Goal: Task Accomplishment & Management: Manage account settings

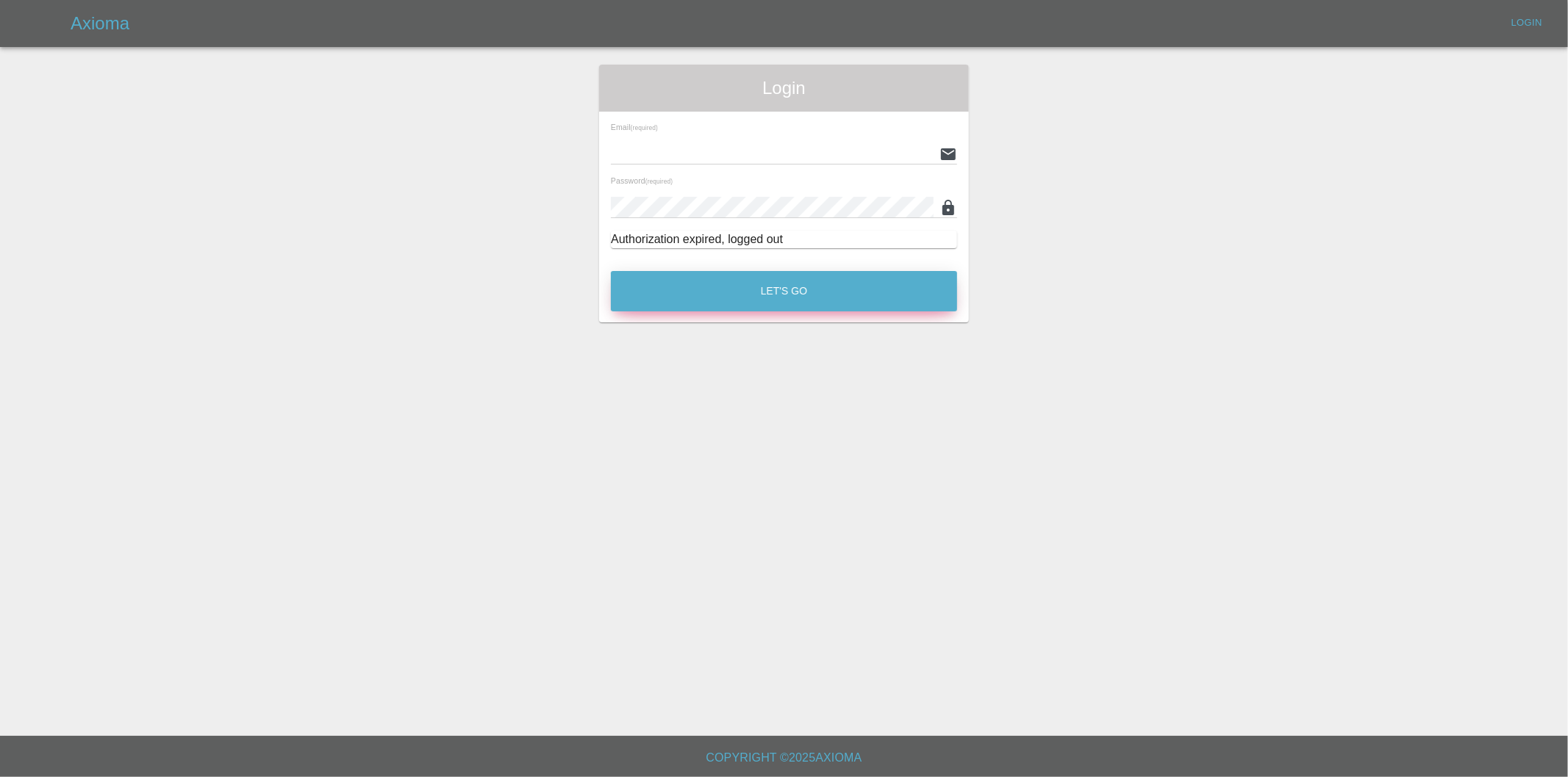
type input "[PERSON_NAME][EMAIL_ADDRESS][DOMAIN_NAME]"
click at [761, 303] on button "Let's Go" at bounding box center [784, 291] width 346 height 40
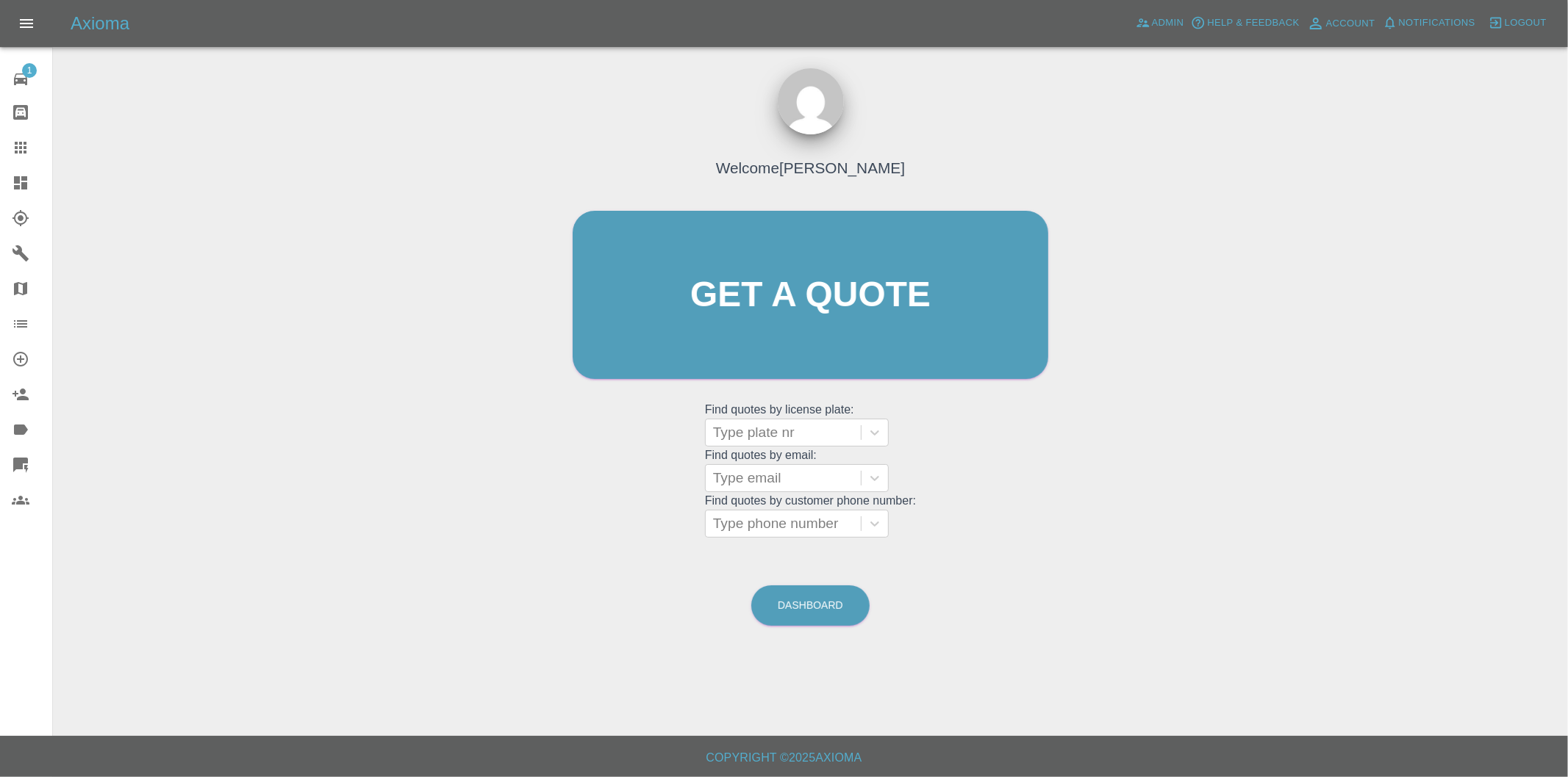
click at [17, 177] on icon at bounding box center [21, 183] width 13 height 13
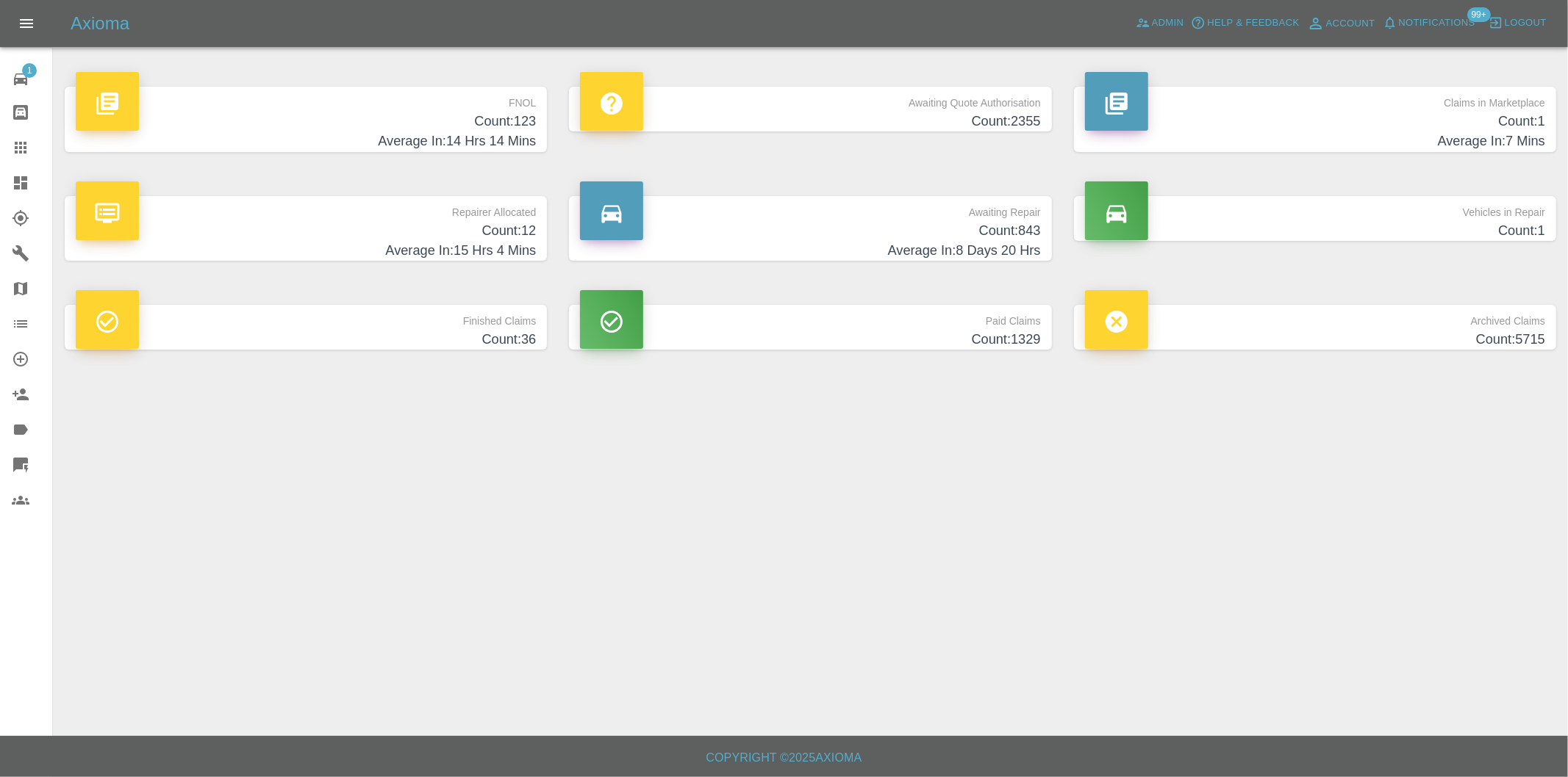
click at [517, 129] on h4 "Count: 123" at bounding box center [306, 121] width 460 height 20
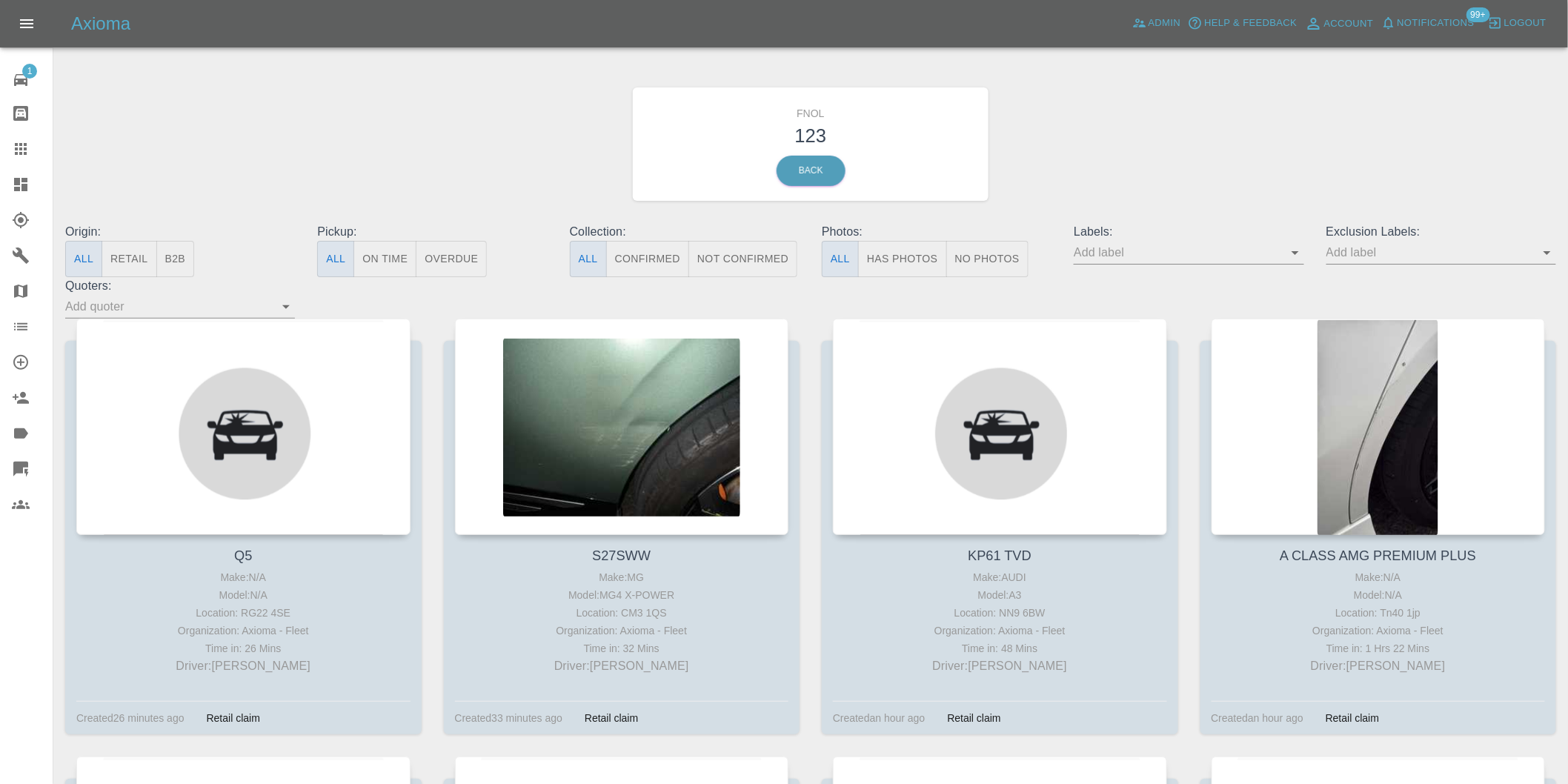
click at [924, 261] on button "Has Photos" at bounding box center [903, 259] width 89 height 36
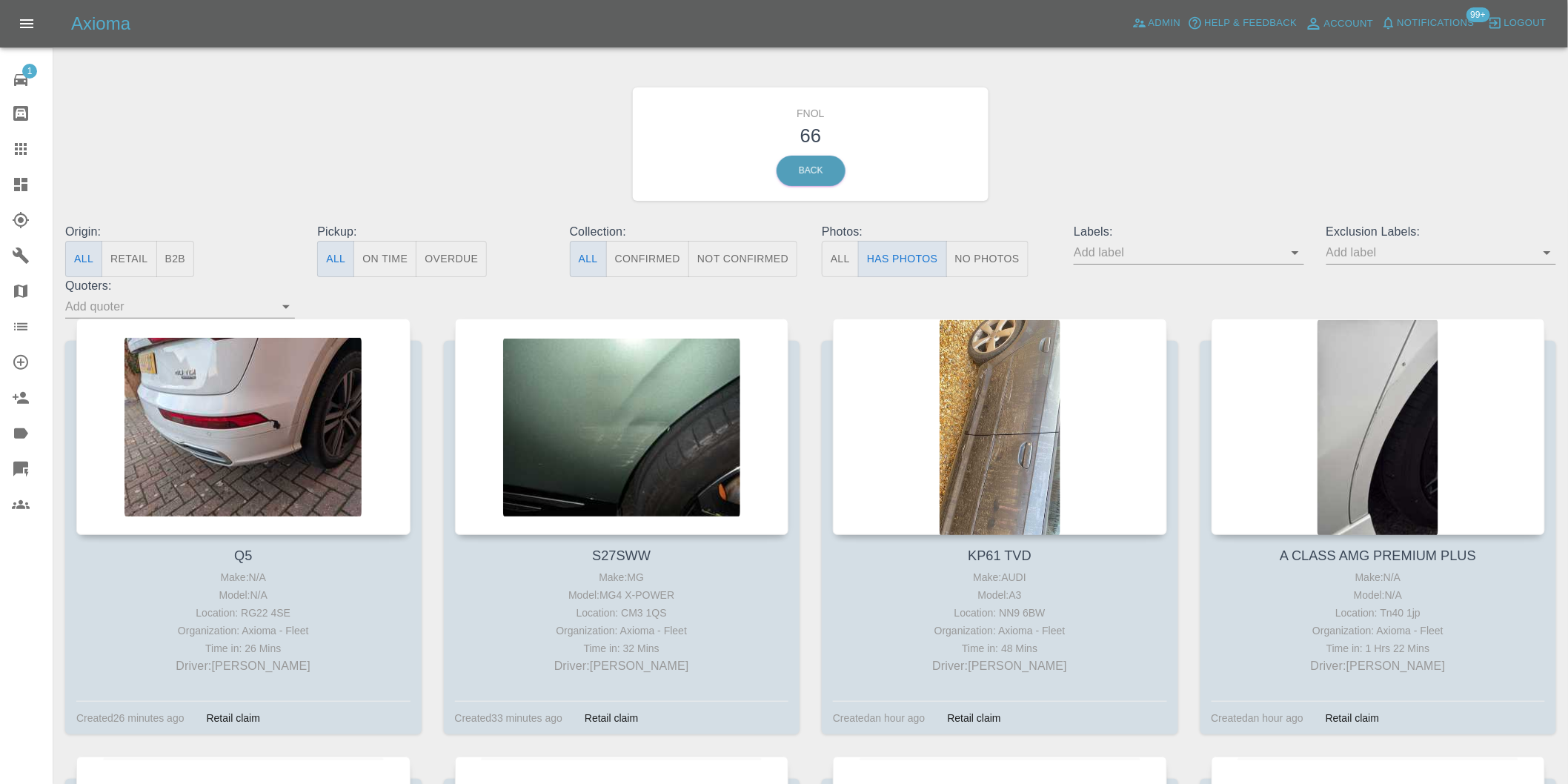
click at [1544, 250] on icon "Open" at bounding box center [1547, 252] width 18 height 18
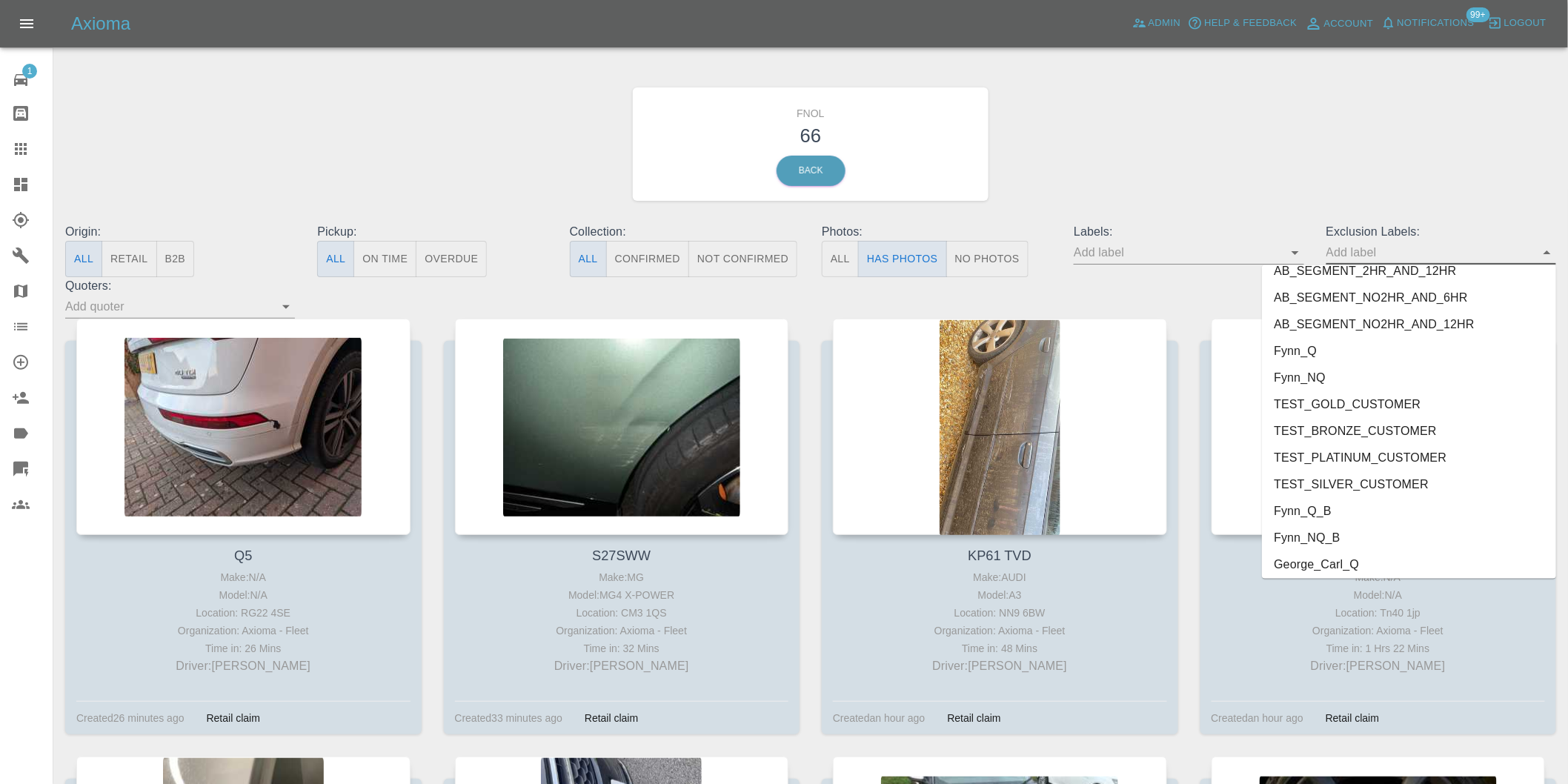
scroll to position [3219, 0]
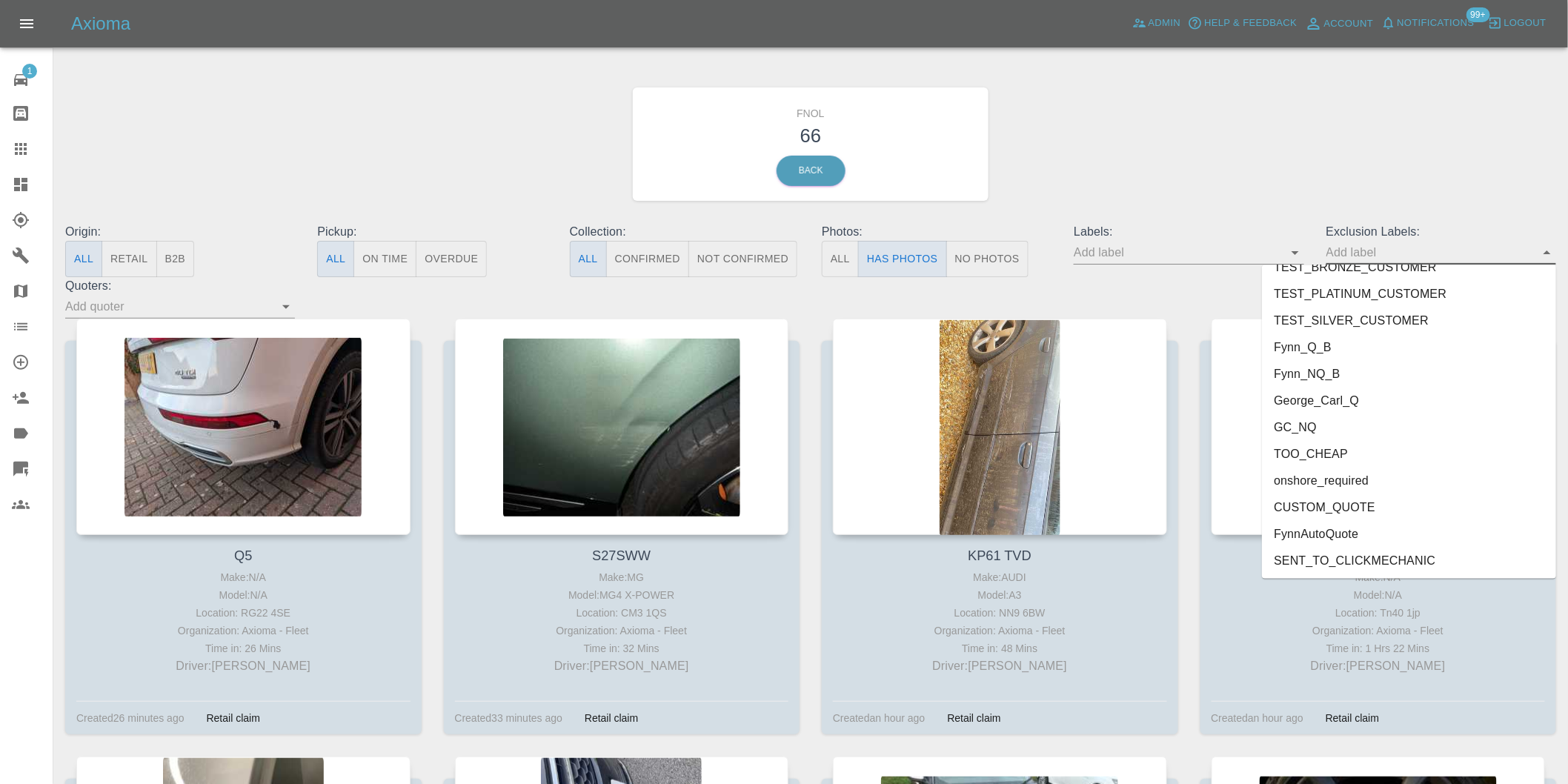
click at [1354, 484] on li "onshore_required" at bounding box center [1410, 481] width 294 height 26
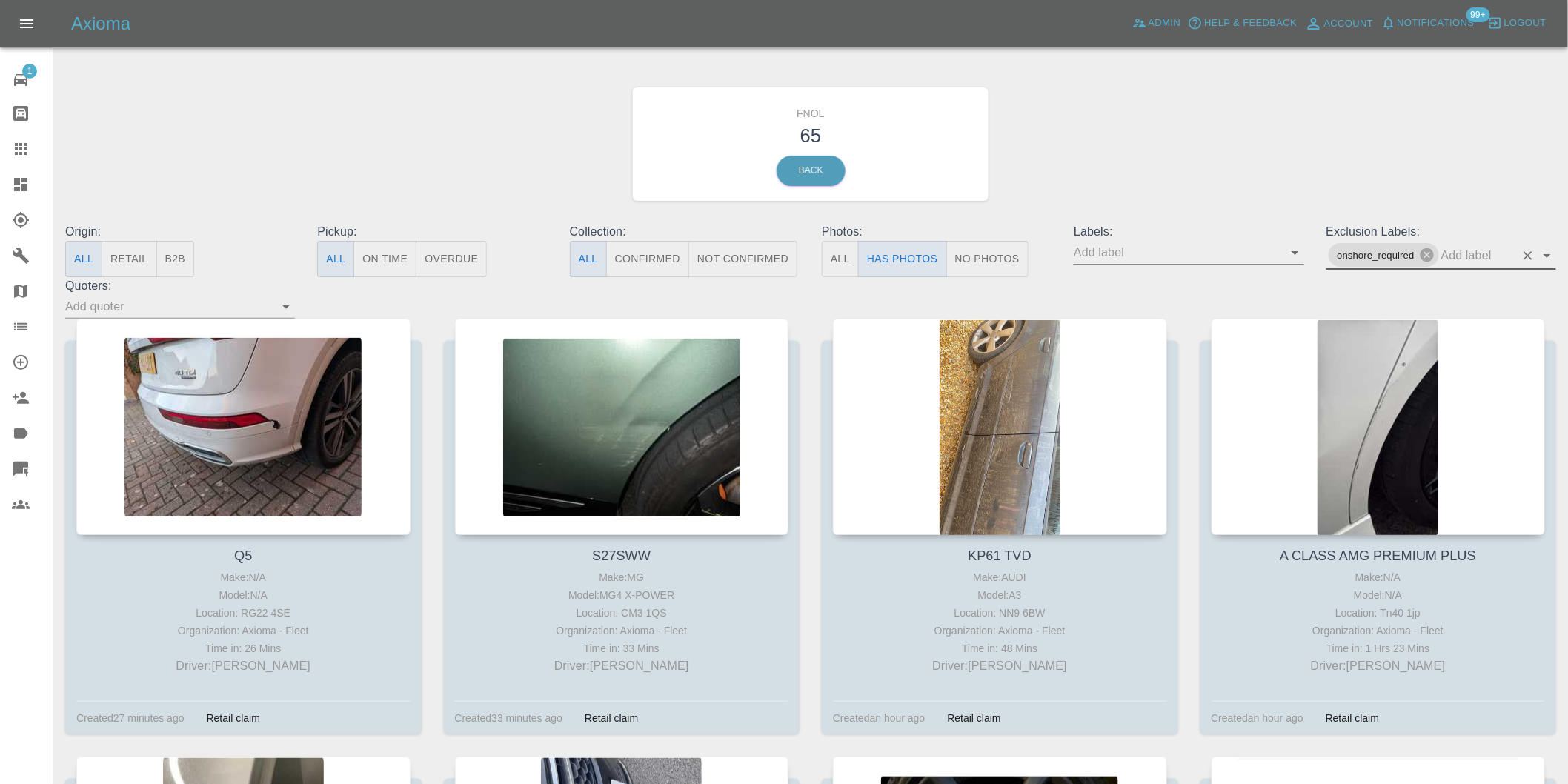
click at [1543, 254] on icon "Open" at bounding box center [1547, 256] width 18 height 18
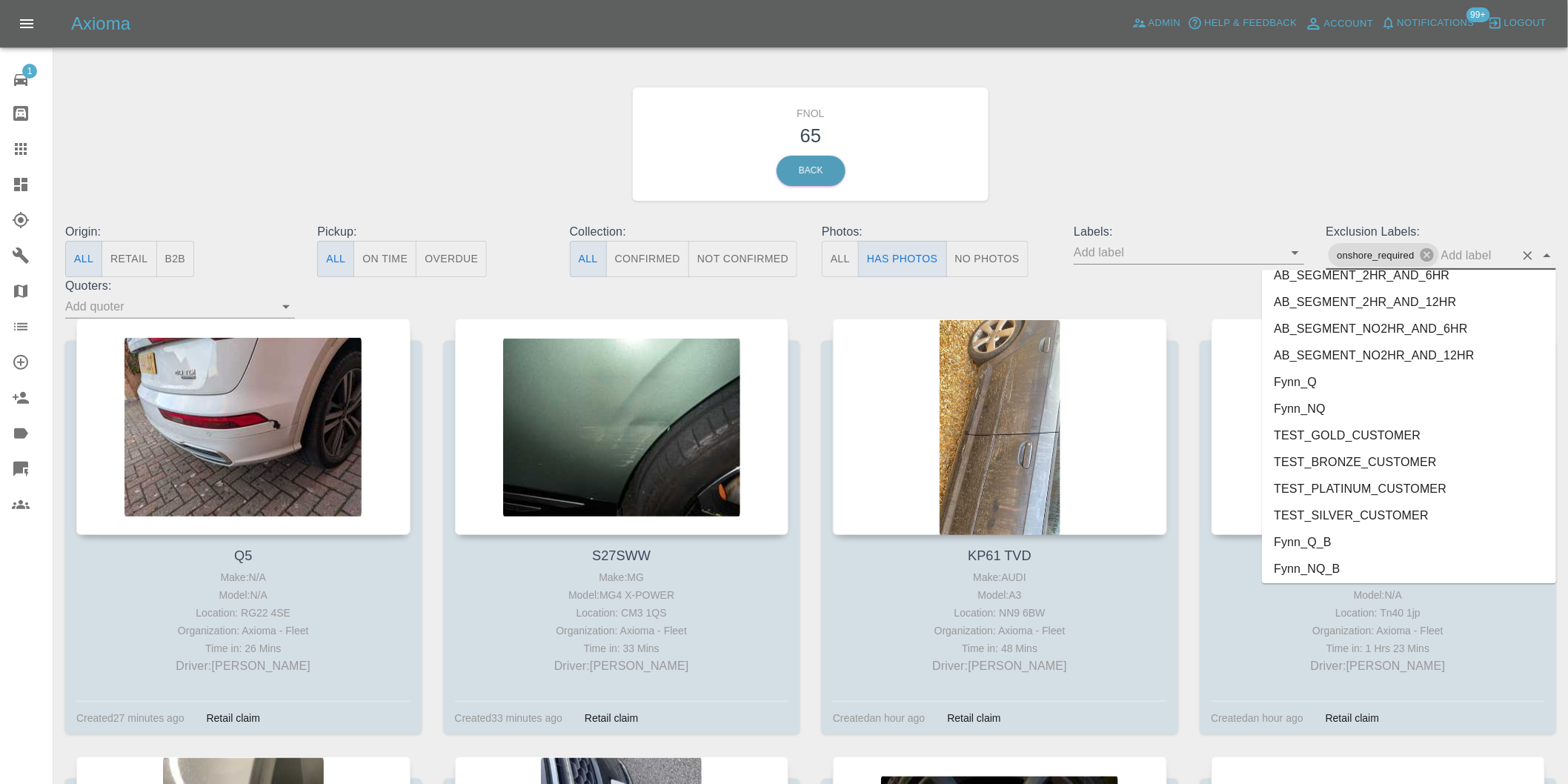
scroll to position [3193, 0]
click at [1325, 435] on li "George_Carl_Q" at bounding box center [1410, 432] width 294 height 26
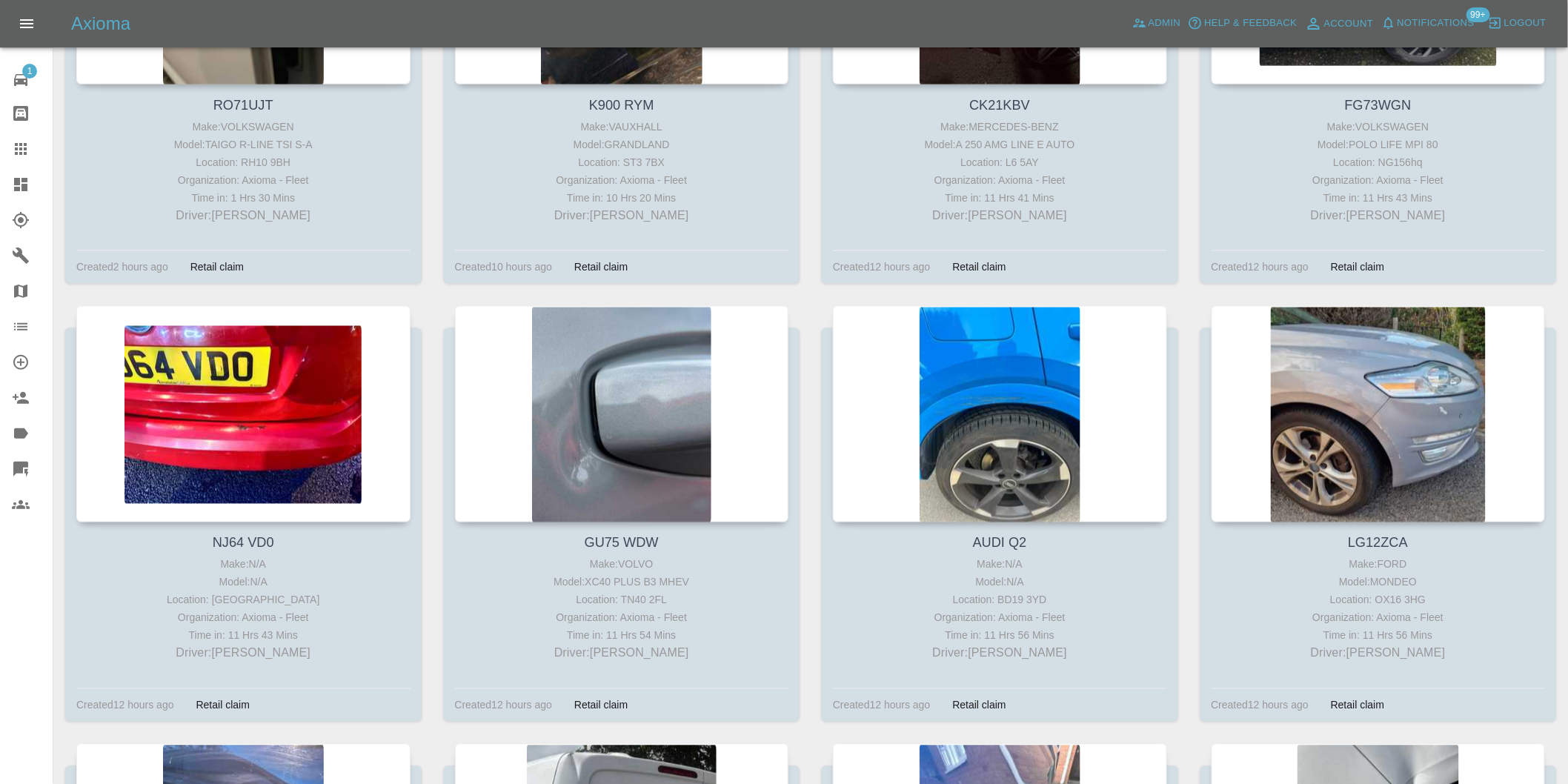
scroll to position [1317, 0]
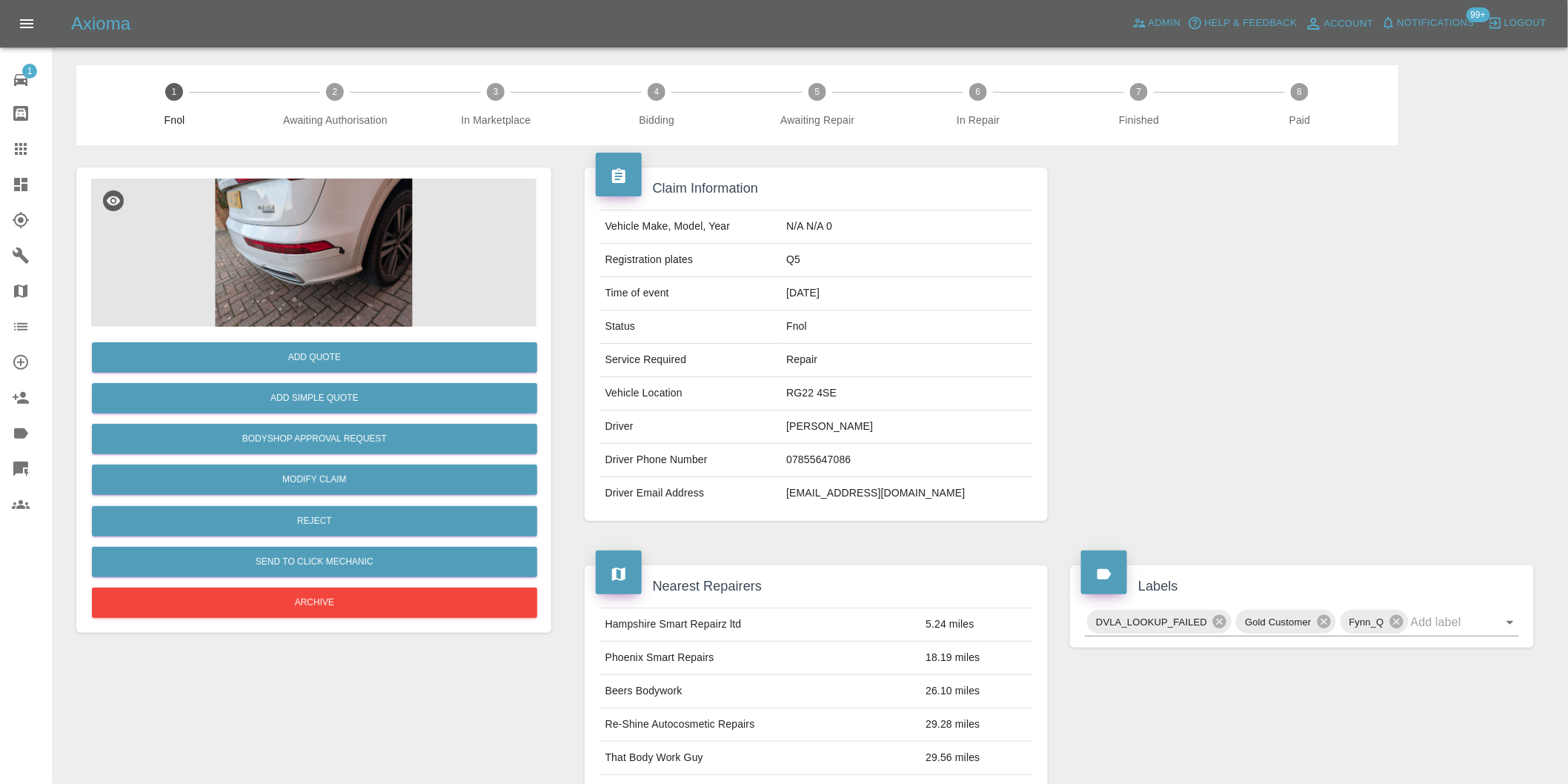
click at [290, 223] on img at bounding box center [314, 252] width 445 height 148
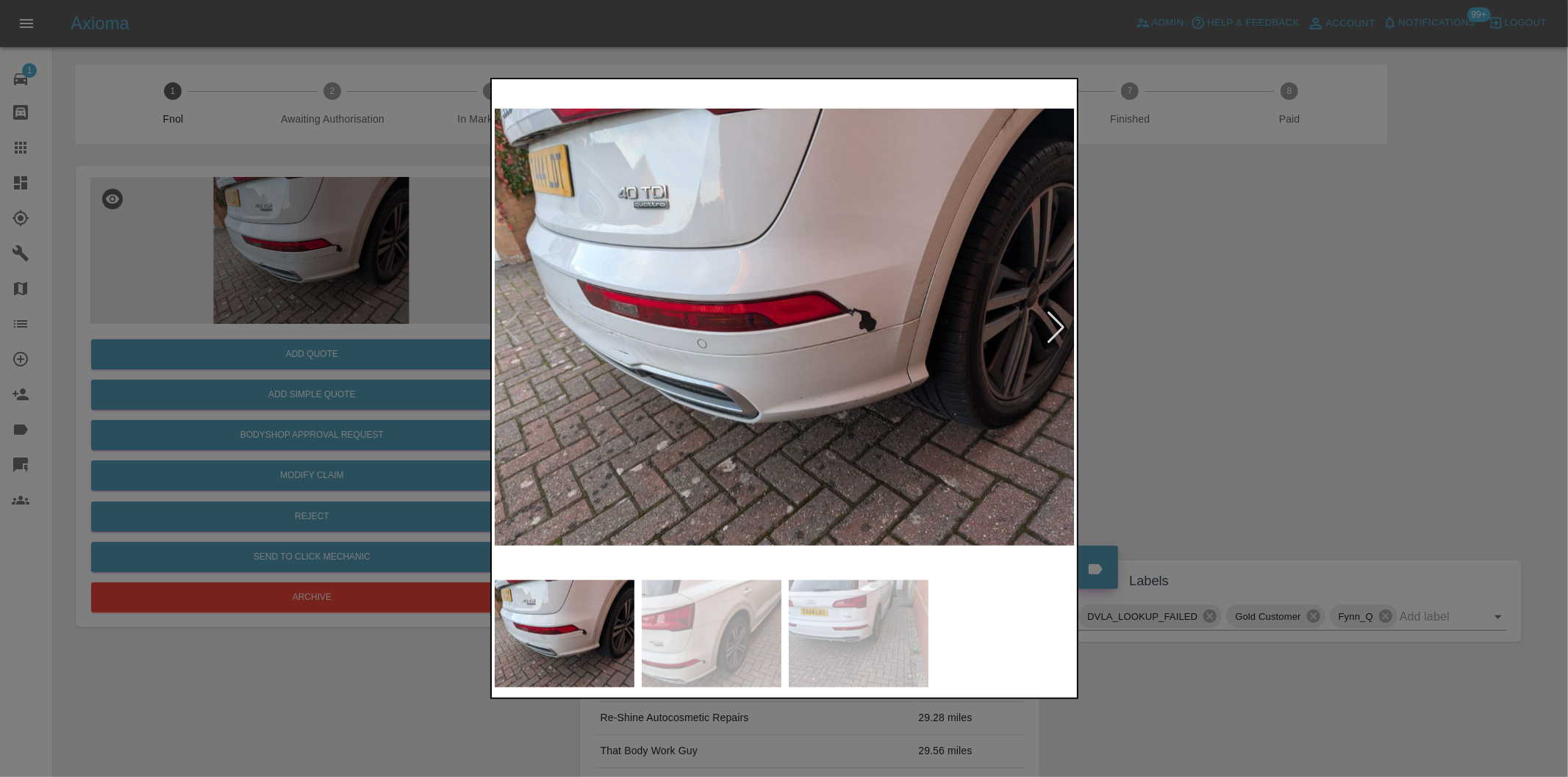
click at [856, 318] on img at bounding box center [785, 327] width 581 height 491
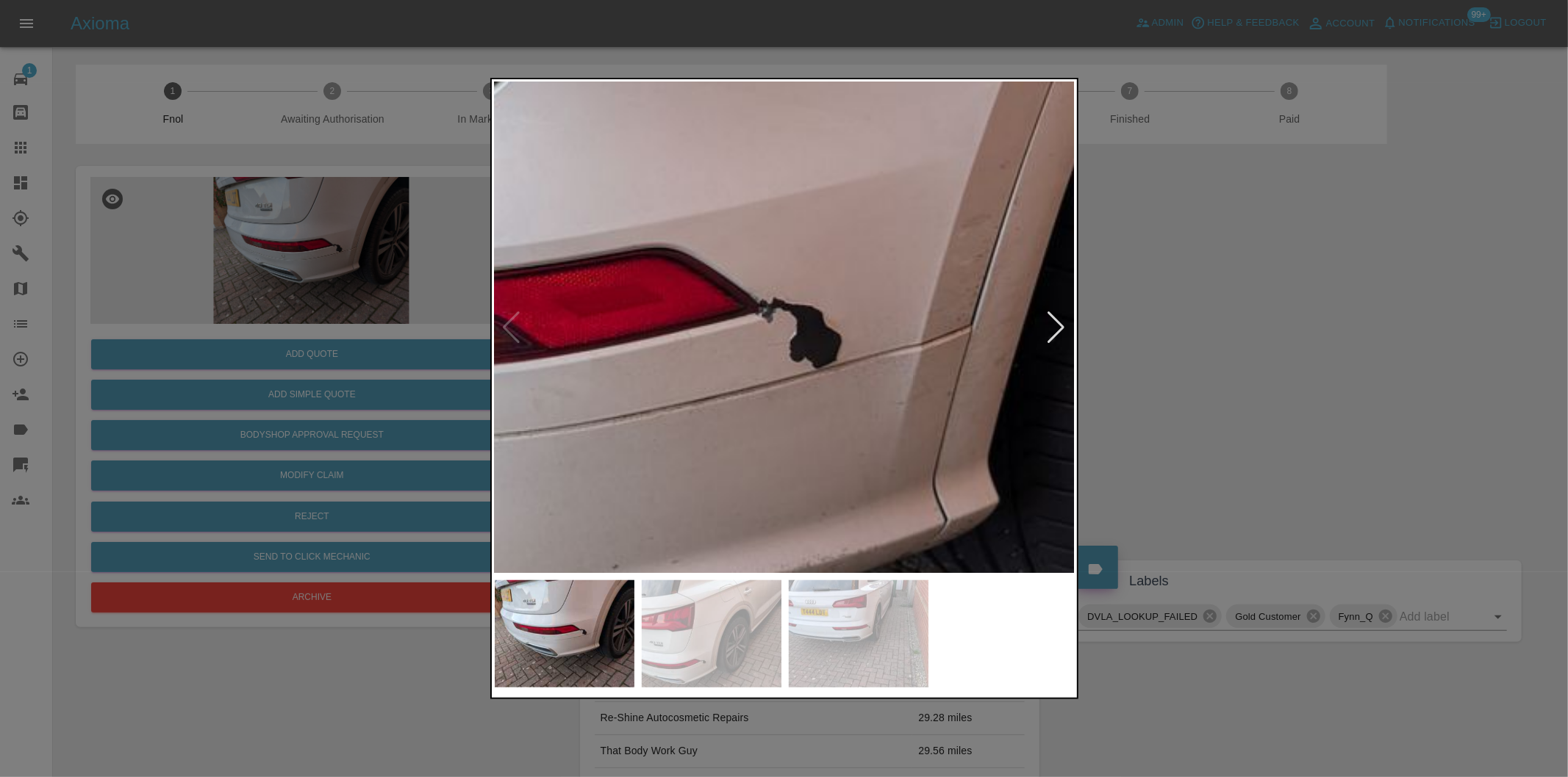
click at [859, 316] on img at bounding box center [567, 355] width 1742 height 1472
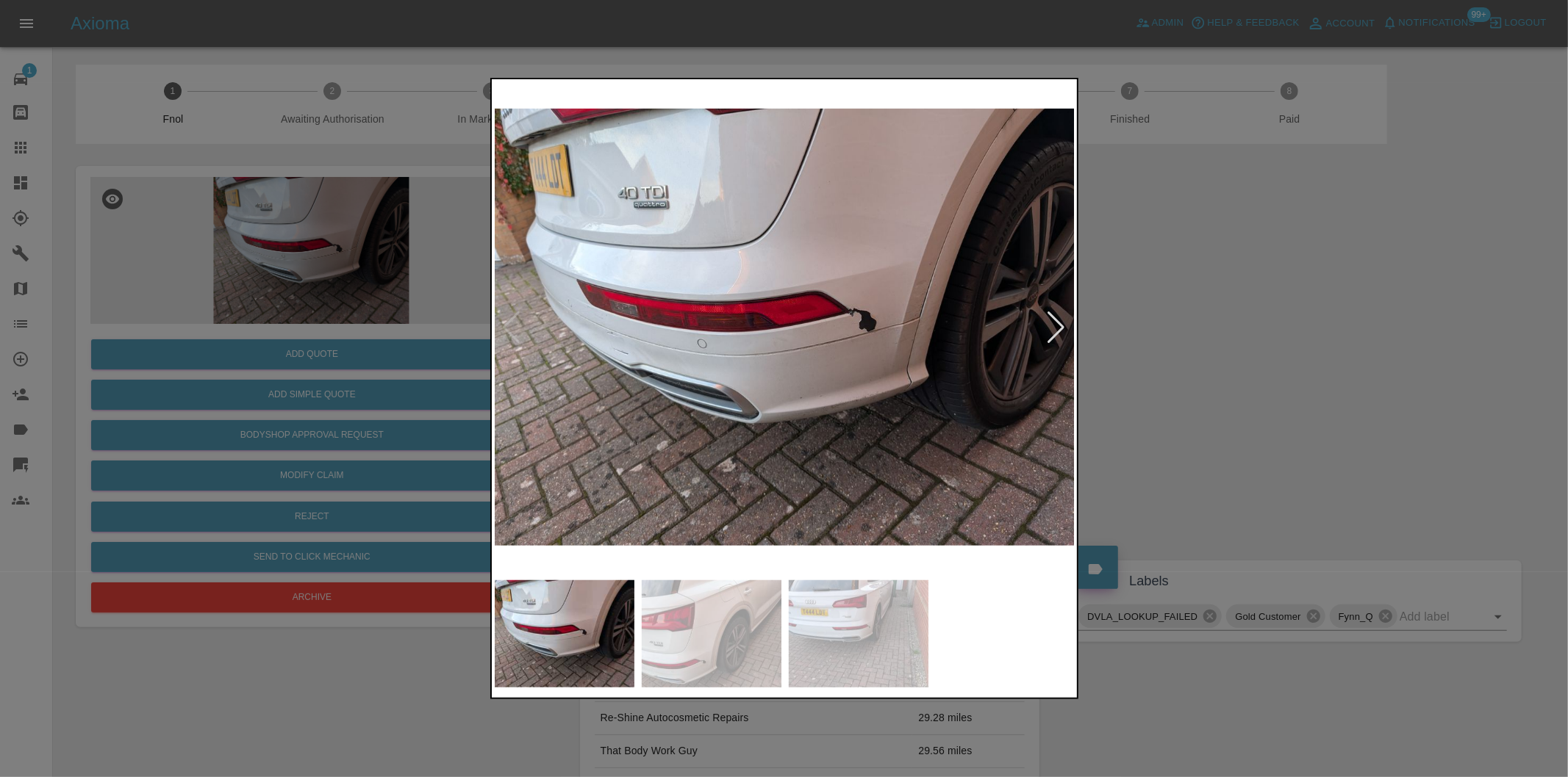
click at [1054, 327] on div at bounding box center [1056, 327] width 20 height 33
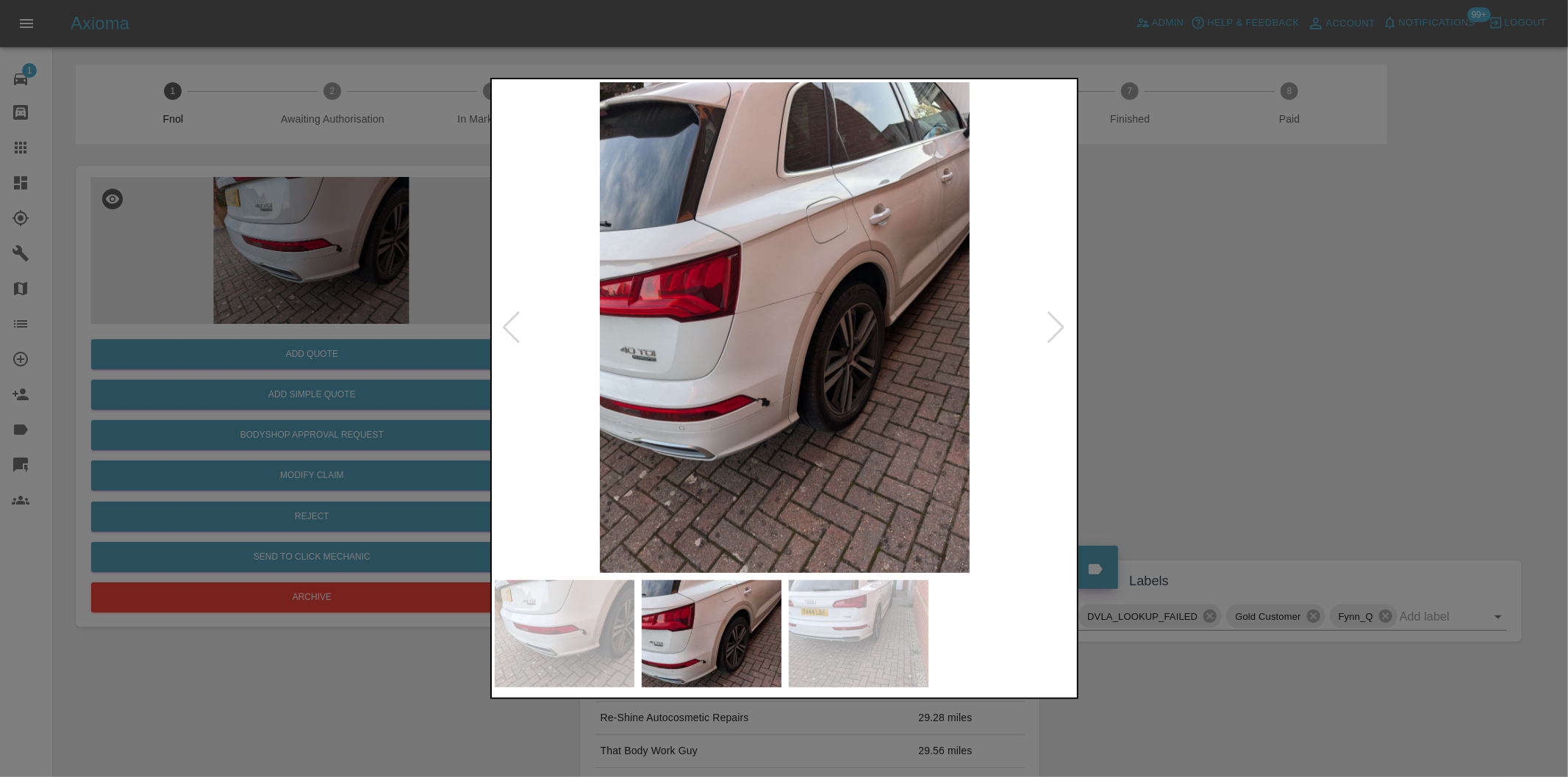
click at [1054, 327] on div at bounding box center [1056, 327] width 20 height 33
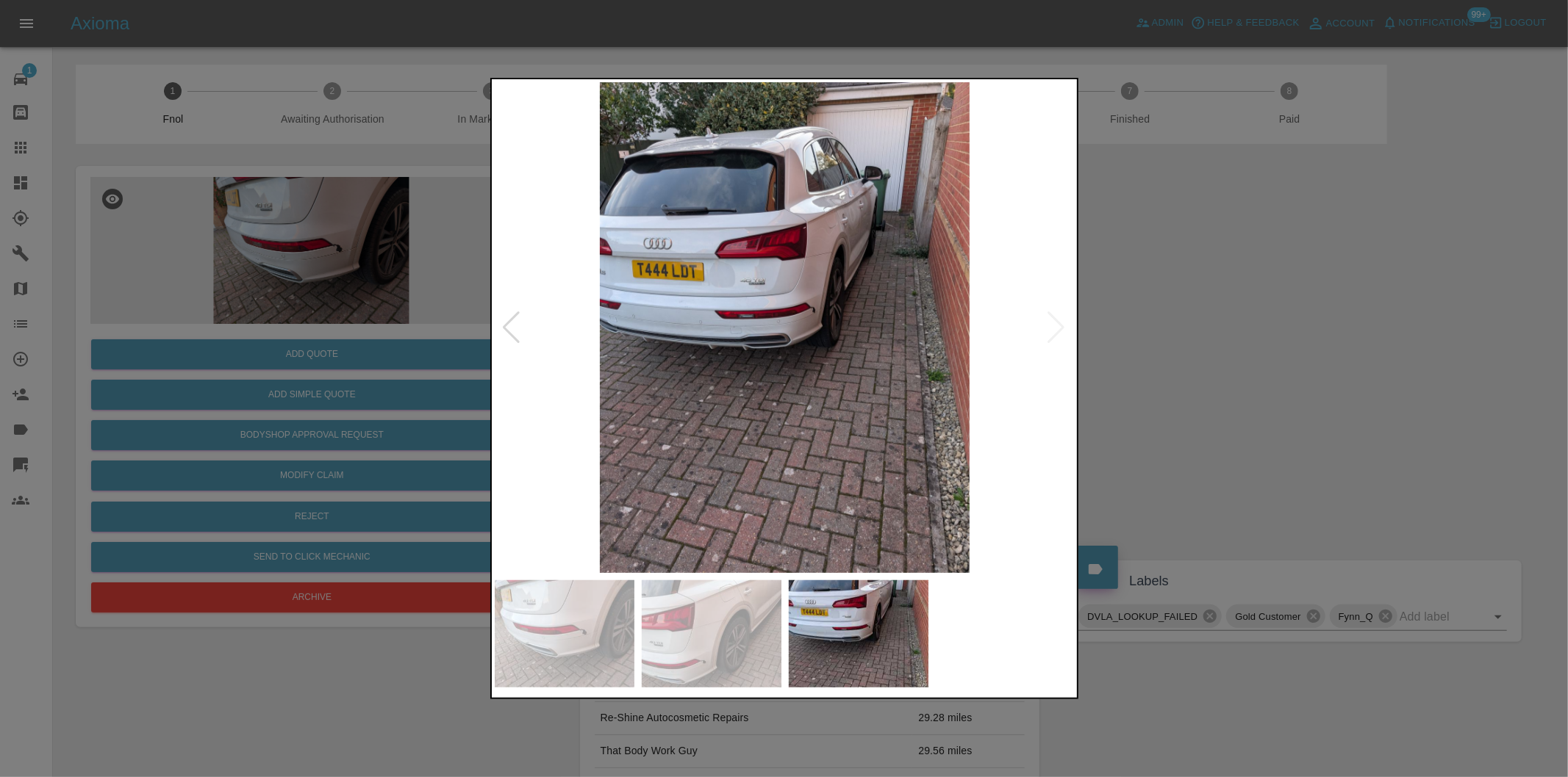
click at [1054, 327] on img at bounding box center [785, 327] width 581 height 491
drag, startPoint x: 1227, startPoint y: 345, endPoint x: 901, endPoint y: 388, distance: 328.8
click at [1225, 347] on div at bounding box center [784, 388] width 1568 height 777
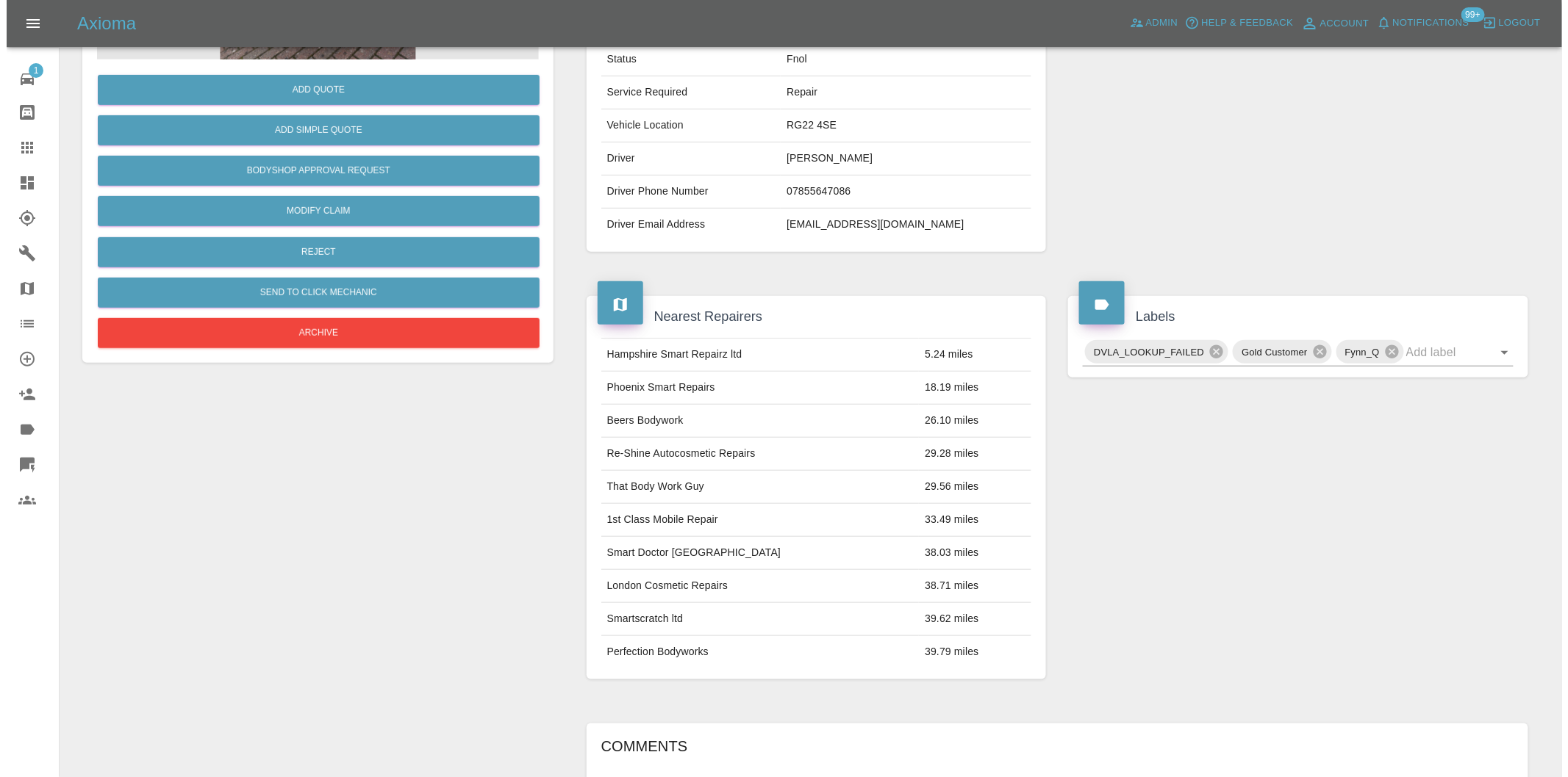
scroll to position [20, 0]
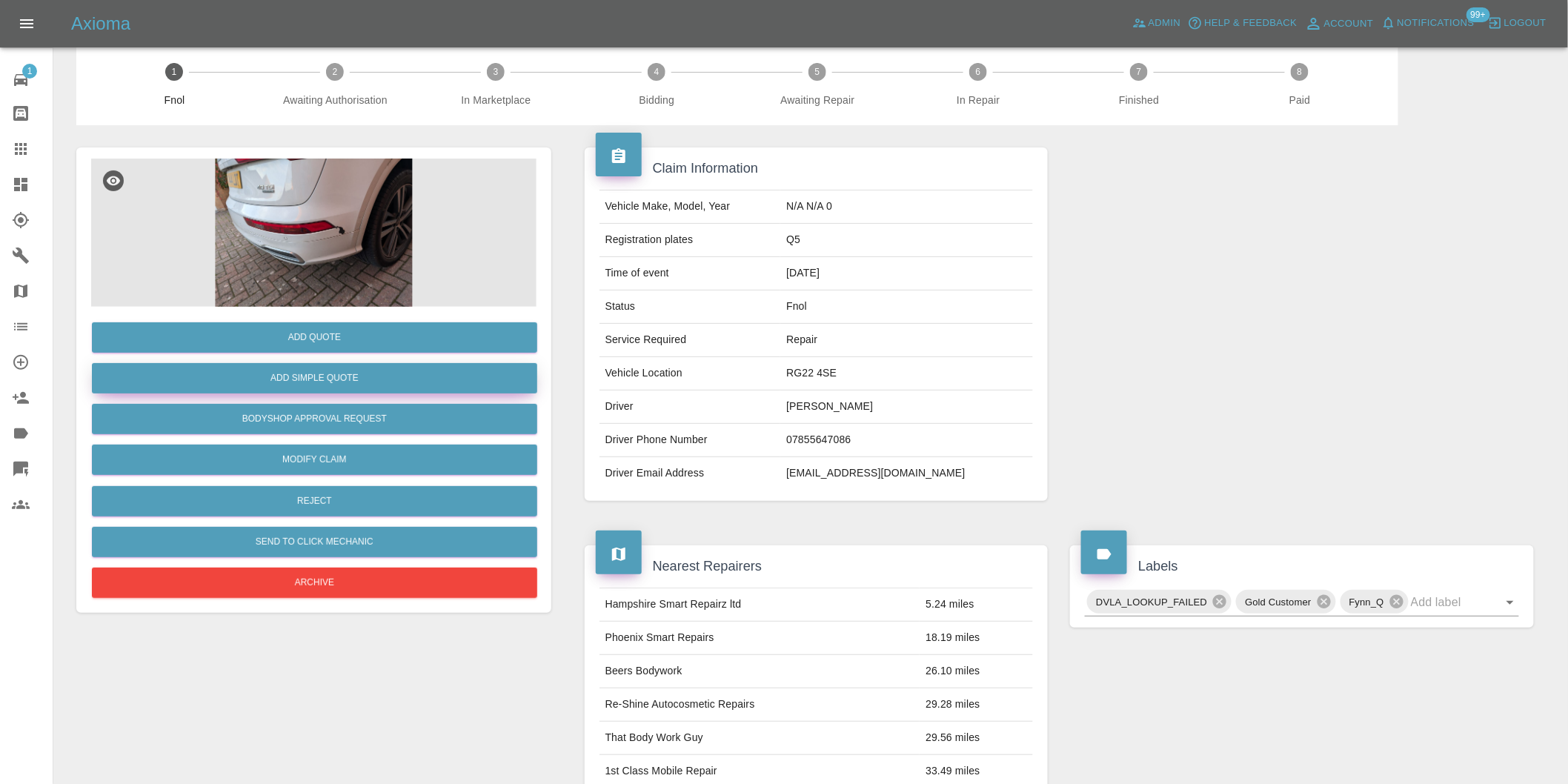
click at [358, 388] on button "Add Simple Quote" at bounding box center [314, 378] width 445 height 30
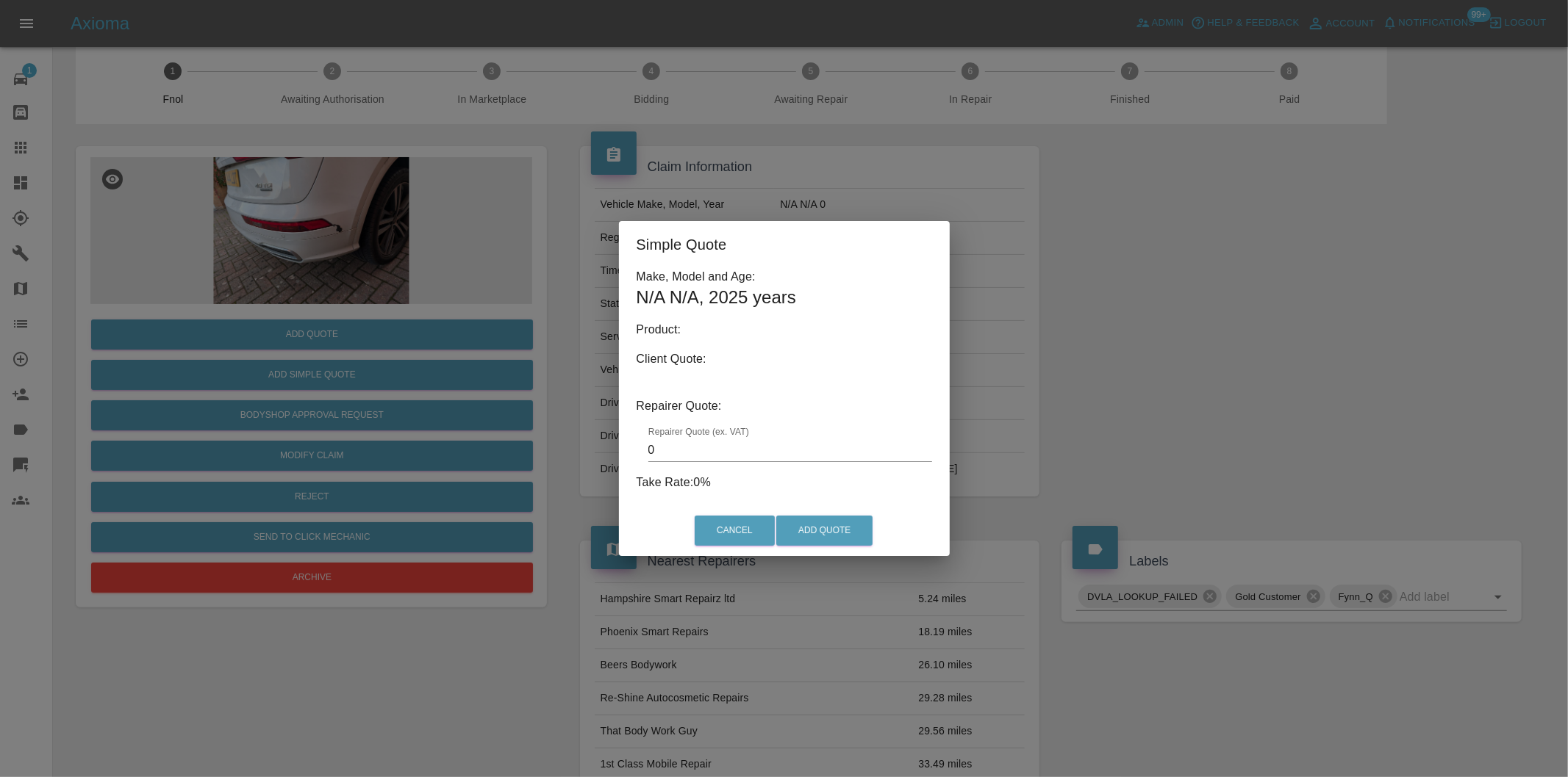
type input "140"
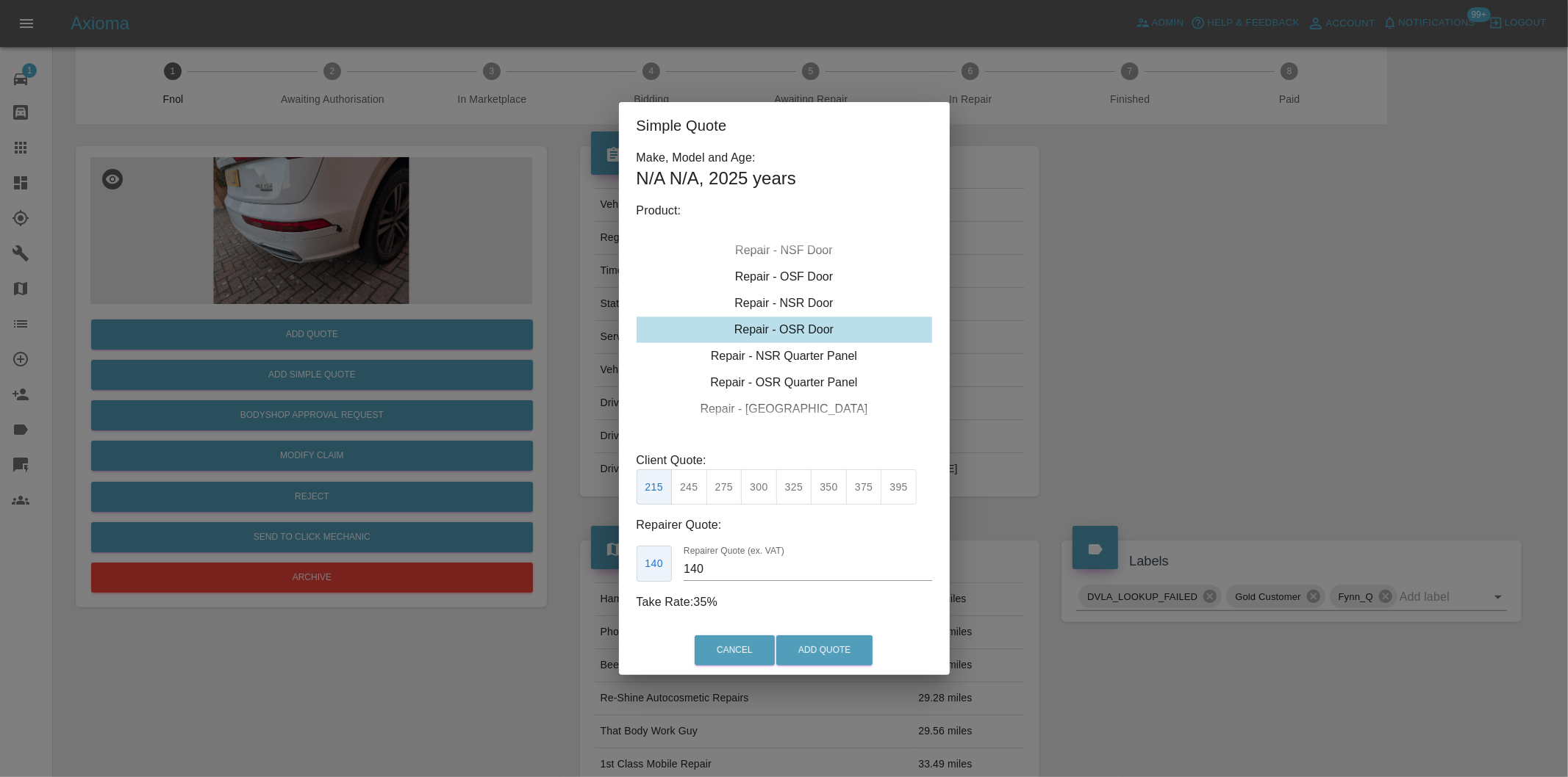
drag, startPoint x: 1253, startPoint y: 363, endPoint x: 1231, endPoint y: 358, distance: 22.6
click at [1246, 362] on div "Simple Quote Make, Model and Age: N/A N/A , 2025 years Product: Repair - Front …" at bounding box center [784, 388] width 1568 height 777
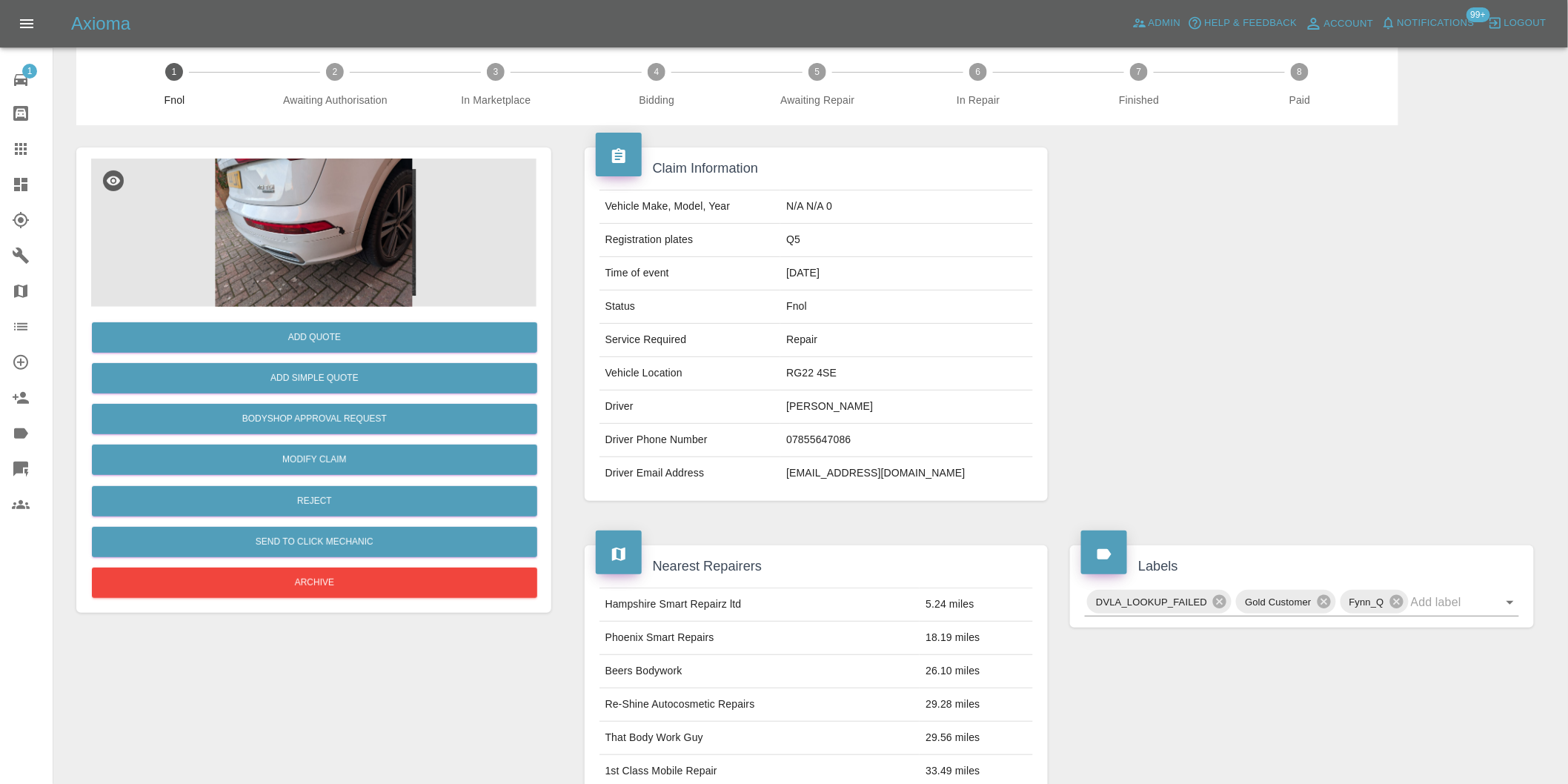
click at [351, 216] on img at bounding box center [314, 232] width 445 height 148
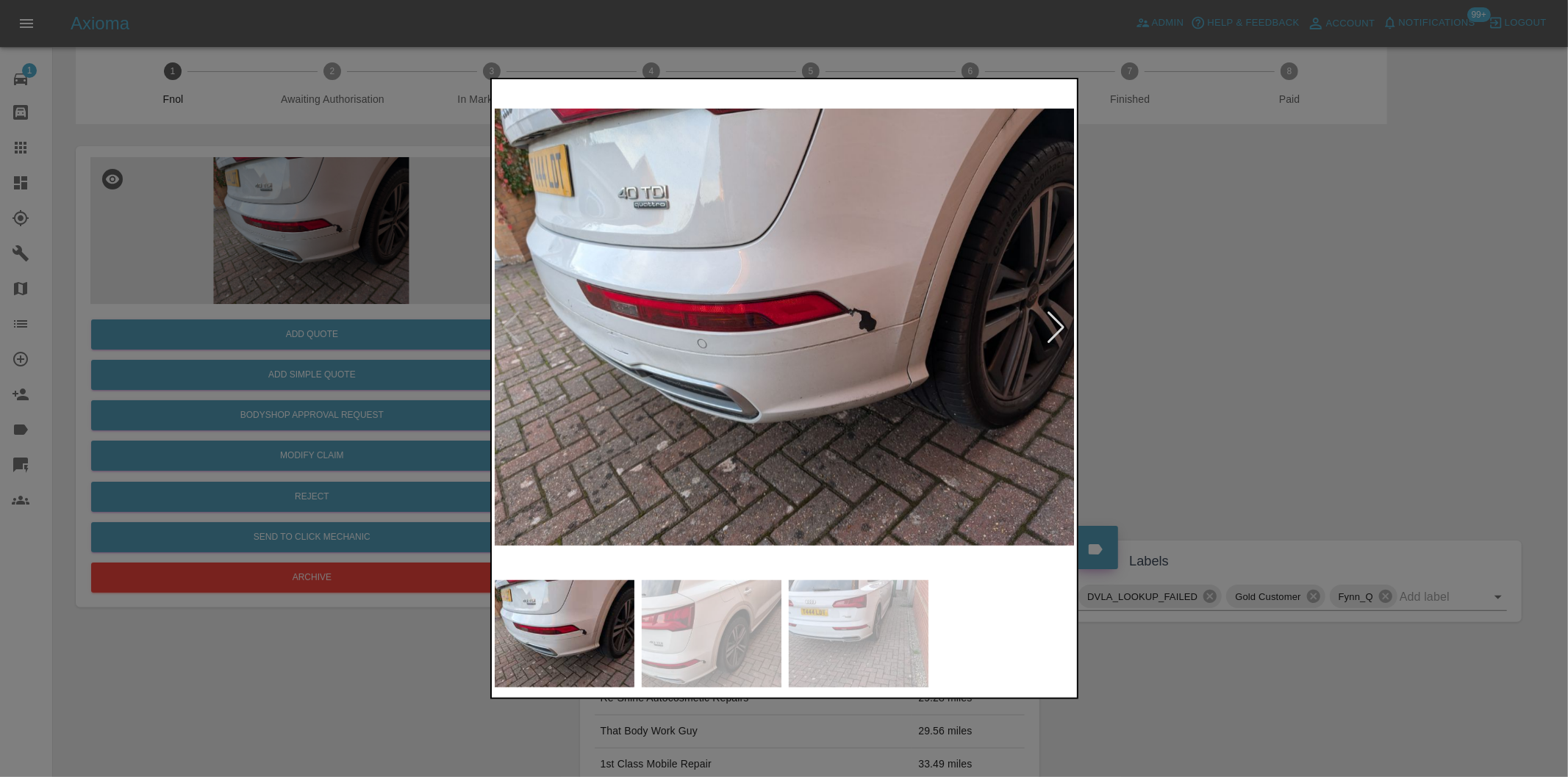
click at [1221, 324] on div at bounding box center [784, 388] width 1568 height 777
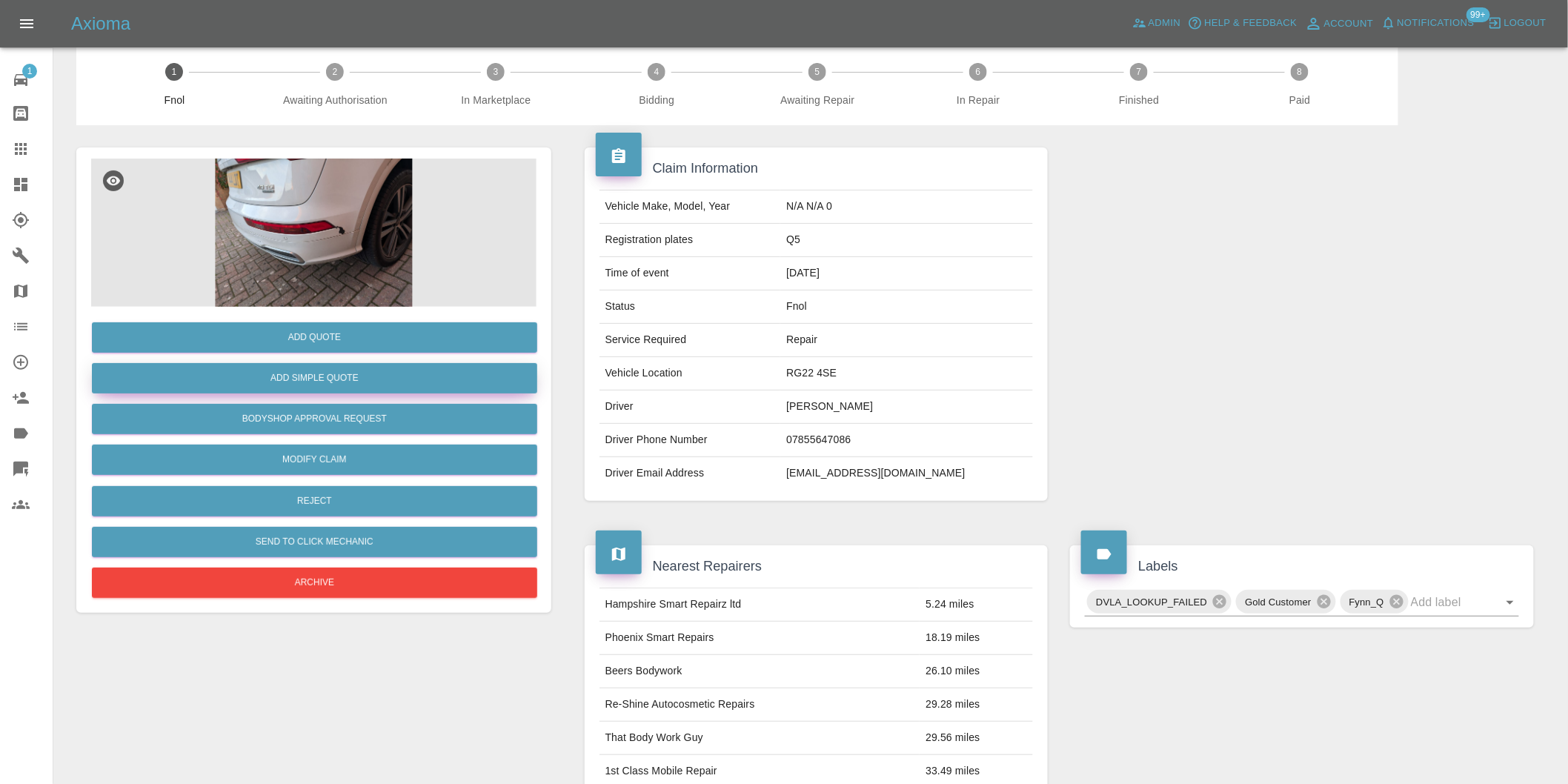
click at [365, 381] on button "Add Simple Quote" at bounding box center [314, 378] width 445 height 30
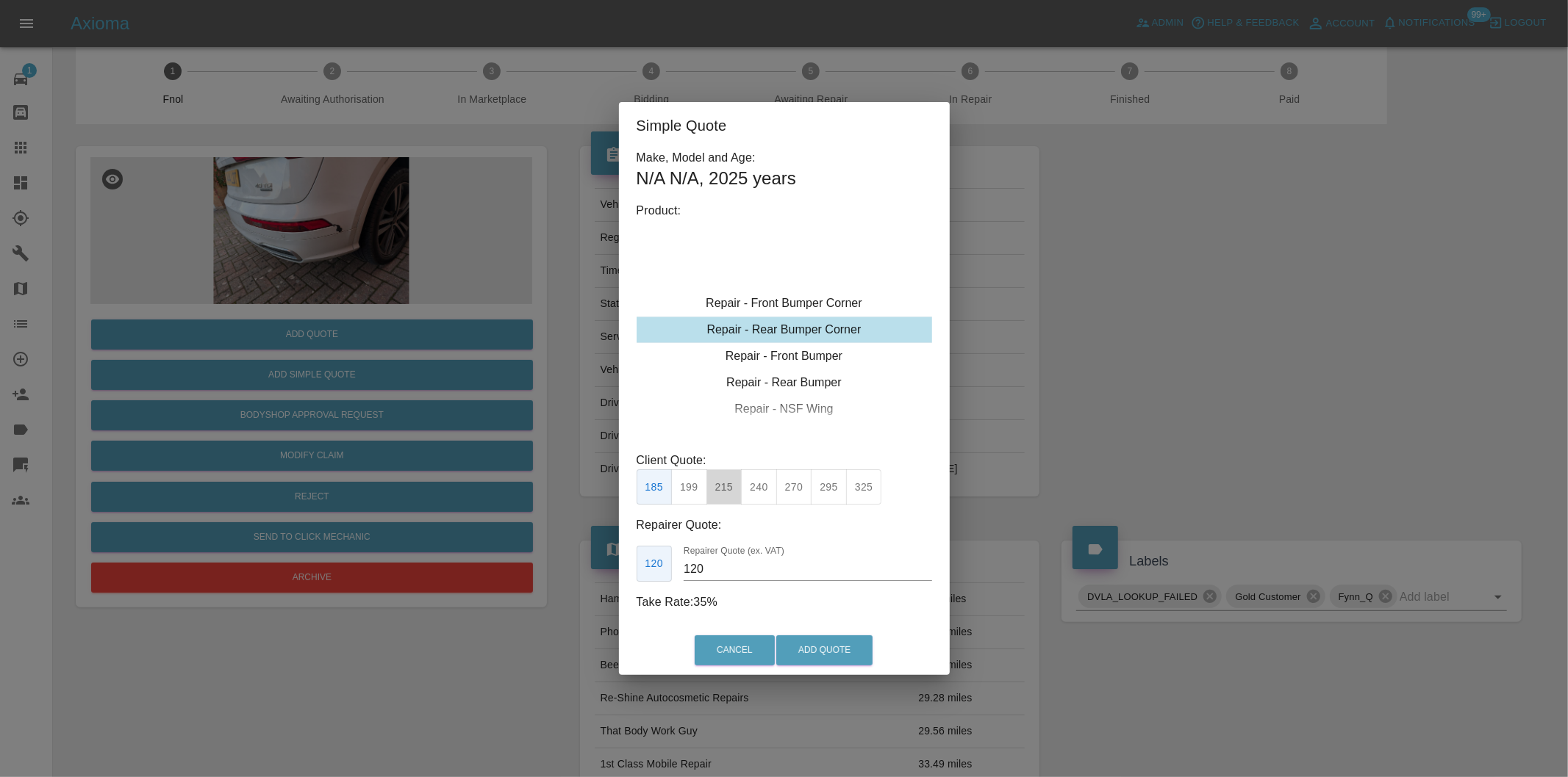
click at [720, 490] on button "215" at bounding box center [724, 487] width 36 height 36
click at [759, 490] on button "240" at bounding box center [759, 487] width 36 height 36
type input "150"
click at [818, 656] on button "Add Quote" at bounding box center [824, 651] width 96 height 30
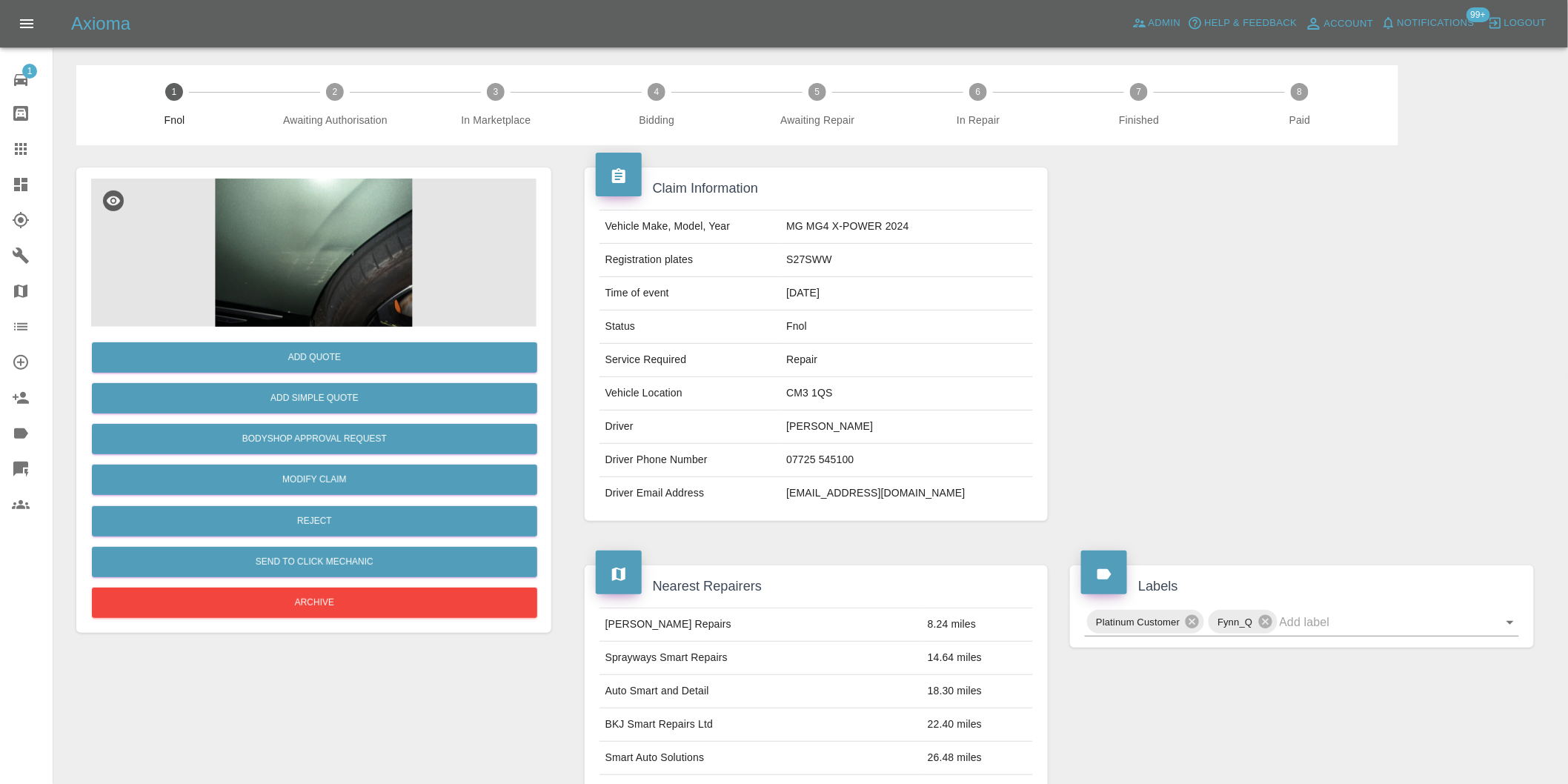
click at [292, 195] on img at bounding box center [314, 252] width 445 height 148
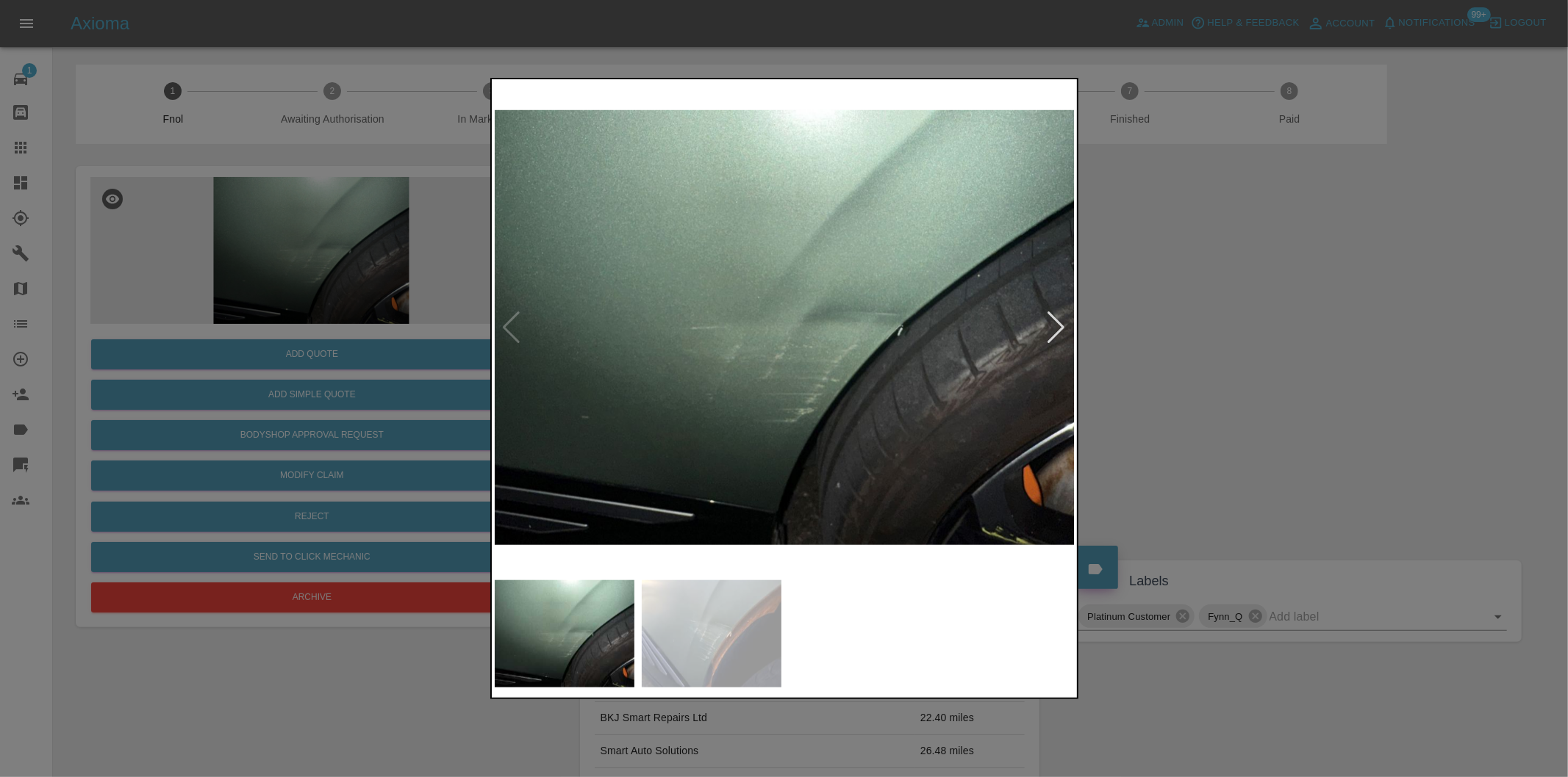
click at [1060, 326] on div at bounding box center [1056, 327] width 20 height 33
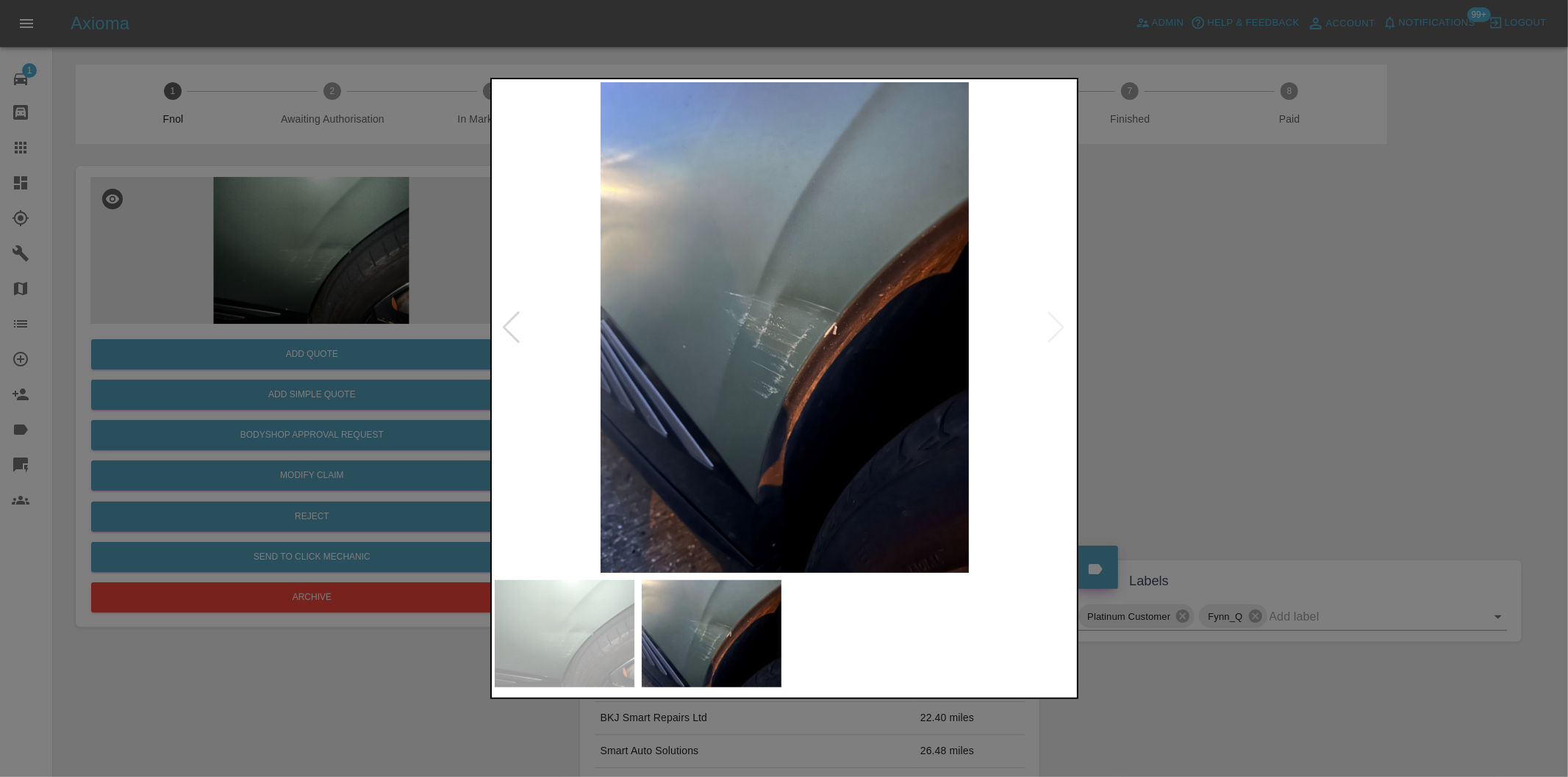
click at [1060, 326] on img at bounding box center [785, 327] width 581 height 491
click at [1326, 365] on div at bounding box center [784, 388] width 1568 height 777
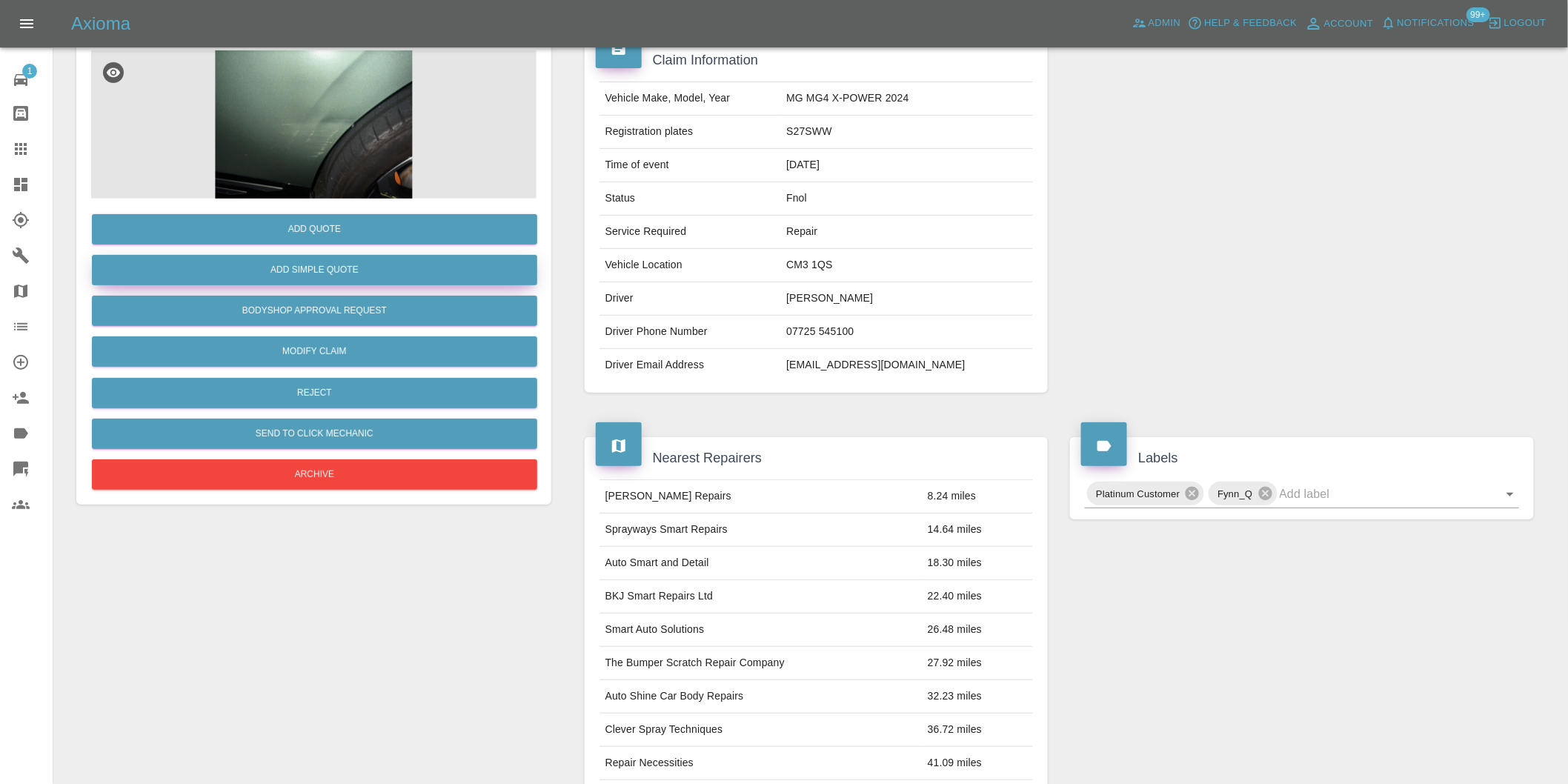
scroll to position [20, 0]
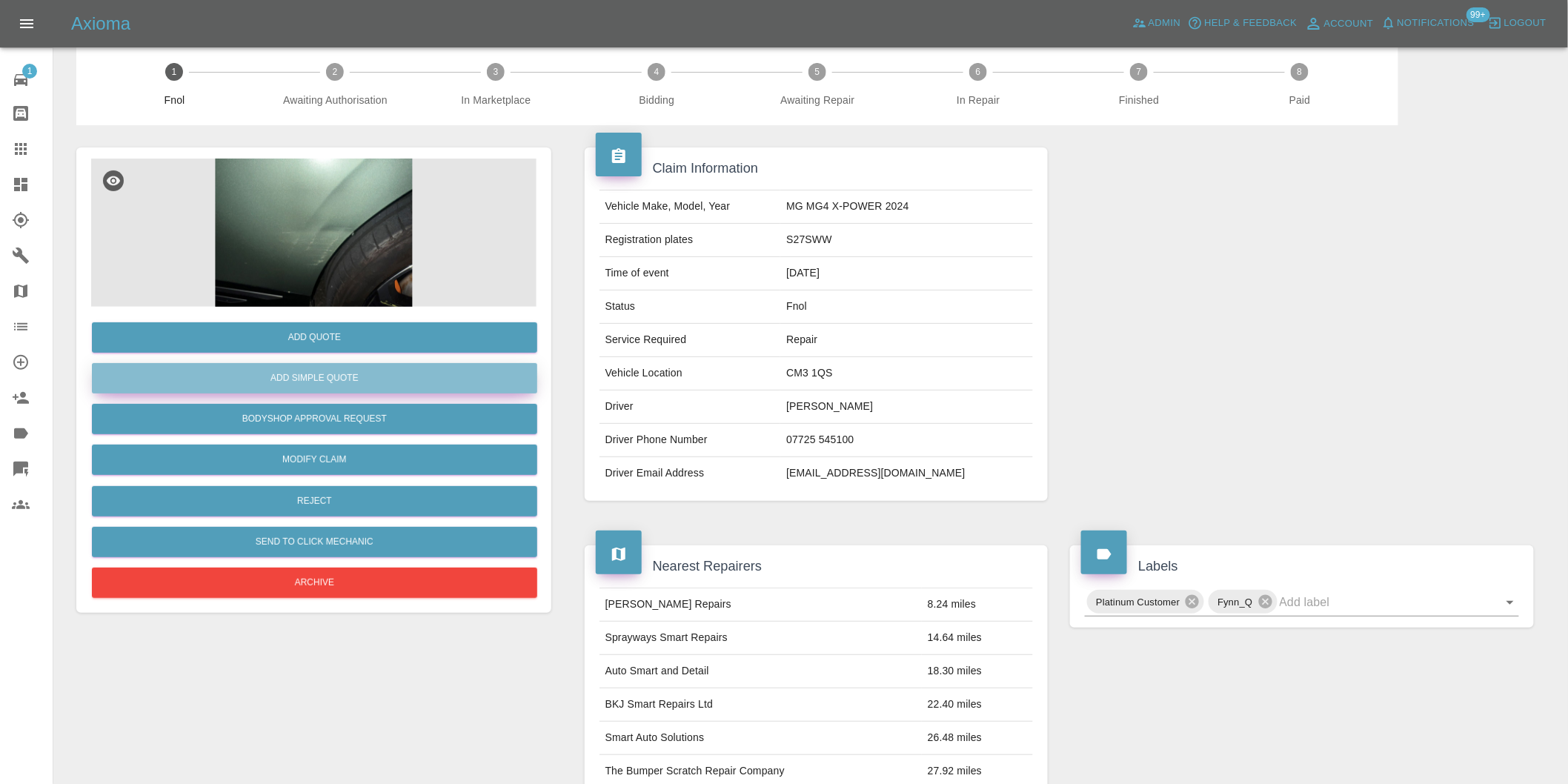
click at [383, 381] on button "Add Simple Quote" at bounding box center [314, 378] width 445 height 30
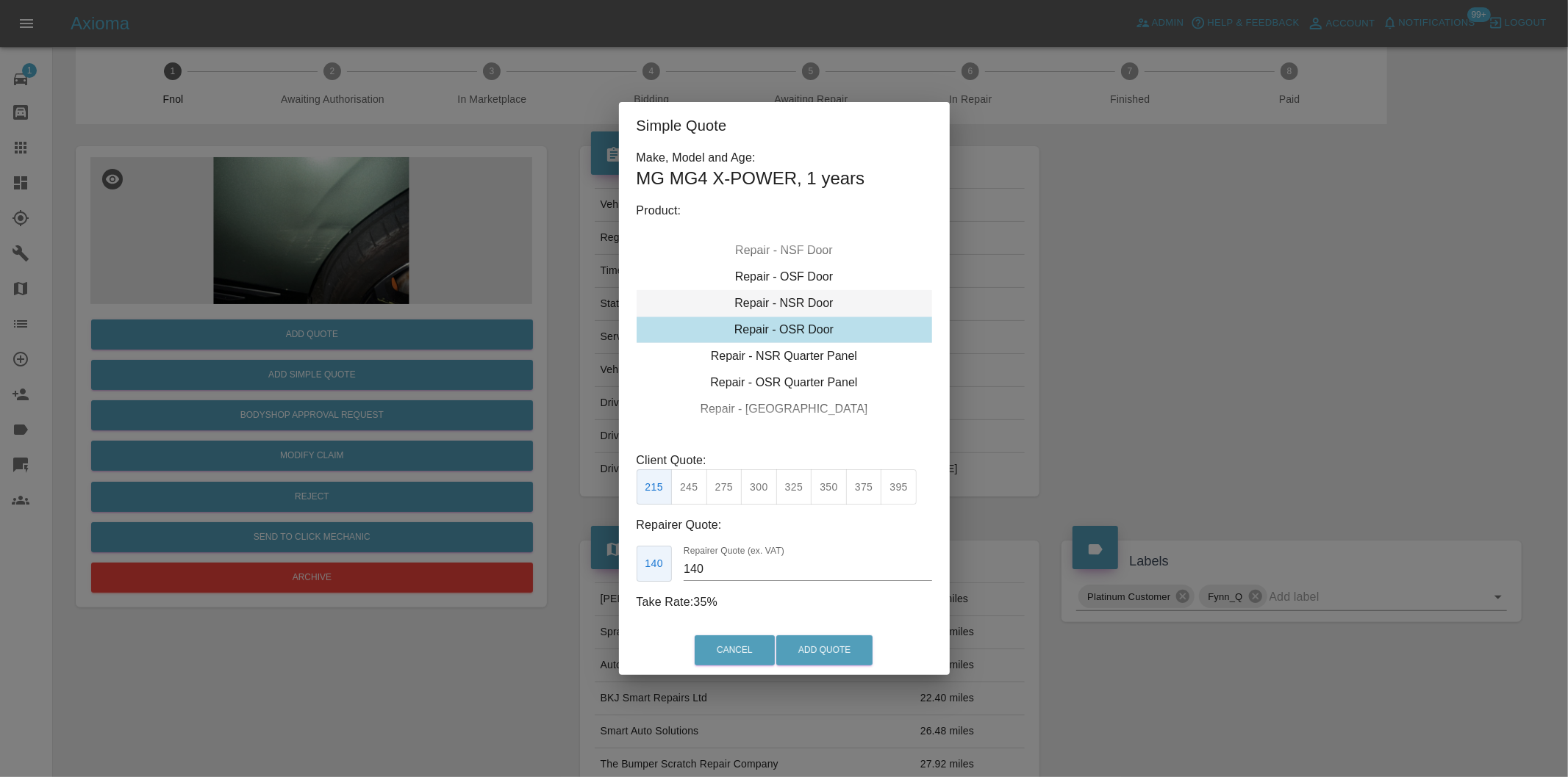
click at [816, 310] on div "Repair - NSR Door" at bounding box center [784, 303] width 296 height 26
click at [764, 483] on button "300" at bounding box center [759, 487] width 36 height 36
click at [797, 493] on button "325" at bounding box center [794, 487] width 36 height 36
type input "210"
click at [821, 640] on button "Add Quote" at bounding box center [824, 651] width 96 height 30
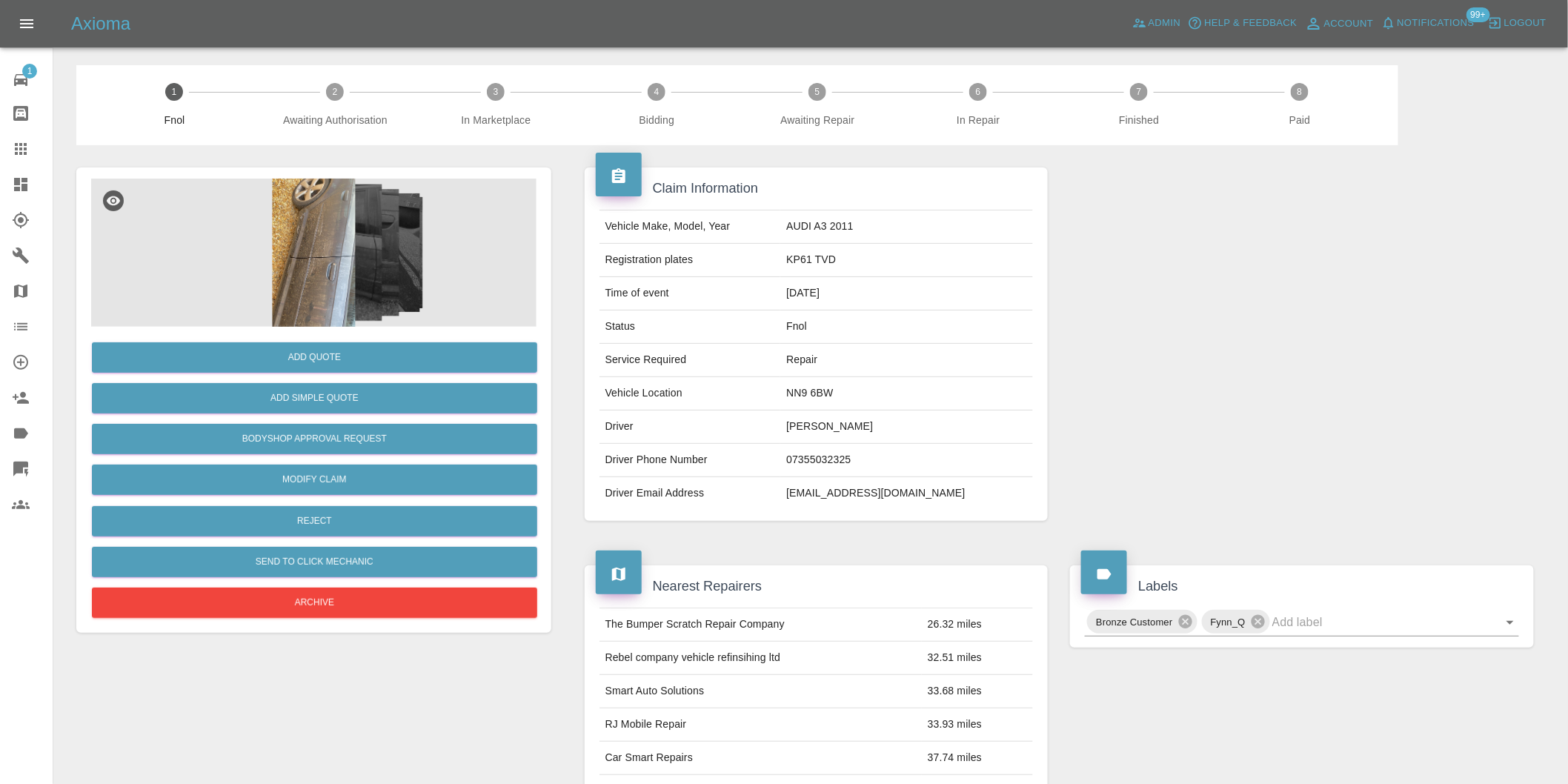
click at [331, 241] on img at bounding box center [314, 252] width 445 height 148
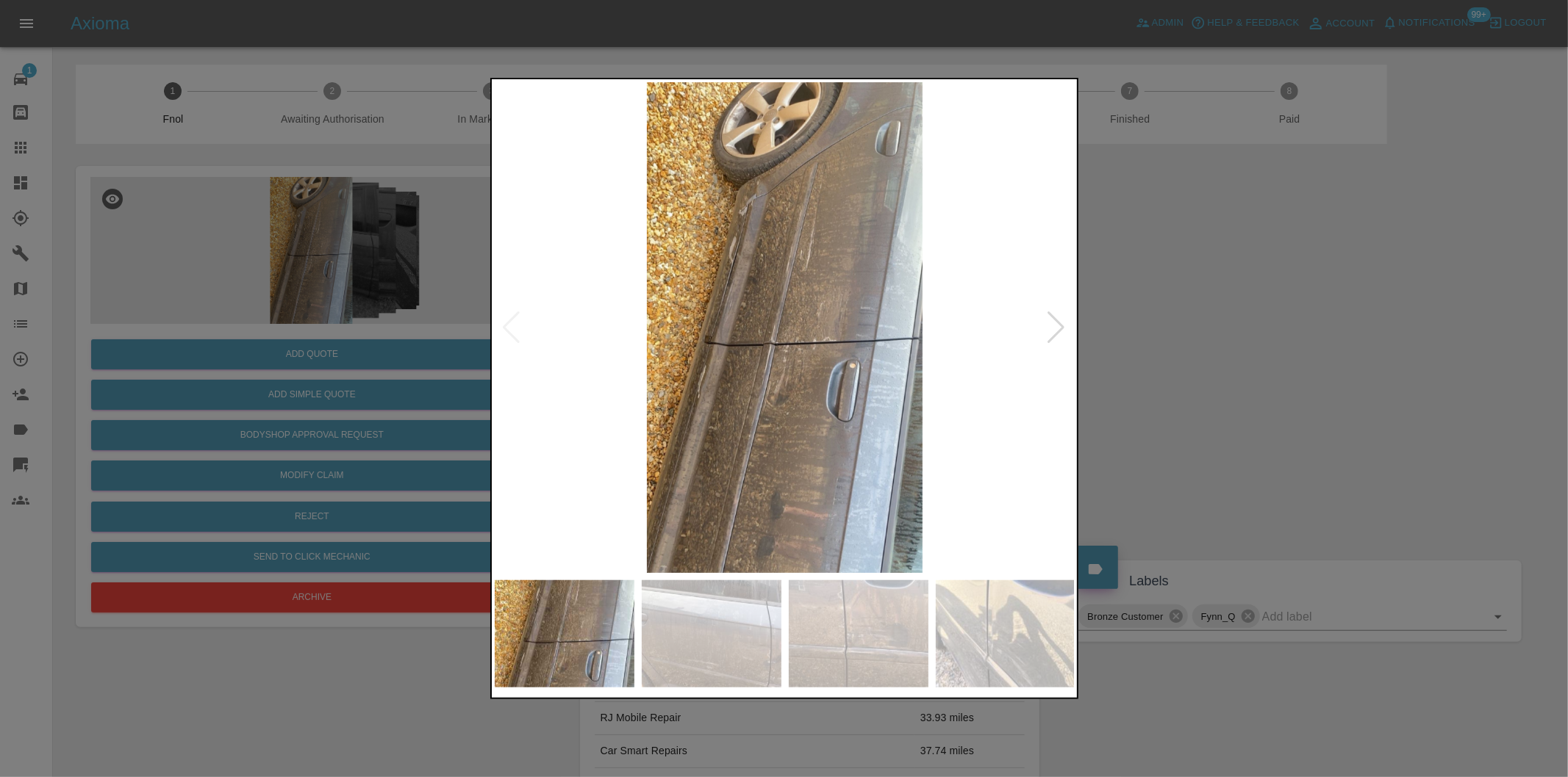
click at [1054, 329] on div at bounding box center [1056, 327] width 20 height 33
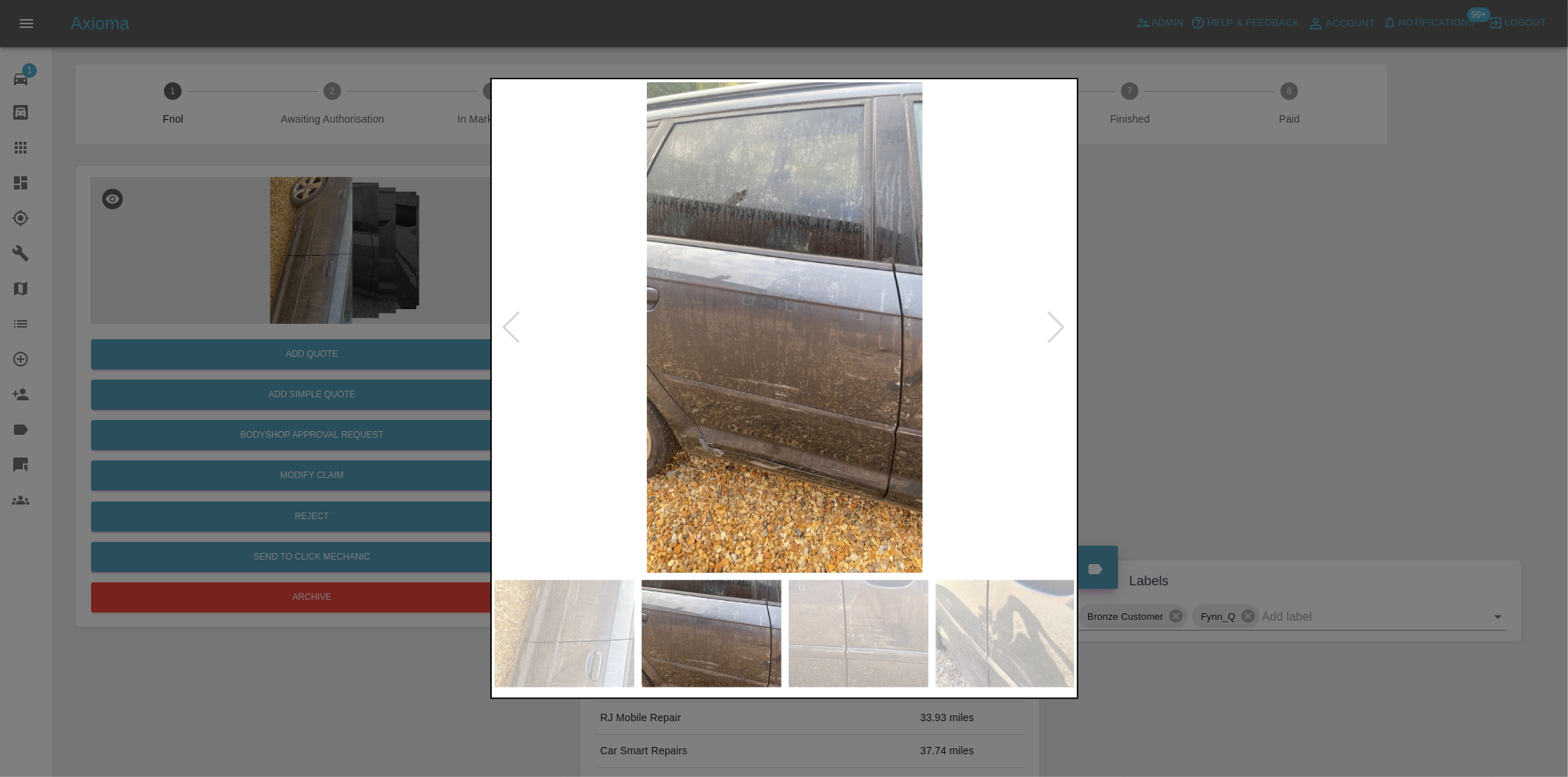
click at [1054, 329] on div at bounding box center [1056, 327] width 20 height 33
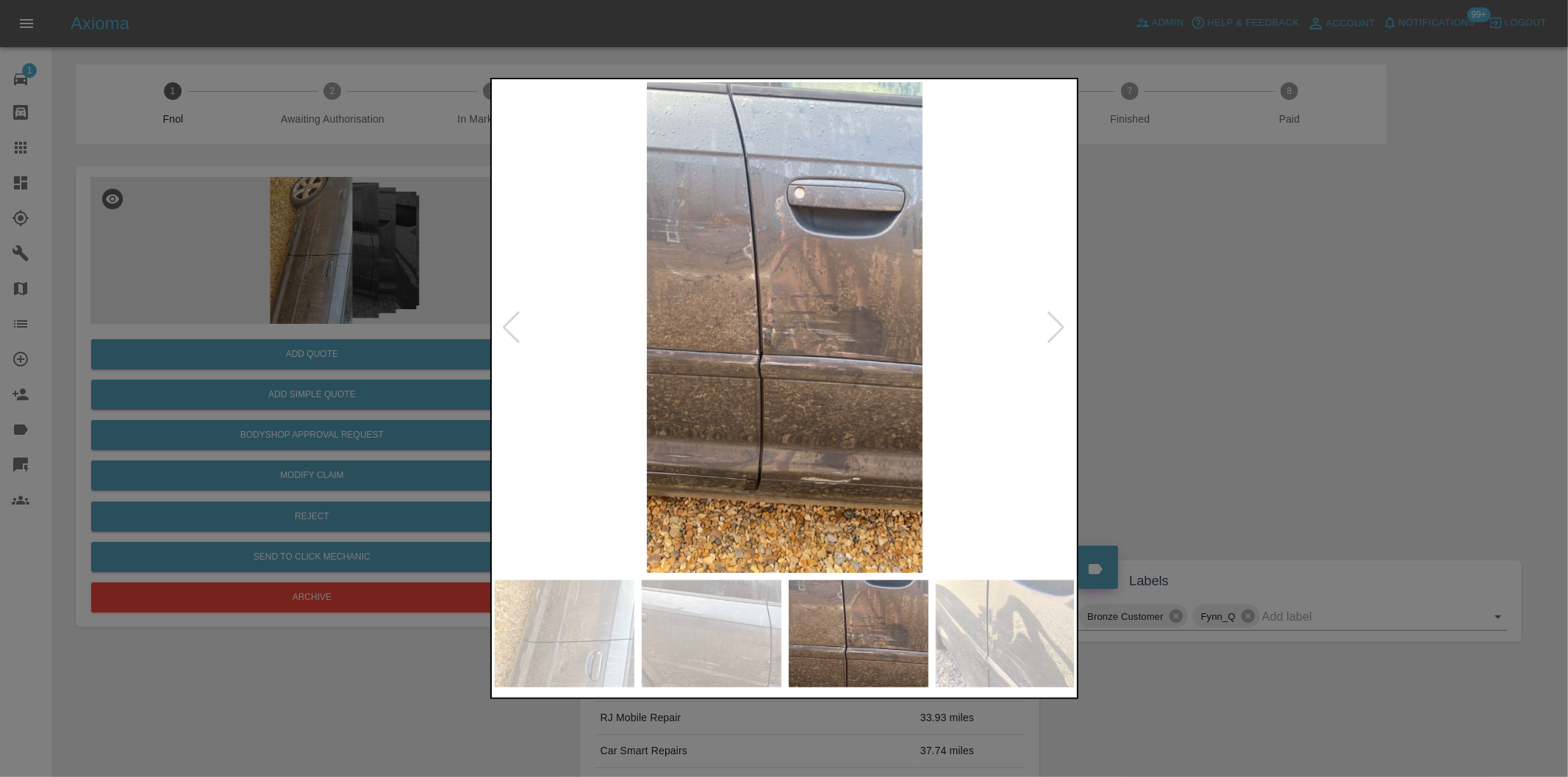
click at [1054, 329] on div at bounding box center [1056, 327] width 20 height 33
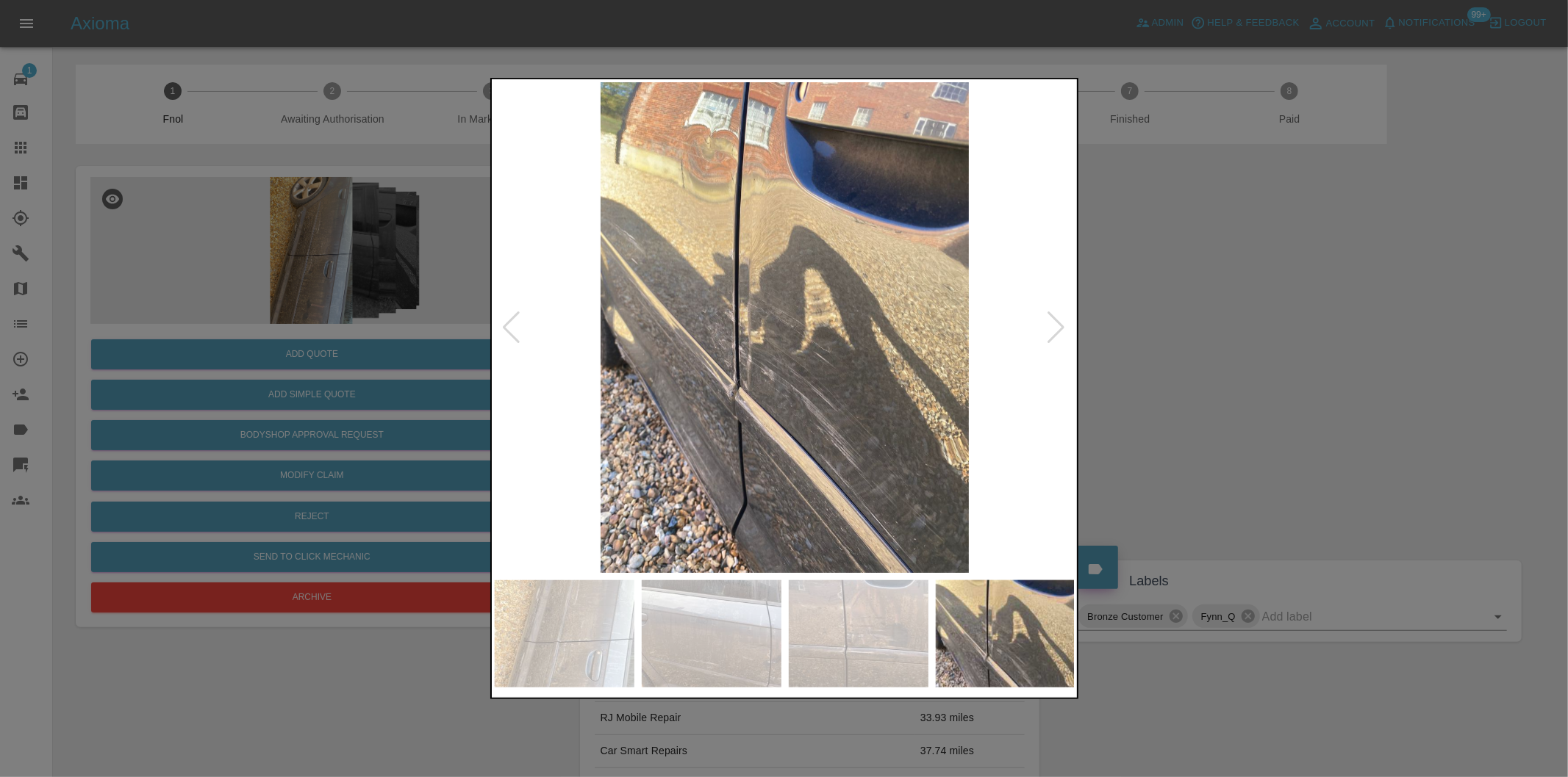
click at [1054, 329] on div at bounding box center [1056, 327] width 20 height 33
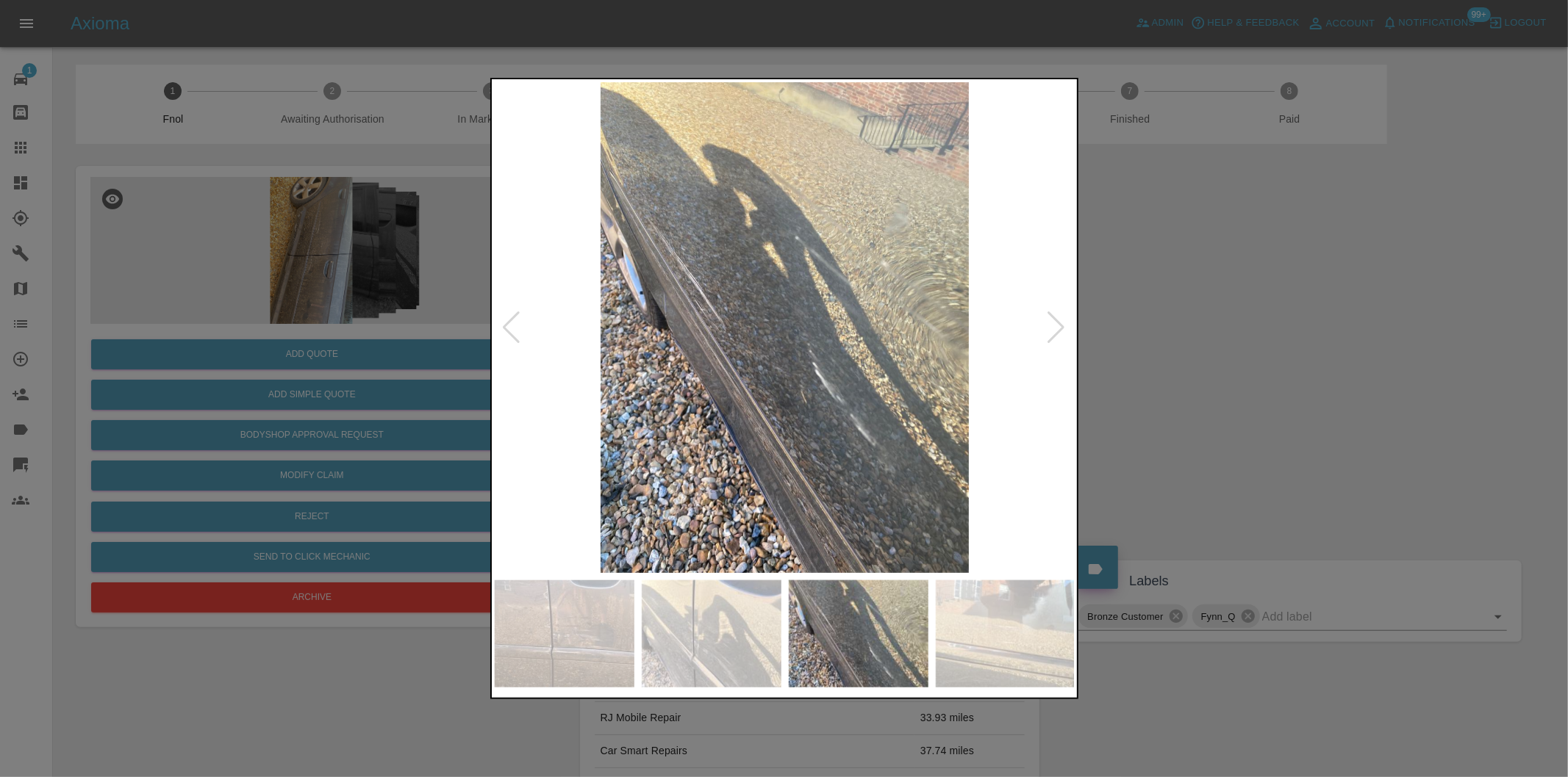
click at [1054, 329] on div at bounding box center [1056, 327] width 20 height 33
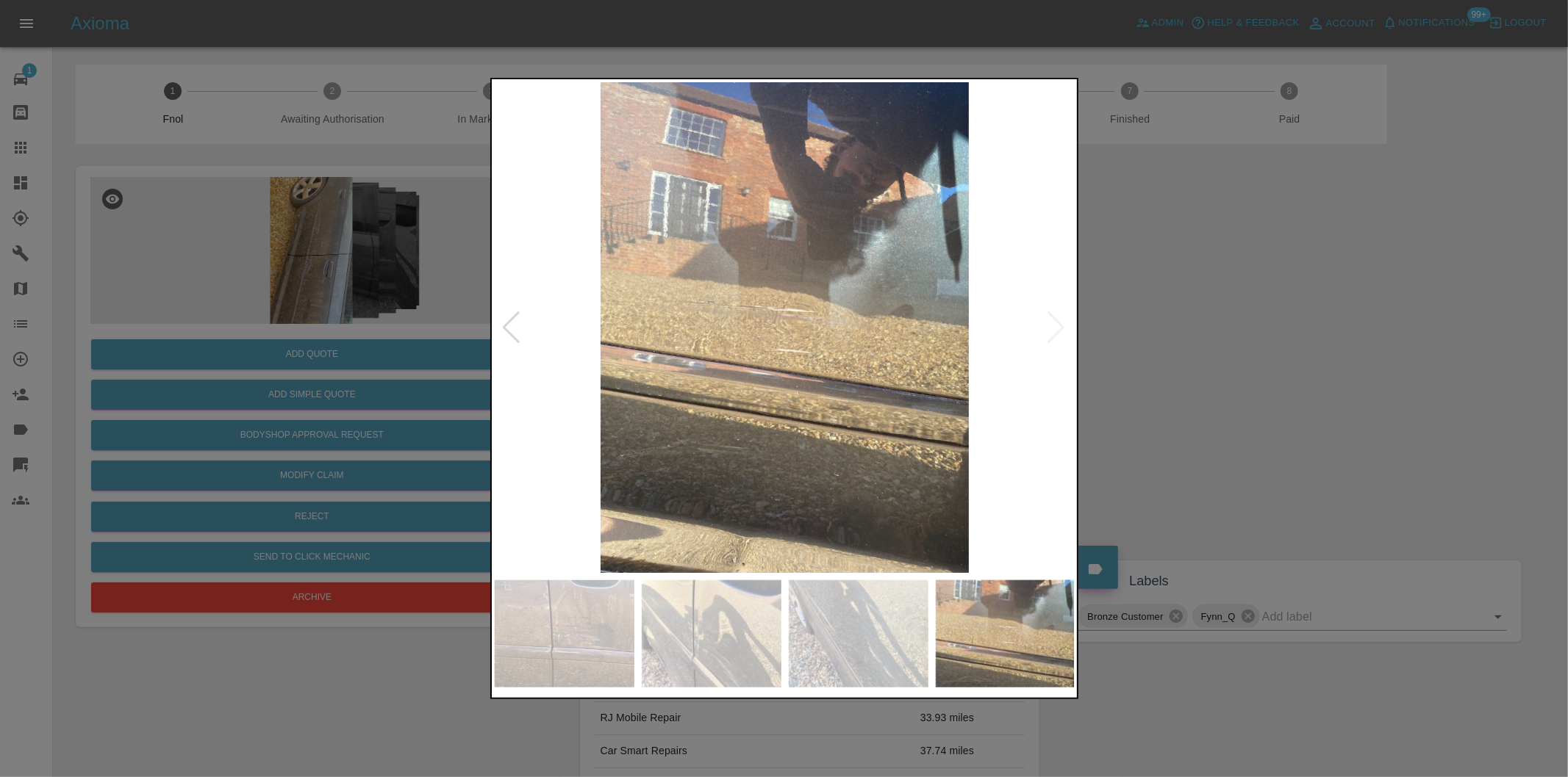
click at [1054, 329] on img at bounding box center [785, 327] width 581 height 491
click at [505, 325] on div at bounding box center [512, 327] width 20 height 33
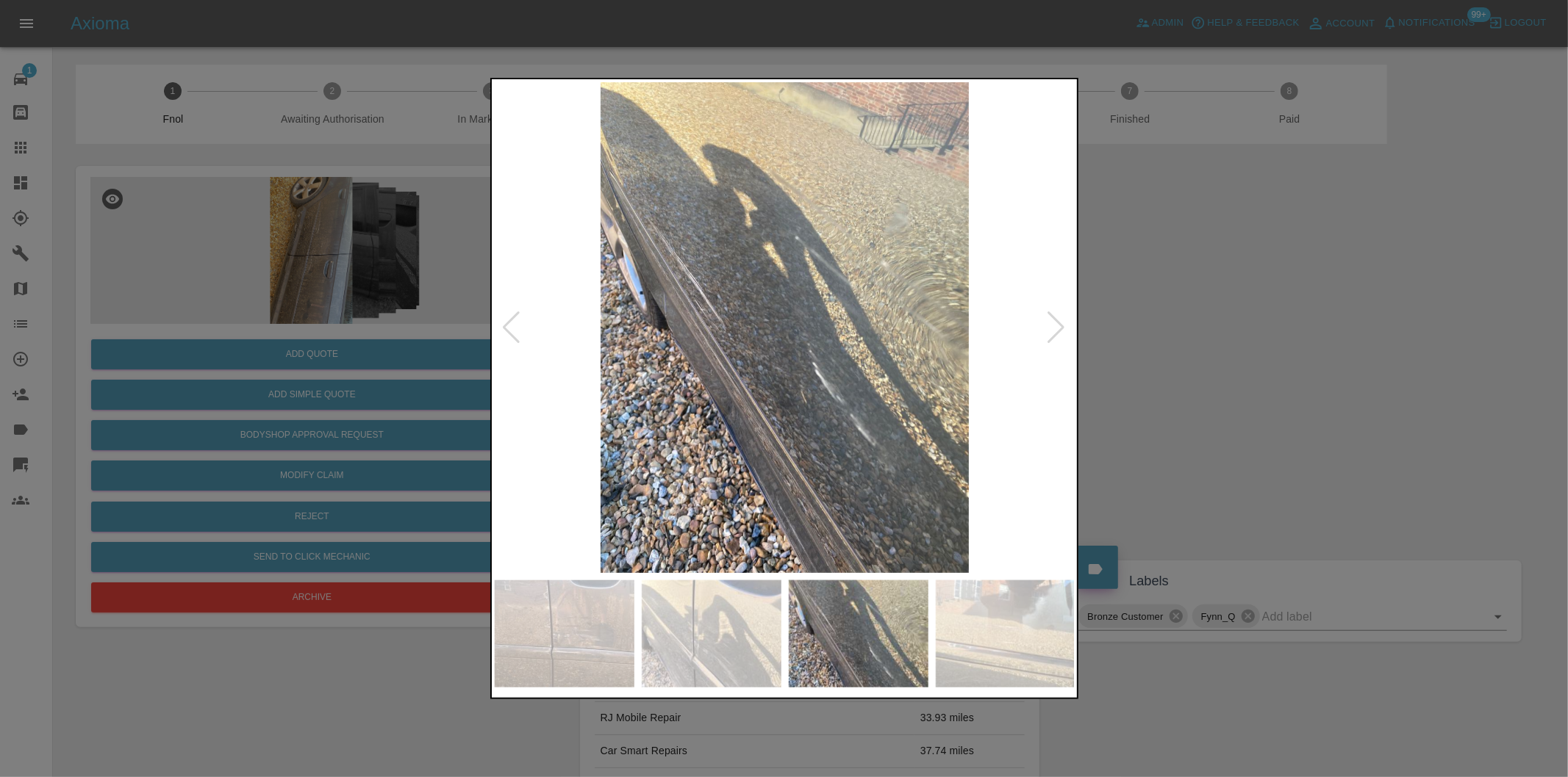
click at [505, 325] on div at bounding box center [512, 327] width 20 height 33
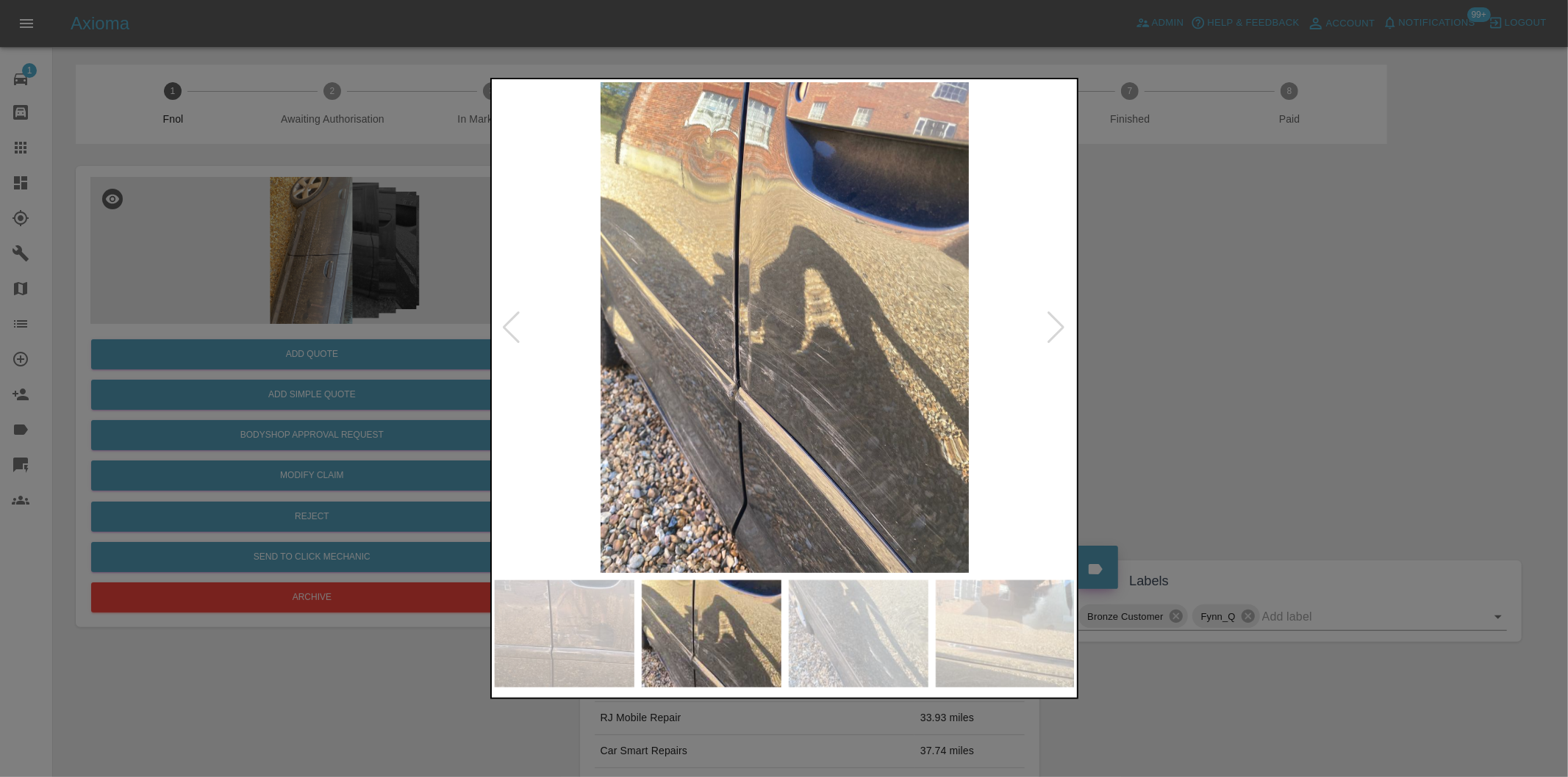
click at [505, 325] on div at bounding box center [512, 327] width 20 height 33
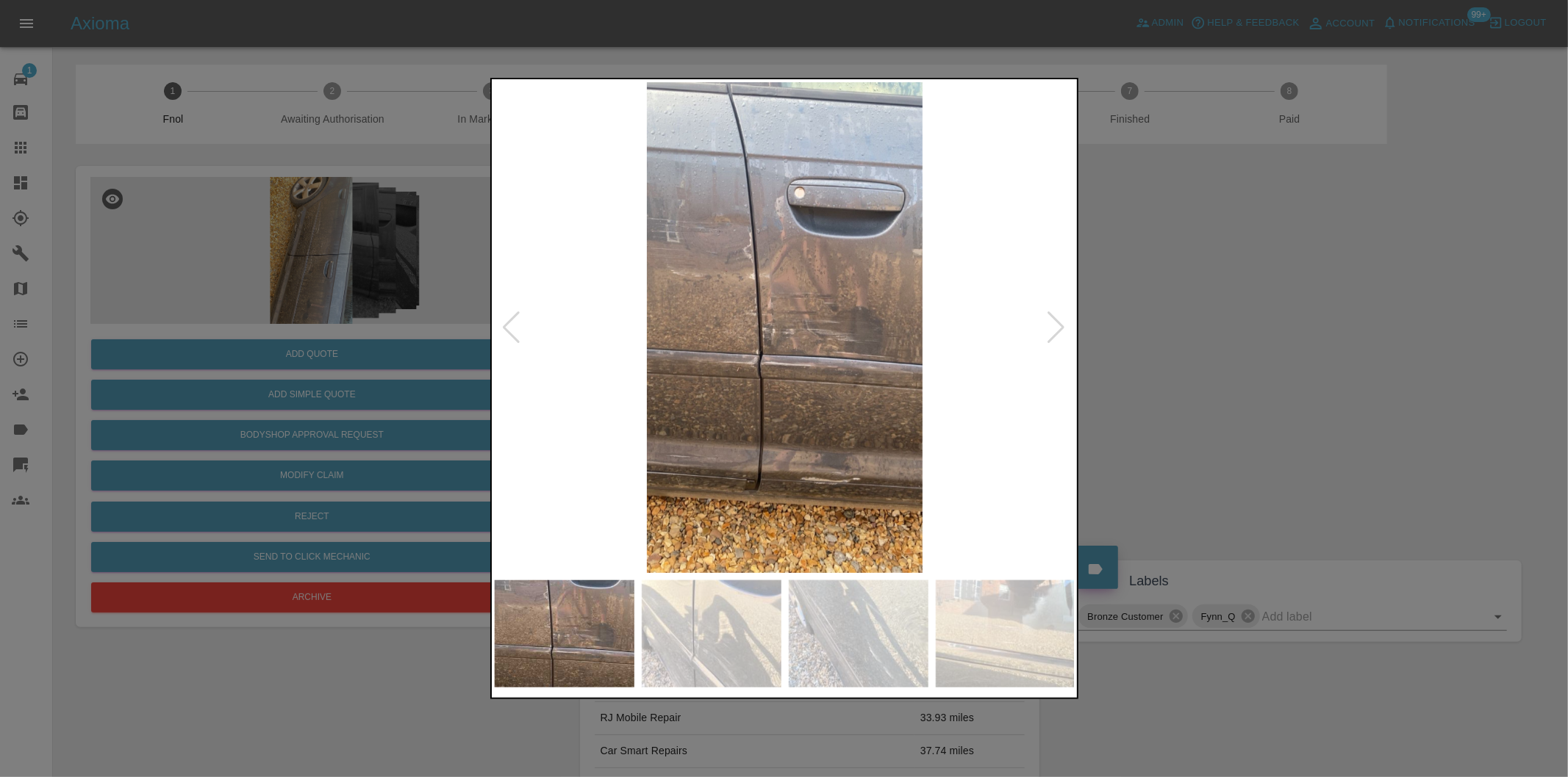
click at [505, 325] on div at bounding box center [512, 327] width 20 height 33
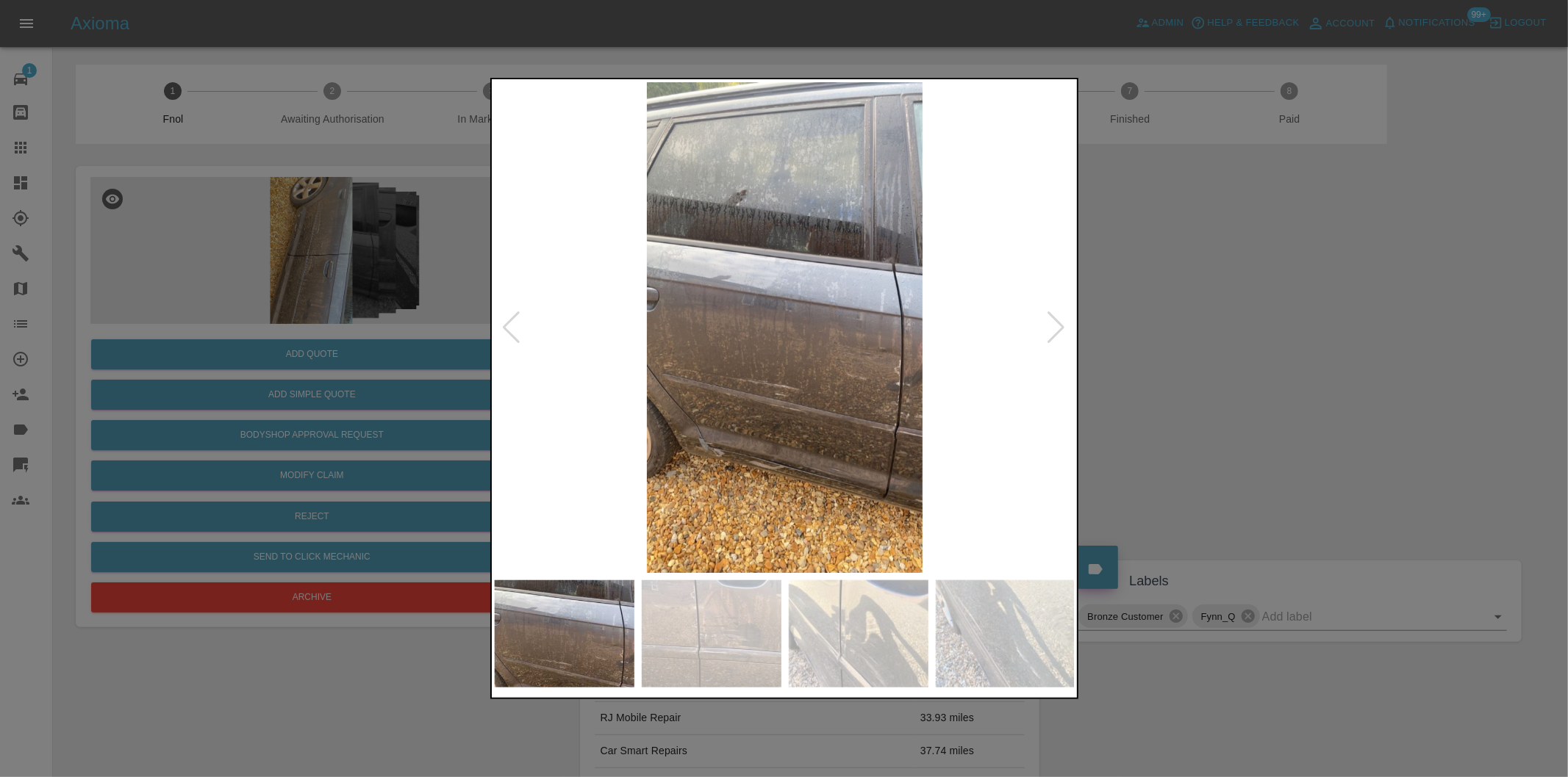
click at [505, 325] on div at bounding box center [512, 327] width 20 height 33
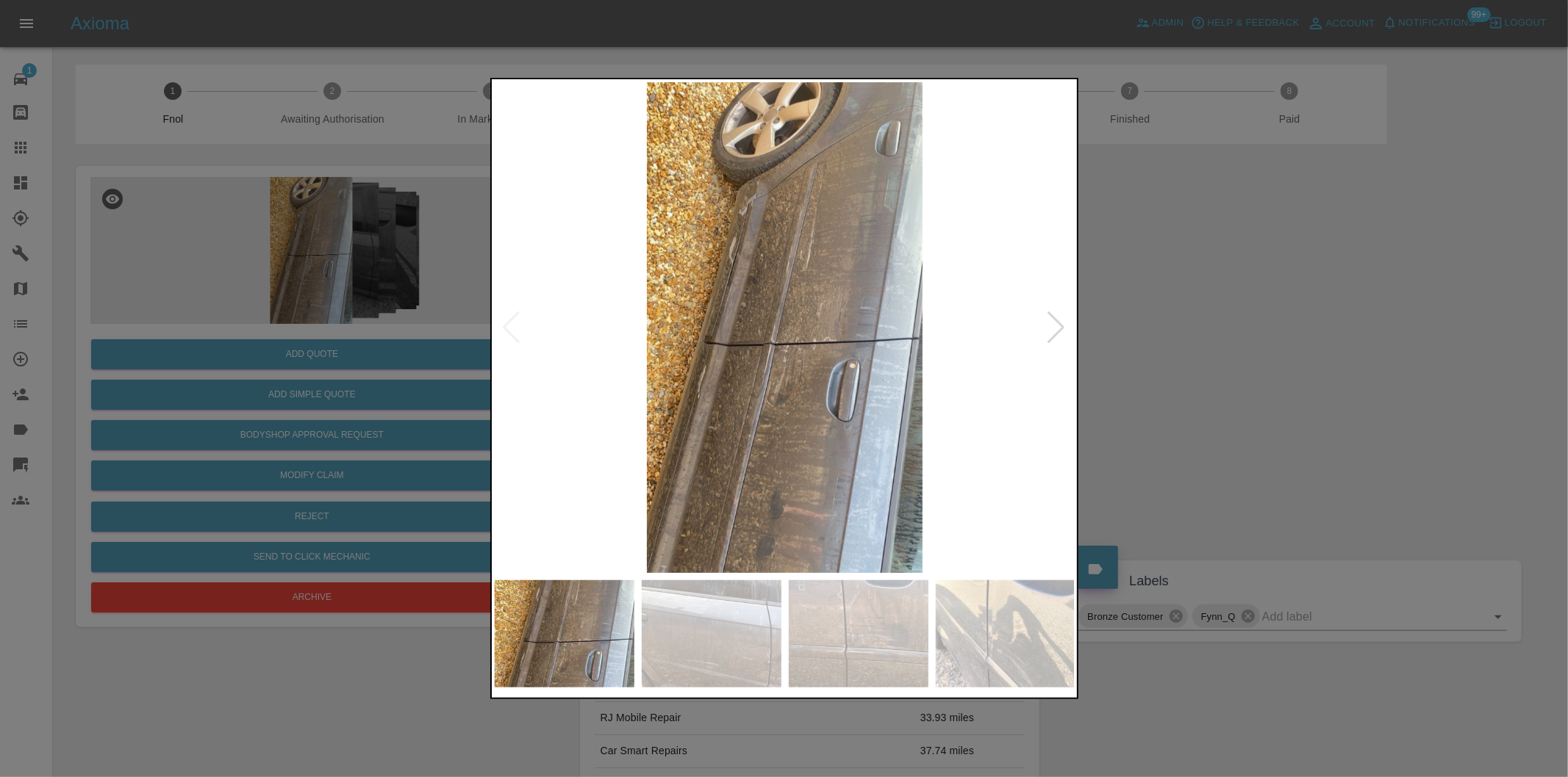
click at [505, 325] on img at bounding box center [785, 327] width 581 height 491
click at [1202, 353] on div at bounding box center [784, 388] width 1568 height 777
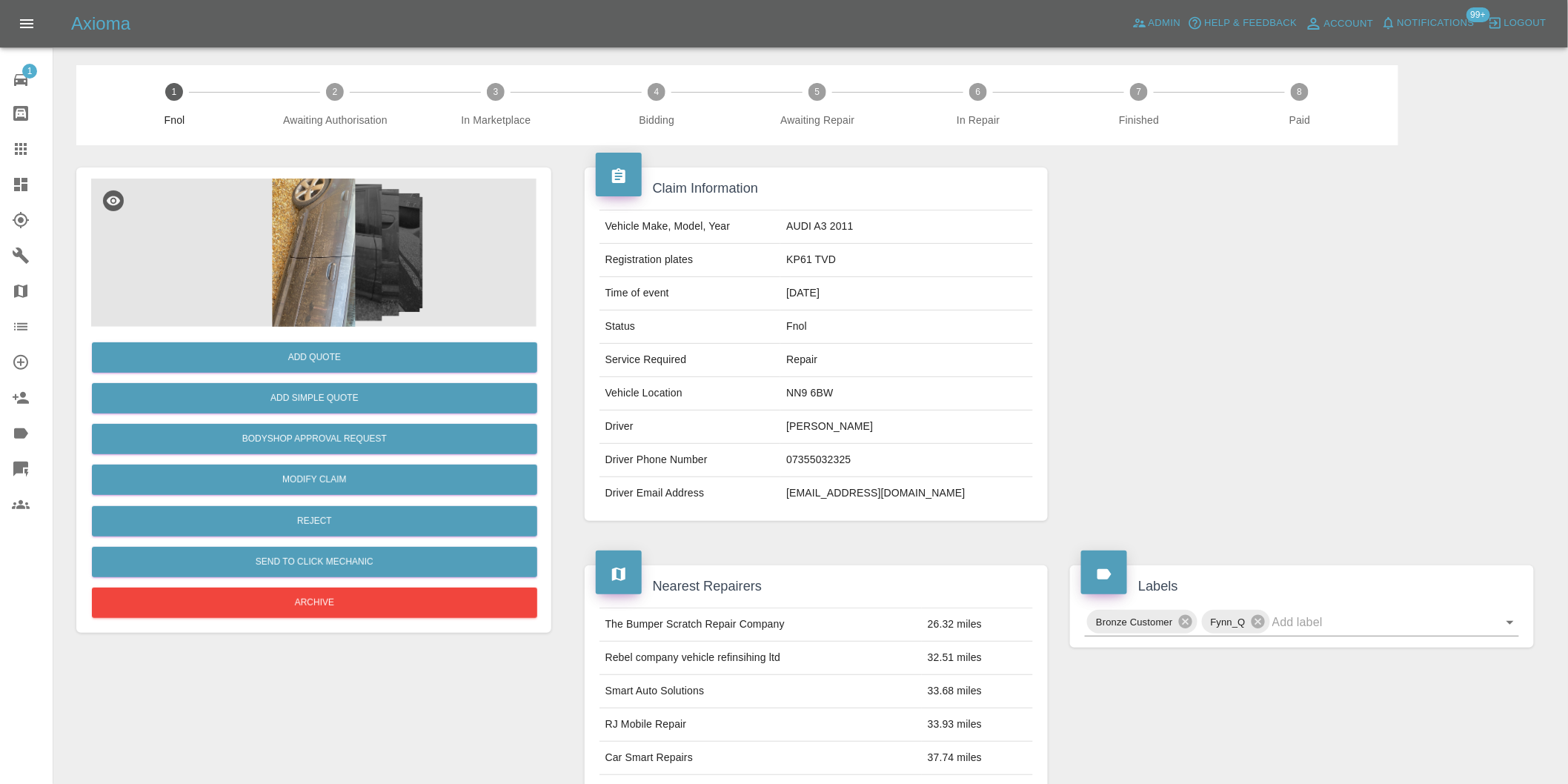
click at [324, 202] on img at bounding box center [314, 252] width 445 height 148
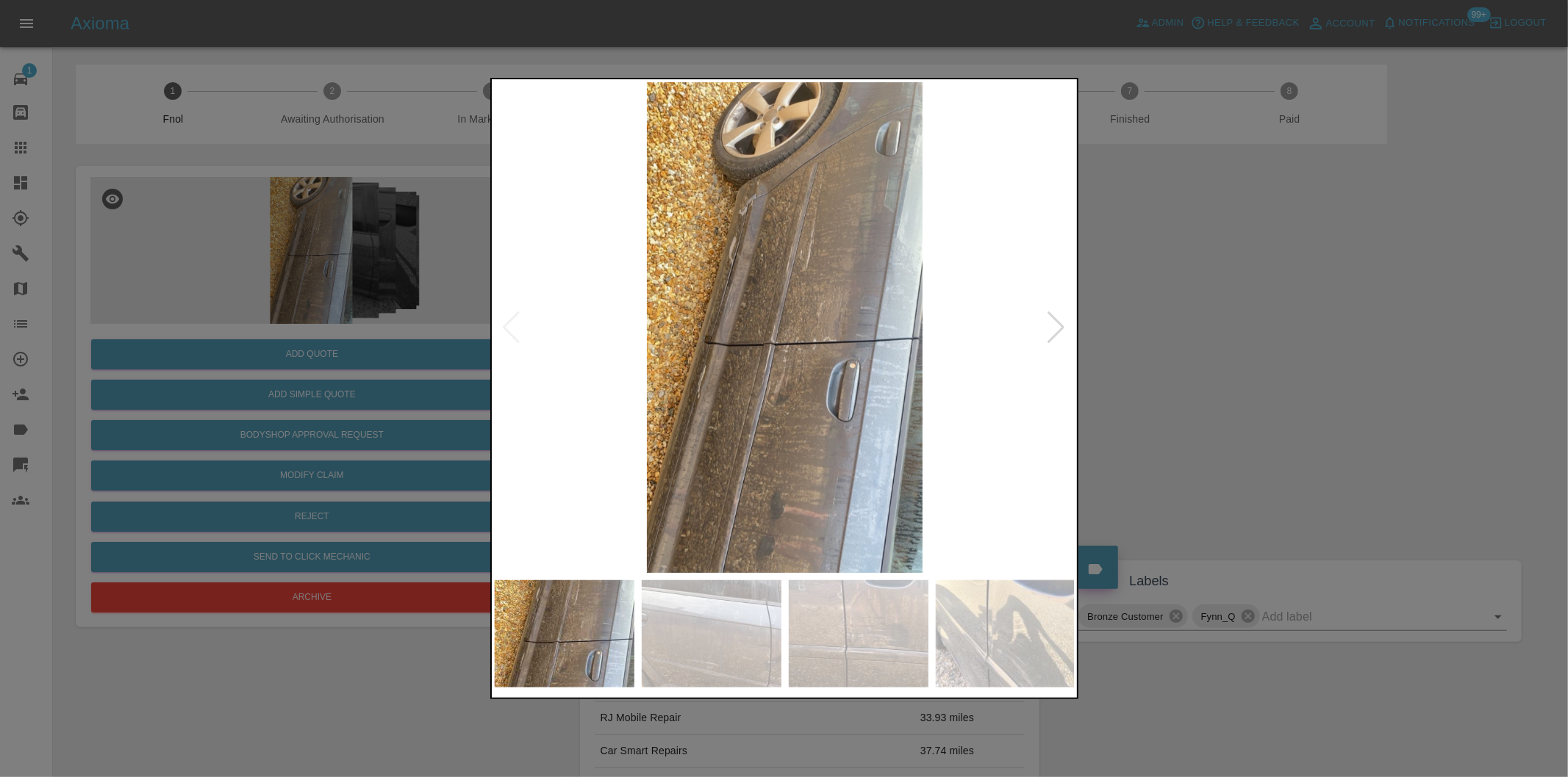
click at [1053, 321] on div at bounding box center [1056, 327] width 20 height 33
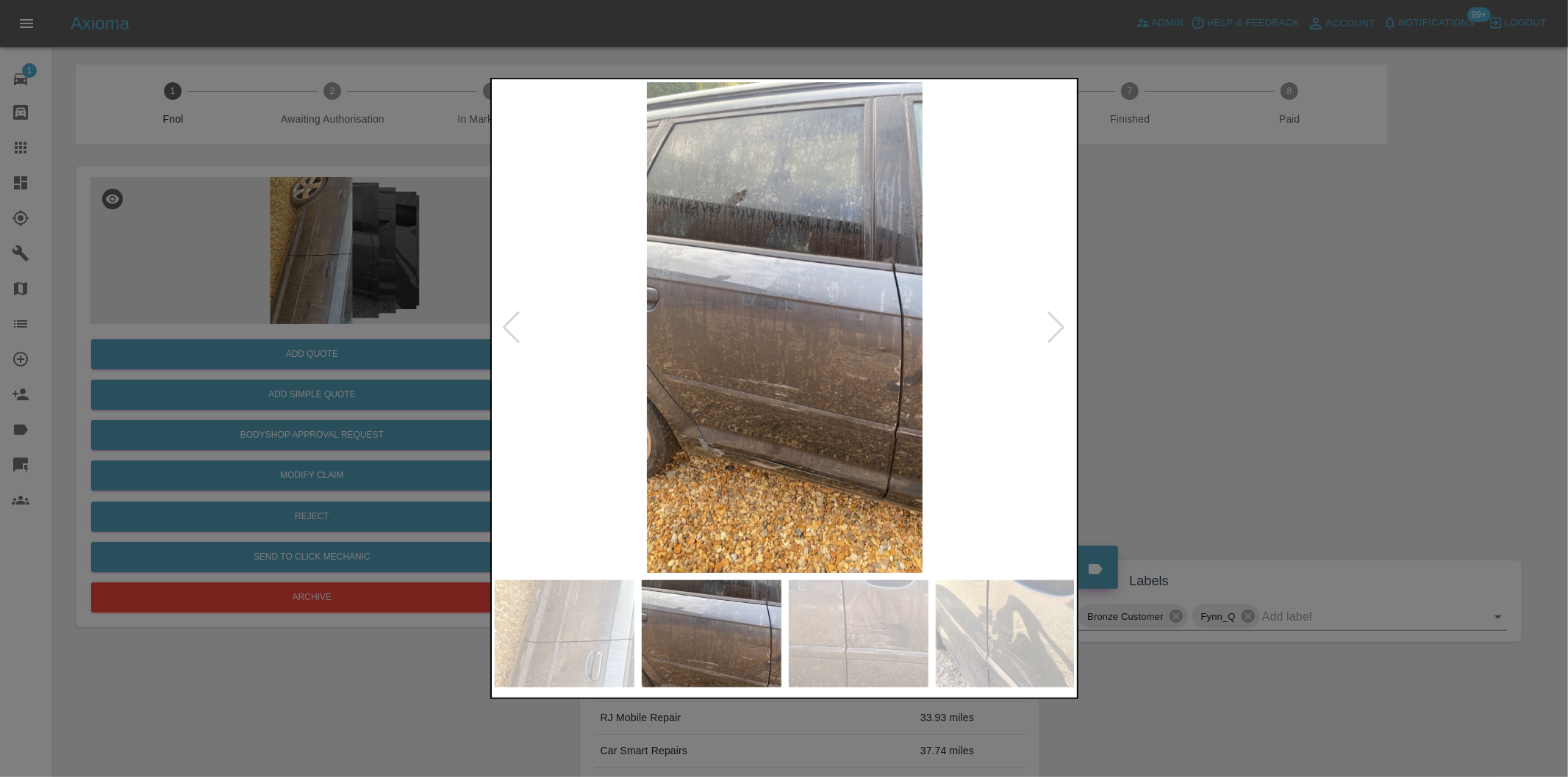
click at [1053, 321] on div at bounding box center [1056, 327] width 20 height 33
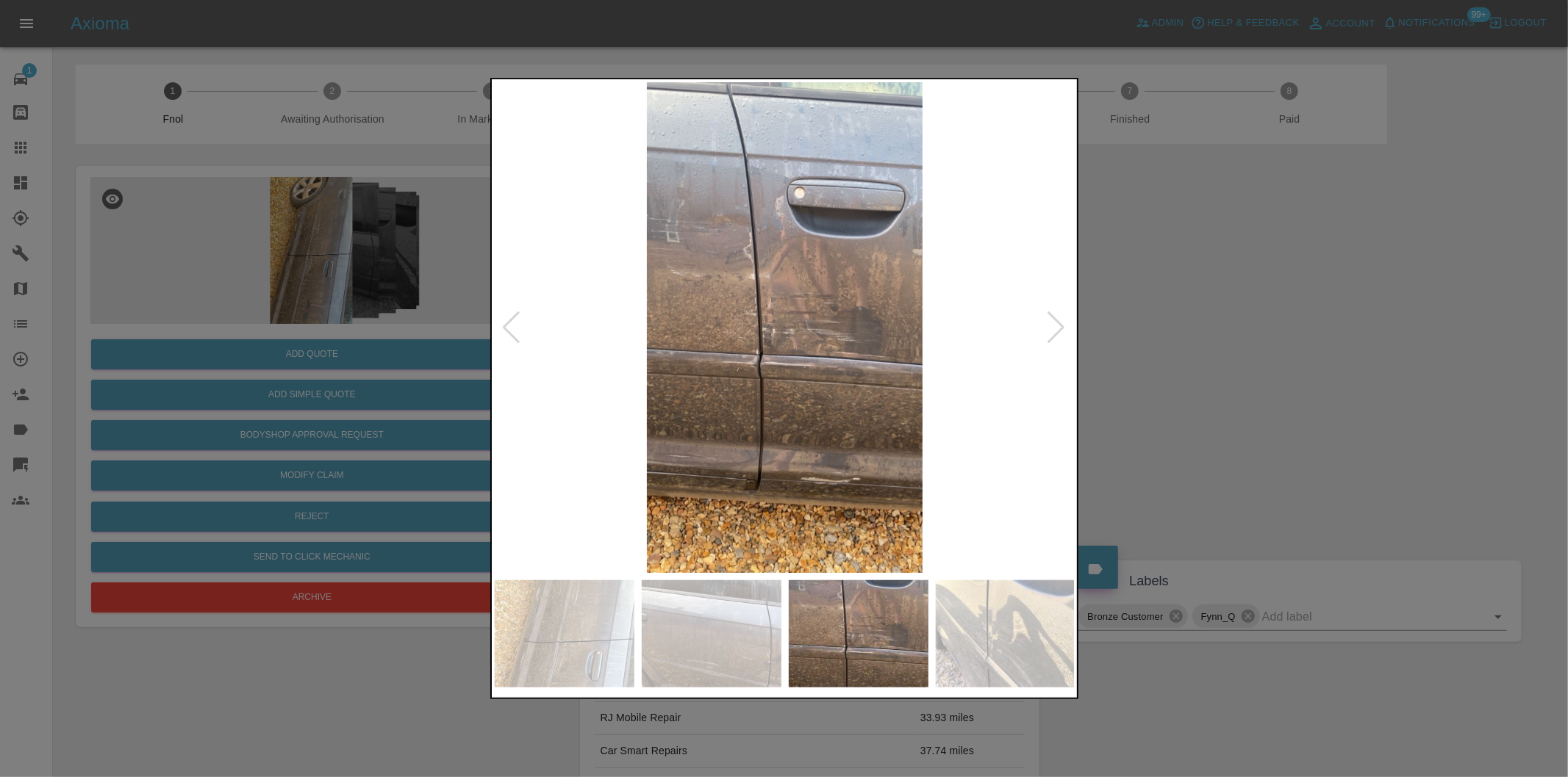
click at [1054, 321] on div at bounding box center [1056, 327] width 20 height 33
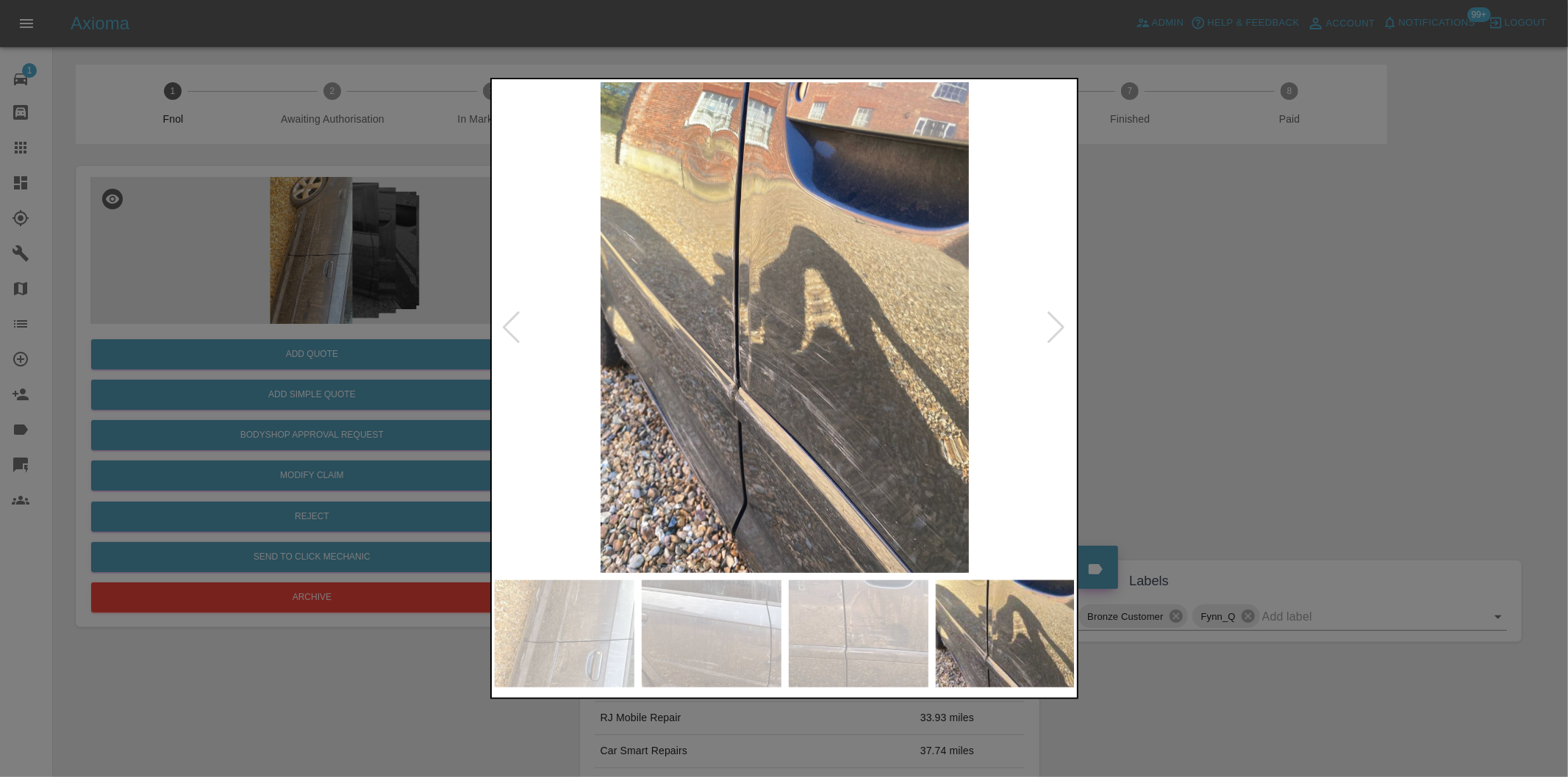
click at [1053, 335] on div at bounding box center [1056, 327] width 20 height 33
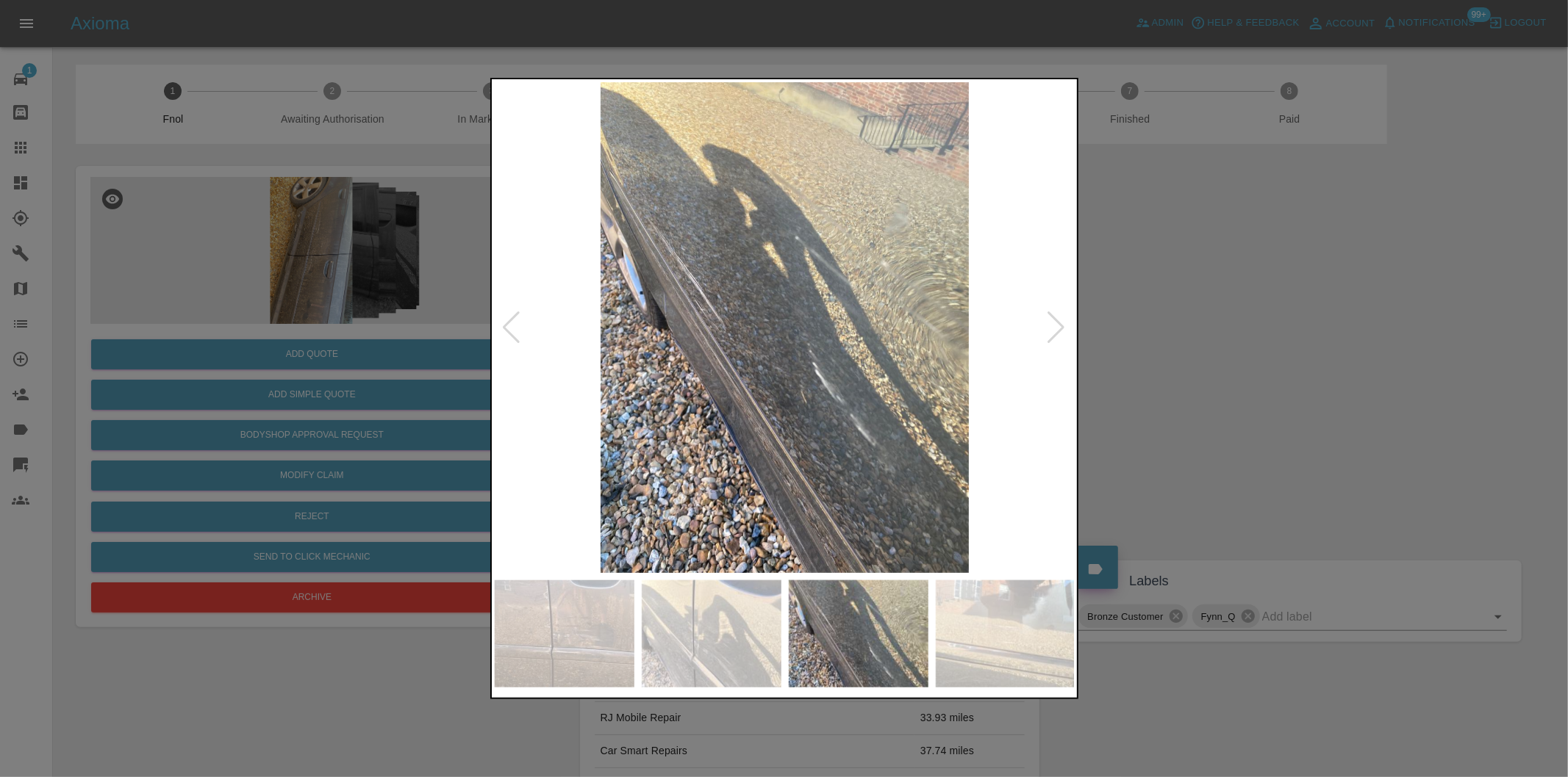
click at [1220, 355] on div at bounding box center [784, 388] width 1568 height 777
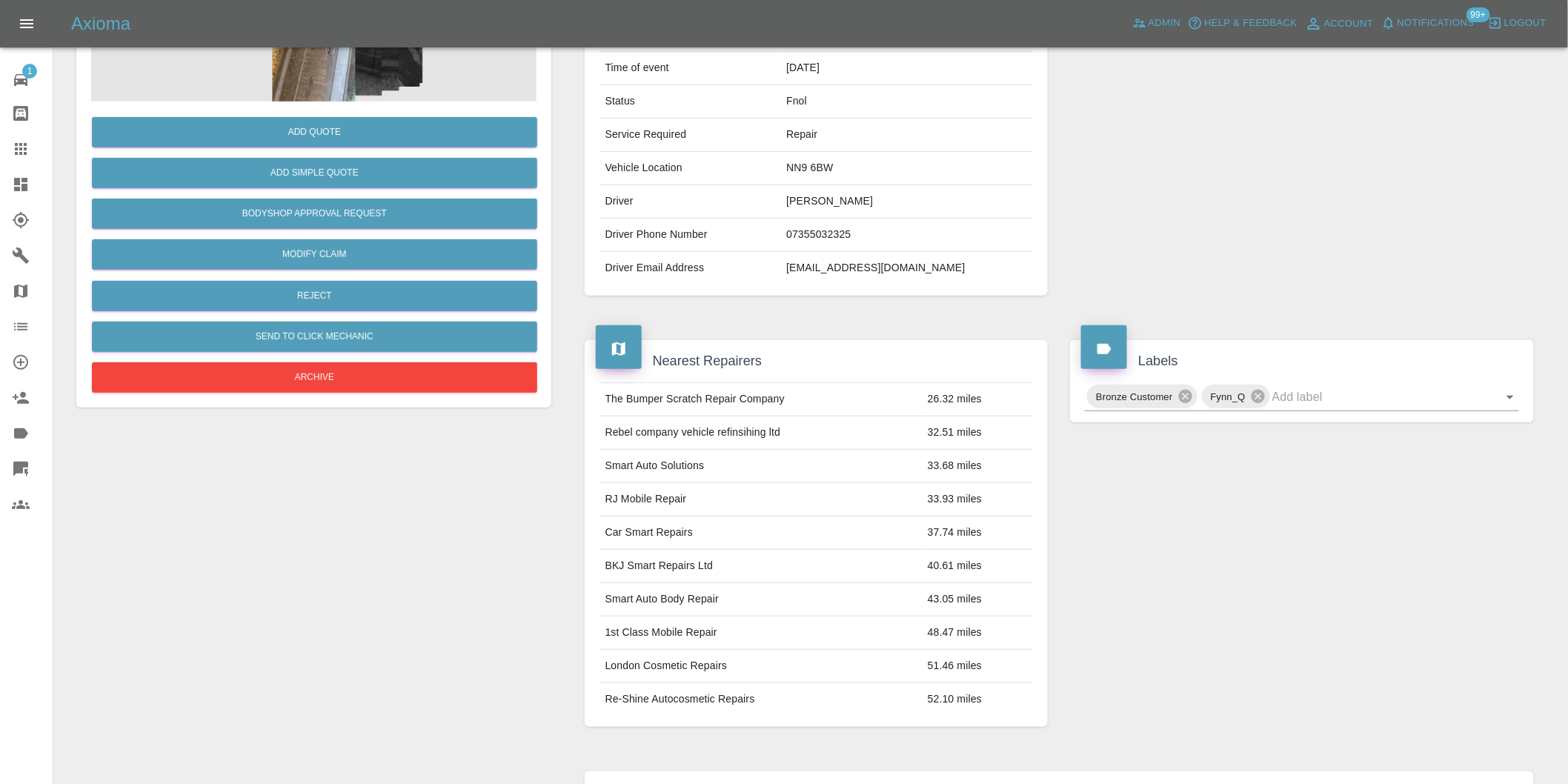
scroll to position [329, 0]
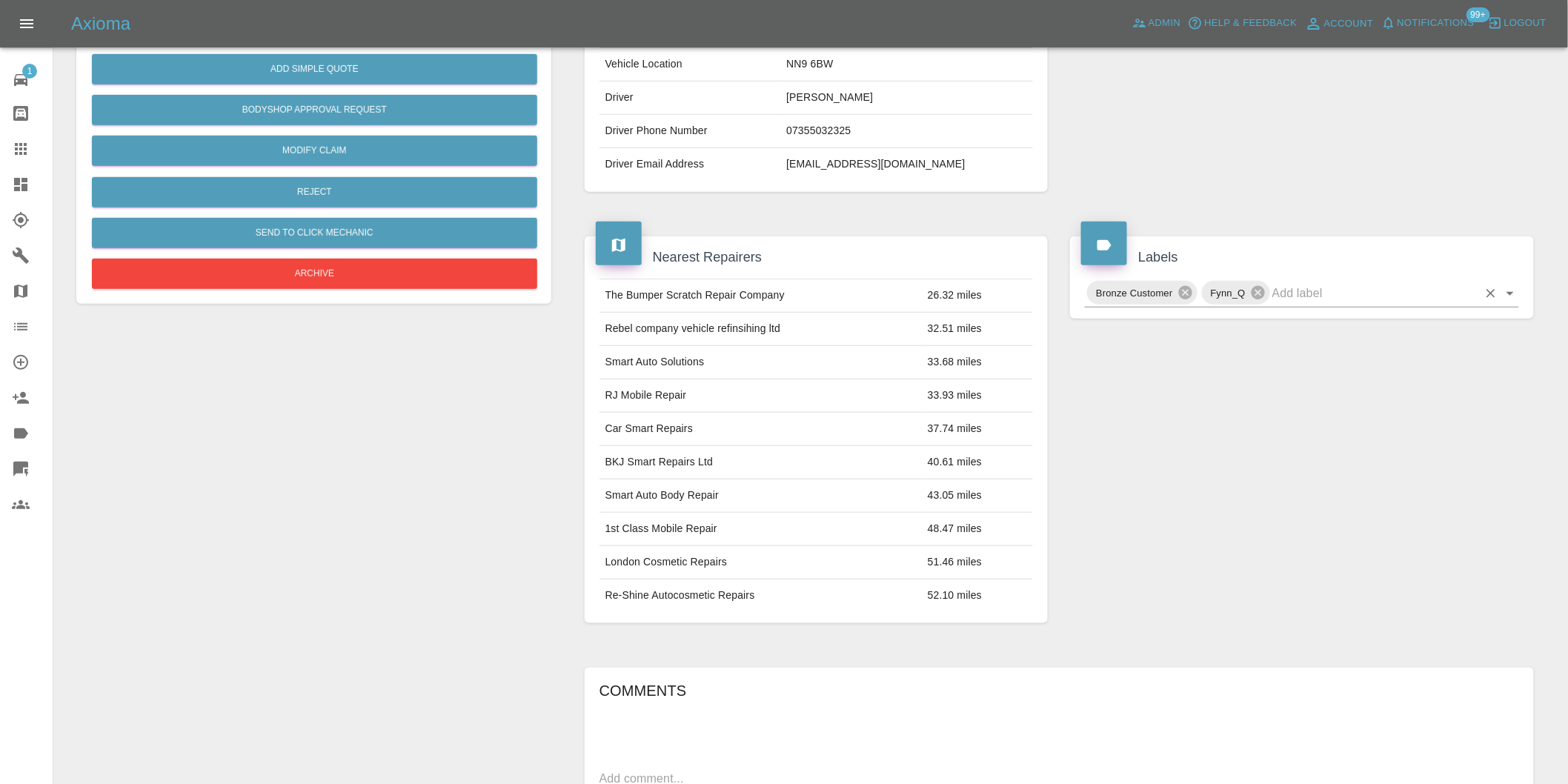
click at [1510, 290] on icon "Open" at bounding box center [1510, 293] width 18 height 18
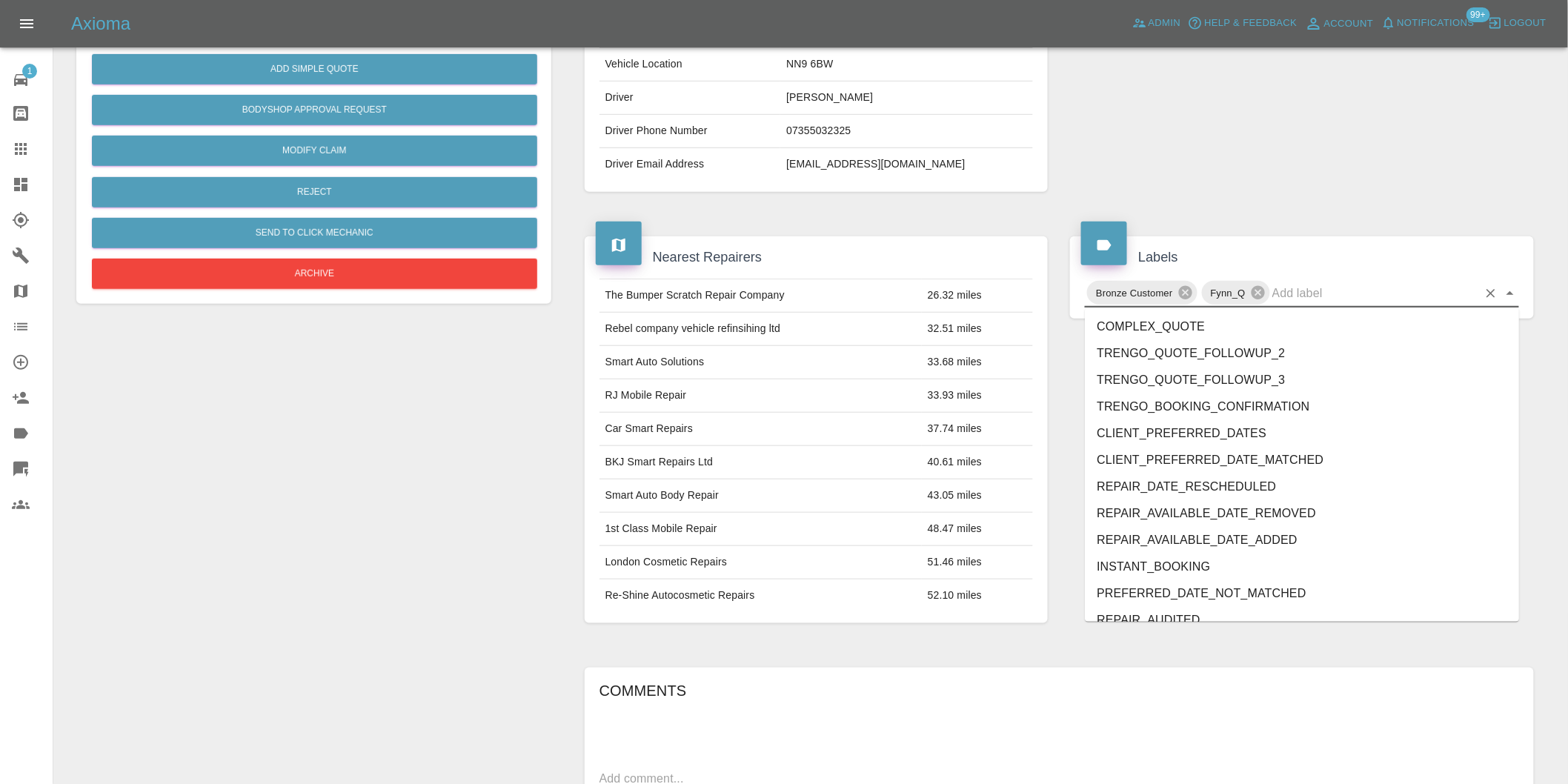
scroll to position [3166, 0]
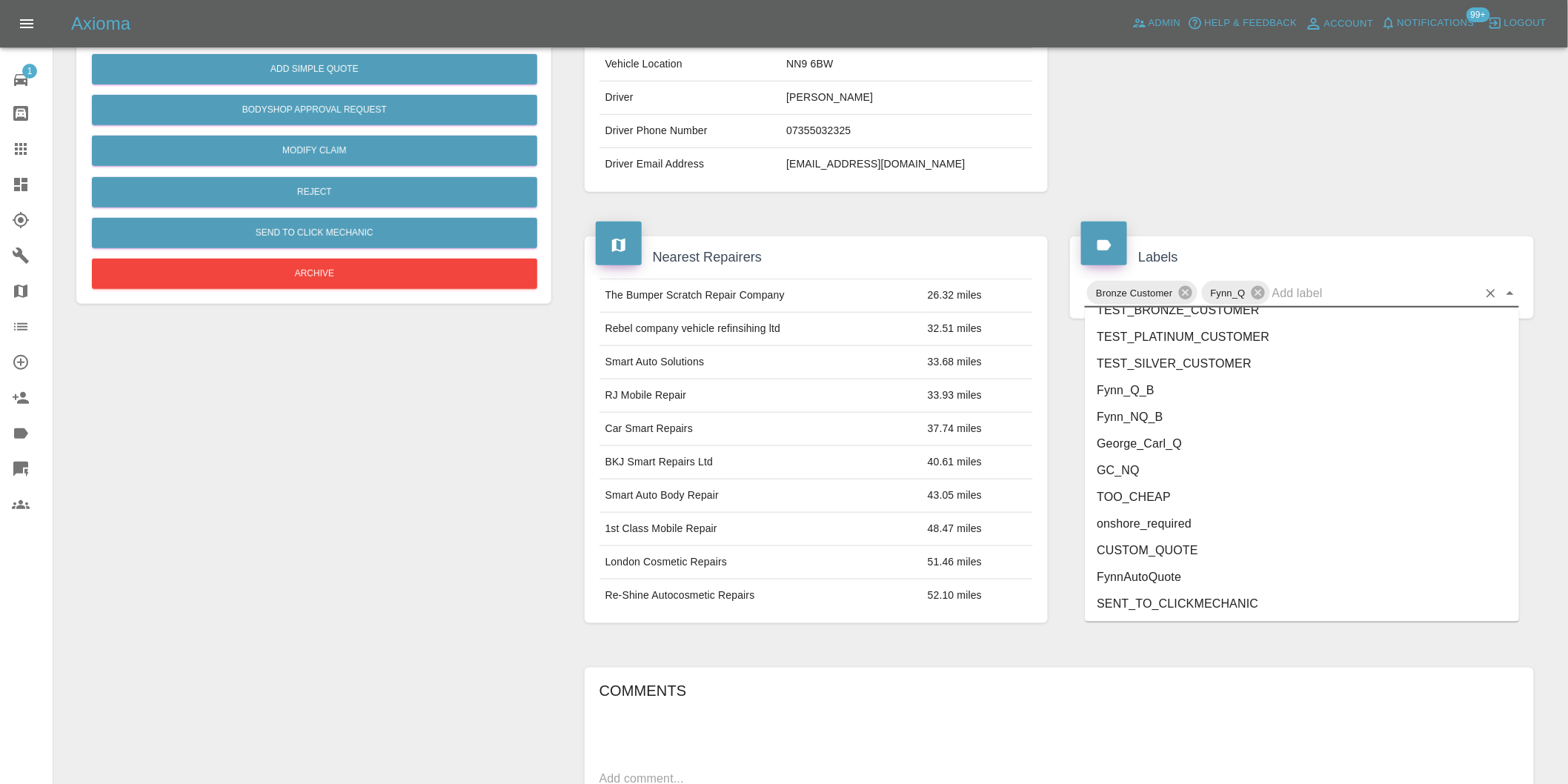
click at [1167, 522] on li "onshore_required" at bounding box center [1302, 524] width 434 height 26
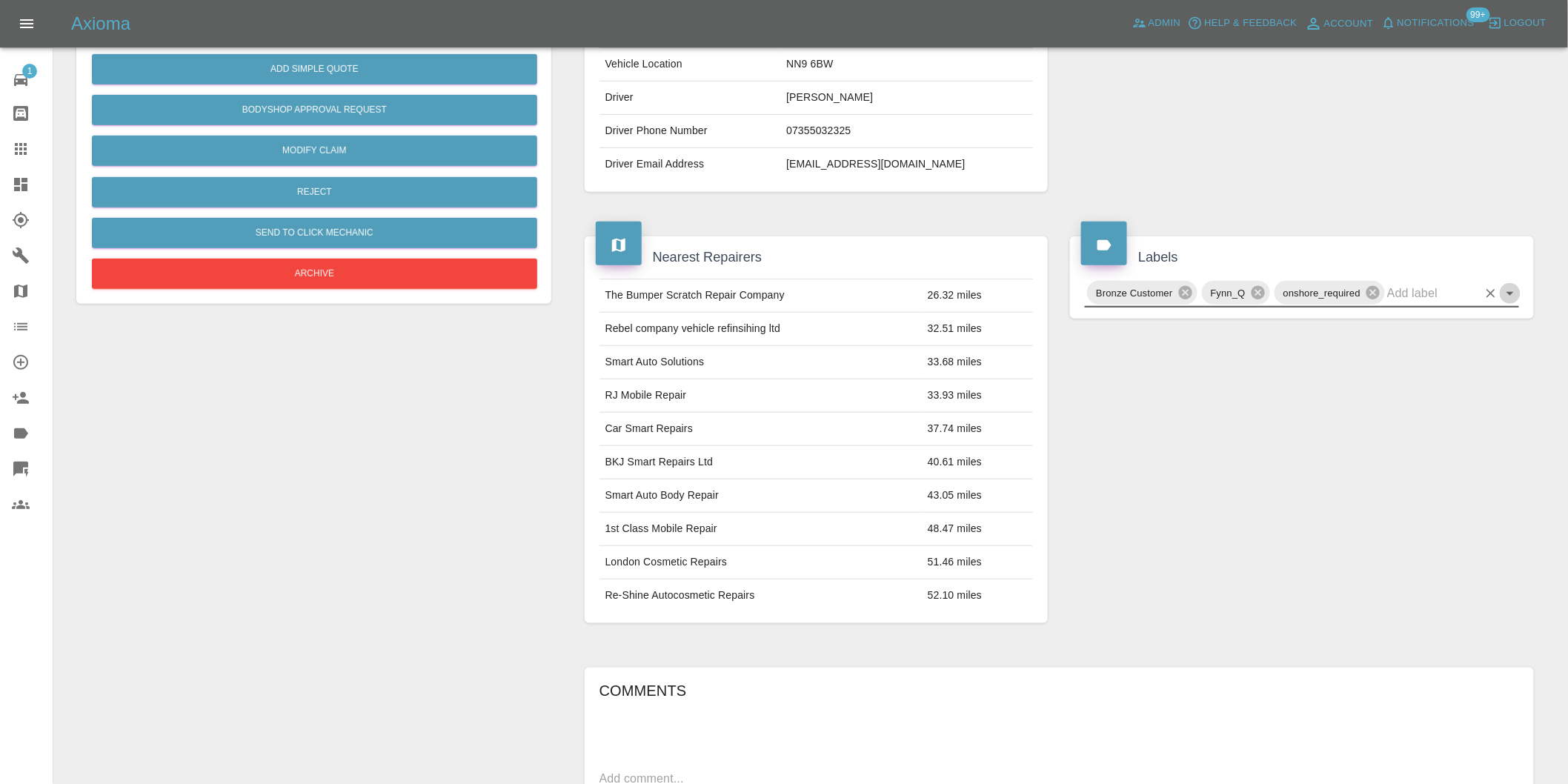
click at [1512, 294] on icon "Open" at bounding box center [1510, 294] width 8 height 4
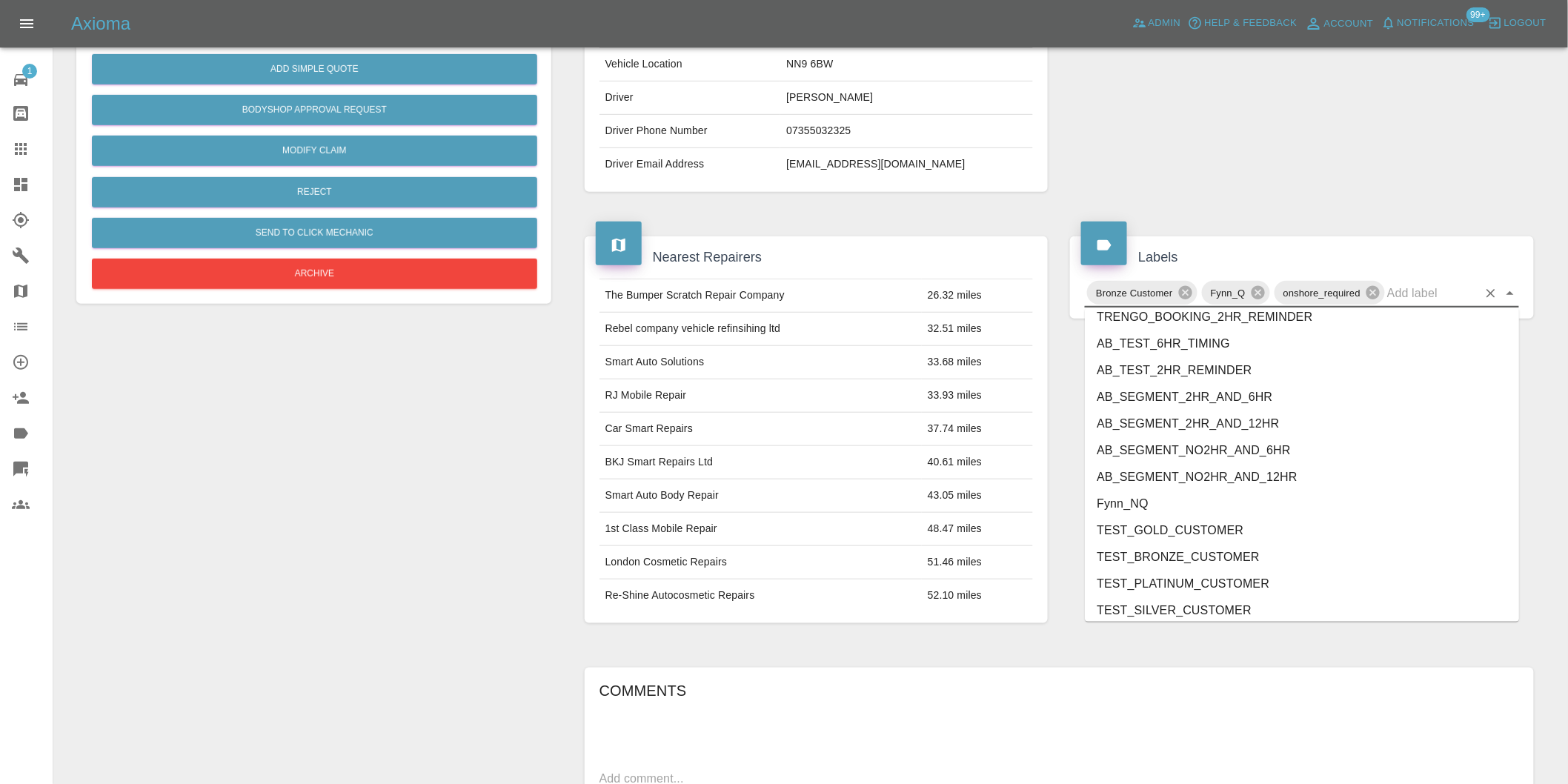
scroll to position [3139, 0]
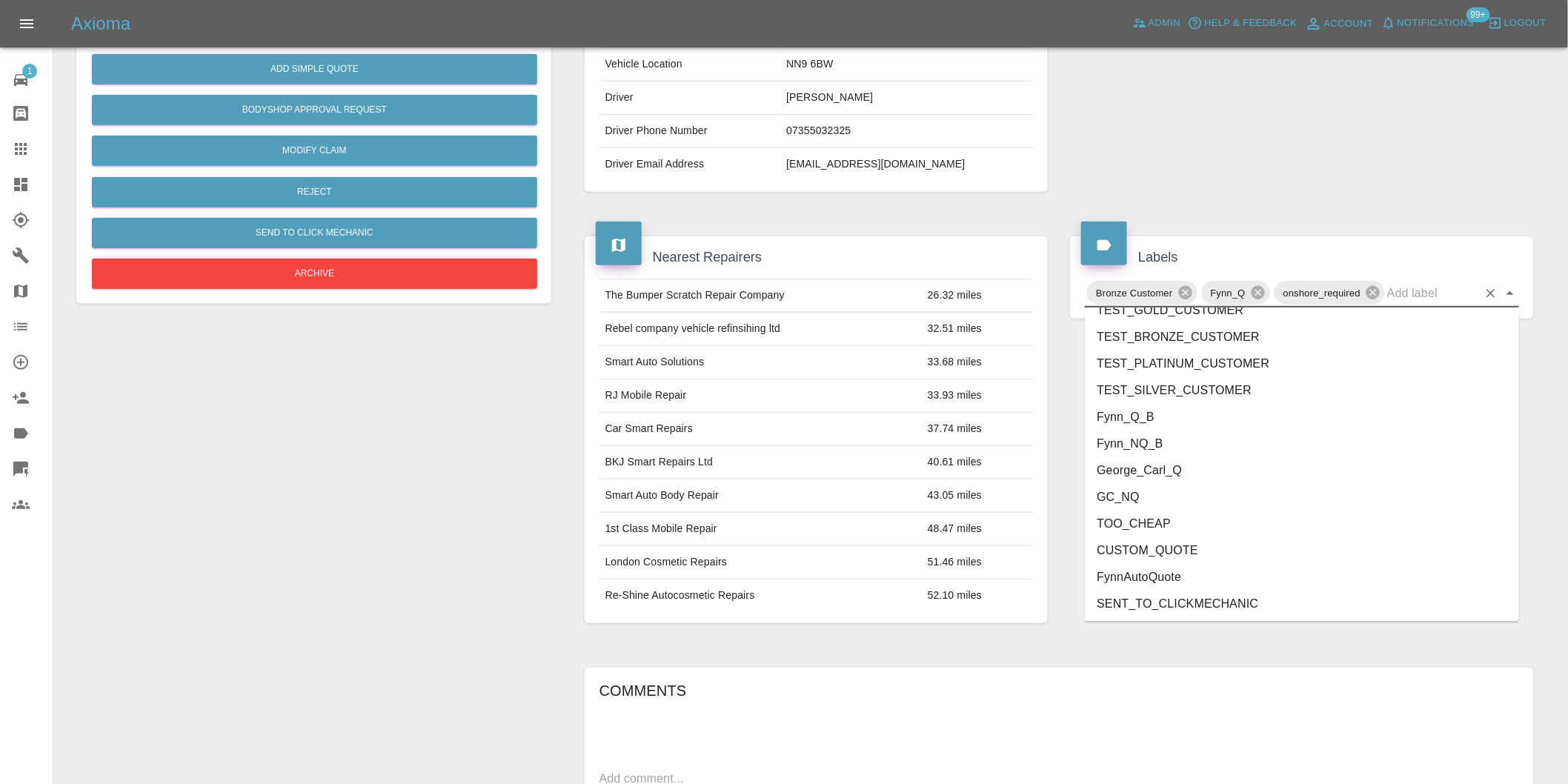
click at [1167, 465] on li "George_Carl_Q" at bounding box center [1302, 471] width 434 height 26
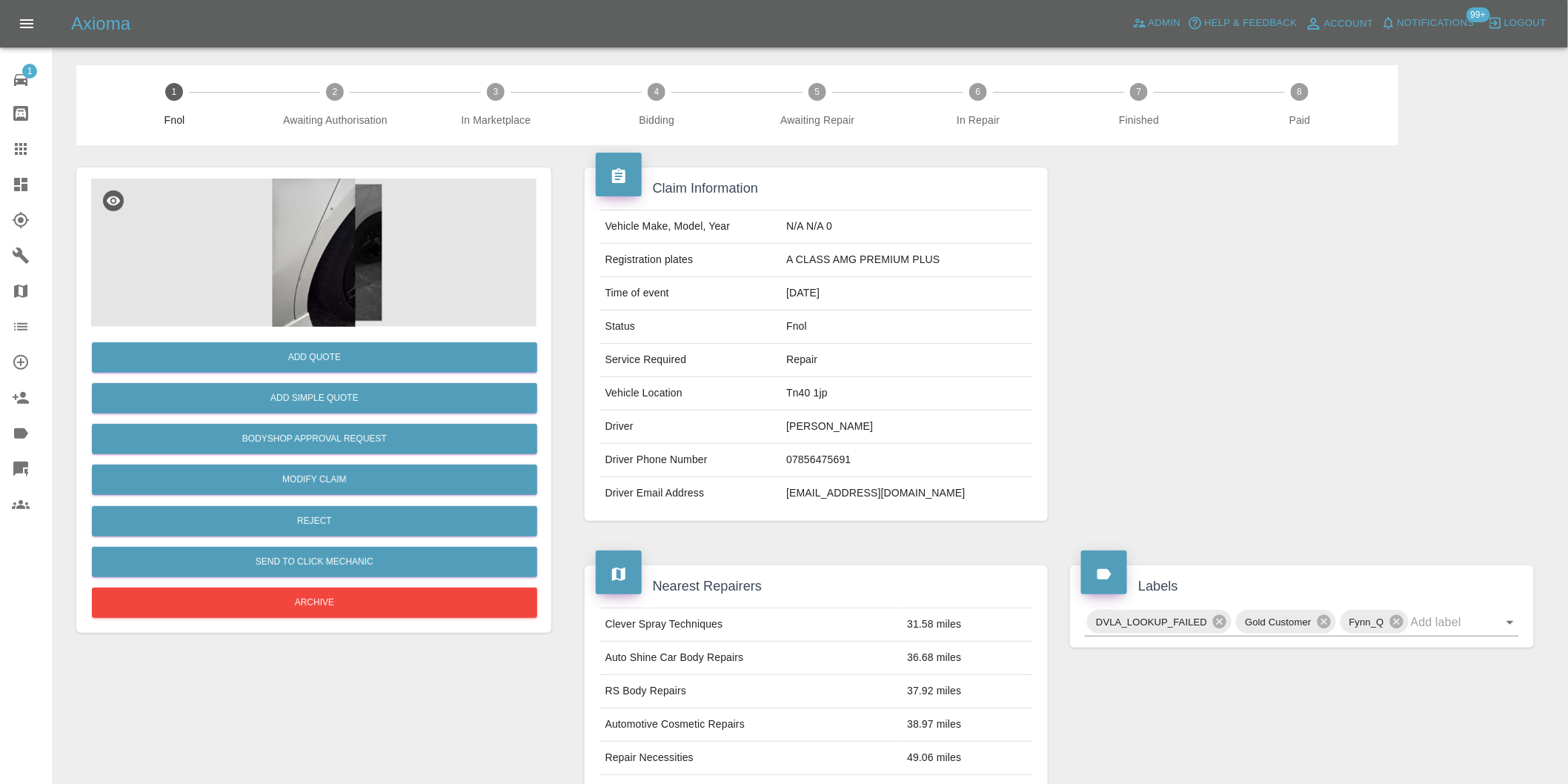
click at [342, 239] on img at bounding box center [314, 252] width 445 height 148
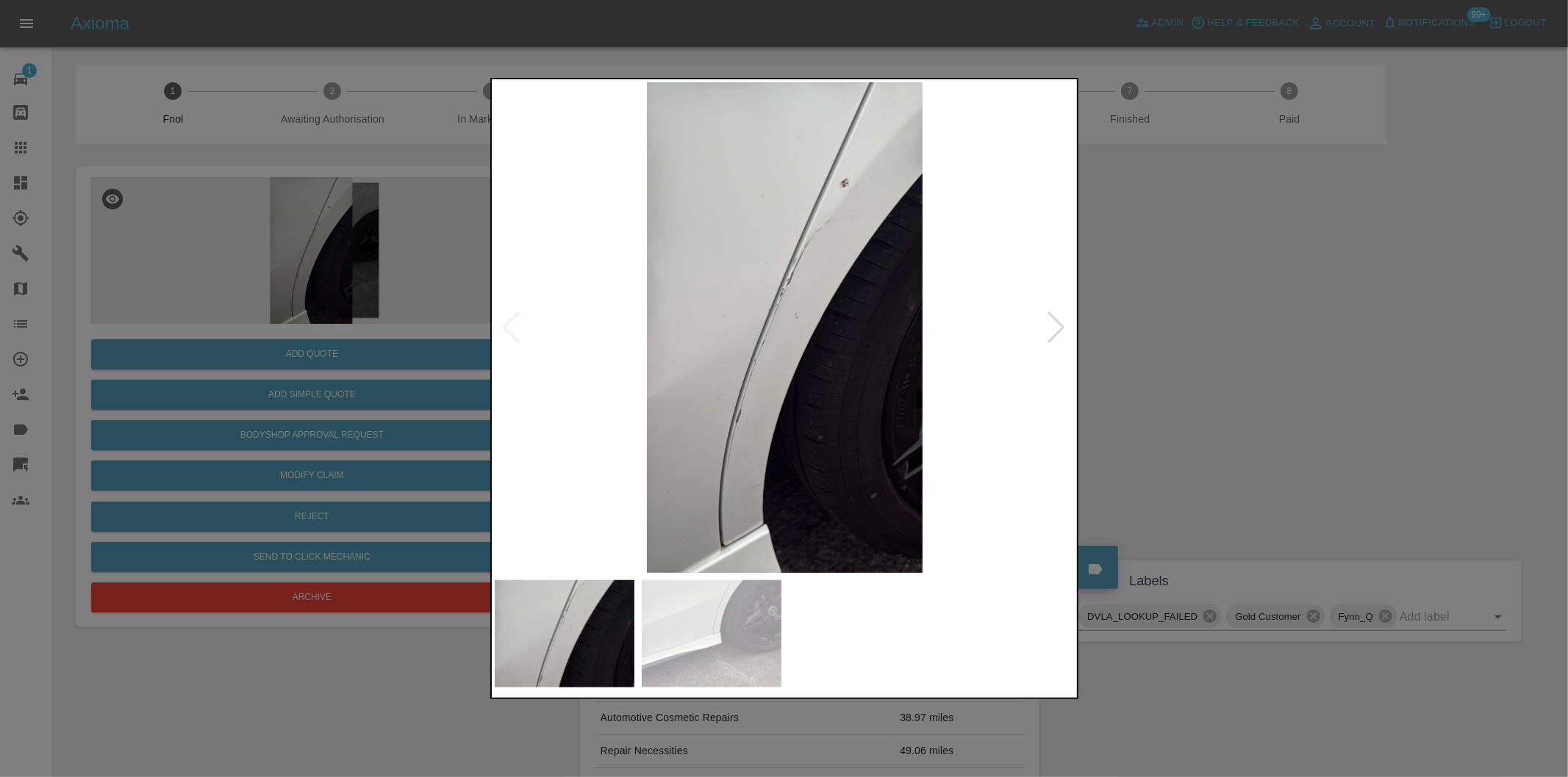
click at [1056, 334] on div at bounding box center [1056, 327] width 20 height 33
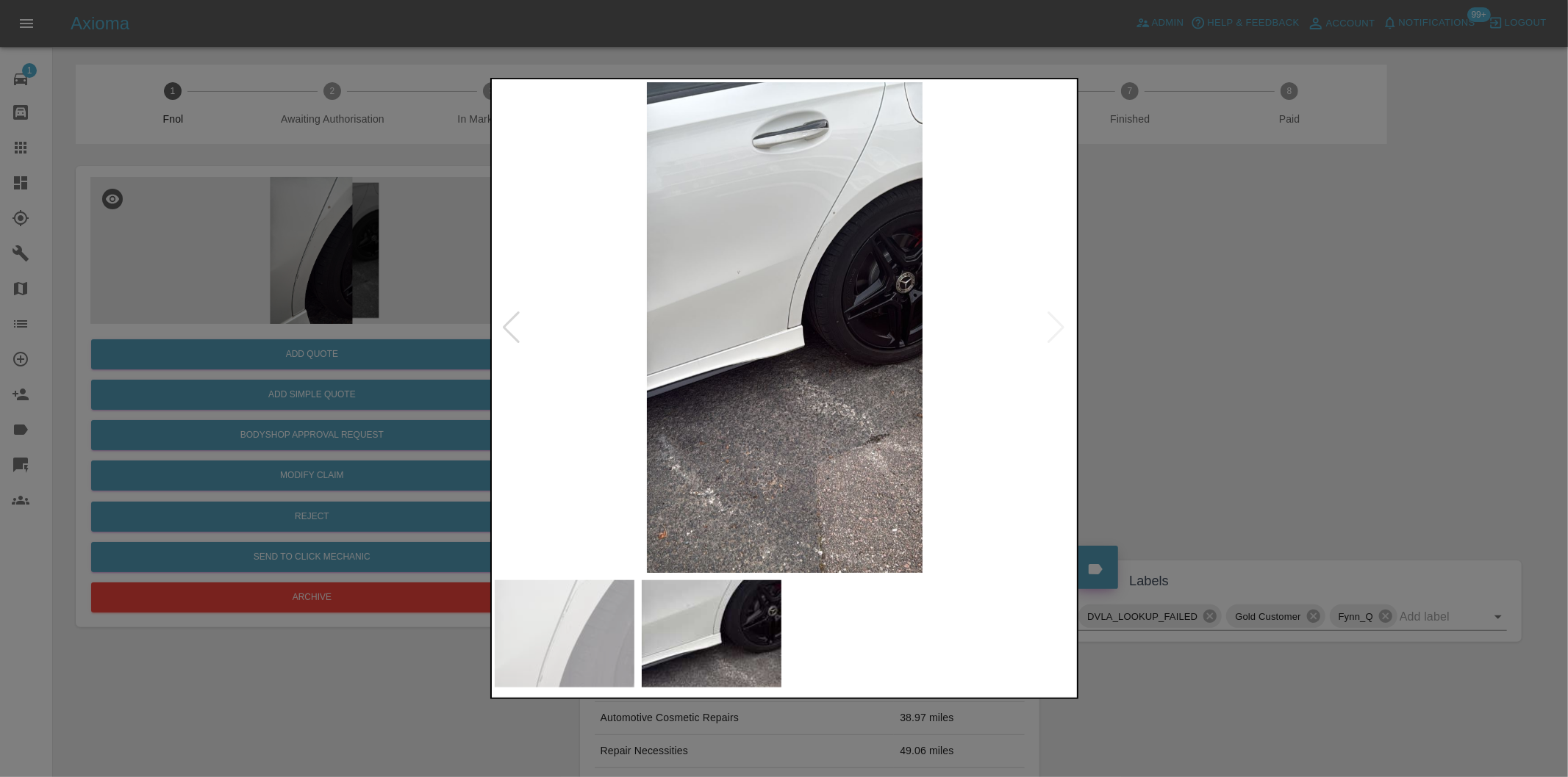
click at [1157, 352] on div at bounding box center [784, 388] width 1568 height 777
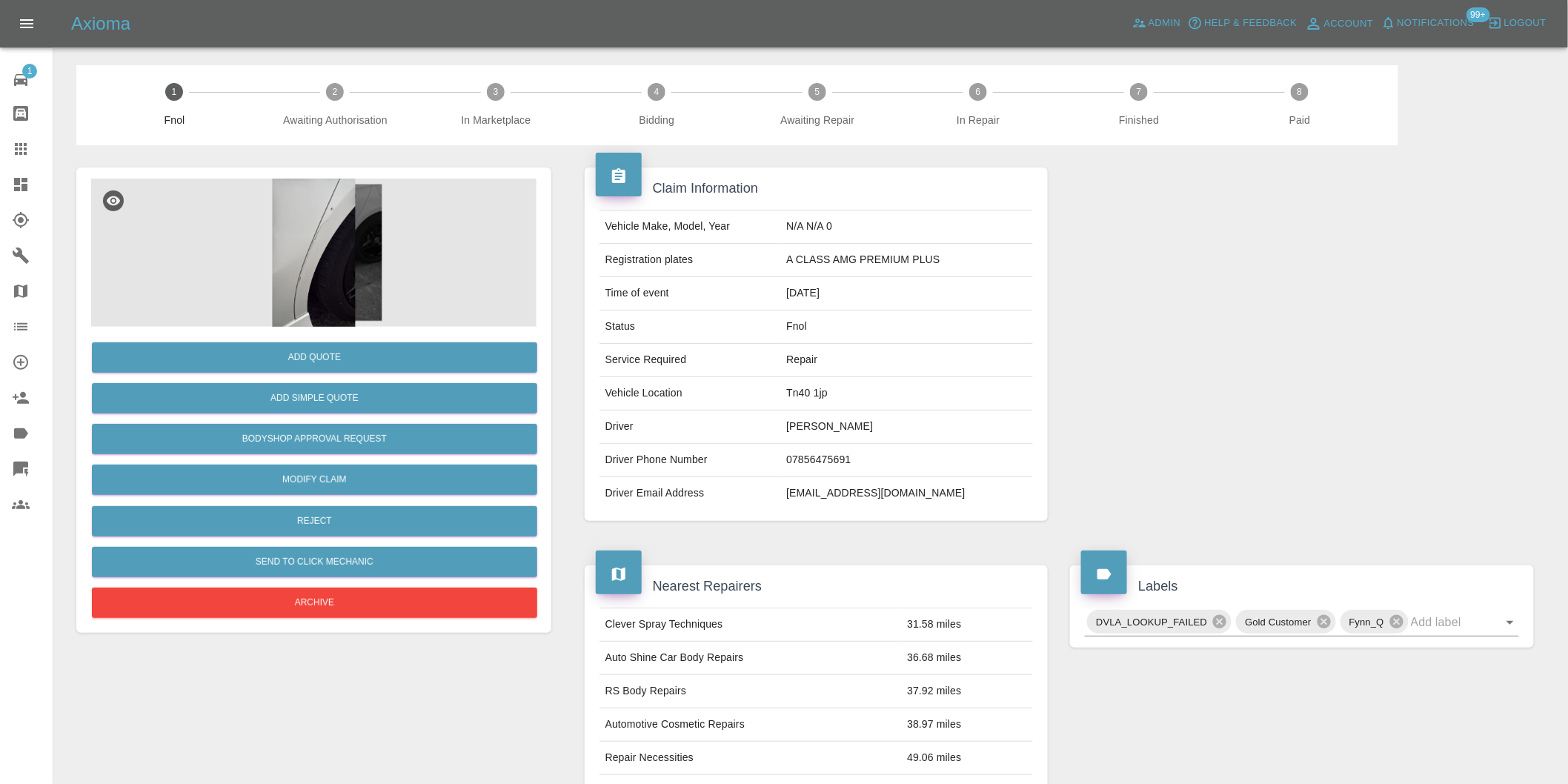
click at [330, 247] on img at bounding box center [314, 252] width 445 height 148
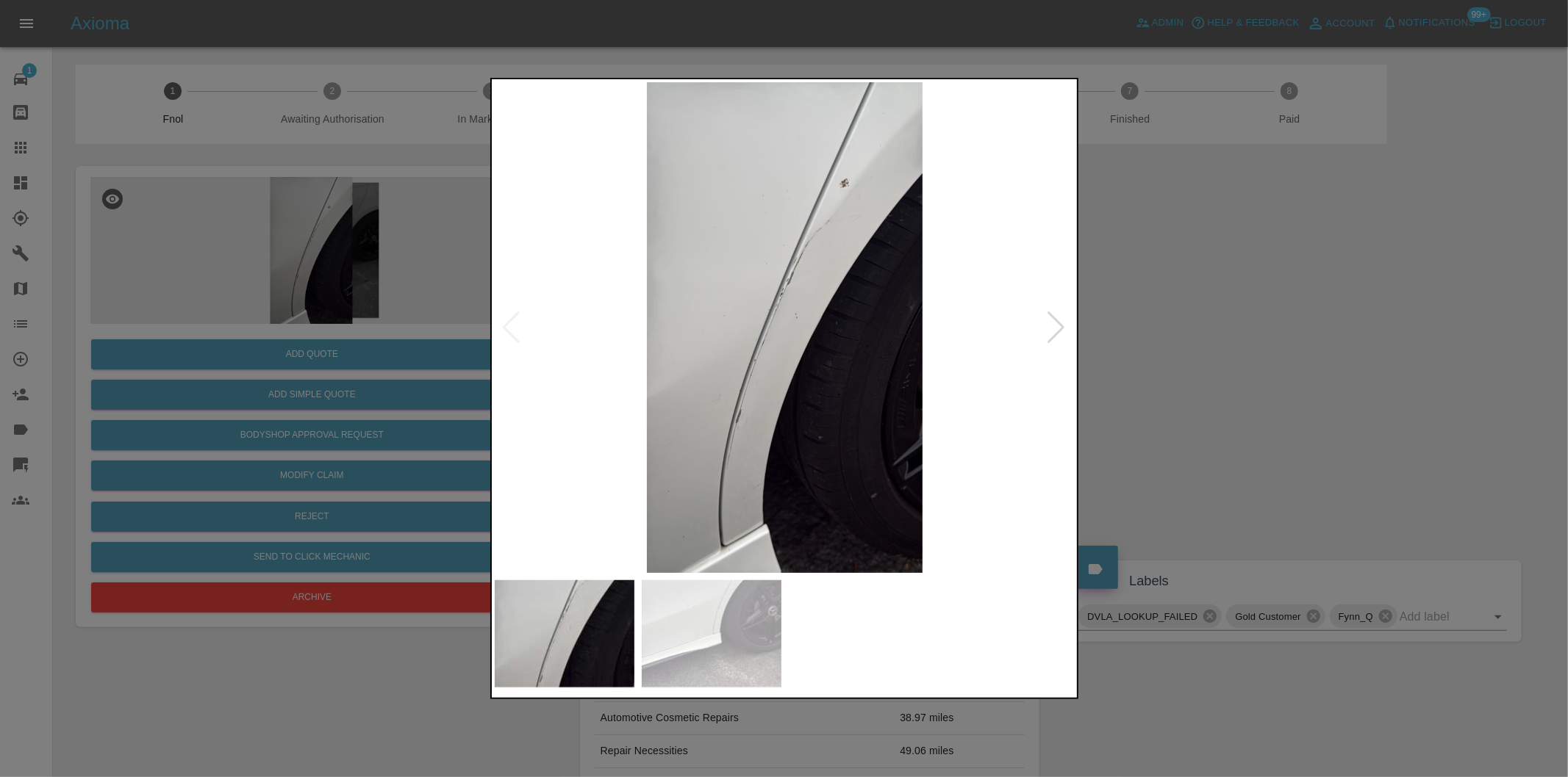
click at [753, 320] on img at bounding box center [785, 327] width 581 height 491
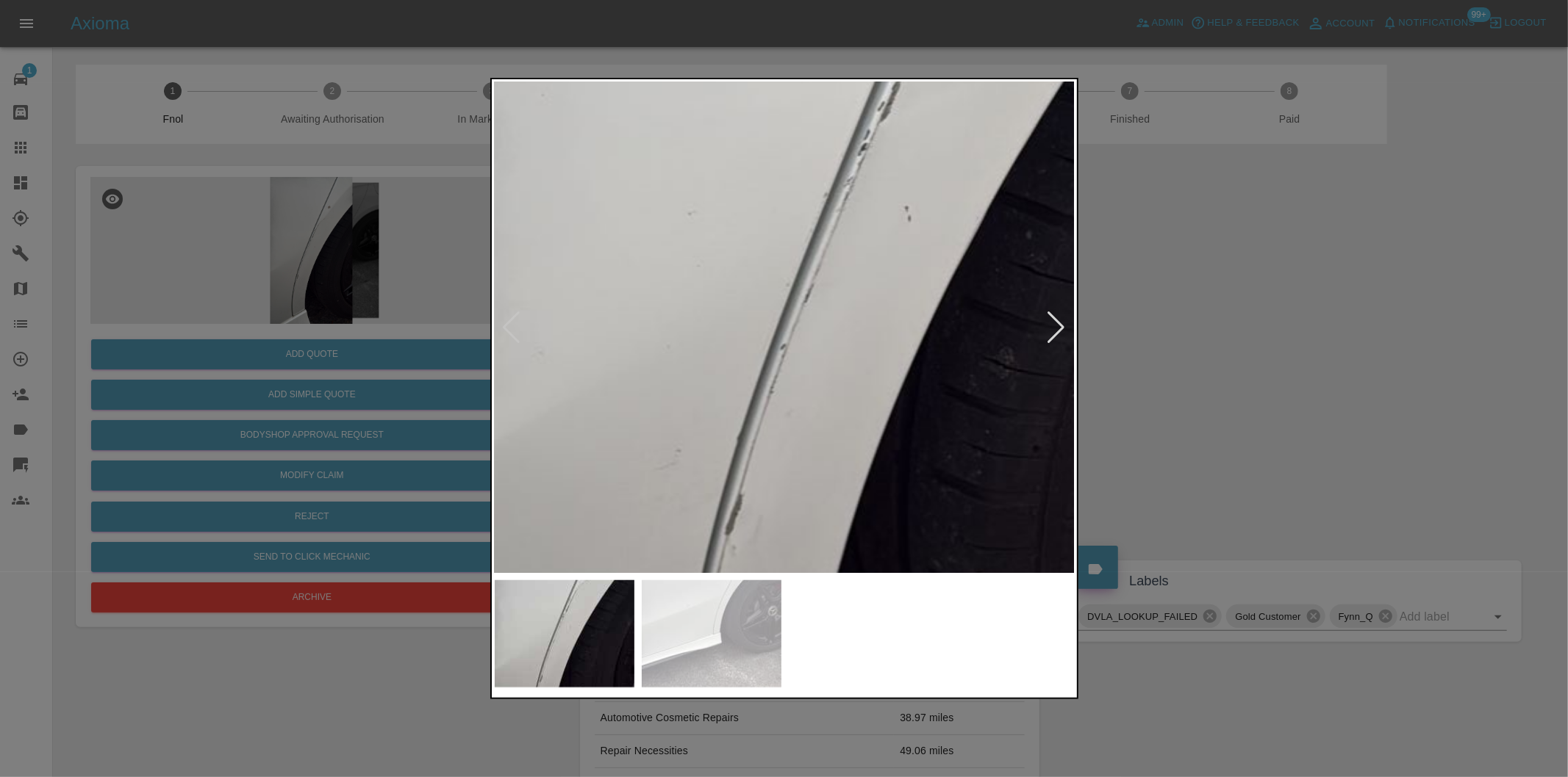
click at [725, 208] on img at bounding box center [873, 248] width 1742 height 1472
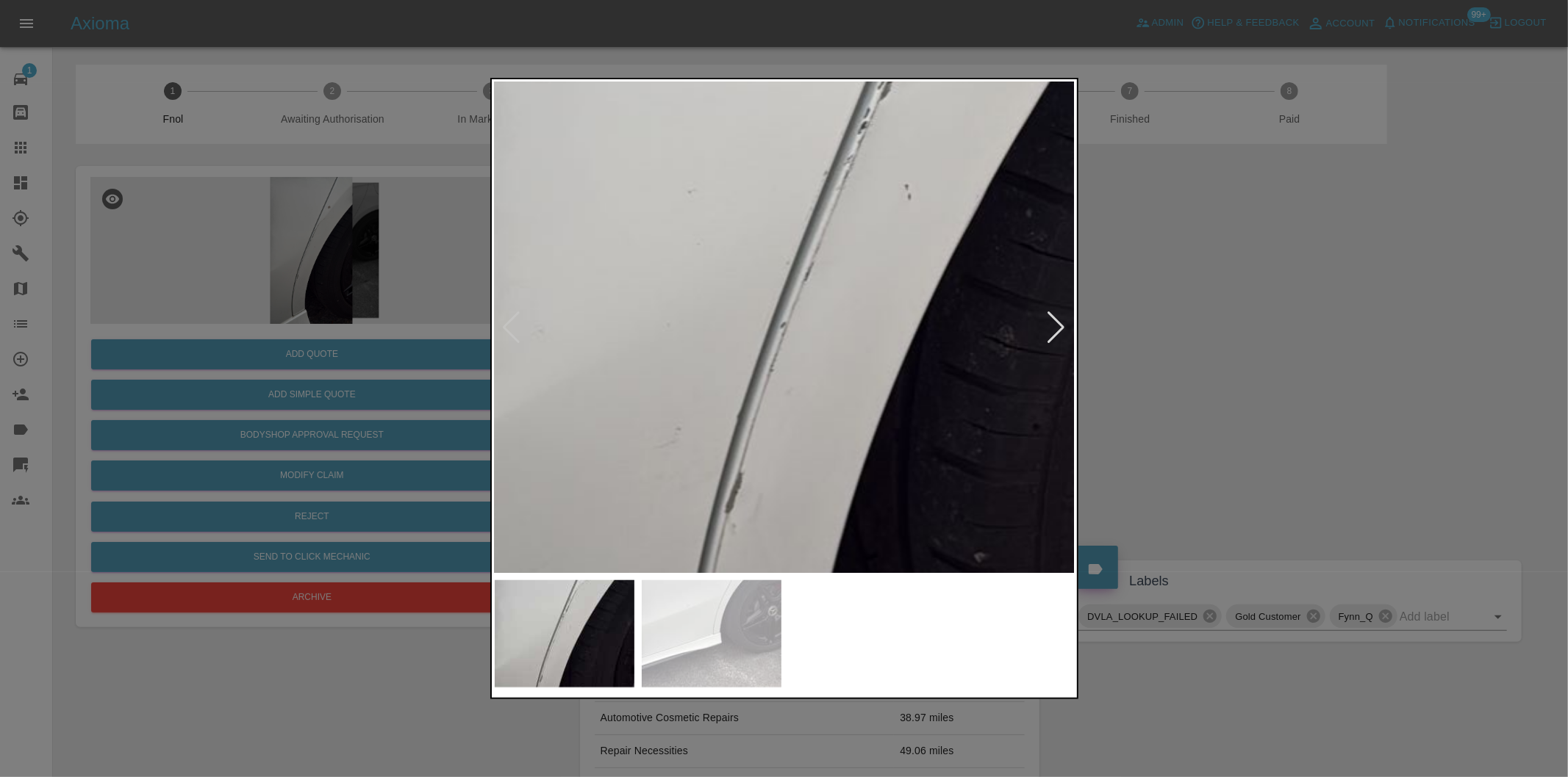
click at [695, 210] on img at bounding box center [873, 226] width 1742 height 1472
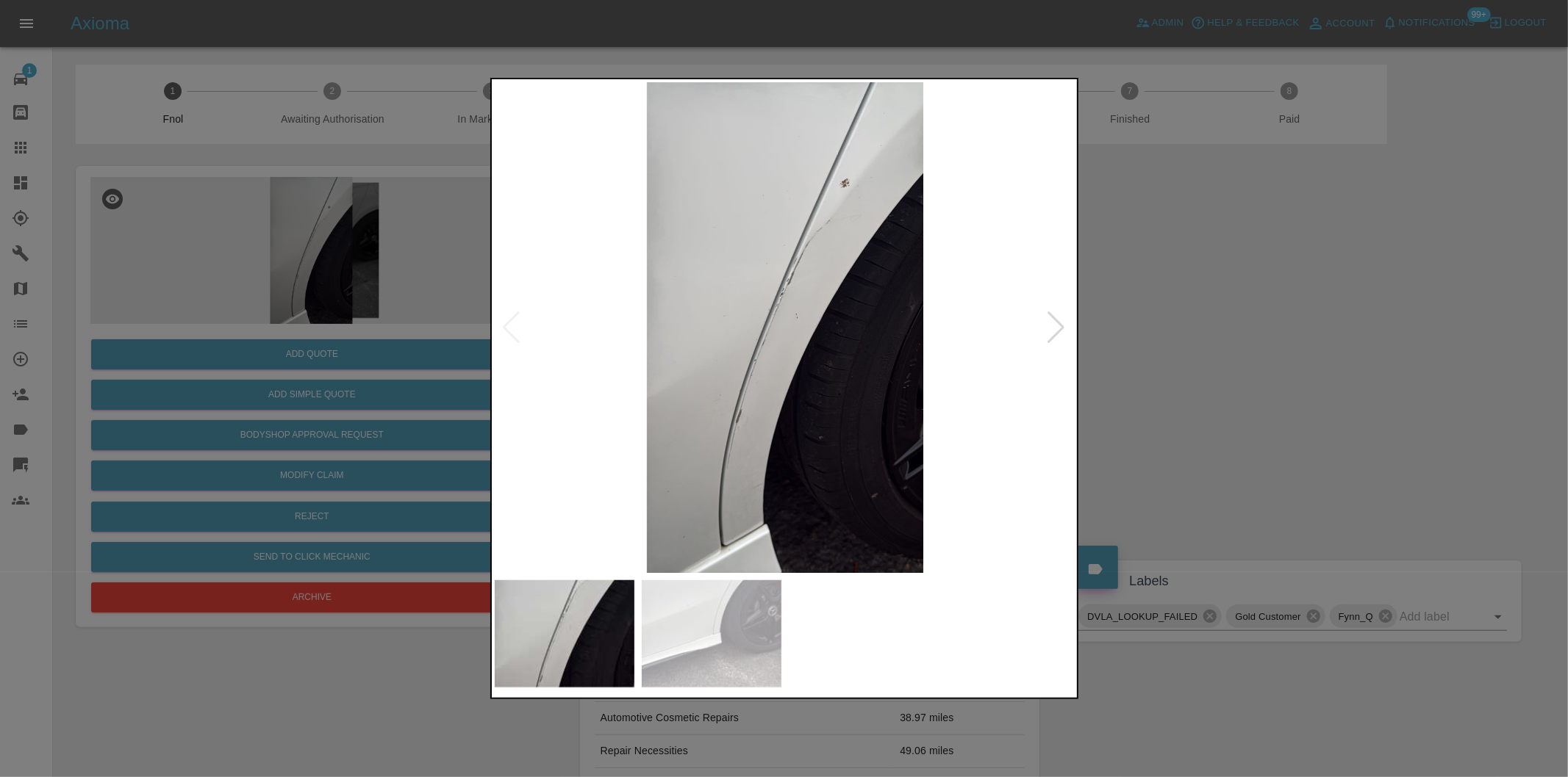
click at [1236, 303] on div at bounding box center [784, 388] width 1568 height 777
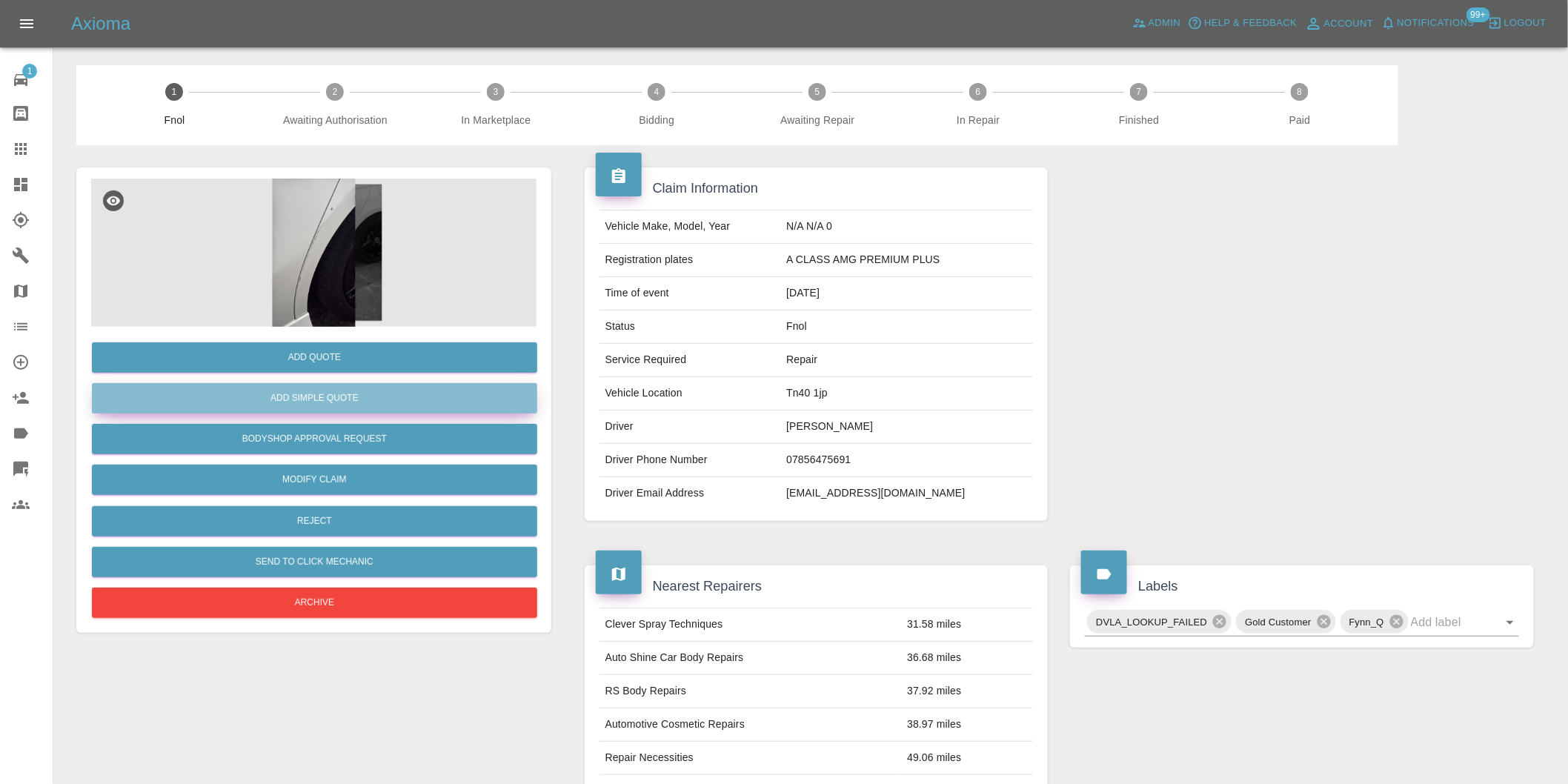
click at [369, 404] on button "Add Simple Quote" at bounding box center [314, 398] width 445 height 30
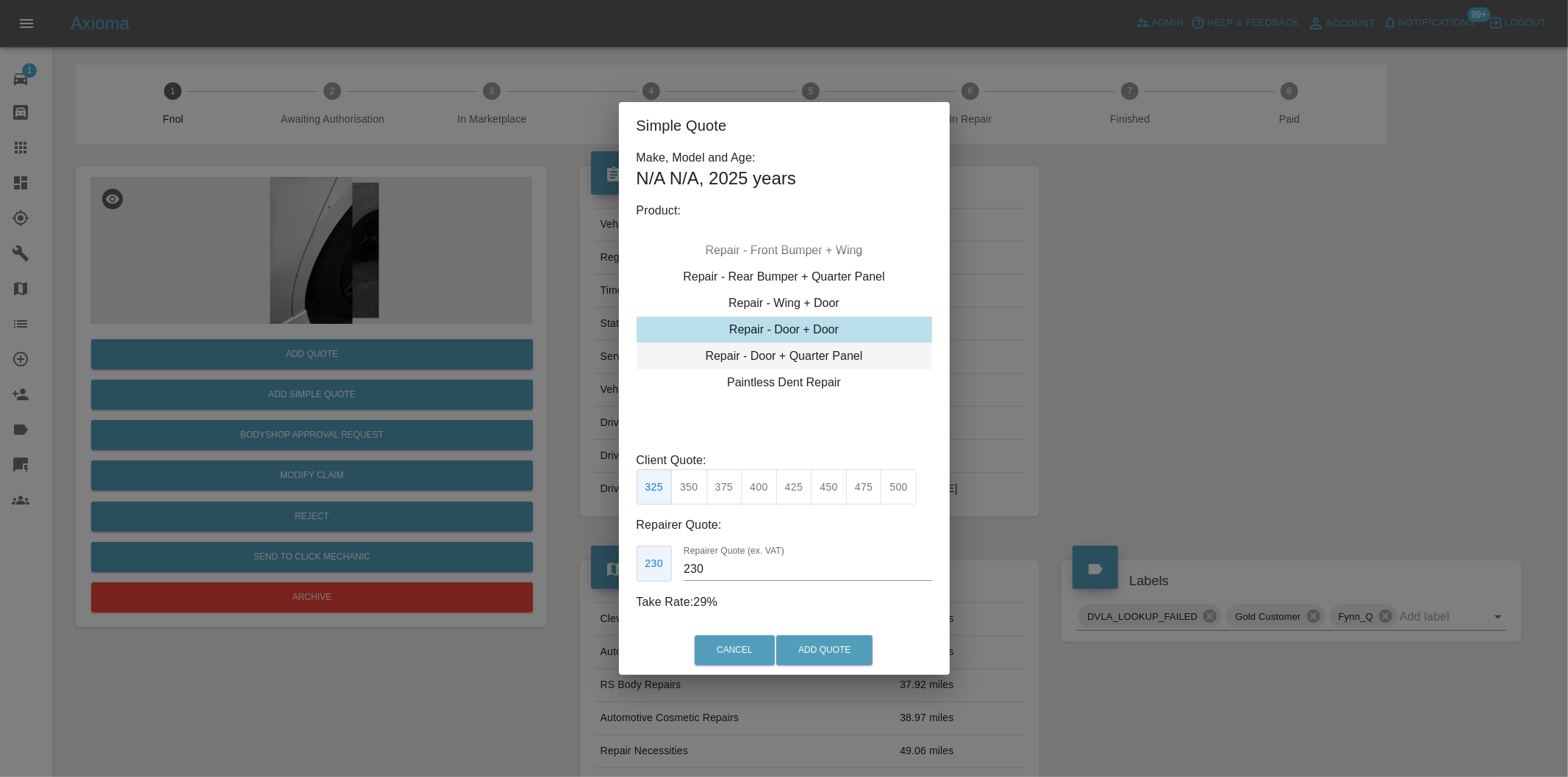
click at [832, 357] on div "Repair - Door + Quarter Panel" at bounding box center [784, 356] width 296 height 26
click at [689, 487] on button "350" at bounding box center [689, 487] width 36 height 36
type input "210"
click at [832, 645] on button "Add Quote" at bounding box center [824, 651] width 96 height 30
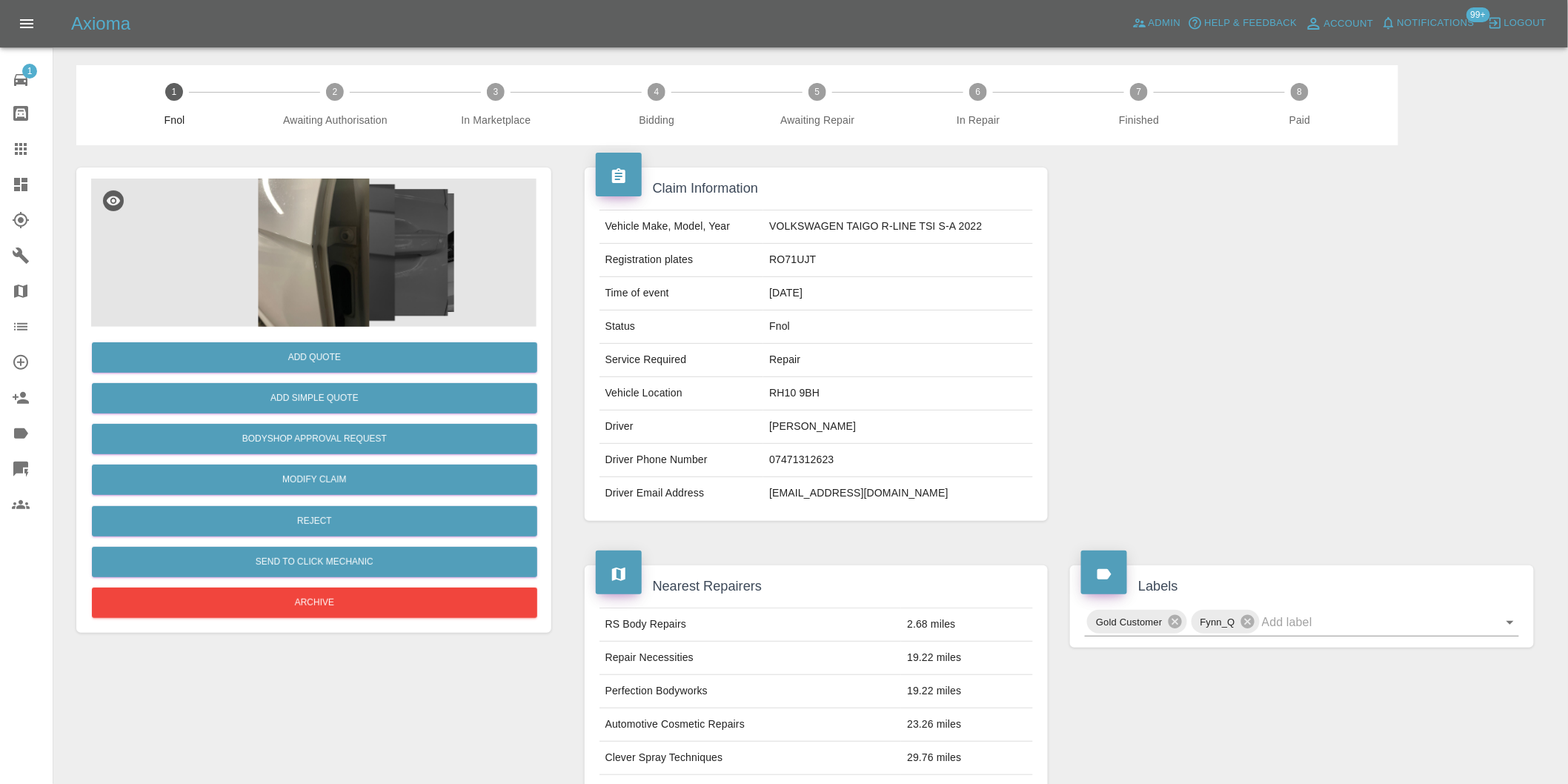
click at [278, 223] on img at bounding box center [314, 252] width 445 height 148
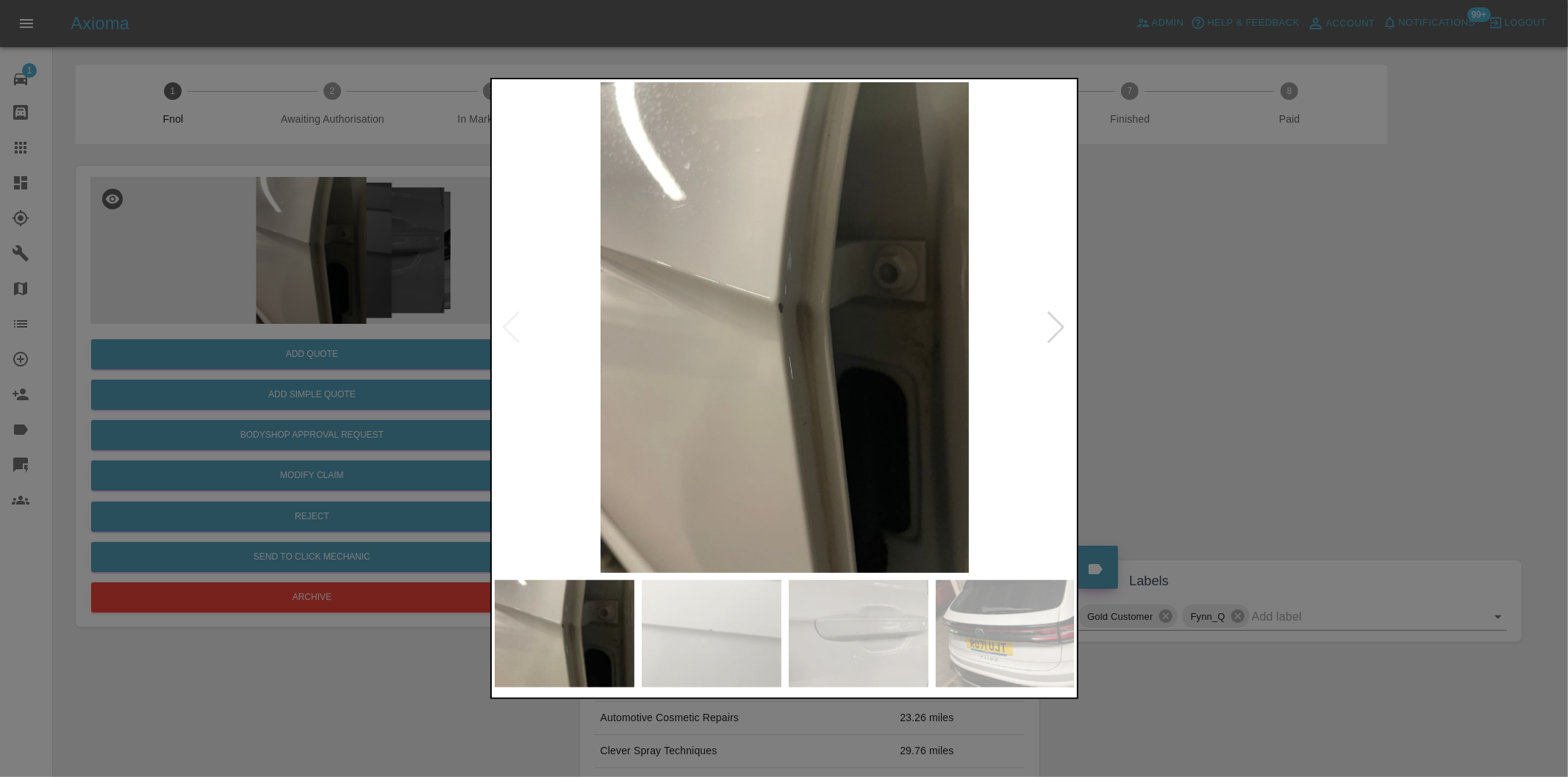
click at [1061, 324] on div at bounding box center [1056, 327] width 20 height 33
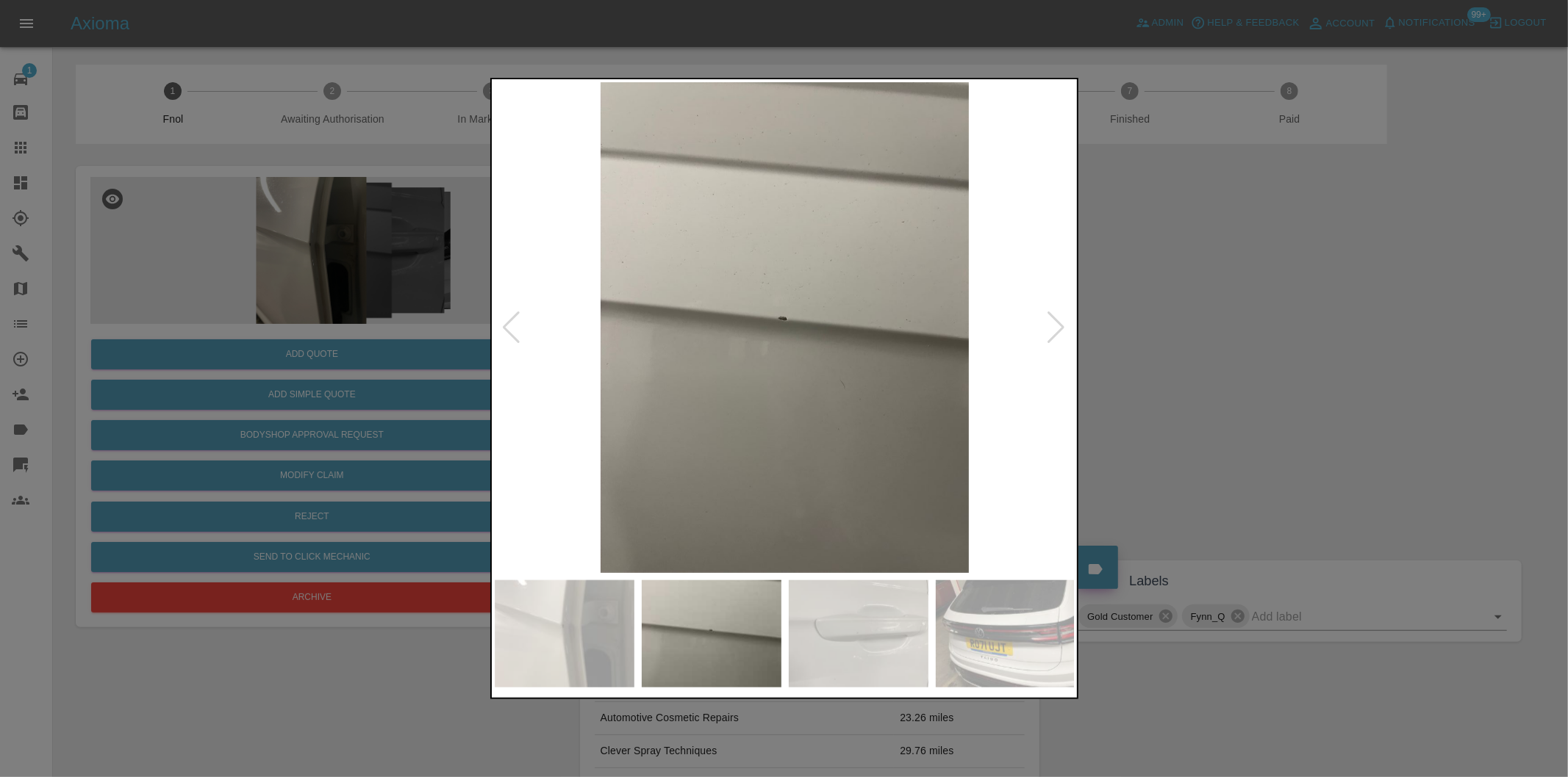
click at [1061, 324] on div at bounding box center [1056, 327] width 20 height 33
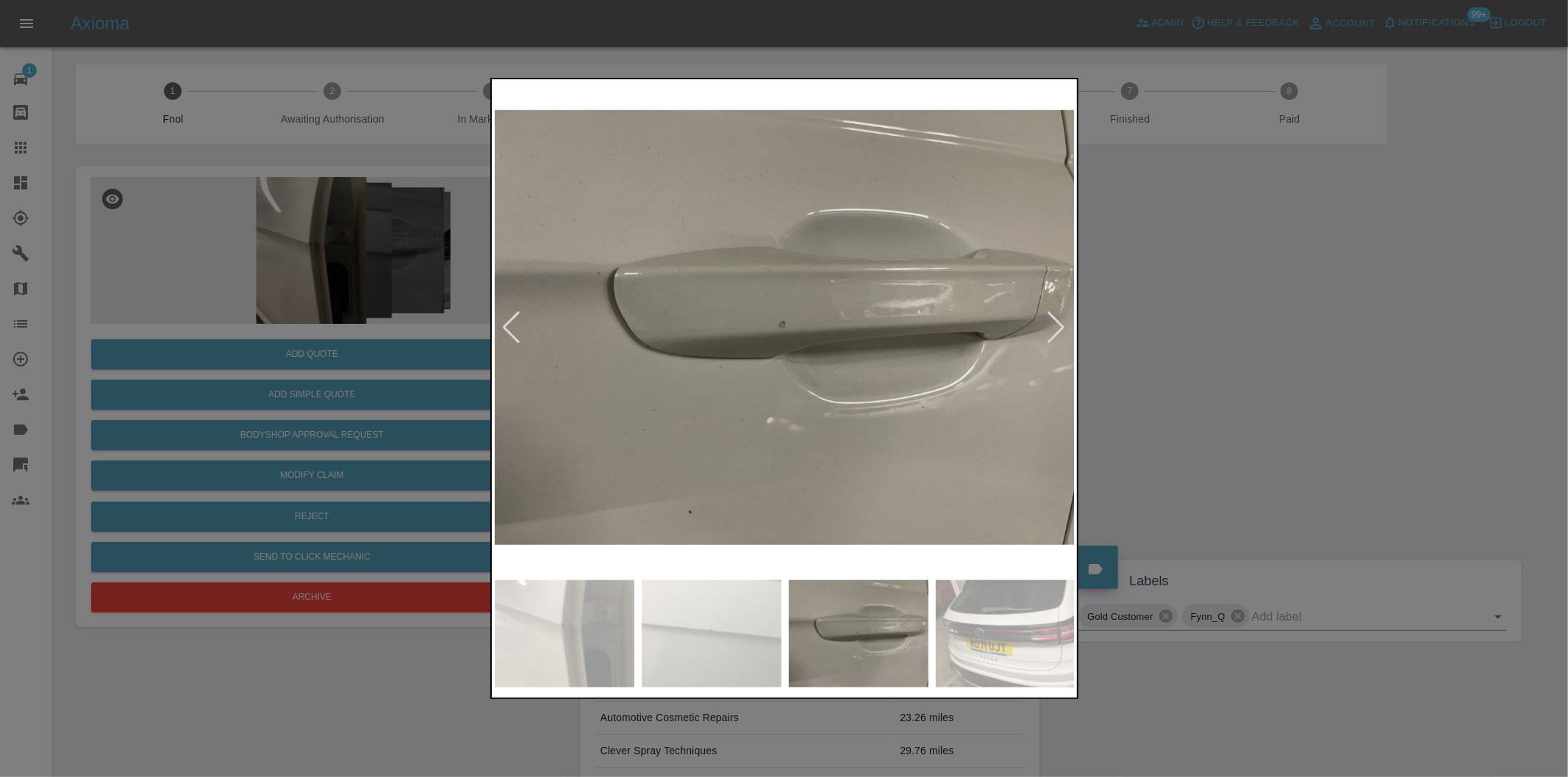
click at [1061, 324] on div at bounding box center [1056, 327] width 20 height 33
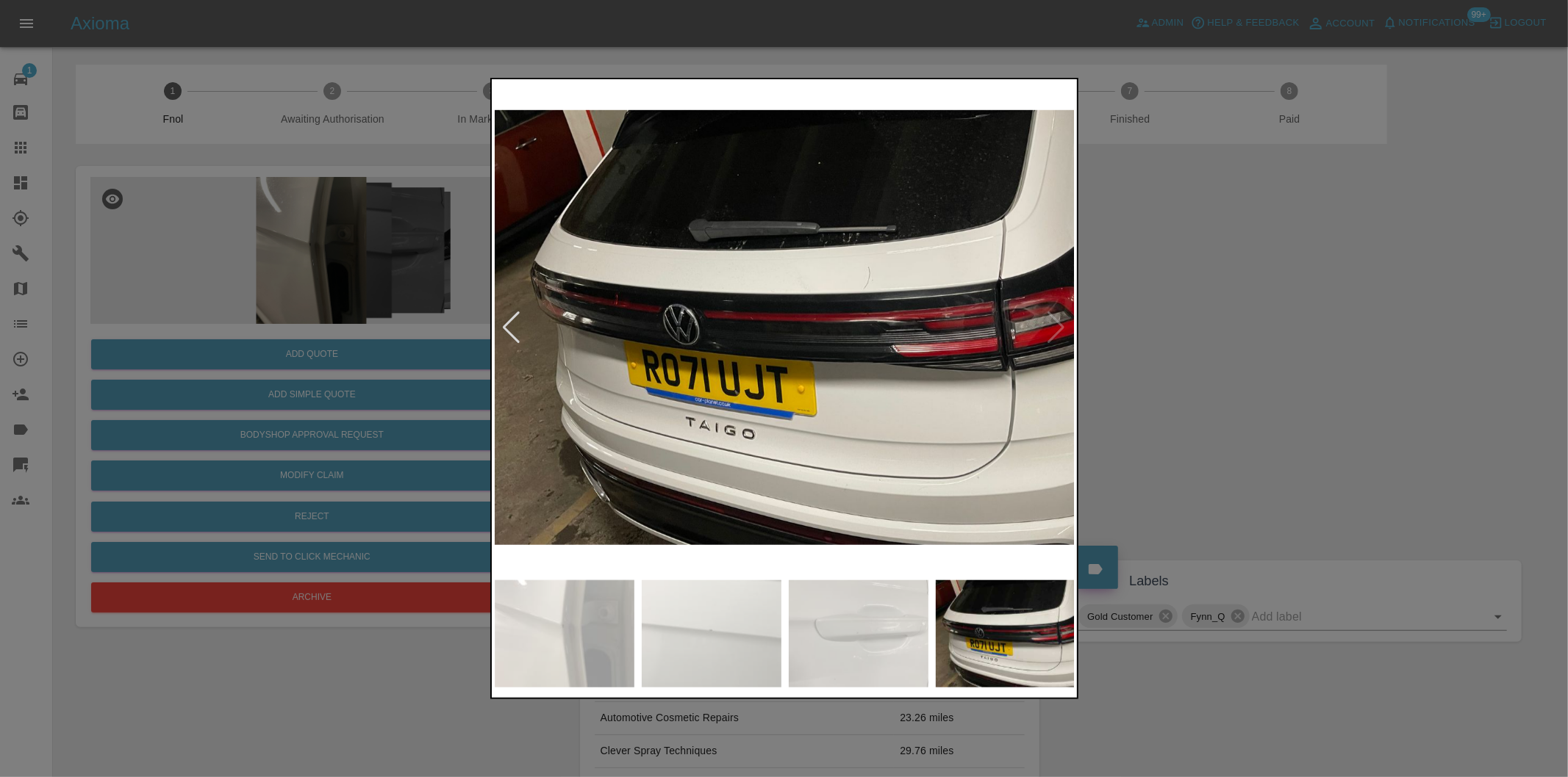
click at [1061, 324] on img at bounding box center [785, 327] width 581 height 491
click at [506, 327] on div at bounding box center [512, 327] width 20 height 33
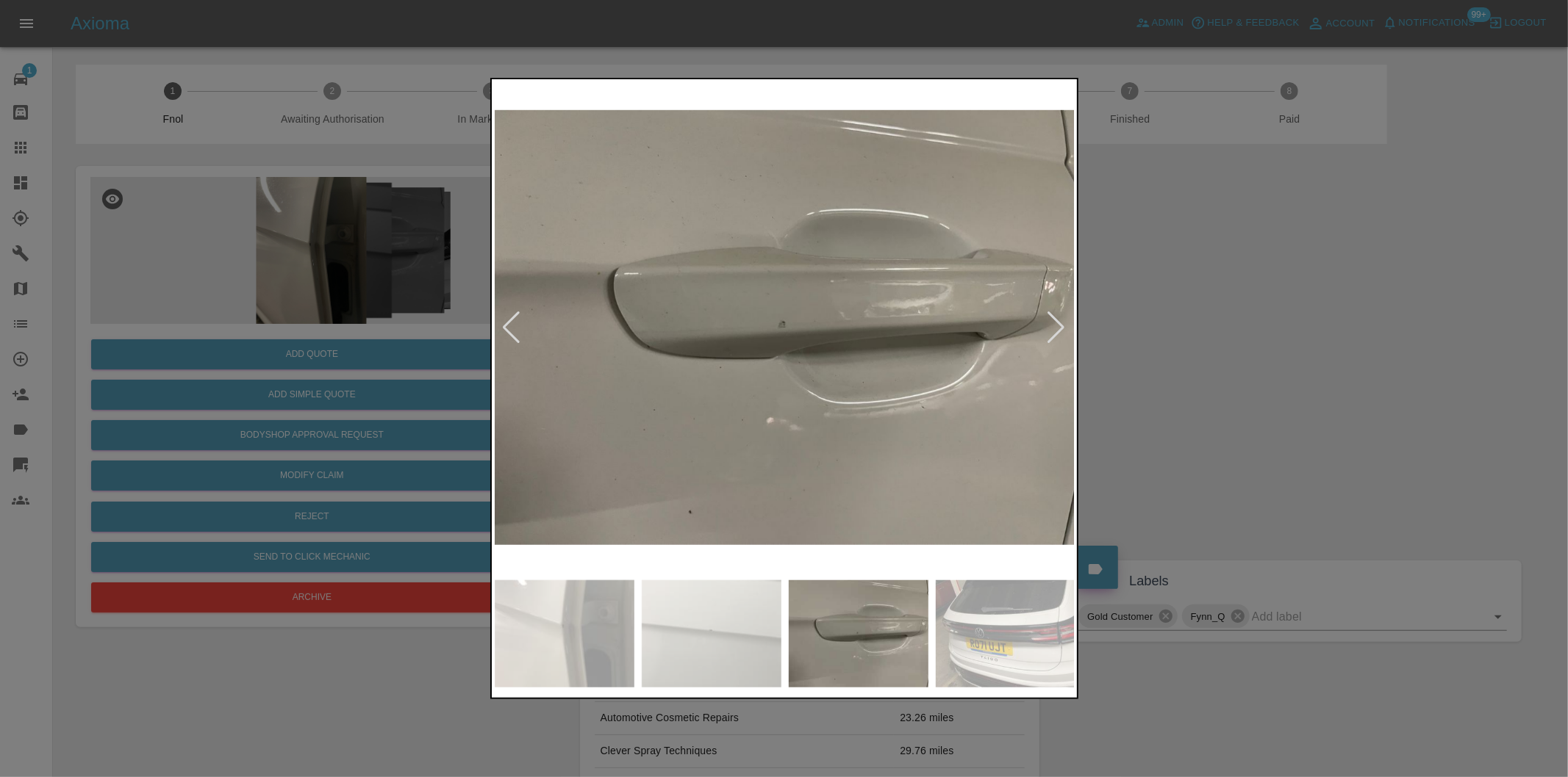
drag, startPoint x: 1270, startPoint y: 421, endPoint x: 1003, endPoint y: 106, distance: 412.9
click at [1271, 417] on div at bounding box center [784, 388] width 1568 height 777
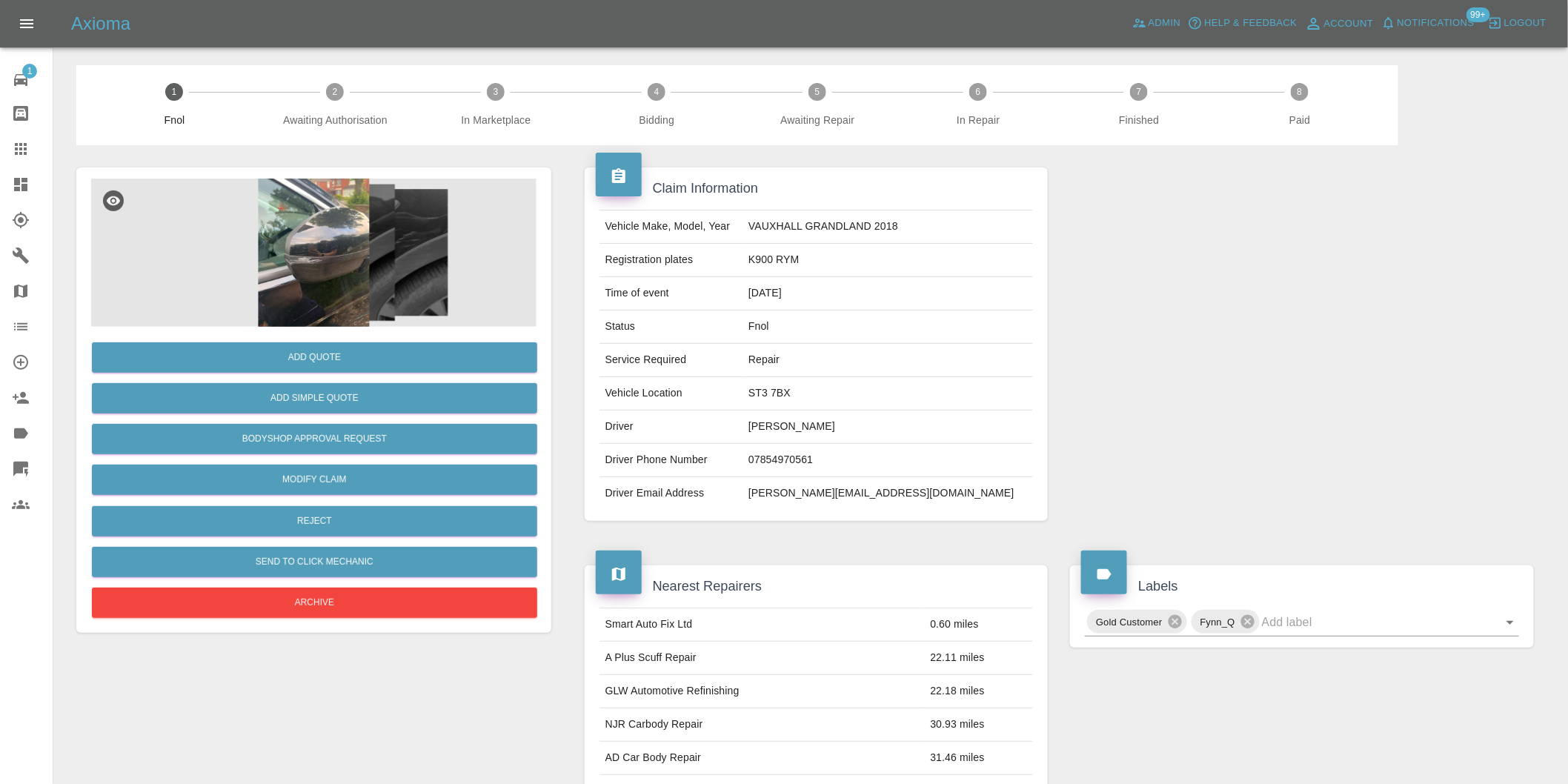
click at [335, 231] on img at bounding box center [314, 252] width 445 height 148
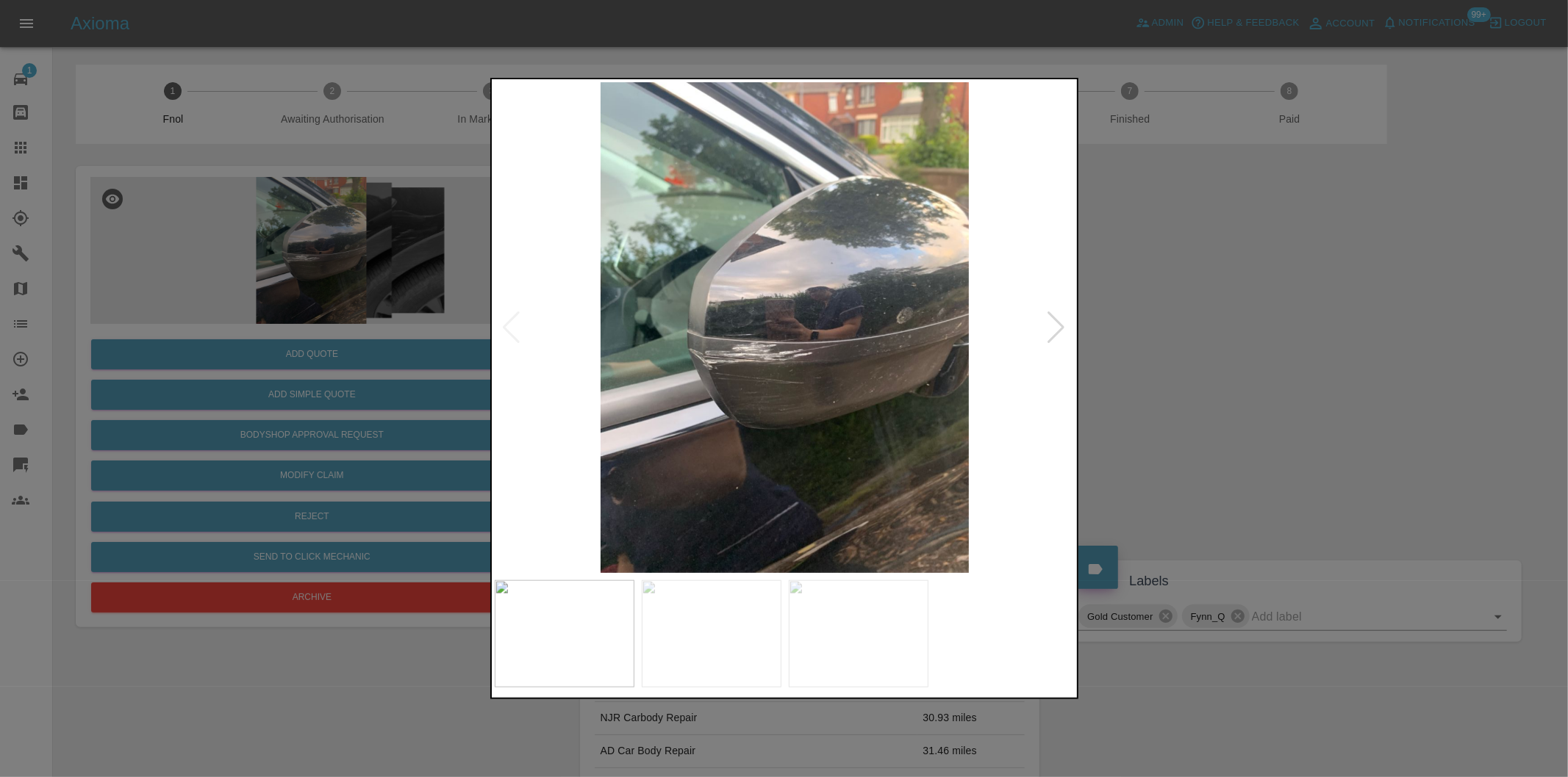
click at [1054, 332] on div at bounding box center [1056, 327] width 20 height 33
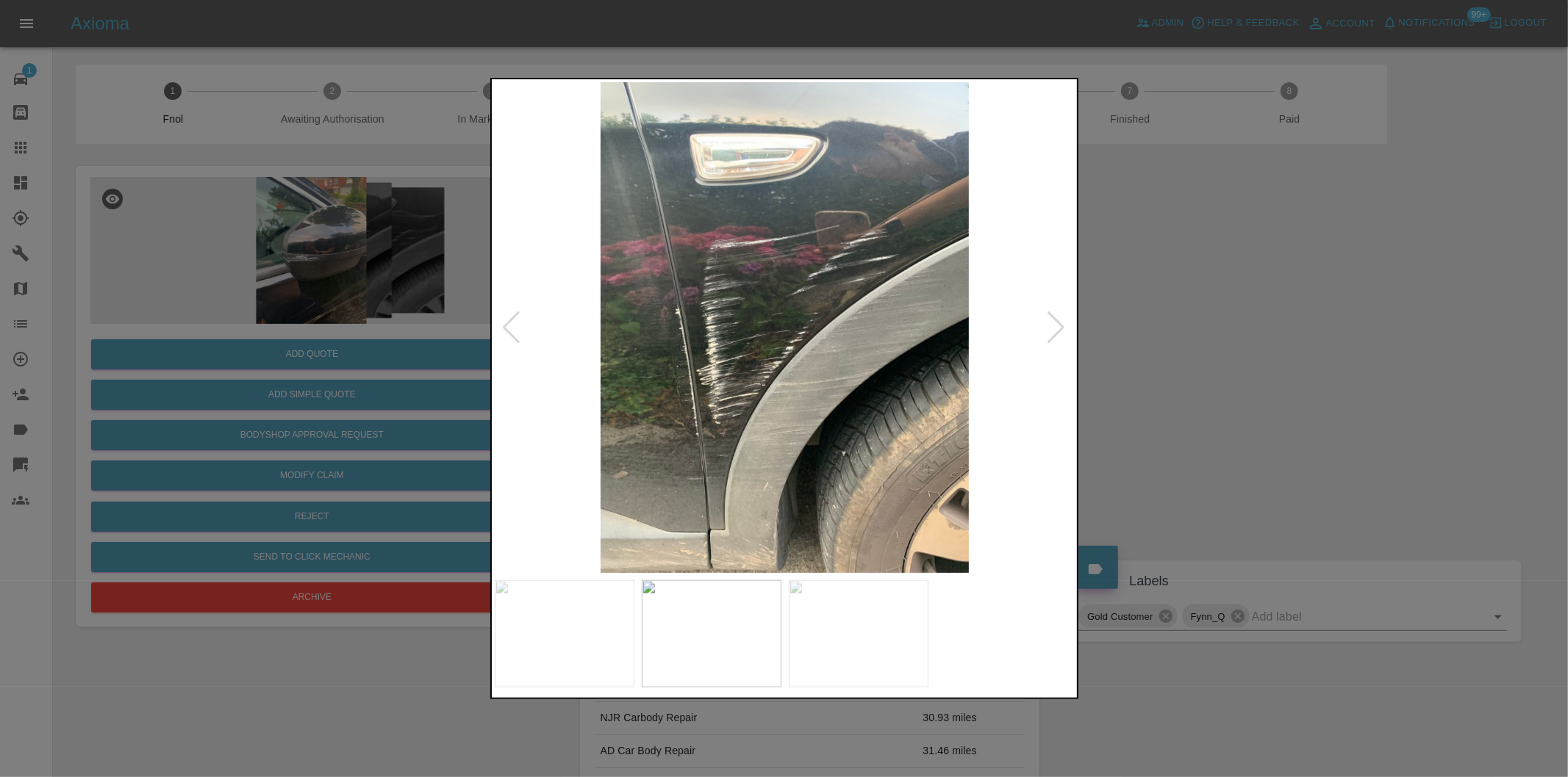
click at [1054, 332] on div at bounding box center [1056, 327] width 20 height 33
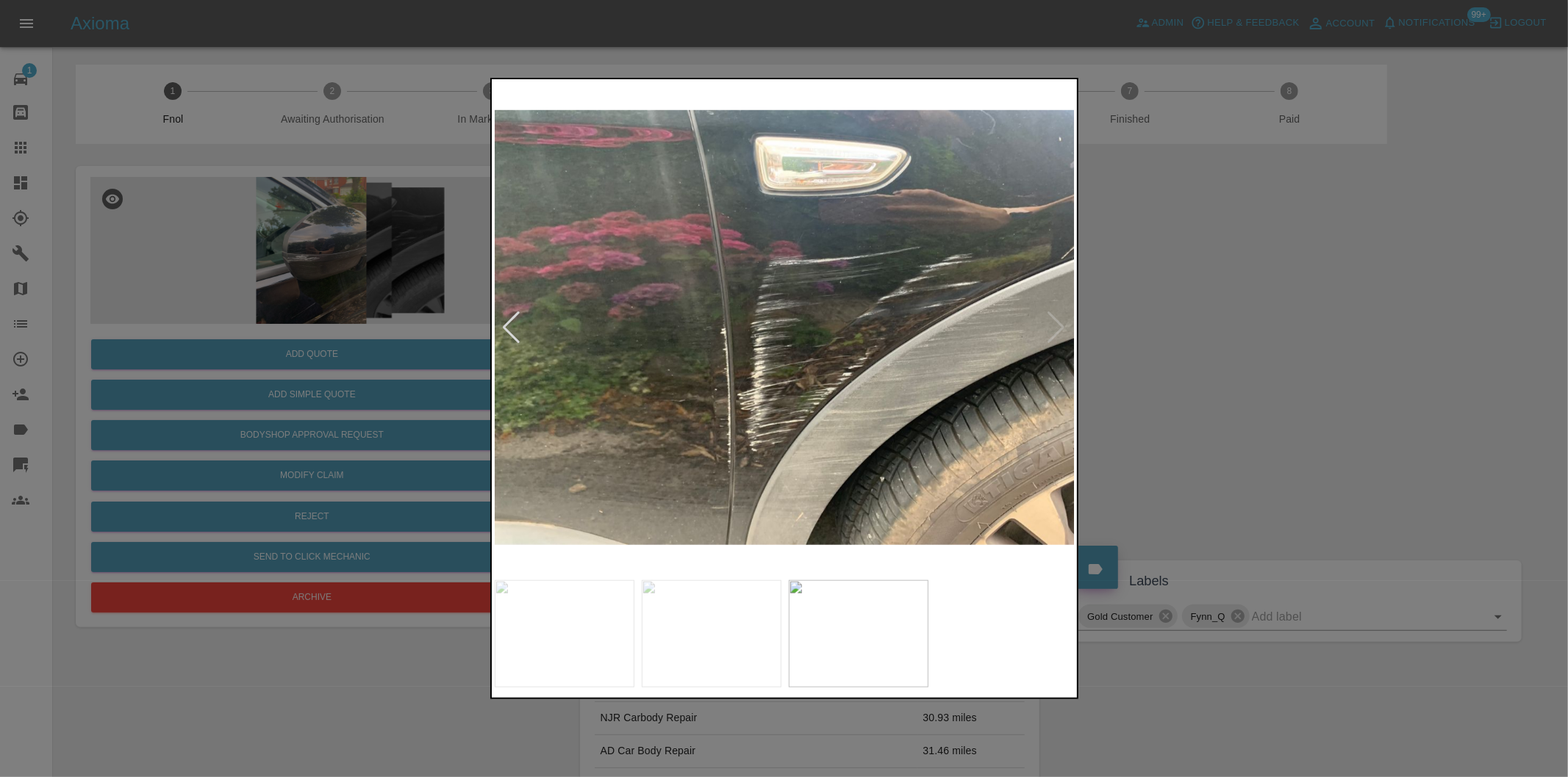
click at [1054, 332] on img at bounding box center [785, 327] width 581 height 491
click at [1058, 318] on img at bounding box center [785, 327] width 581 height 491
click at [513, 331] on div at bounding box center [512, 327] width 20 height 33
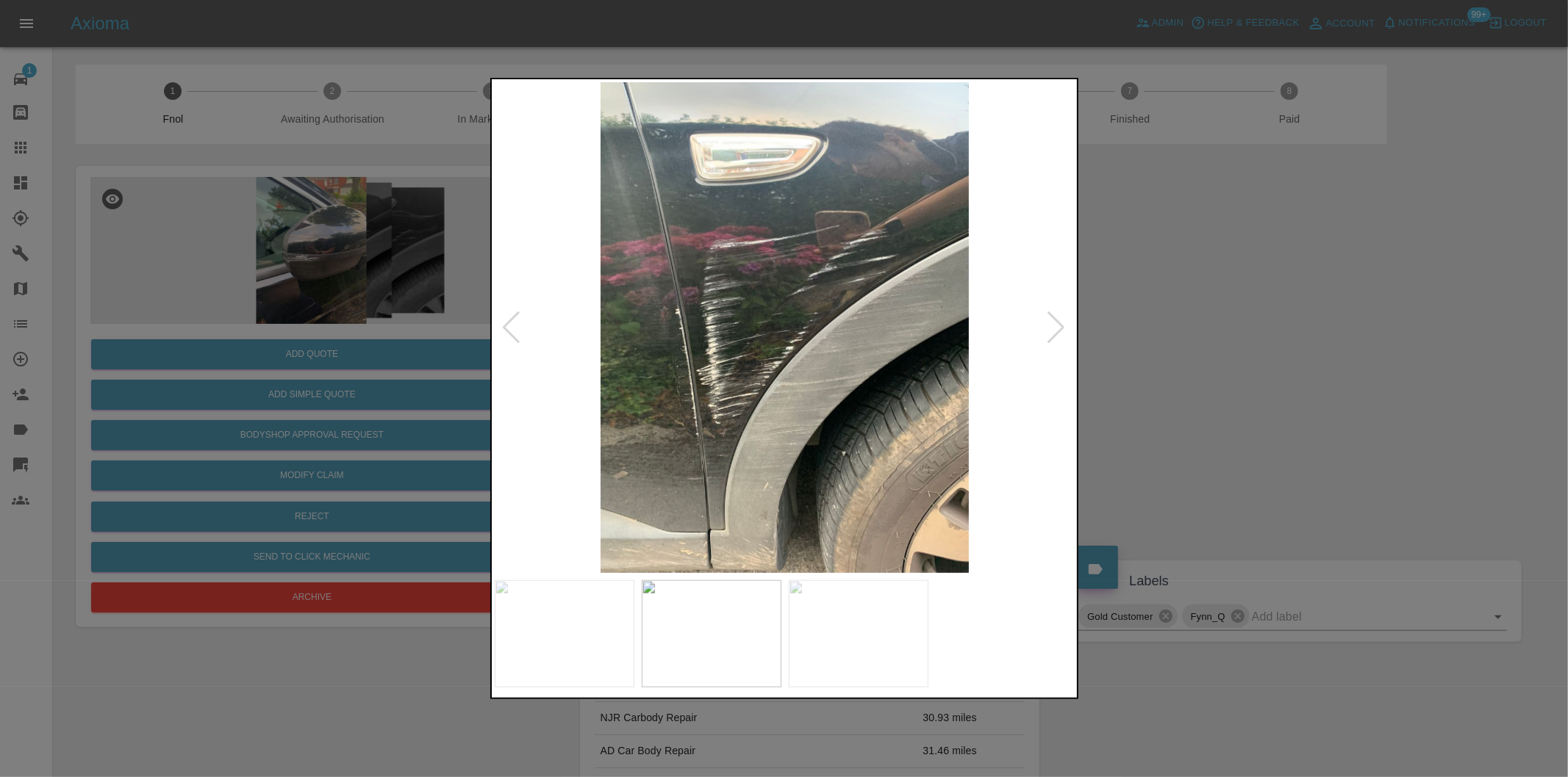
click at [513, 331] on div at bounding box center [512, 327] width 20 height 33
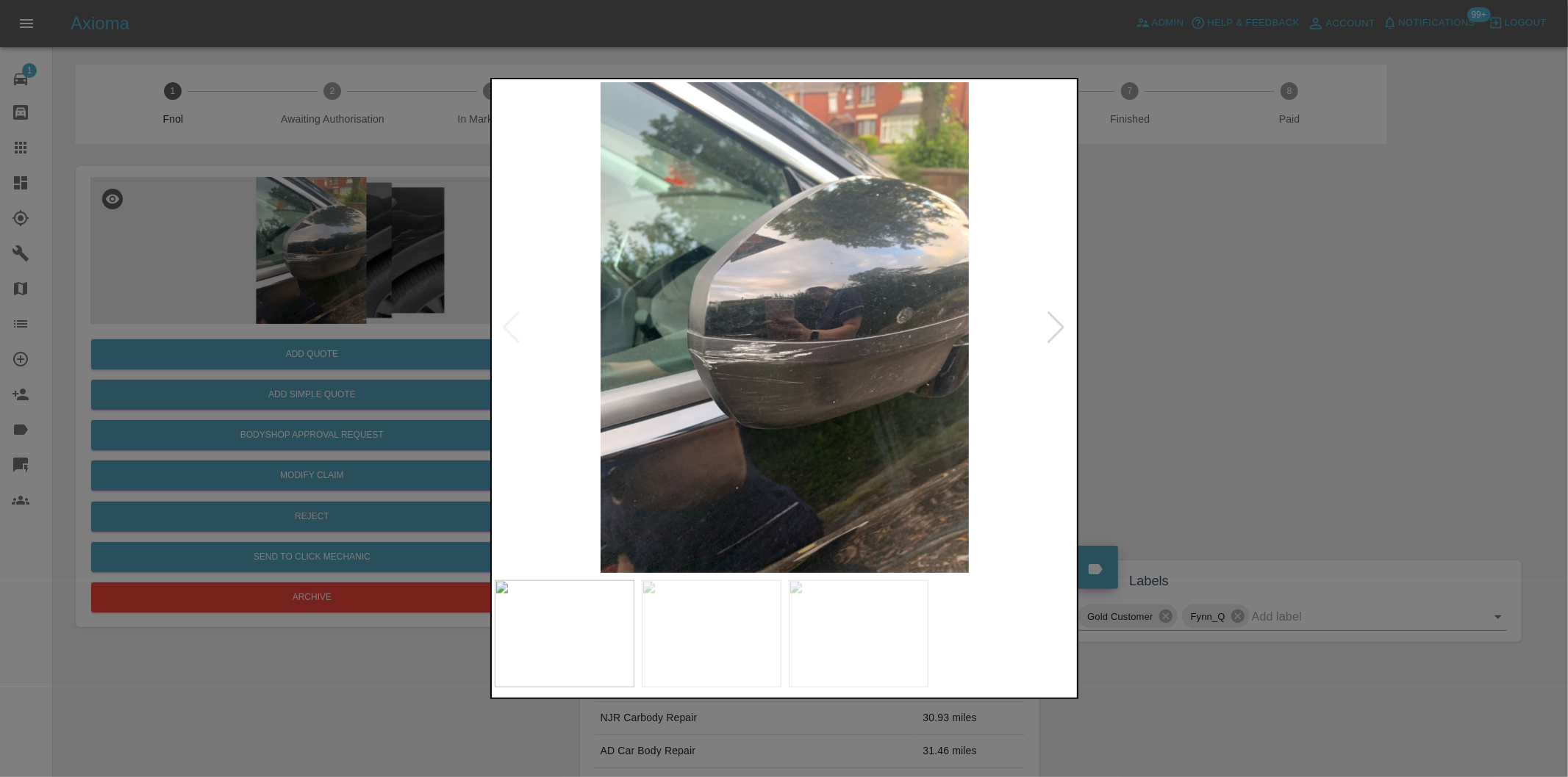
click at [513, 331] on img at bounding box center [785, 327] width 581 height 491
click at [1133, 355] on div at bounding box center [784, 388] width 1568 height 777
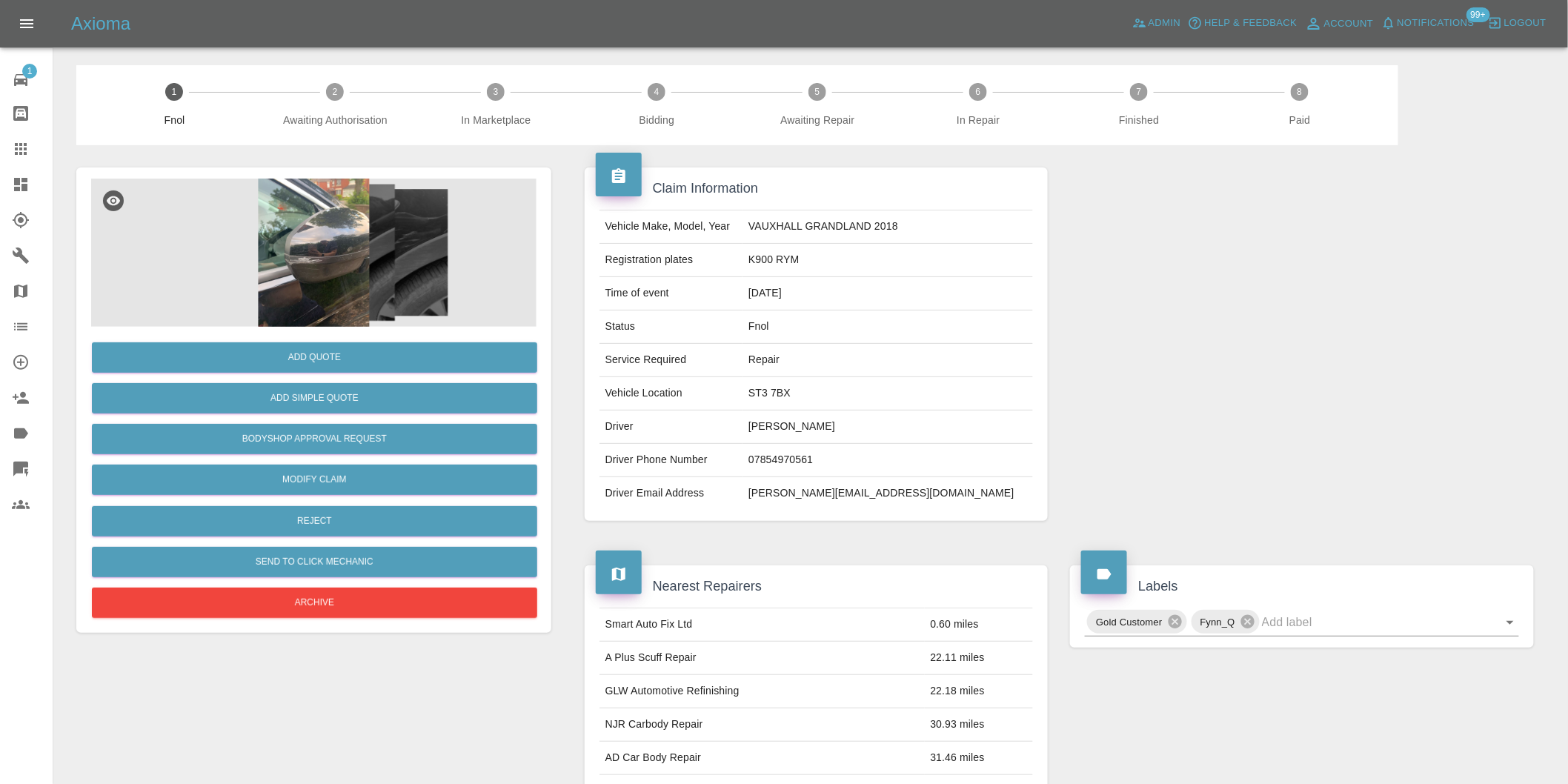
click at [330, 286] on img at bounding box center [314, 252] width 445 height 148
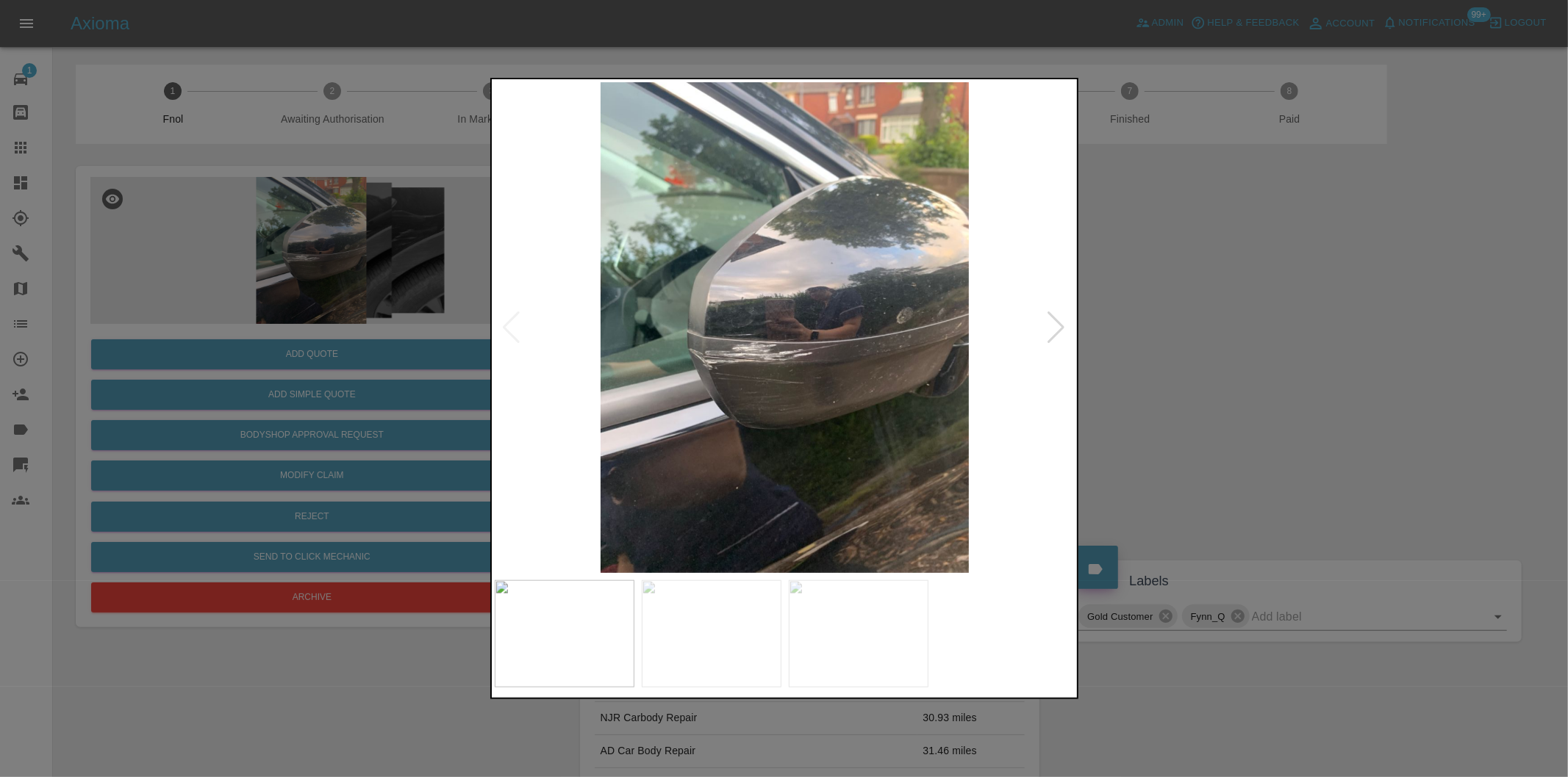
click at [1062, 328] on div at bounding box center [1056, 327] width 20 height 33
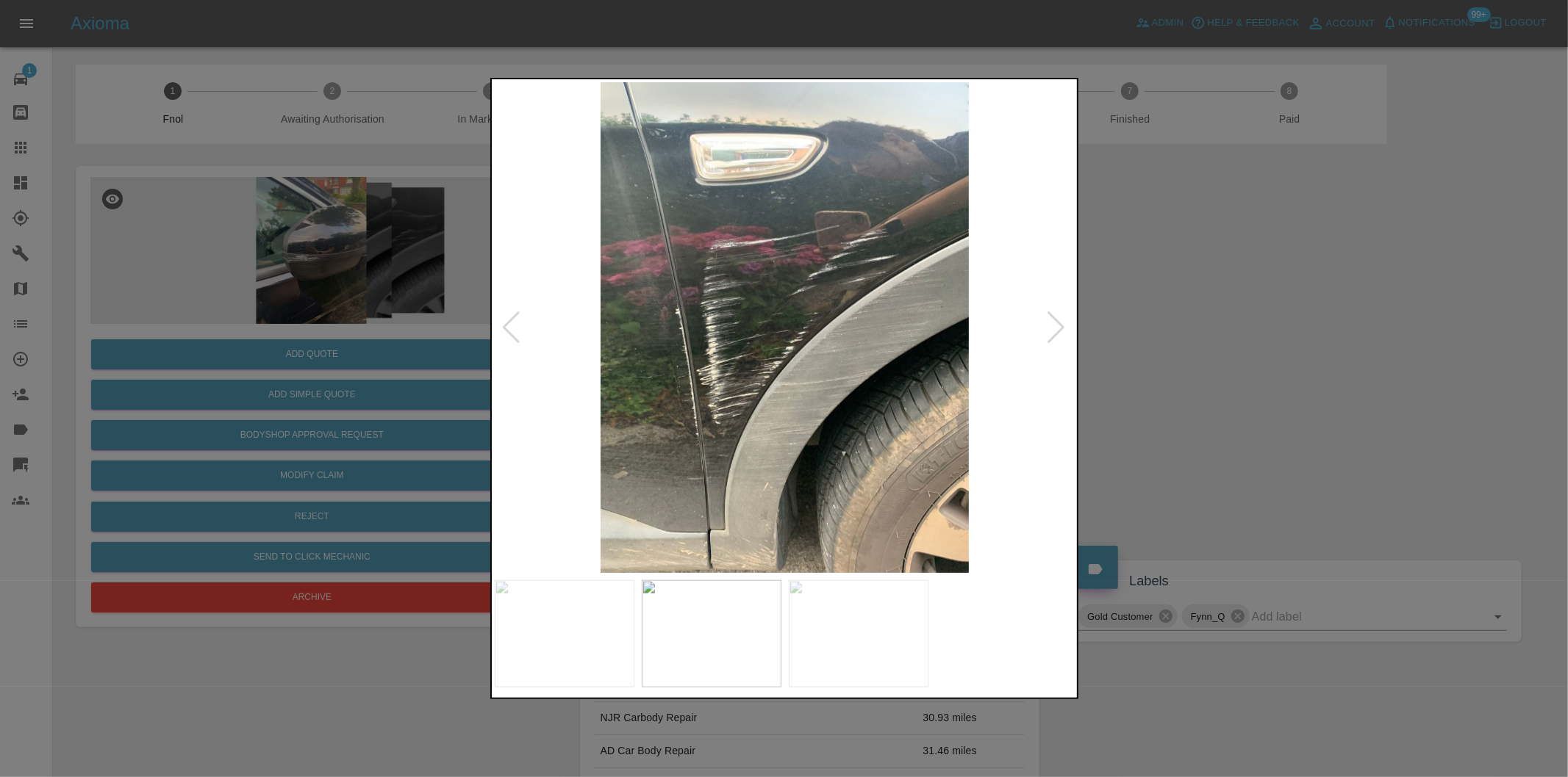
click at [1238, 355] on div at bounding box center [784, 388] width 1568 height 777
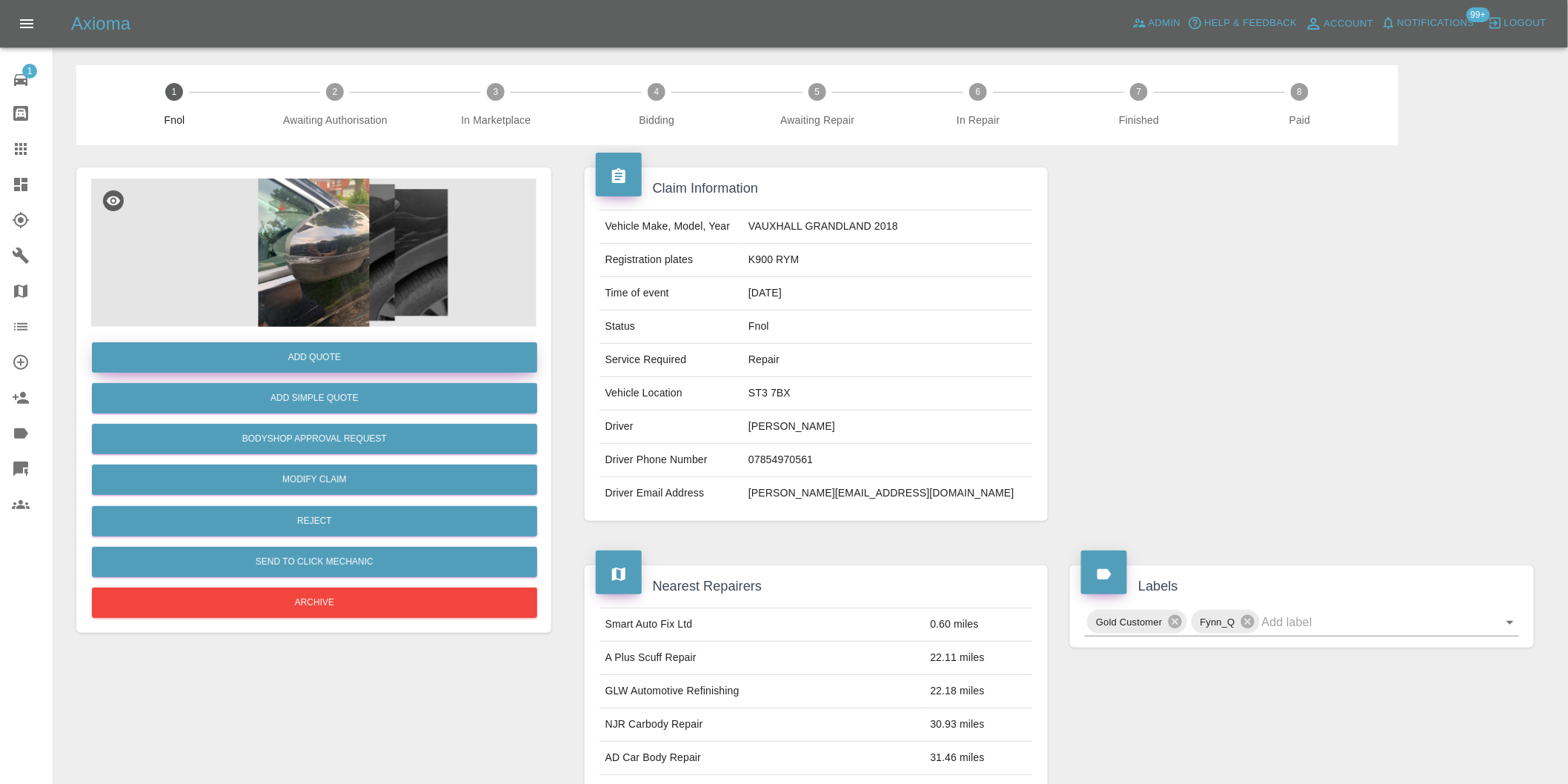
click at [309, 359] on button "Add Quote" at bounding box center [314, 358] width 445 height 30
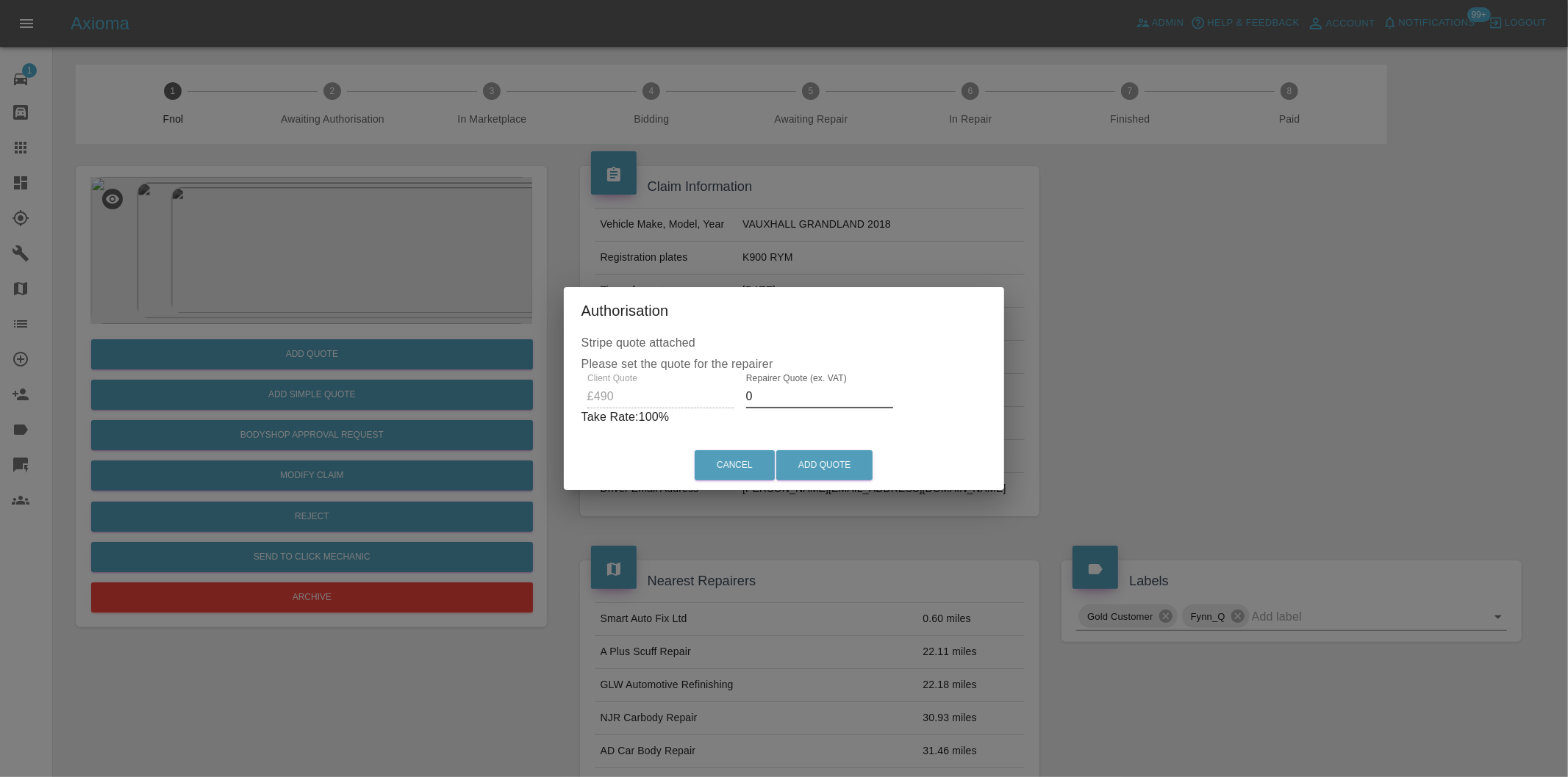
click at [770, 399] on input "0" at bounding box center [819, 396] width 147 height 23
type input "0320"
click at [820, 470] on button "Add Quote" at bounding box center [824, 466] width 96 height 30
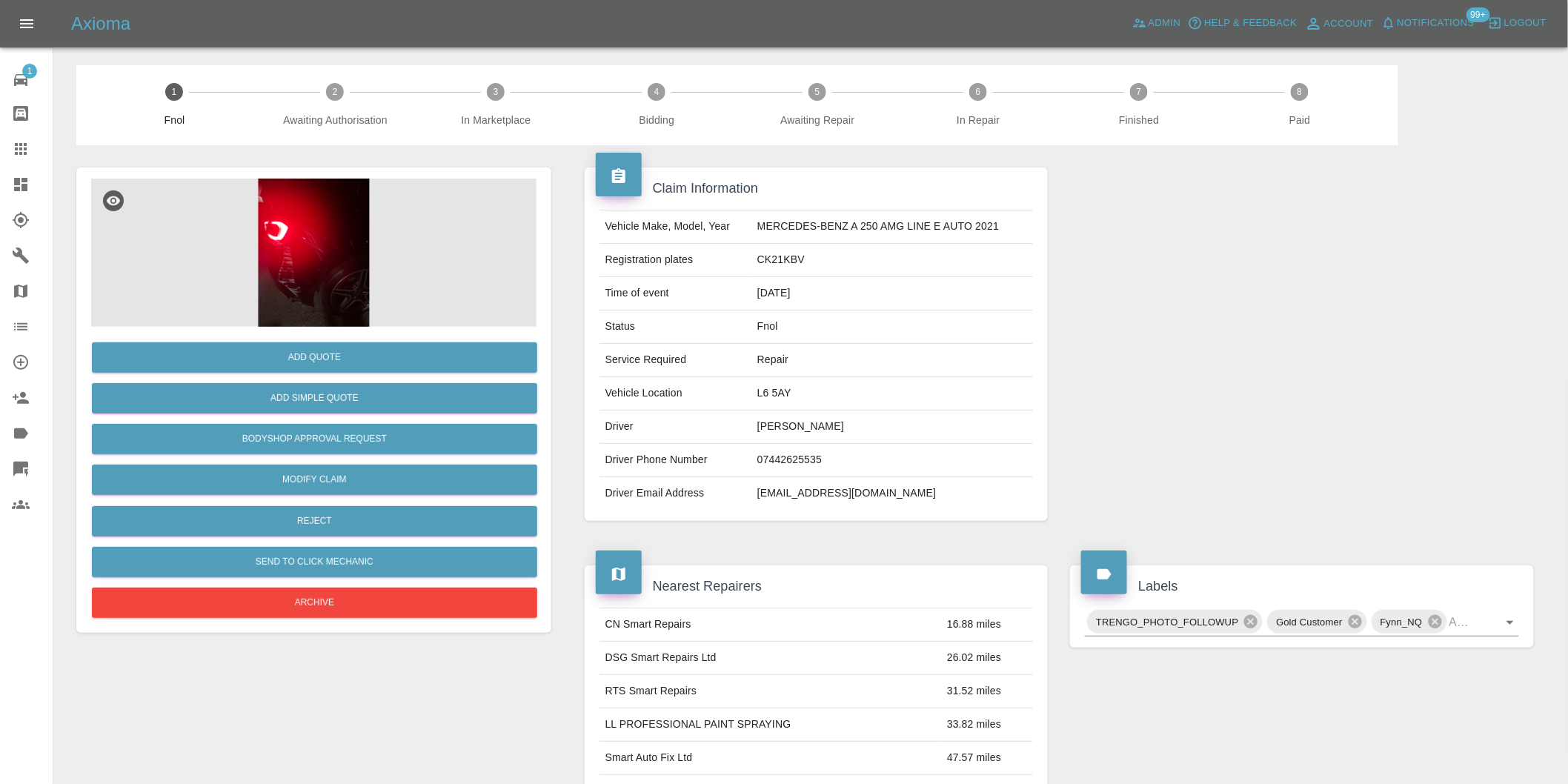
click at [337, 225] on img at bounding box center [314, 252] width 445 height 148
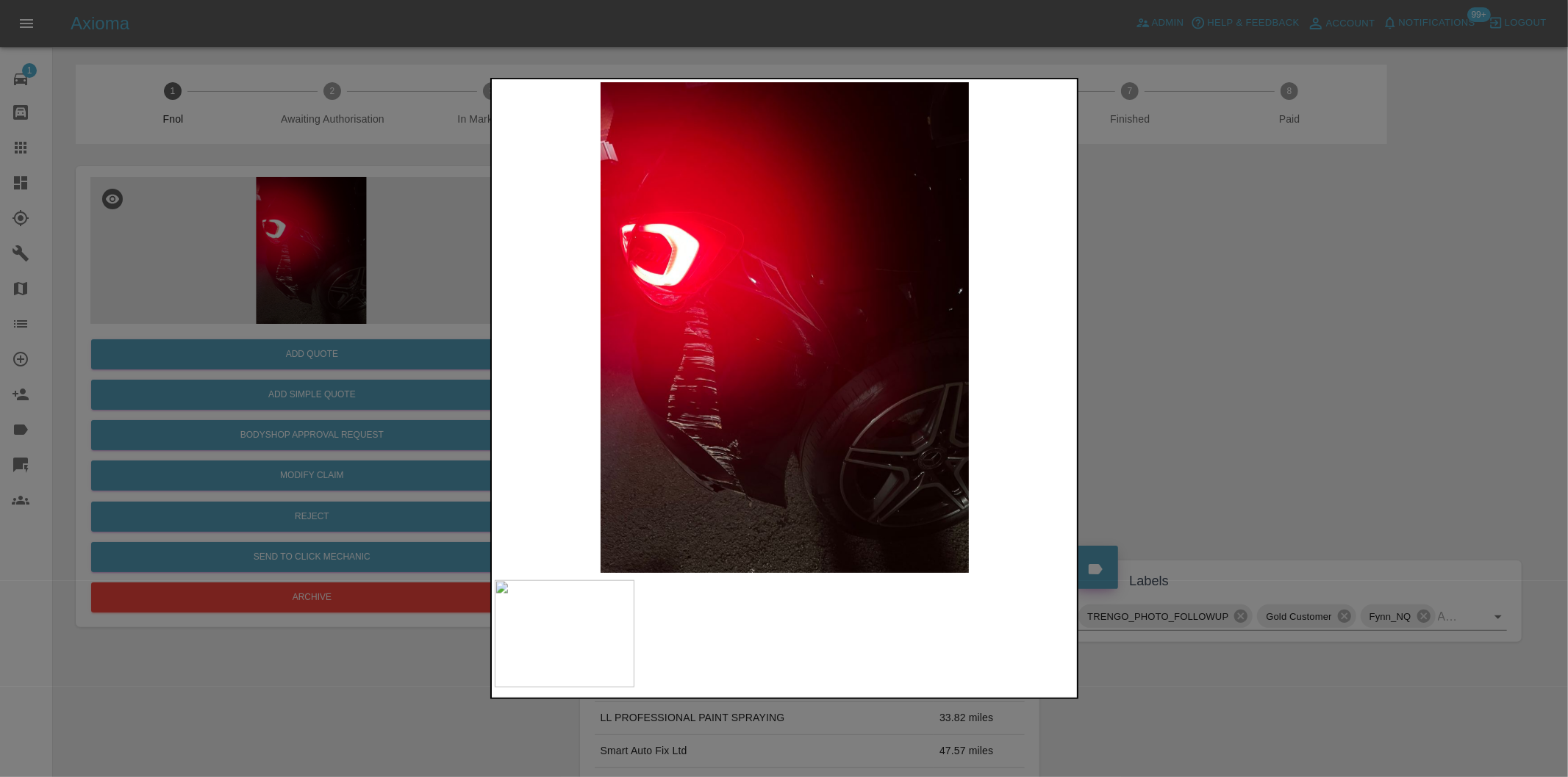
click at [1185, 450] on div at bounding box center [784, 388] width 1568 height 777
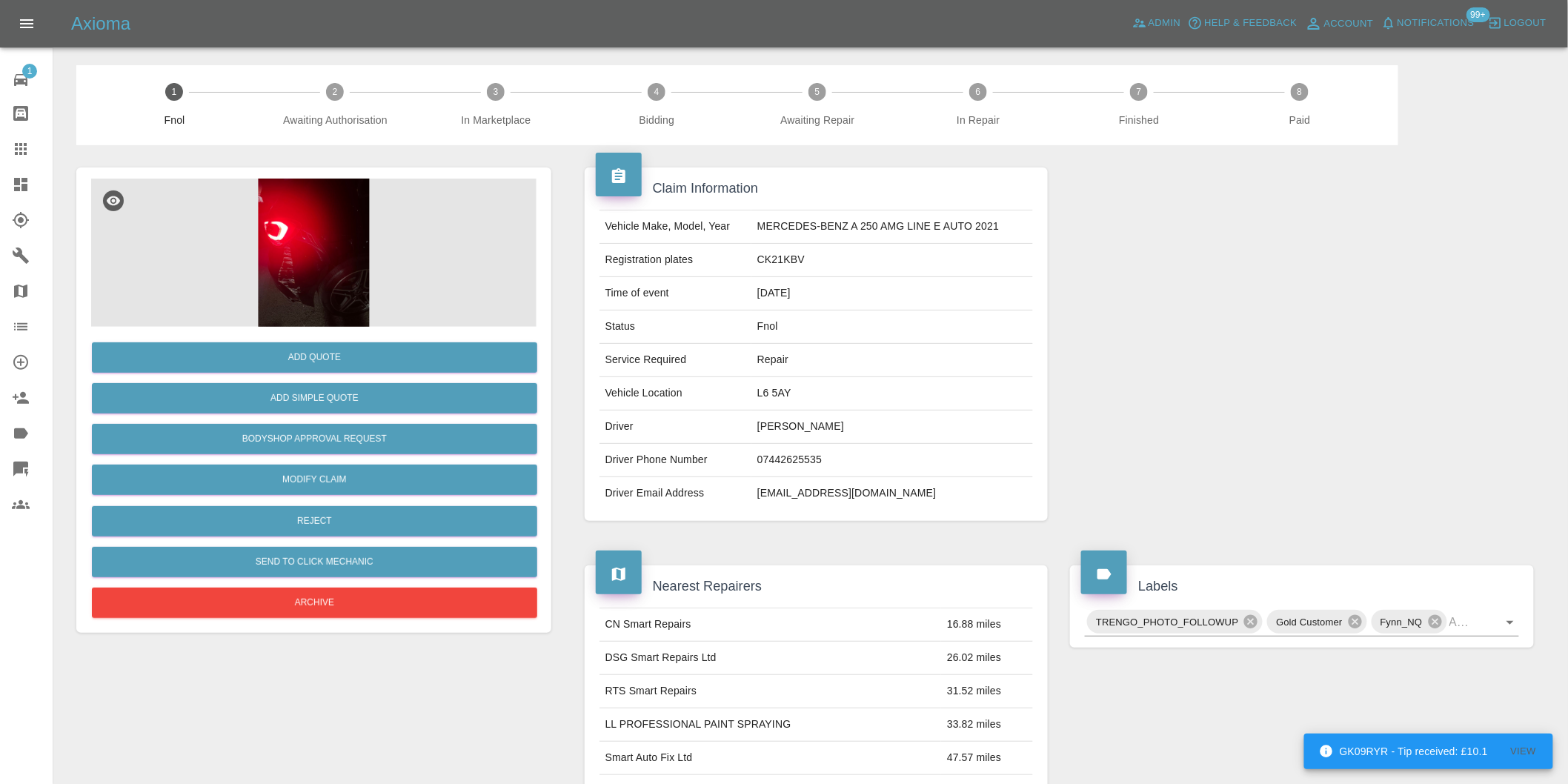
click at [299, 255] on img at bounding box center [314, 252] width 445 height 148
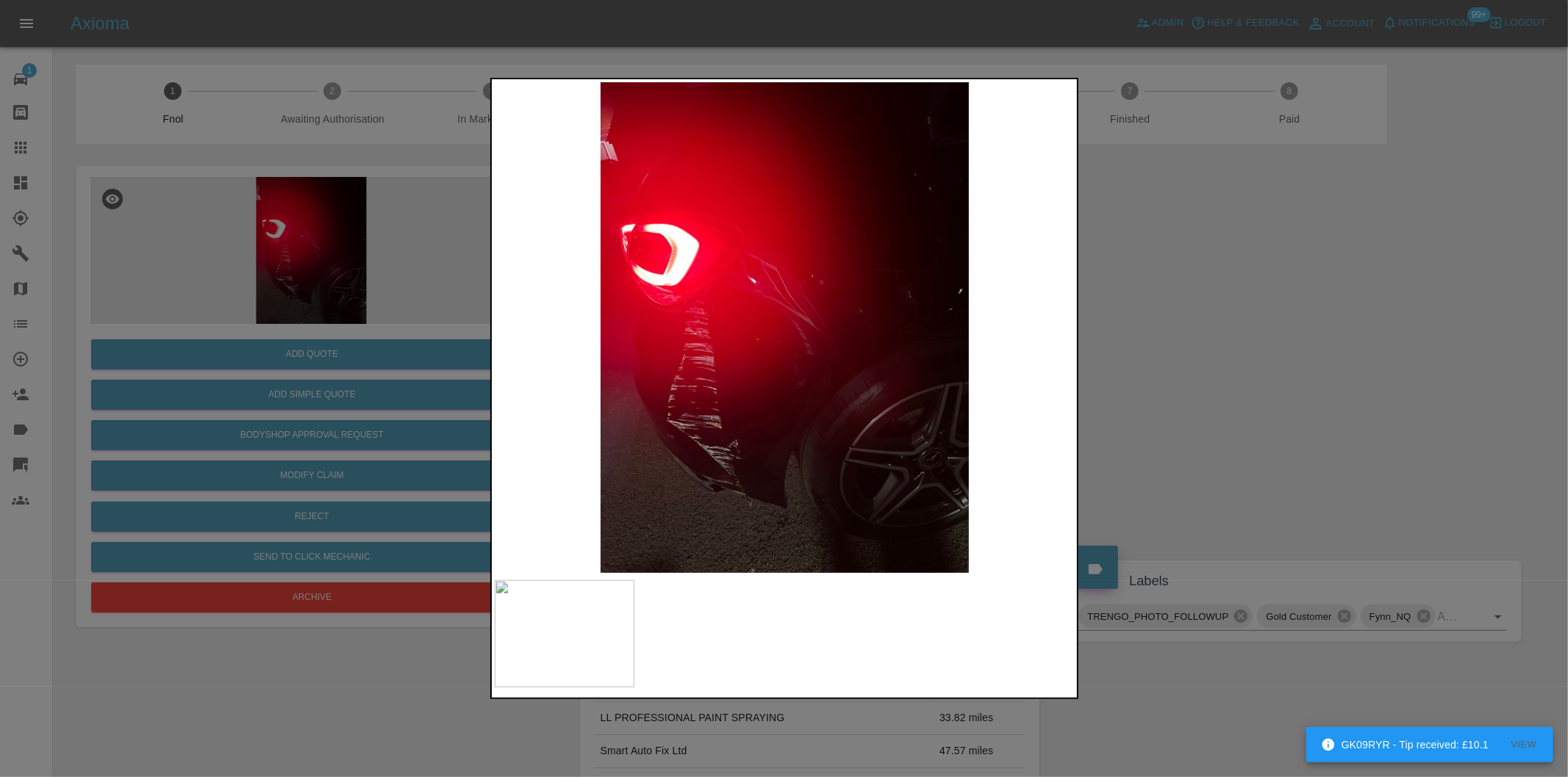
click at [704, 296] on img at bounding box center [785, 327] width 581 height 491
click at [704, 296] on img at bounding box center [785, 327] width 581 height 491
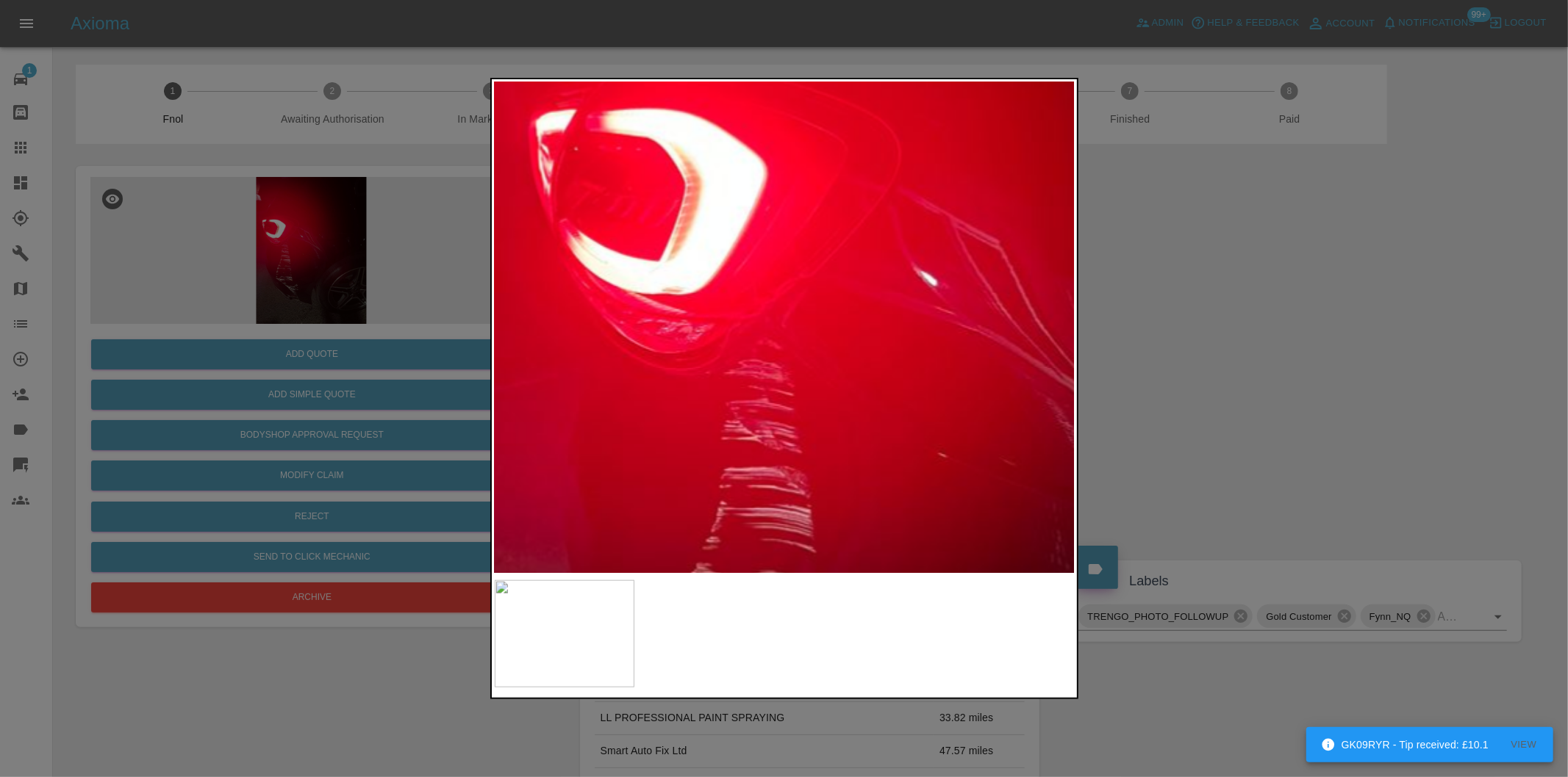
click at [708, 292] on img at bounding box center [1023, 419] width 1742 height 1472
click at [764, 241] on img at bounding box center [1024, 419] width 1742 height 1472
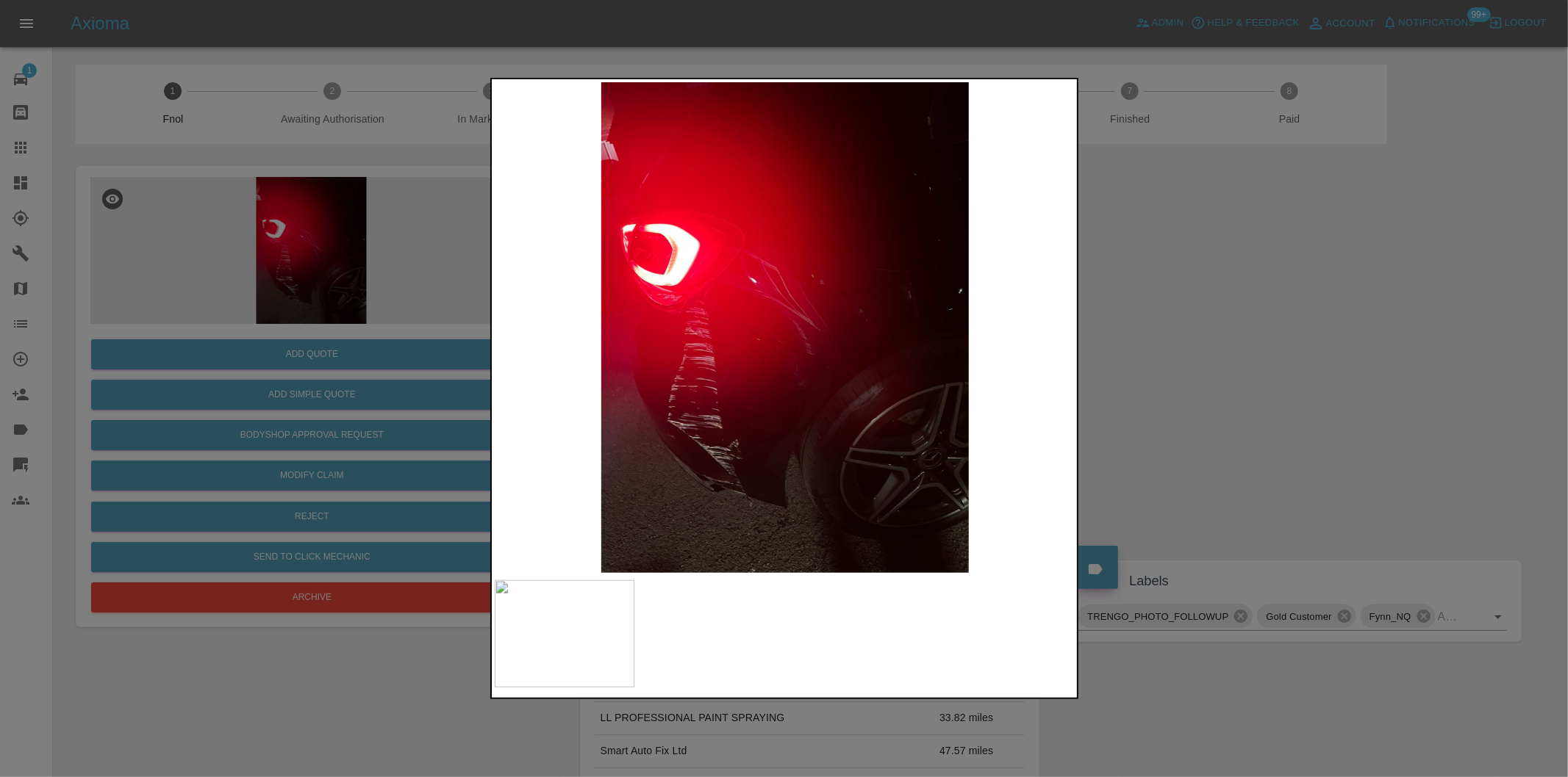
click at [1218, 283] on div at bounding box center [784, 388] width 1568 height 777
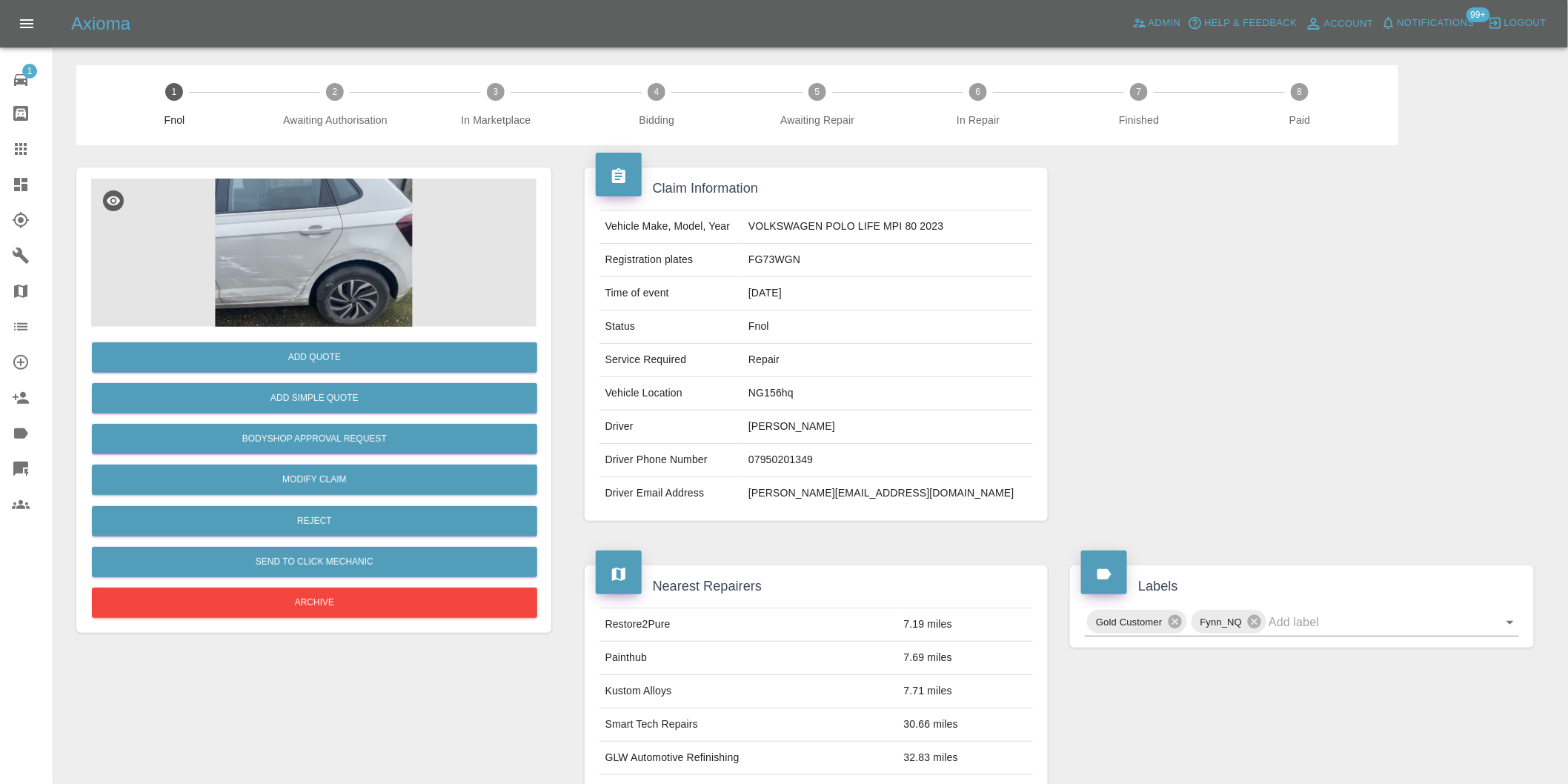
click at [284, 270] on img at bounding box center [314, 252] width 445 height 148
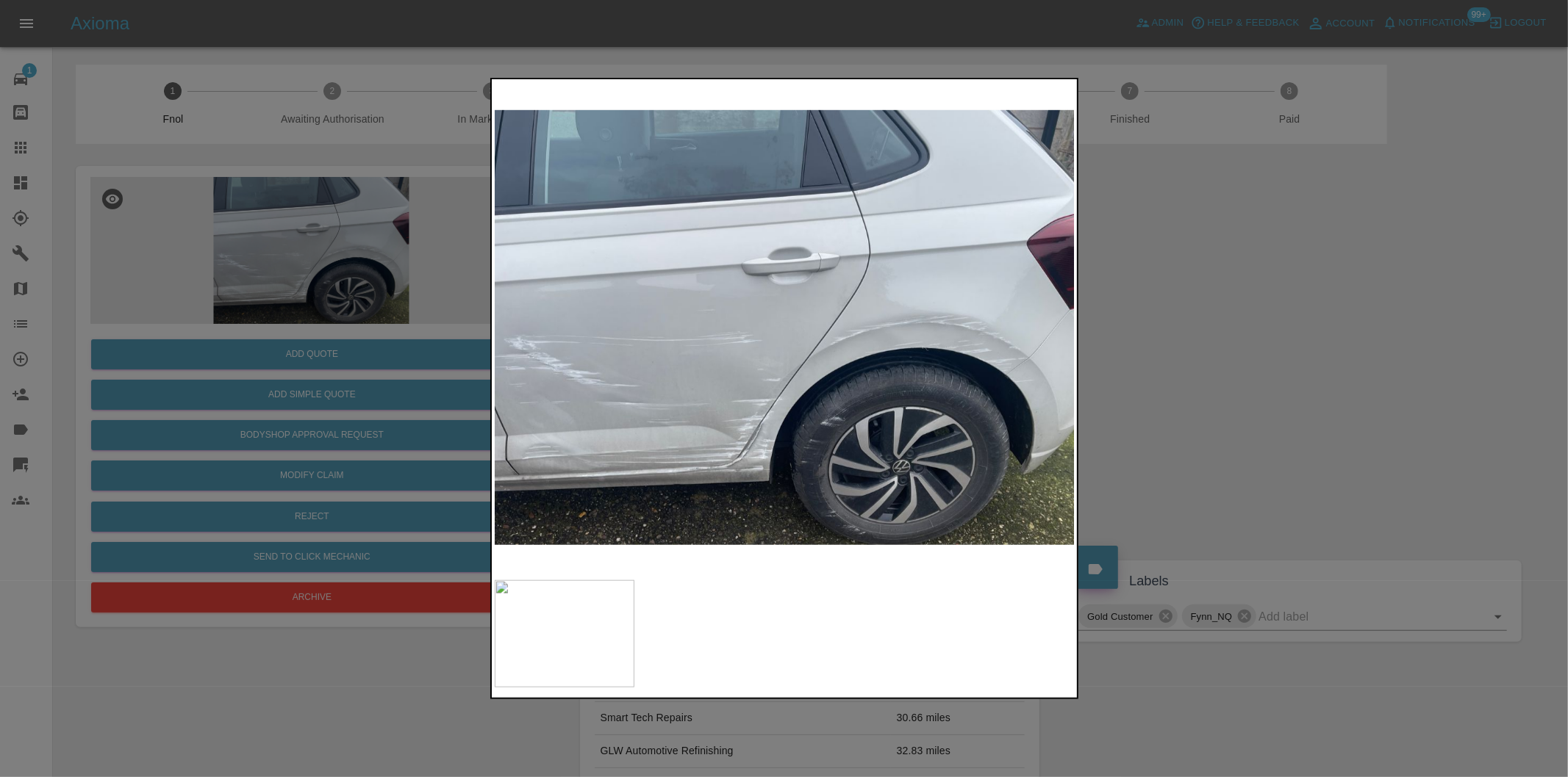
click at [1252, 401] on div at bounding box center [784, 388] width 1568 height 777
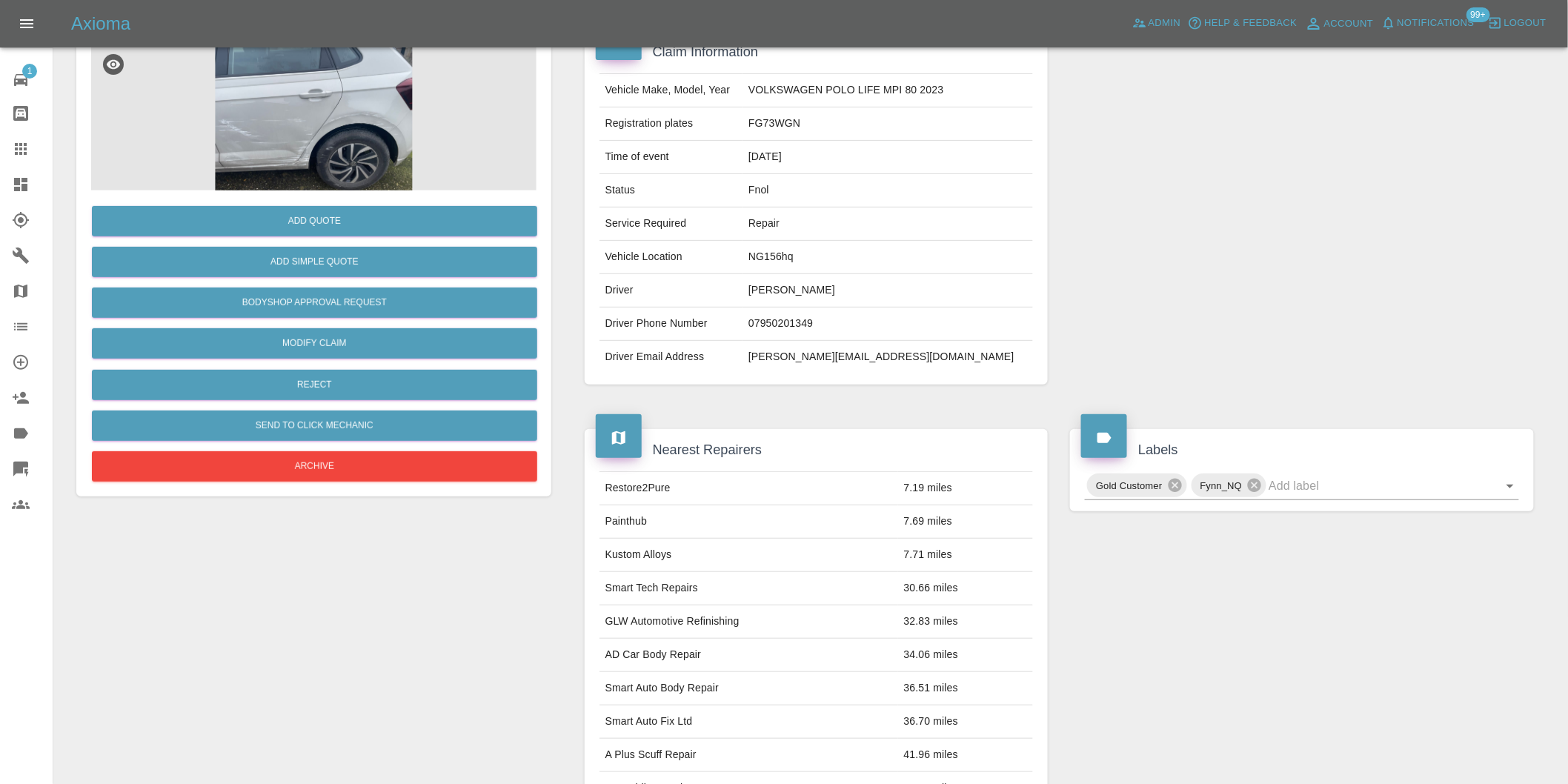
scroll to position [247, 0]
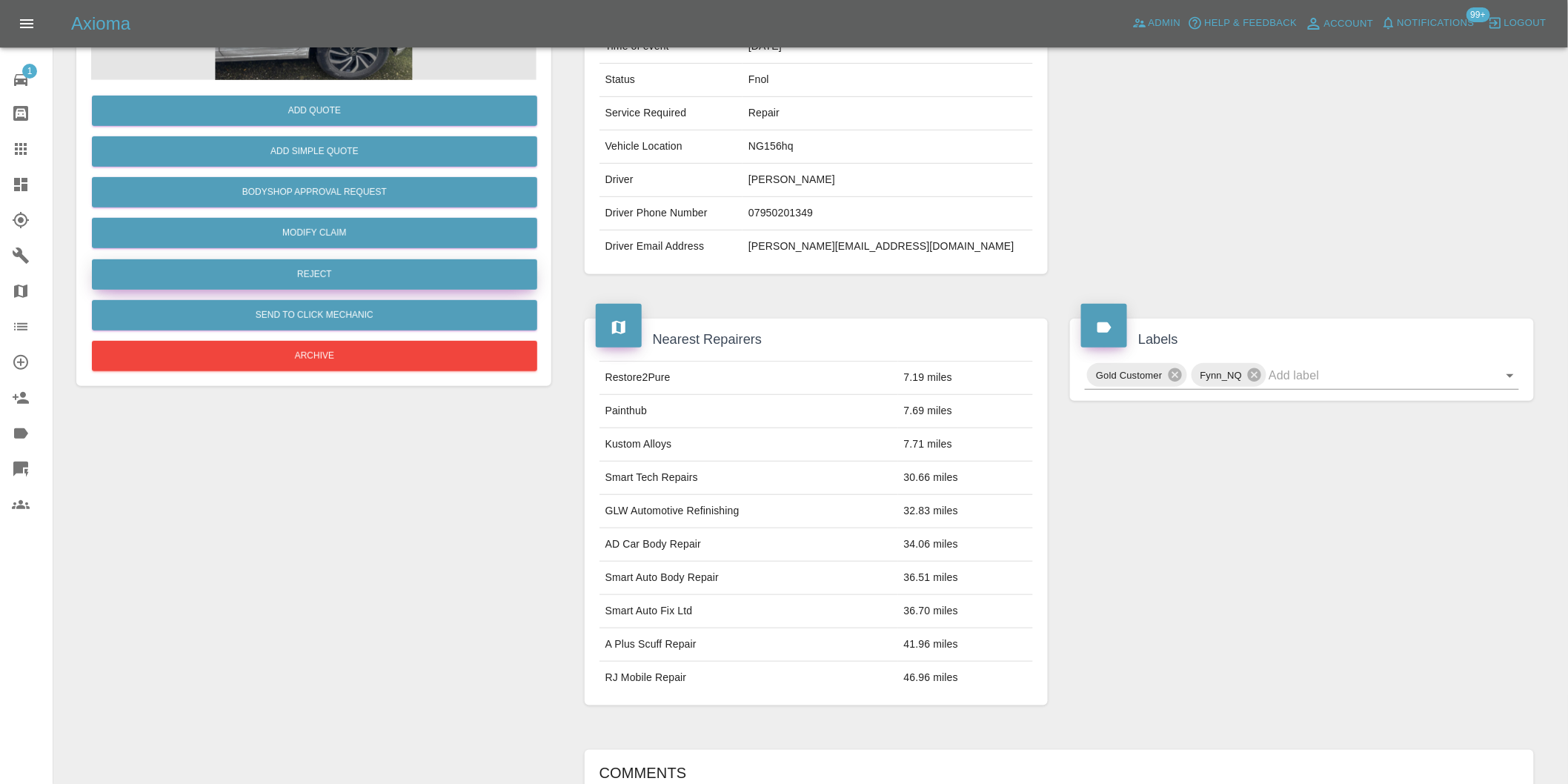
click at [332, 282] on button "Reject" at bounding box center [314, 275] width 445 height 30
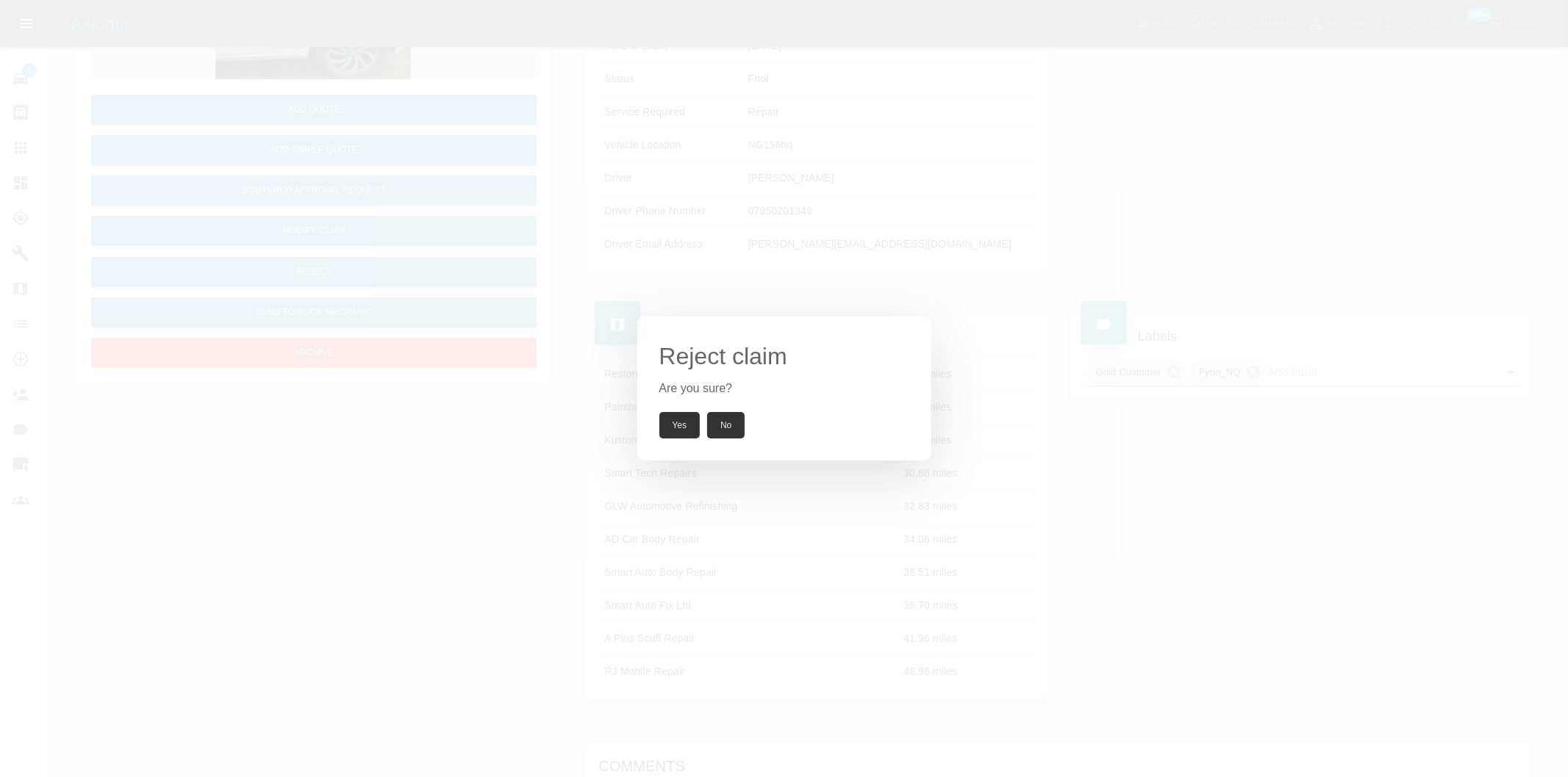
click at [684, 427] on button "Yes" at bounding box center [680, 425] width 41 height 26
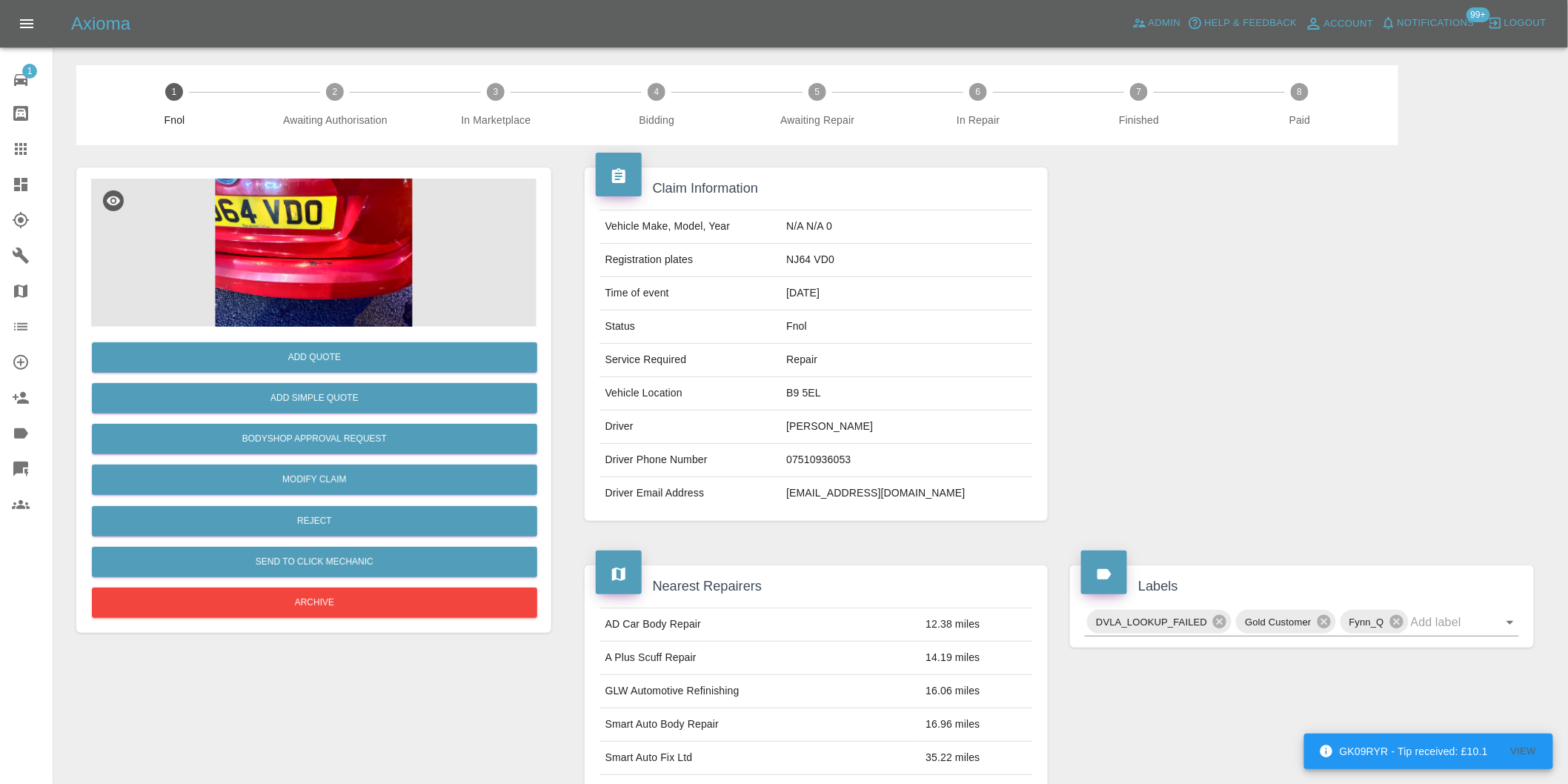
click at [339, 245] on img at bounding box center [314, 252] width 445 height 148
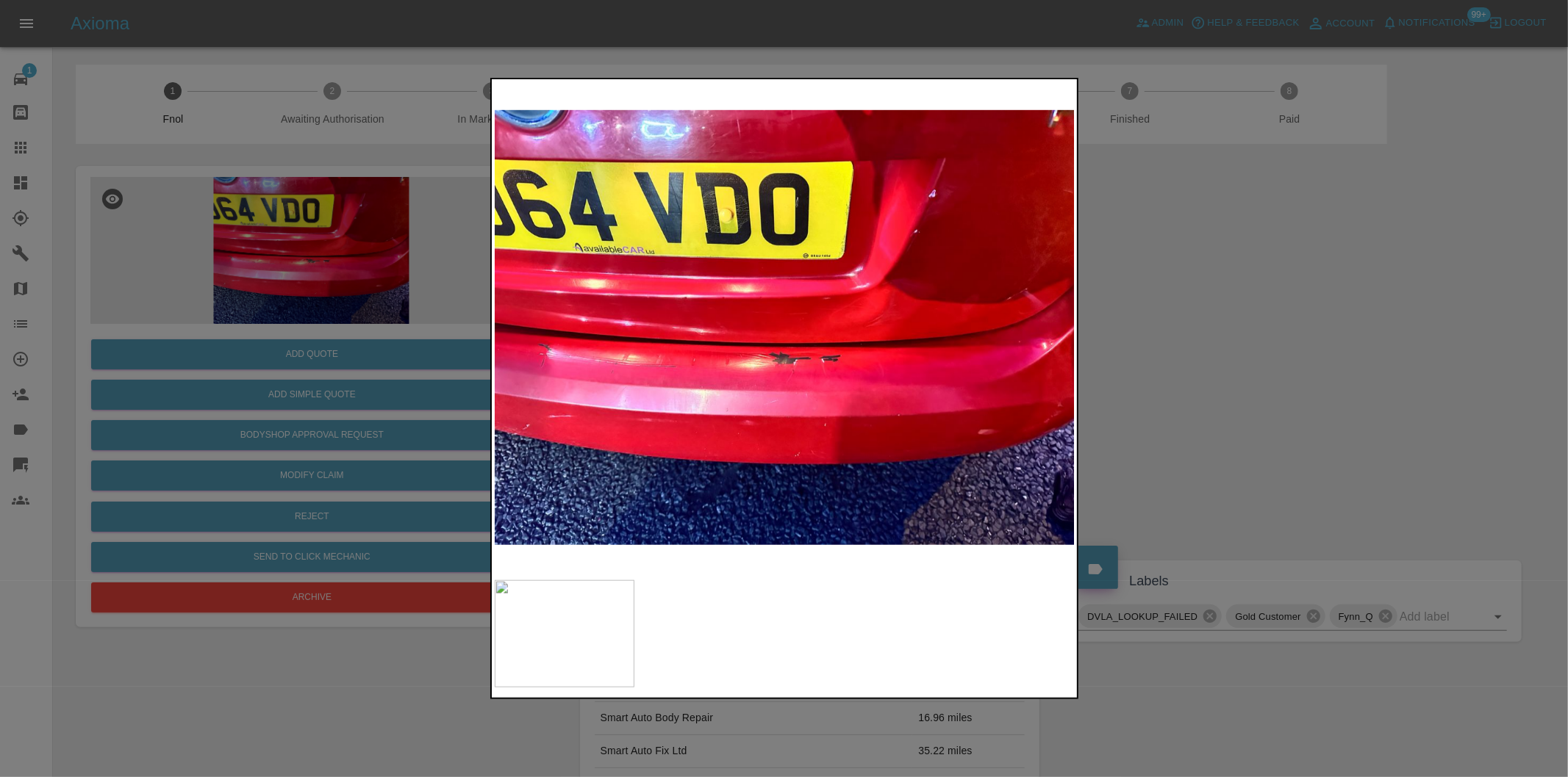
click at [804, 345] on img at bounding box center [785, 327] width 581 height 491
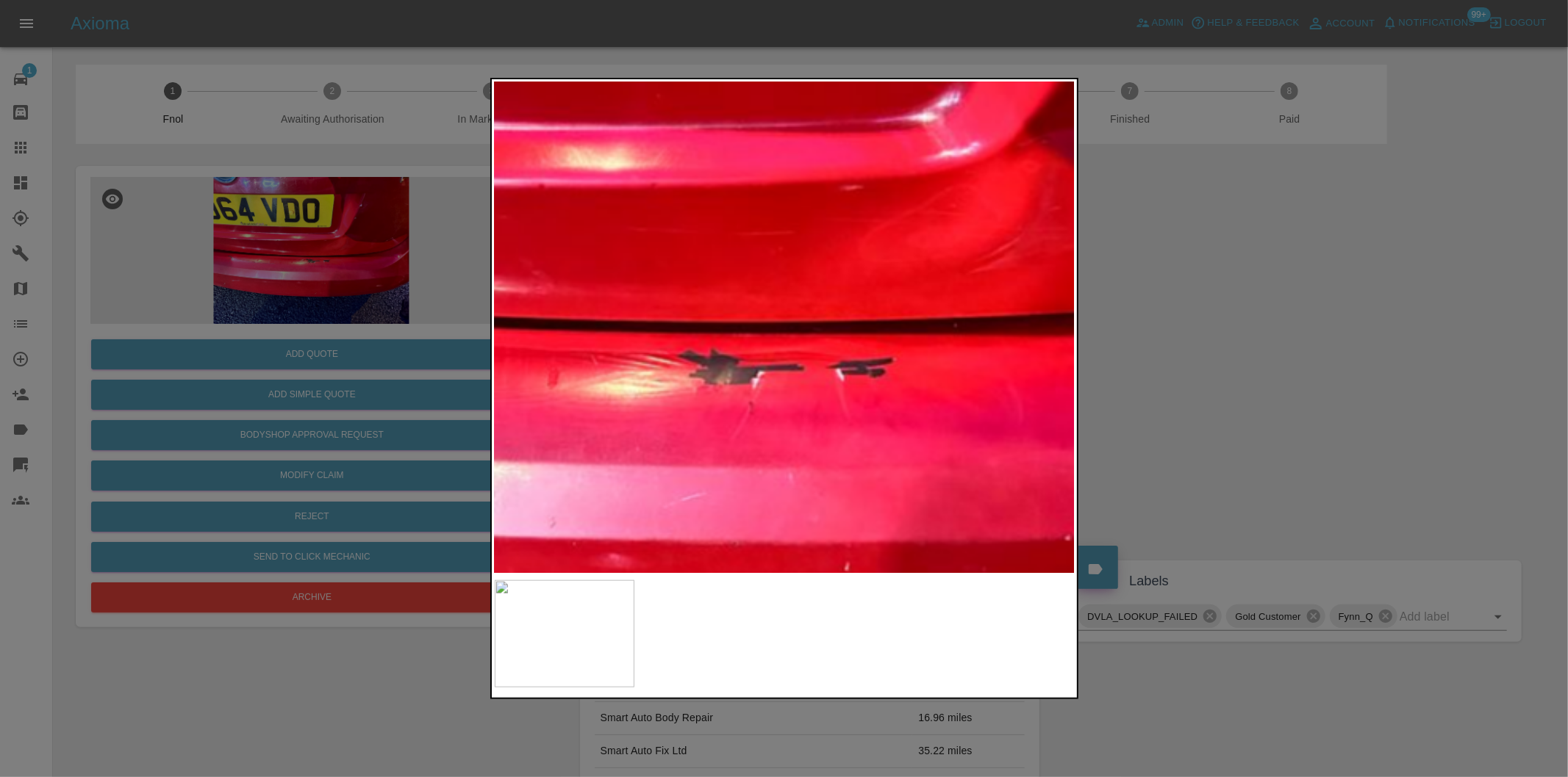
click at [804, 345] on img at bounding box center [726, 275] width 1742 height 1472
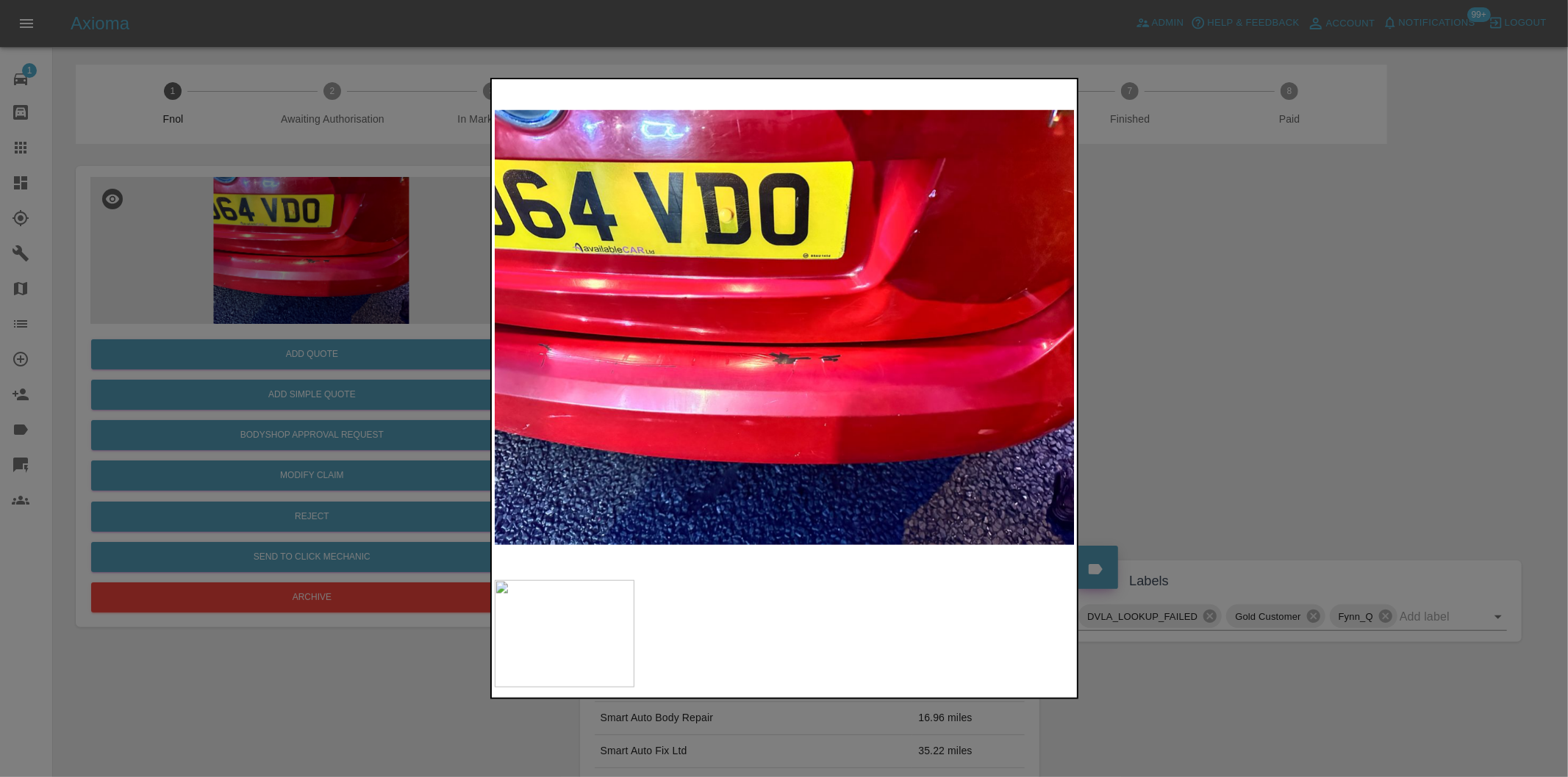
drag, startPoint x: 1243, startPoint y: 378, endPoint x: 1220, endPoint y: 375, distance: 23.2
click at [1242, 378] on div at bounding box center [784, 388] width 1568 height 777
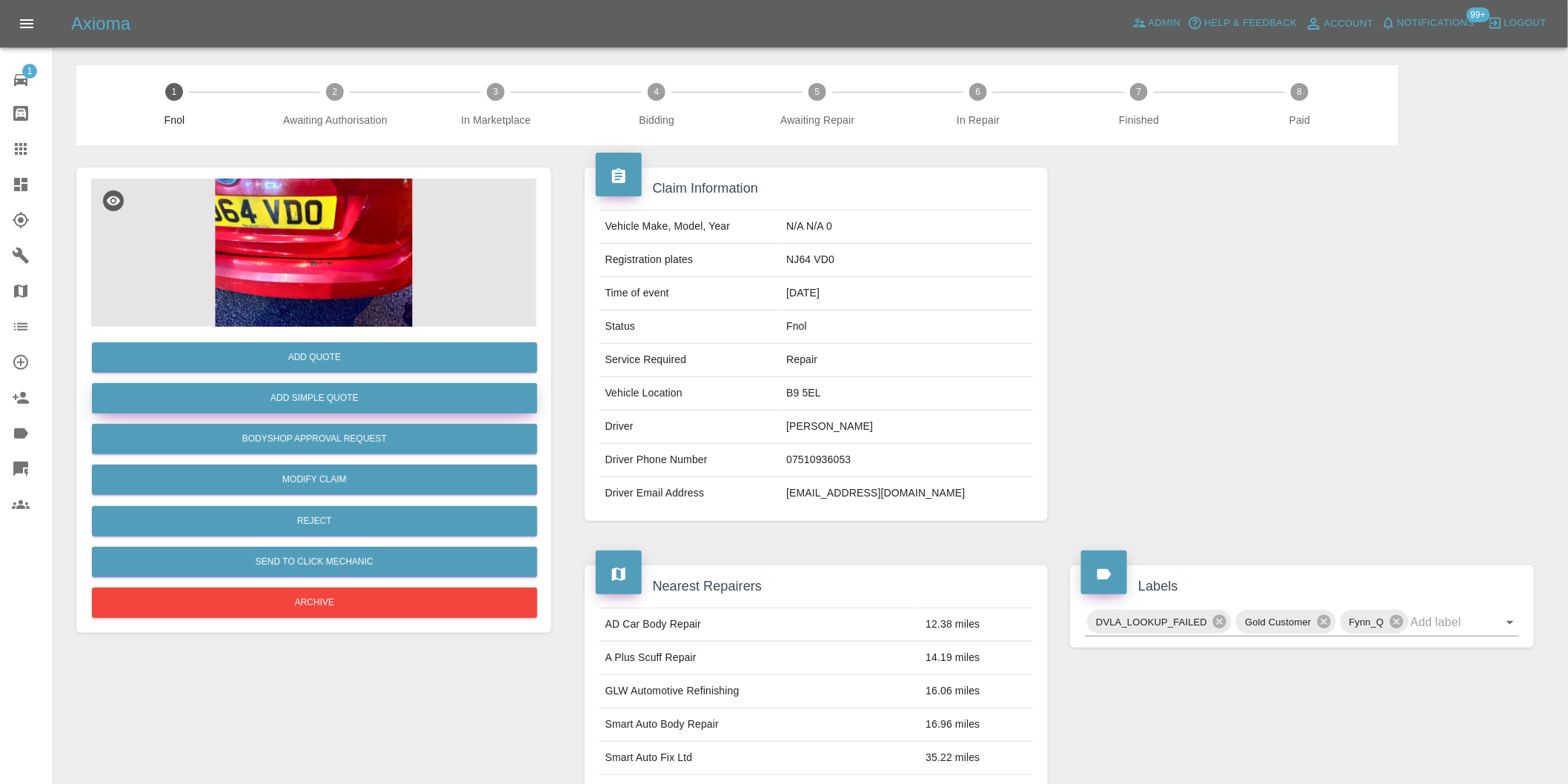
click at [327, 399] on button "Add Simple Quote" at bounding box center [314, 398] width 445 height 30
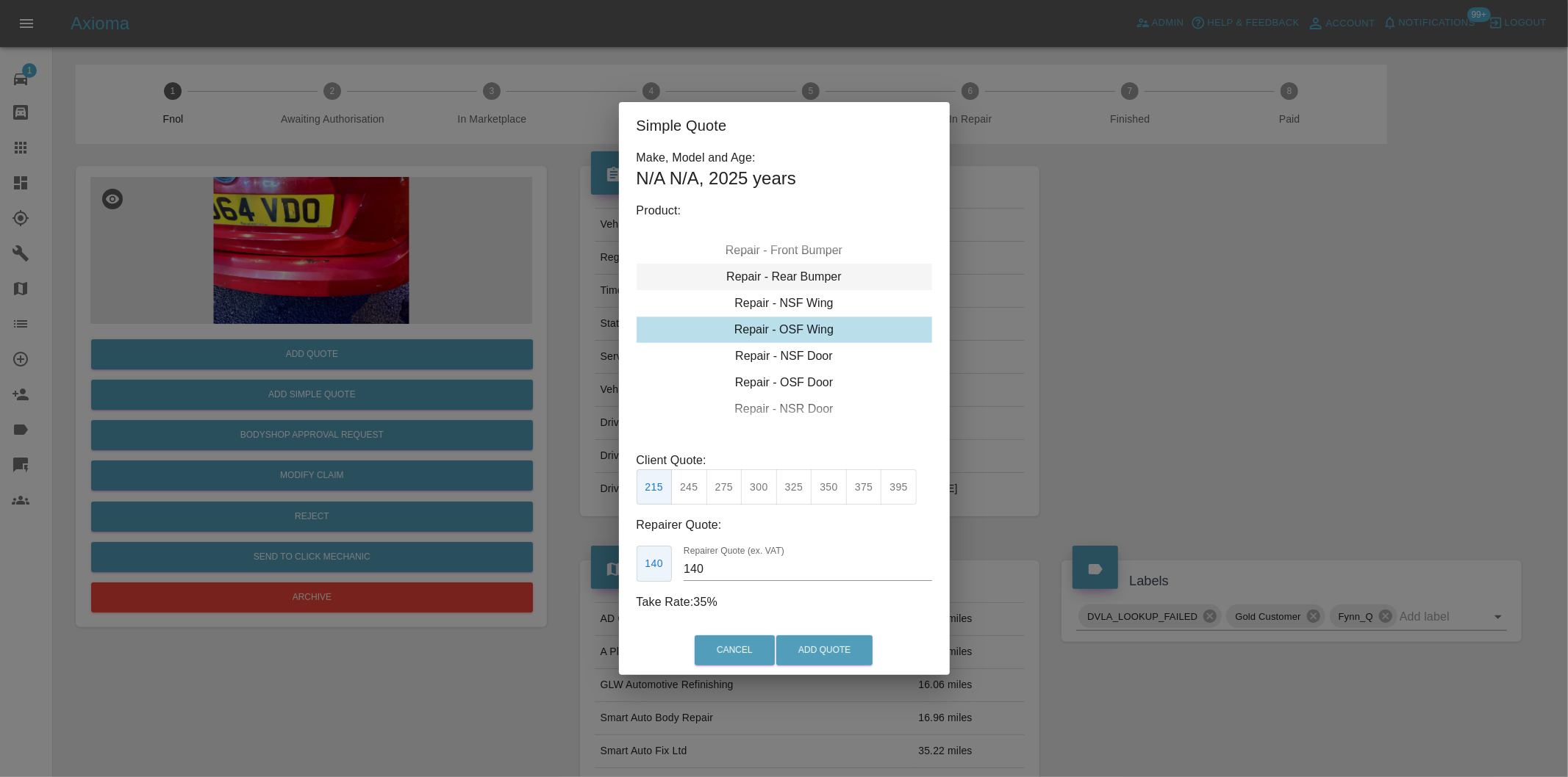
click at [806, 284] on div "Repair - Rear Bumper" at bounding box center [784, 277] width 296 height 26
drag, startPoint x: 725, startPoint y: 485, endPoint x: 835, endPoint y: 602, distance: 160.6
click at [726, 485] on button "350" at bounding box center [724, 487] width 36 height 36
type input "210"
click at [842, 659] on button "Add Quote" at bounding box center [824, 651] width 96 height 30
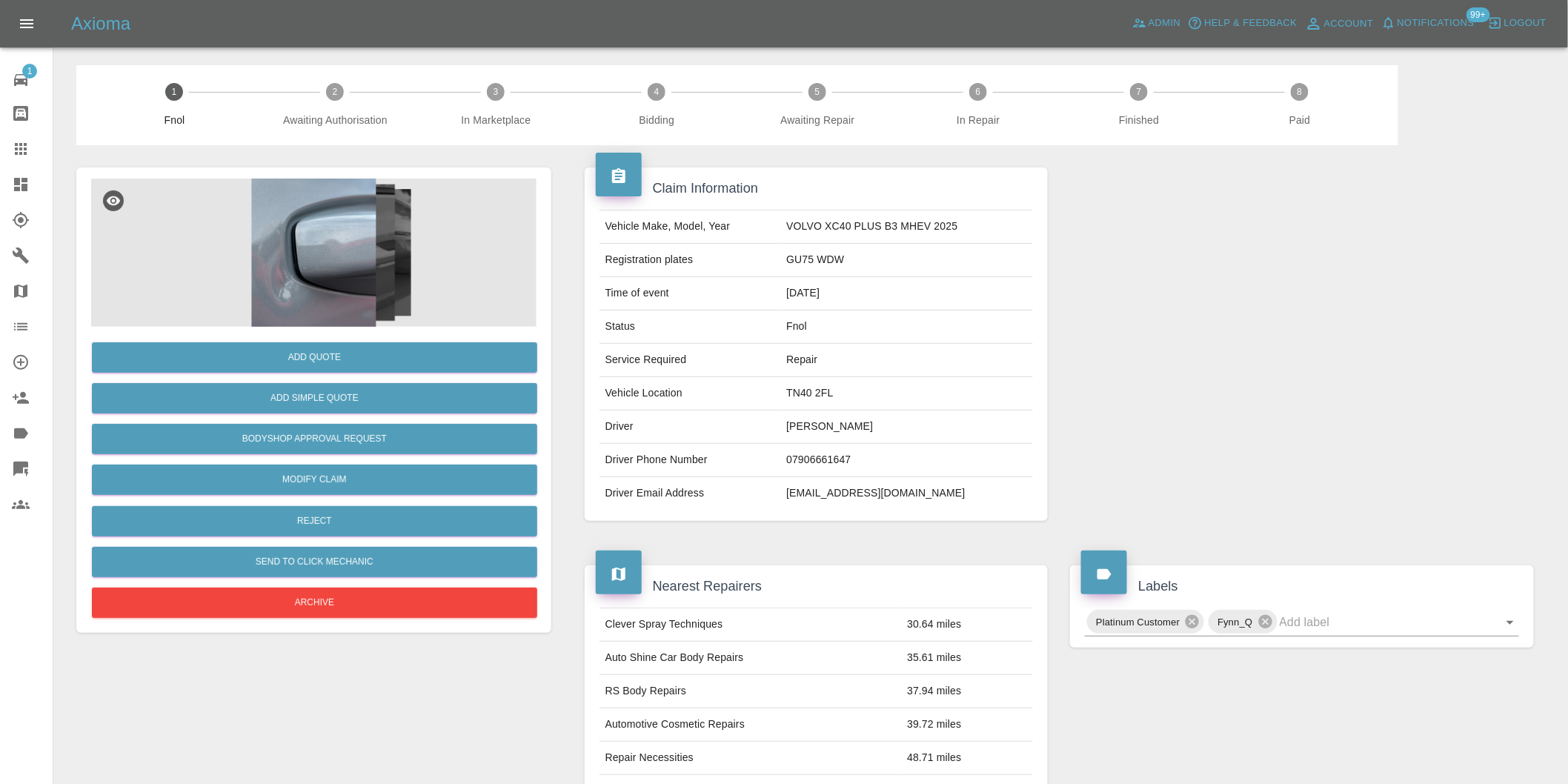
click at [348, 245] on img at bounding box center [314, 252] width 445 height 148
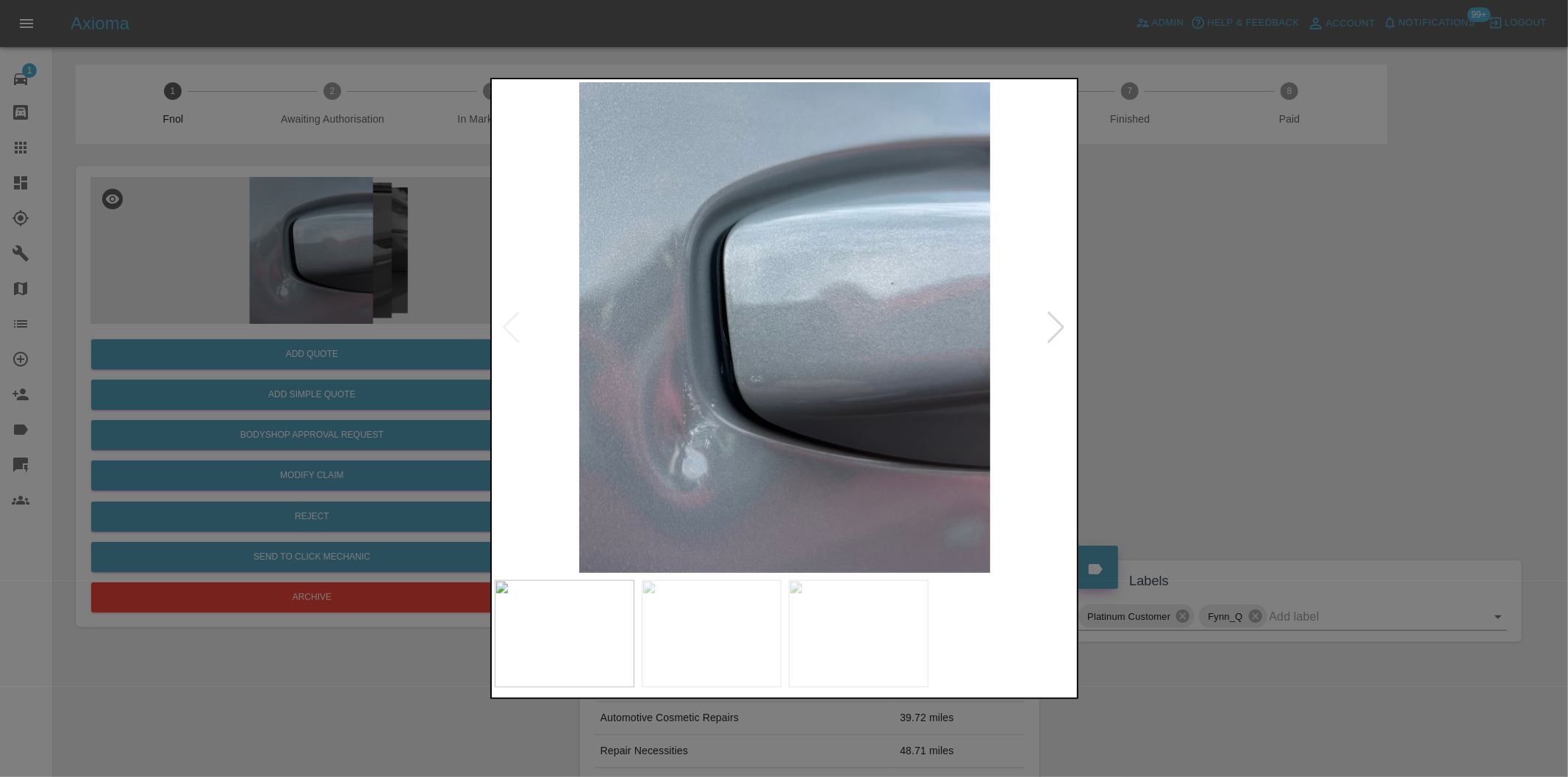
click at [1059, 326] on div at bounding box center [1056, 327] width 20 height 33
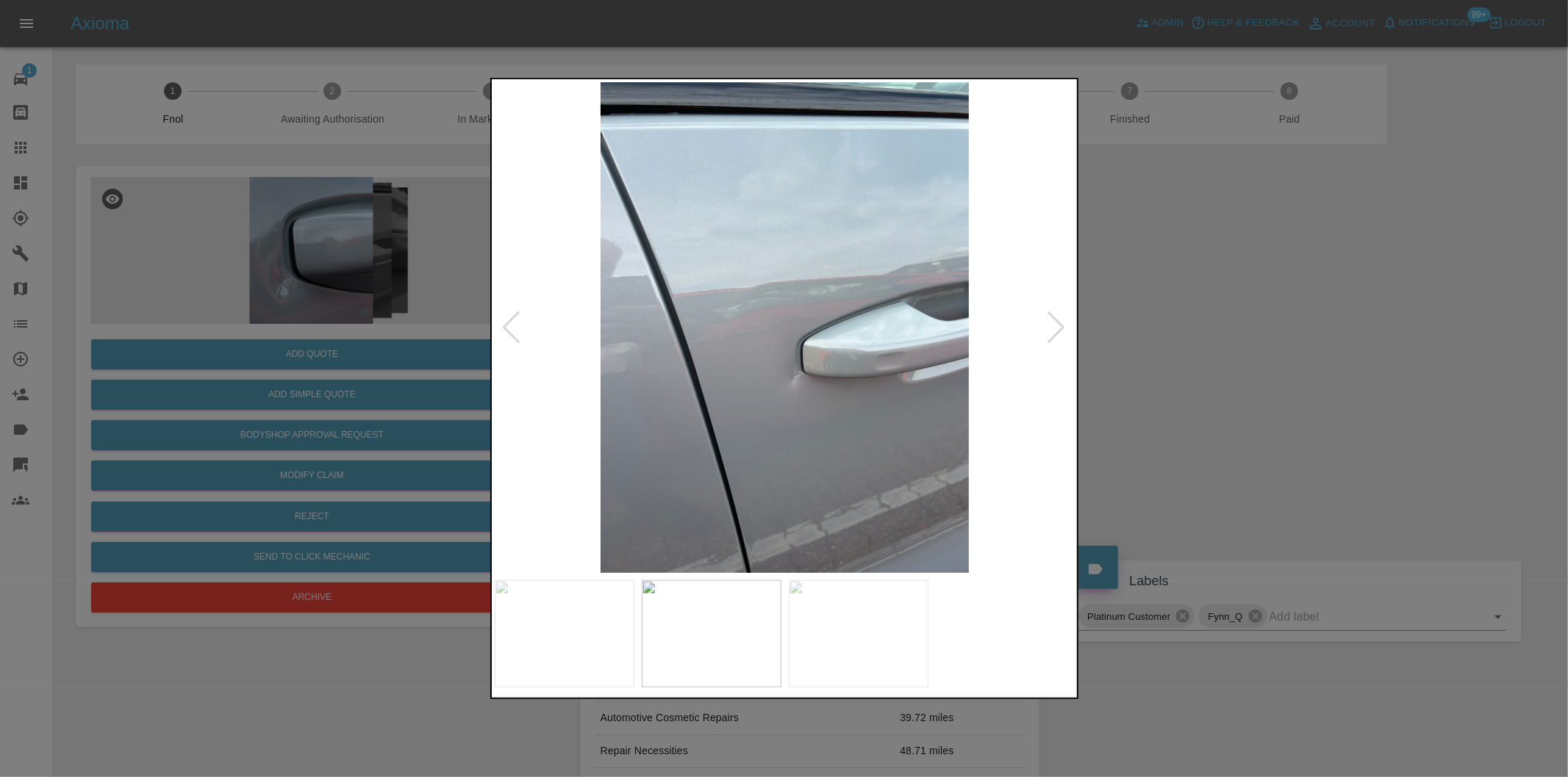
click at [1059, 326] on div at bounding box center [1056, 327] width 20 height 33
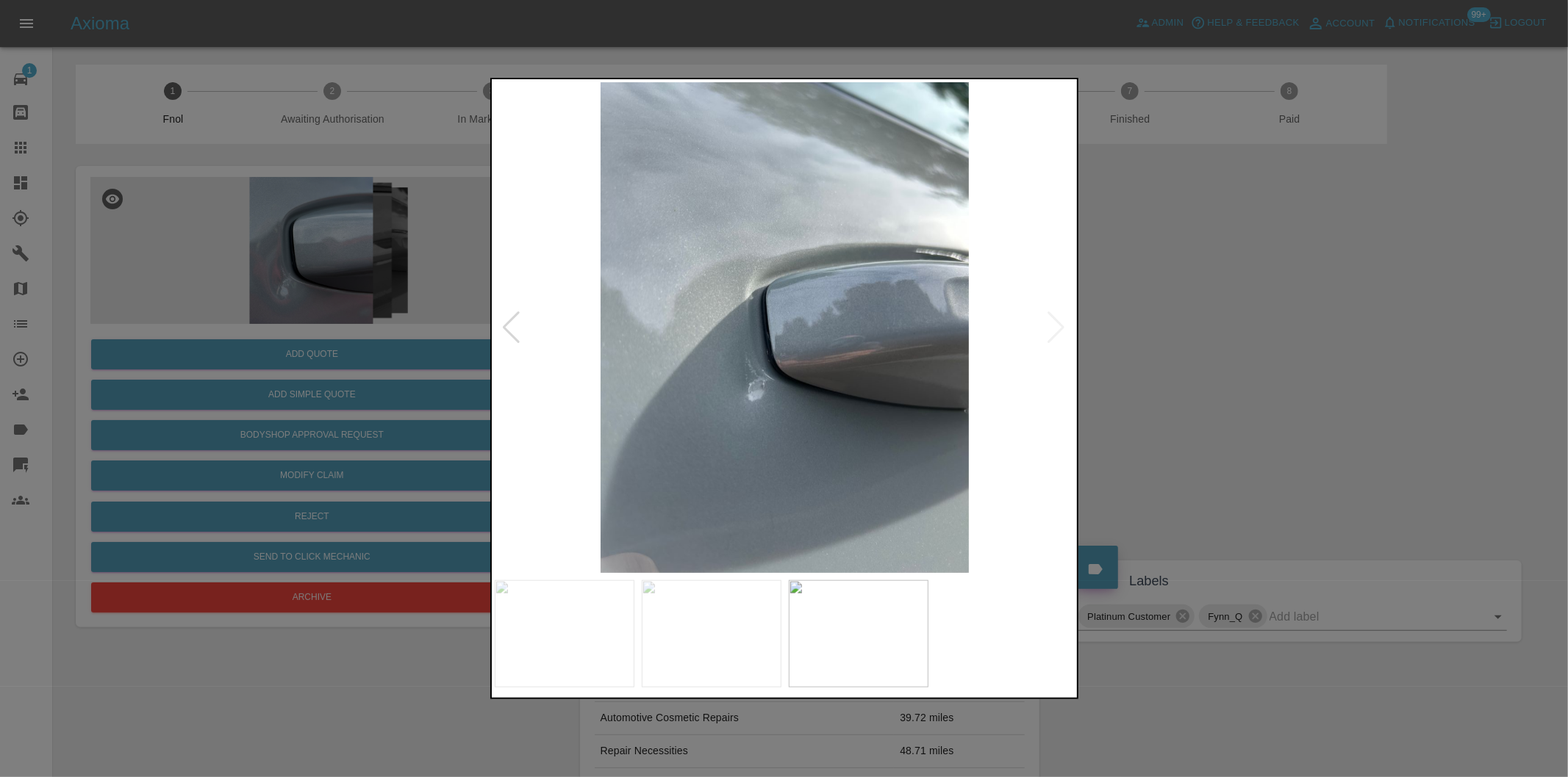
click at [1059, 326] on img at bounding box center [785, 327] width 581 height 491
click at [512, 324] on div at bounding box center [512, 327] width 20 height 33
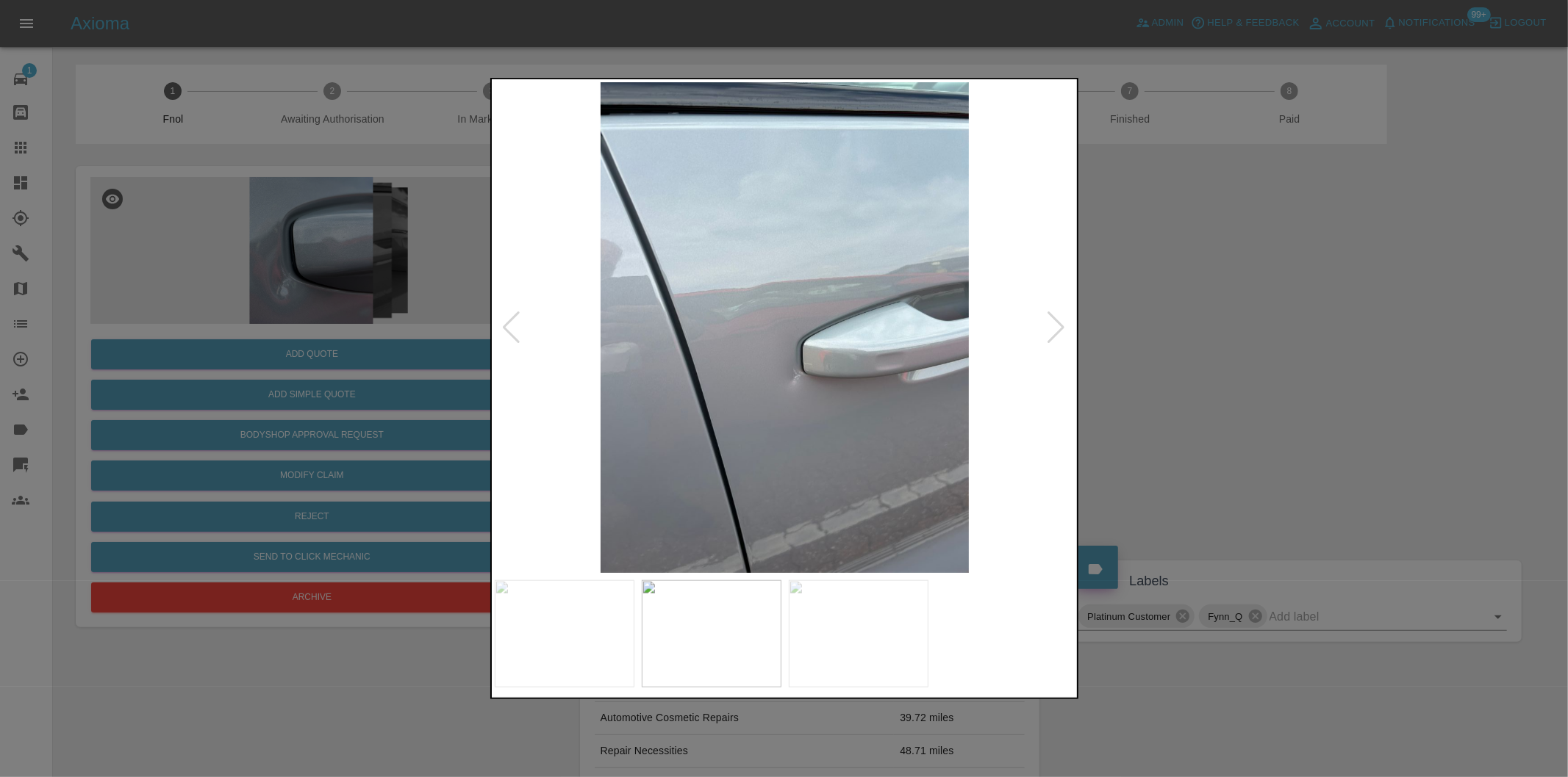
click at [512, 324] on div at bounding box center [512, 327] width 20 height 33
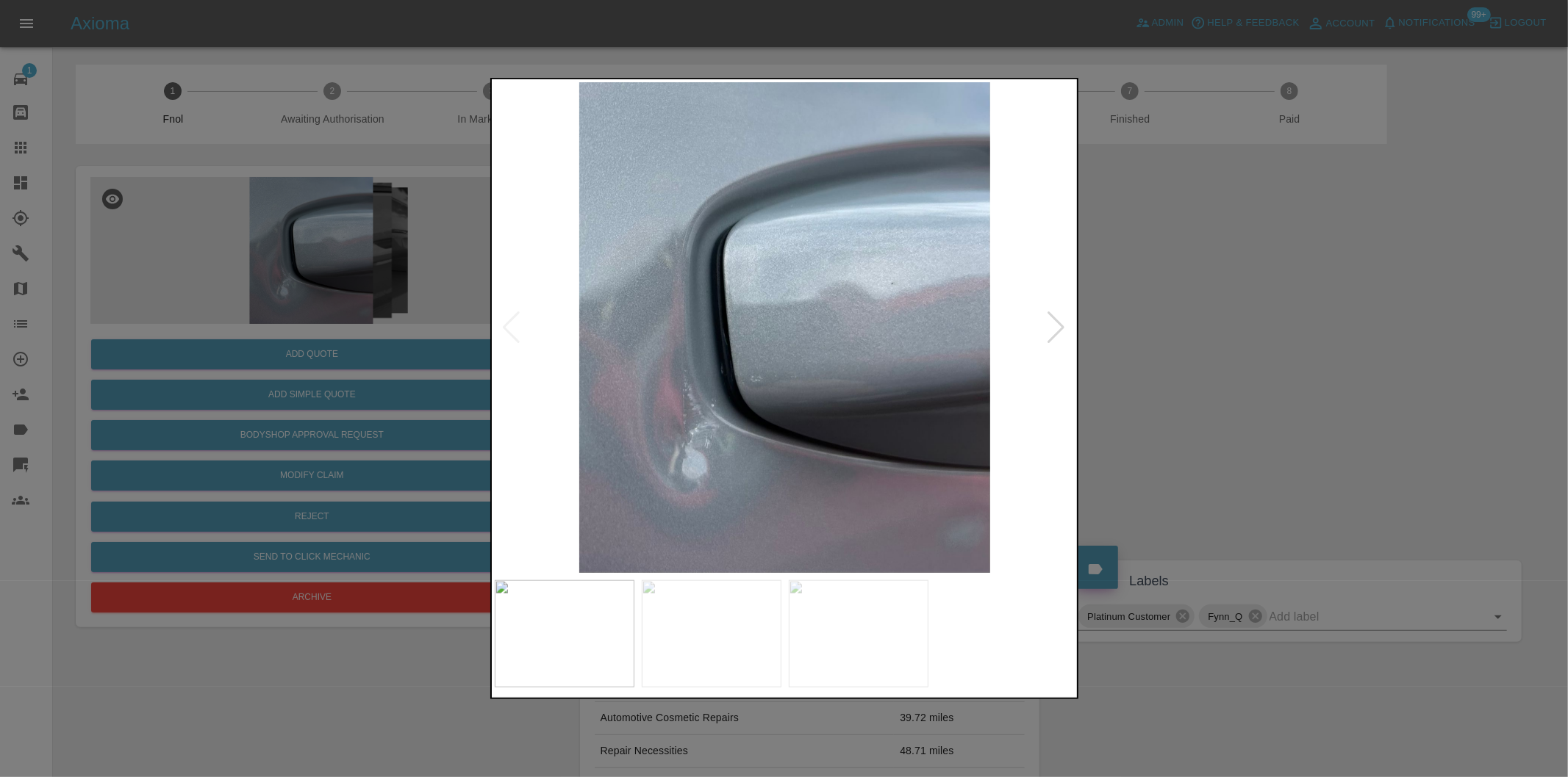
click at [1217, 331] on div at bounding box center [784, 388] width 1568 height 777
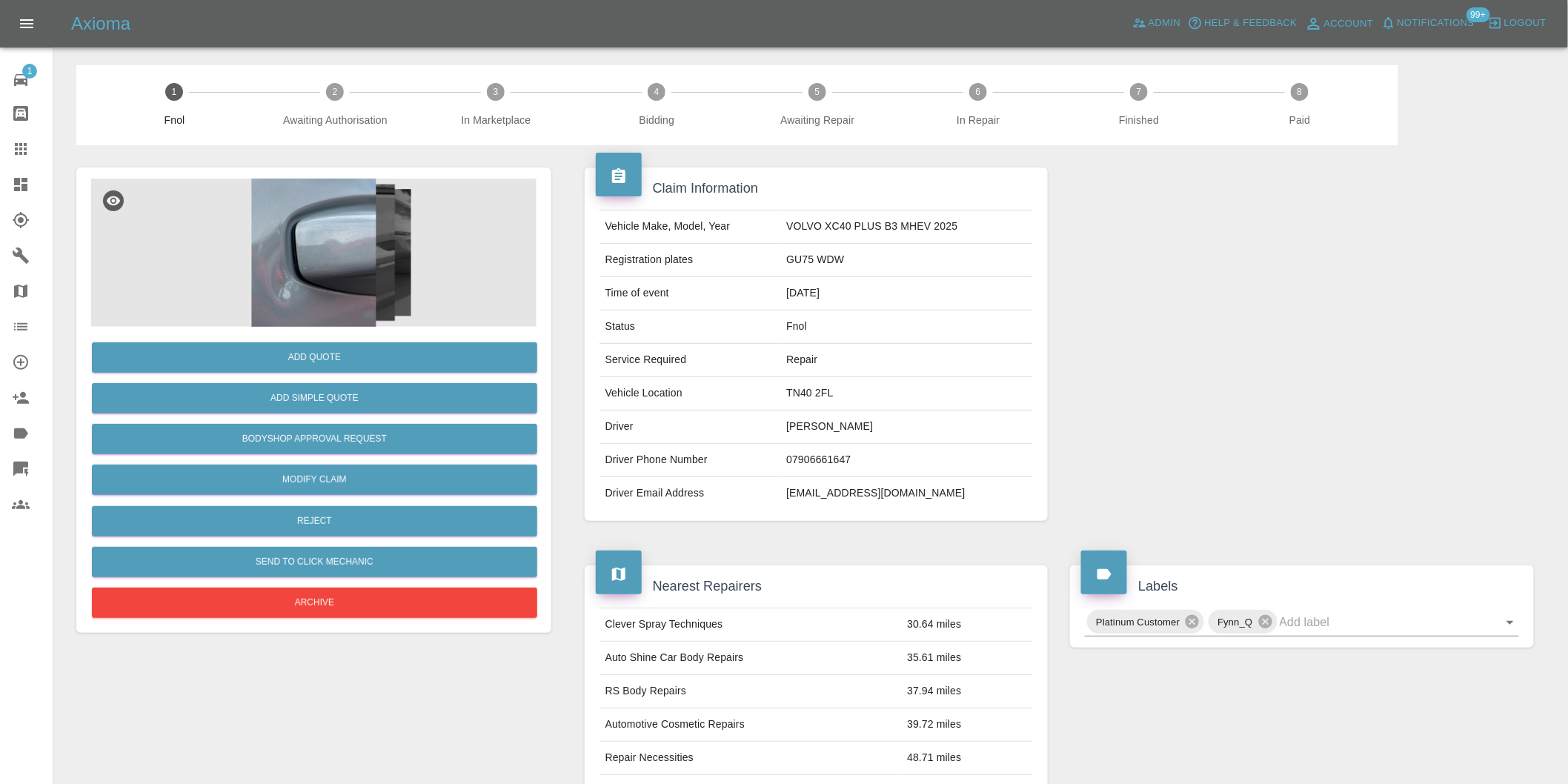
click at [365, 235] on img at bounding box center [314, 252] width 445 height 148
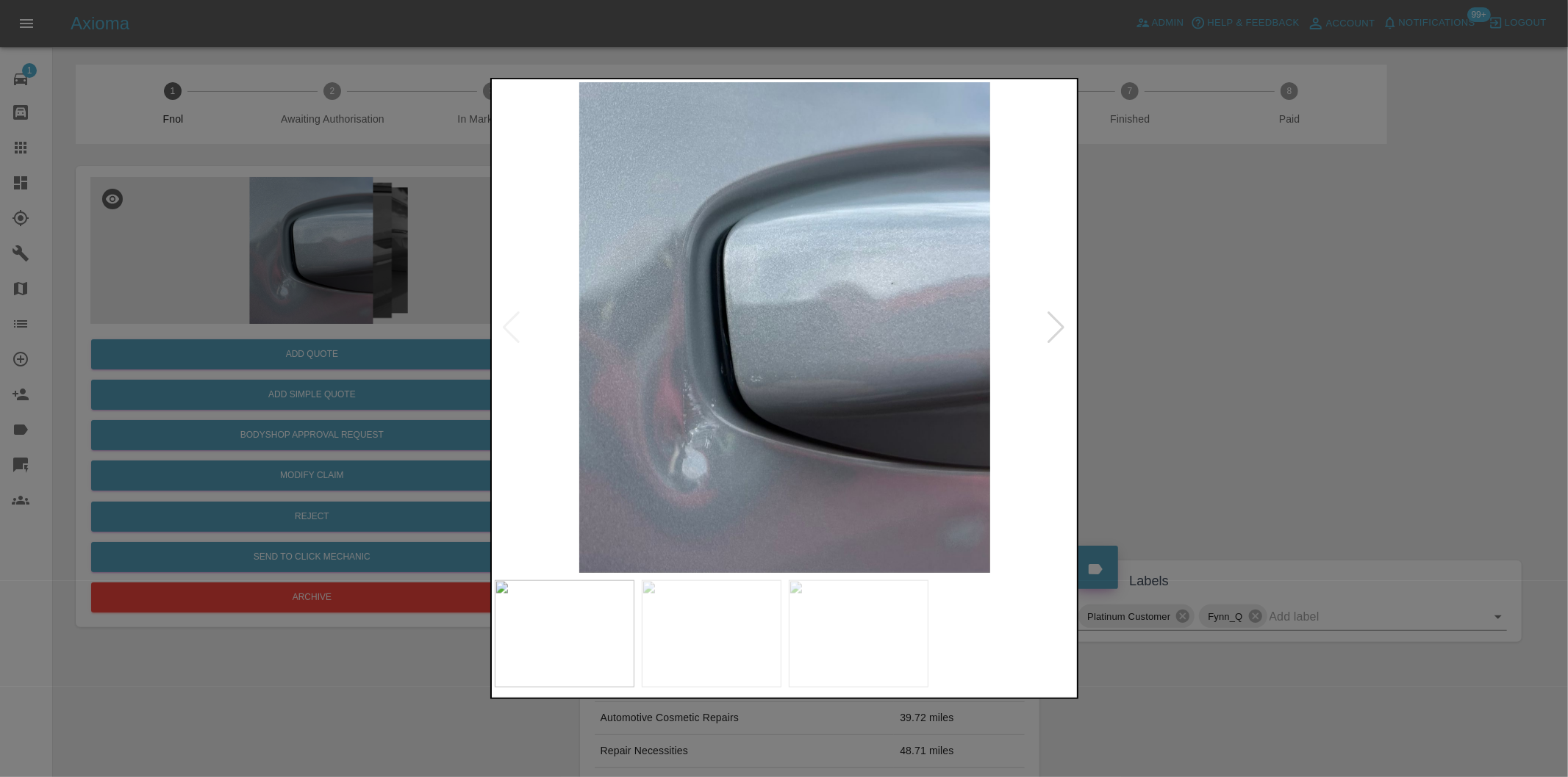
click at [1053, 320] on div at bounding box center [1056, 327] width 20 height 33
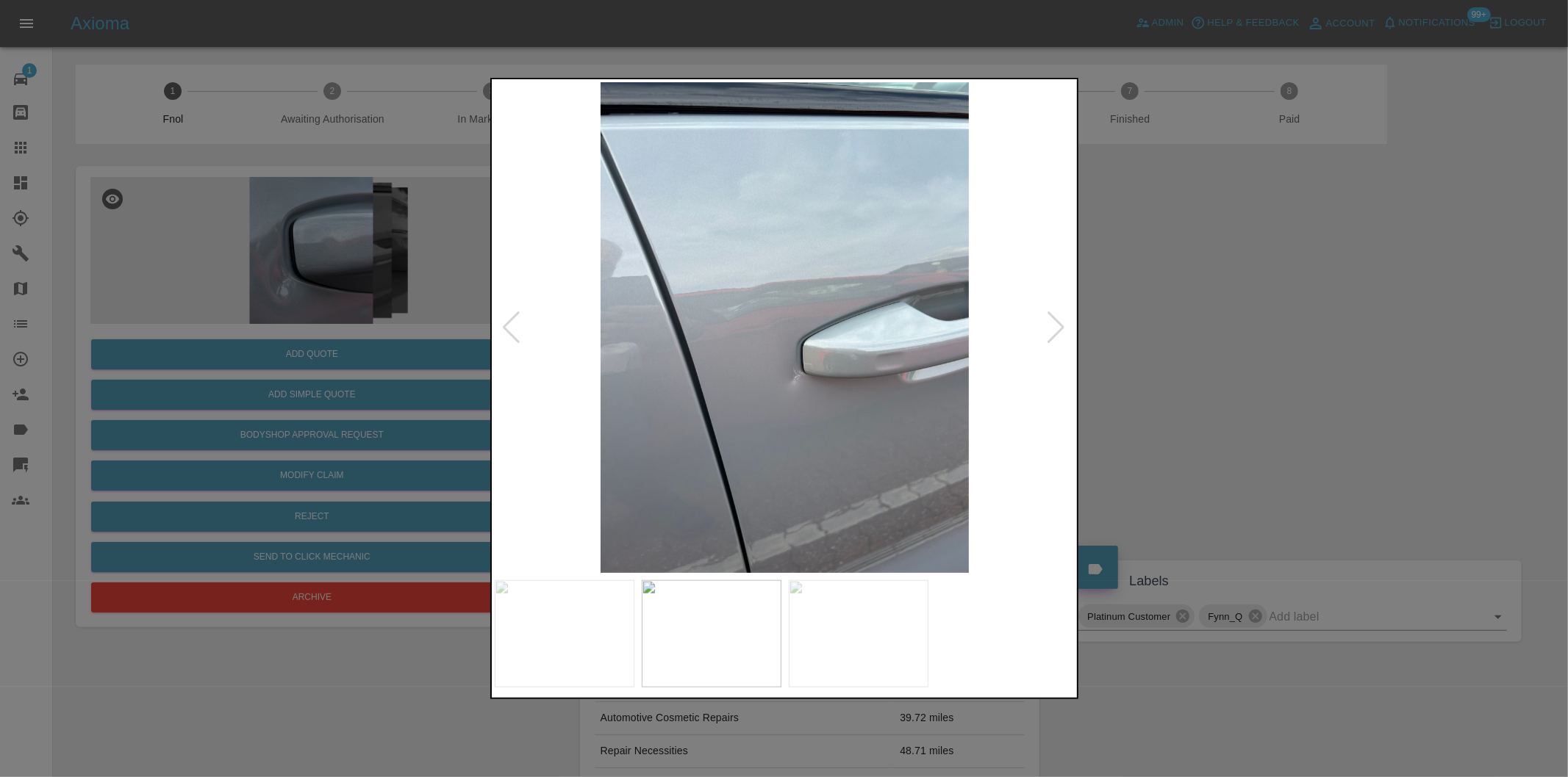
click at [1053, 320] on div at bounding box center [1056, 327] width 20 height 33
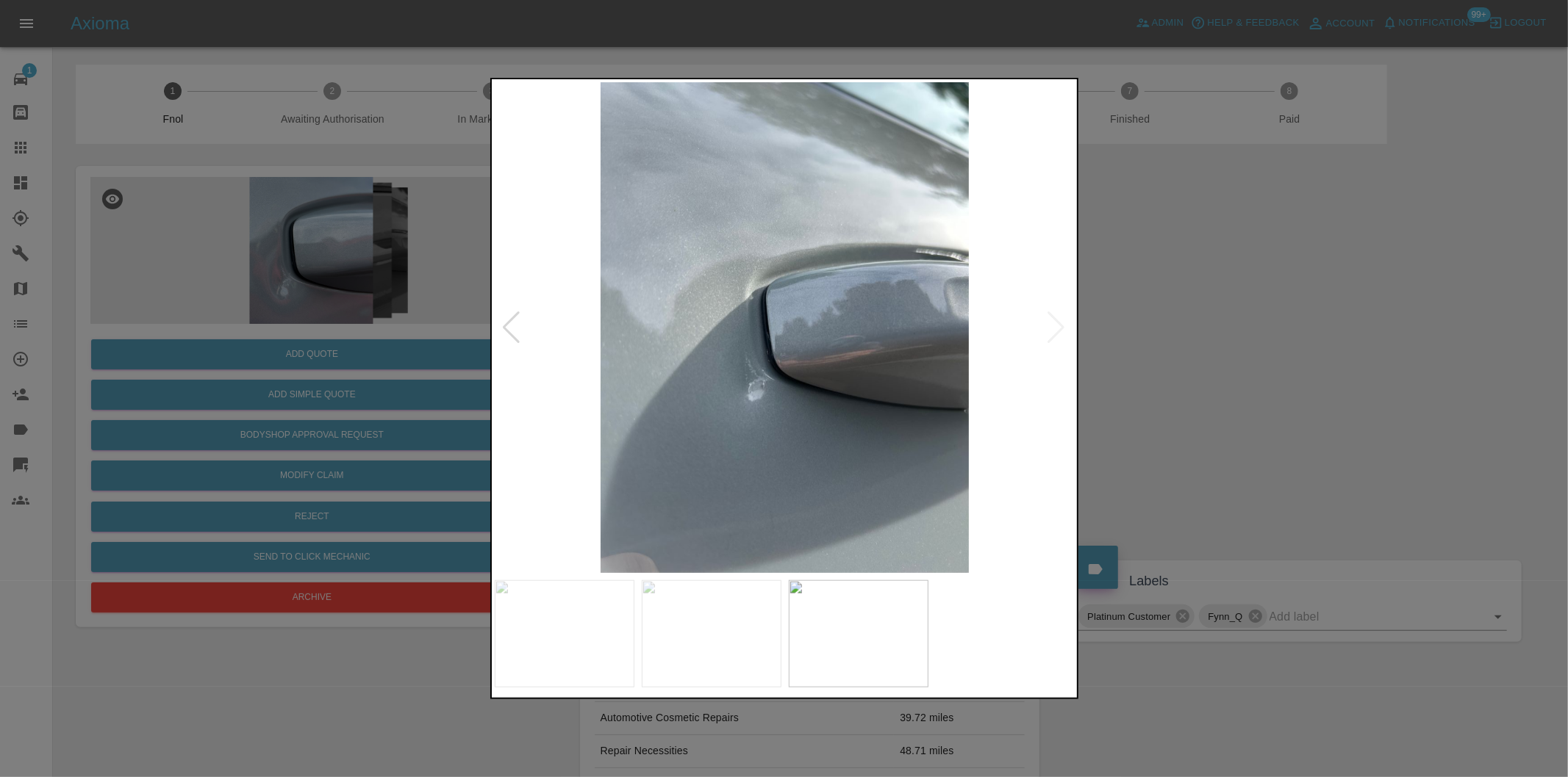
click at [1053, 320] on img at bounding box center [785, 327] width 581 height 491
drag, startPoint x: 1180, startPoint y: 355, endPoint x: 851, endPoint y: 516, distance: 366.3
click at [1178, 356] on div at bounding box center [784, 388] width 1568 height 777
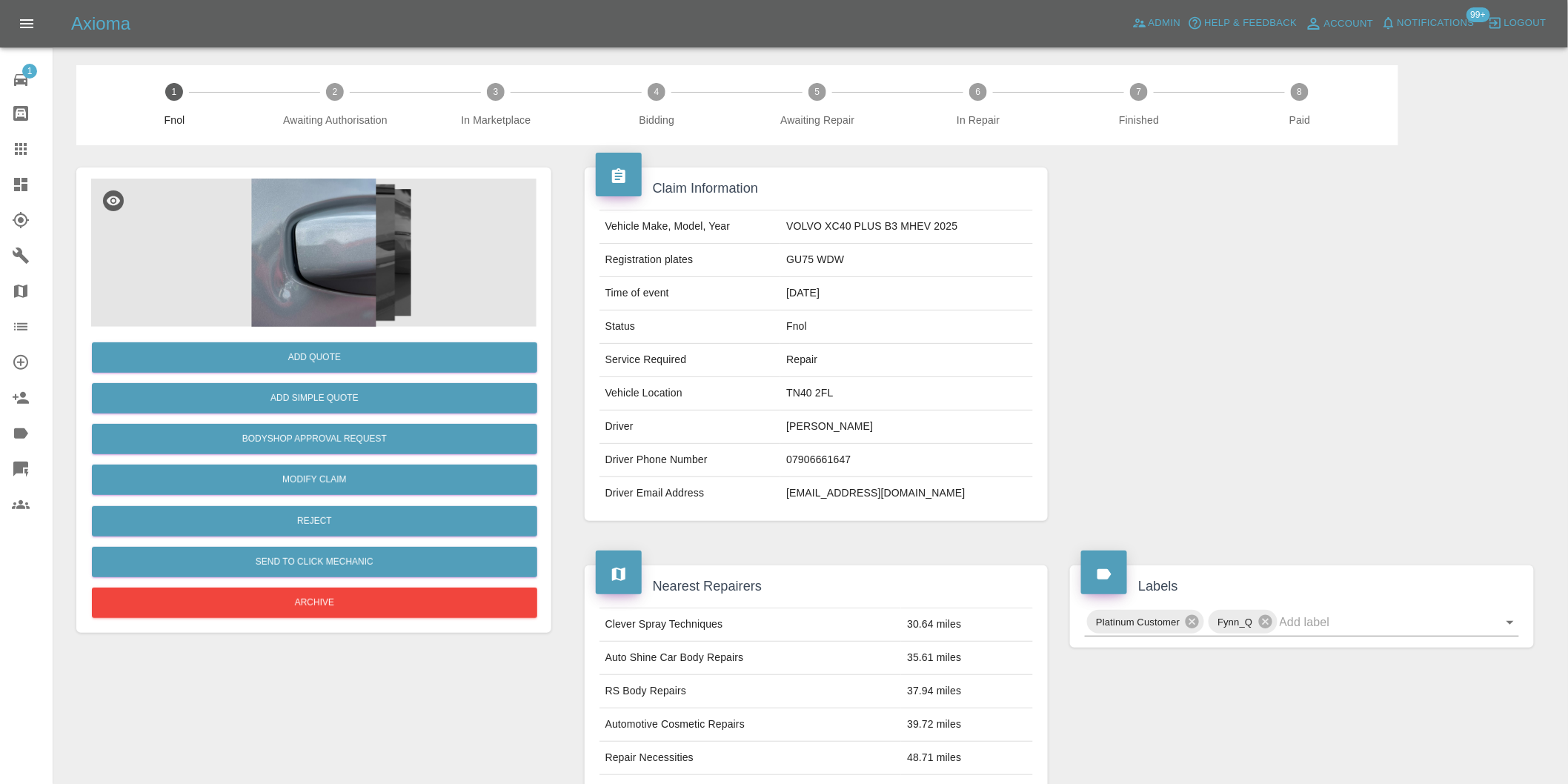
click at [284, 261] on img at bounding box center [314, 252] width 445 height 148
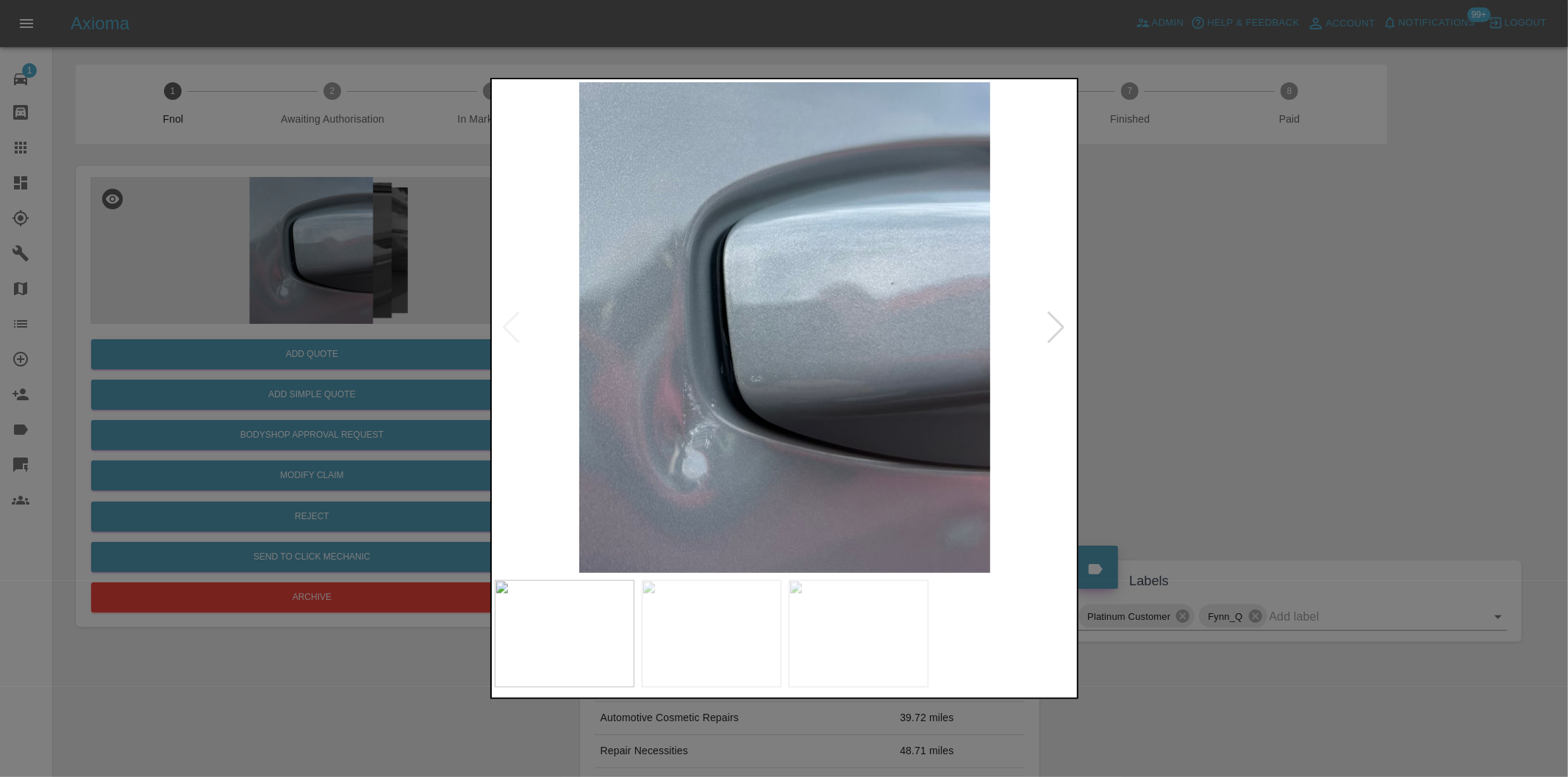
click at [1053, 321] on div at bounding box center [1056, 327] width 20 height 33
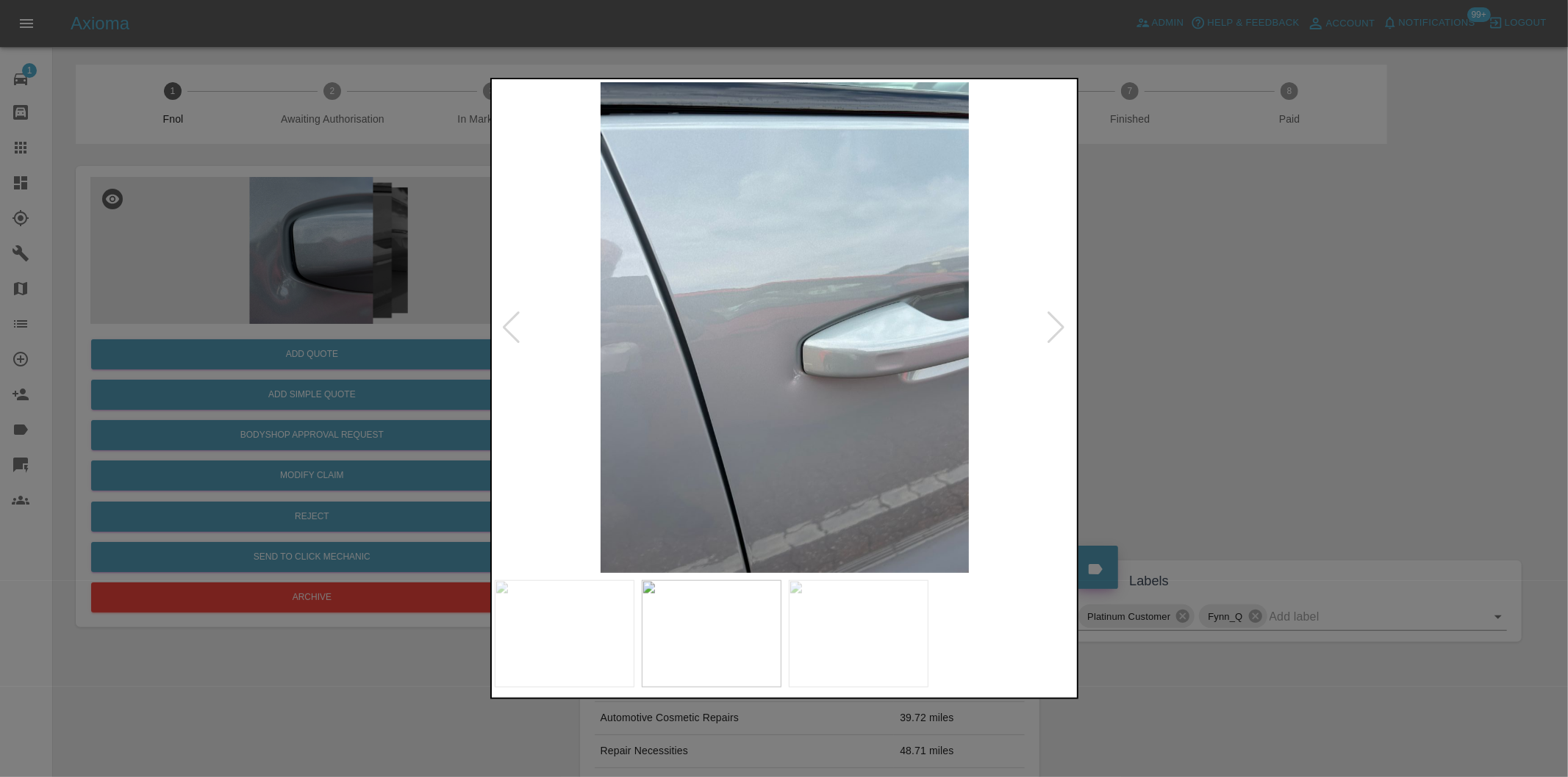
click at [1053, 321] on div at bounding box center [1056, 327] width 20 height 33
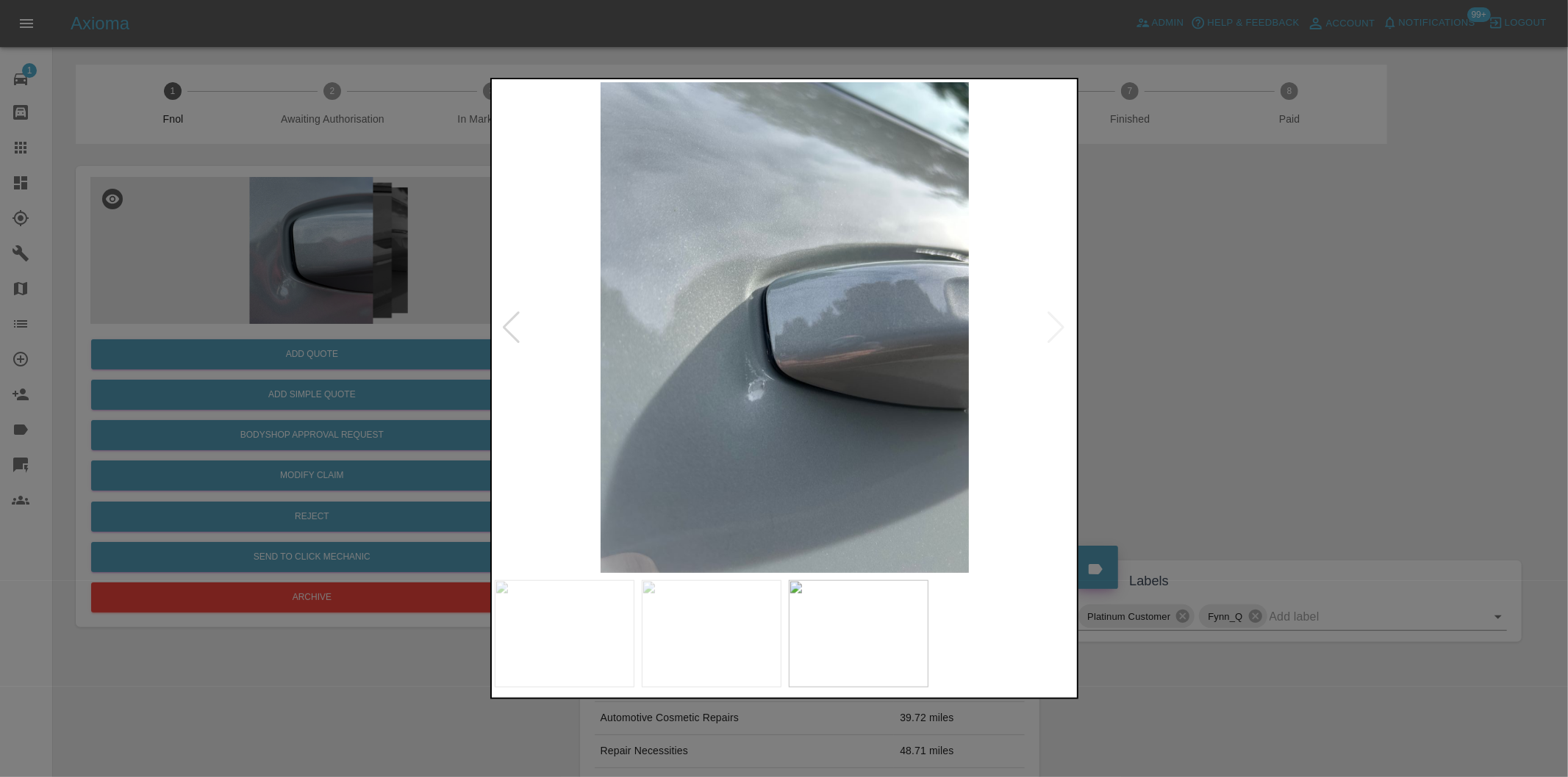
drag, startPoint x: 1170, startPoint y: 347, endPoint x: 672, endPoint y: 376, distance: 498.8
click at [1169, 347] on div at bounding box center [784, 388] width 1568 height 777
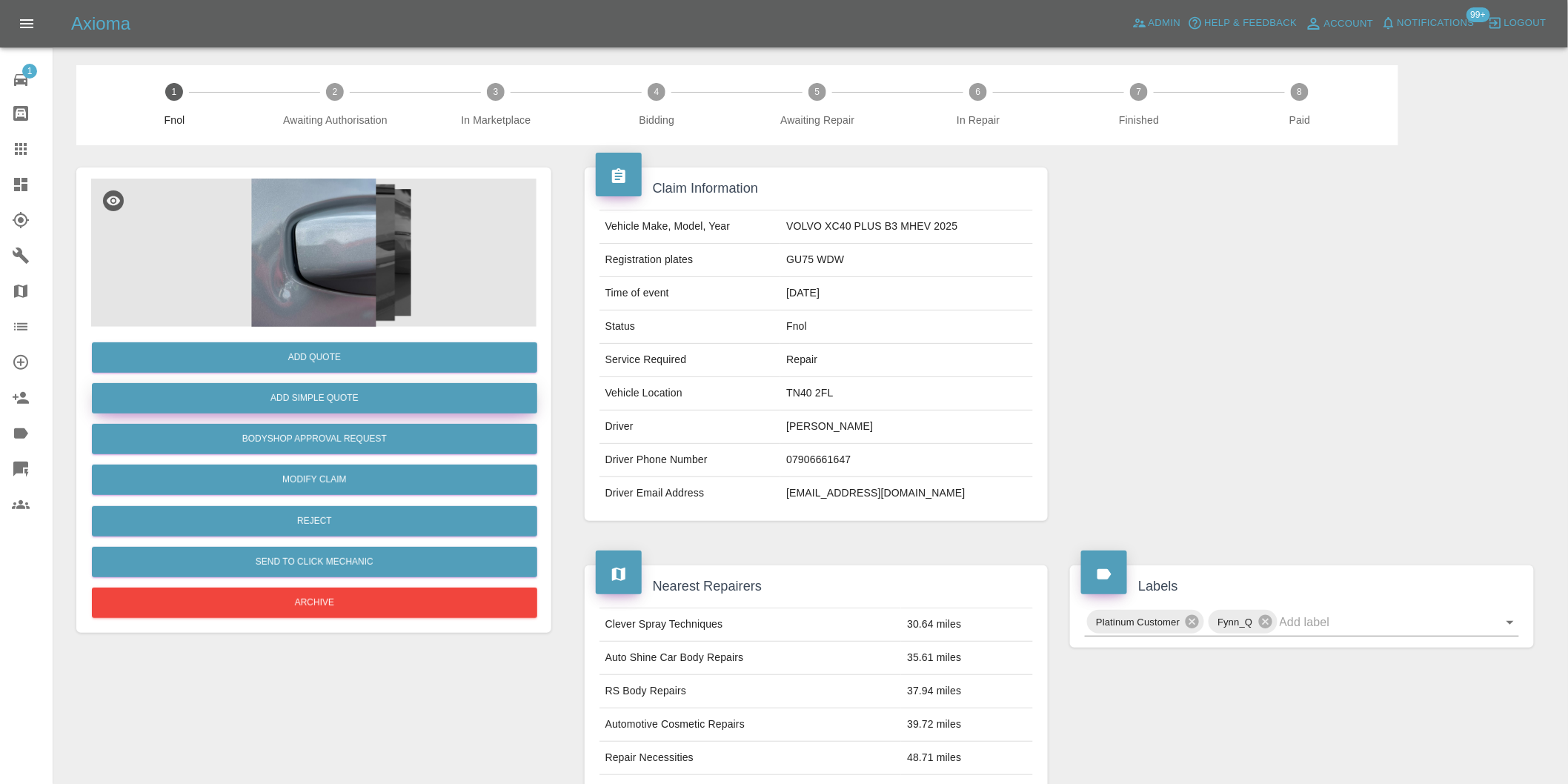
click at [396, 389] on button "Add Simple Quote" at bounding box center [314, 398] width 445 height 30
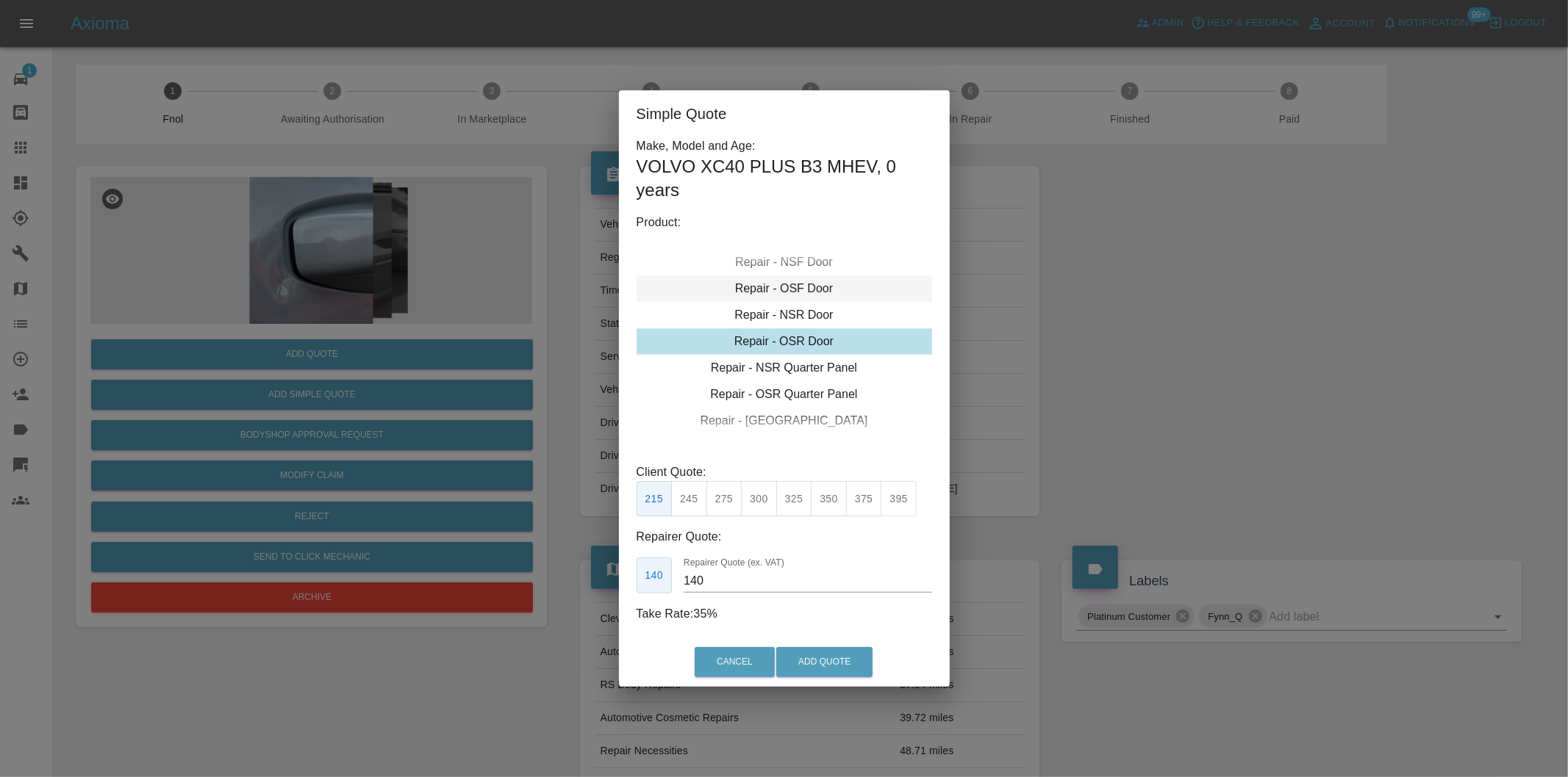
click at [808, 291] on div "Repair - OSF Door" at bounding box center [784, 289] width 296 height 26
drag, startPoint x: 725, startPoint y: 495, endPoint x: 747, endPoint y: 544, distance: 53.7
click at [725, 496] on button "275" at bounding box center [724, 499] width 36 height 36
type input "185"
click at [802, 646] on div "Cancel Add Quote" at bounding box center [785, 662] width 331 height 50
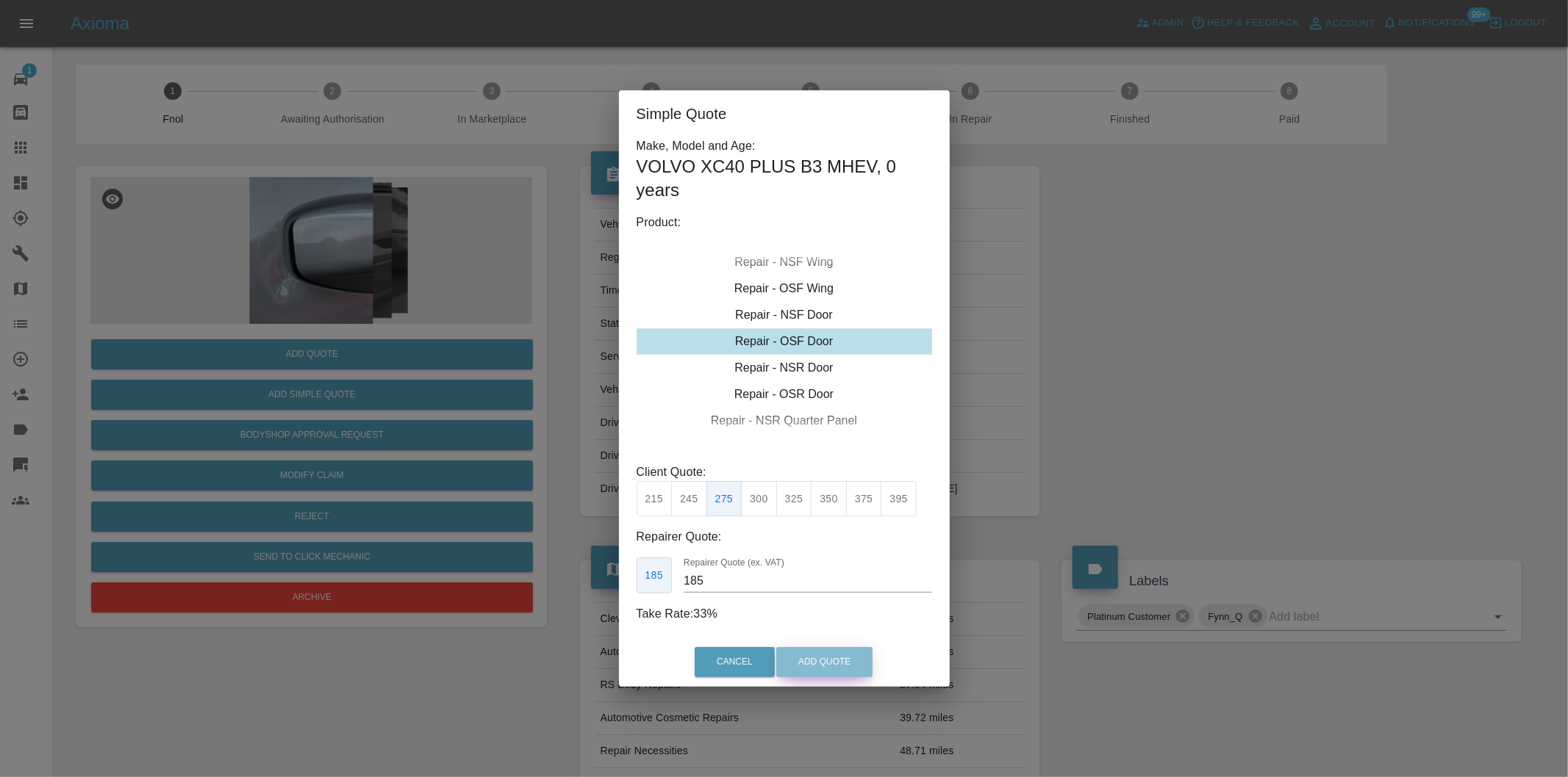
click at [802, 654] on button "Add Quote" at bounding box center [824, 662] width 96 height 30
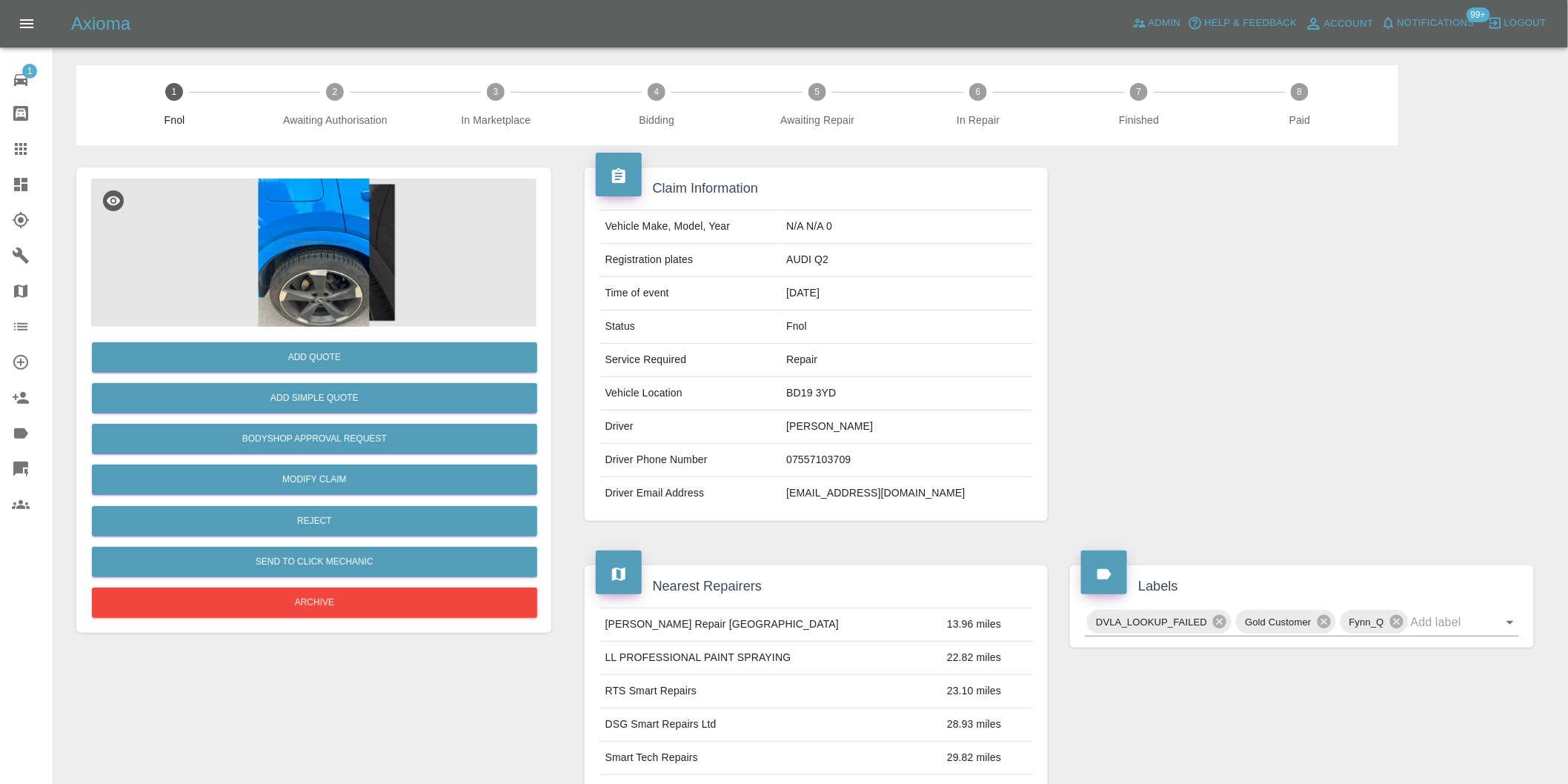
click at [313, 212] on img at bounding box center [314, 252] width 445 height 148
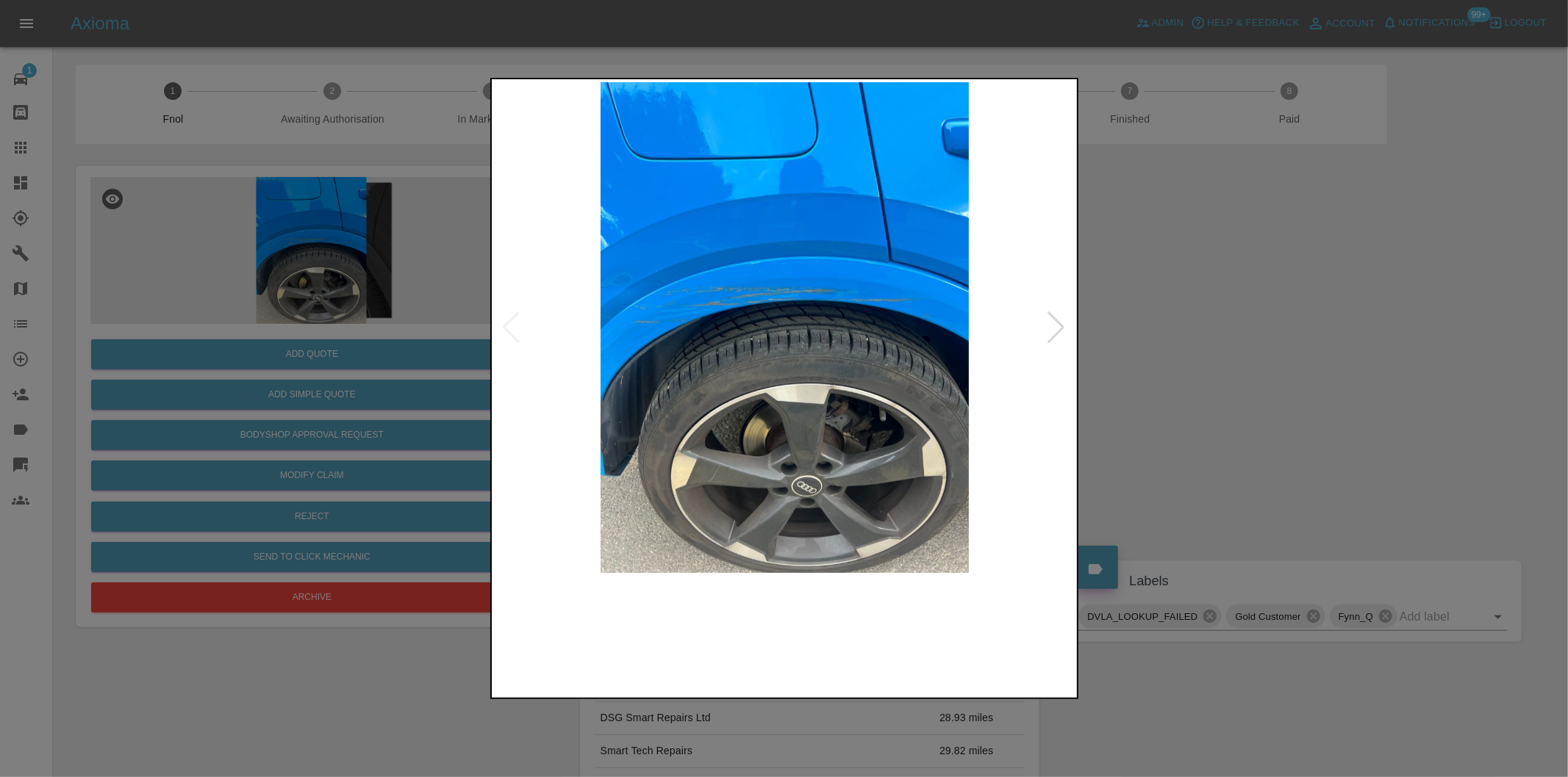
click at [1042, 324] on img at bounding box center [785, 327] width 581 height 491
click at [1056, 325] on div at bounding box center [1056, 327] width 20 height 33
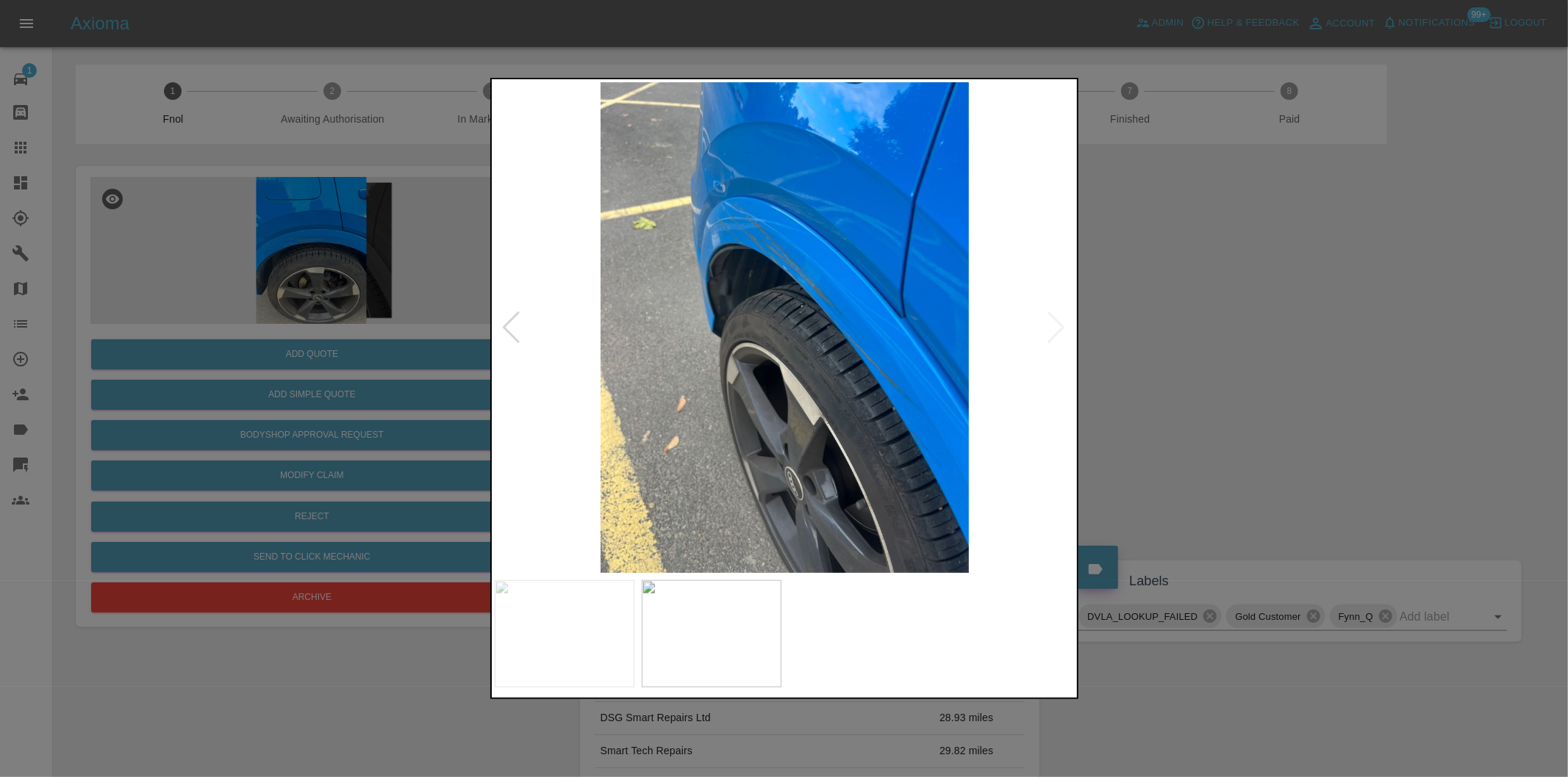
click at [1056, 325] on img at bounding box center [785, 327] width 581 height 491
click at [1186, 355] on div at bounding box center [784, 388] width 1568 height 777
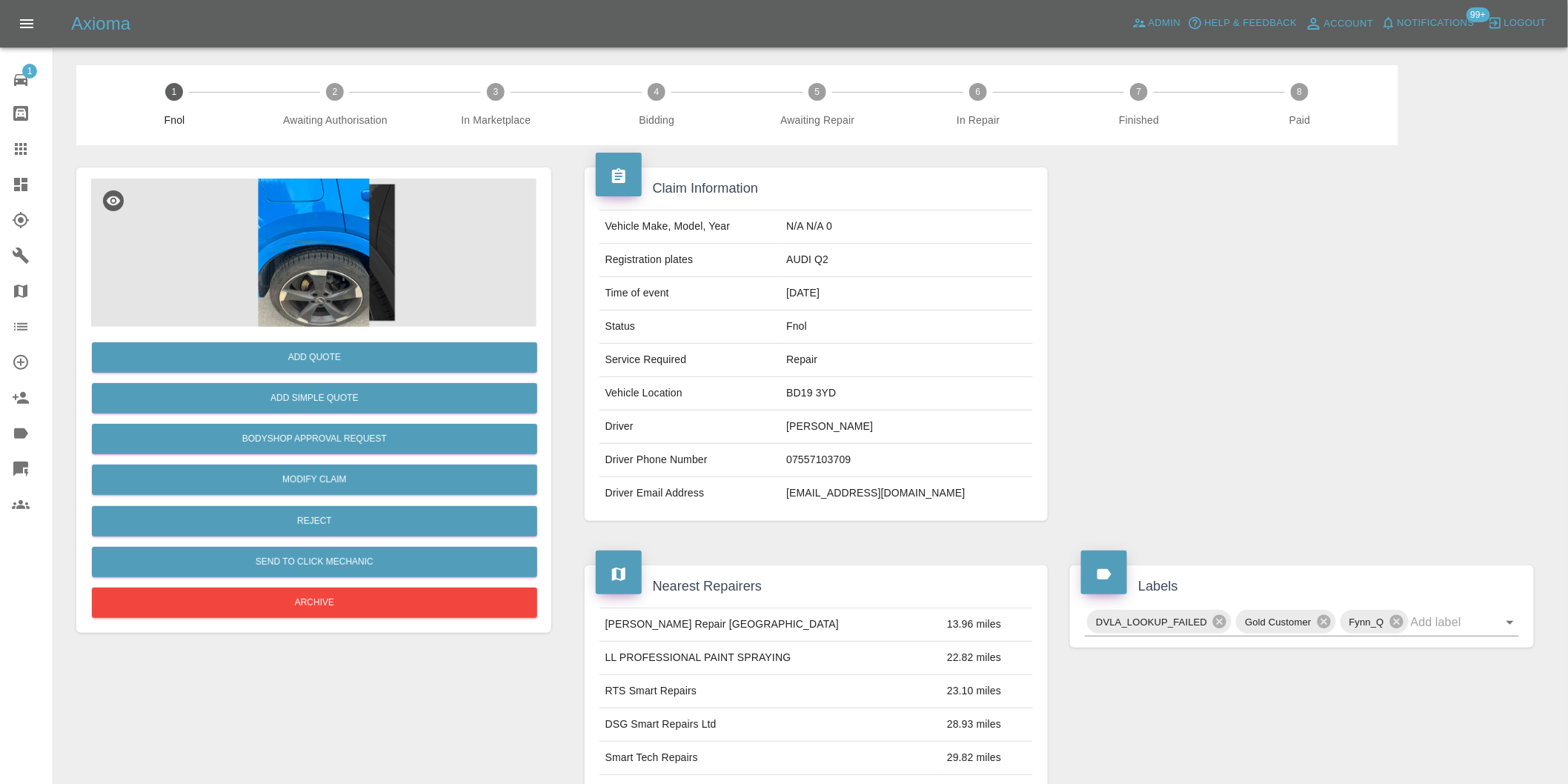
click at [334, 247] on img at bounding box center [314, 252] width 445 height 148
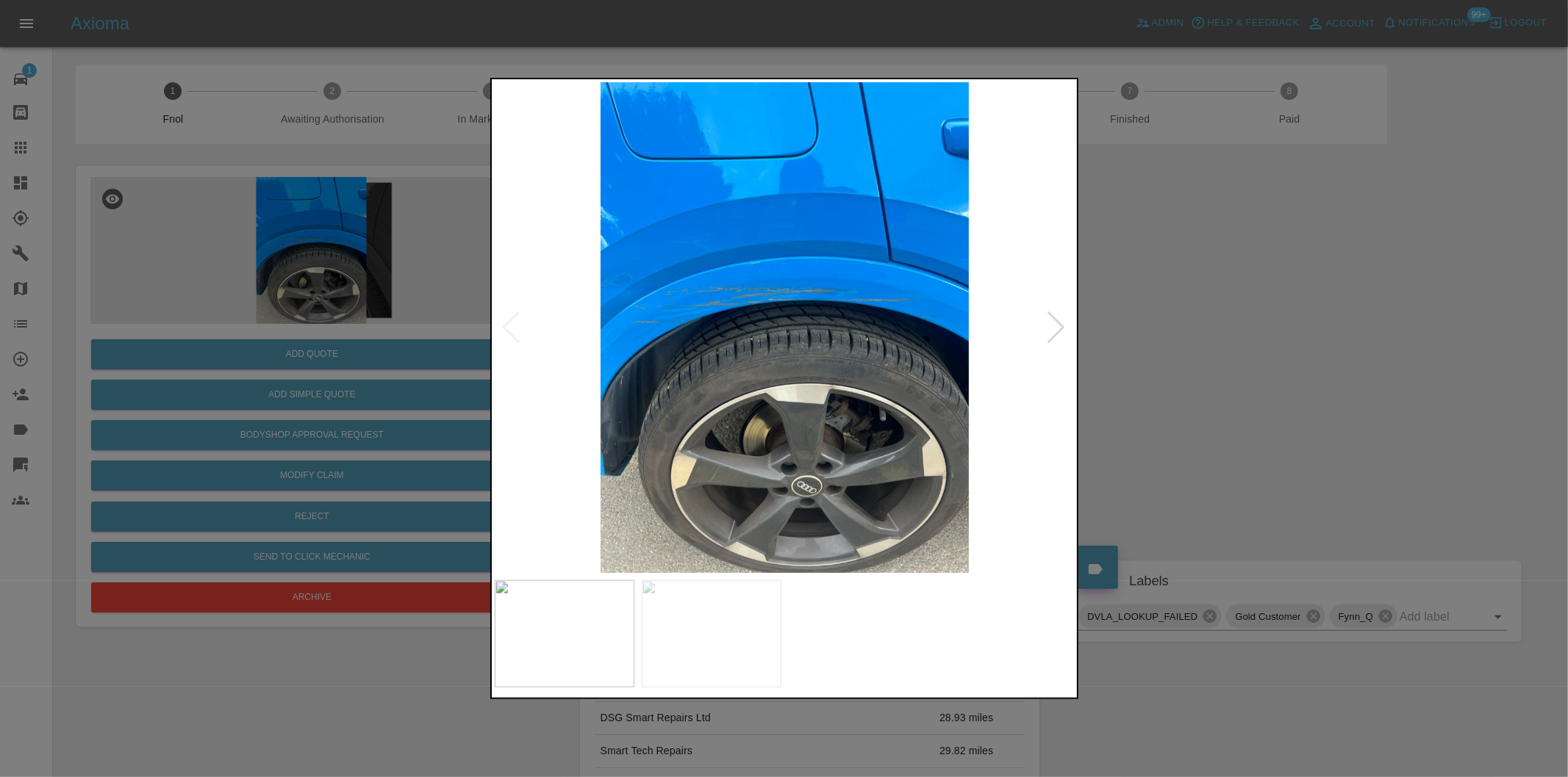
click at [725, 289] on img at bounding box center [785, 327] width 581 height 491
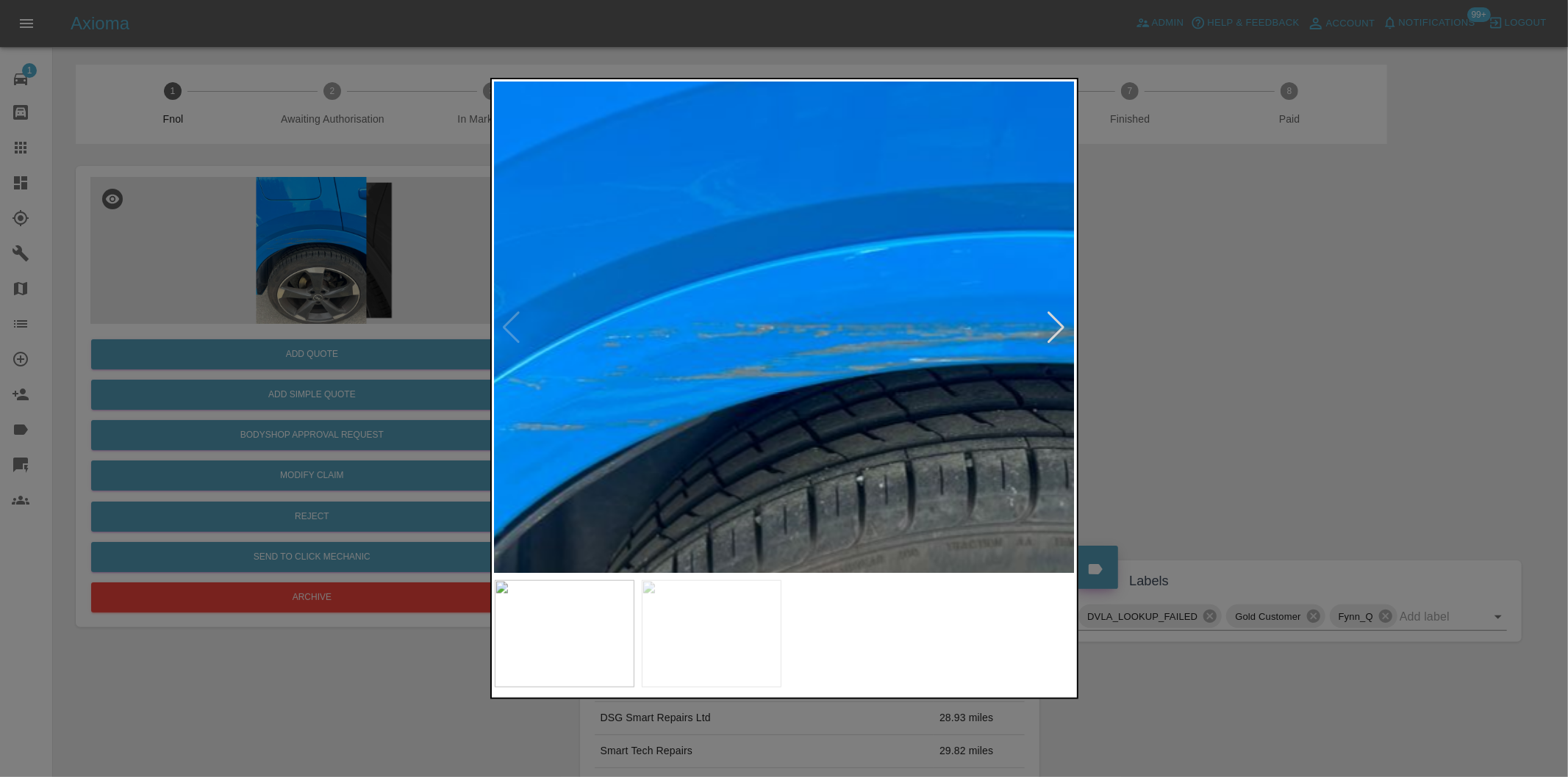
click at [728, 287] on img at bounding box center [958, 443] width 1742 height 1472
click at [729, 287] on img at bounding box center [958, 443] width 1742 height 1472
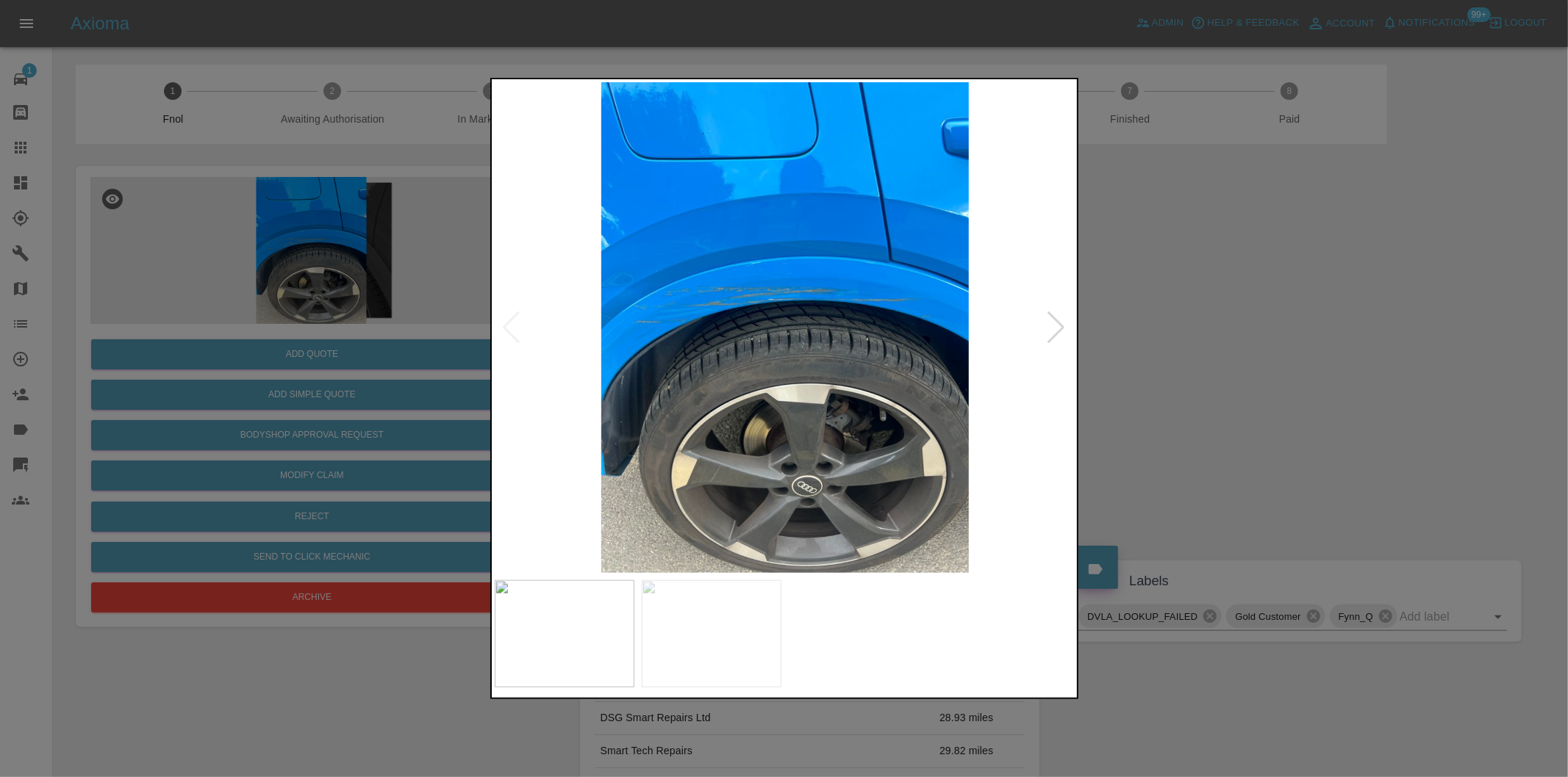
click at [1187, 307] on div at bounding box center [784, 388] width 1568 height 777
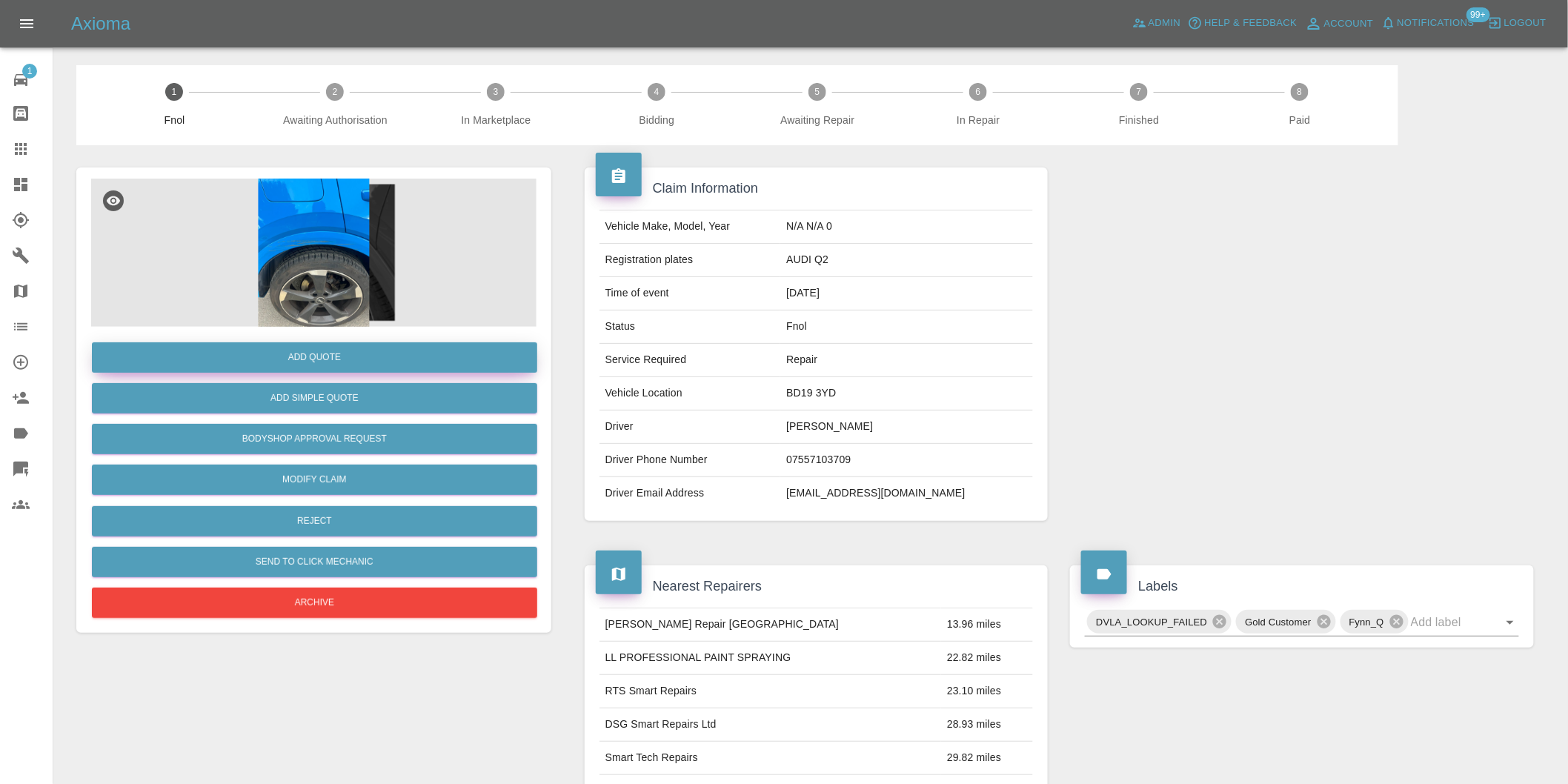
click at [349, 354] on button "Add Quote" at bounding box center [314, 358] width 445 height 30
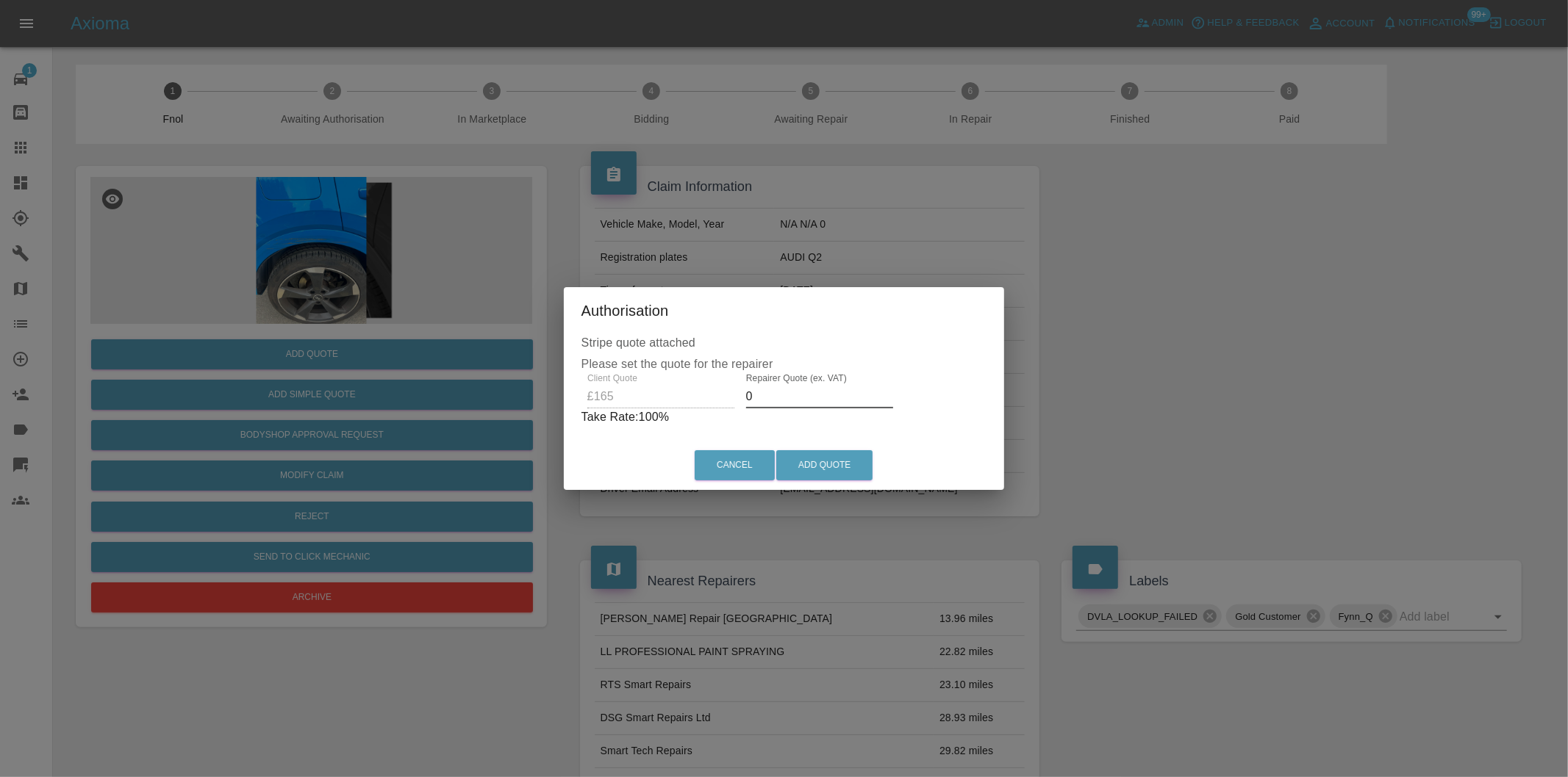
click at [782, 394] on input "0" at bounding box center [819, 396] width 147 height 23
type input "0100"
click at [843, 463] on button "Add Quote" at bounding box center [824, 466] width 96 height 30
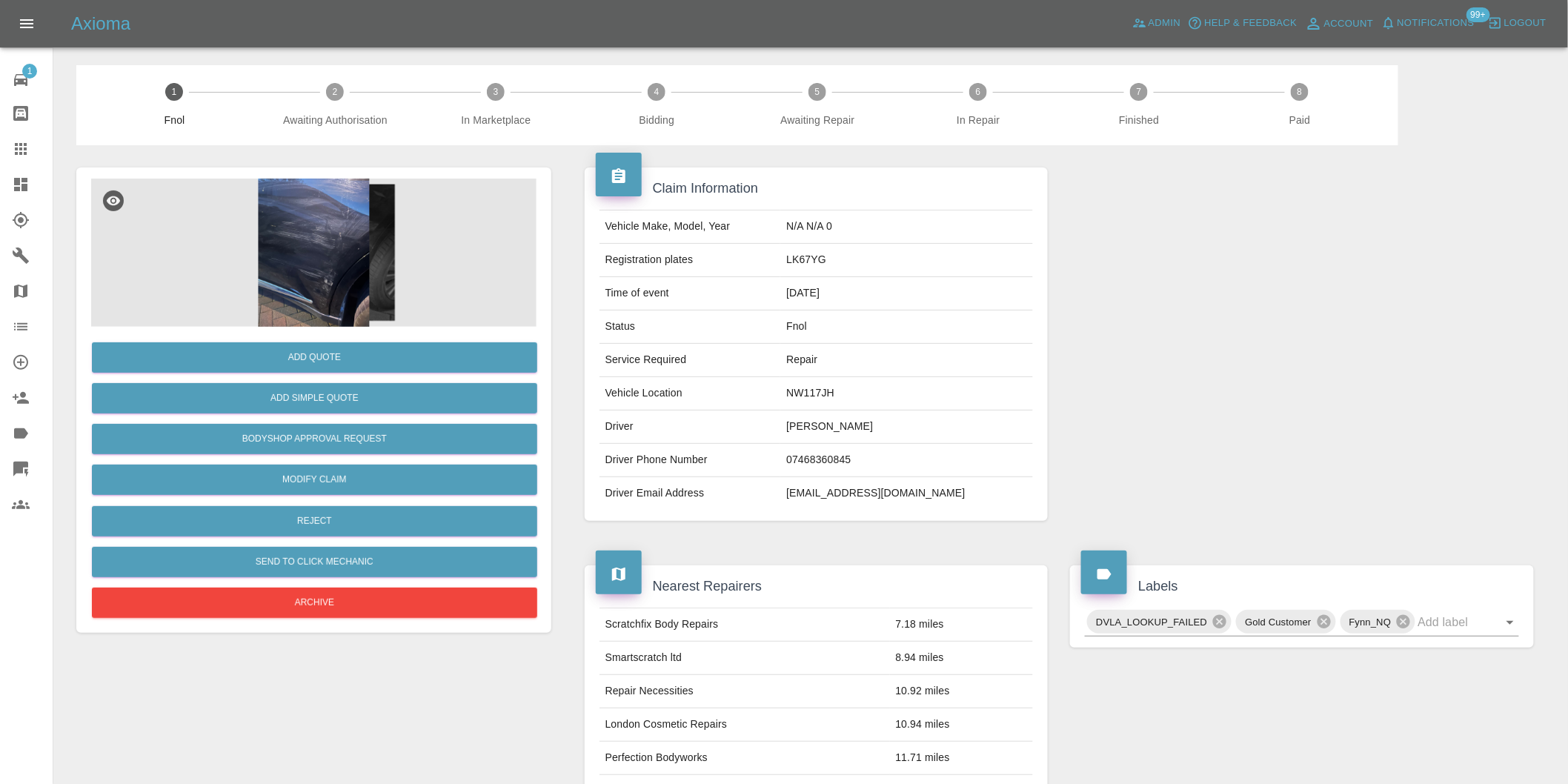
click at [331, 268] on img at bounding box center [314, 252] width 445 height 148
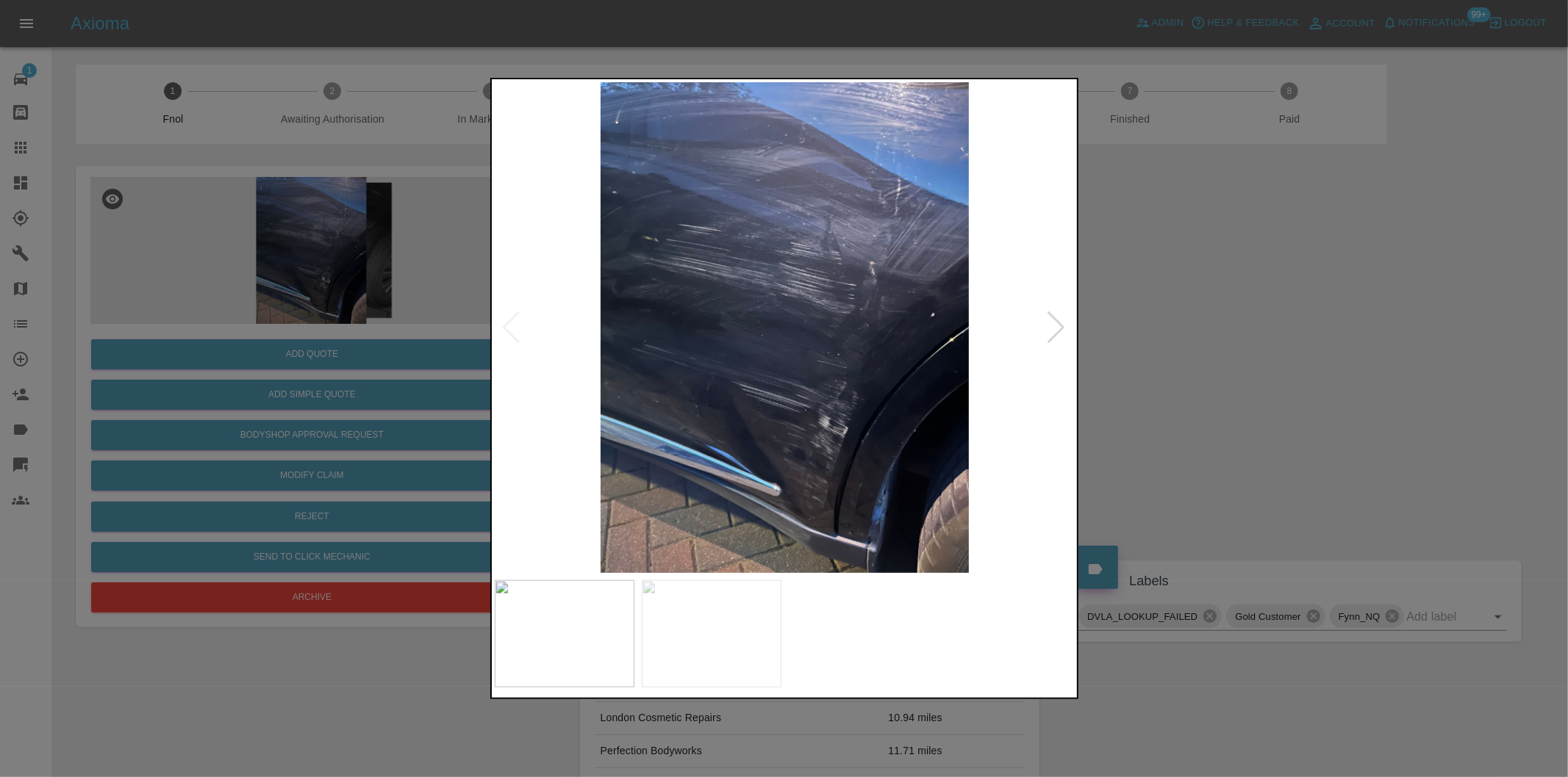
click at [1053, 334] on div at bounding box center [1056, 327] width 20 height 33
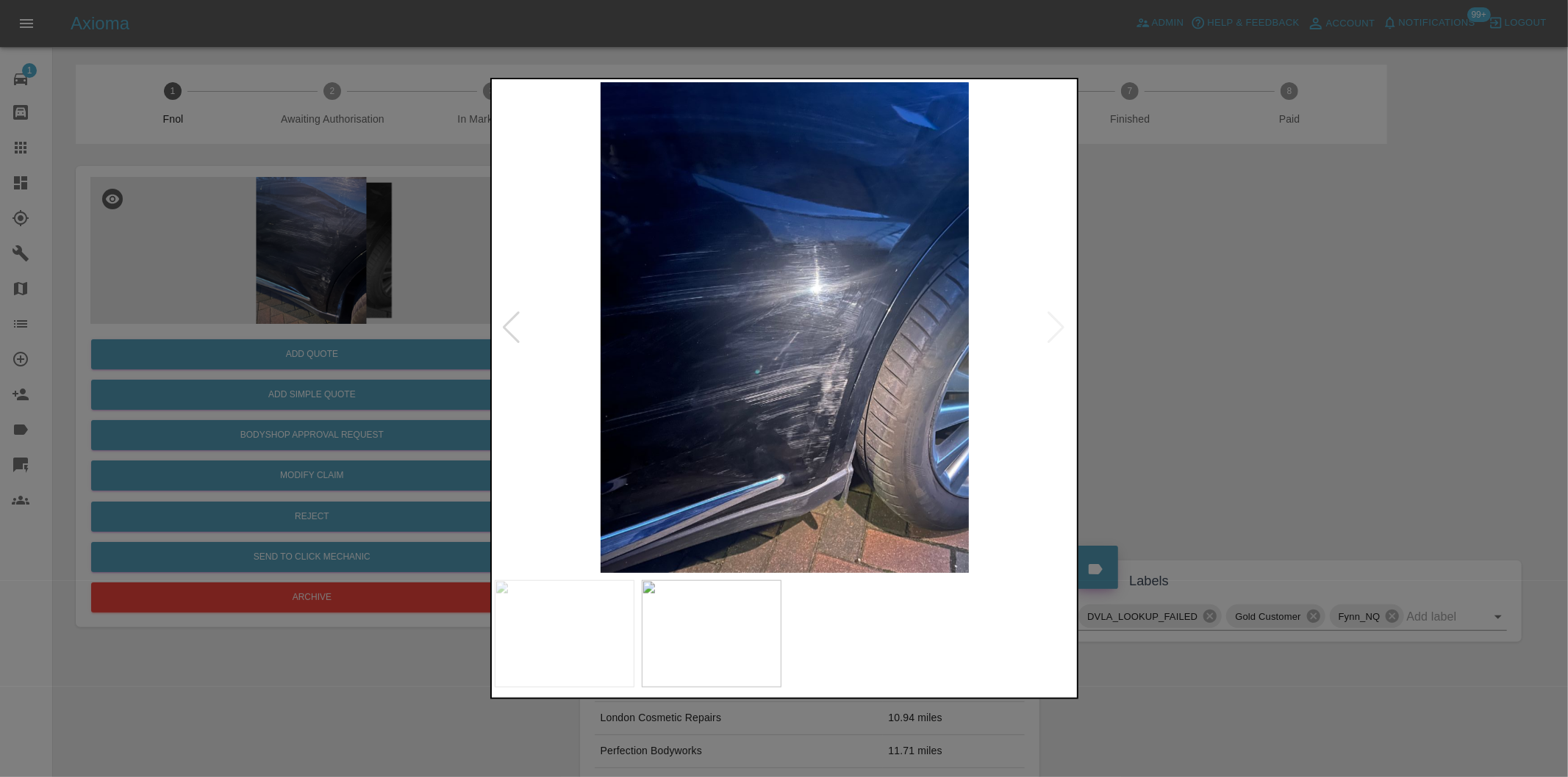
click at [1053, 334] on img at bounding box center [785, 327] width 581 height 491
click at [836, 414] on img at bounding box center [785, 327] width 581 height 491
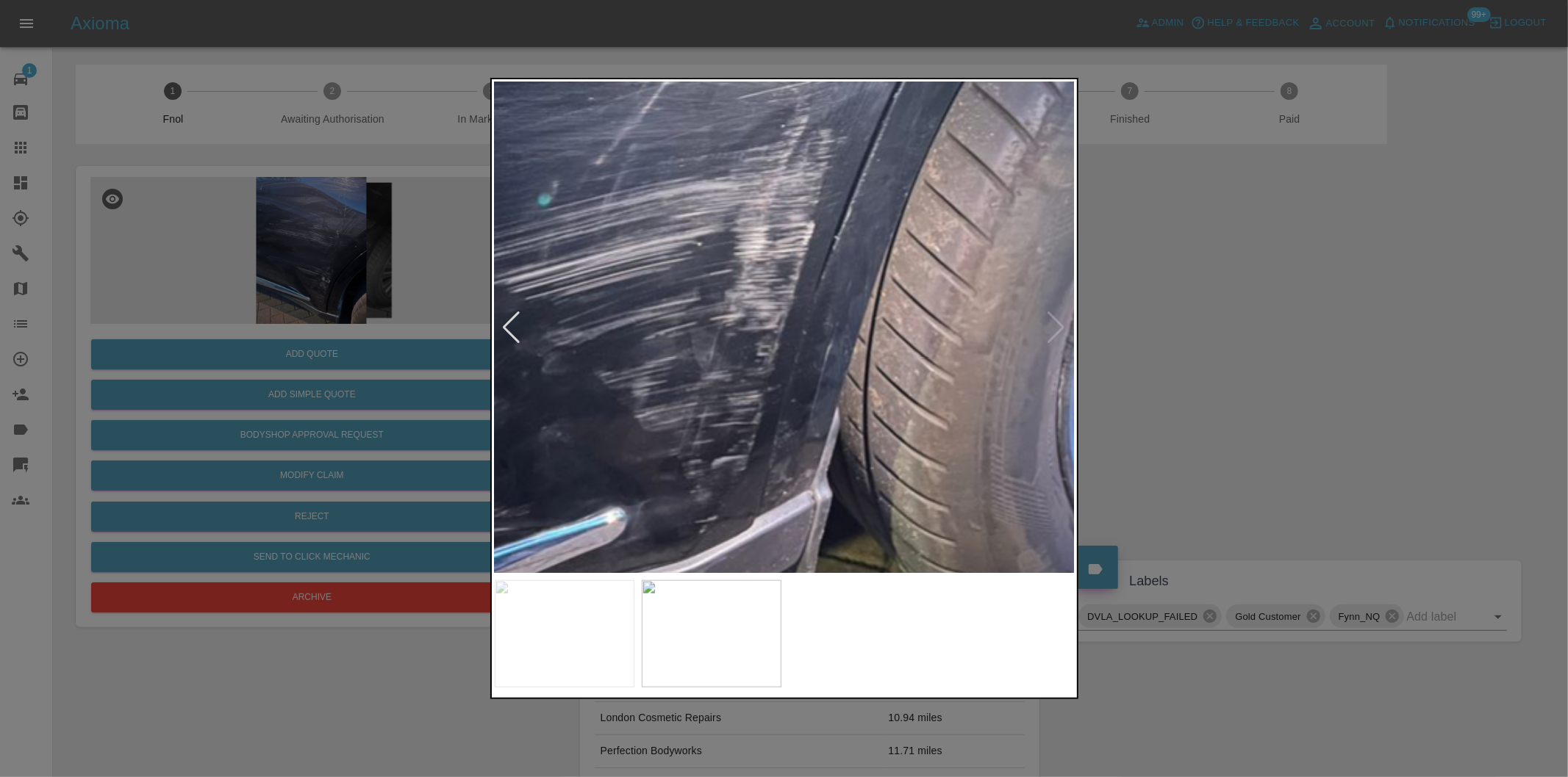
click at [752, 434] on img at bounding box center [626, 66] width 1742 height 1472
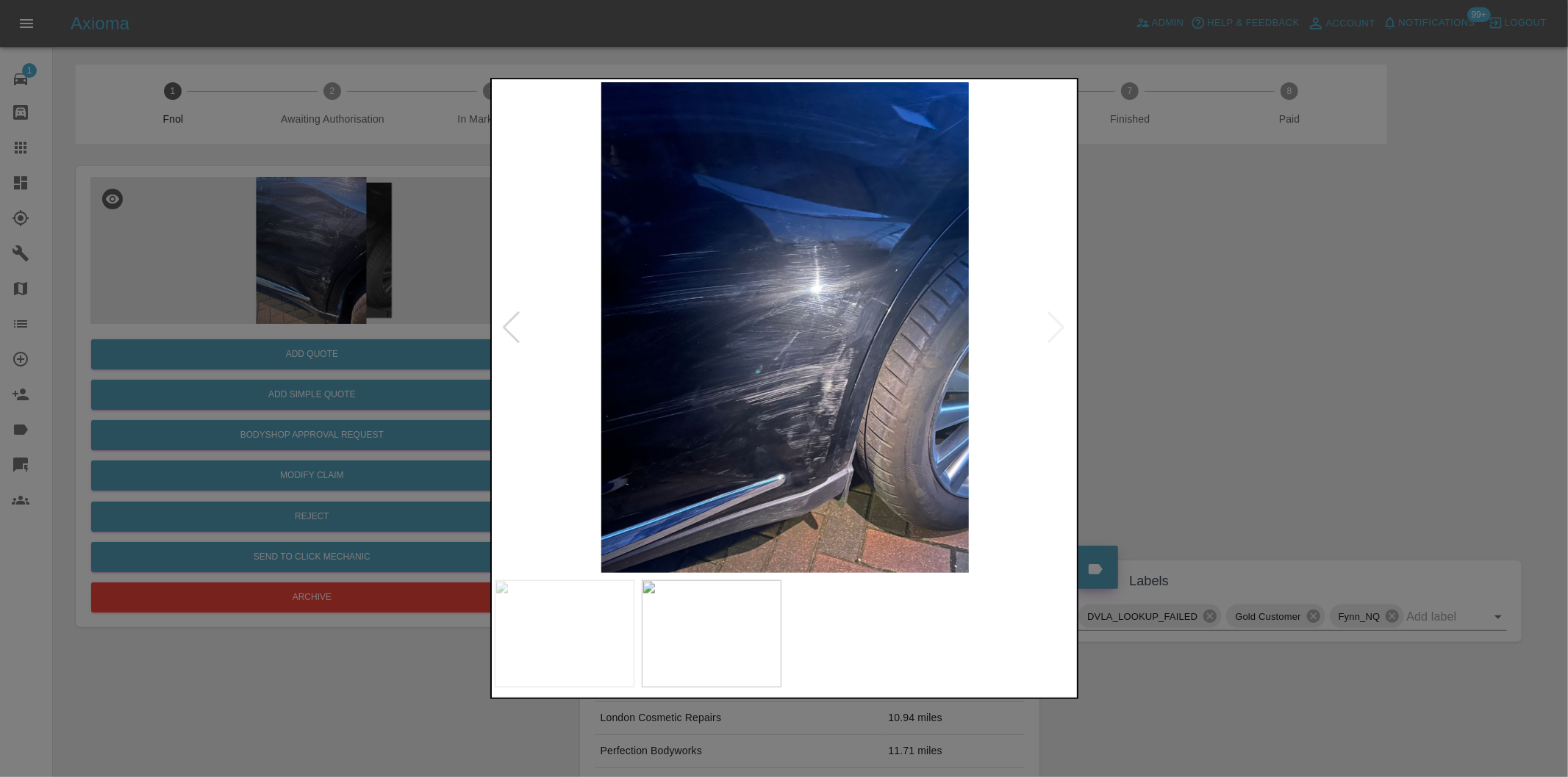
click at [1183, 432] on div at bounding box center [784, 388] width 1568 height 777
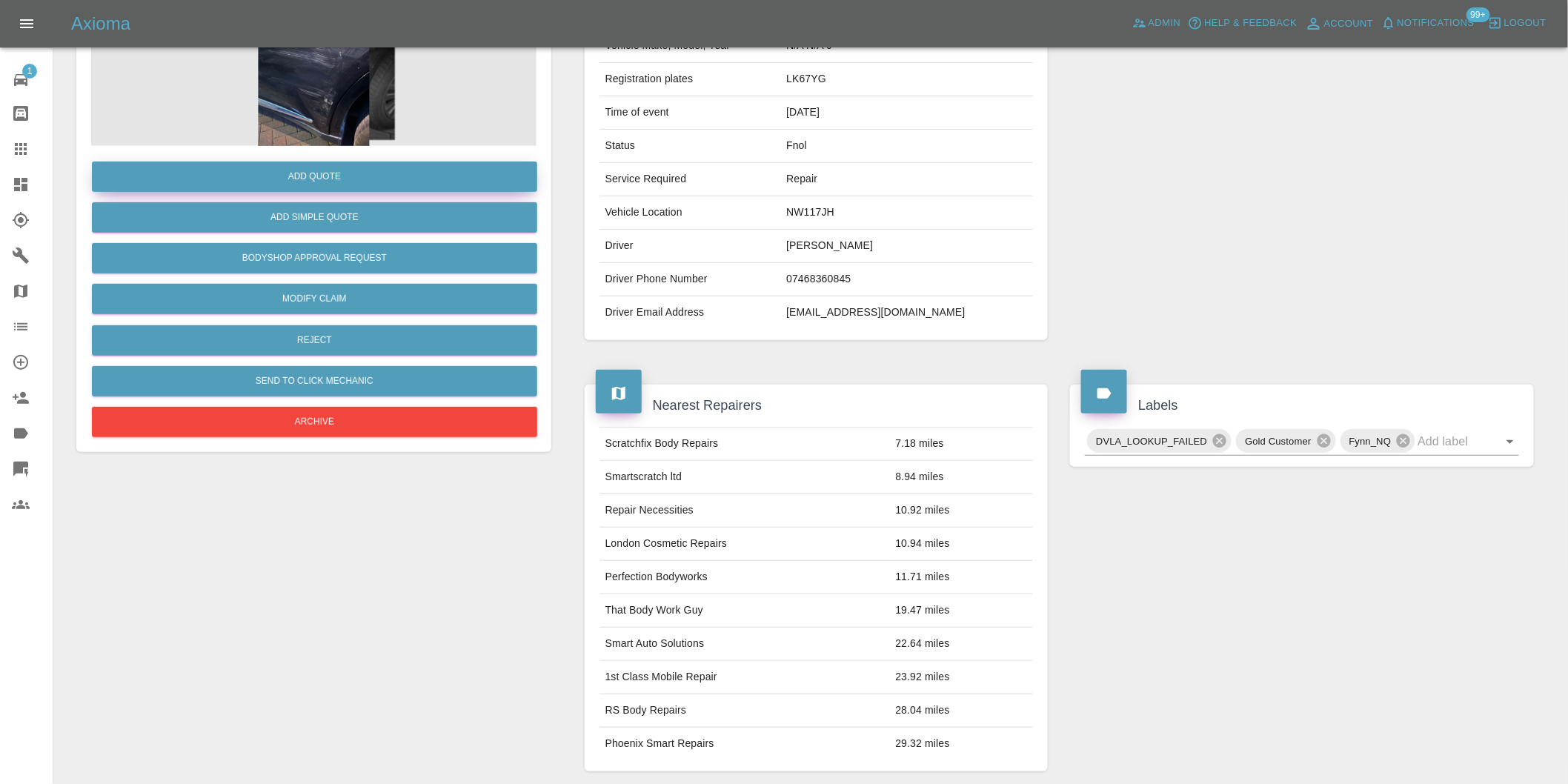
scroll to position [20, 0]
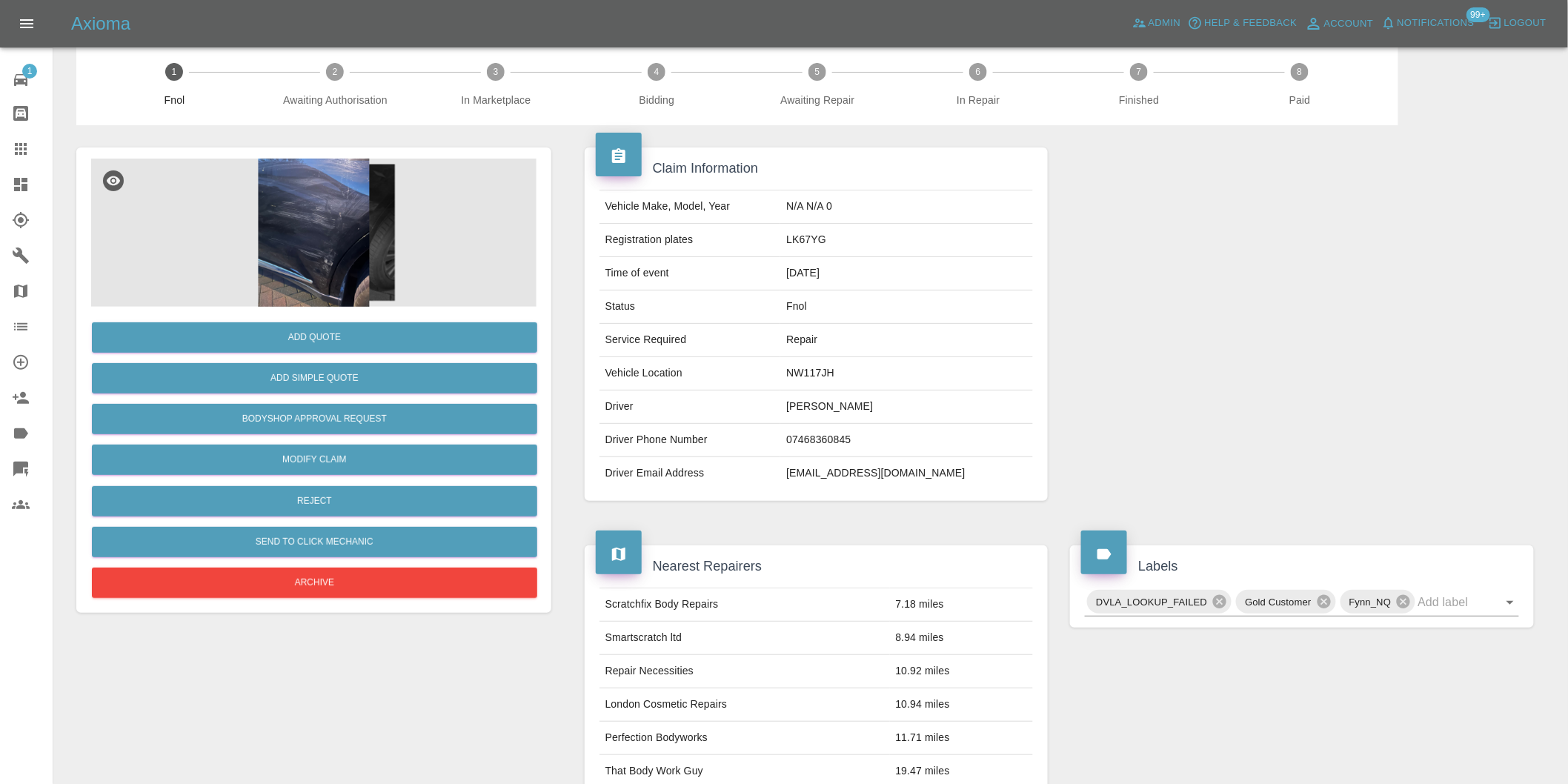
click at [329, 216] on img at bounding box center [314, 232] width 445 height 148
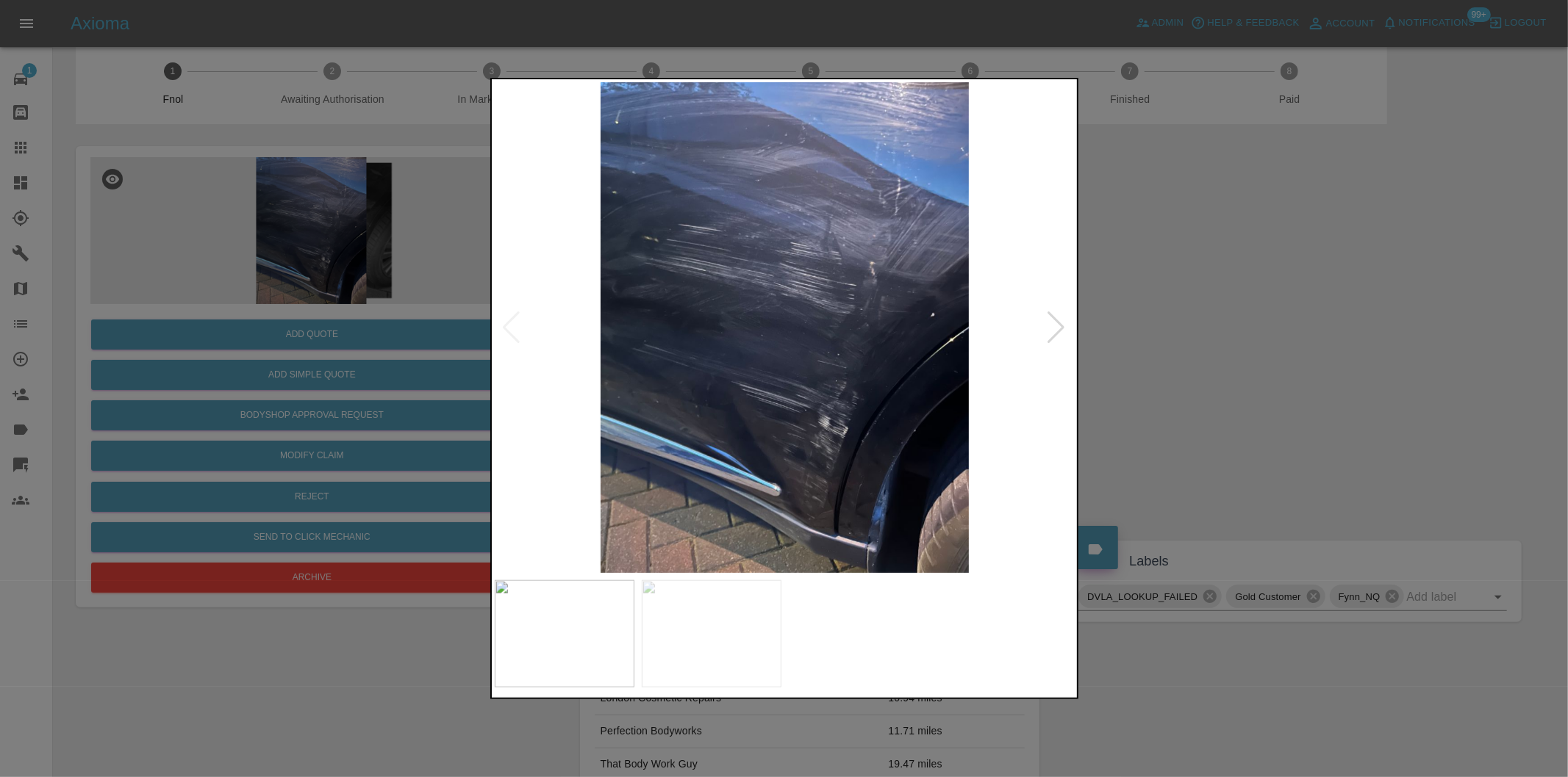
click at [840, 483] on img at bounding box center [785, 327] width 581 height 491
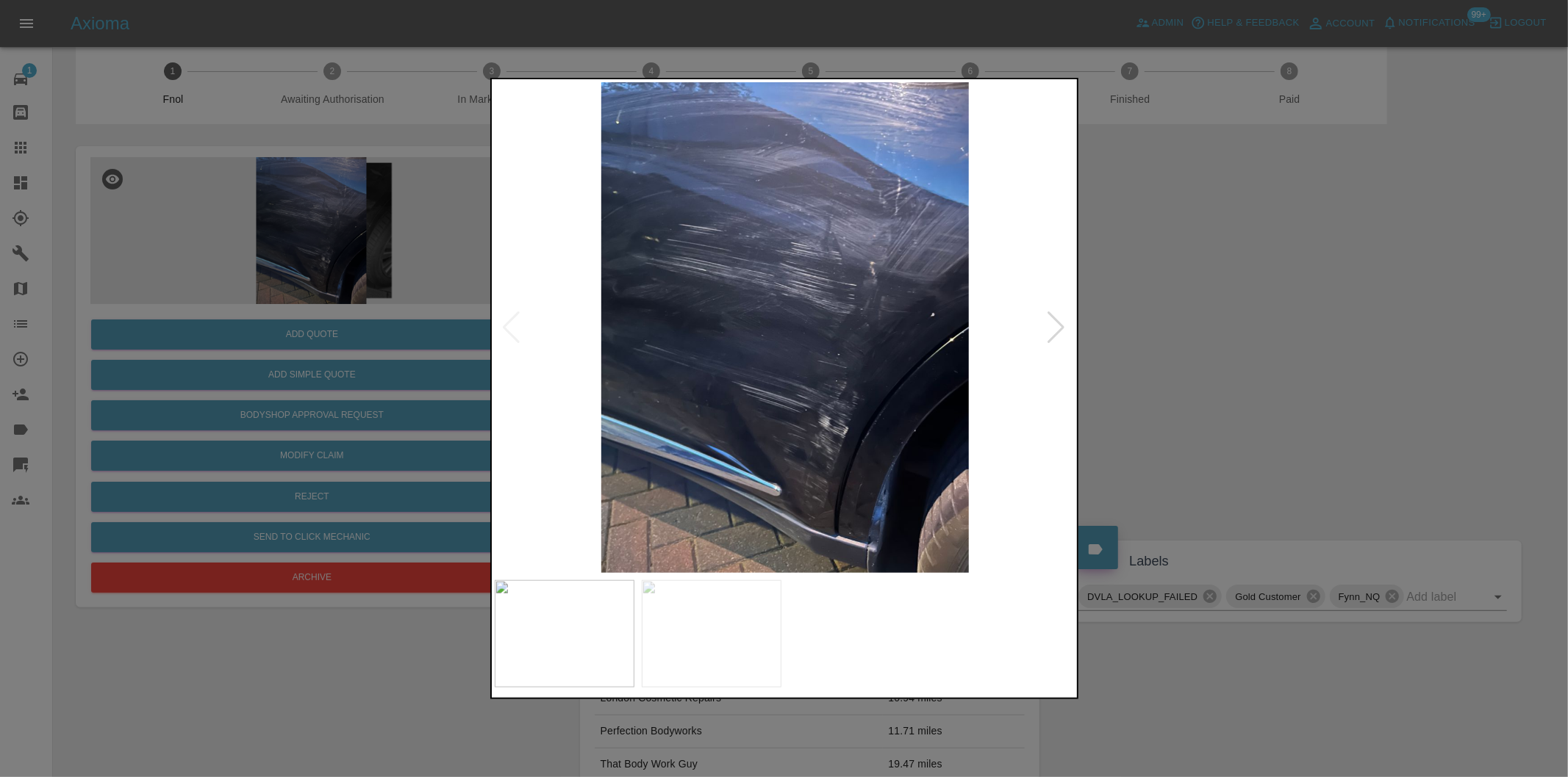
click at [1058, 331] on div at bounding box center [1056, 327] width 20 height 33
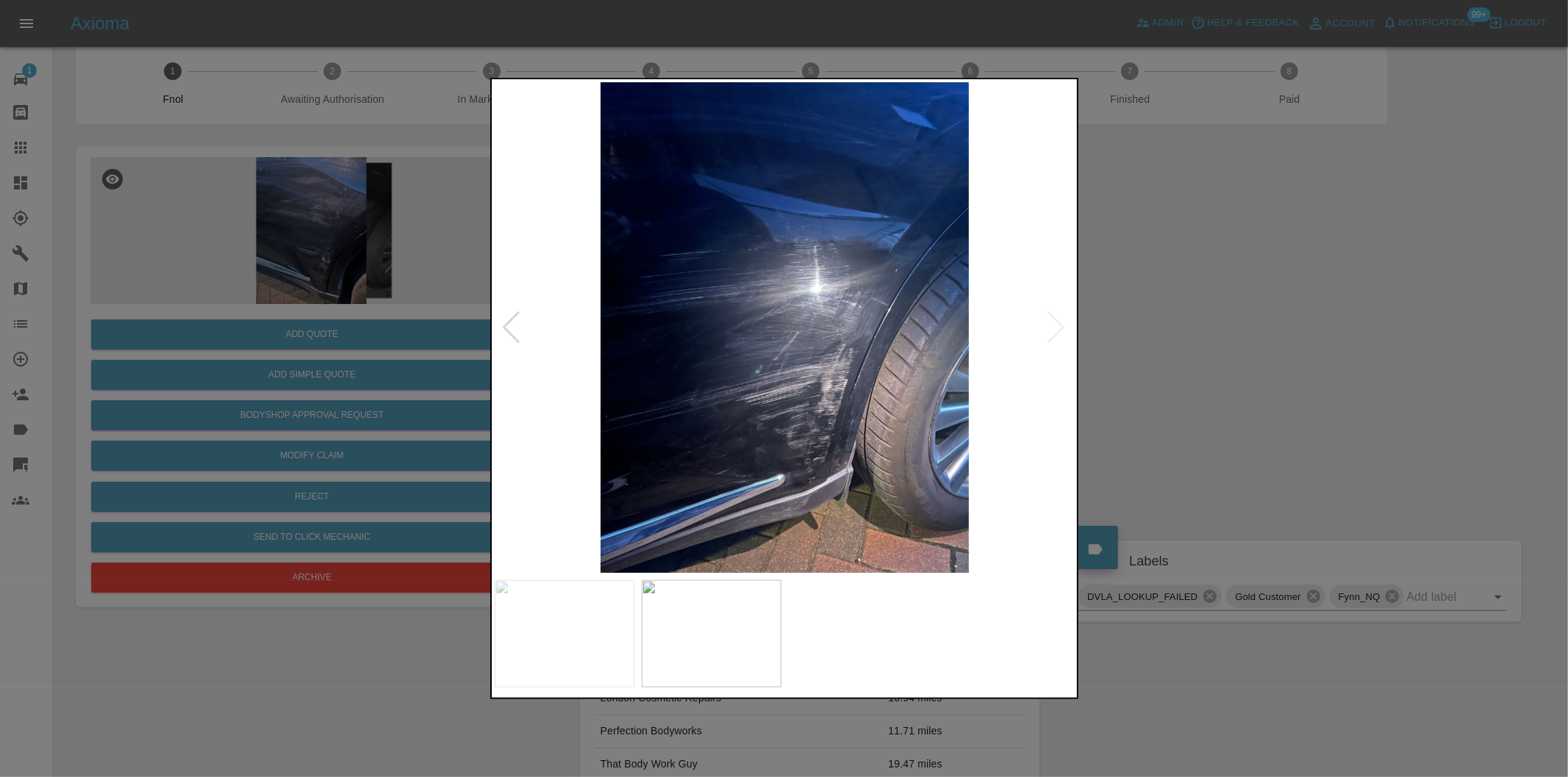
click at [900, 350] on img at bounding box center [785, 327] width 581 height 491
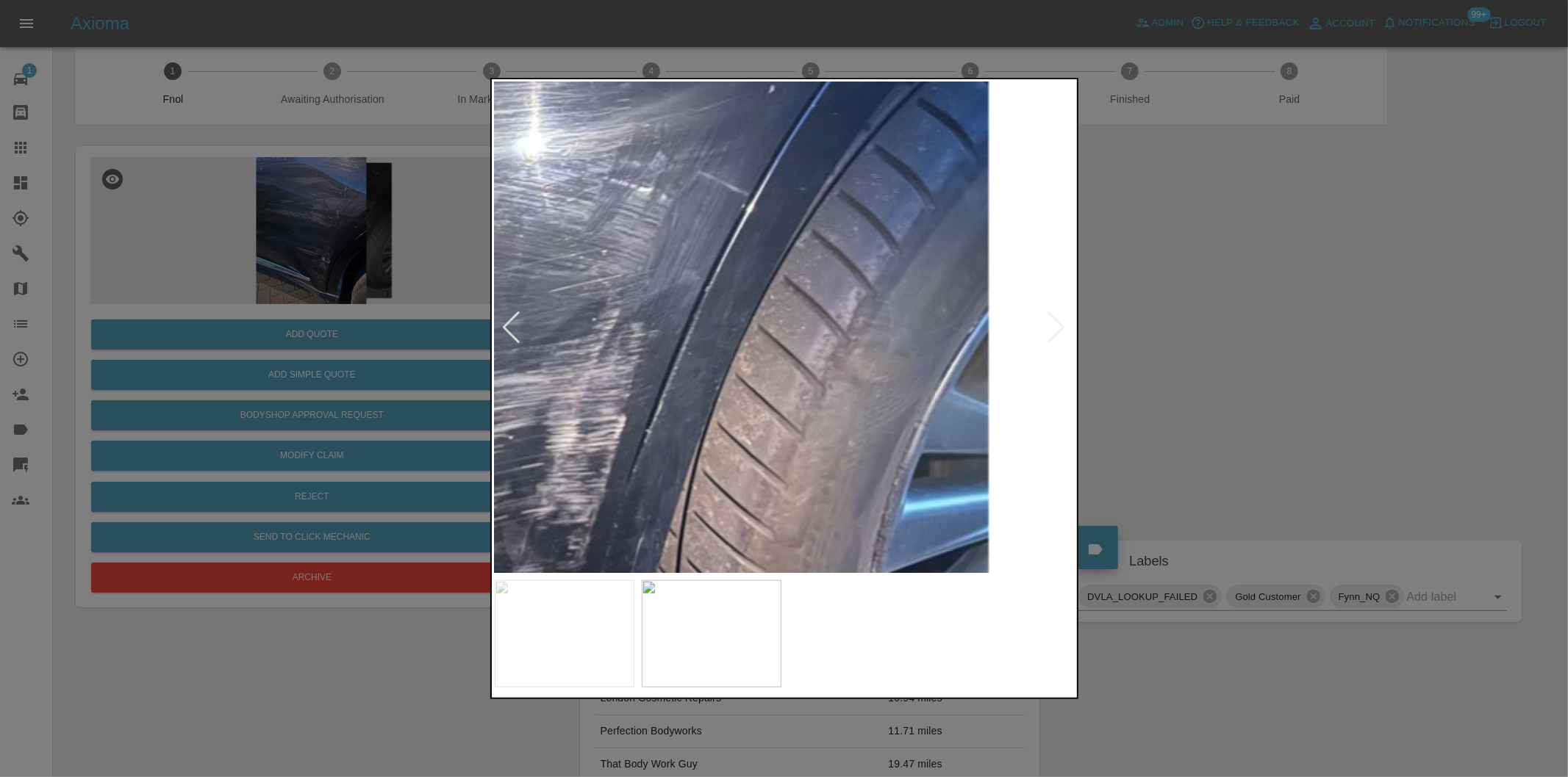
click at [717, 383] on img at bounding box center [437, 260] width 1742 height 1472
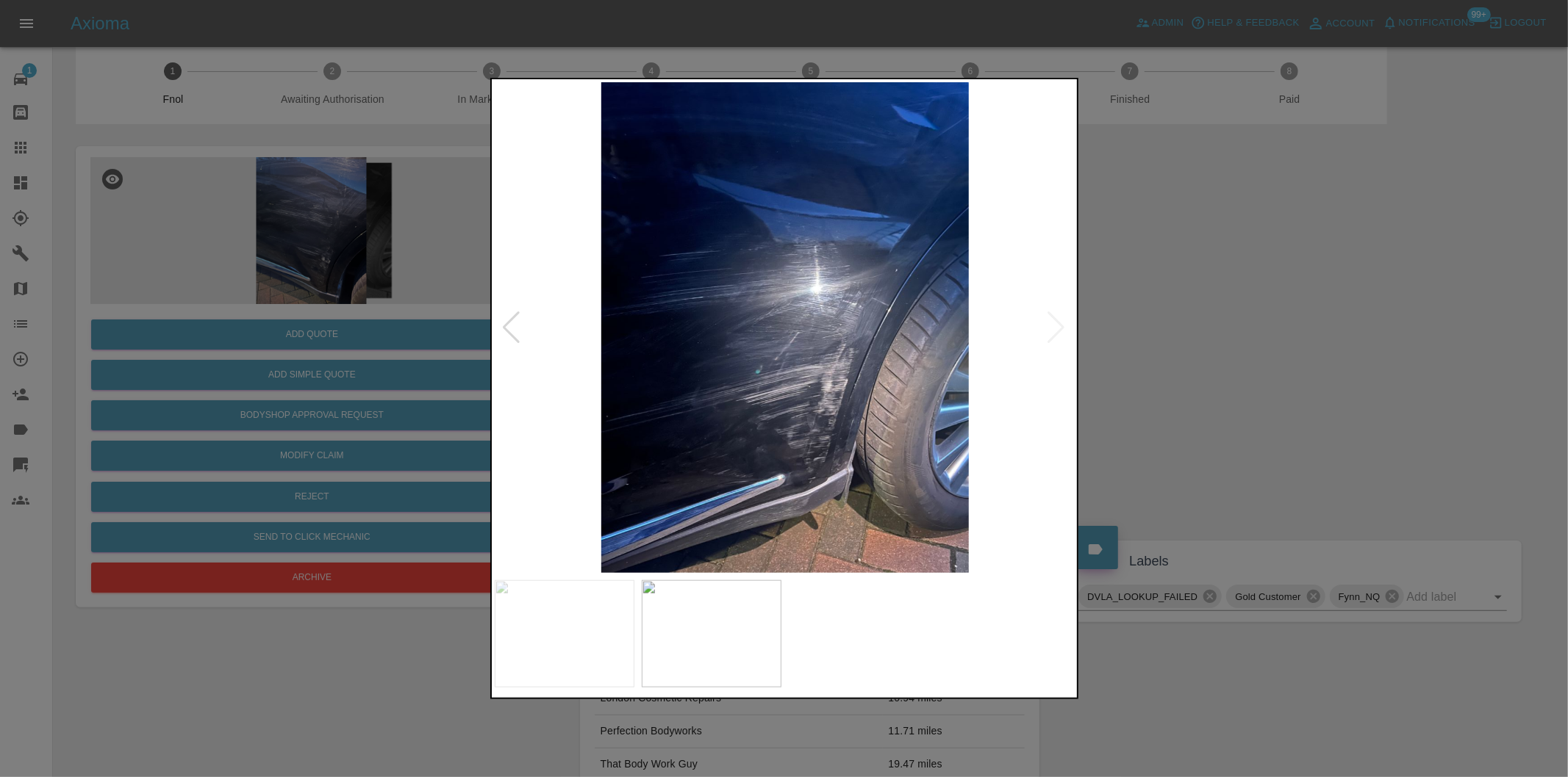
click at [854, 461] on img at bounding box center [785, 327] width 581 height 491
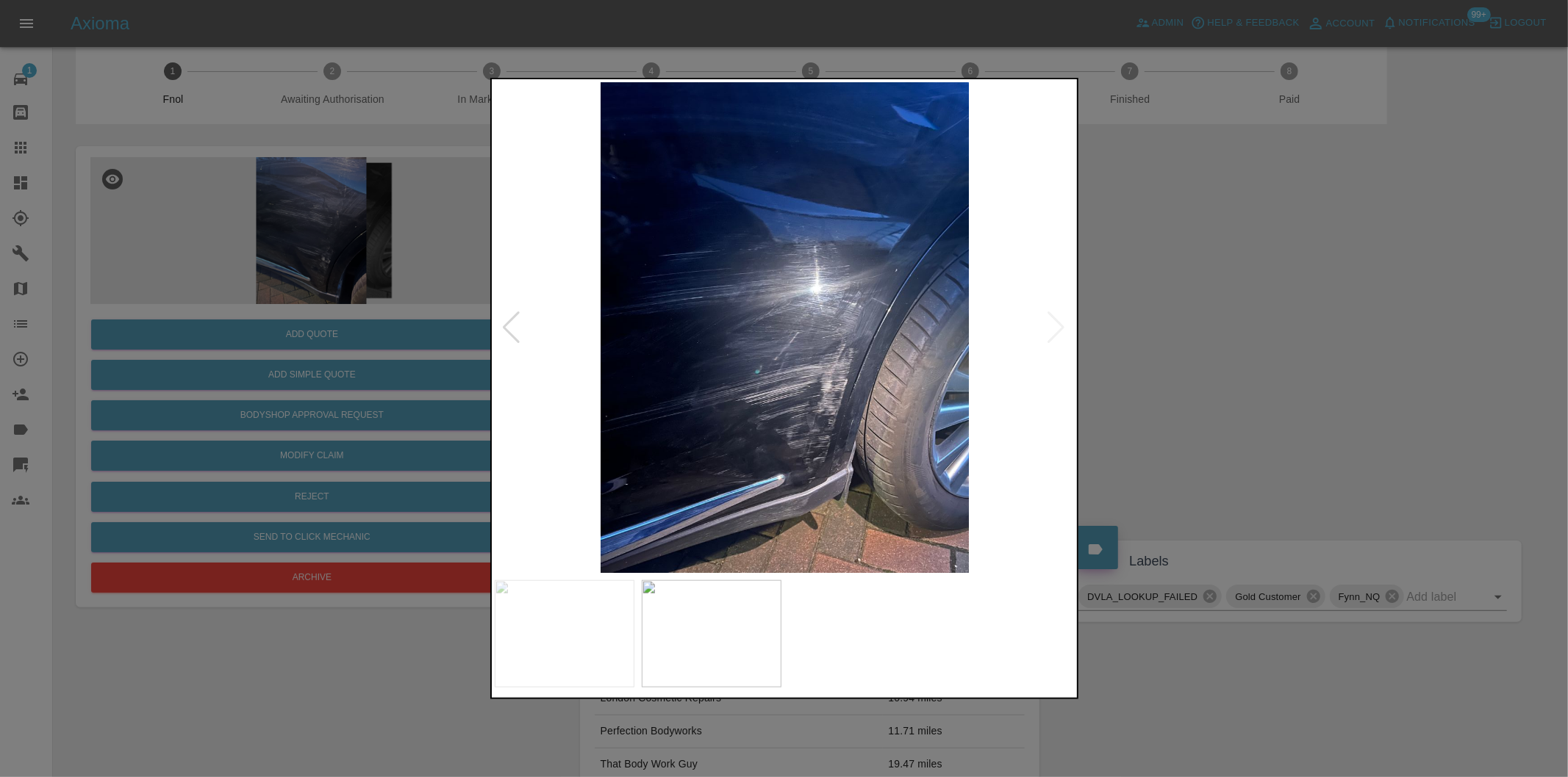
click at [1377, 414] on div at bounding box center [784, 388] width 1568 height 777
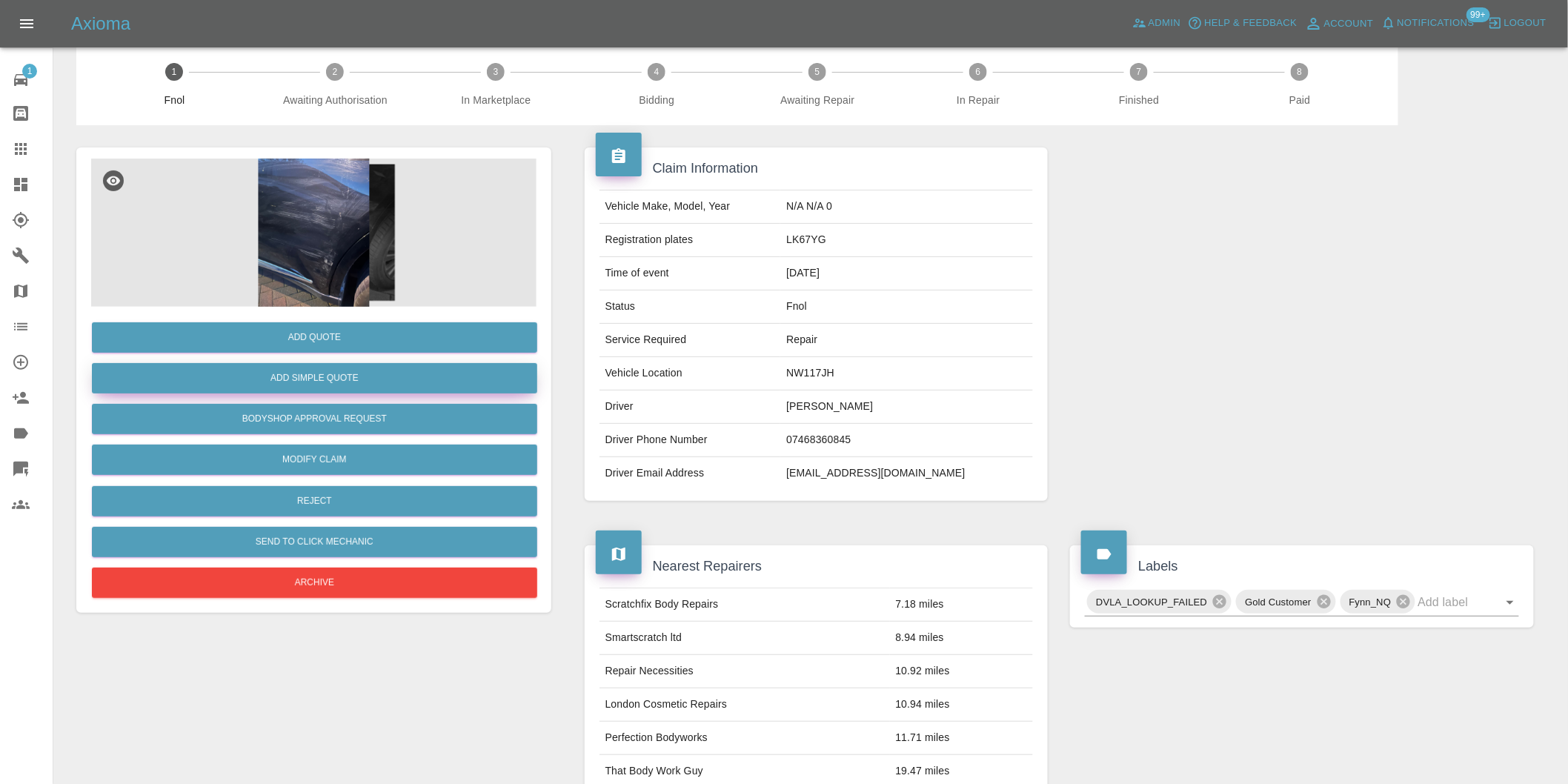
click at [346, 375] on button "Add Simple Quote" at bounding box center [314, 378] width 445 height 30
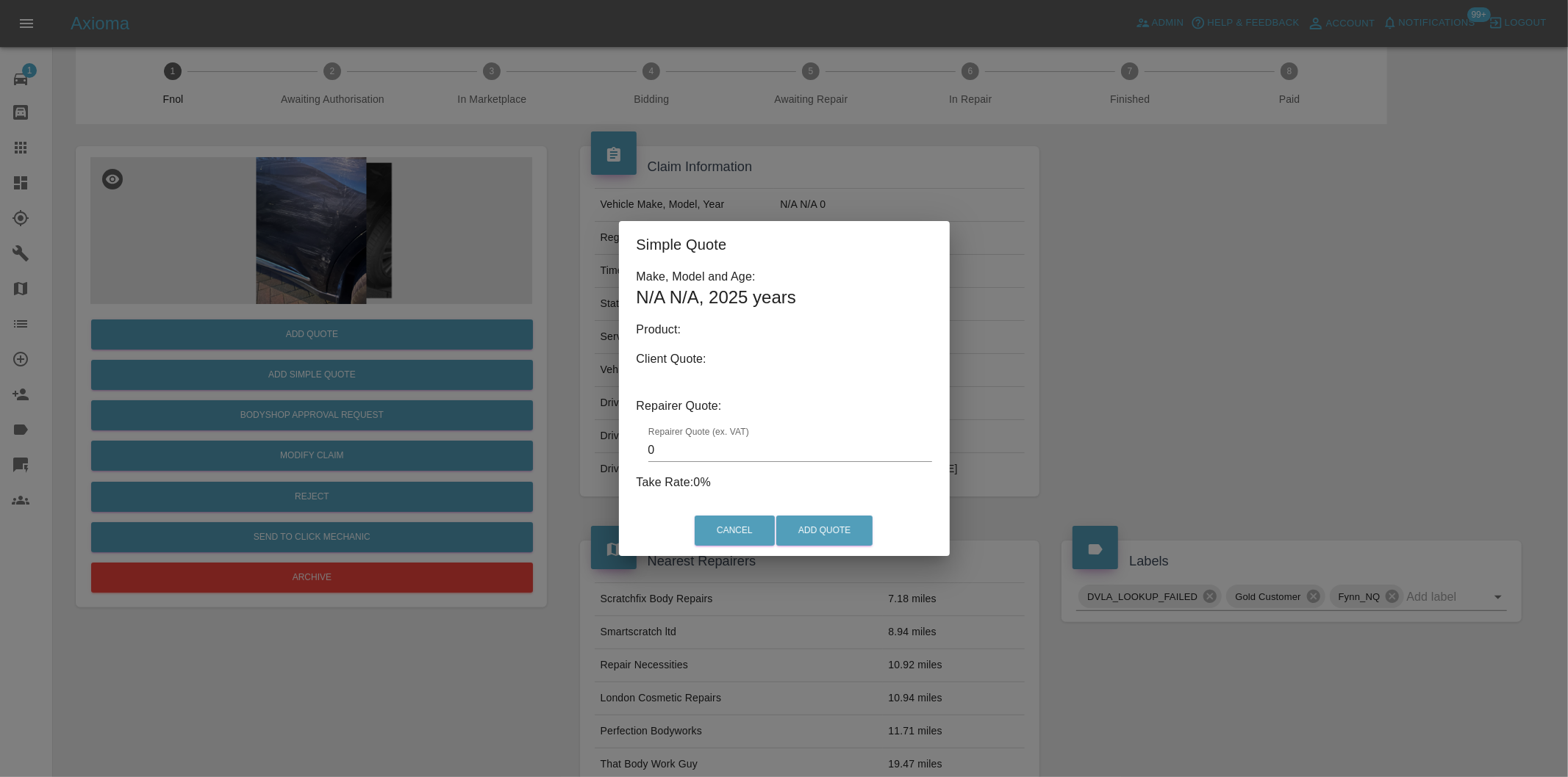
type input "140"
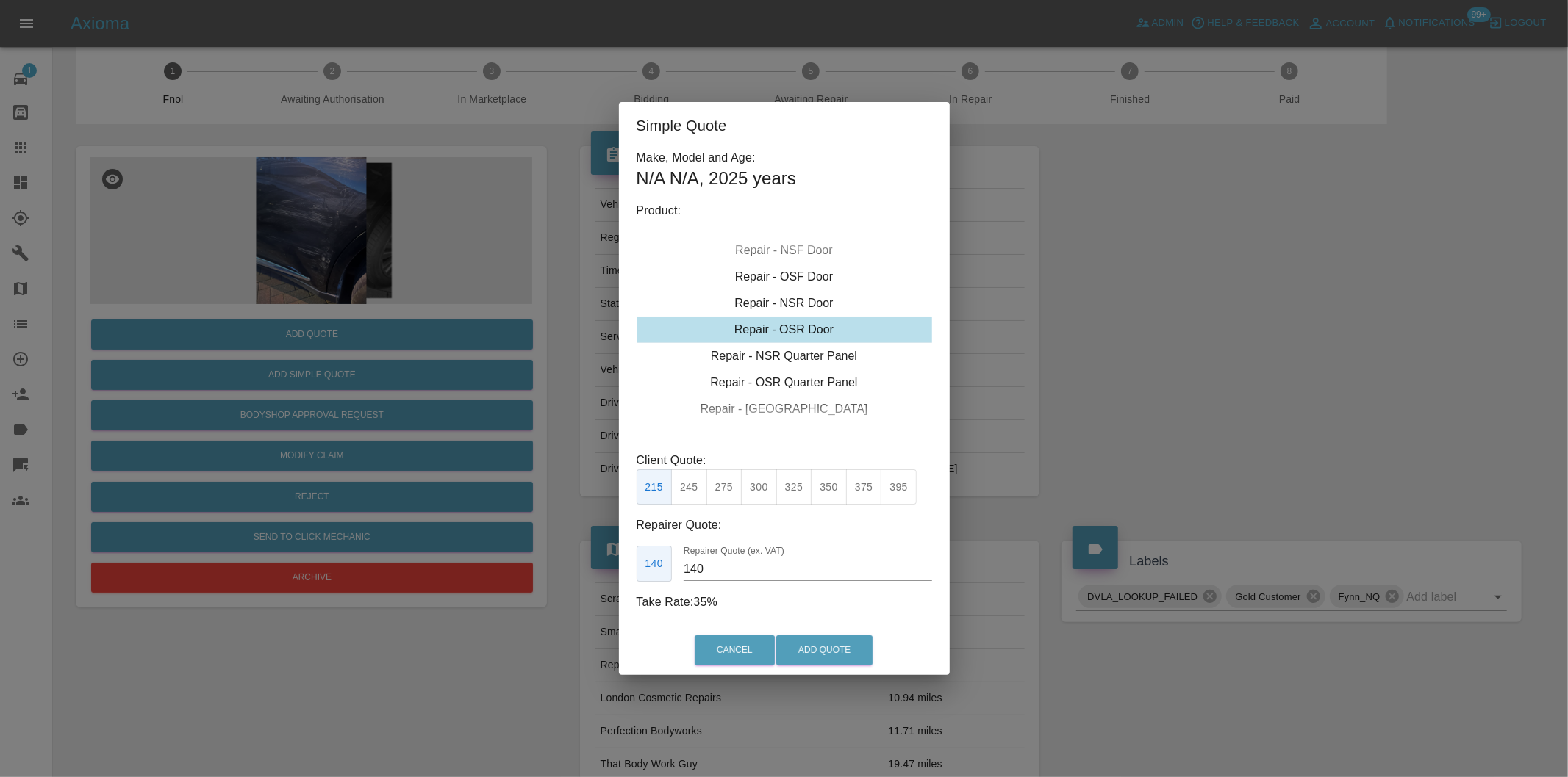
click at [1152, 338] on div "Simple Quote Make, Model and Age: N/A N/A , 2025 years Product: Repair - Front …" at bounding box center [784, 388] width 1568 height 777
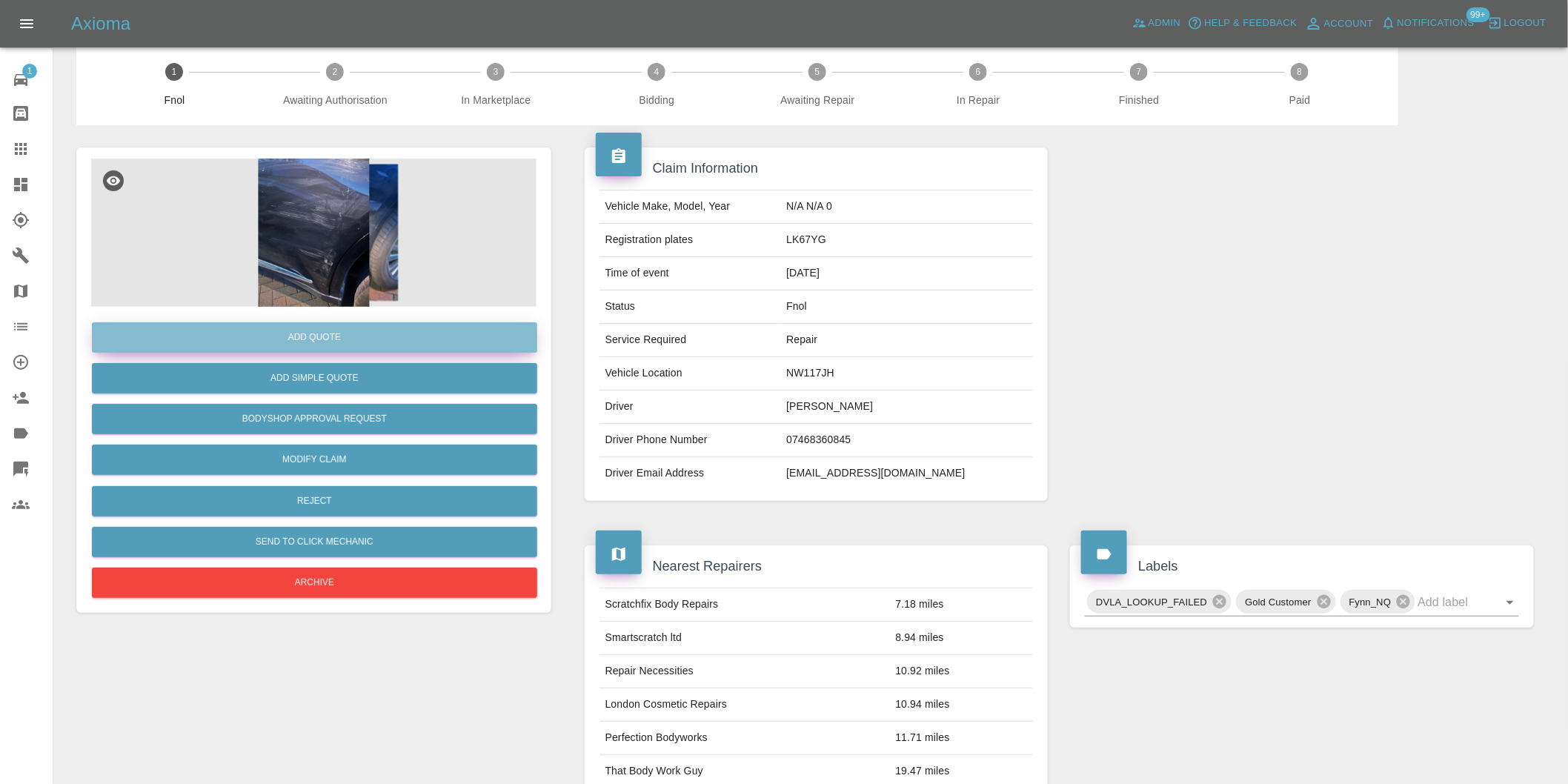
click at [337, 338] on button "Add Quote" at bounding box center [314, 338] width 445 height 30
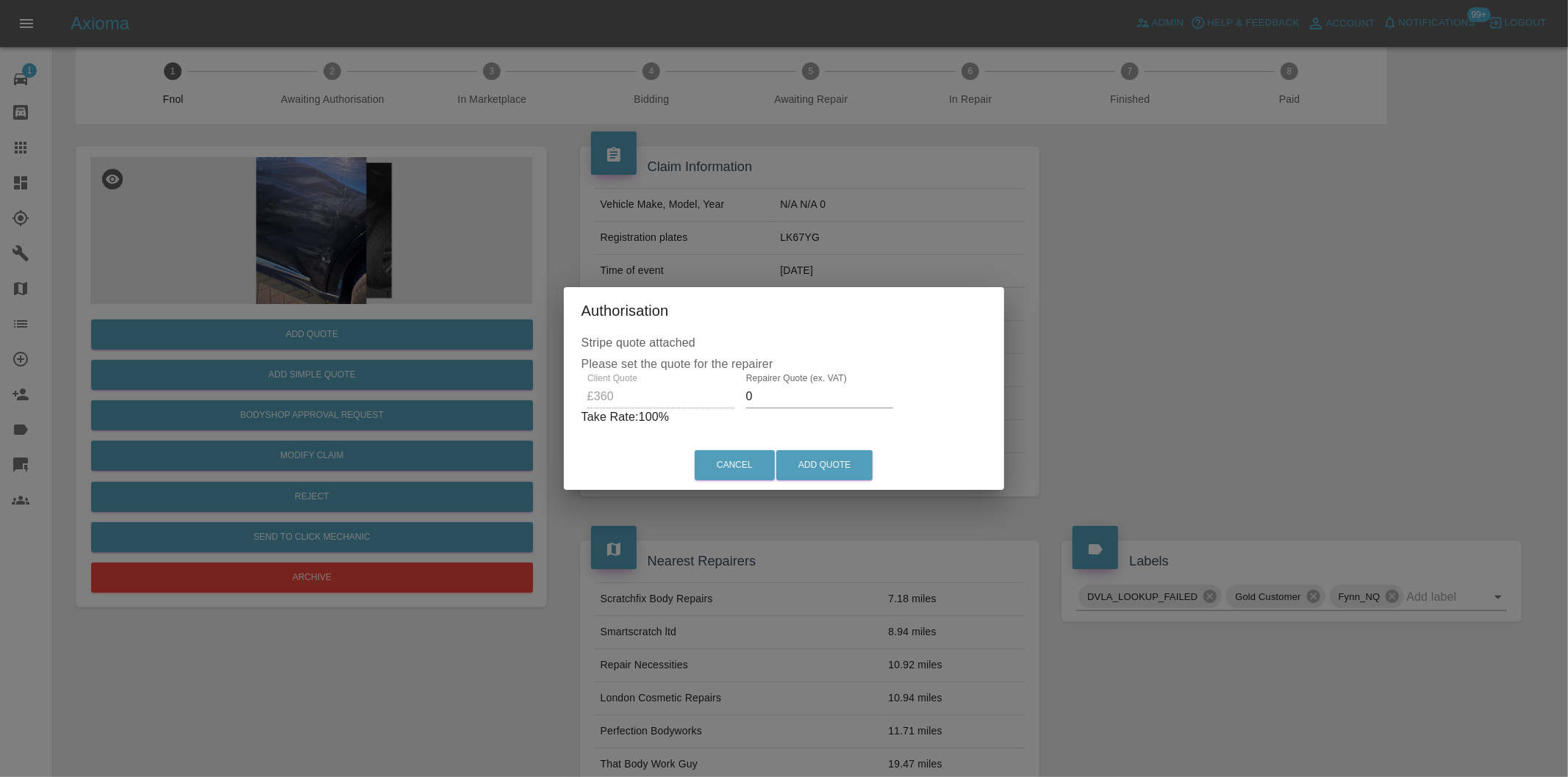
click at [808, 398] on input "0" at bounding box center [819, 396] width 147 height 23
type input "0225"
click at [820, 466] on button "Add Quote" at bounding box center [824, 466] width 96 height 30
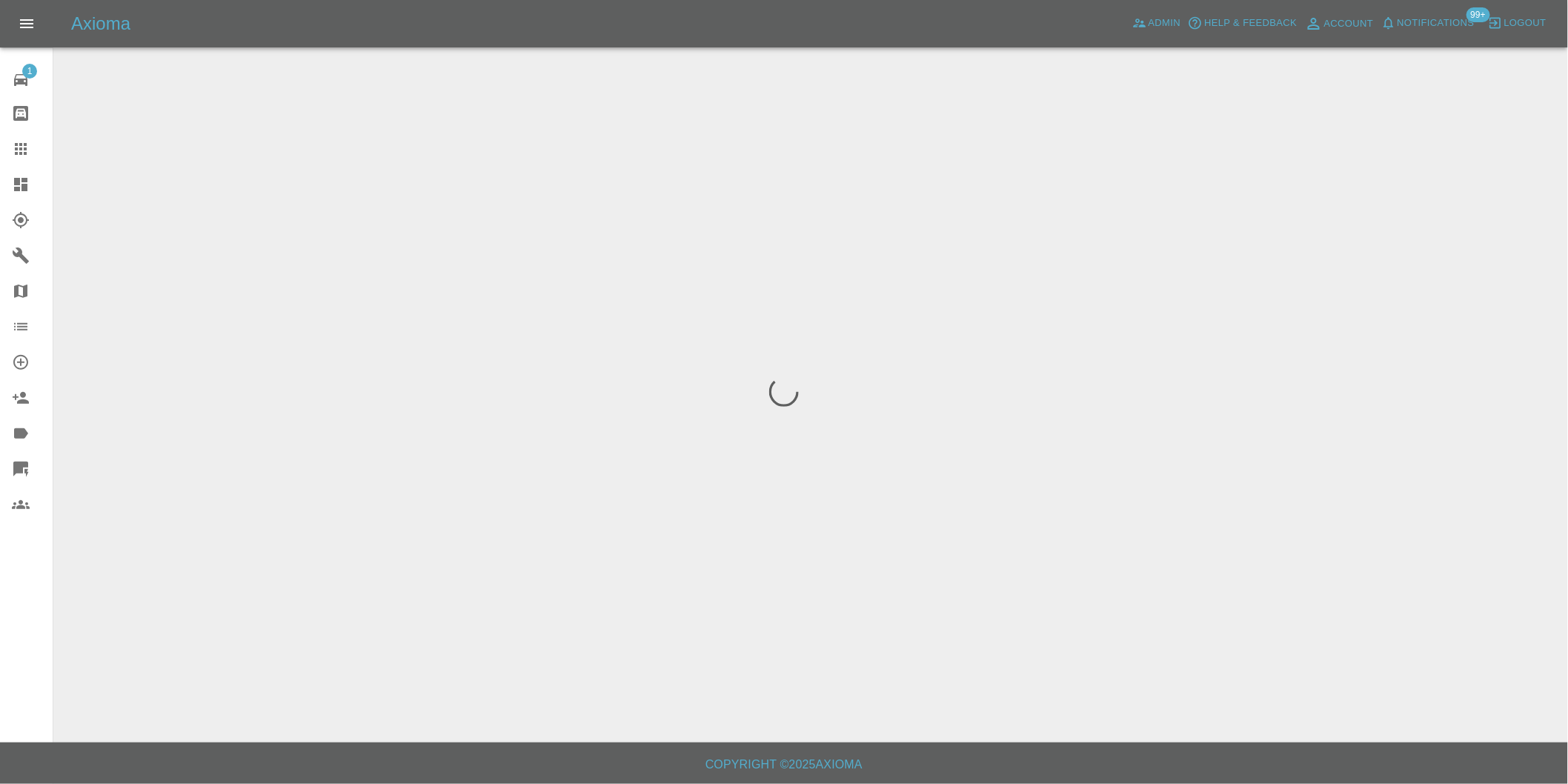
scroll to position [0, 0]
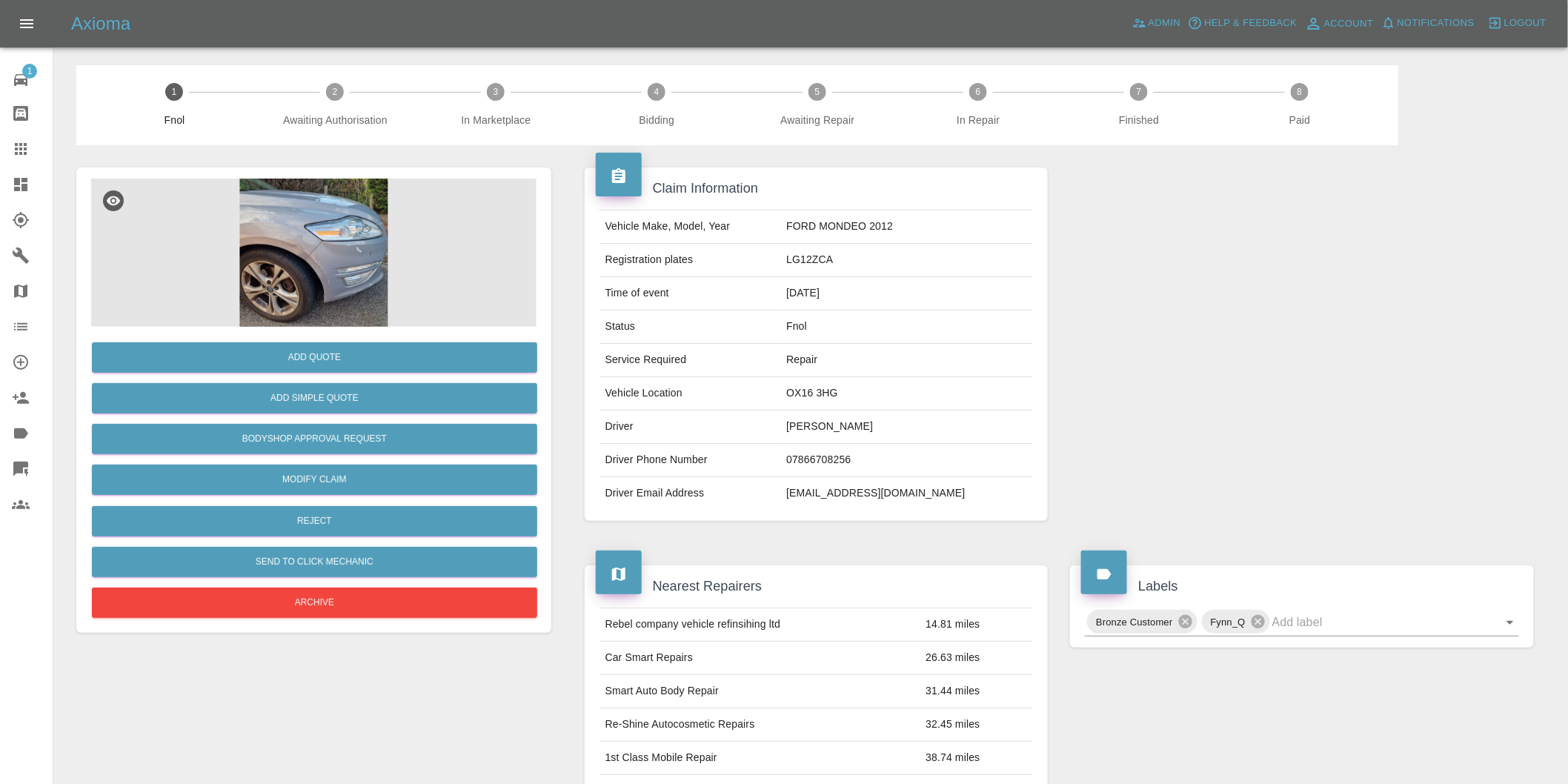
click at [314, 223] on img at bounding box center [314, 252] width 445 height 148
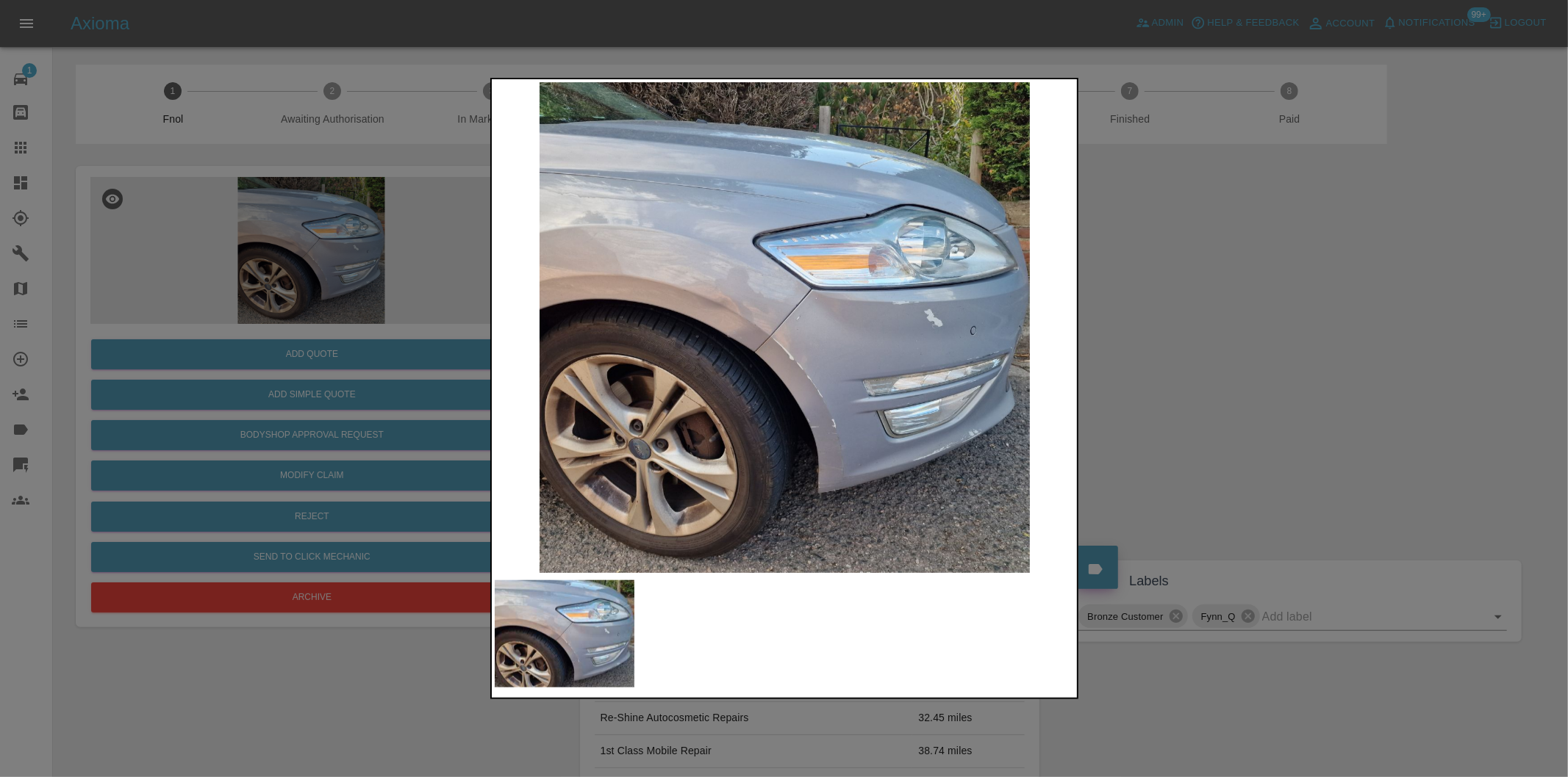
click at [812, 334] on img at bounding box center [785, 327] width 581 height 491
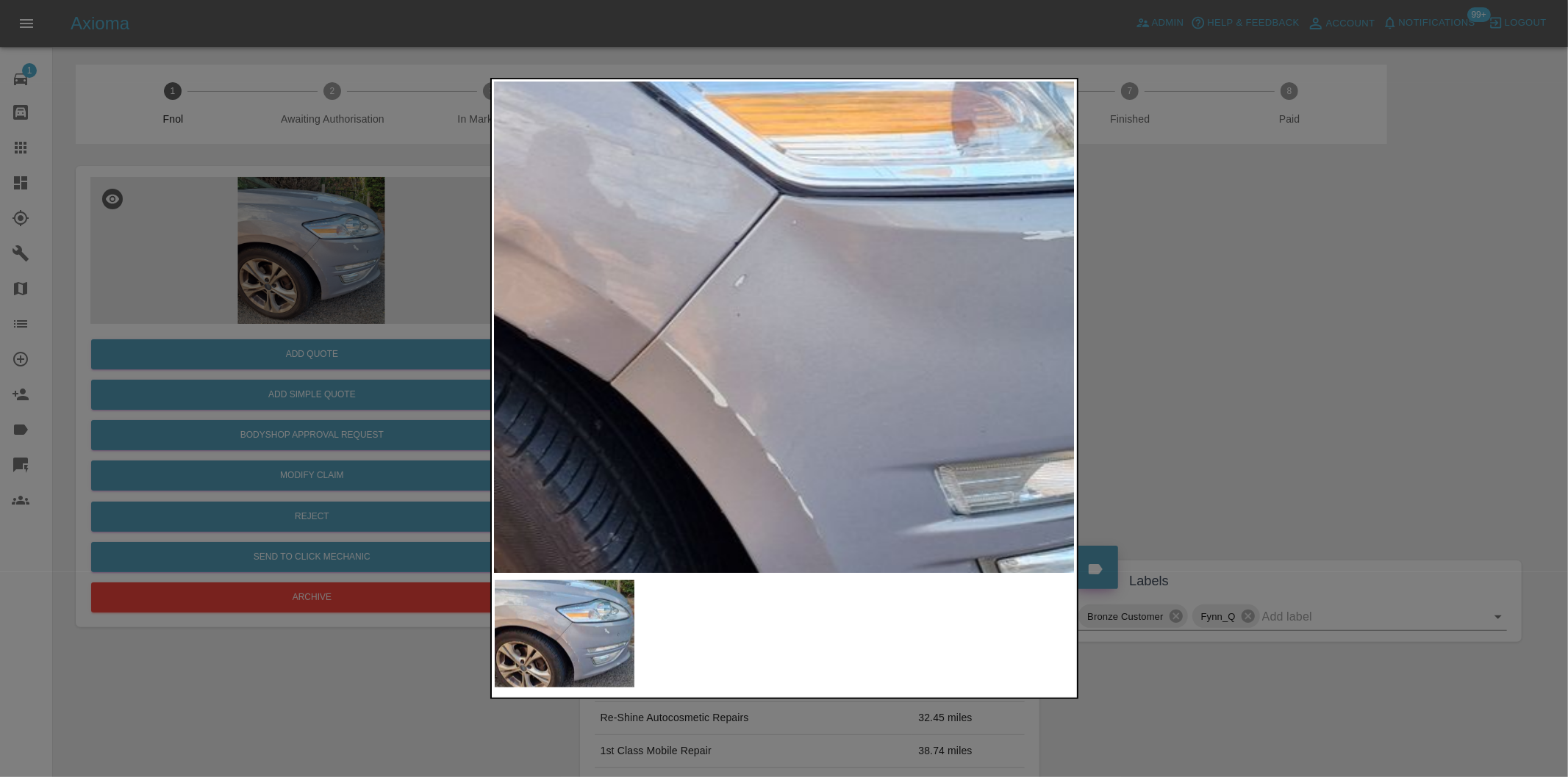
click at [812, 334] on img at bounding box center [699, 309] width 1742 height 1472
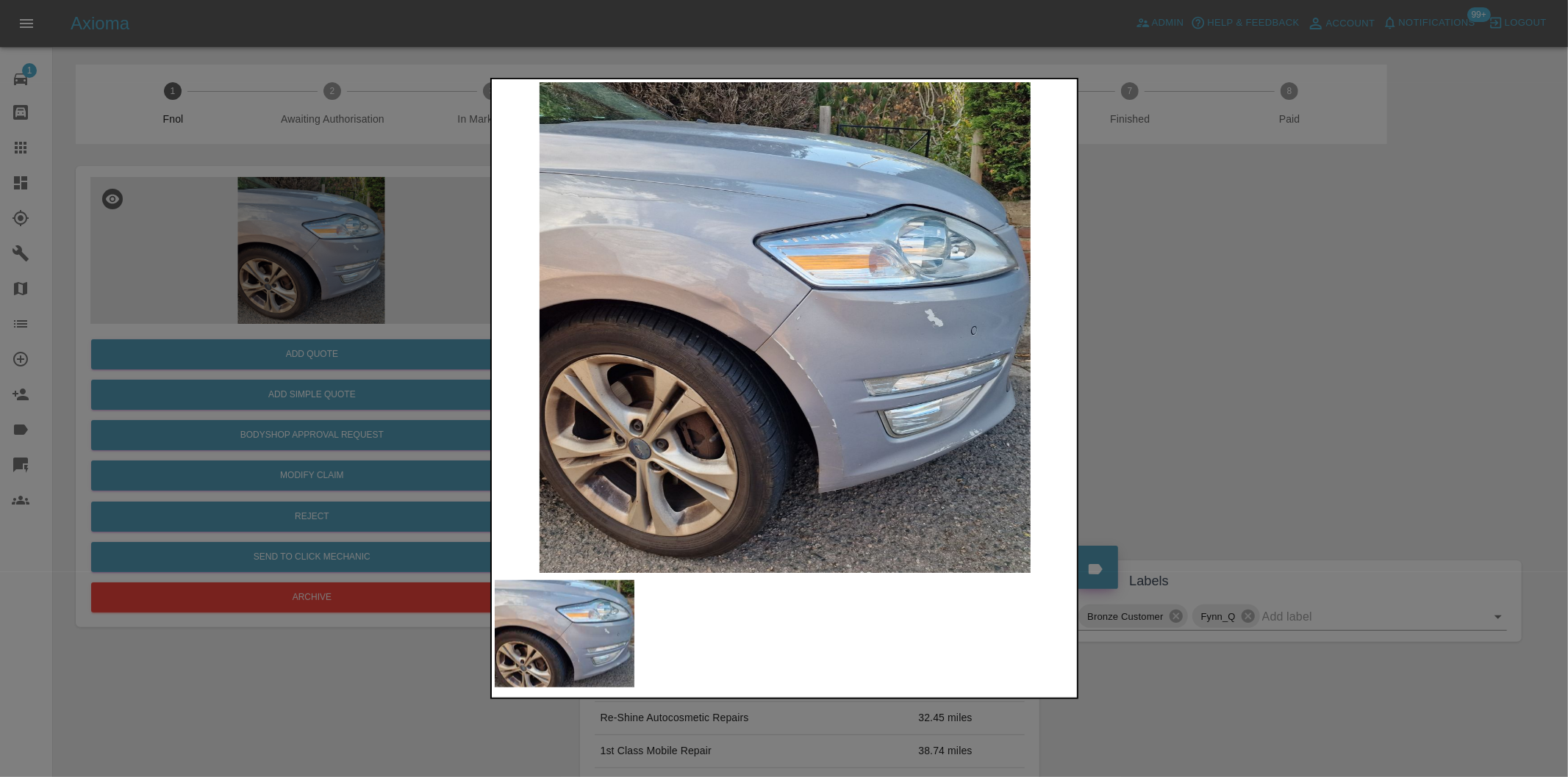
click at [1346, 358] on div at bounding box center [784, 388] width 1568 height 777
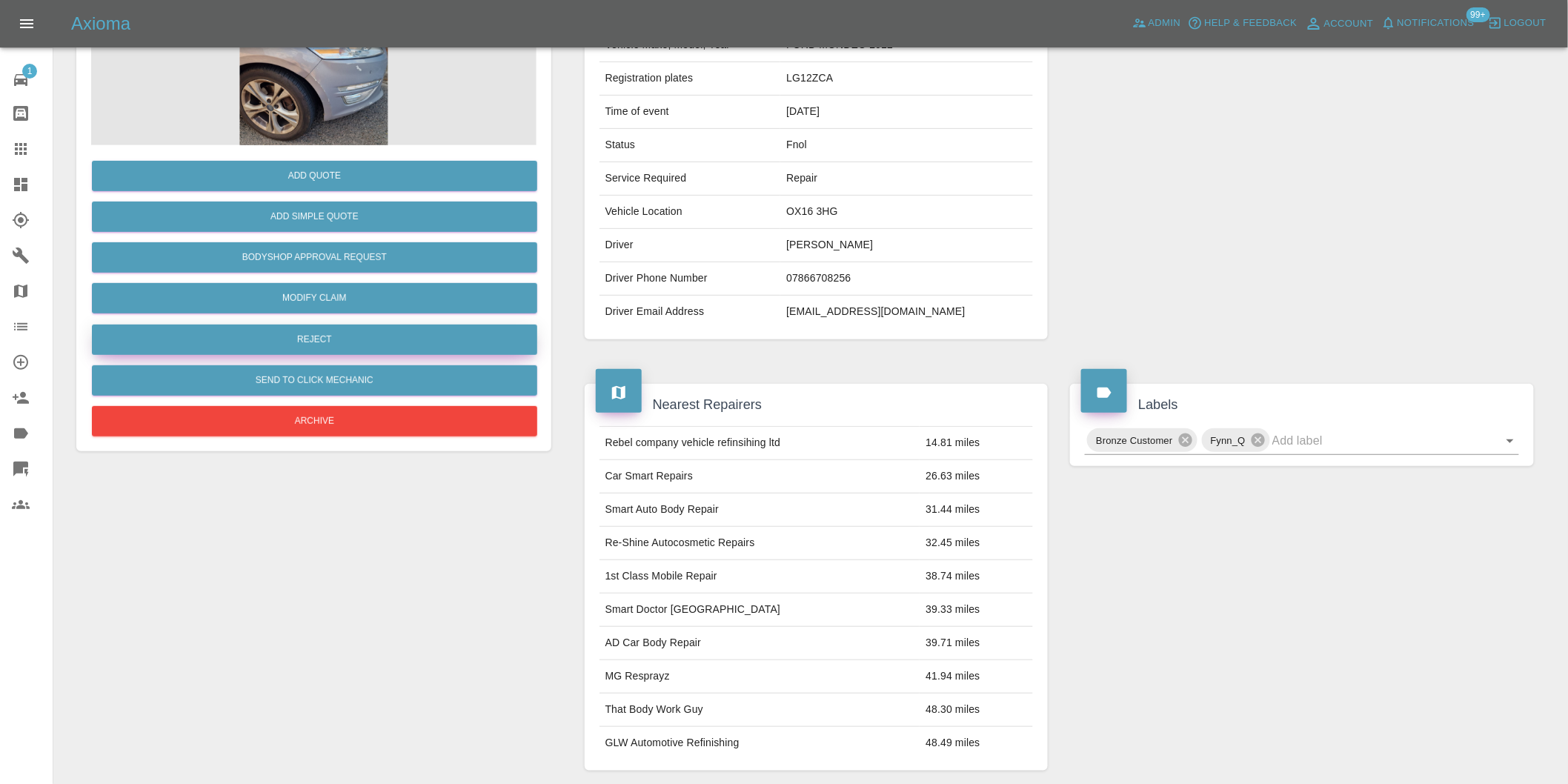
scroll to position [20, 0]
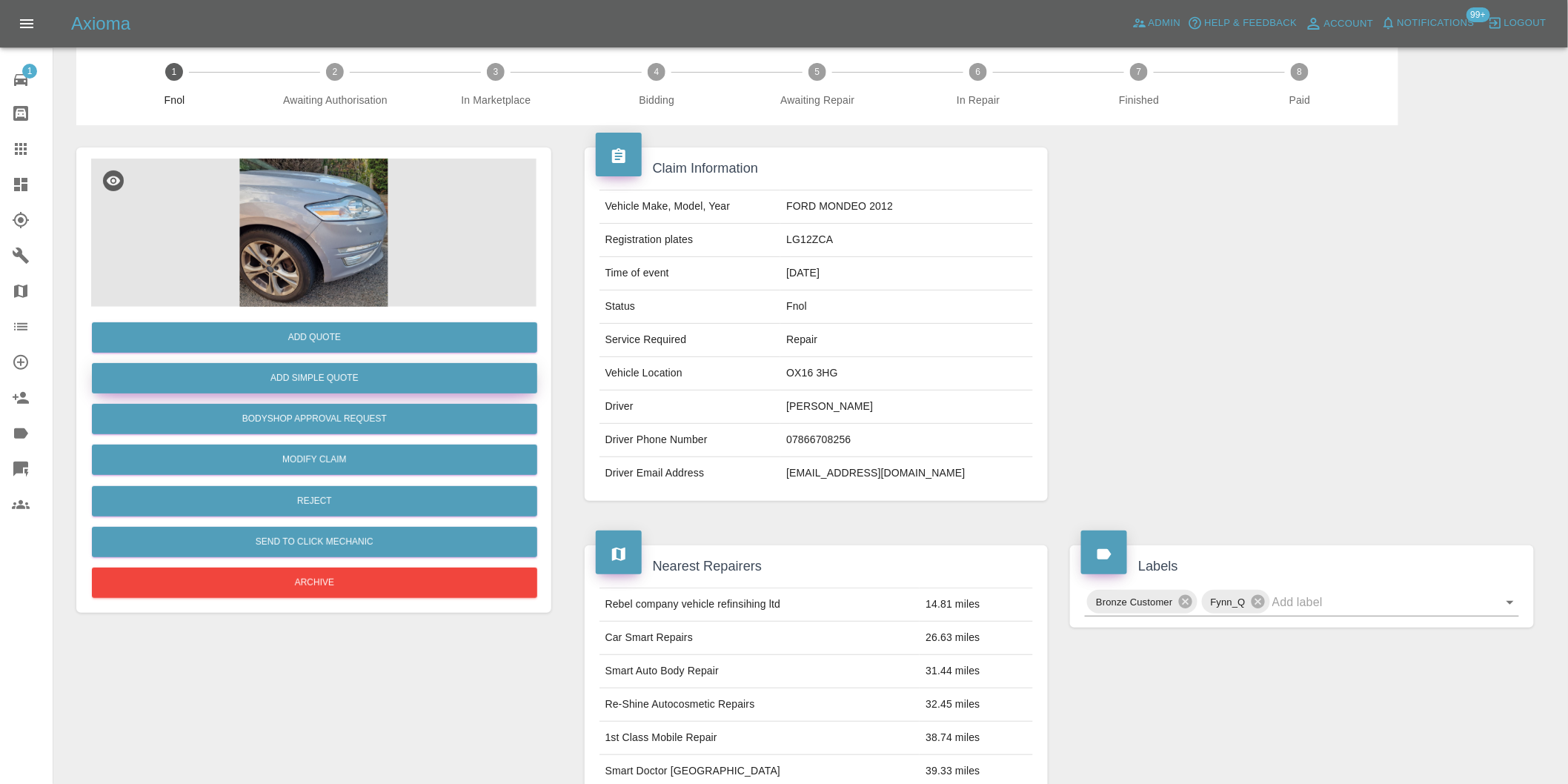
click at [326, 376] on button "Add Simple Quote" at bounding box center [314, 378] width 445 height 30
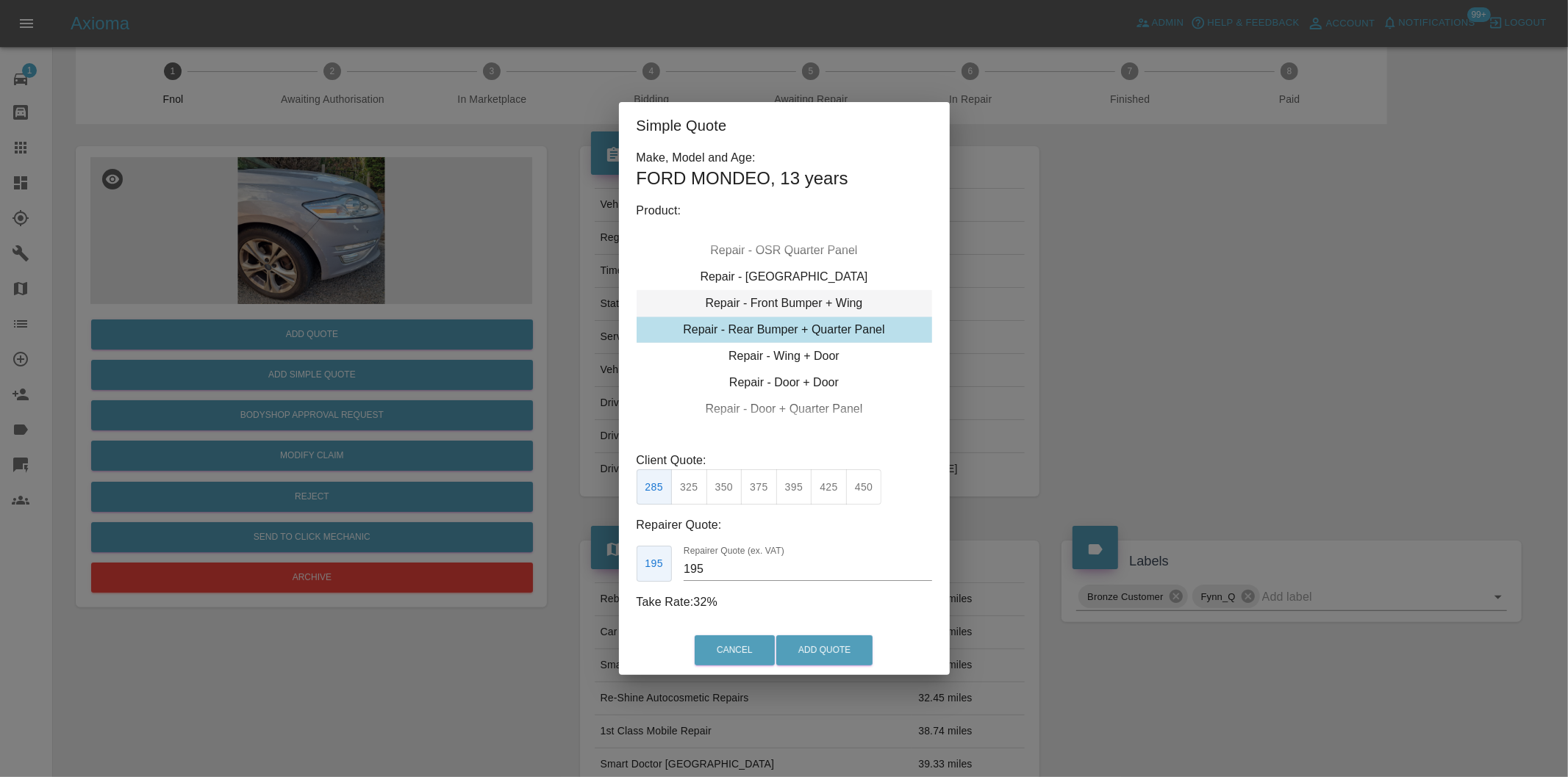
click at [835, 303] on div "Repair - Front Bumper + Wing" at bounding box center [784, 303] width 296 height 26
click at [791, 491] on button "395" at bounding box center [794, 487] width 36 height 36
type input "250"
click at [835, 640] on button "Add Quote" at bounding box center [824, 651] width 96 height 30
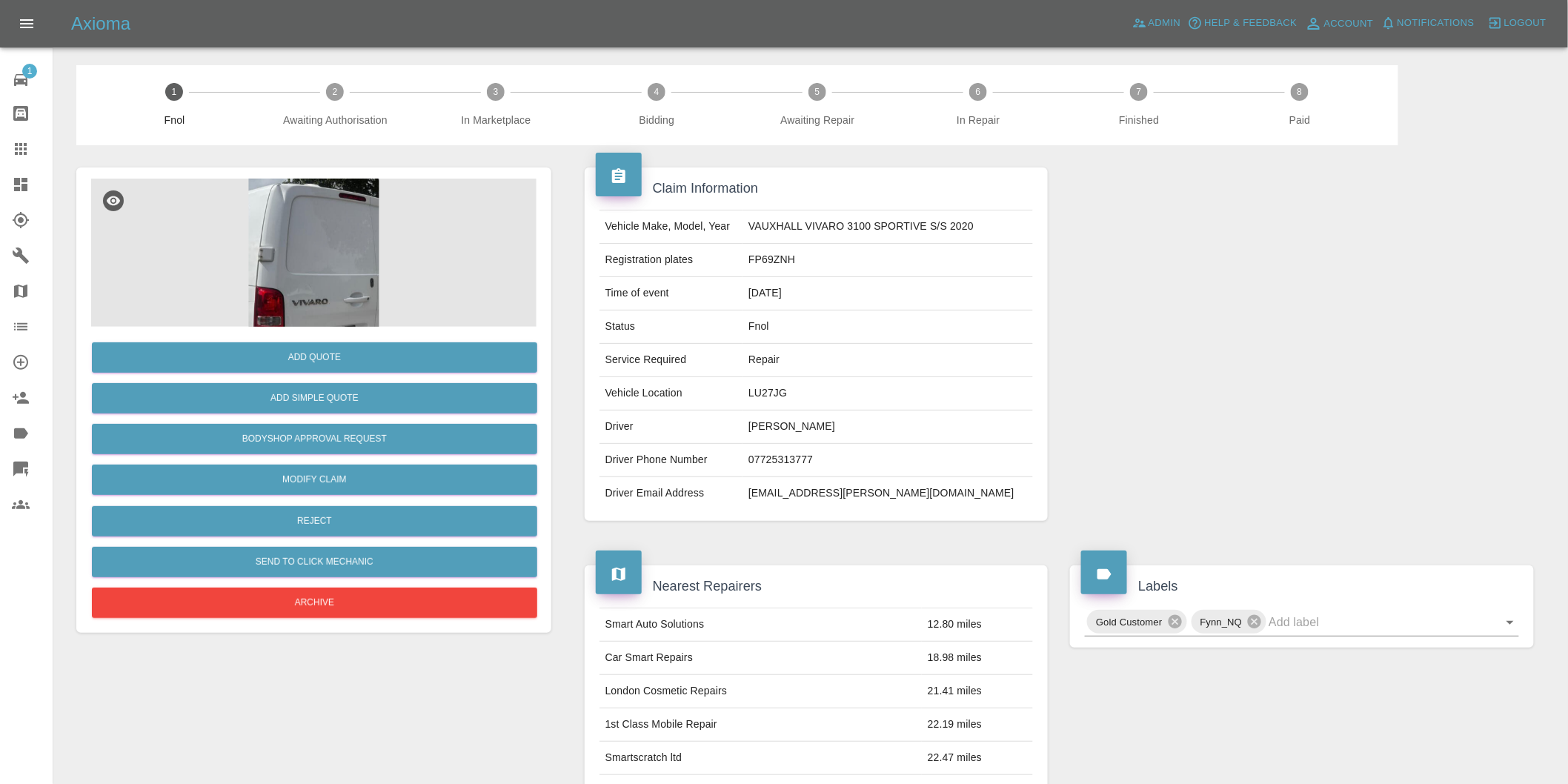
click at [312, 243] on img at bounding box center [314, 252] width 445 height 148
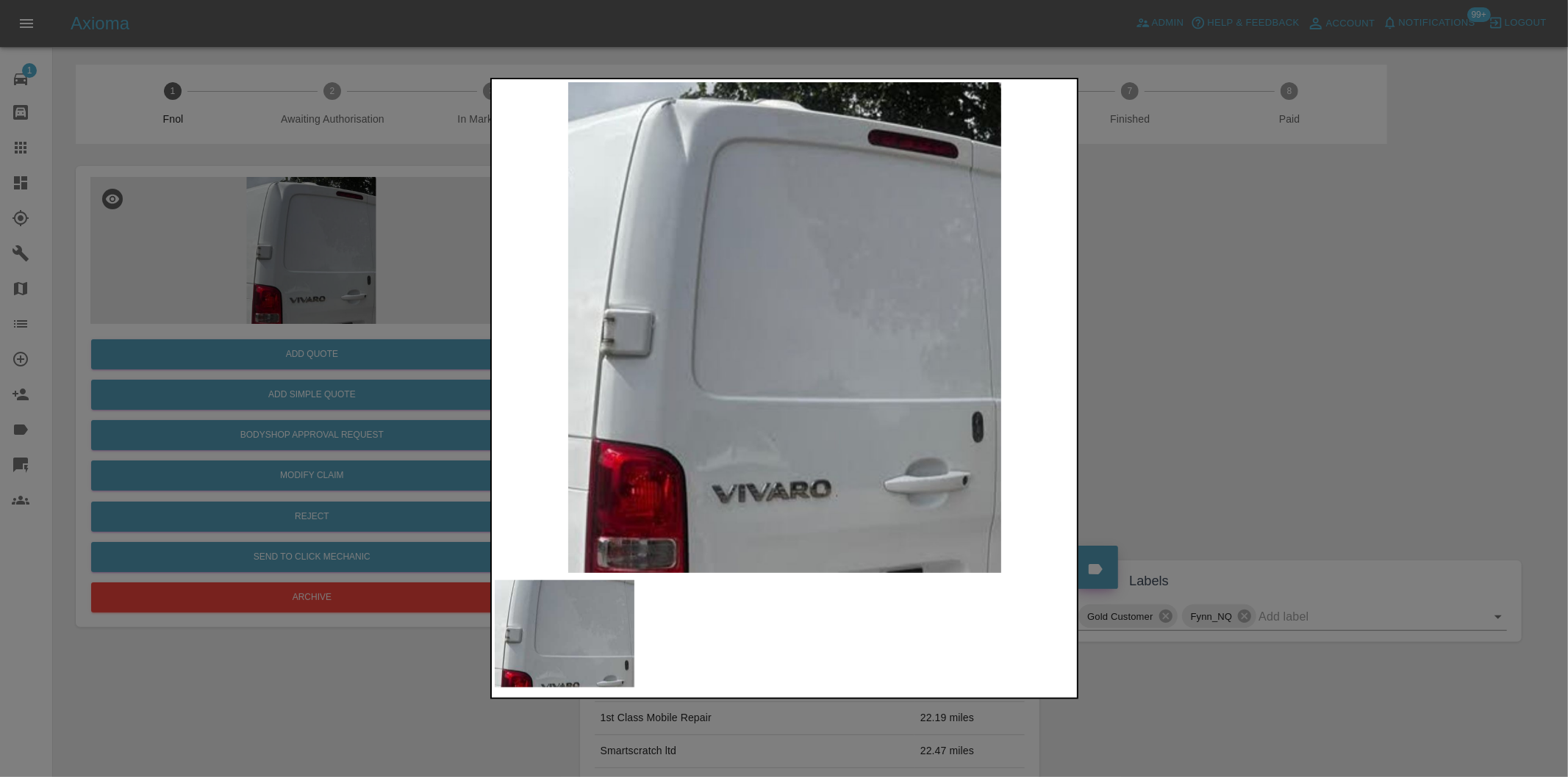
click at [1161, 376] on div at bounding box center [784, 388] width 1568 height 777
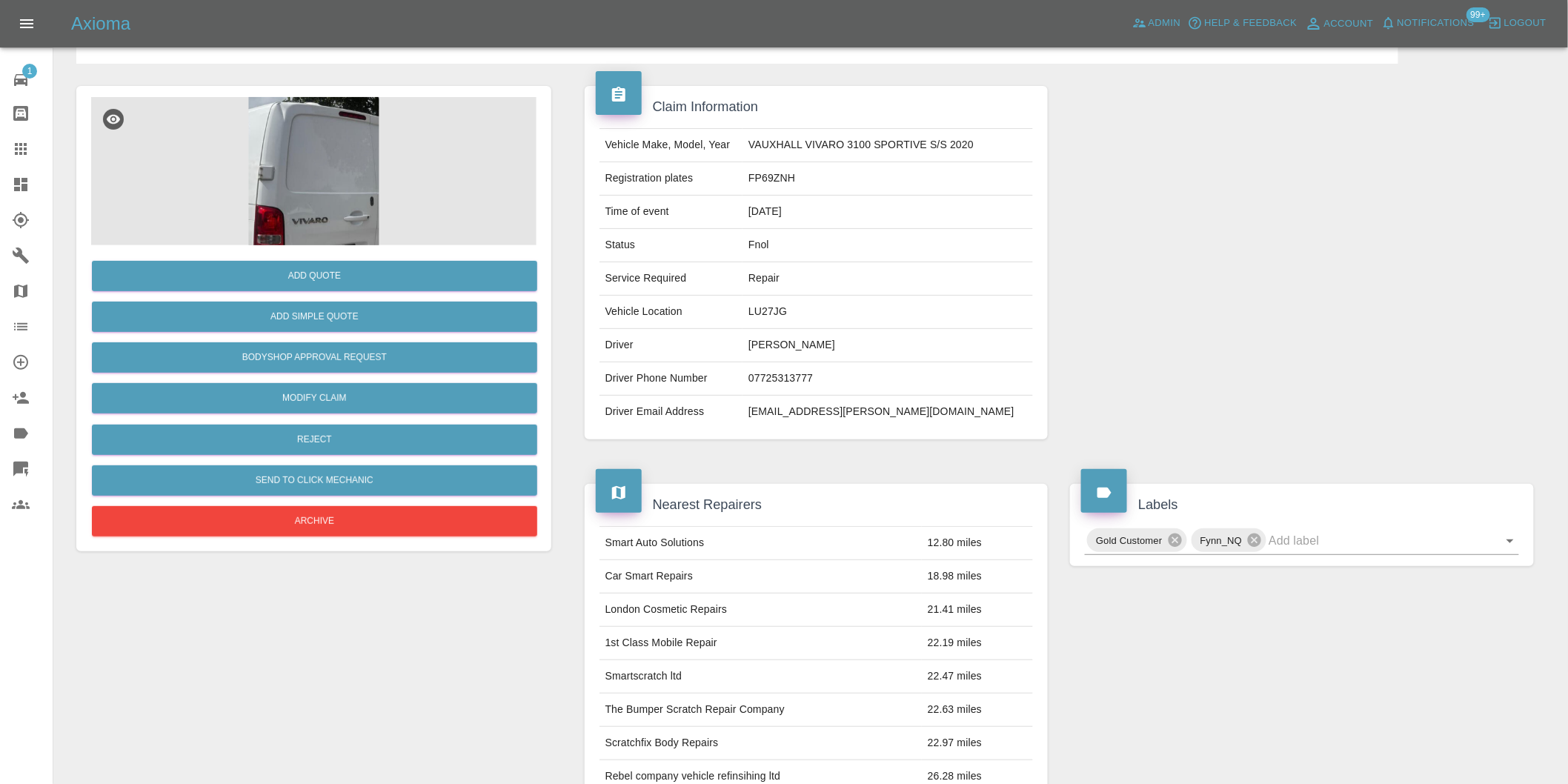
scroll to position [247, 0]
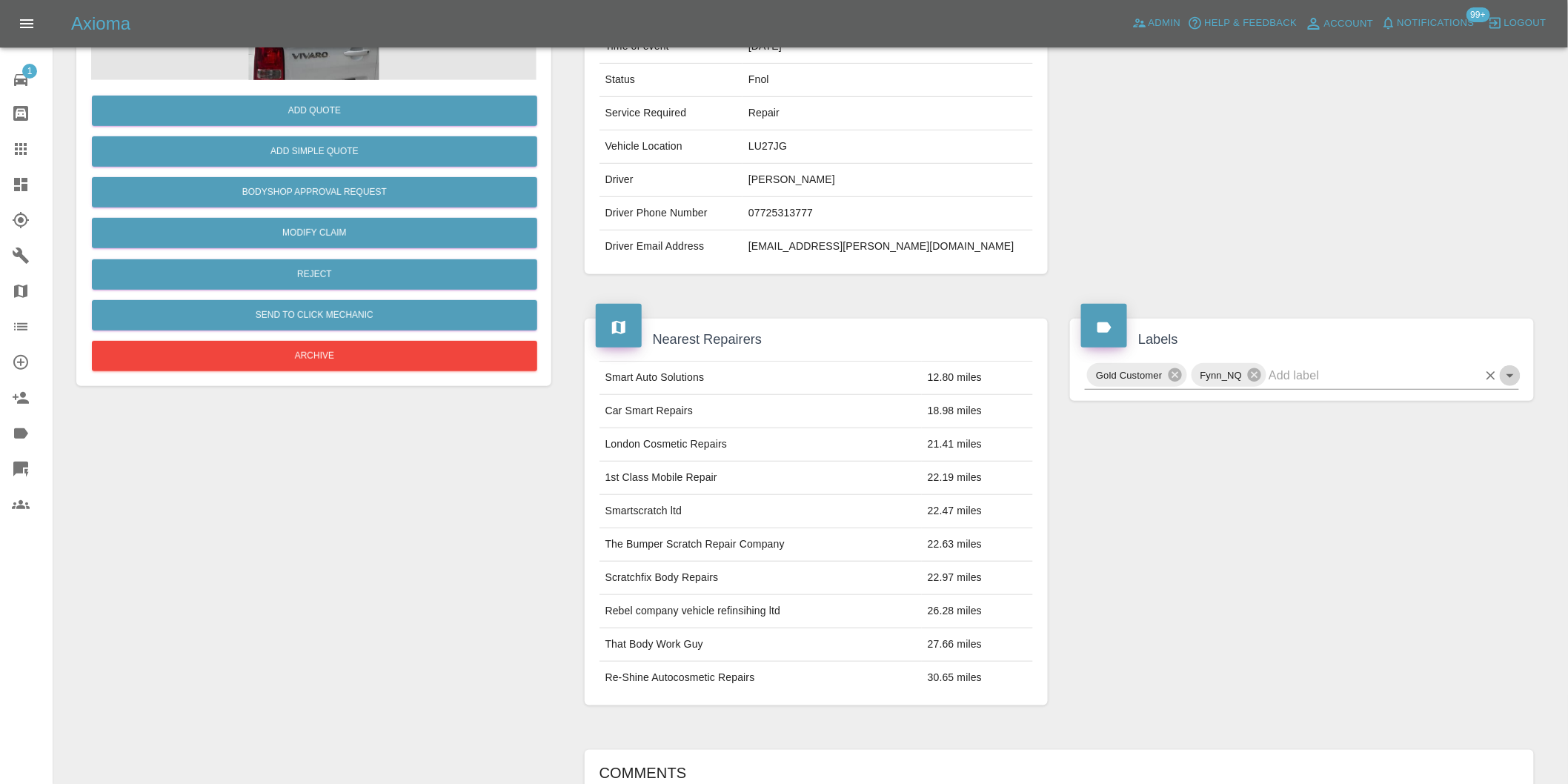
click at [1507, 372] on icon "Open" at bounding box center [1510, 375] width 18 height 18
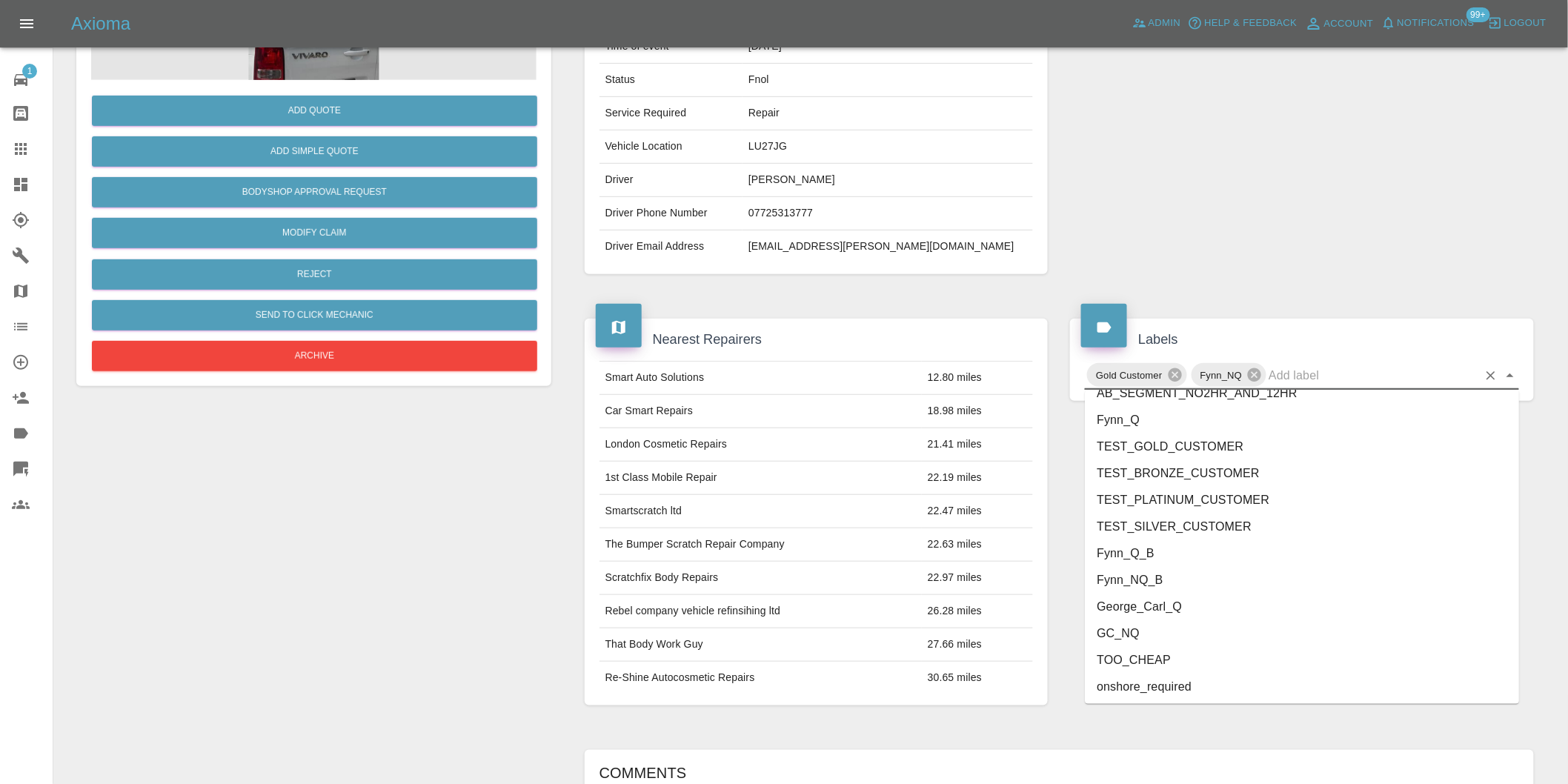
scroll to position [3166, 0]
click at [1196, 596] on li "onshore_required" at bounding box center [1302, 607] width 434 height 26
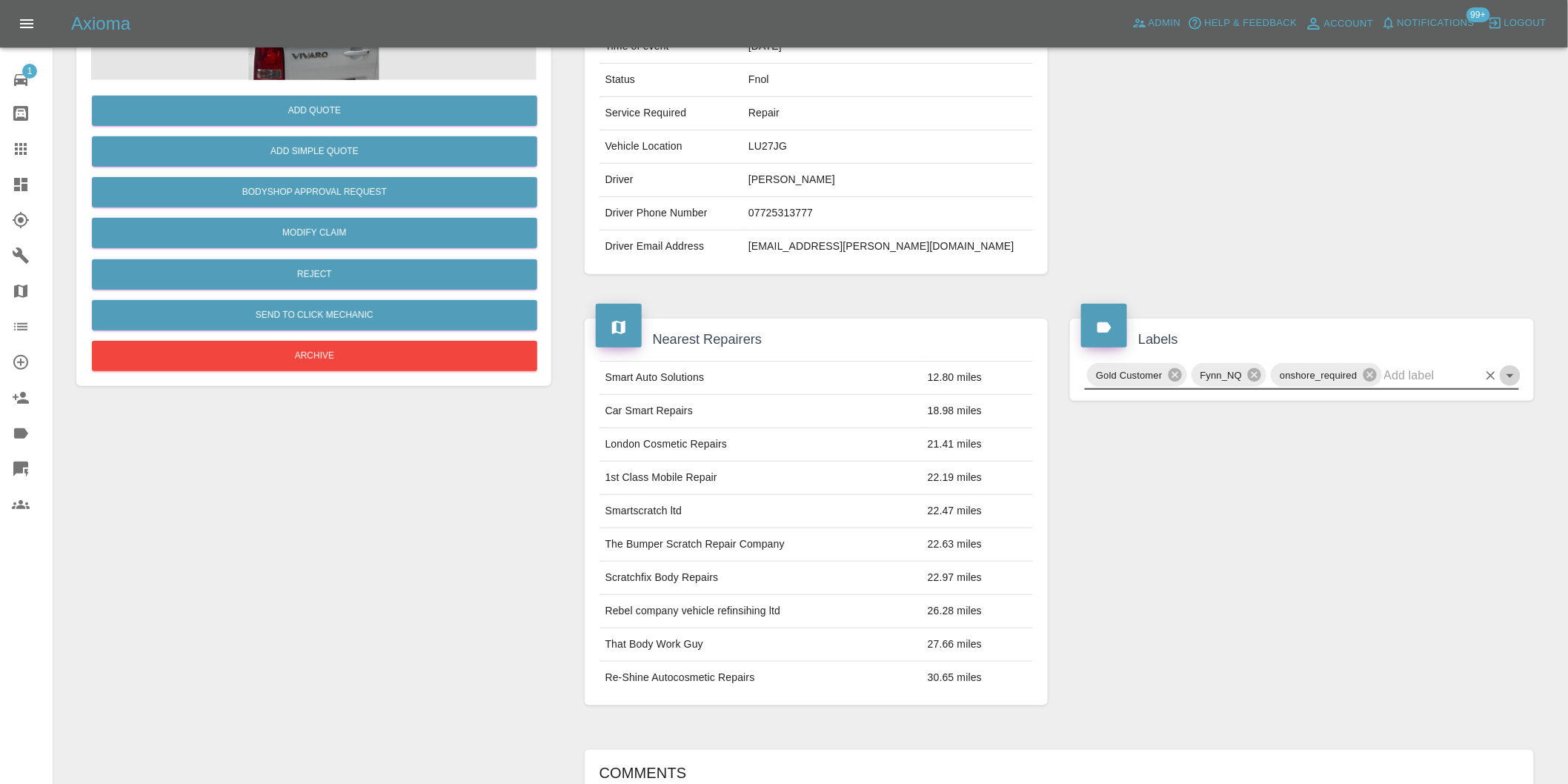
click at [1512, 381] on icon "Open" at bounding box center [1510, 375] width 18 height 18
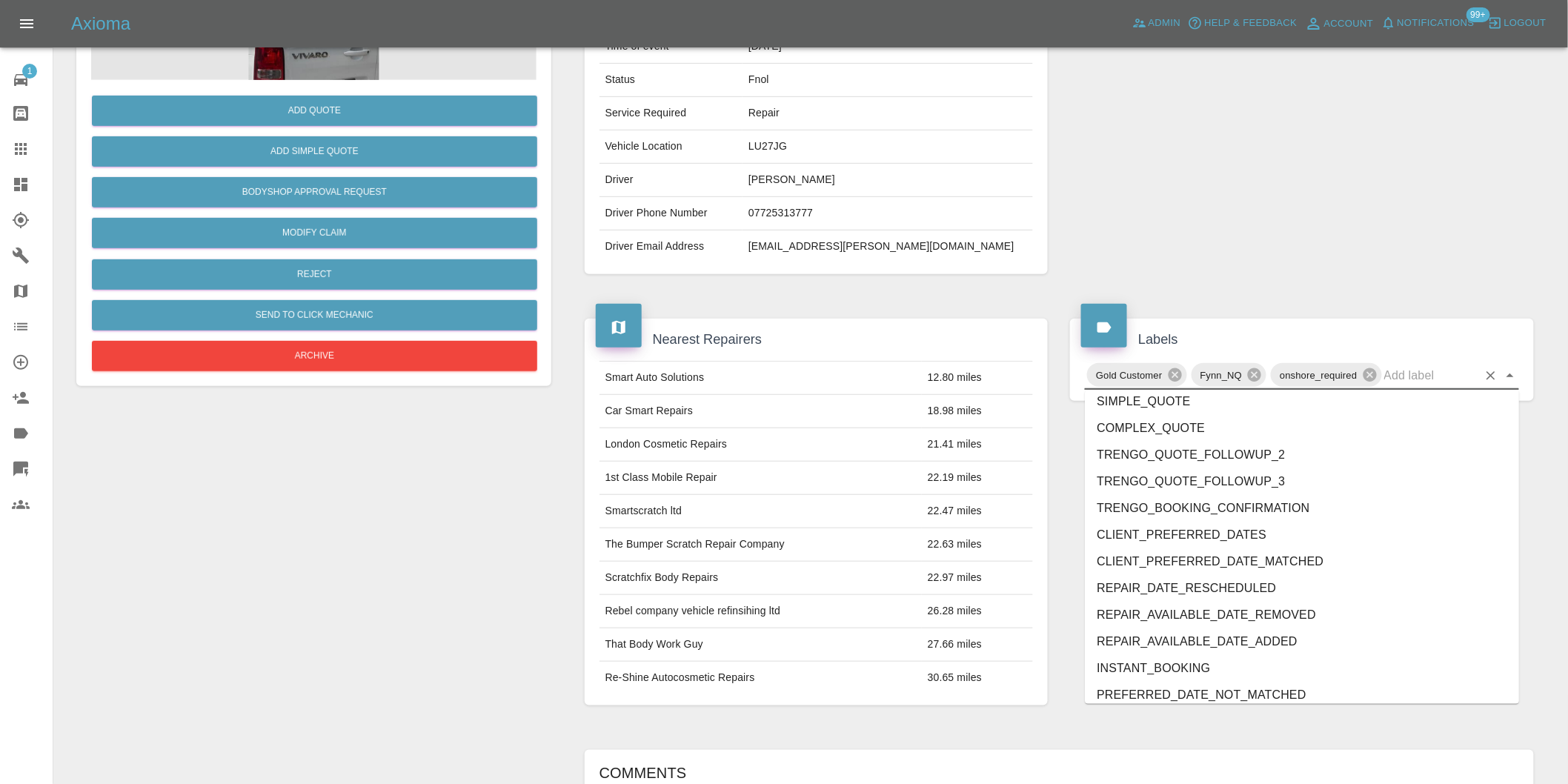
scroll to position [3139, 0]
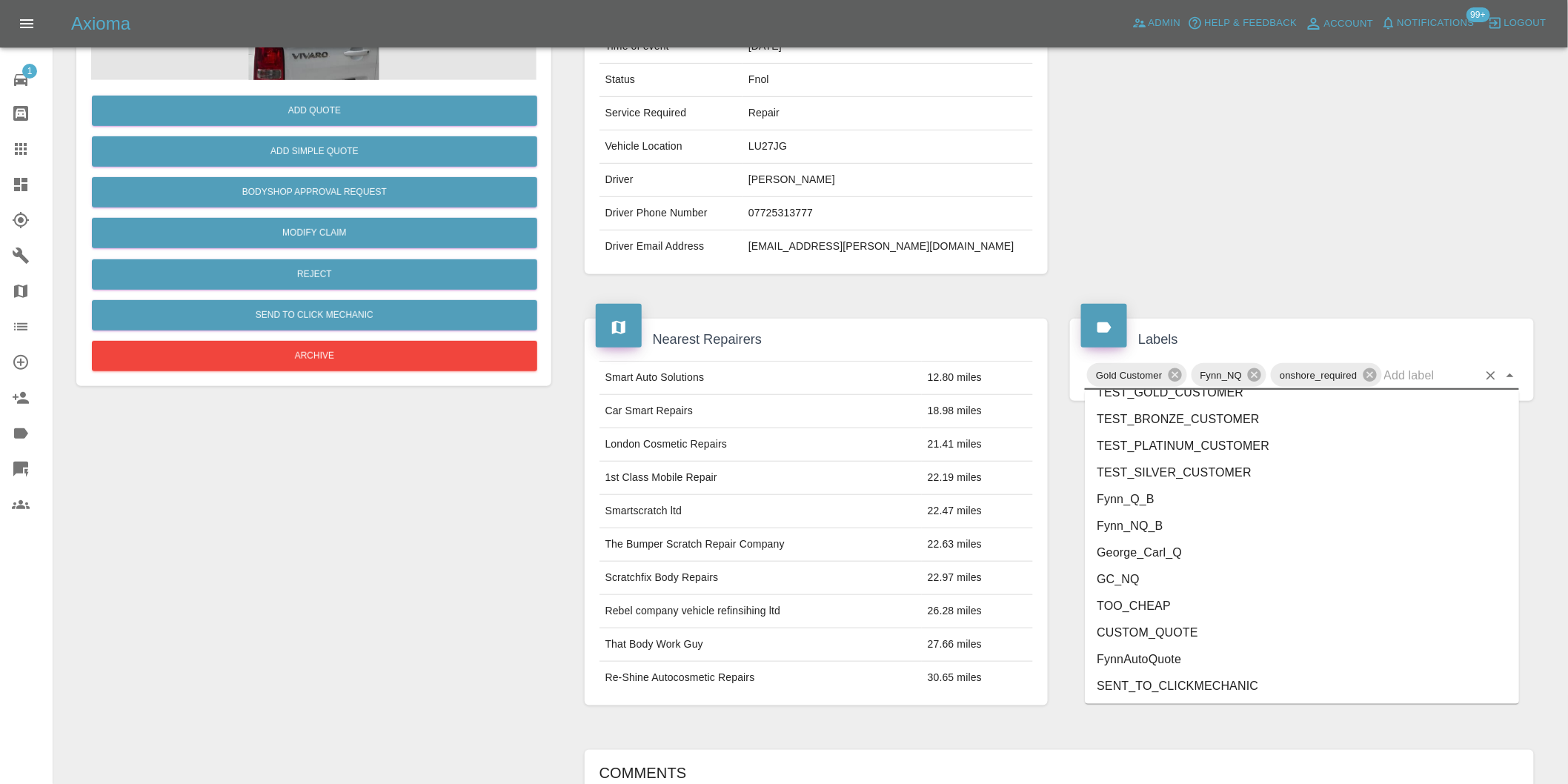
click at [1179, 559] on li "George_Carl_Q" at bounding box center [1302, 553] width 434 height 26
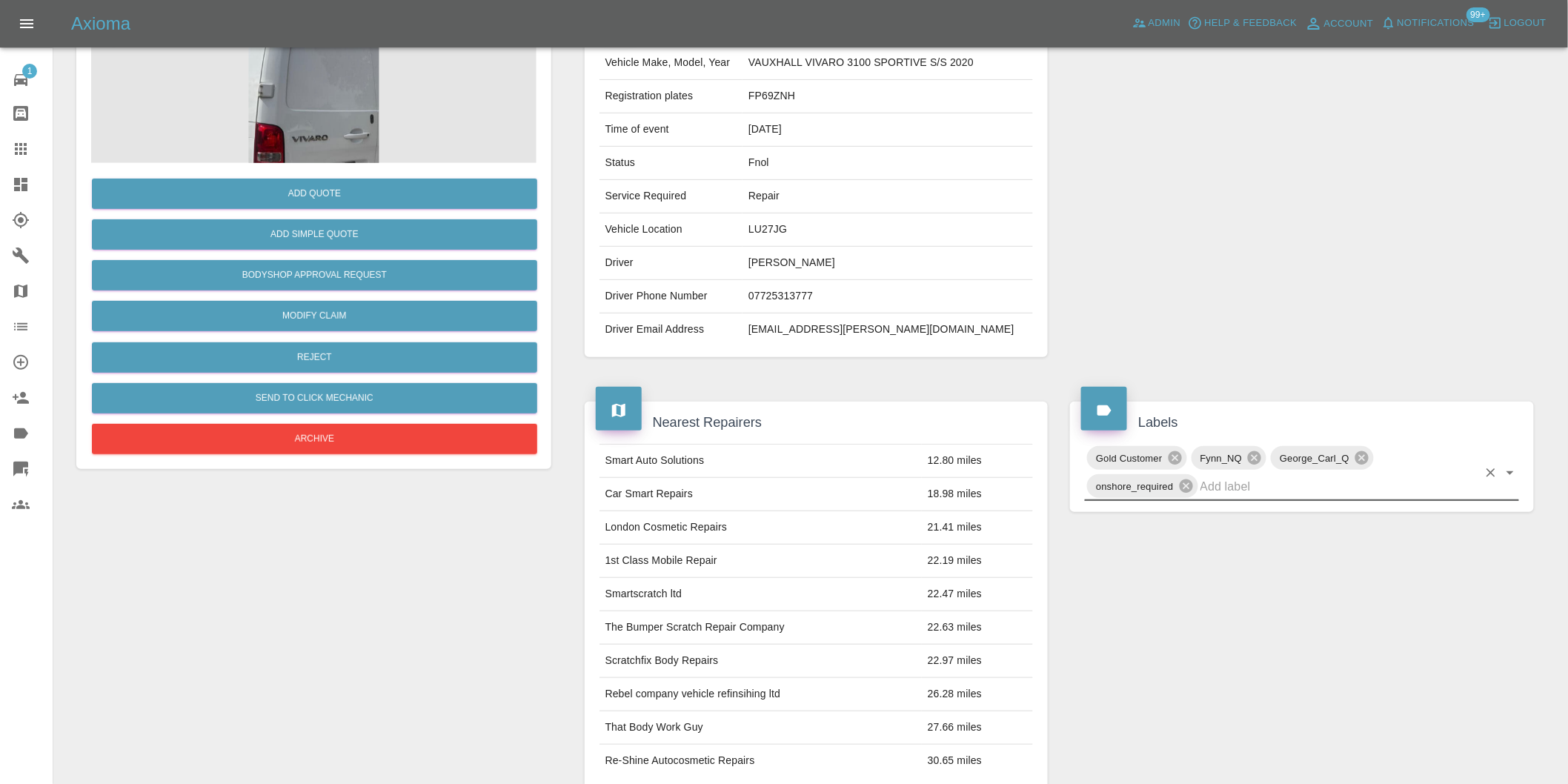
scroll to position [0, 0]
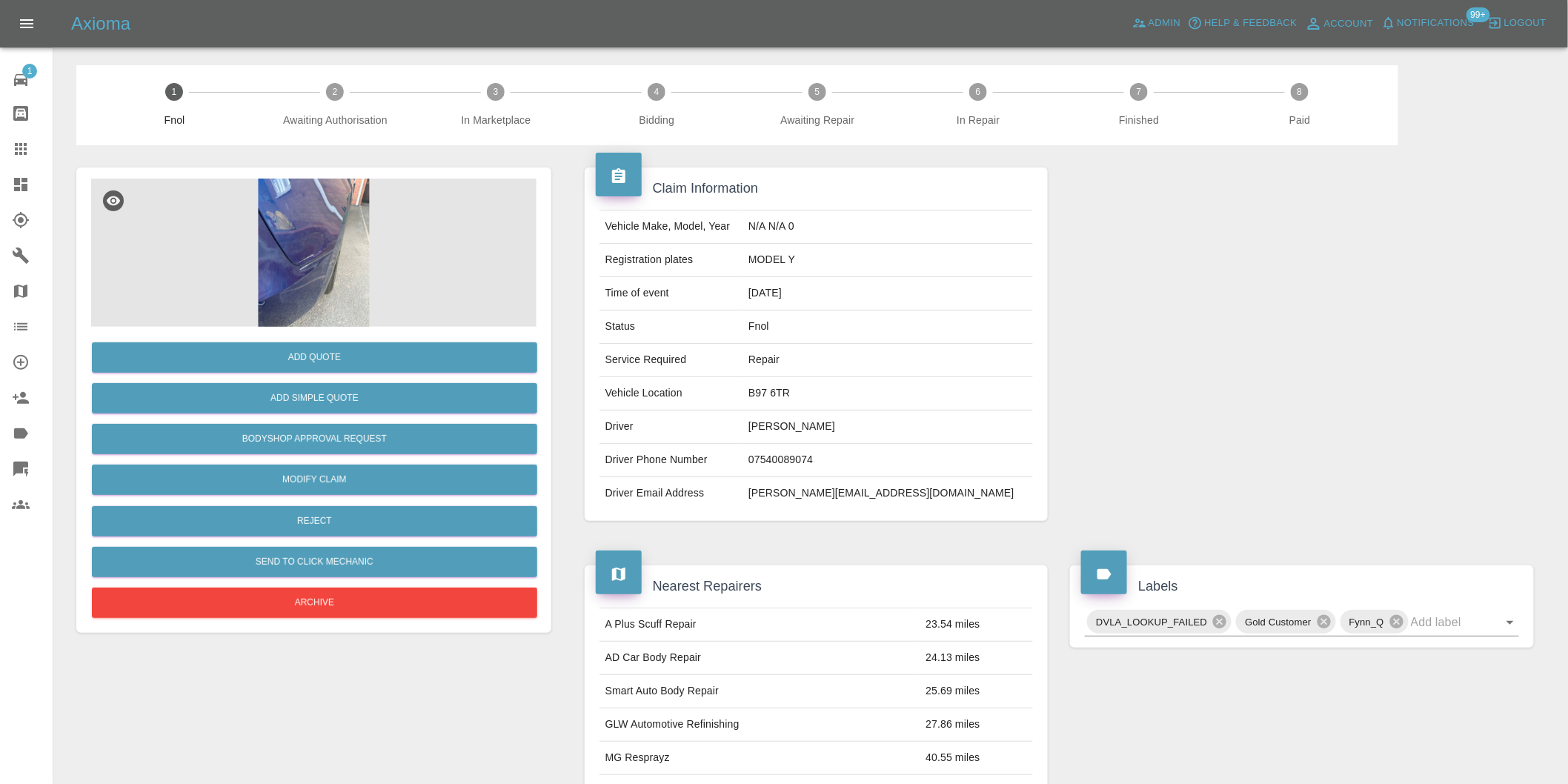
click at [314, 228] on img at bounding box center [314, 252] width 445 height 148
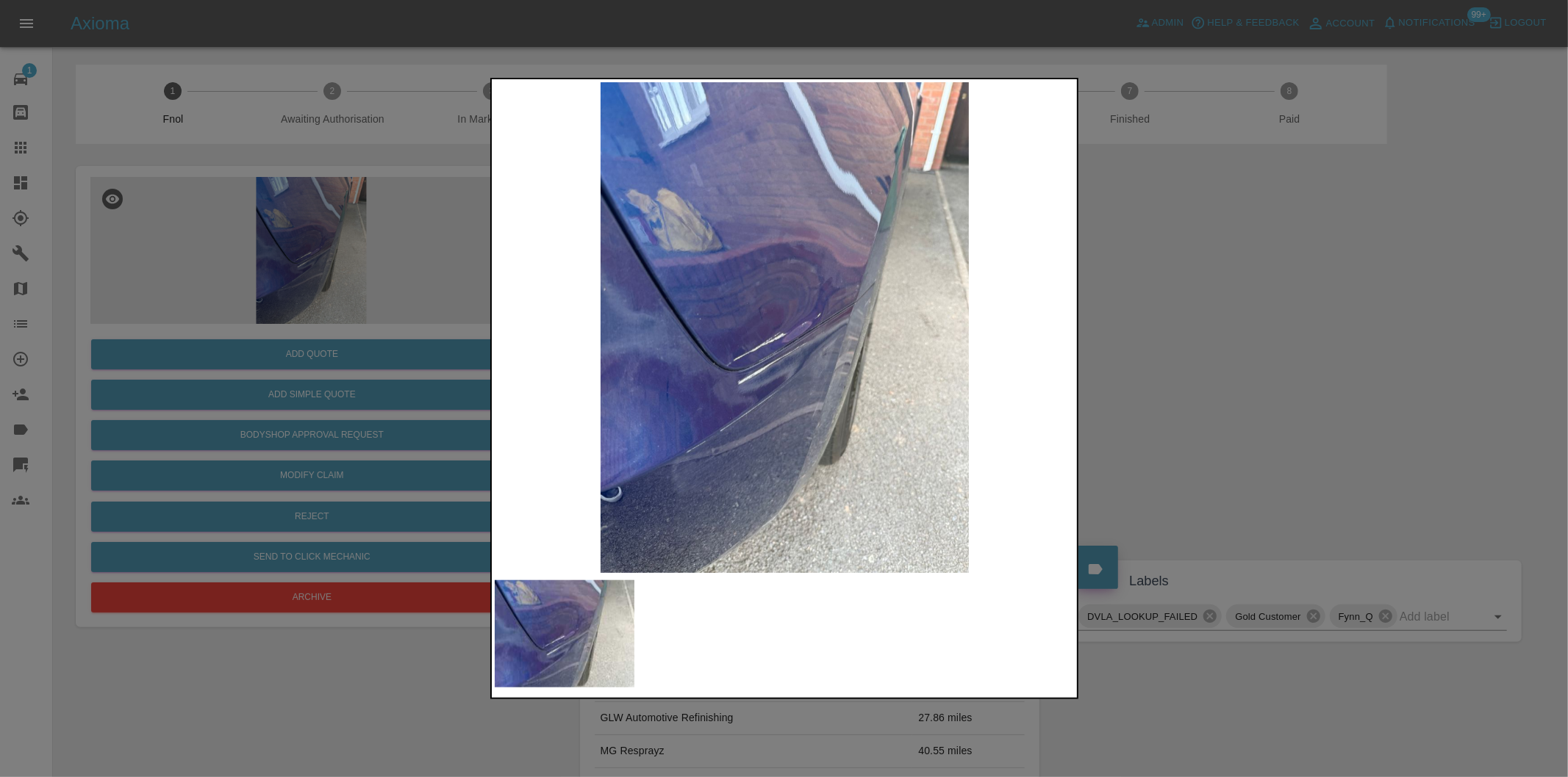
click at [738, 293] on img at bounding box center [785, 327] width 581 height 491
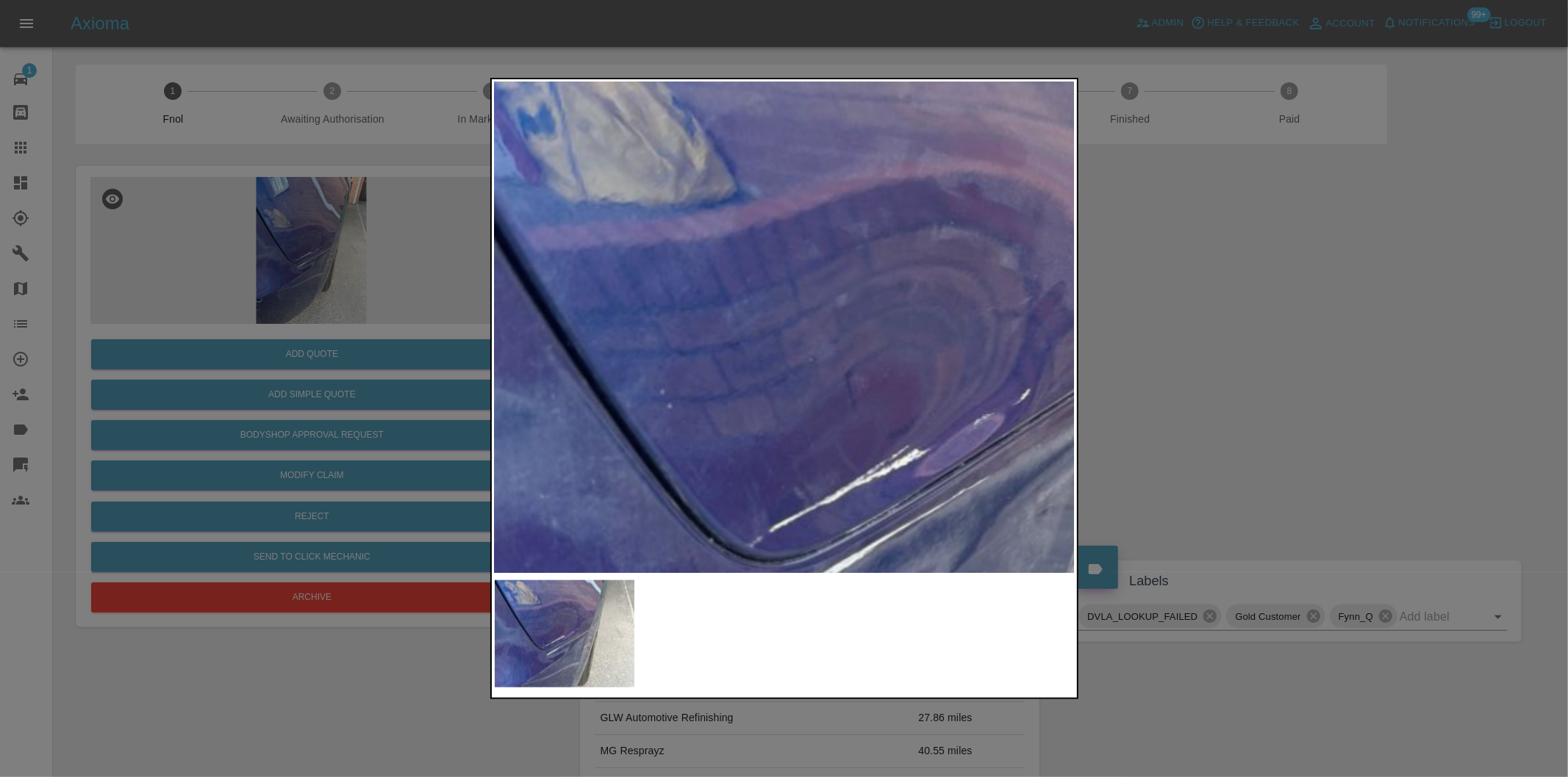
click at [738, 293] on img at bounding box center [922, 432] width 1742 height 1472
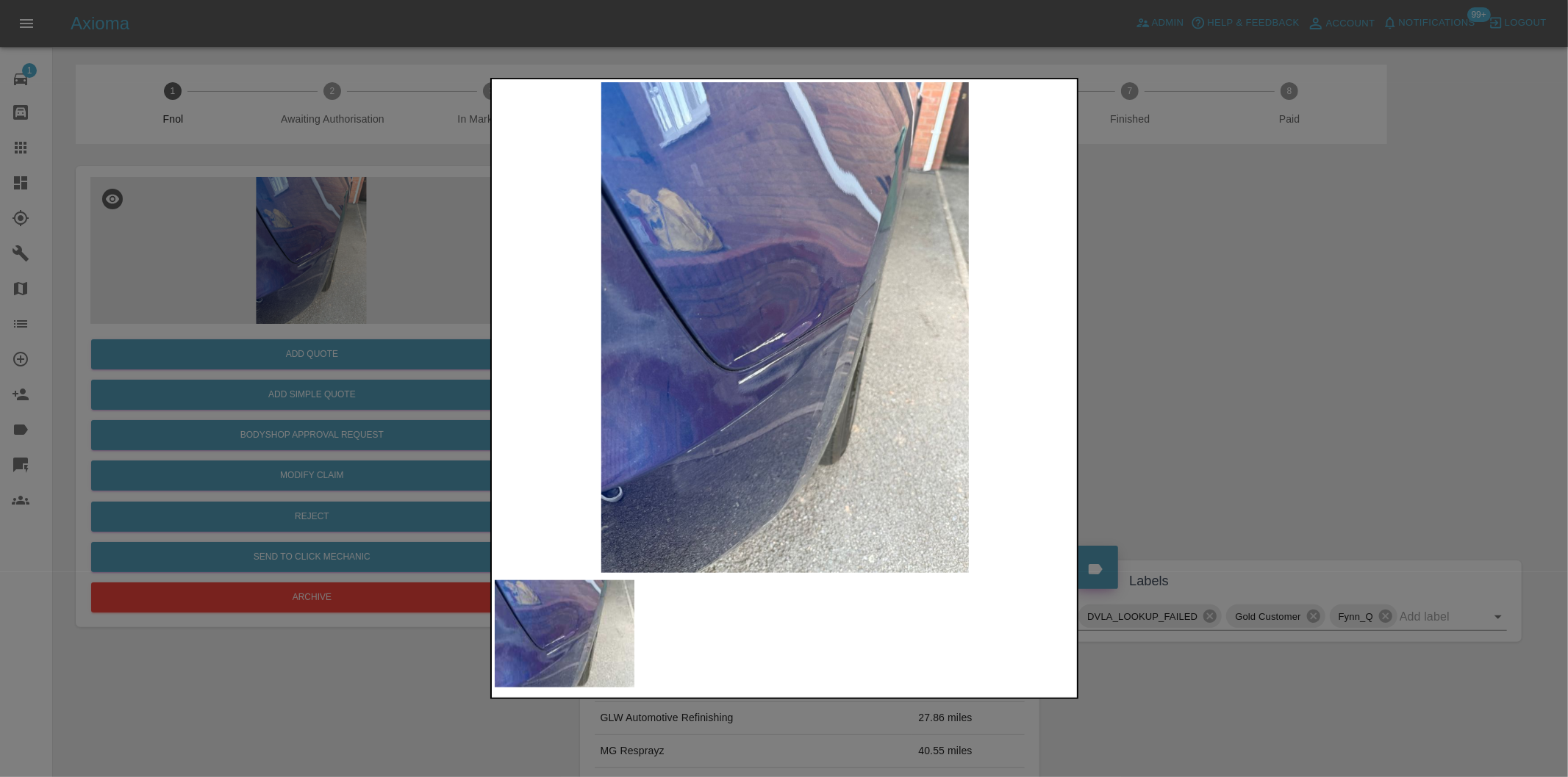
click at [1161, 303] on div at bounding box center [784, 388] width 1568 height 777
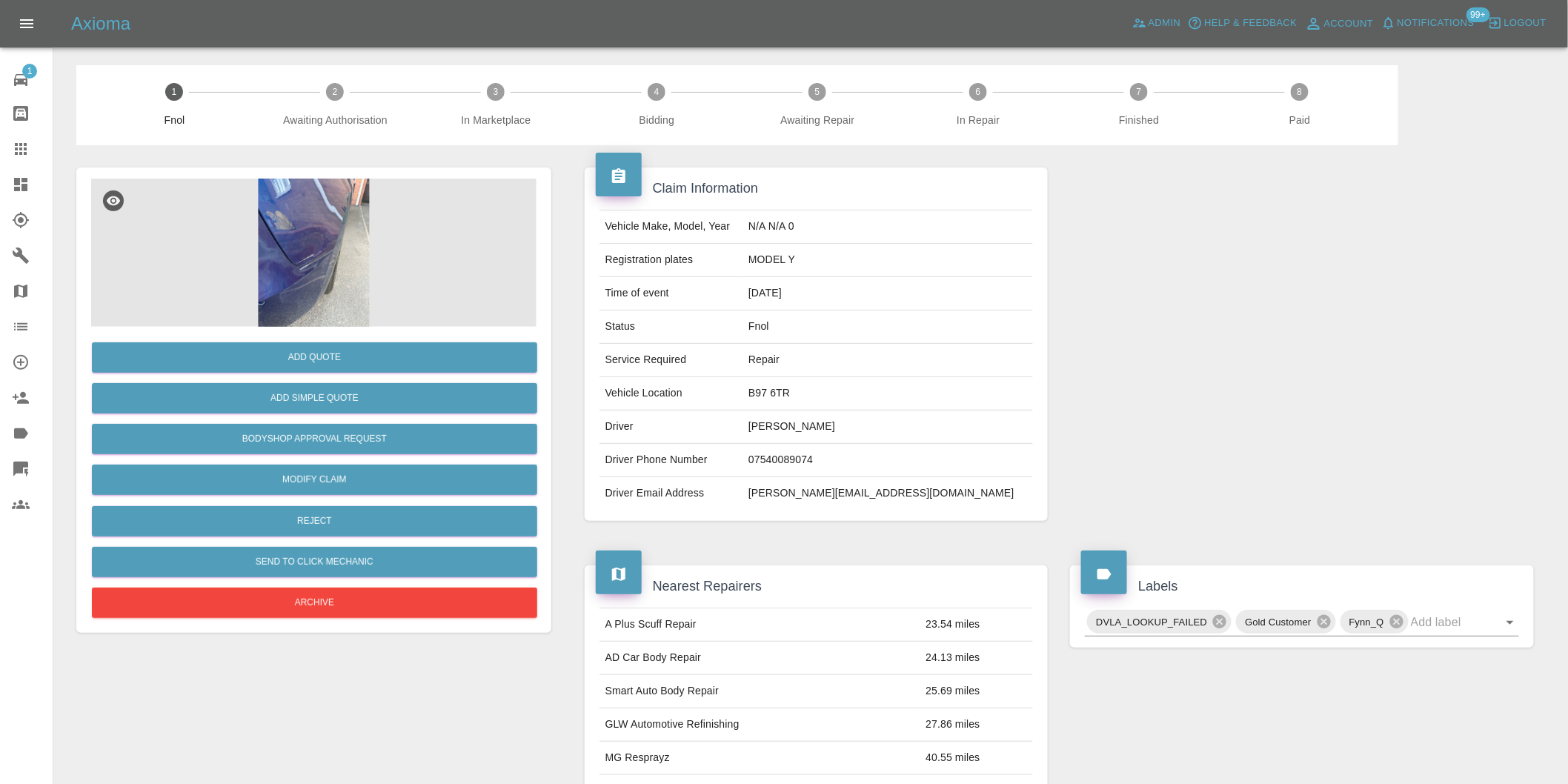
click at [307, 234] on img at bounding box center [314, 252] width 445 height 148
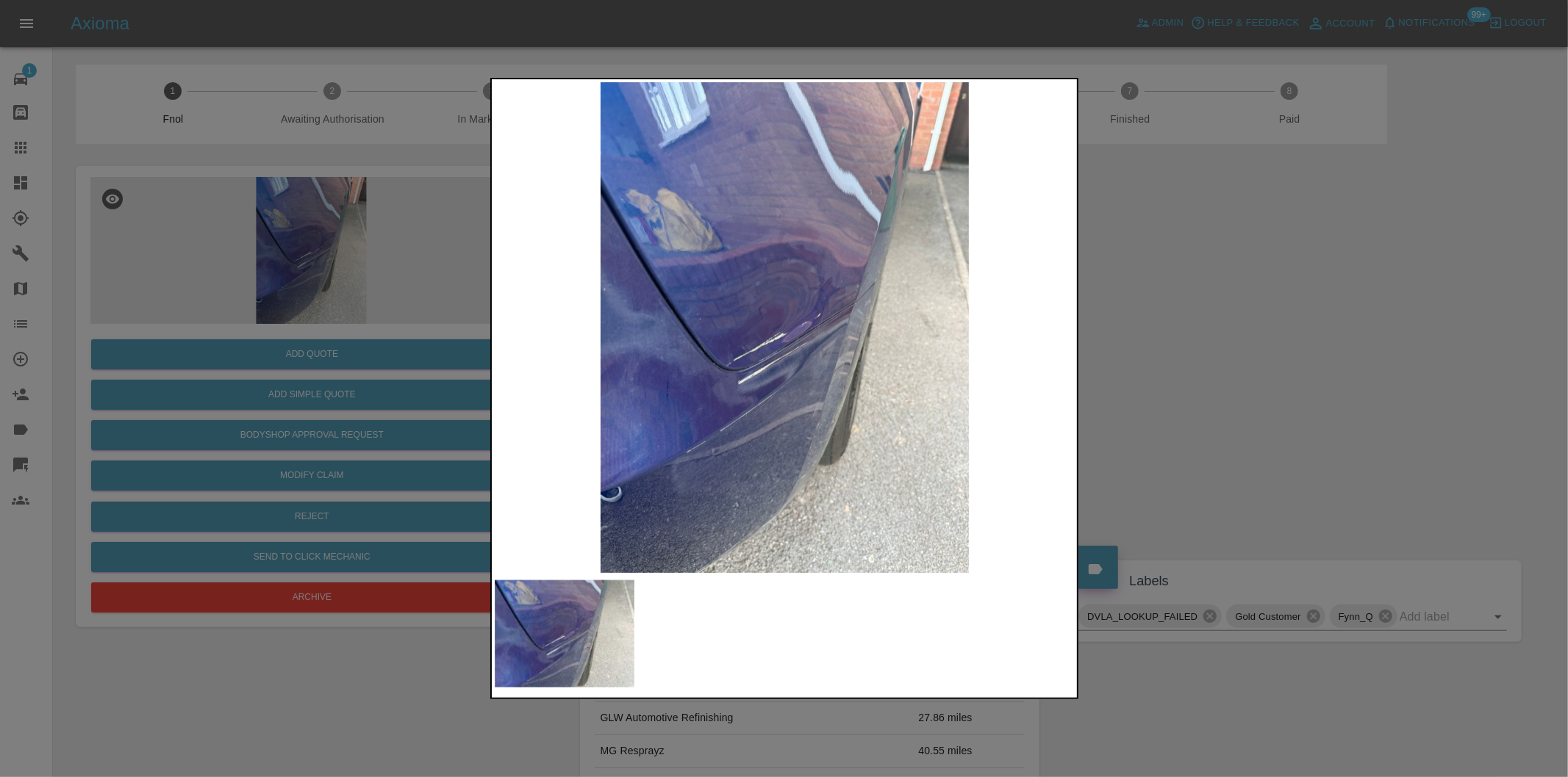
click at [1186, 349] on div at bounding box center [784, 388] width 1568 height 777
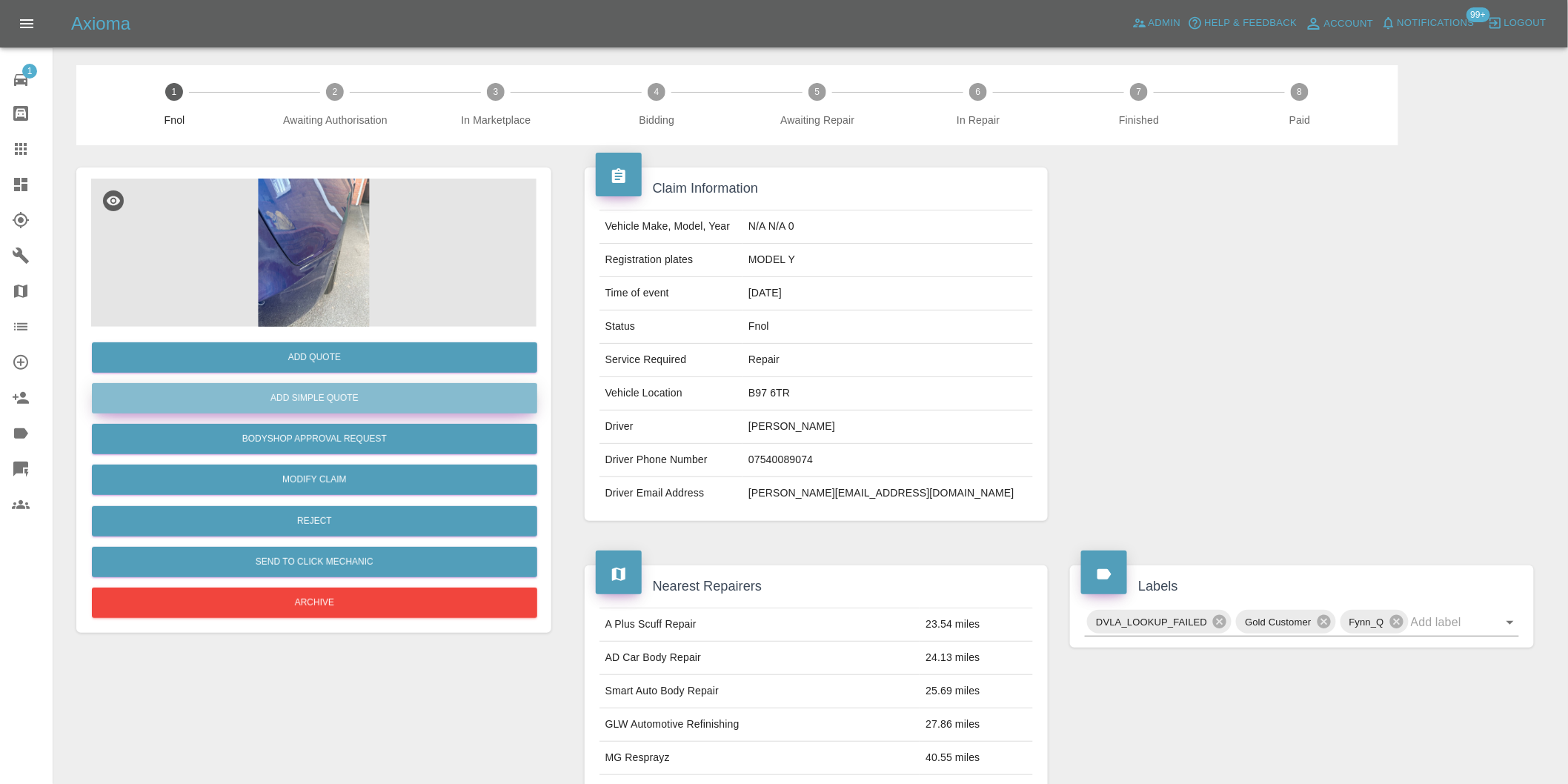
click at [359, 397] on button "Add Simple Quote" at bounding box center [314, 398] width 445 height 30
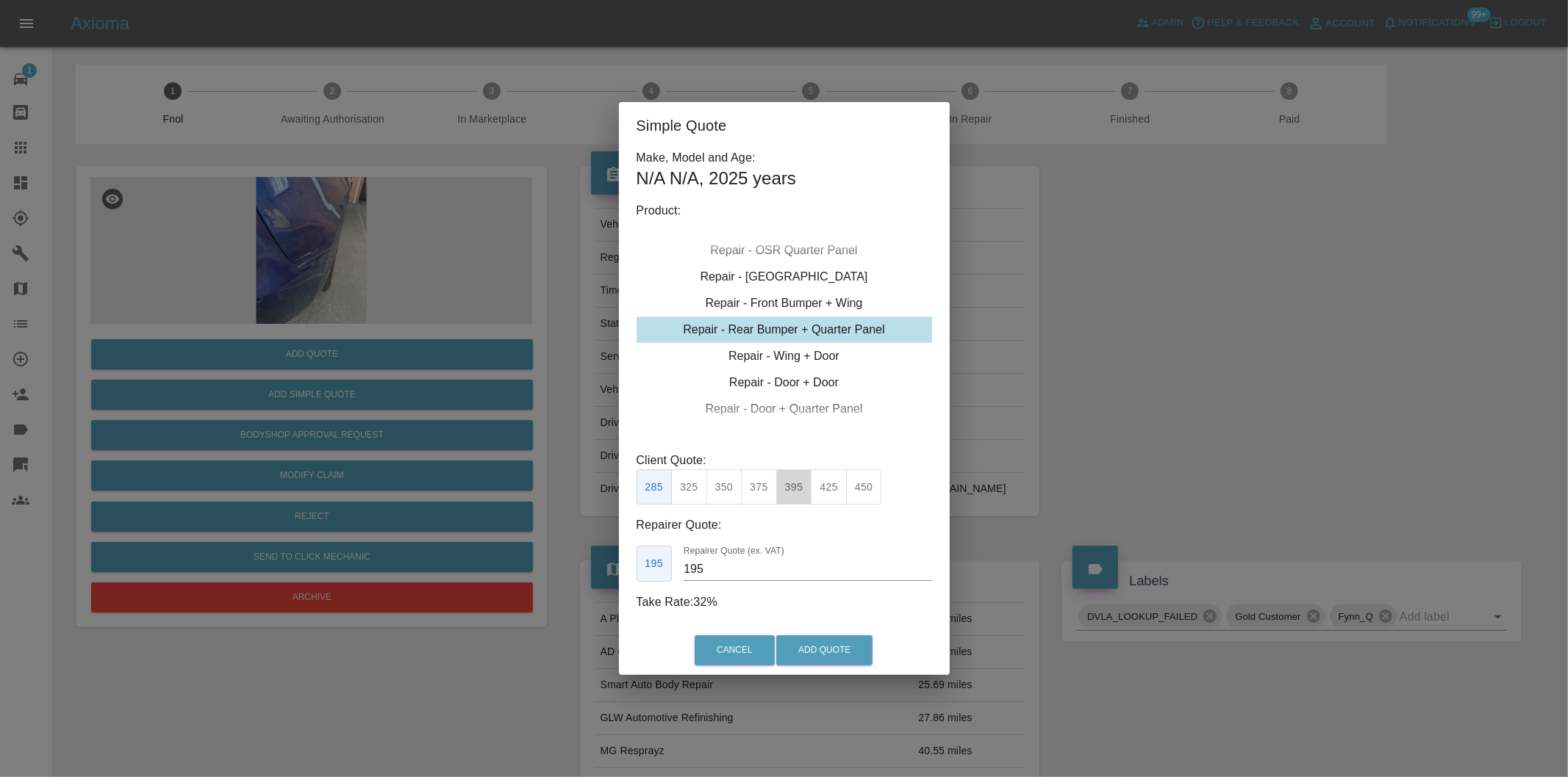
click at [790, 487] on button "395" at bounding box center [794, 487] width 36 height 36
type input "250"
click at [828, 658] on button "Add Quote" at bounding box center [824, 651] width 96 height 30
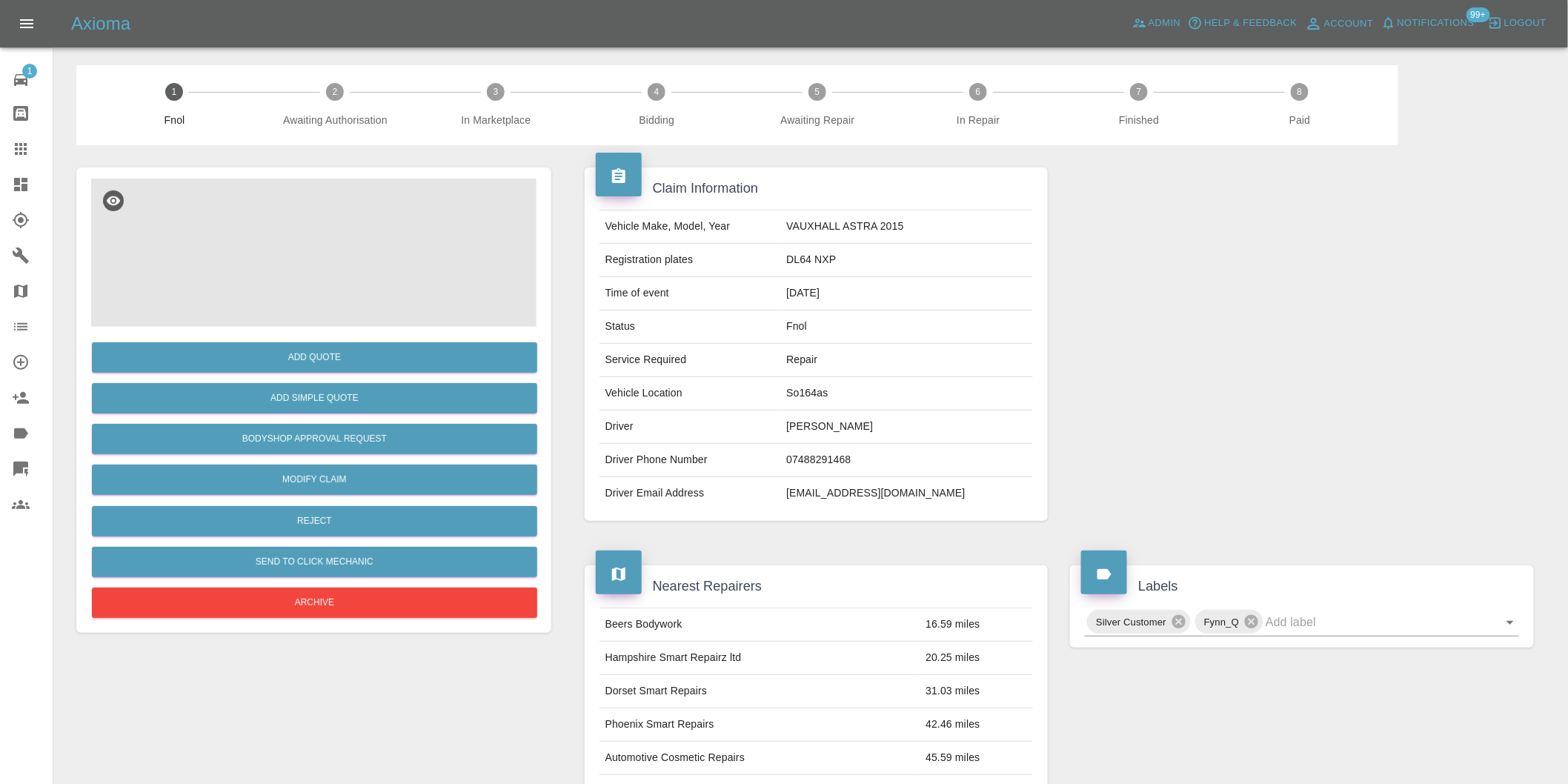
click at [342, 255] on img at bounding box center [314, 252] width 445 height 148
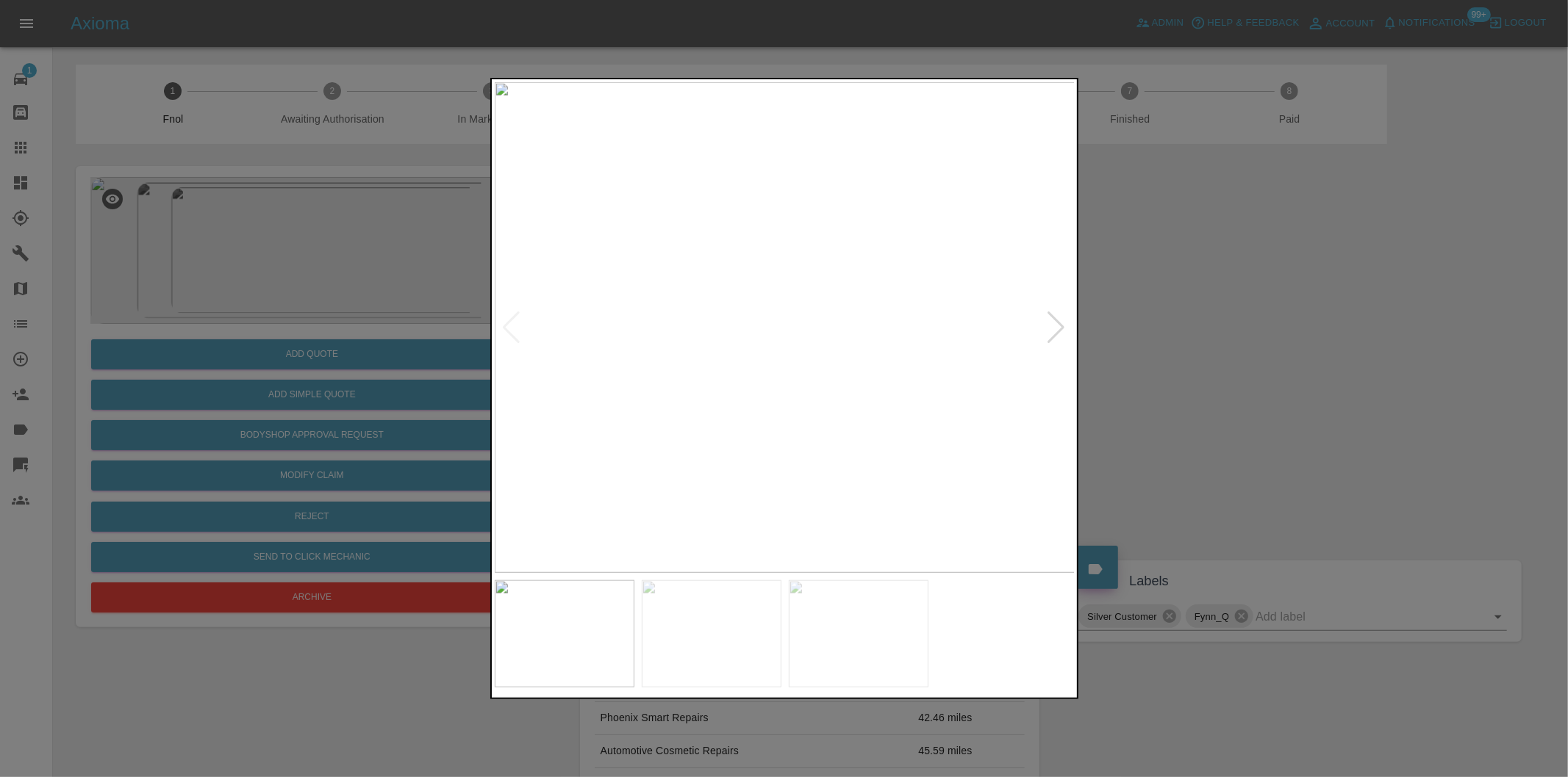
click at [1060, 325] on div at bounding box center [1056, 327] width 20 height 33
click at [1103, 316] on div at bounding box center [784, 388] width 1568 height 777
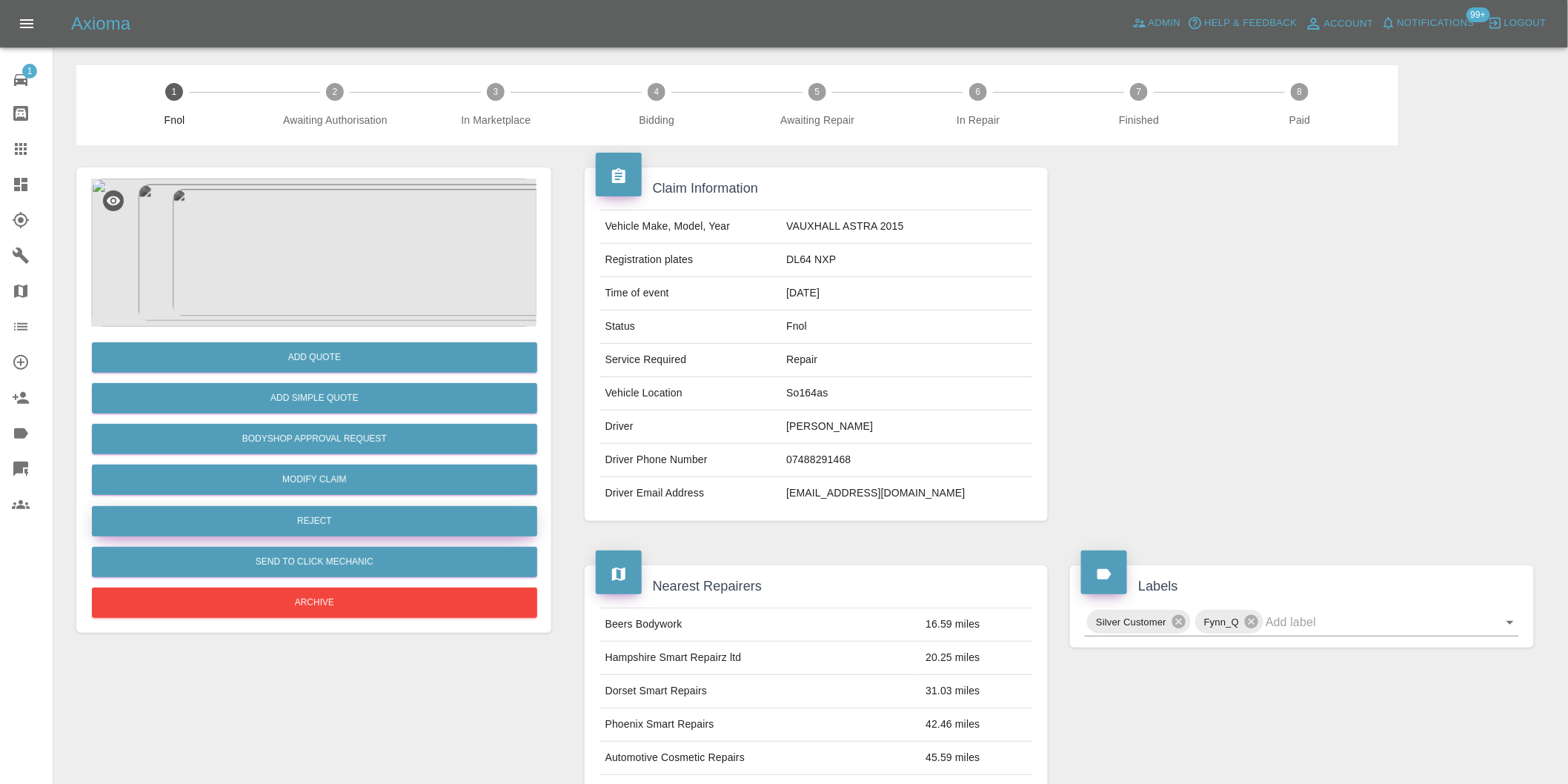
click at [324, 519] on button "Reject" at bounding box center [314, 522] width 445 height 30
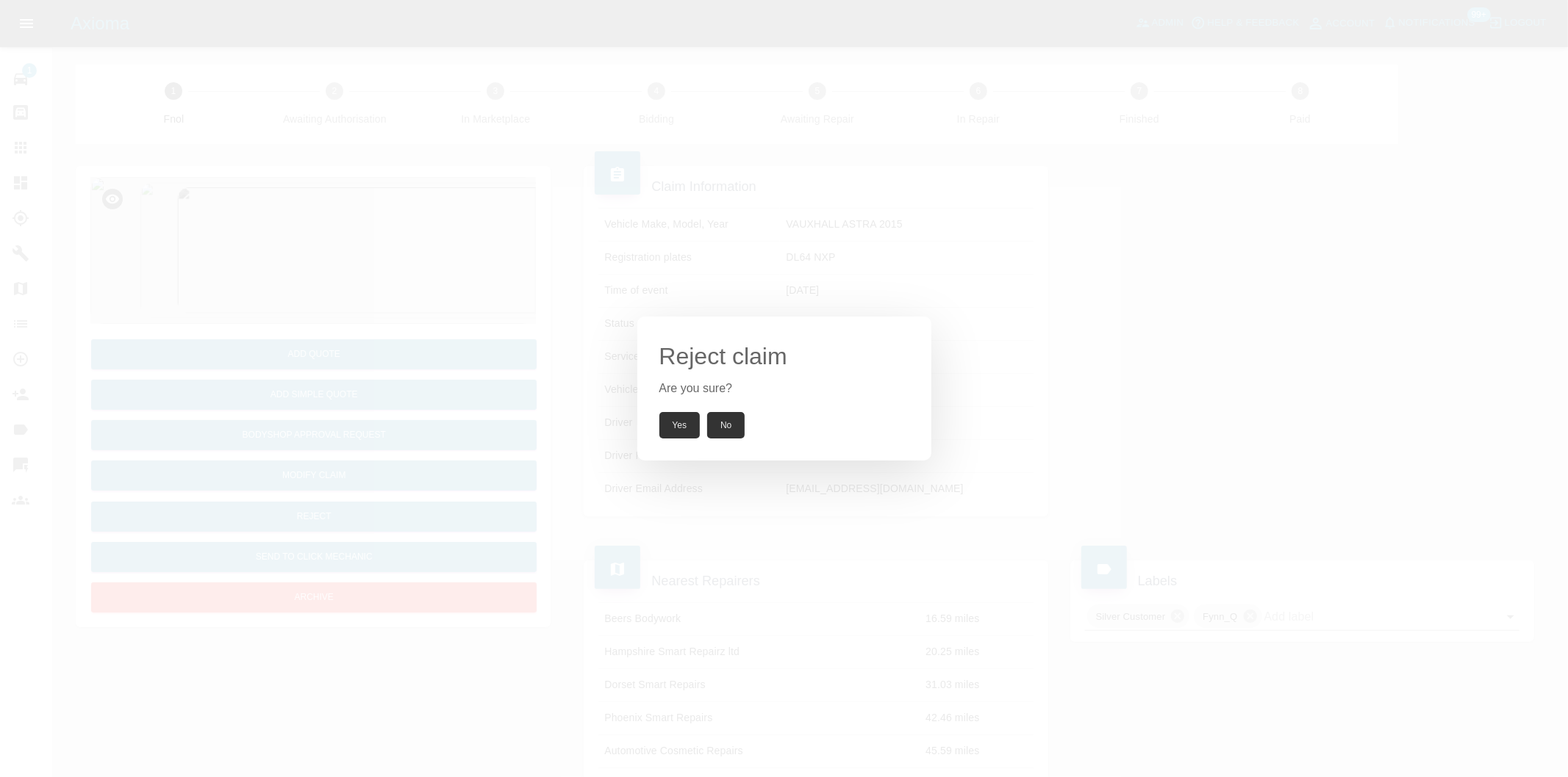
click at [677, 426] on button "Yes" at bounding box center [680, 425] width 41 height 26
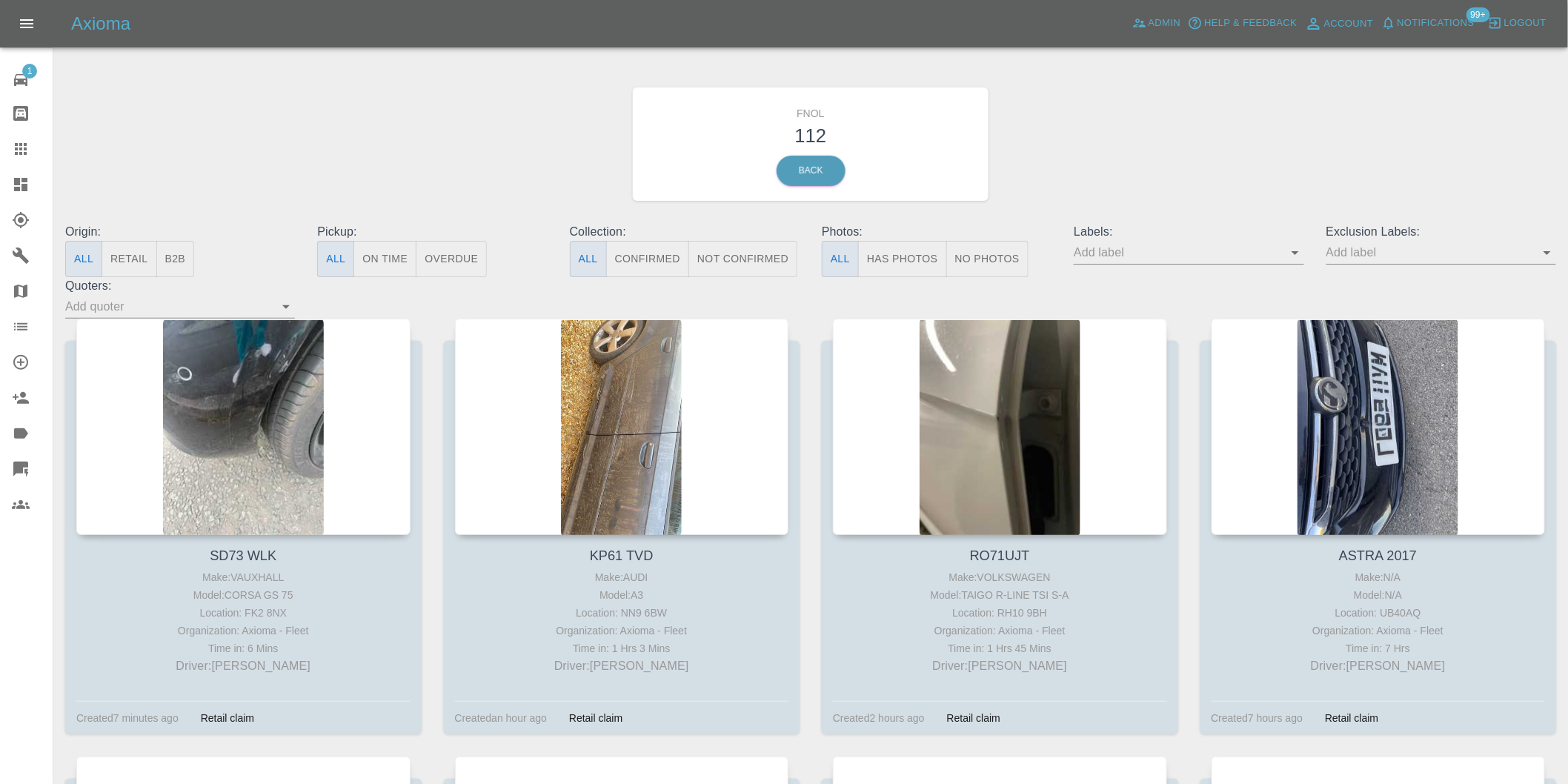
click at [905, 263] on button "Has Photos" at bounding box center [903, 259] width 89 height 36
click at [1554, 254] on icon "Open" at bounding box center [1547, 252] width 18 height 18
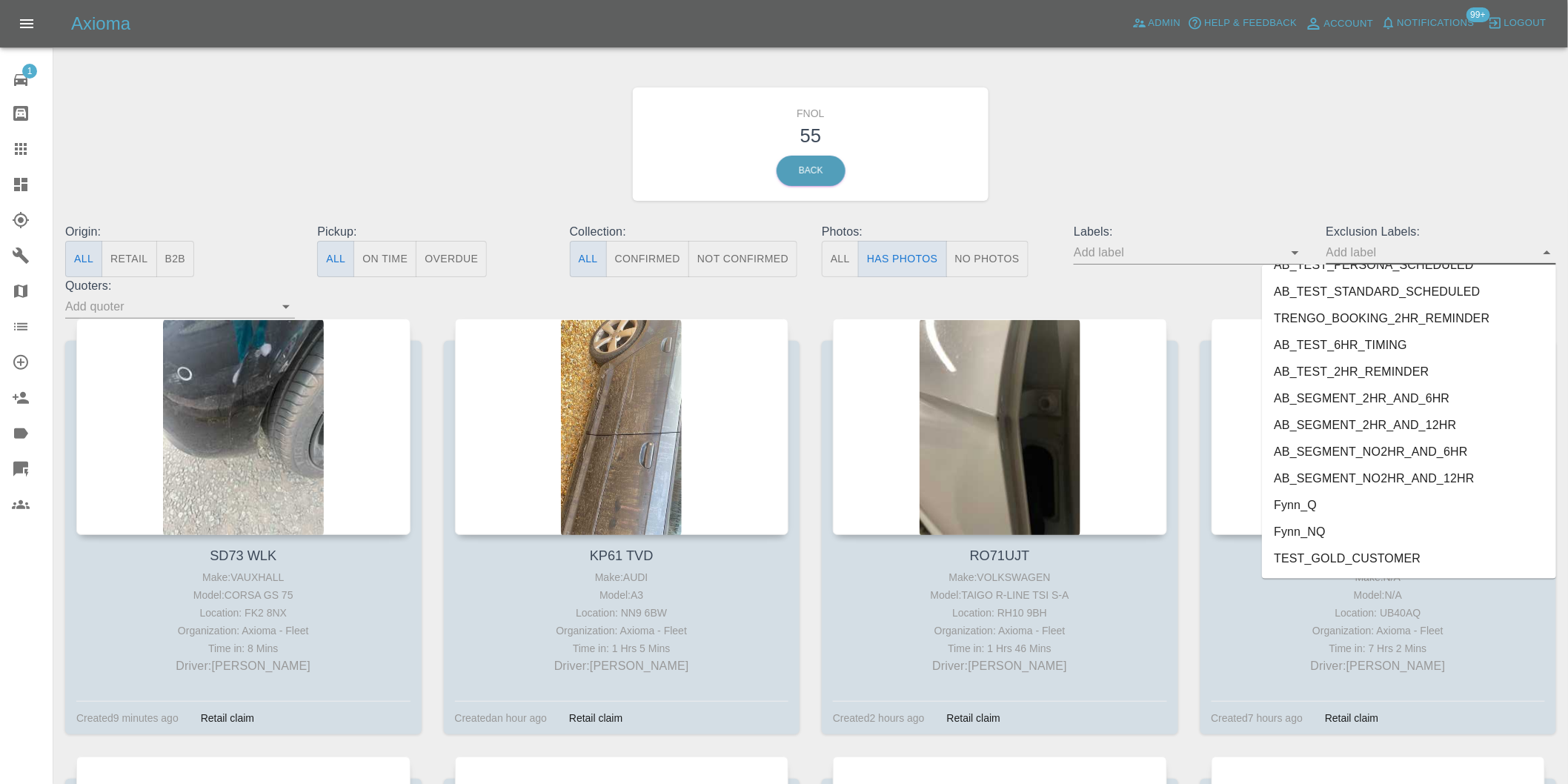
scroll to position [3219, 0]
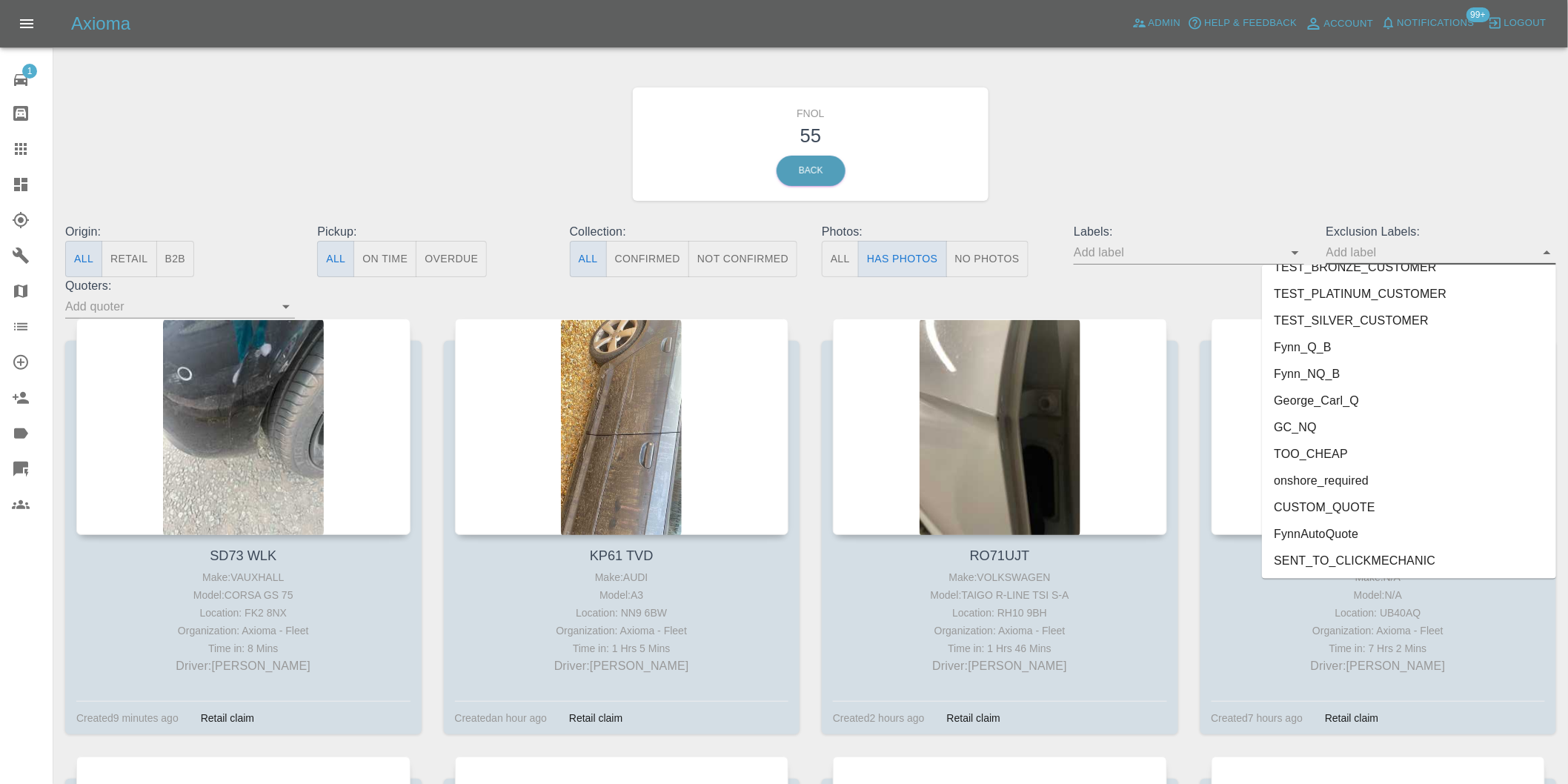
click at [1365, 477] on li "onshore_required" at bounding box center [1410, 481] width 294 height 26
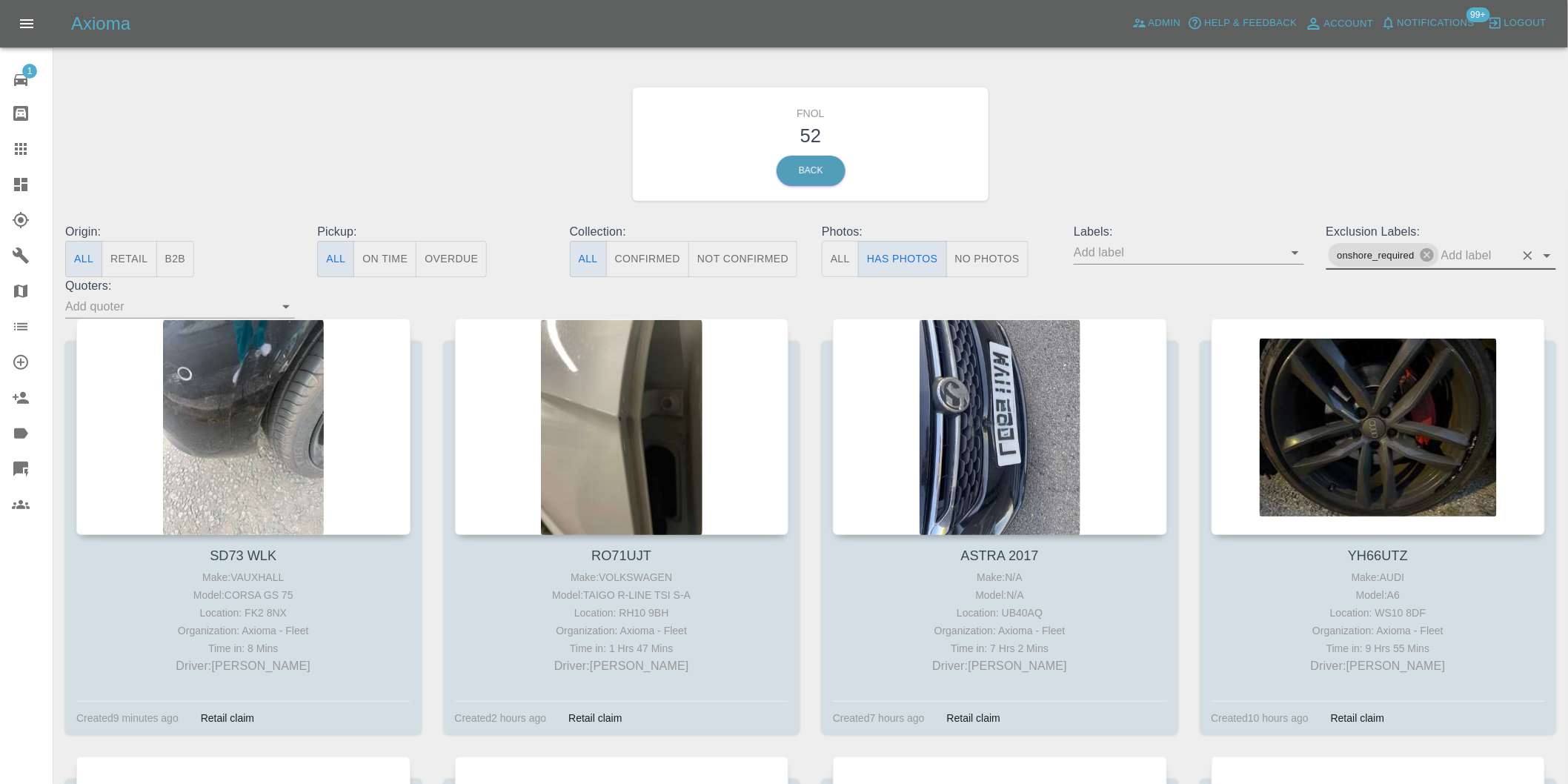
click at [1549, 254] on icon "Open" at bounding box center [1547, 256] width 18 height 18
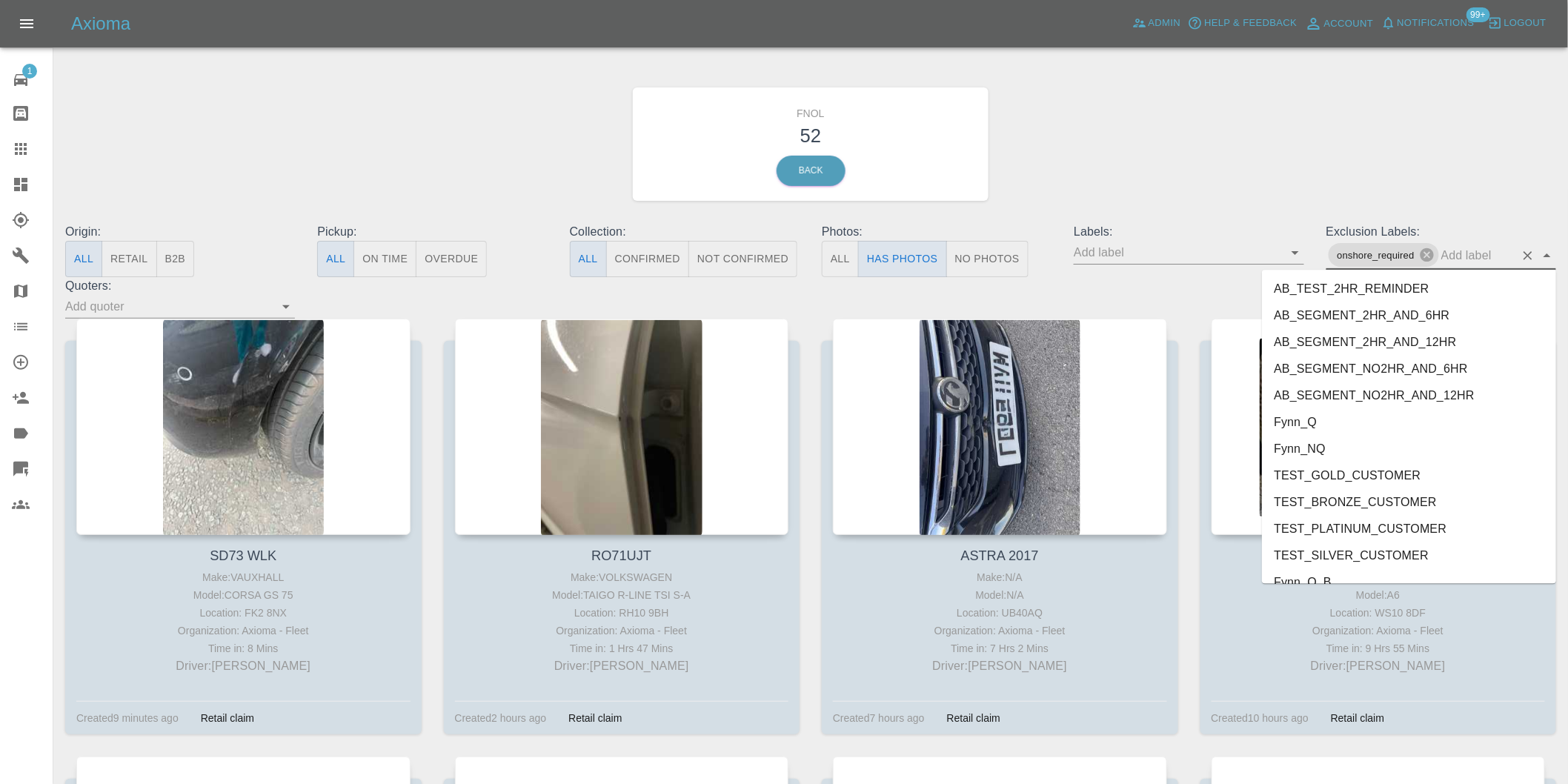
scroll to position [3193, 0]
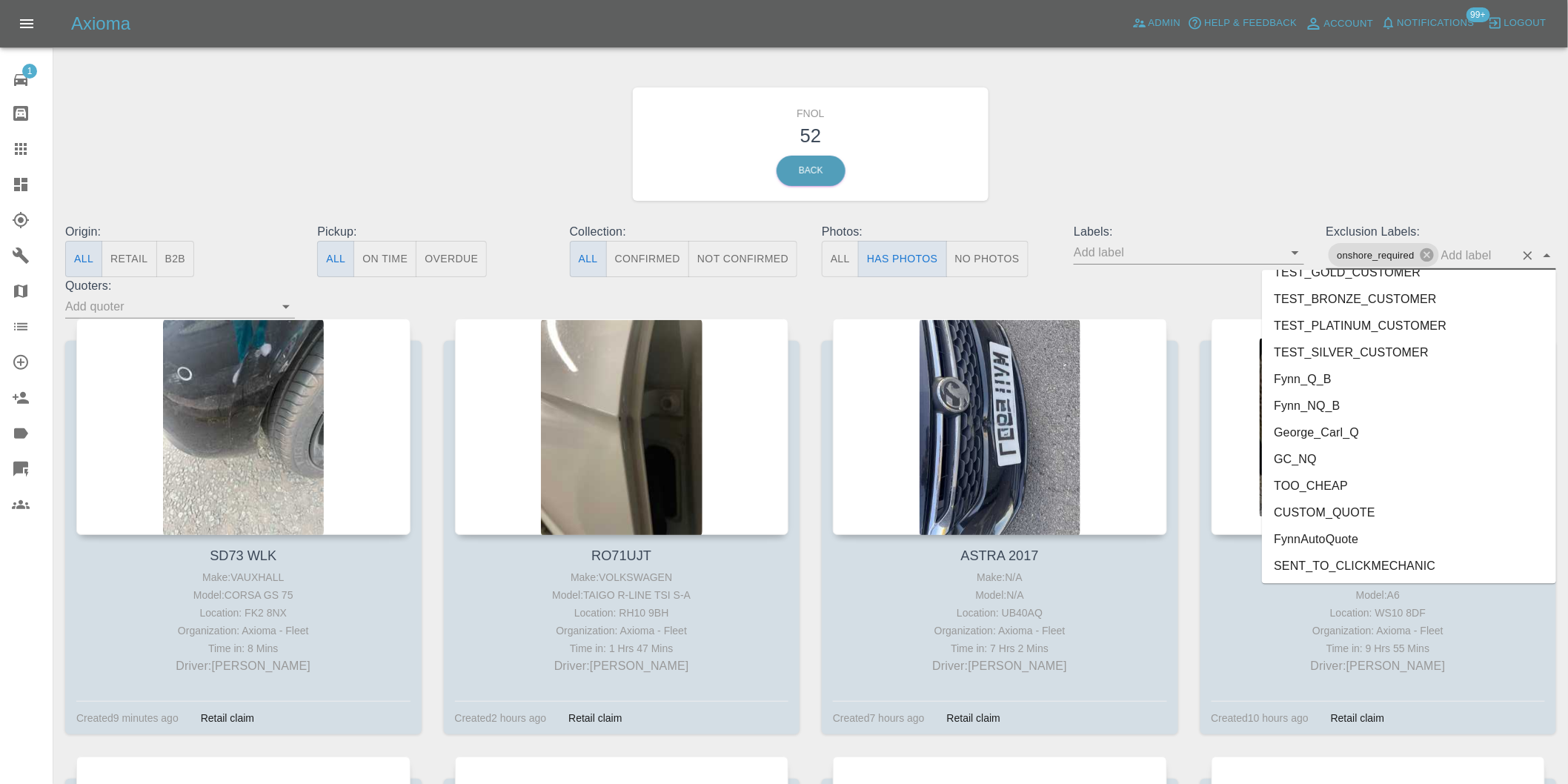
click at [1357, 431] on li "George_Carl_Q" at bounding box center [1410, 432] width 294 height 26
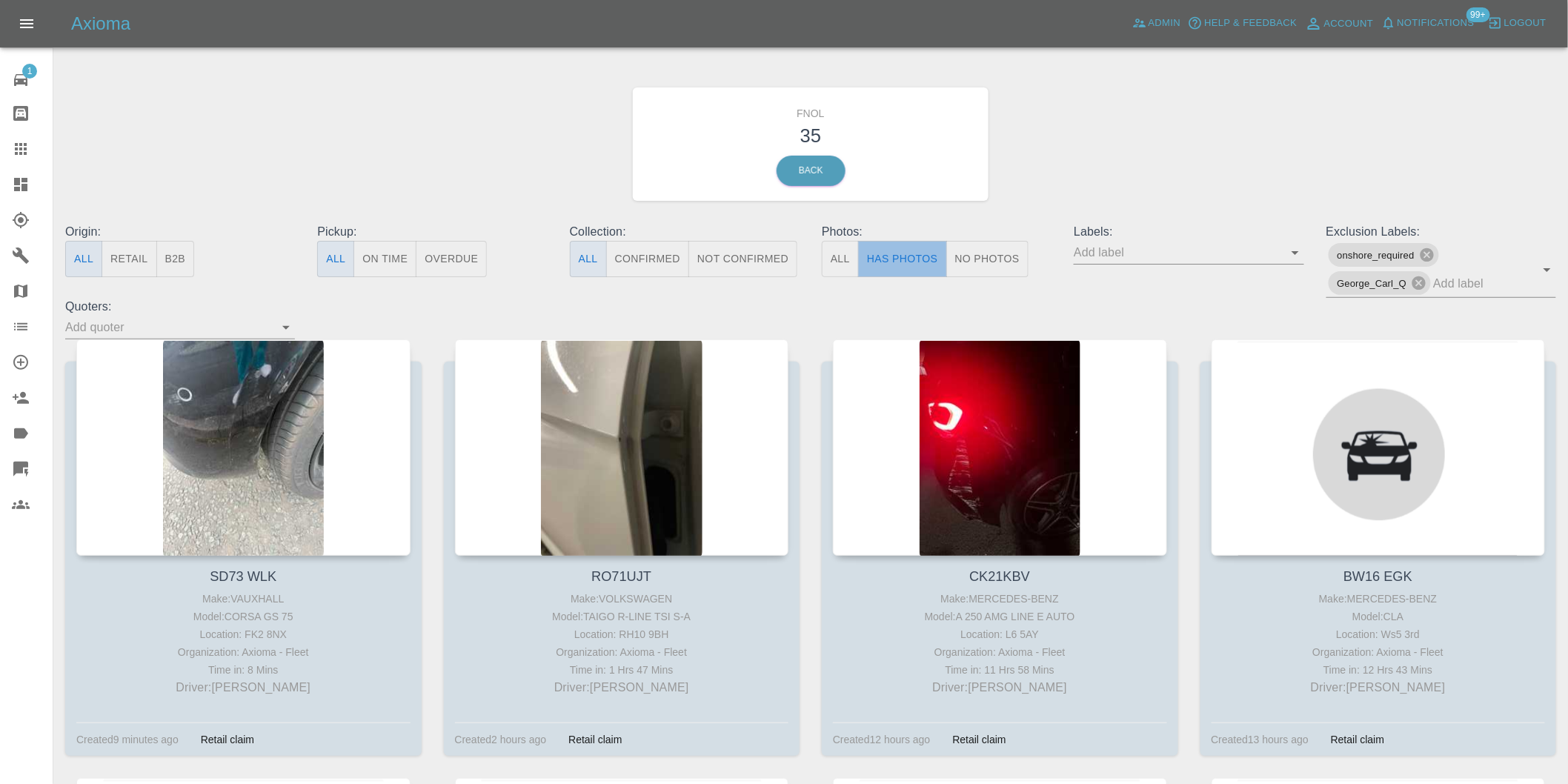
click at [912, 254] on button "Has Photos" at bounding box center [903, 259] width 89 height 36
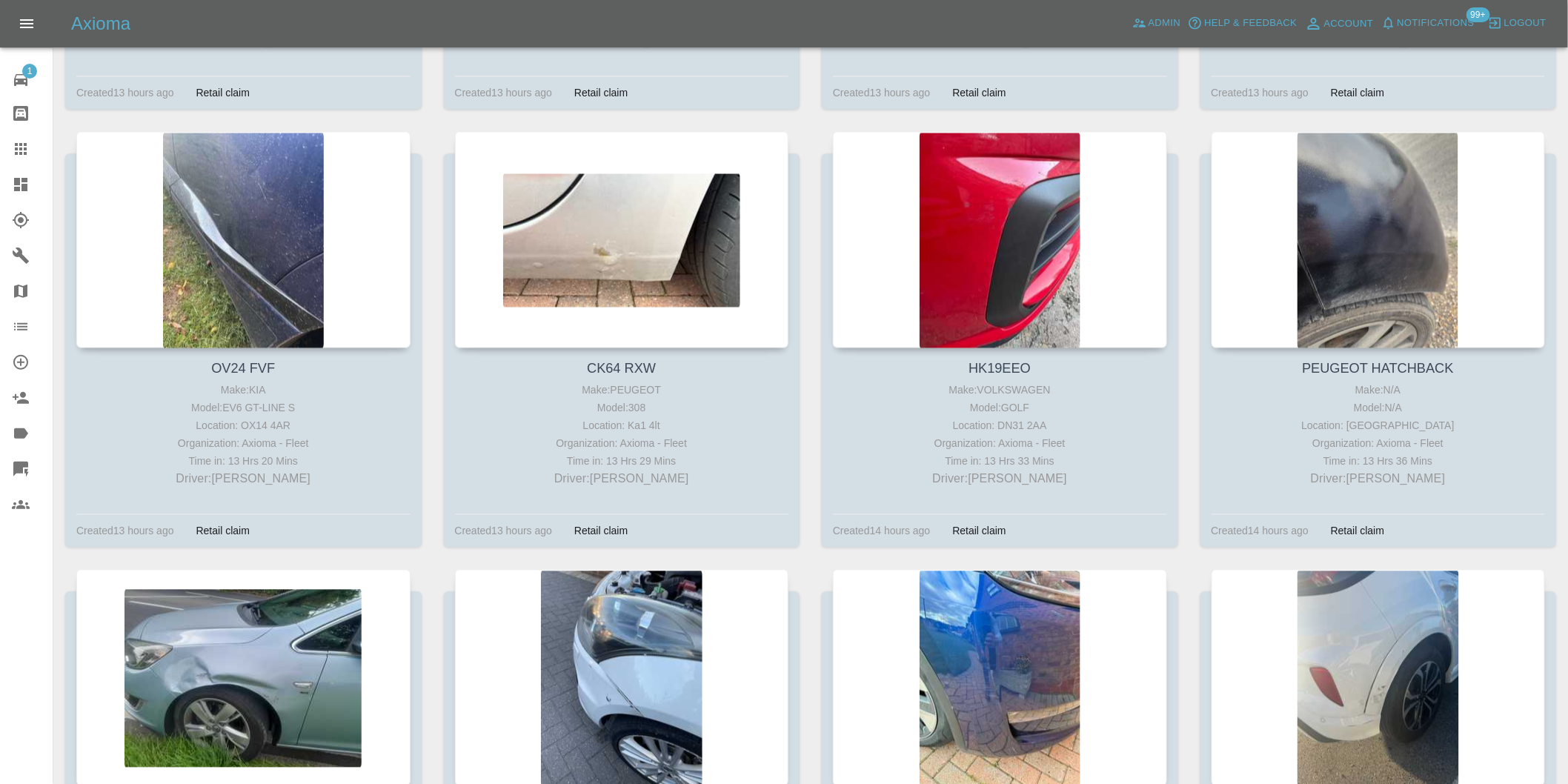
scroll to position [988, 0]
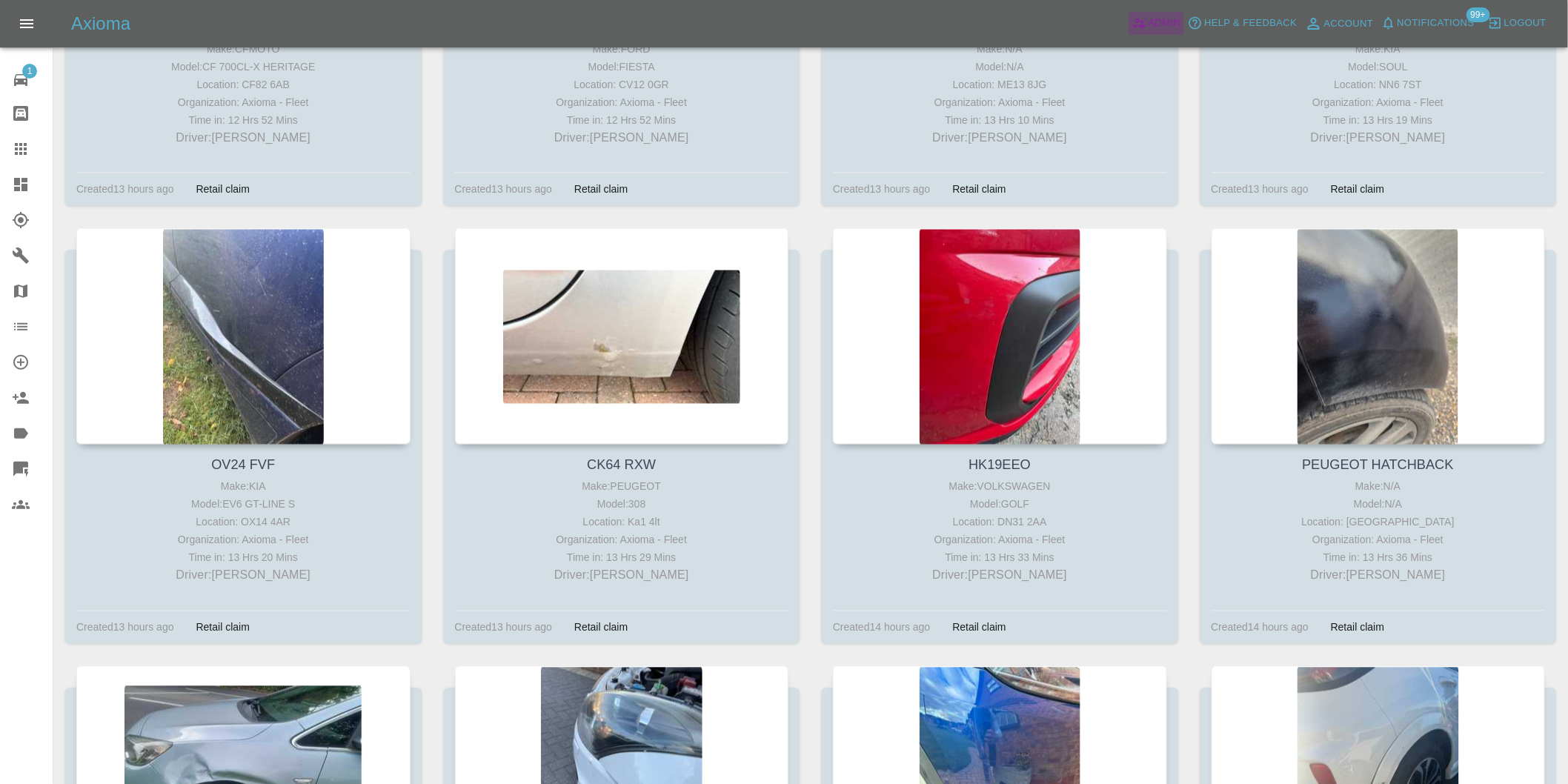
click at [1170, 18] on span "Admin" at bounding box center [1165, 24] width 33 height 17
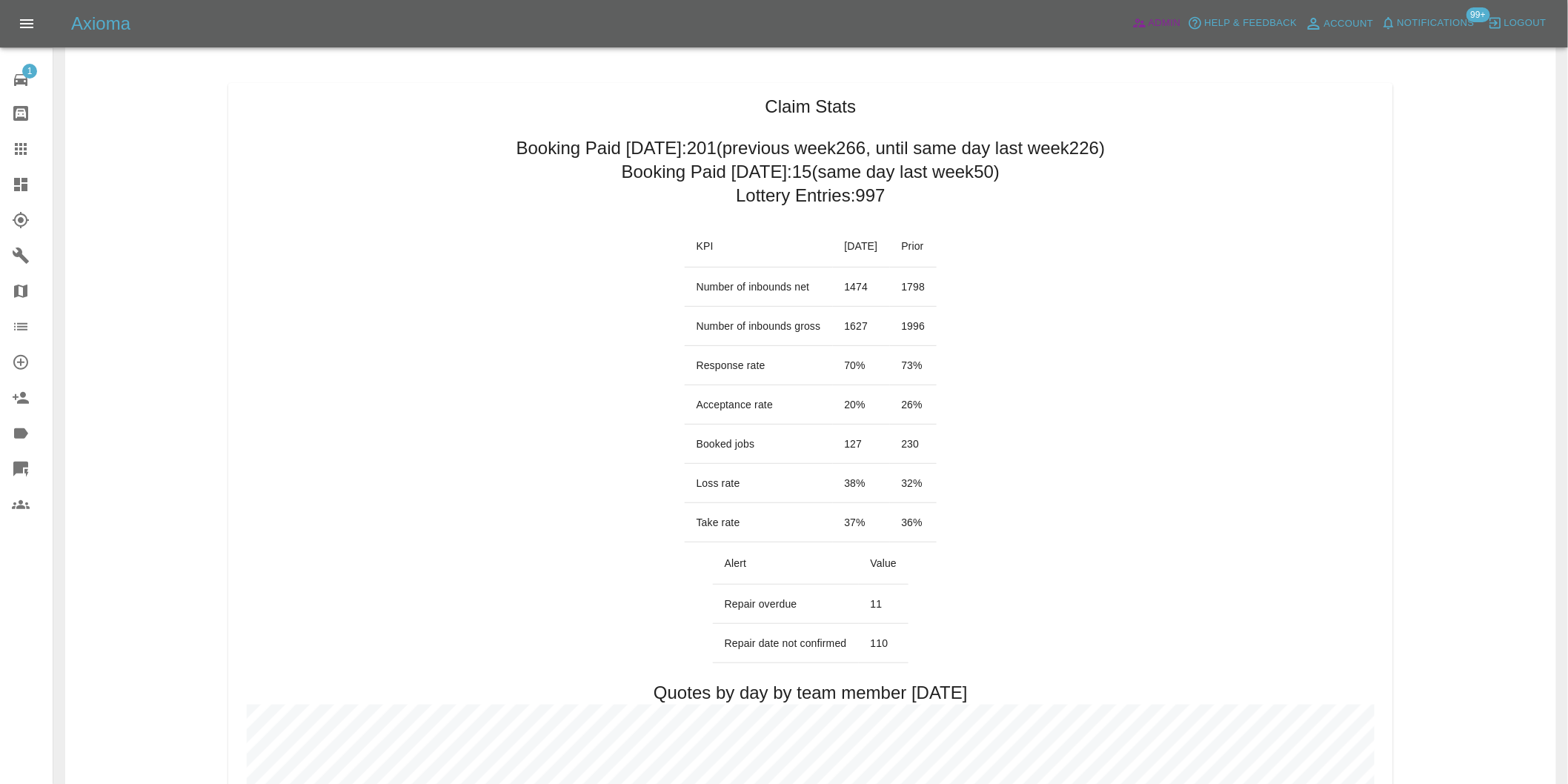
scroll to position [82, 0]
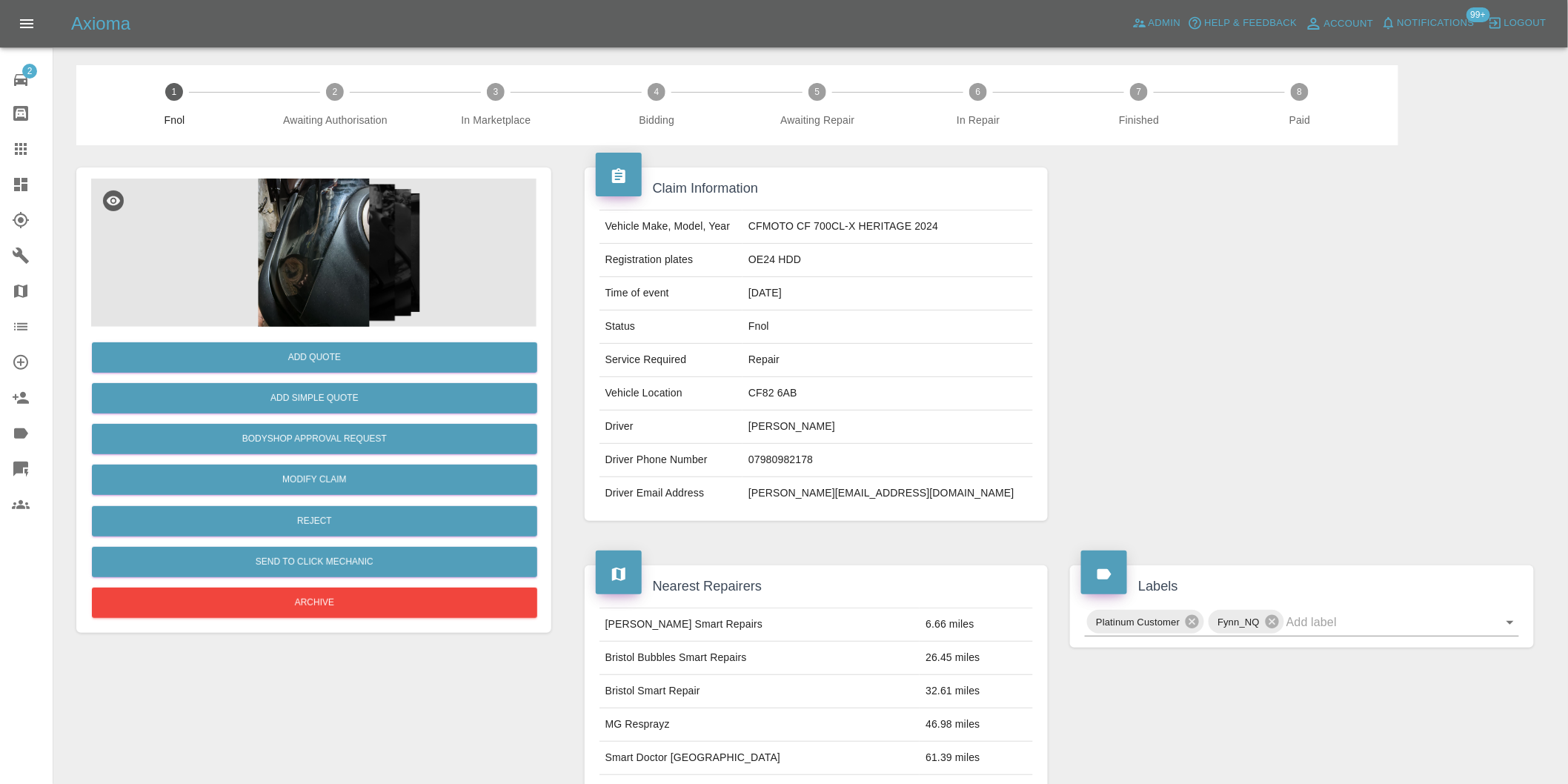
click at [338, 226] on img at bounding box center [314, 252] width 445 height 148
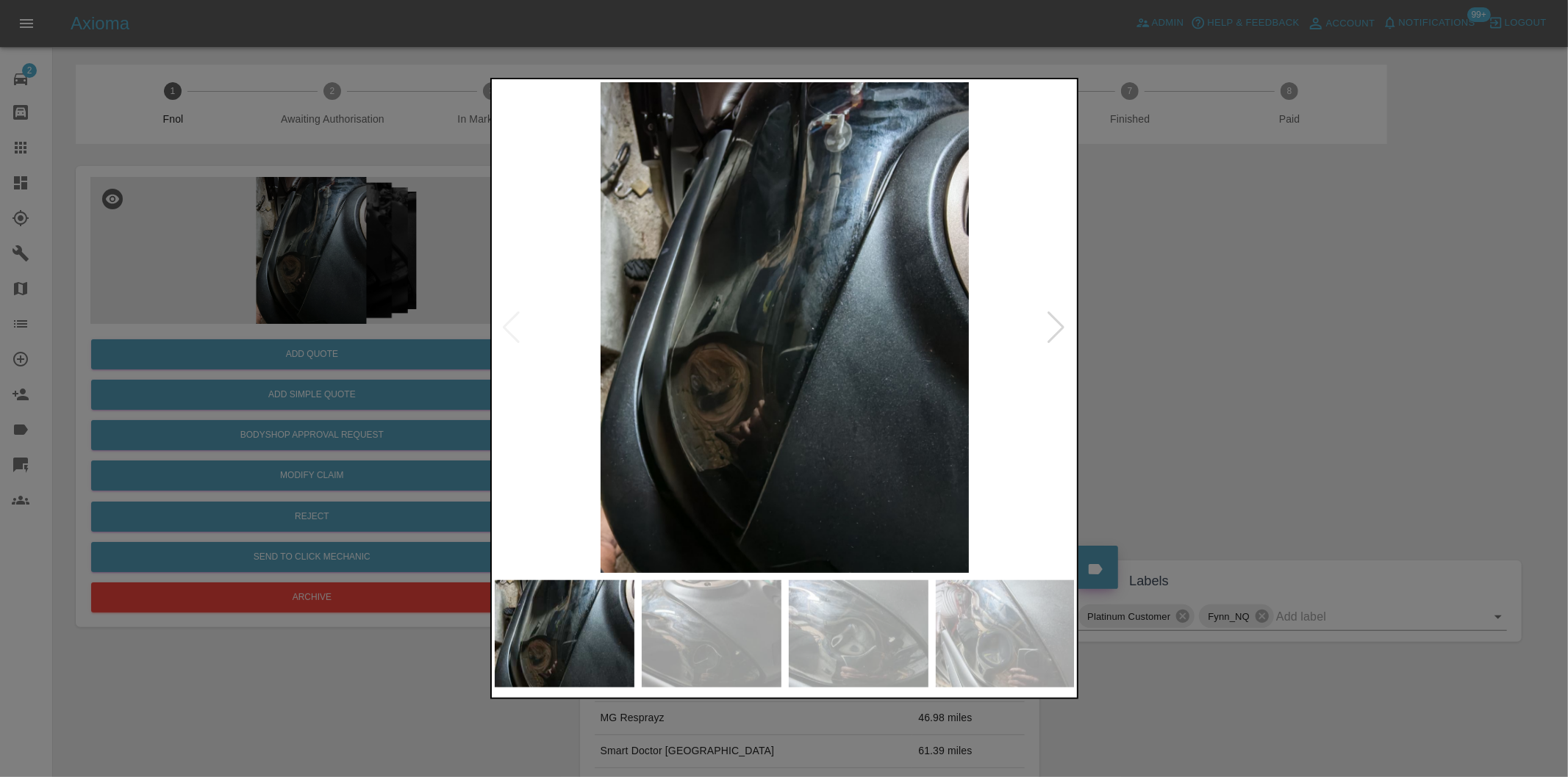
click at [1055, 326] on div at bounding box center [1056, 327] width 20 height 33
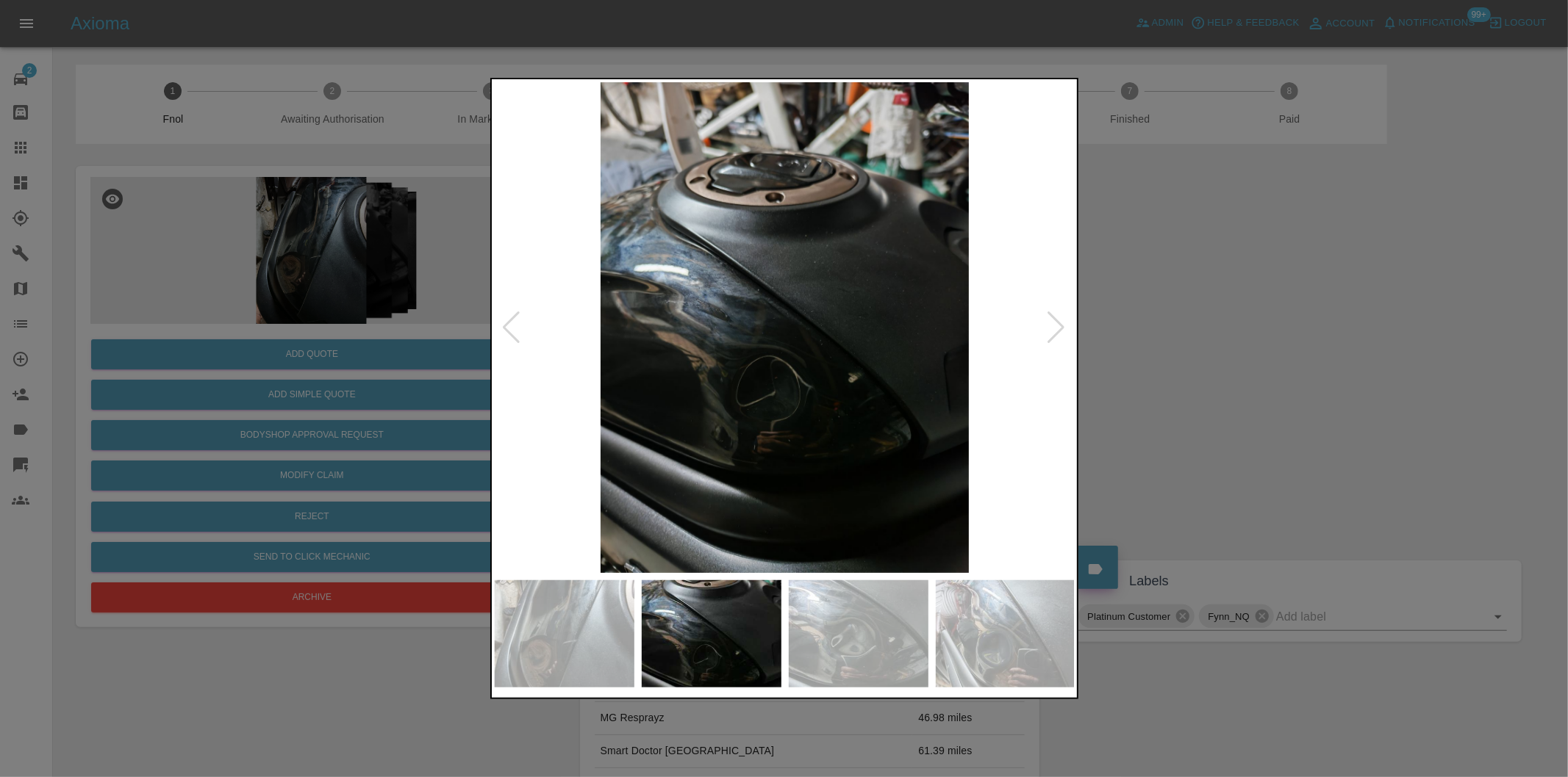
click at [1055, 326] on div at bounding box center [1056, 327] width 20 height 33
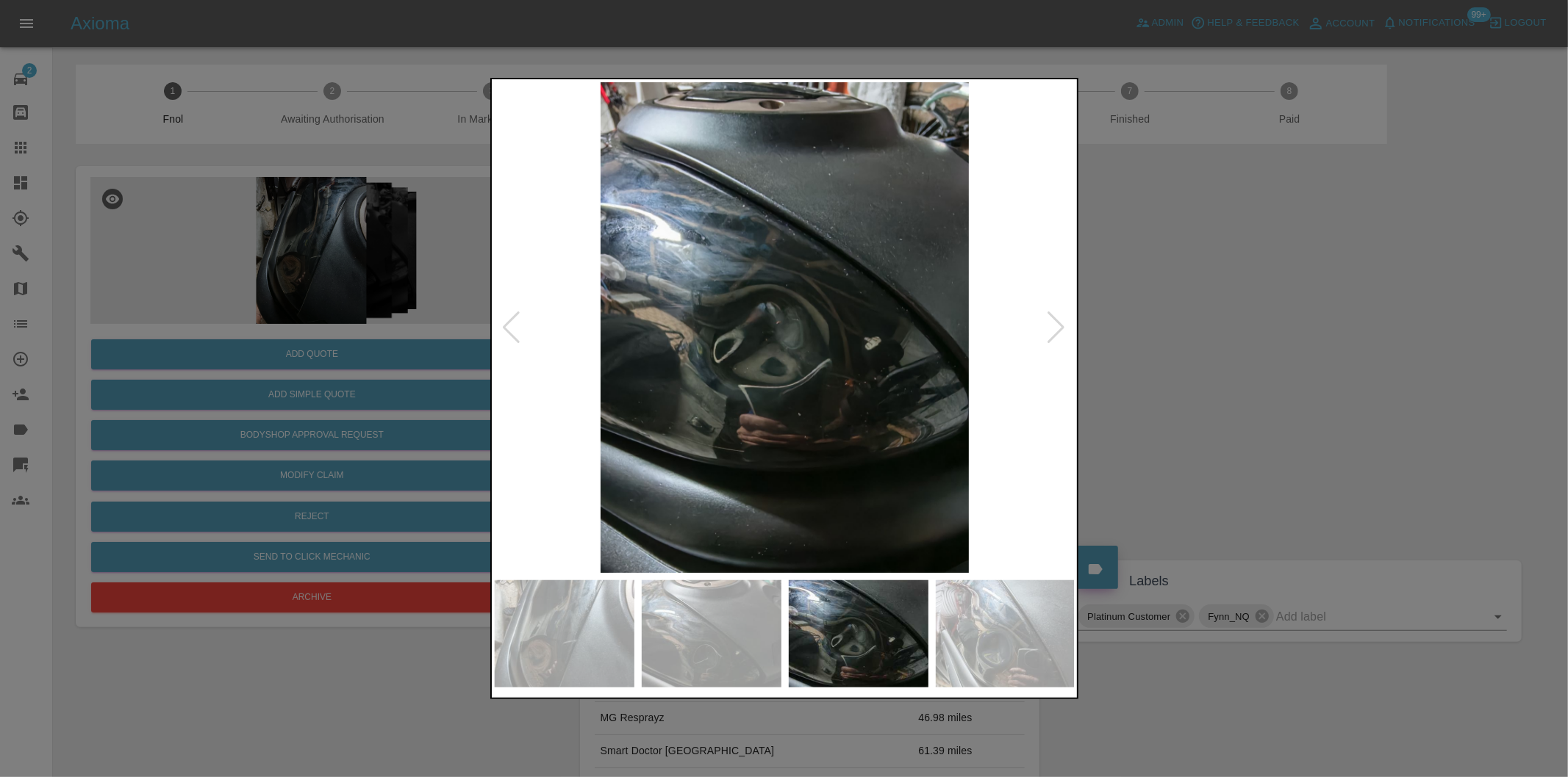
click at [1055, 326] on div at bounding box center [1056, 327] width 20 height 33
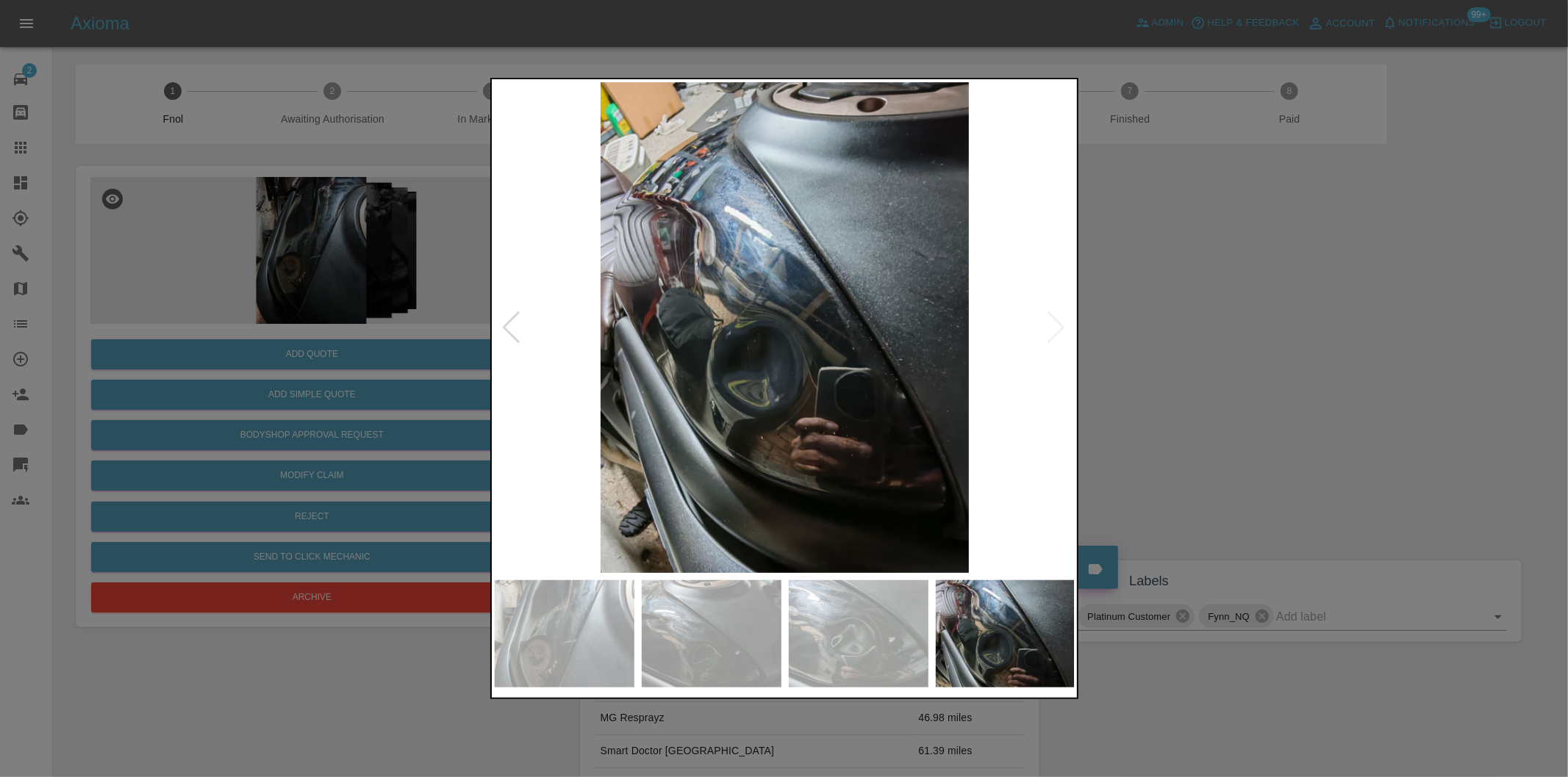
click at [1055, 326] on img at bounding box center [785, 327] width 581 height 491
click at [1264, 317] on div at bounding box center [784, 388] width 1568 height 777
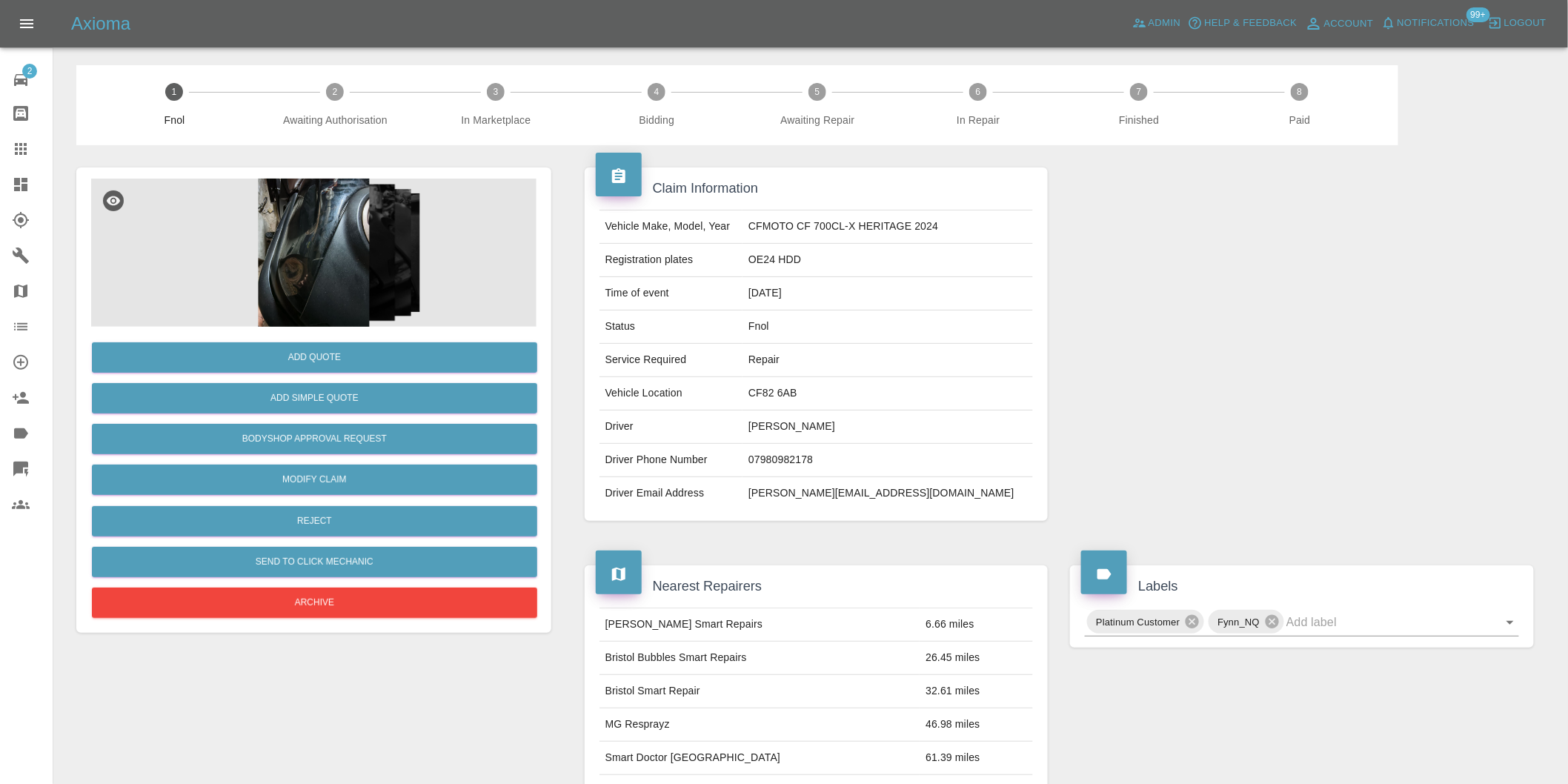
click at [320, 505] on div "Add Quote Add Simple Quote Bodyshop Approval Request Modify Claim Reject Send t…" at bounding box center [314, 474] width 445 height 295
click at [320, 525] on button "Reject" at bounding box center [314, 522] width 445 height 30
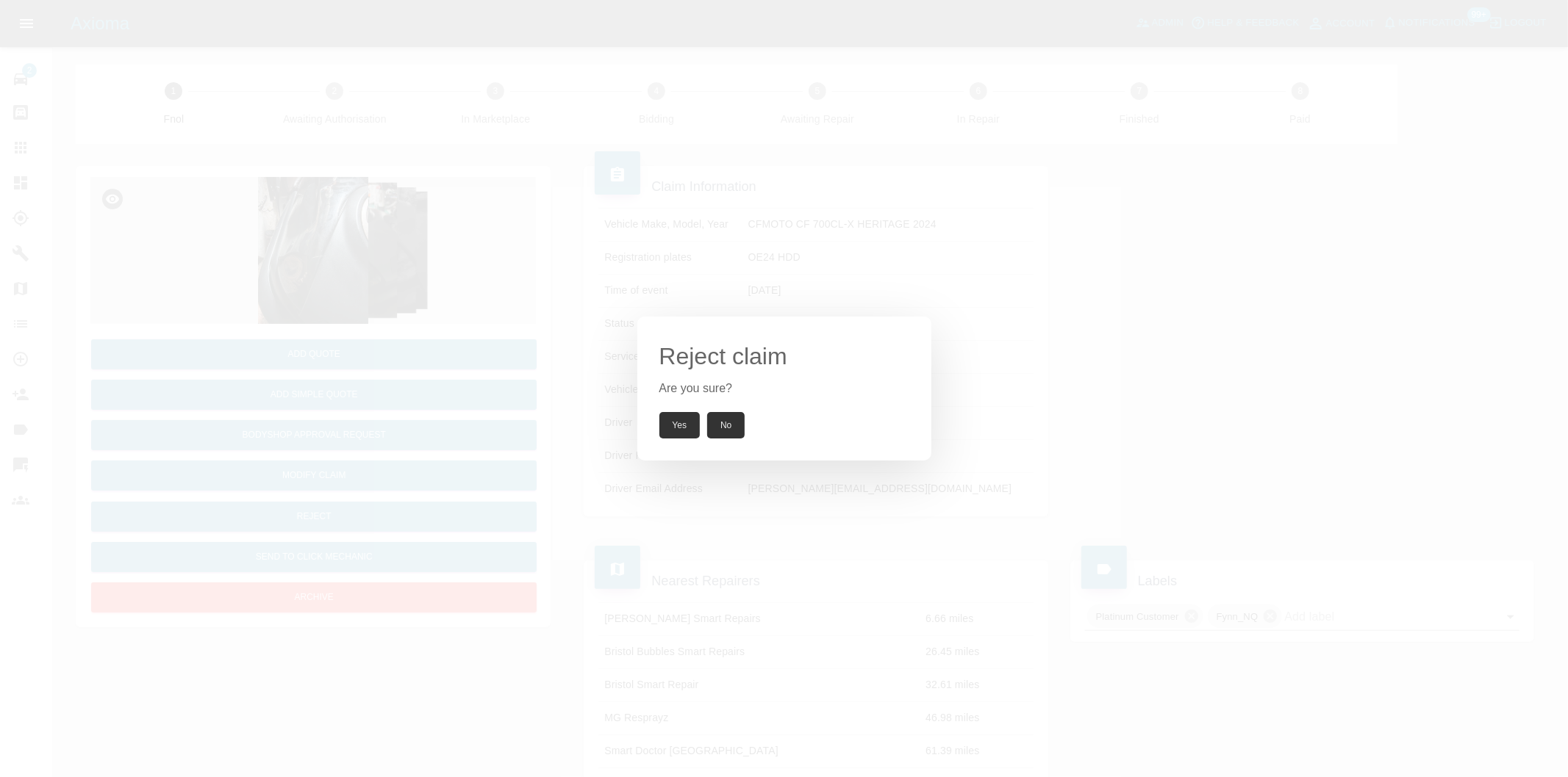
click at [679, 422] on button "Yes" at bounding box center [680, 425] width 41 height 26
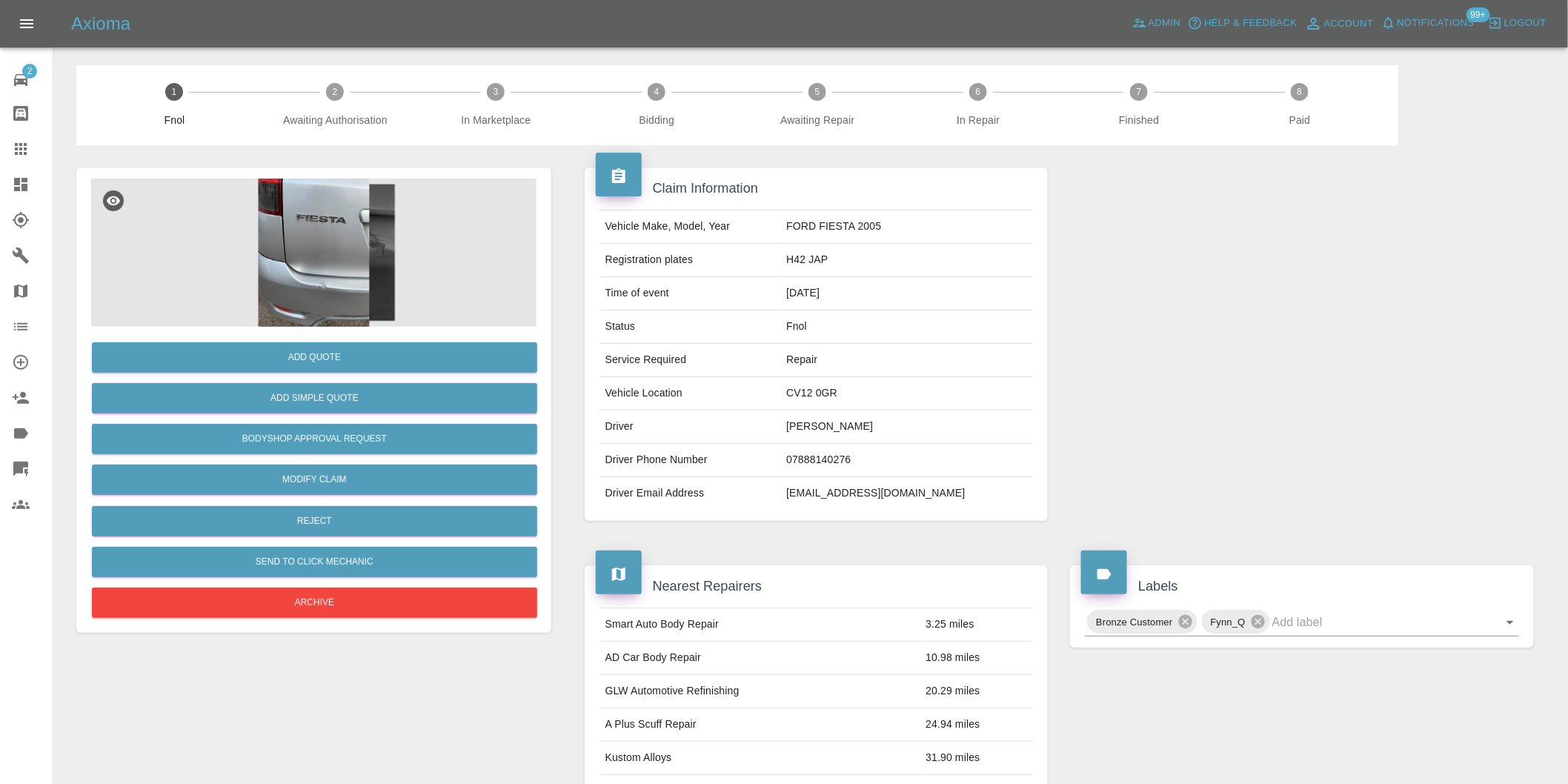
click at [309, 277] on img at bounding box center [314, 252] width 445 height 148
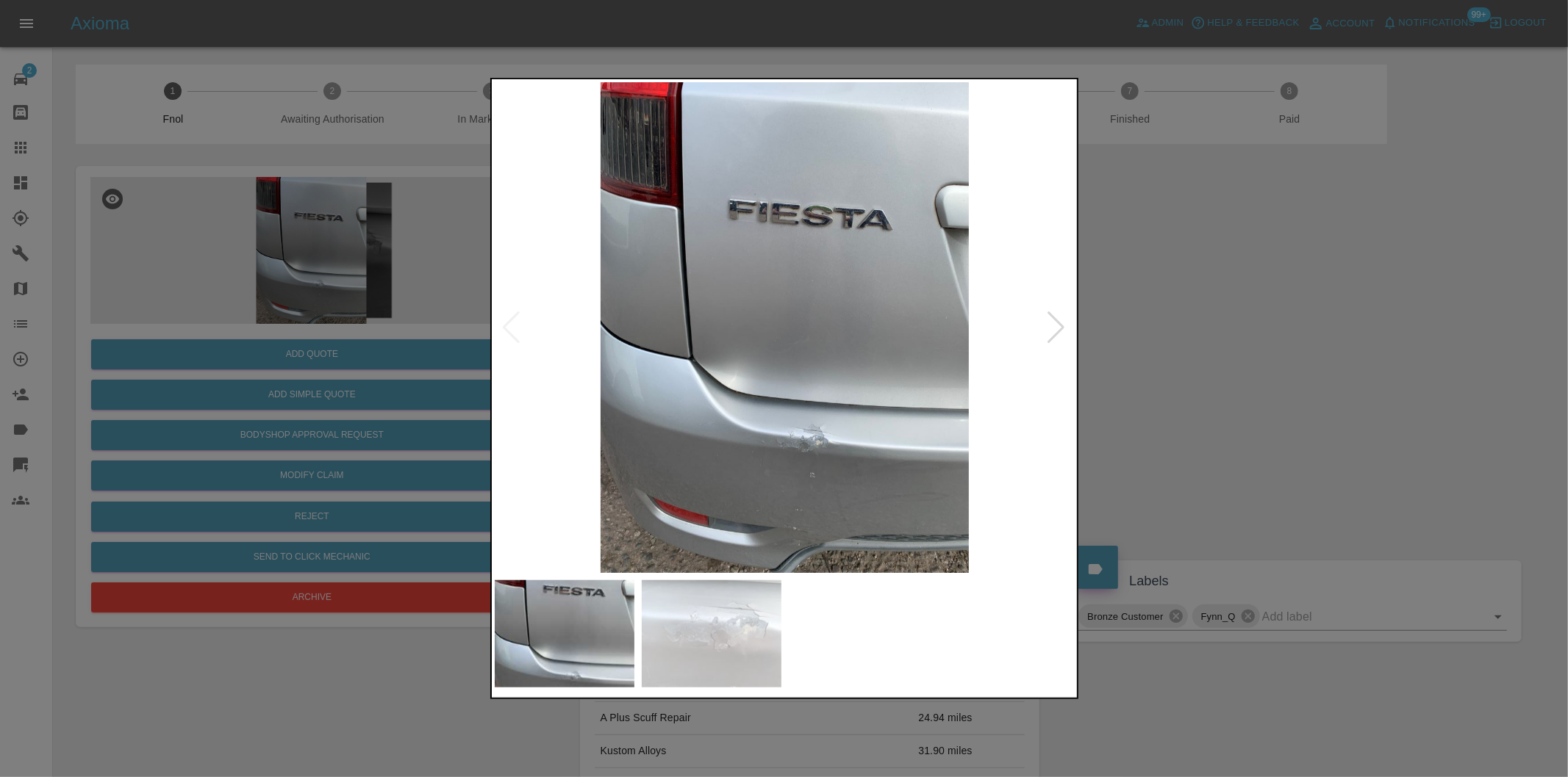
click at [1059, 332] on div at bounding box center [1056, 327] width 20 height 33
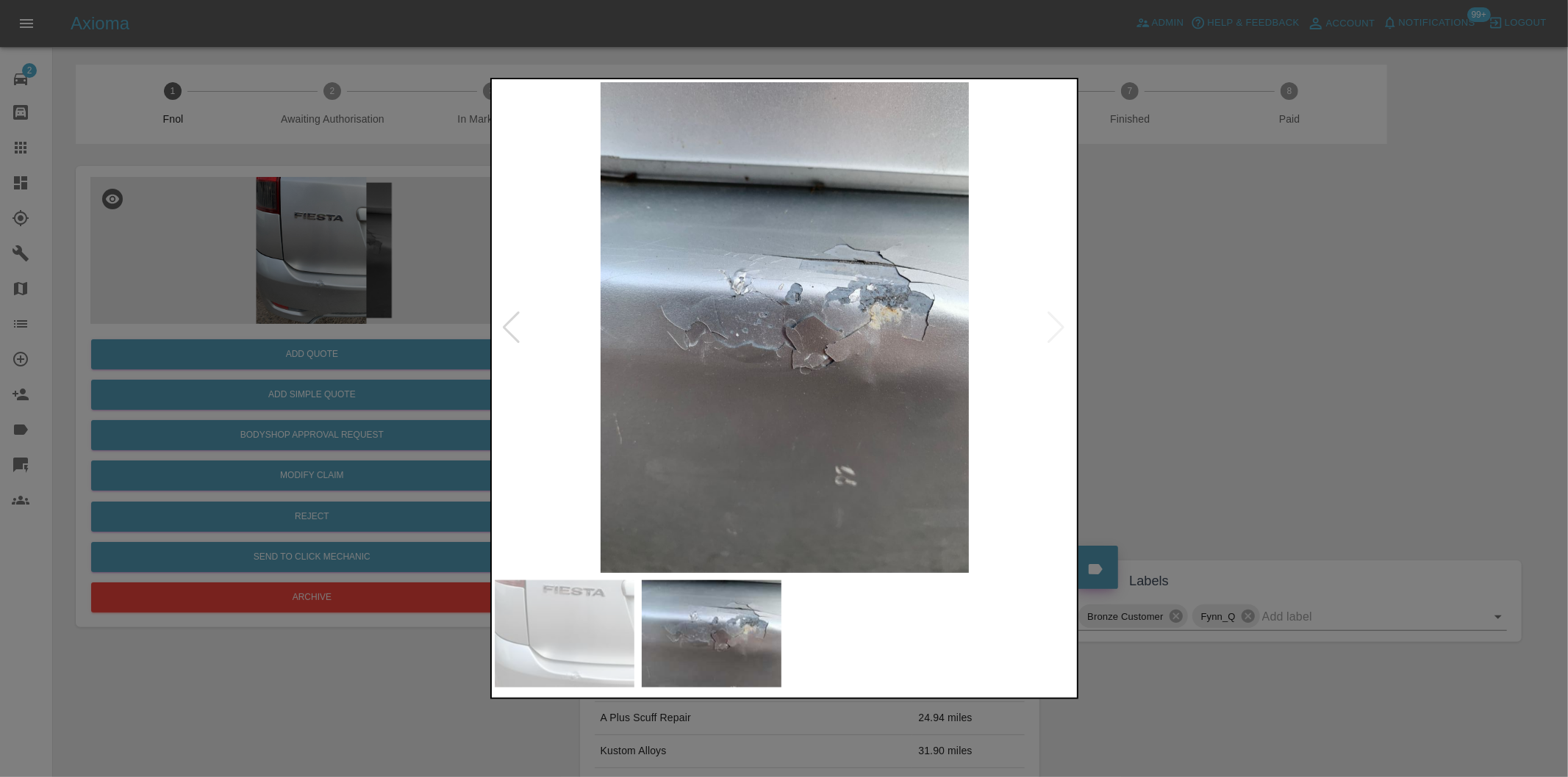
click at [1059, 332] on img at bounding box center [785, 327] width 581 height 491
click at [1239, 370] on div at bounding box center [784, 388] width 1568 height 777
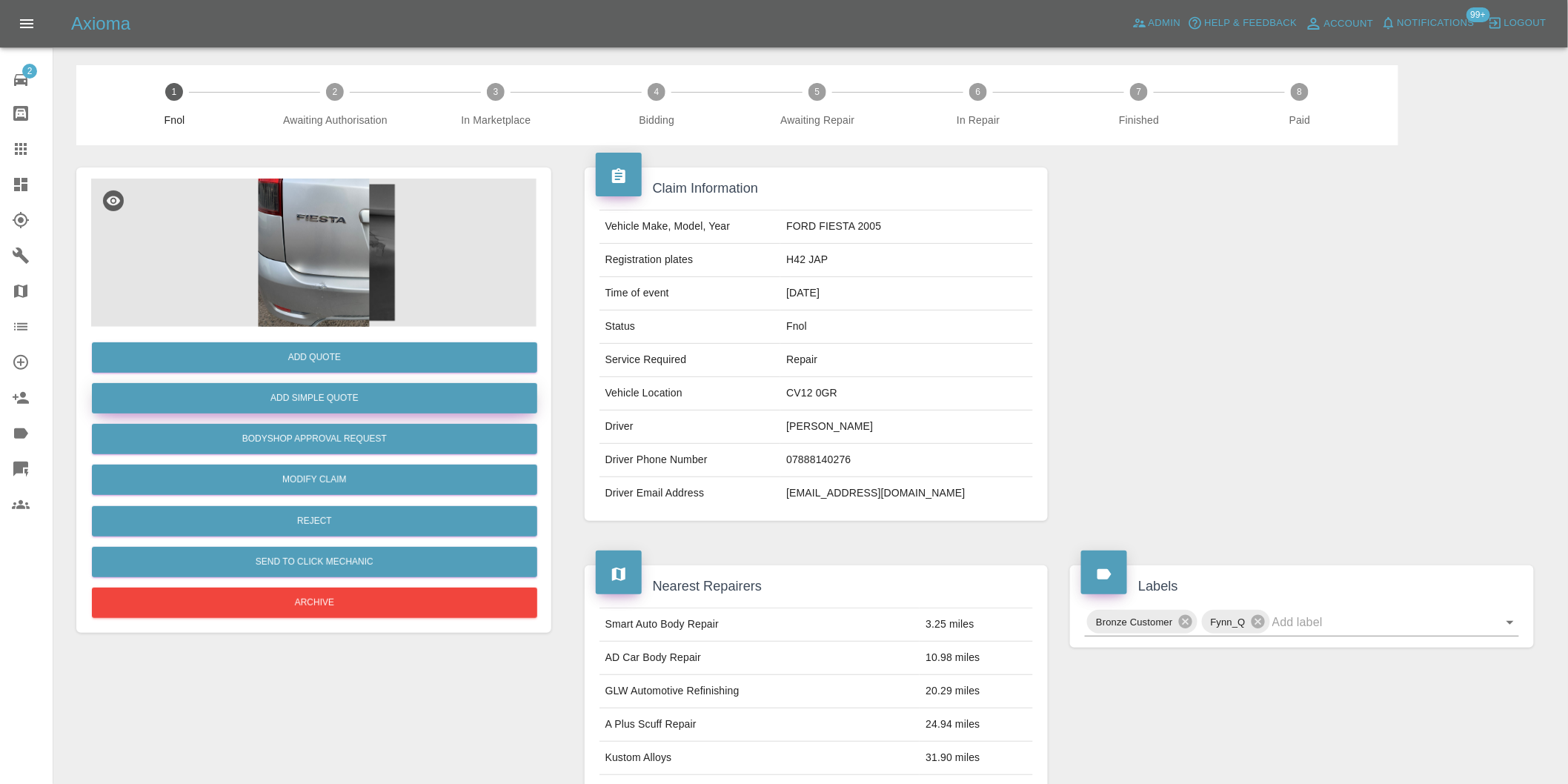
click at [341, 402] on button "Add Simple Quote" at bounding box center [314, 398] width 445 height 30
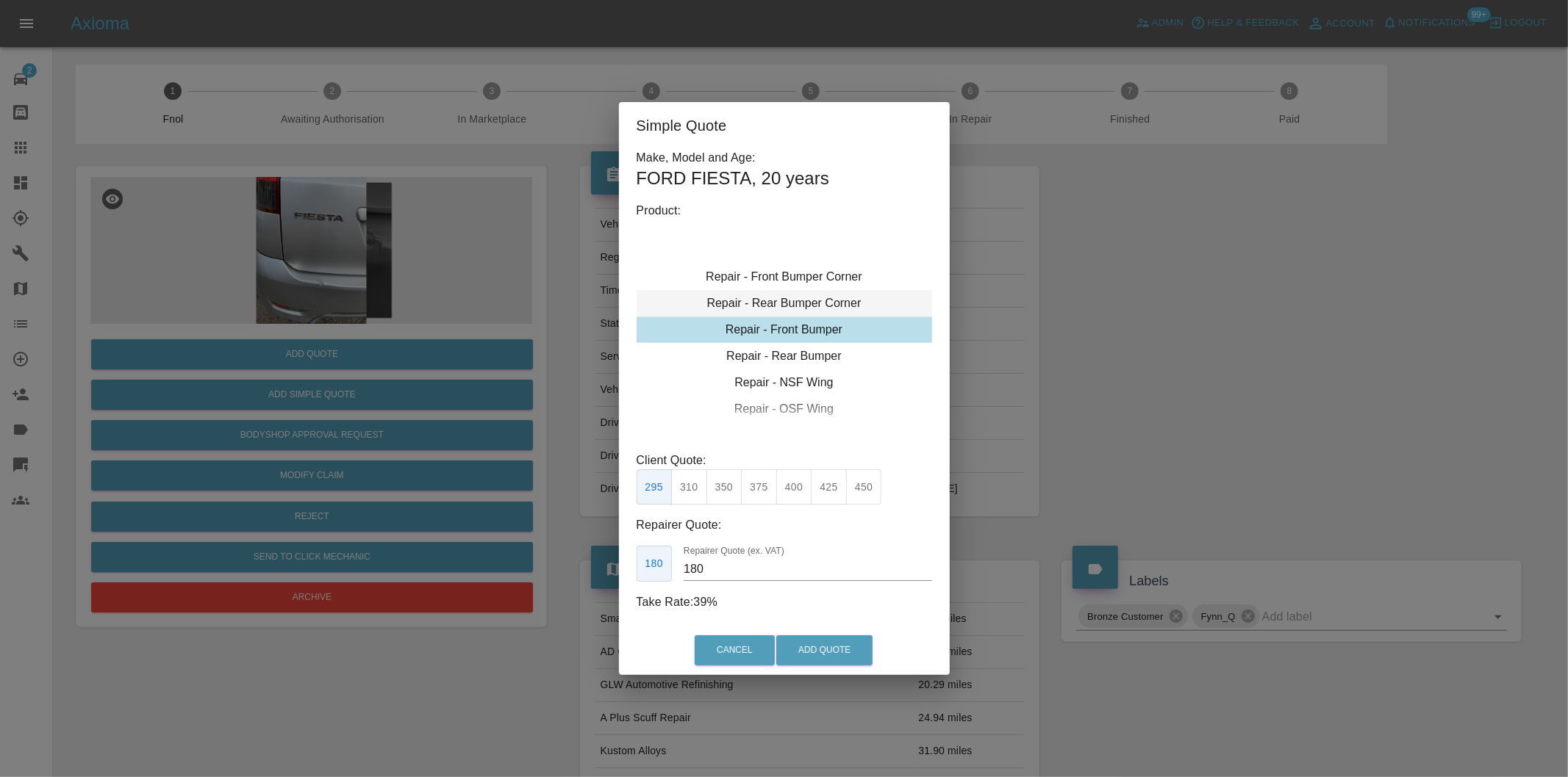
click at [828, 291] on div "Repair - Rear Bumper Corner" at bounding box center [784, 303] width 296 height 26
click at [800, 486] on button "270" at bounding box center [794, 487] width 36 height 36
type input "165"
click at [825, 650] on button "Add Quote" at bounding box center [824, 651] width 96 height 30
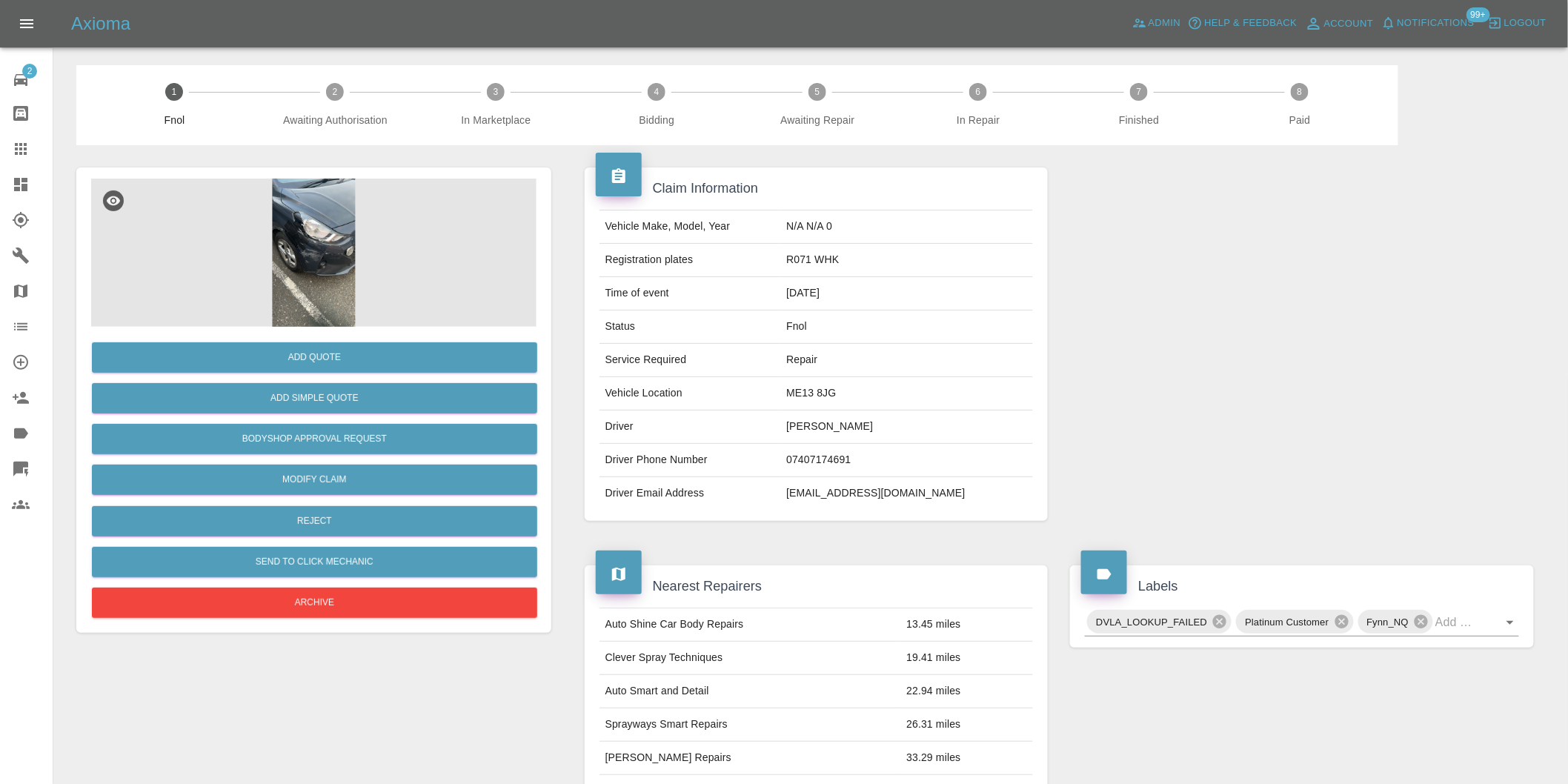
click at [324, 217] on img at bounding box center [314, 252] width 445 height 148
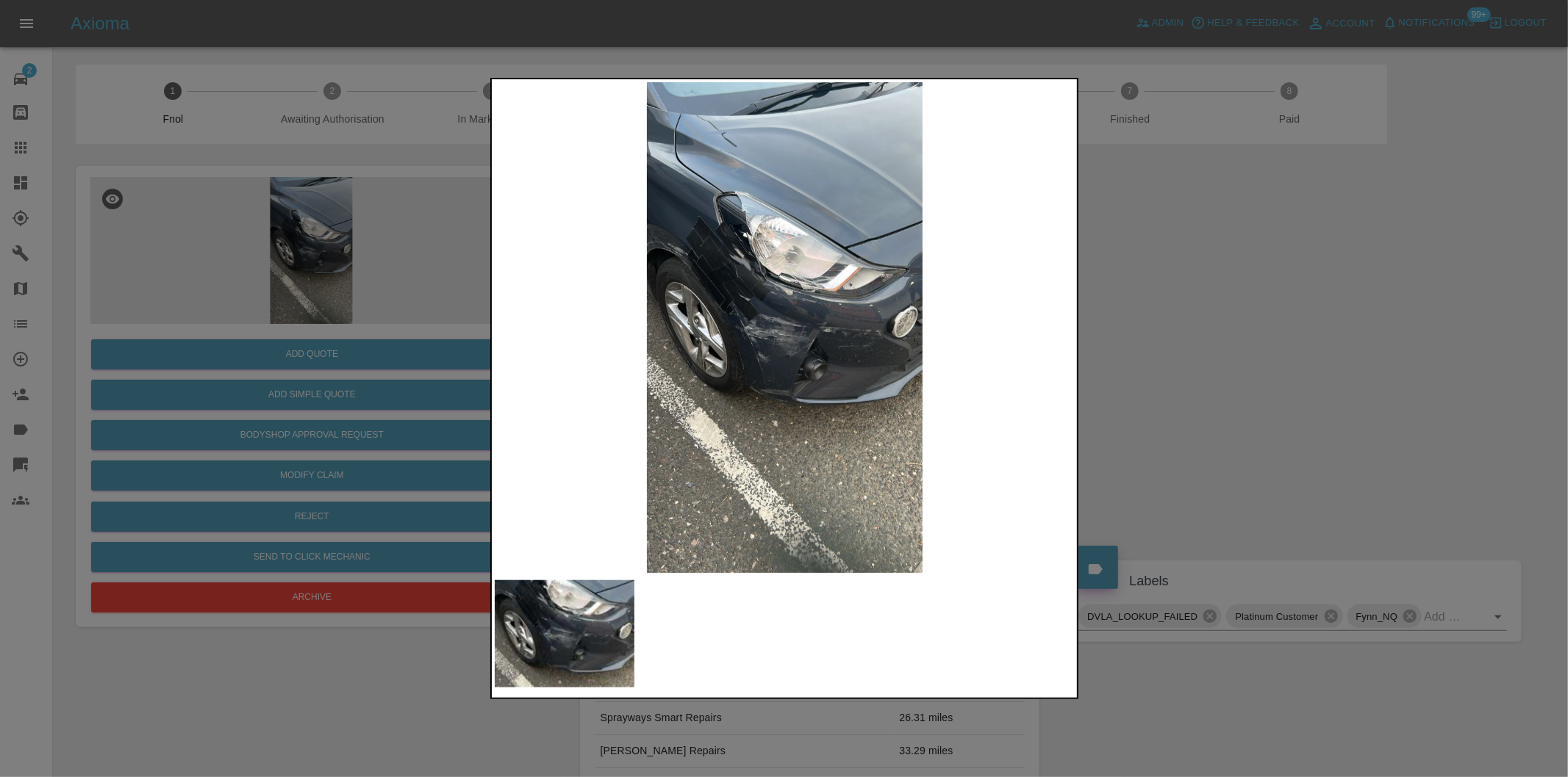
click at [787, 290] on img at bounding box center [785, 327] width 581 height 491
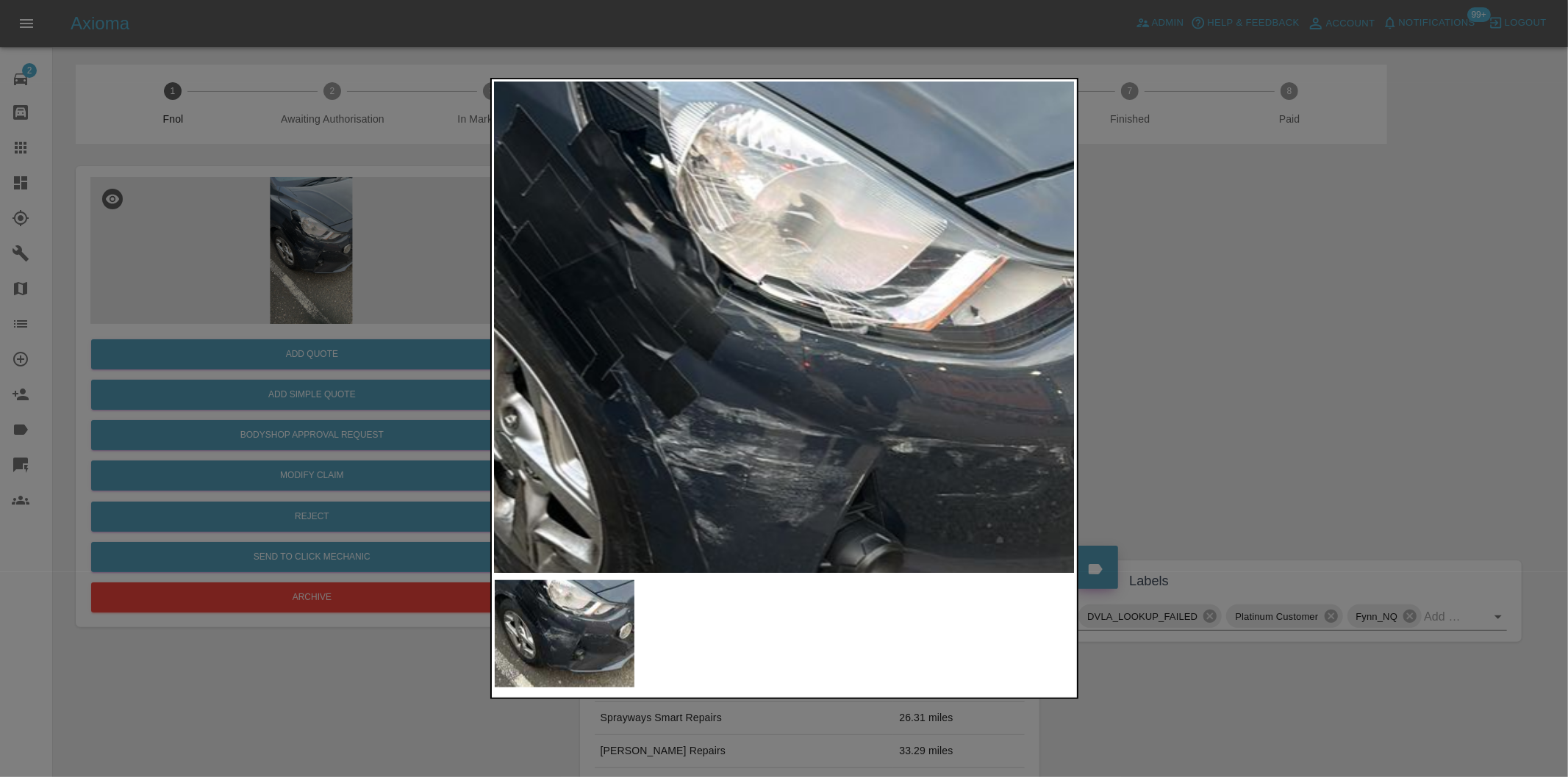
click at [1379, 295] on div at bounding box center [784, 388] width 1568 height 777
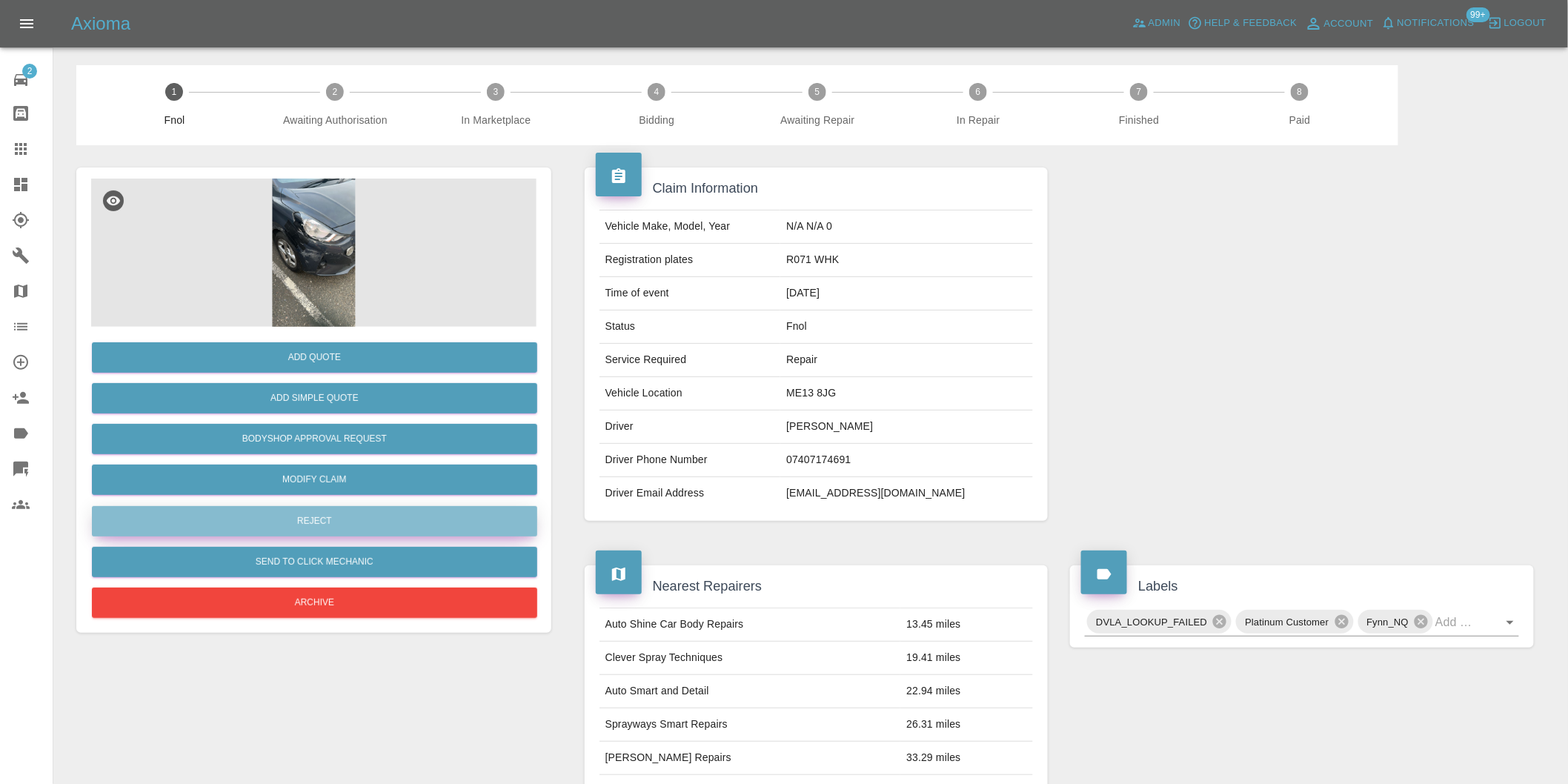
click at [315, 521] on button "Reject" at bounding box center [314, 522] width 445 height 30
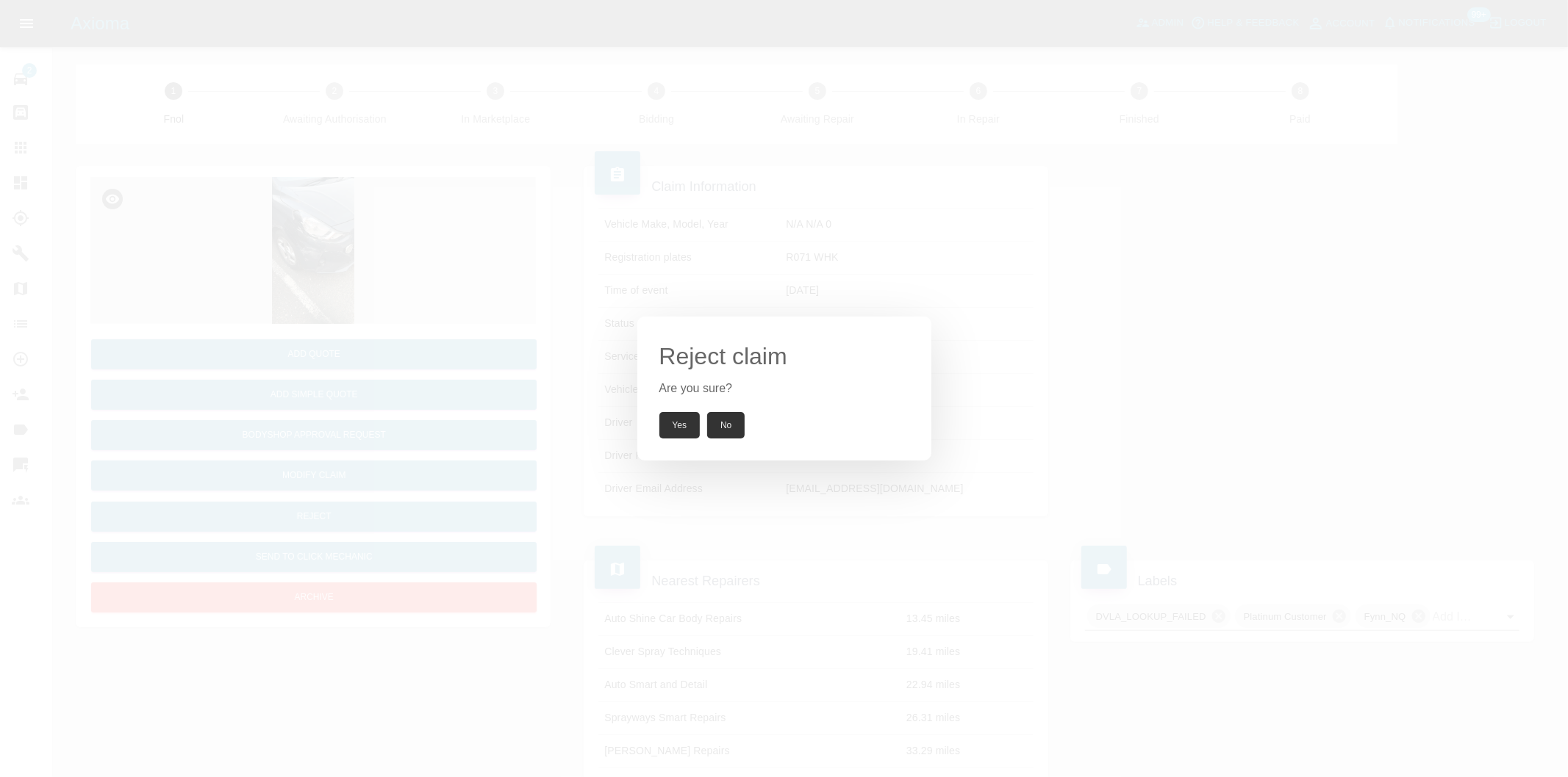
click at [680, 430] on button "Yes" at bounding box center [680, 425] width 41 height 26
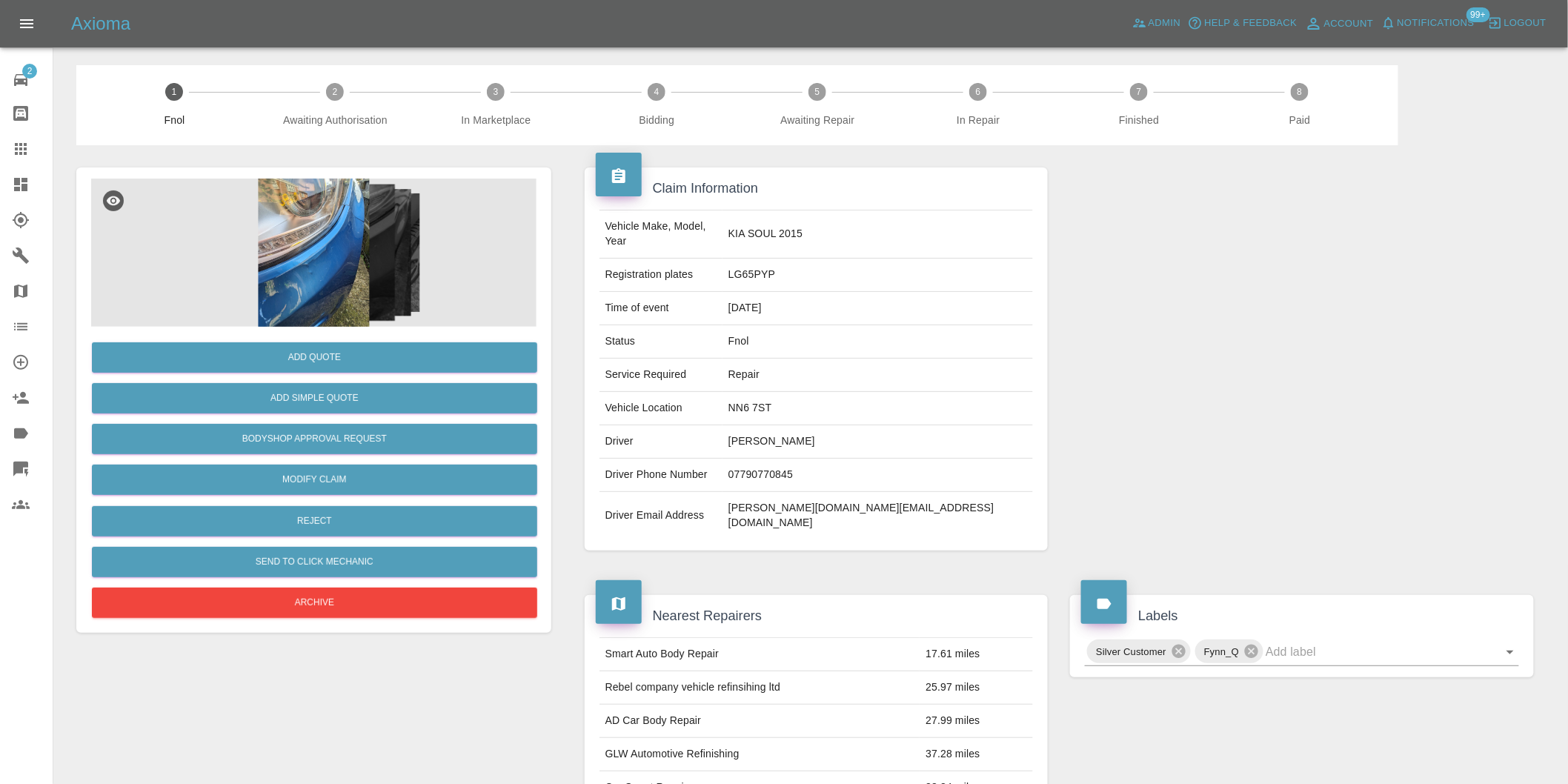
click at [300, 246] on img at bounding box center [314, 252] width 445 height 148
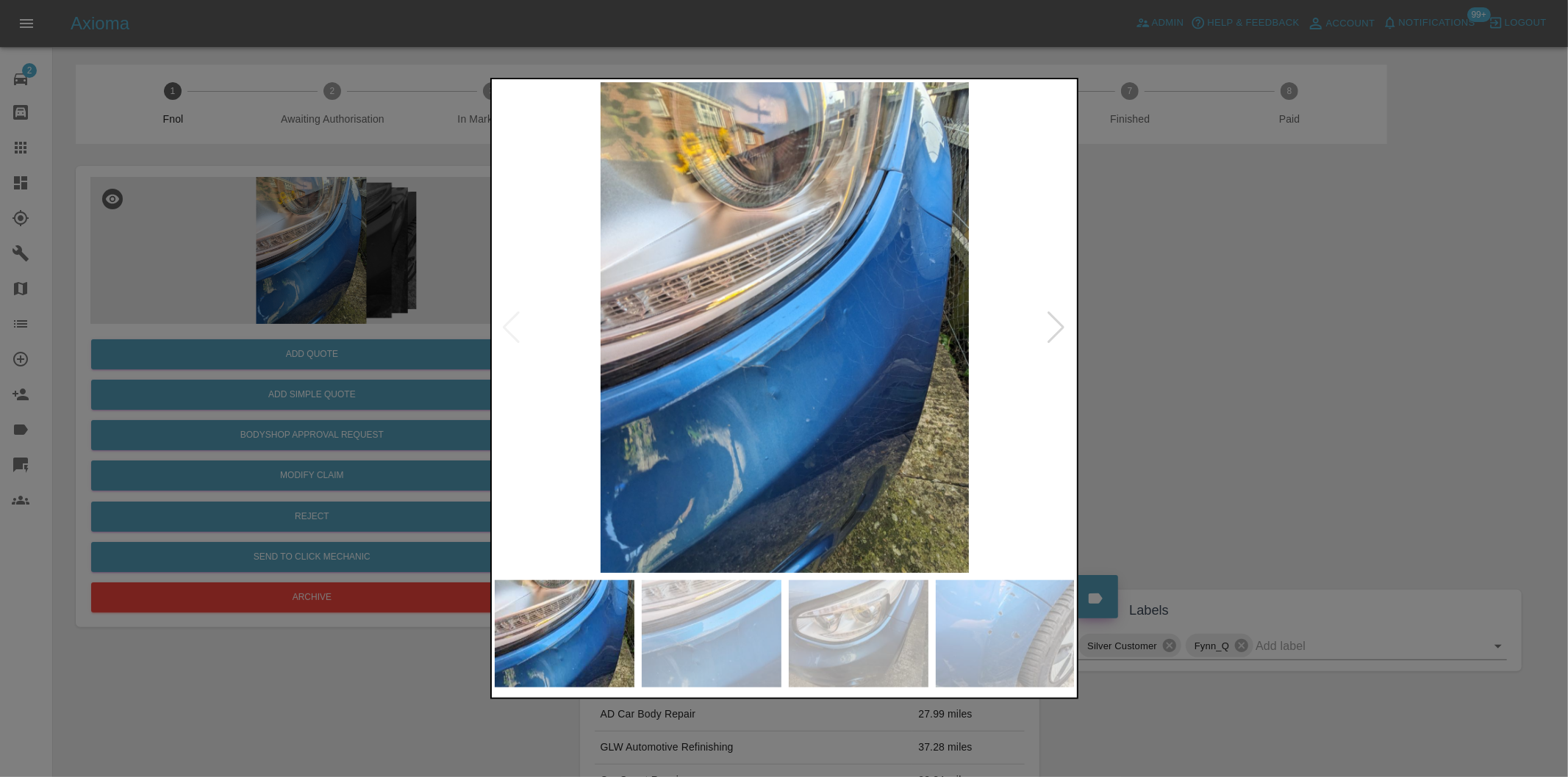
click at [1058, 325] on div at bounding box center [1056, 327] width 20 height 33
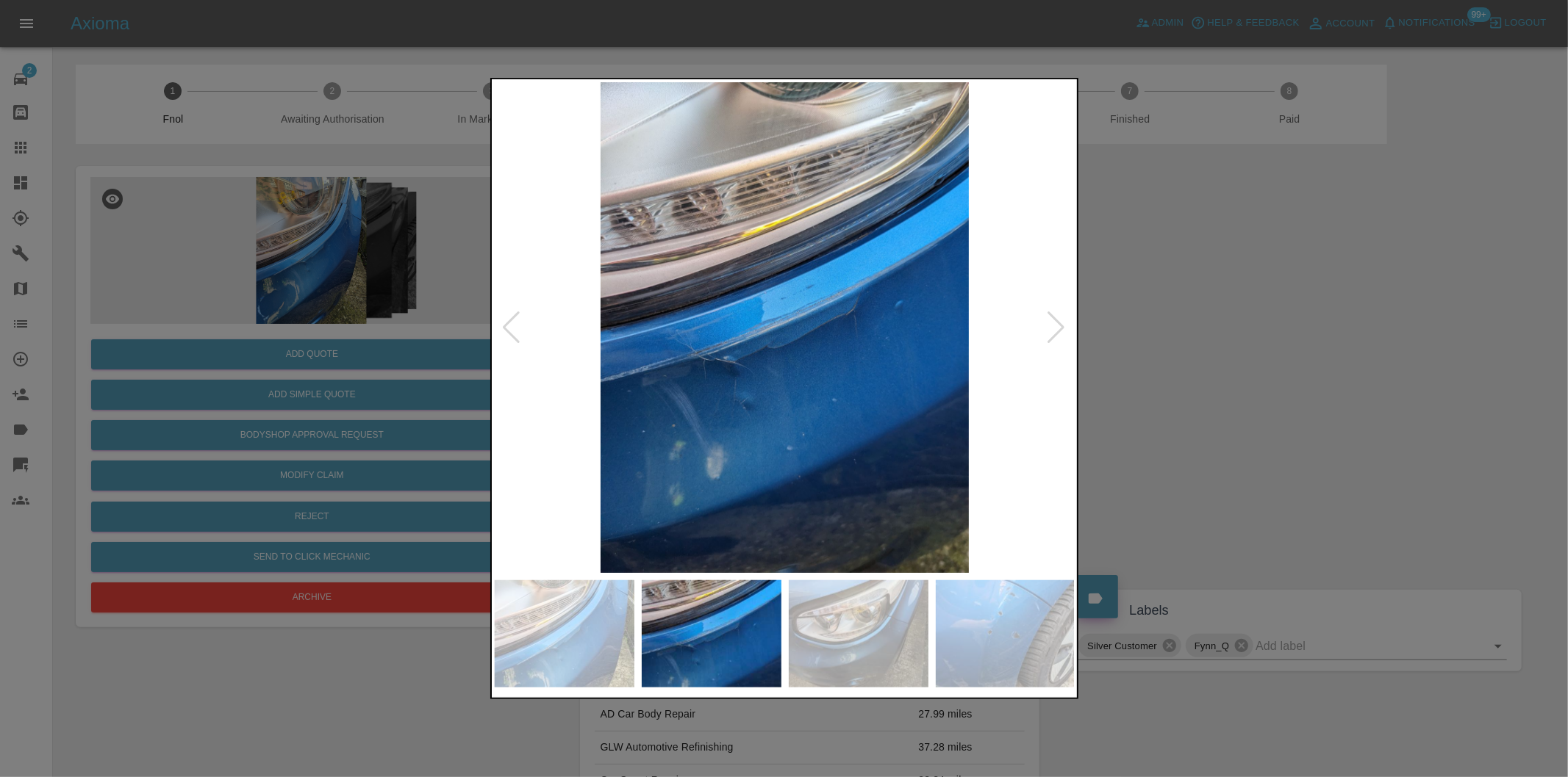
click at [1058, 325] on div at bounding box center [1056, 327] width 20 height 33
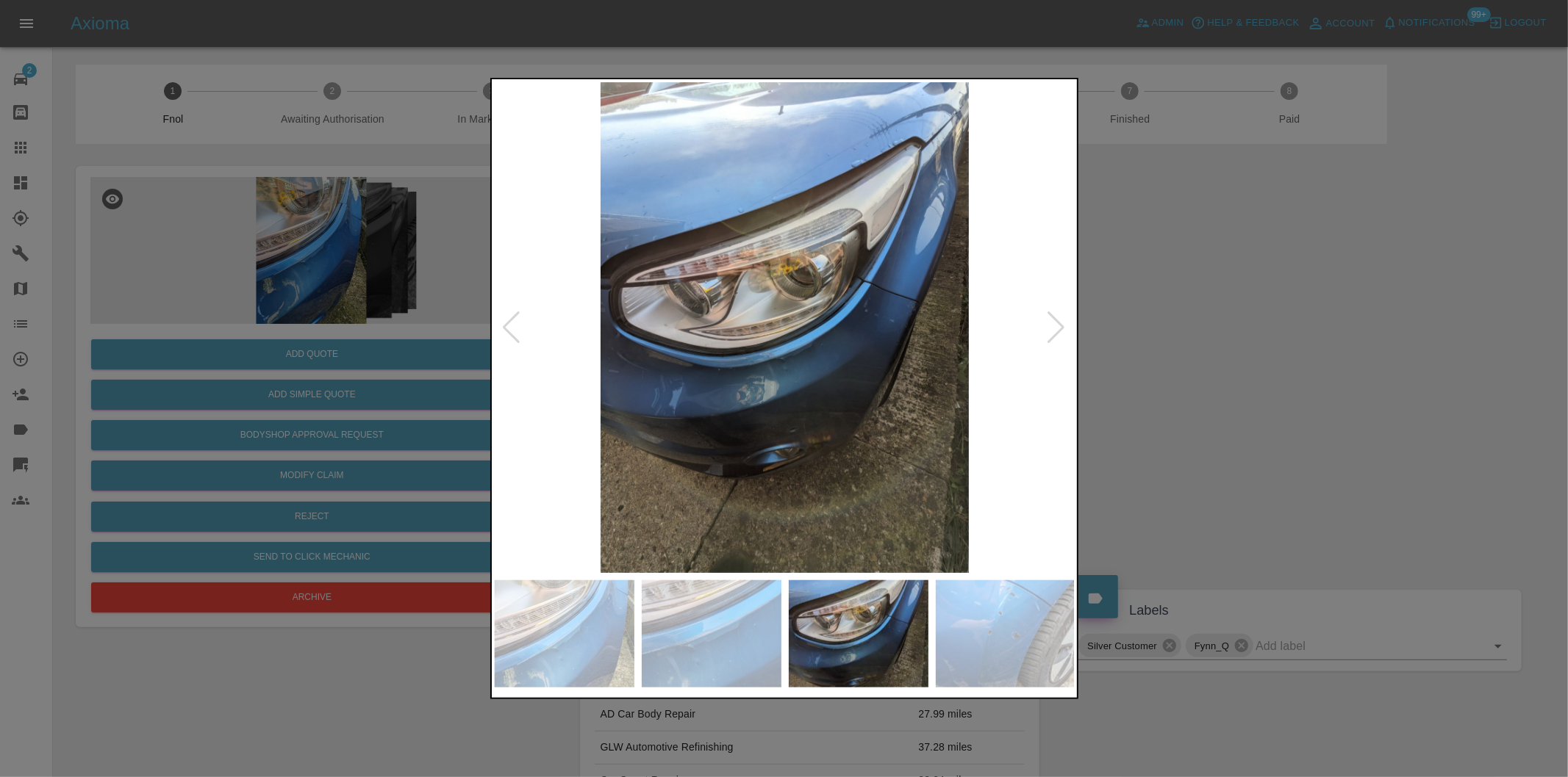
click at [1058, 325] on div at bounding box center [1056, 327] width 20 height 33
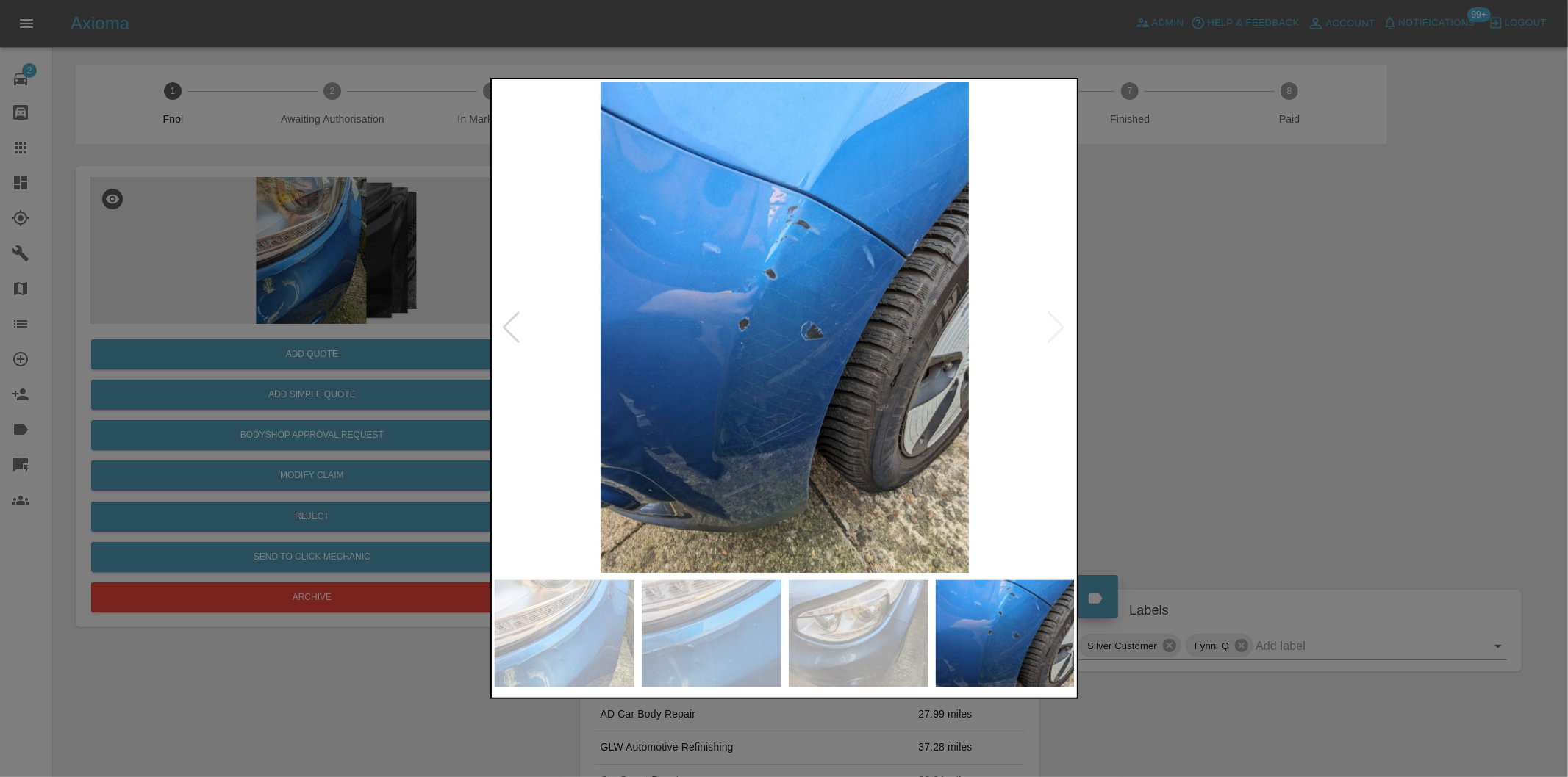
click at [1058, 325] on img at bounding box center [785, 327] width 581 height 491
click at [1284, 327] on div at bounding box center [784, 388] width 1568 height 777
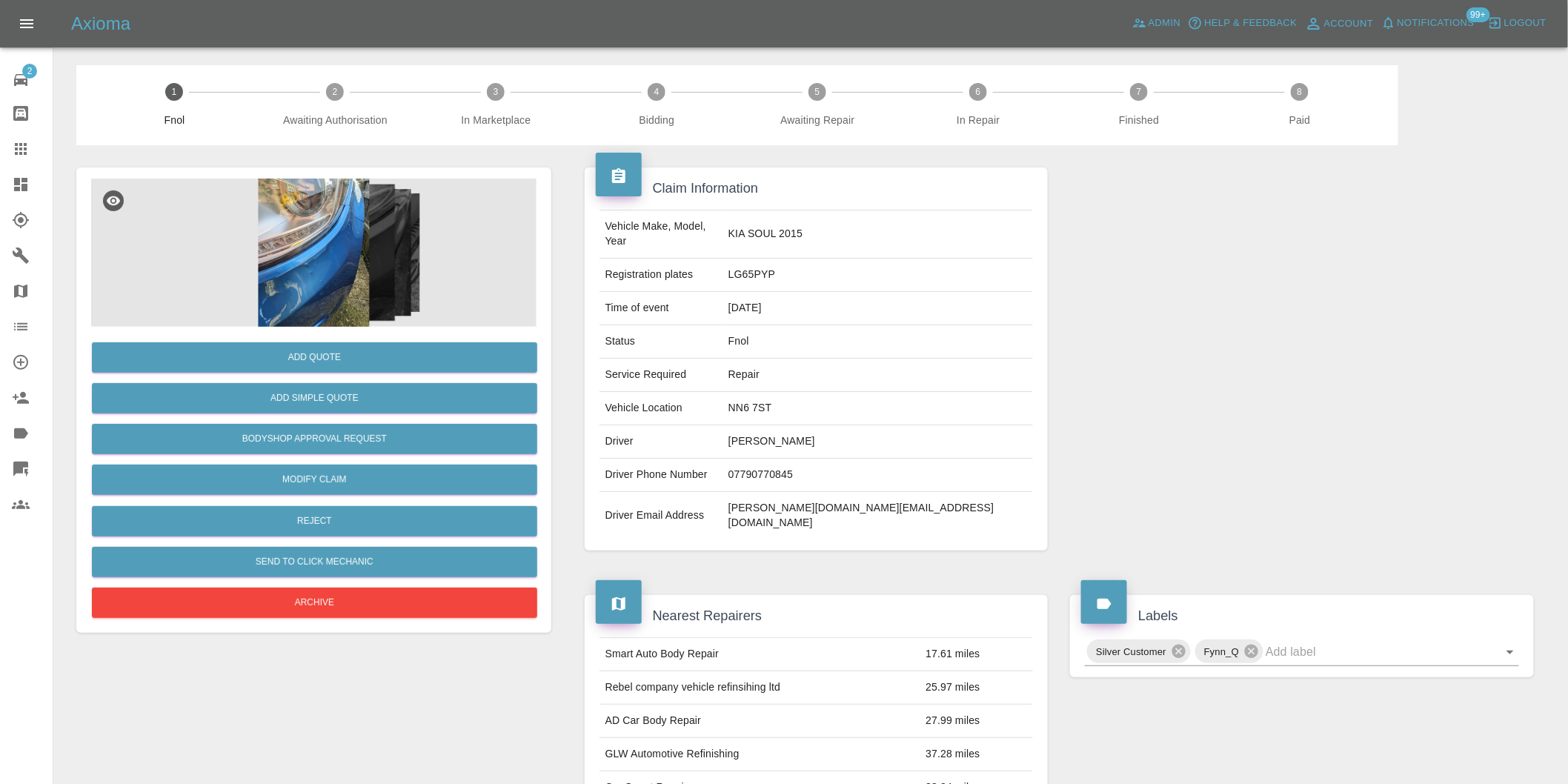
click at [312, 251] on img at bounding box center [314, 252] width 445 height 148
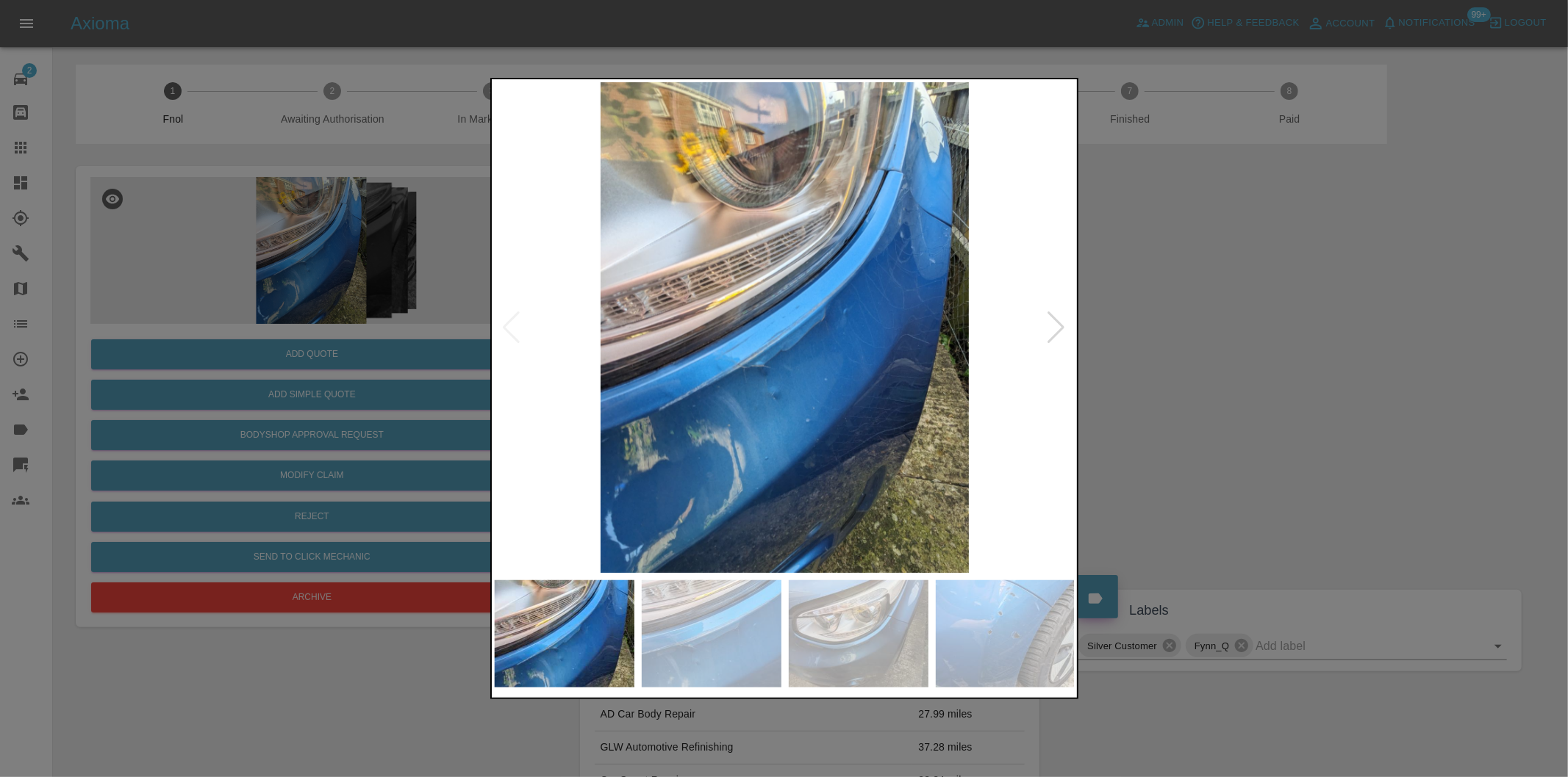
click at [1049, 327] on div at bounding box center [1056, 327] width 20 height 33
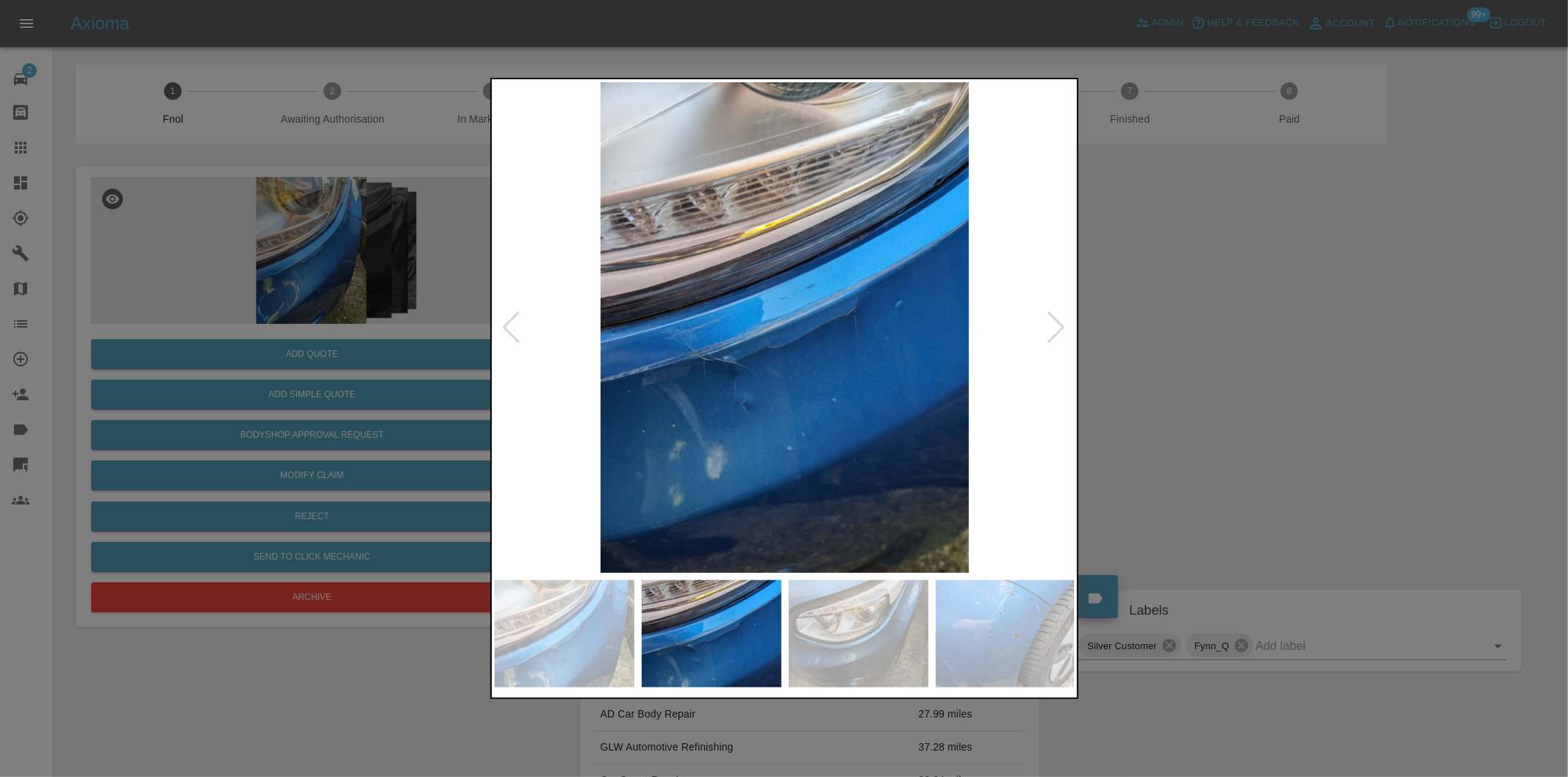
click at [1049, 327] on div at bounding box center [1056, 327] width 20 height 33
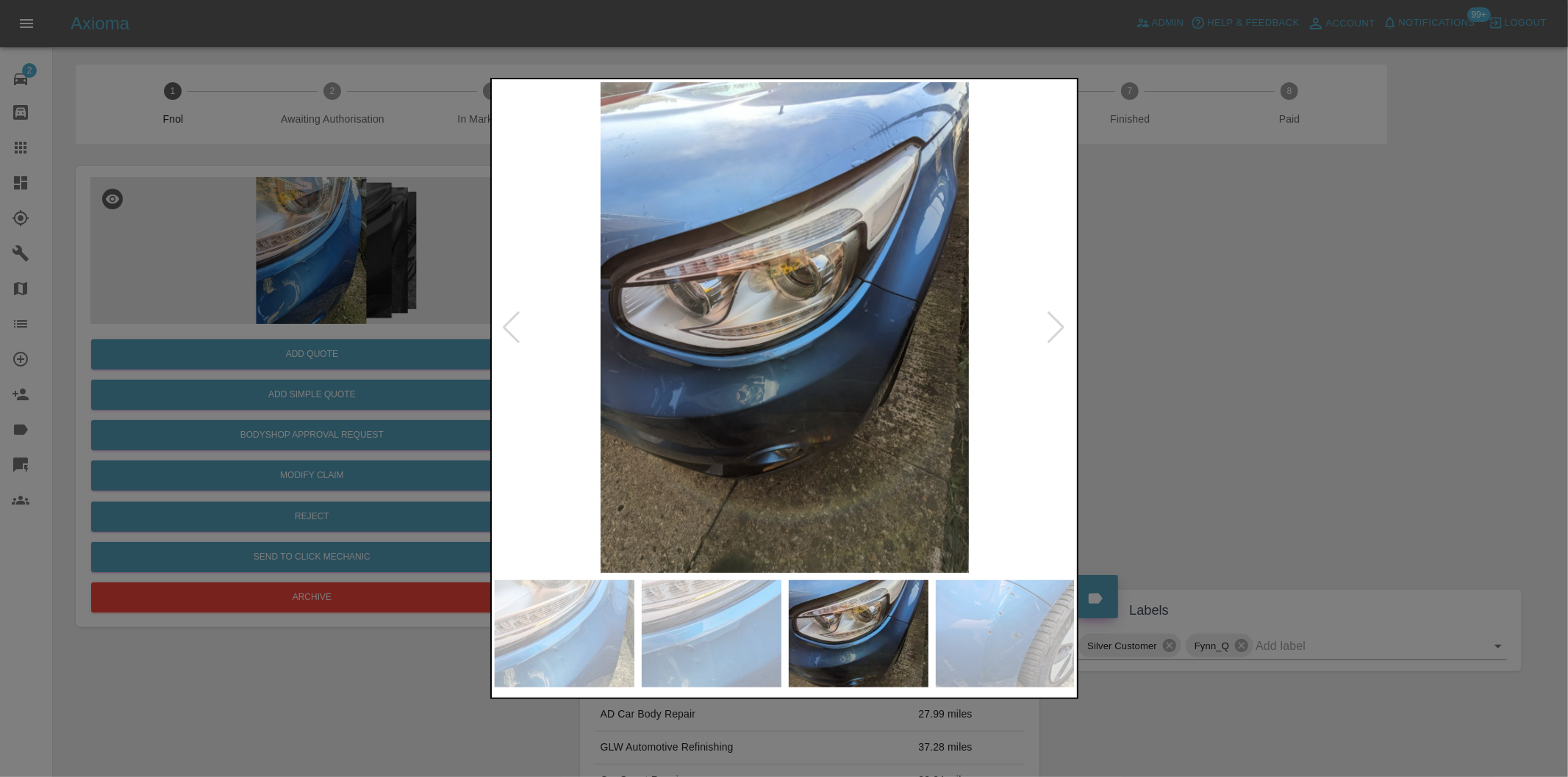
drag, startPoint x: 1049, startPoint y: 327, endPoint x: 1182, endPoint y: 357, distance: 136.3
click at [1047, 327] on div at bounding box center [1056, 327] width 20 height 33
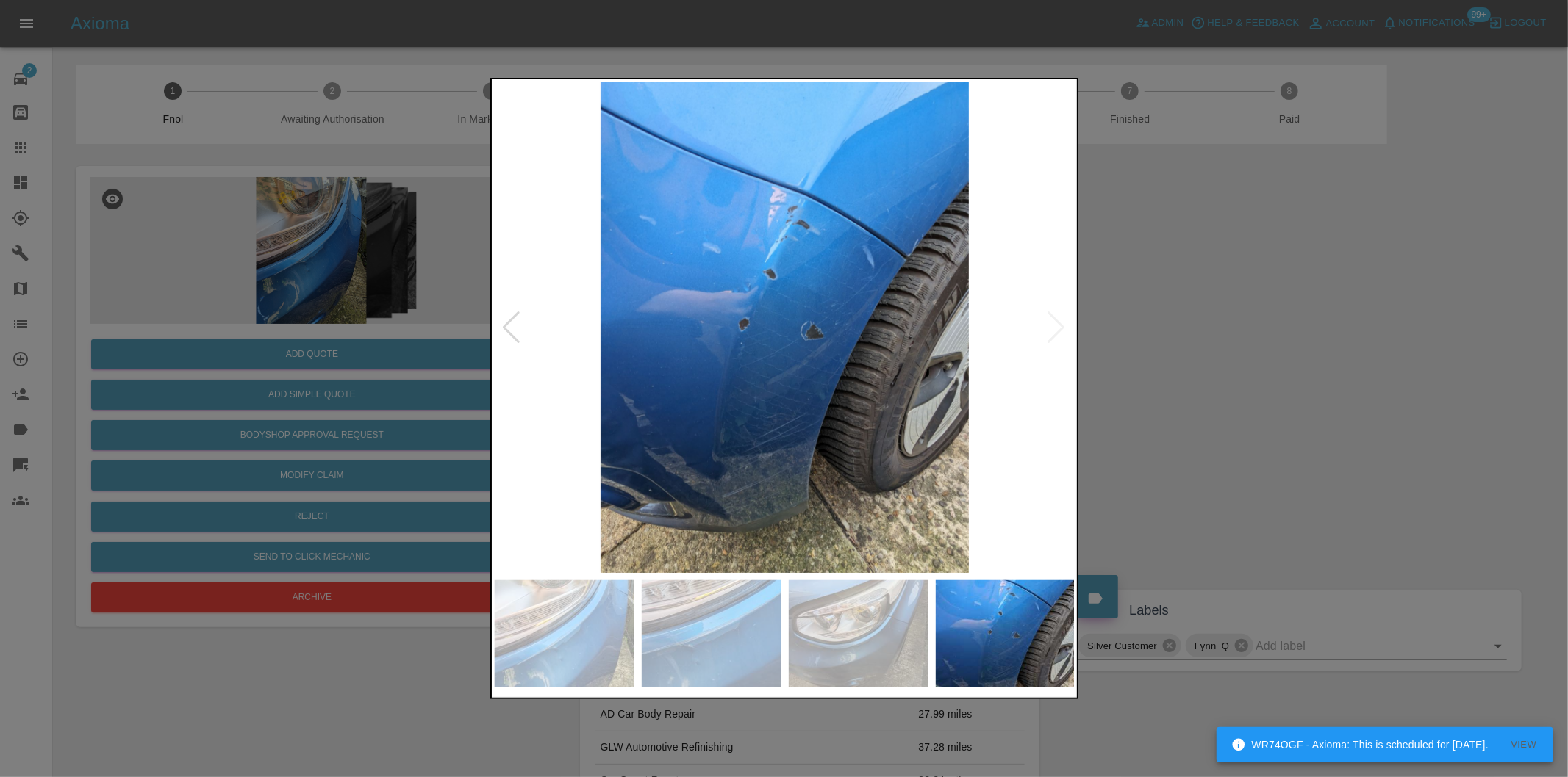
click at [904, 239] on img at bounding box center [785, 327] width 581 height 491
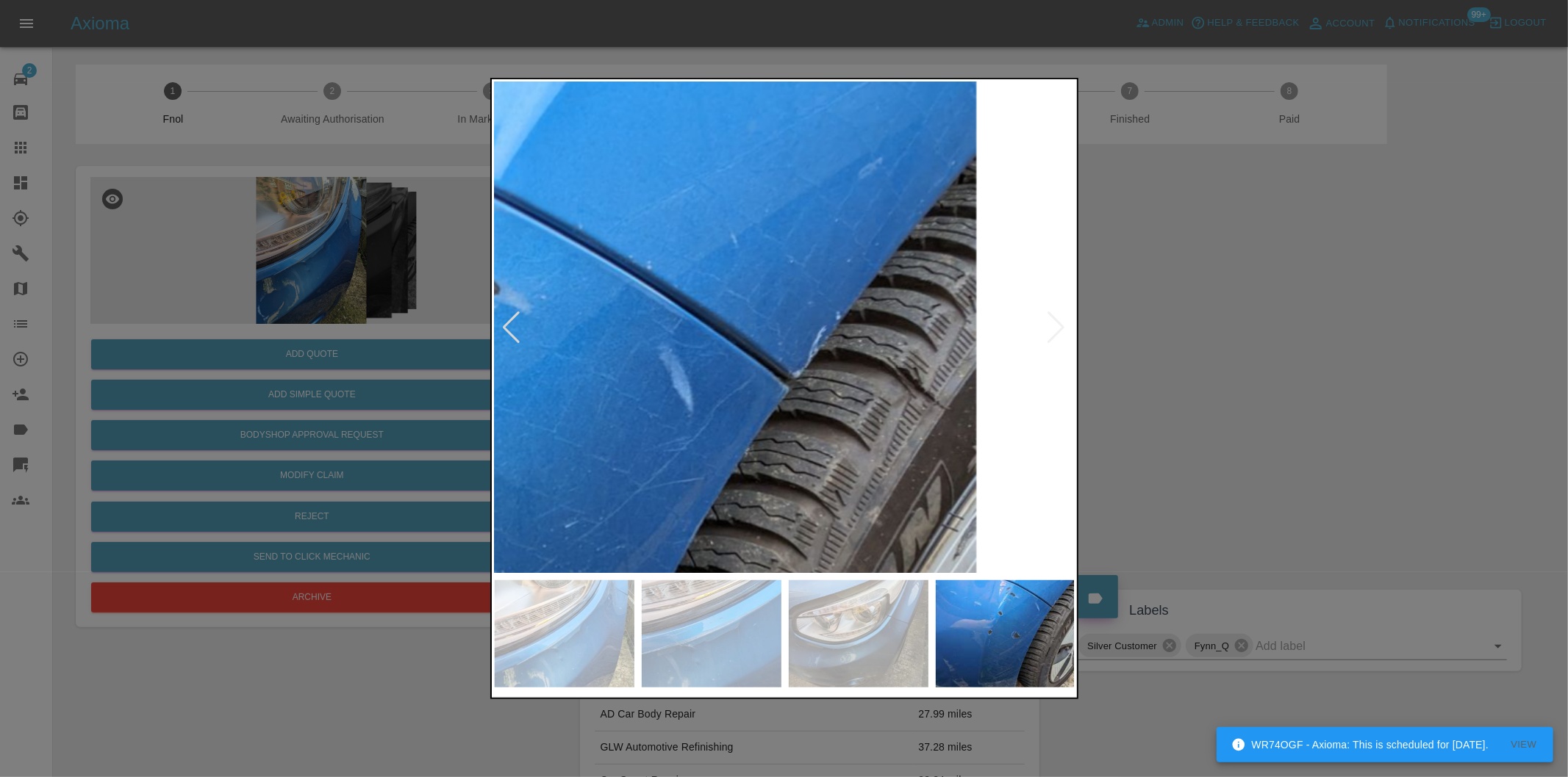
drag, startPoint x: 1222, startPoint y: 338, endPoint x: 1156, endPoint y: 331, distance: 66.4
click at [1219, 338] on div at bounding box center [784, 388] width 1568 height 777
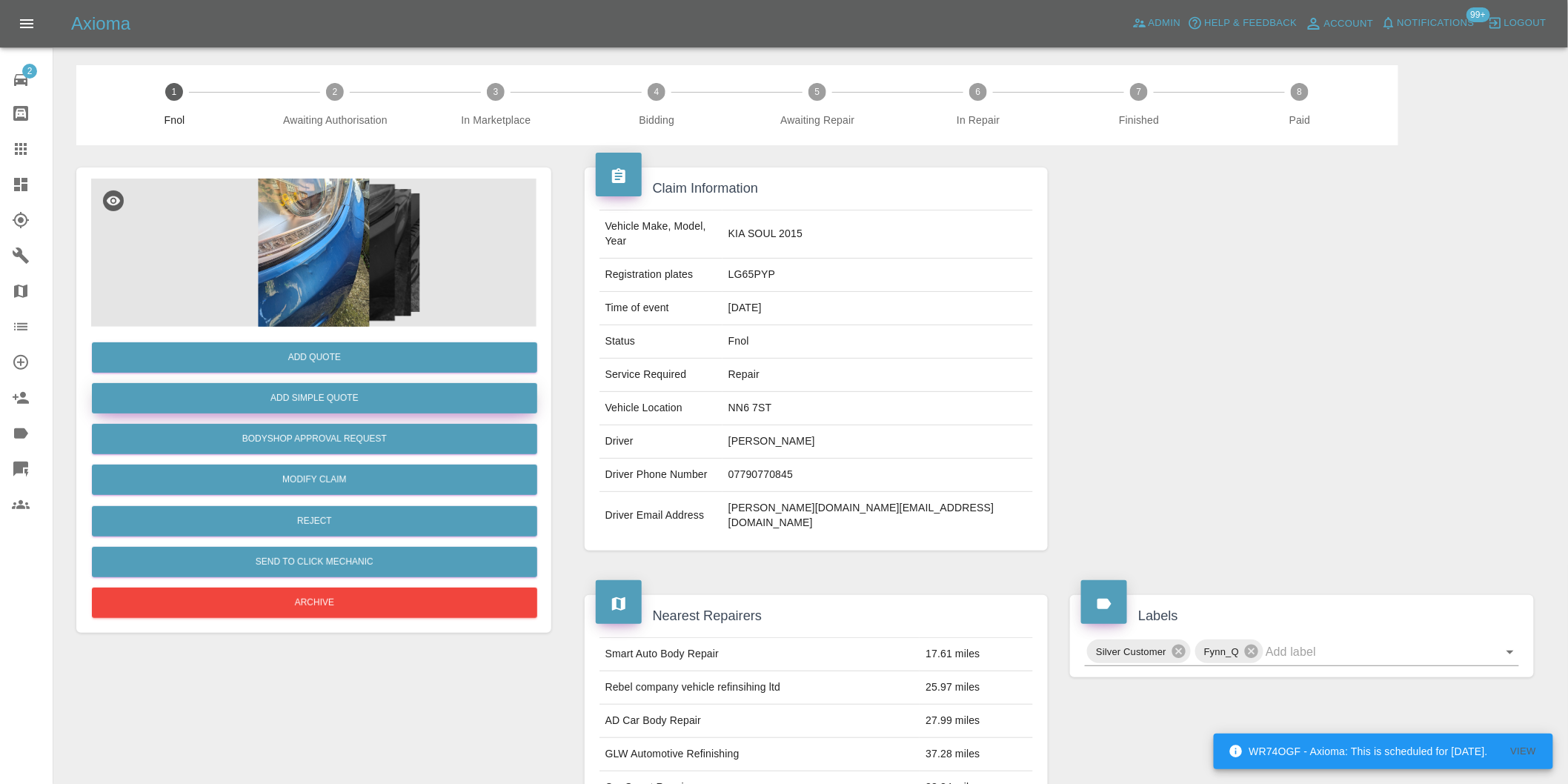
click at [344, 396] on button "Add Simple Quote" at bounding box center [314, 398] width 445 height 30
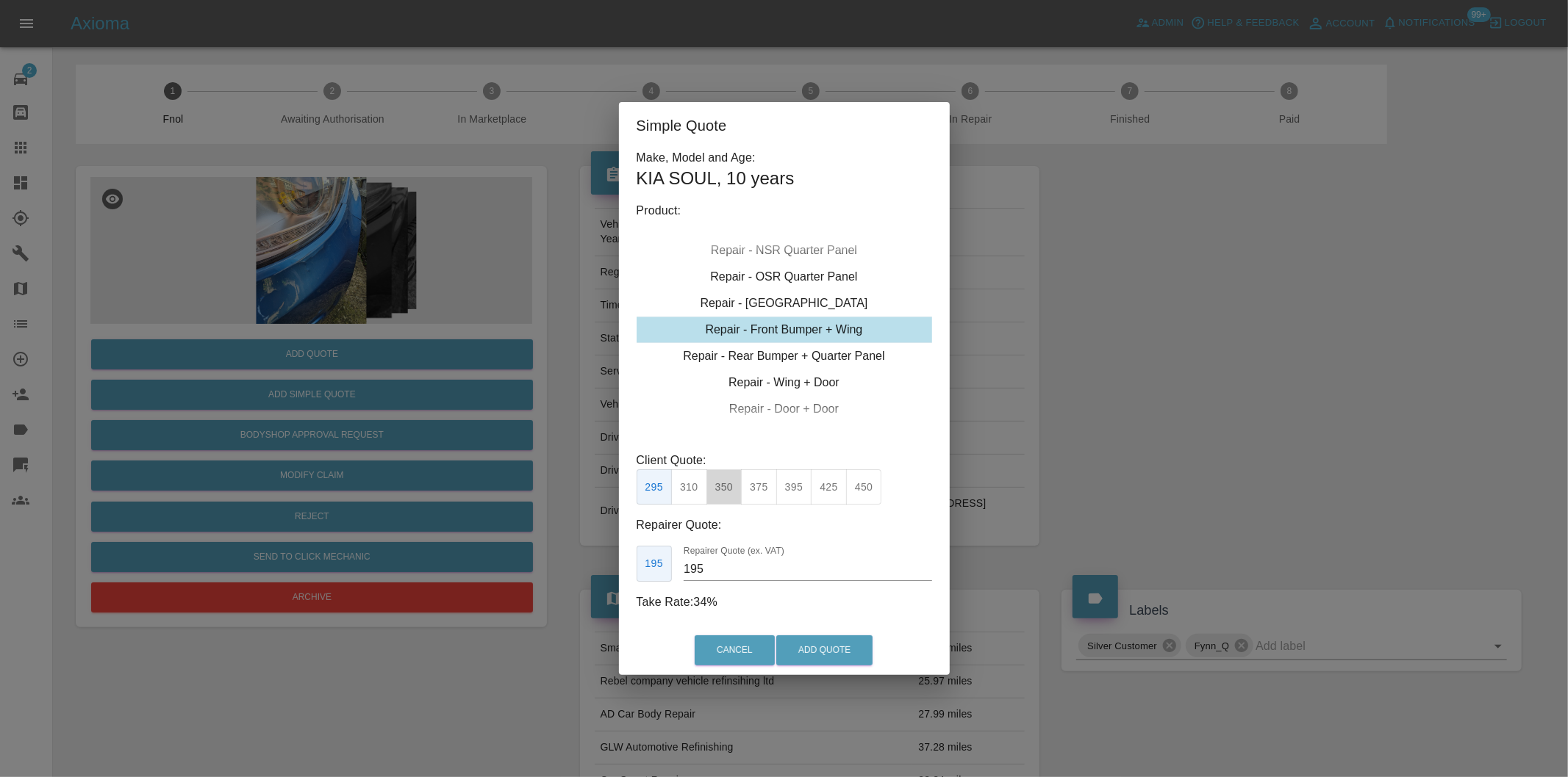
click at [729, 485] on button "350" at bounding box center [724, 487] width 36 height 36
type input "210"
click at [832, 656] on button "Add Quote" at bounding box center [824, 651] width 96 height 30
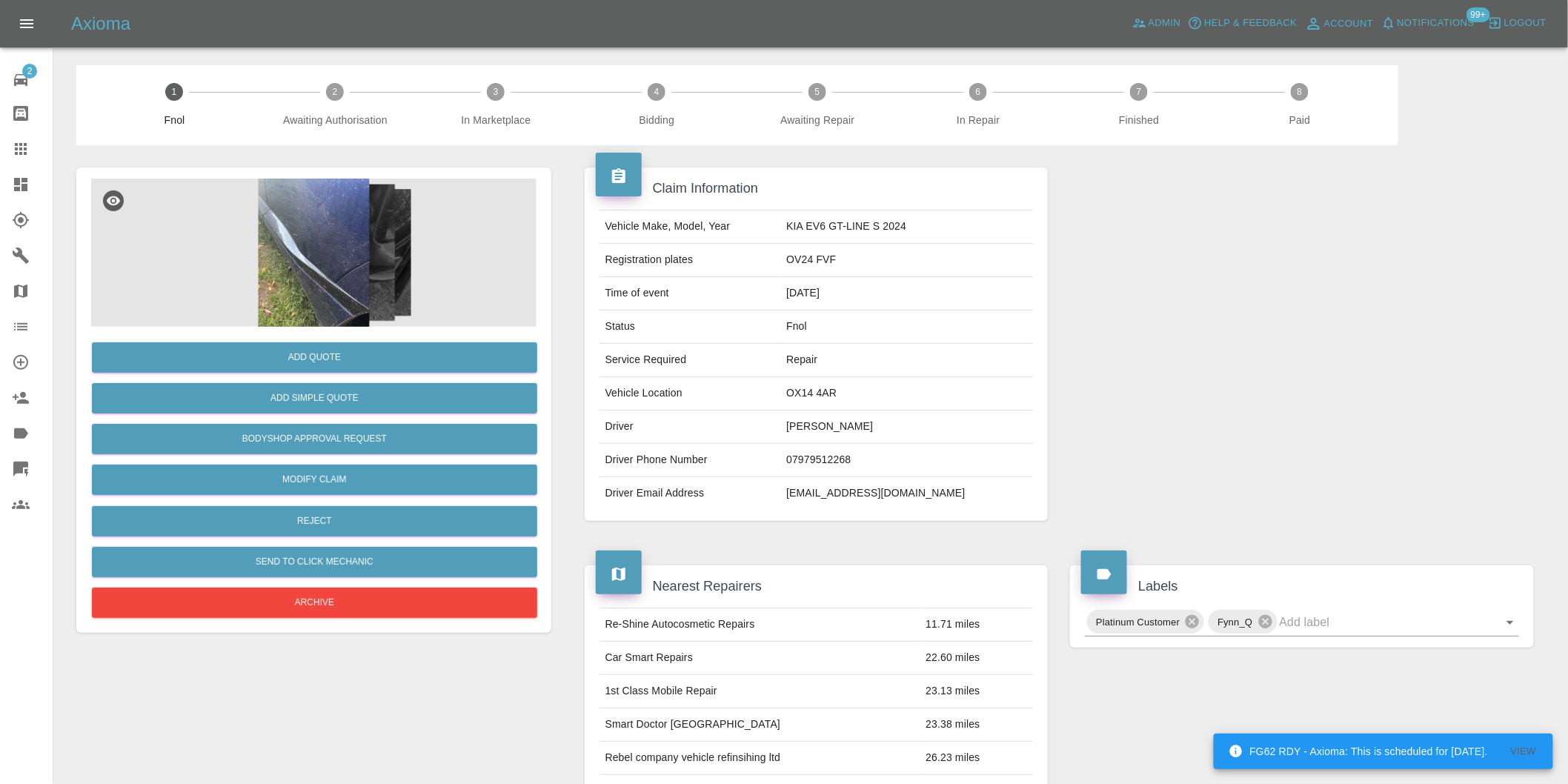
click at [326, 216] on img at bounding box center [314, 252] width 445 height 148
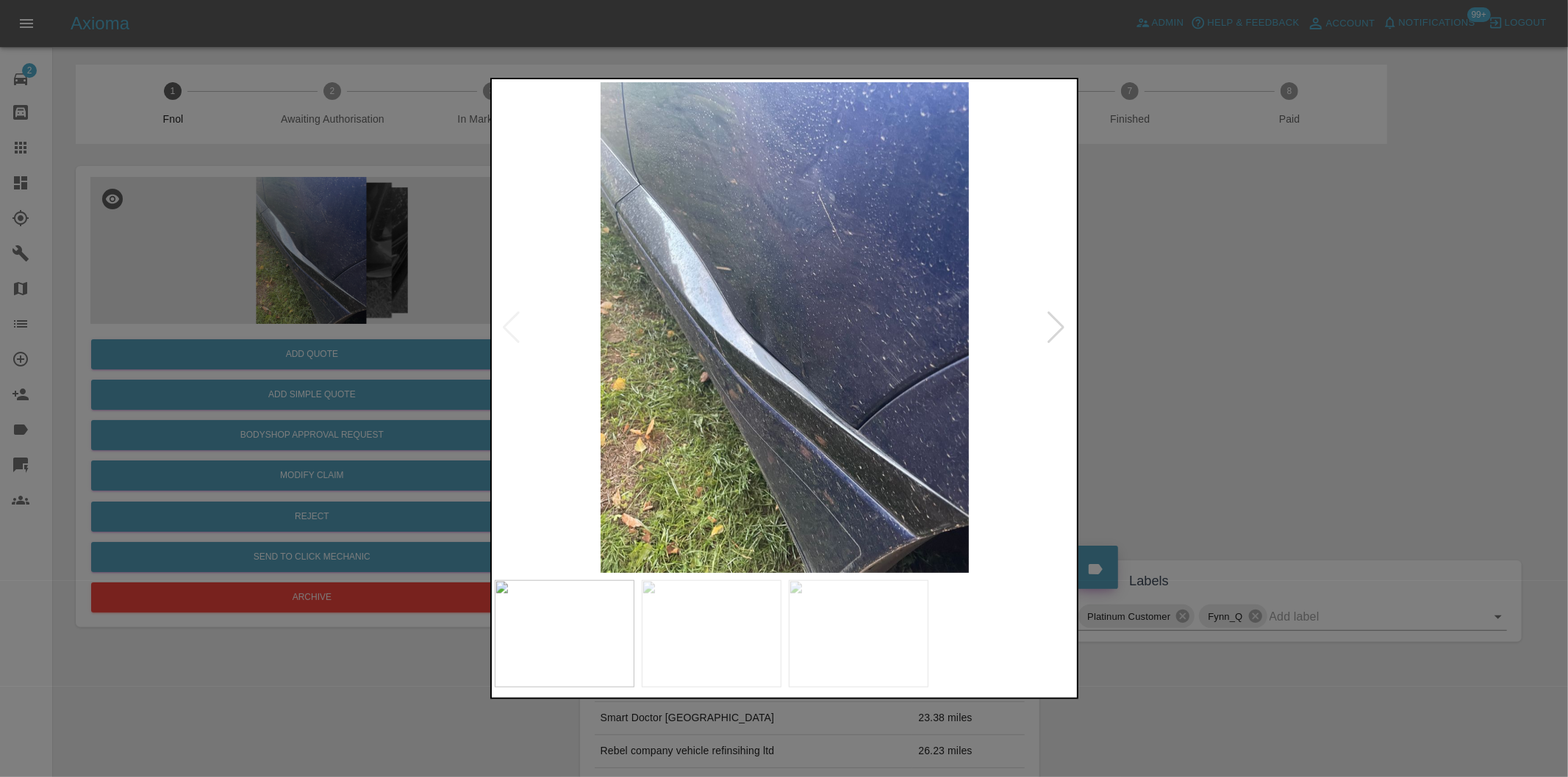
click at [1053, 321] on div at bounding box center [1056, 327] width 20 height 33
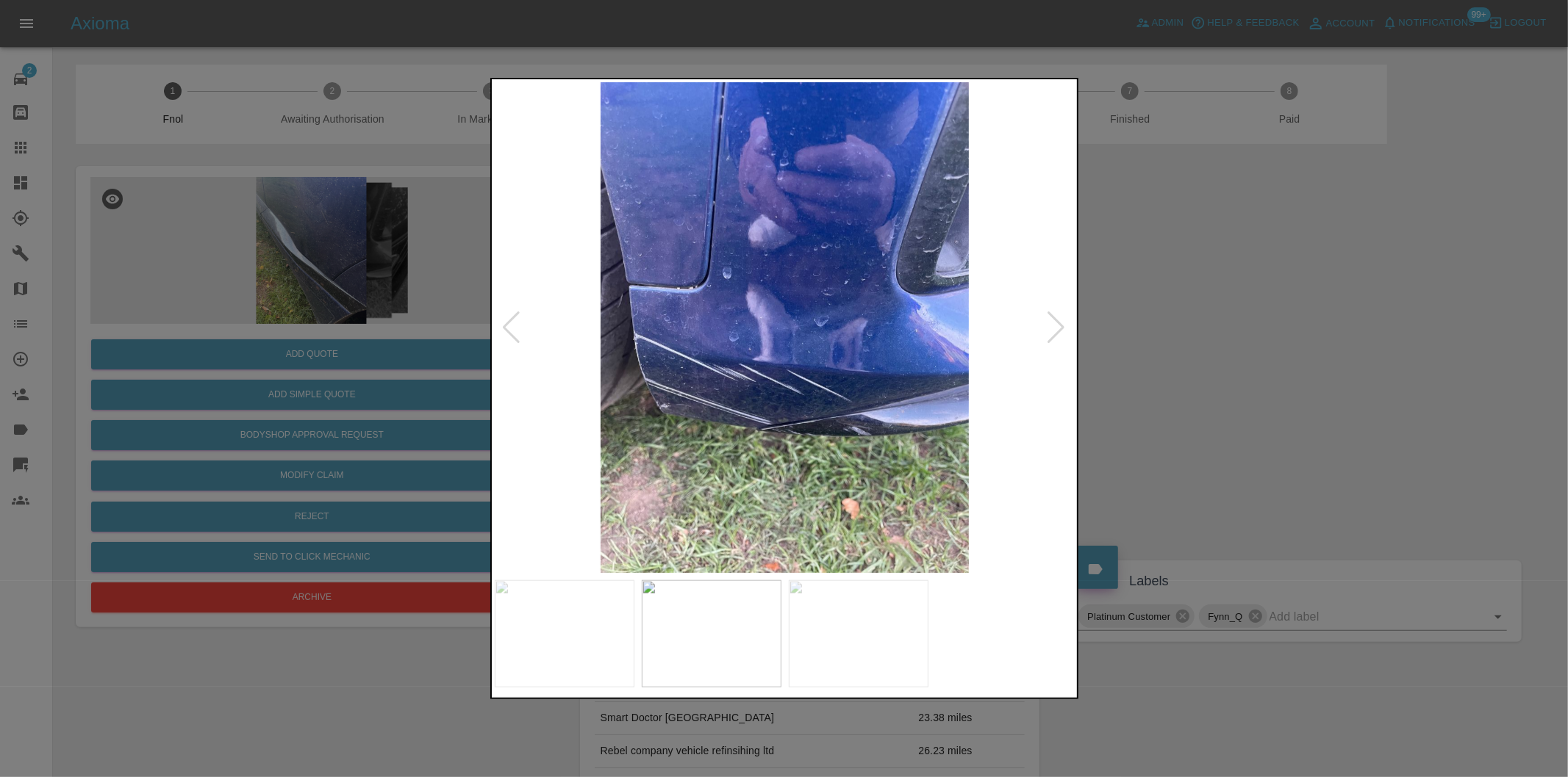
click at [1053, 321] on div at bounding box center [1056, 327] width 20 height 33
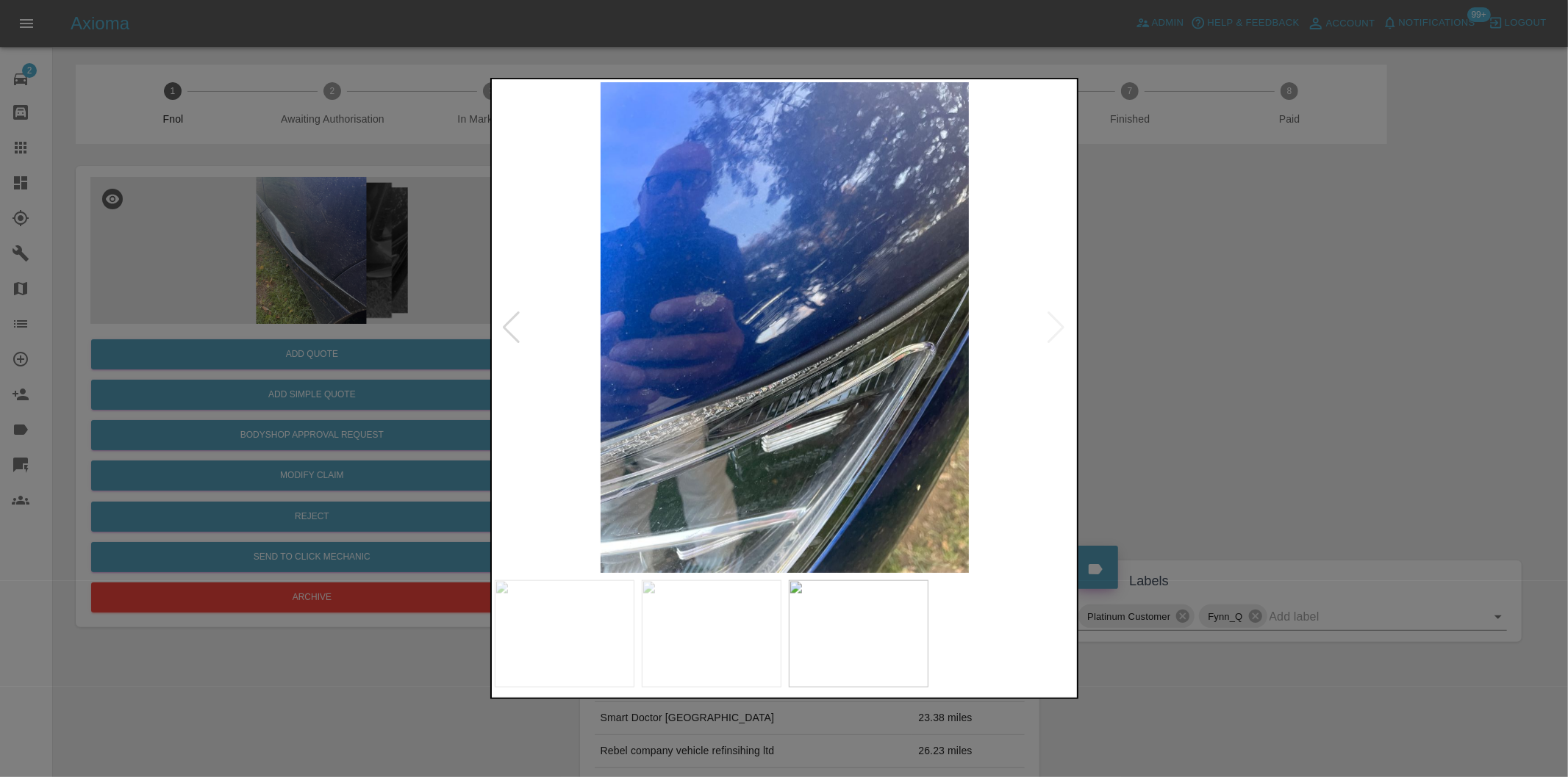
click at [1057, 321] on img at bounding box center [785, 327] width 581 height 491
drag, startPoint x: 1306, startPoint y: 355, endPoint x: 1229, endPoint y: 322, distance: 83.8
click at [1304, 355] on div at bounding box center [784, 388] width 1568 height 777
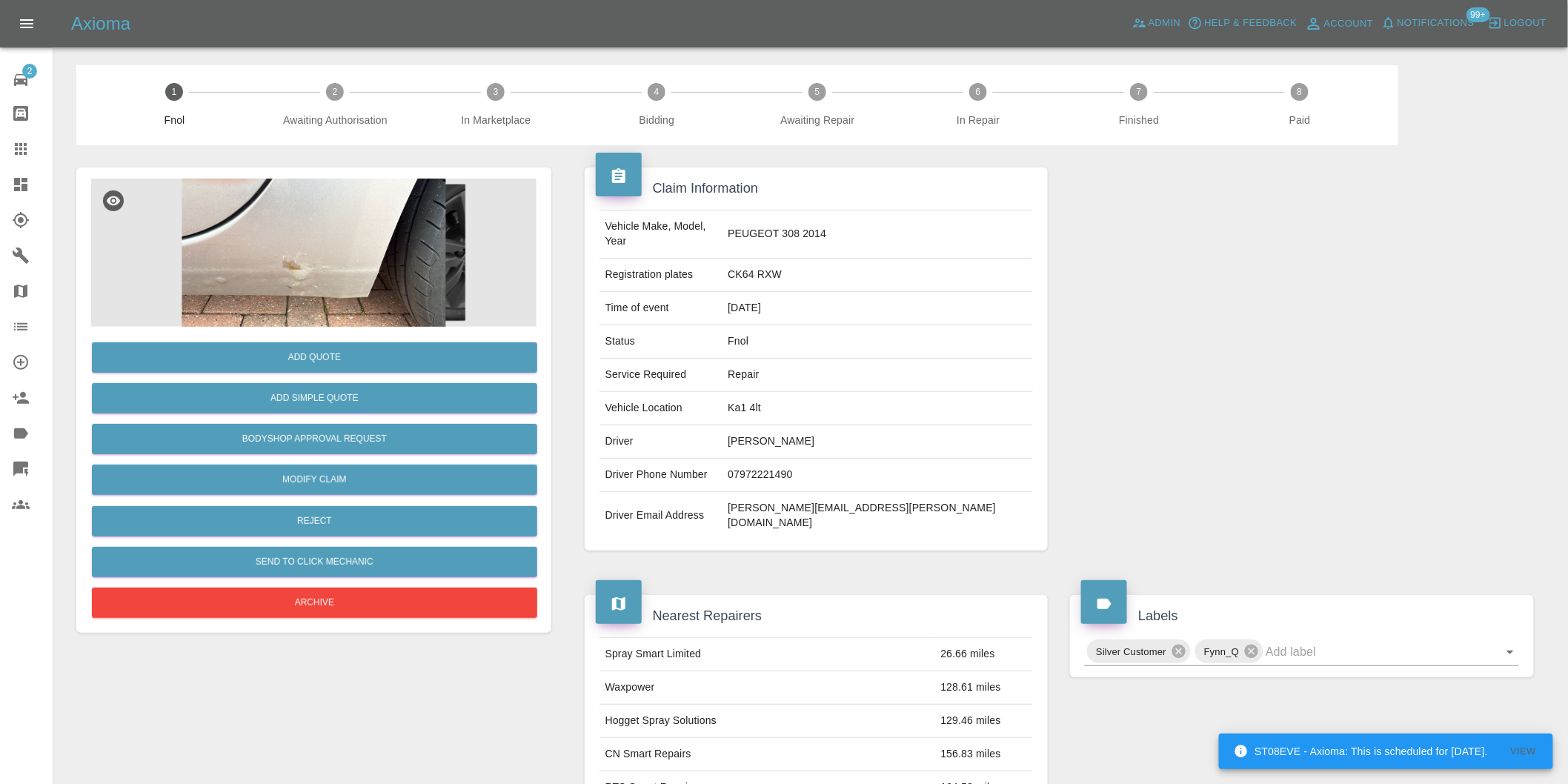
click at [339, 233] on img at bounding box center [314, 252] width 445 height 148
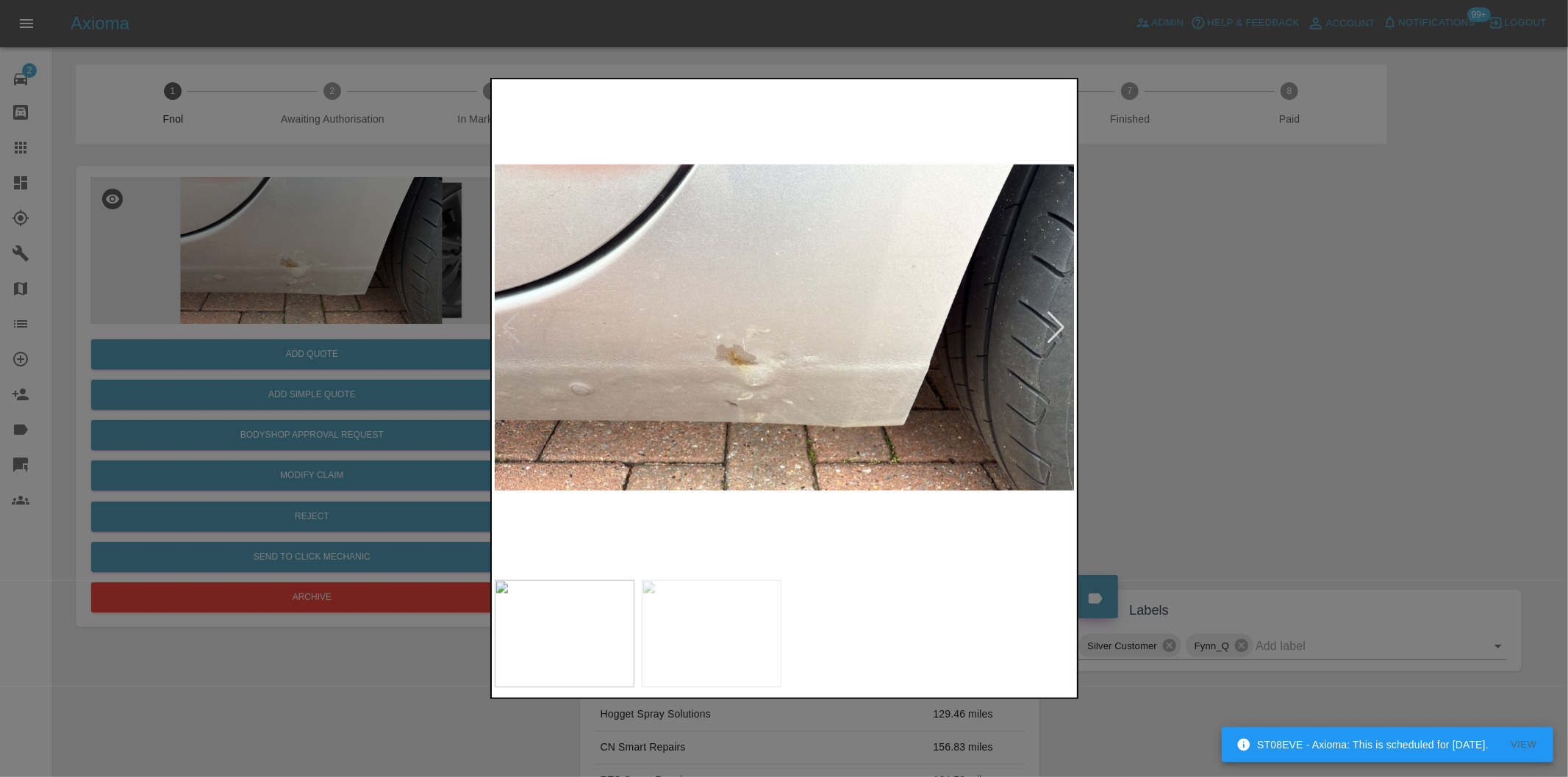
click at [1054, 327] on div at bounding box center [1056, 327] width 20 height 33
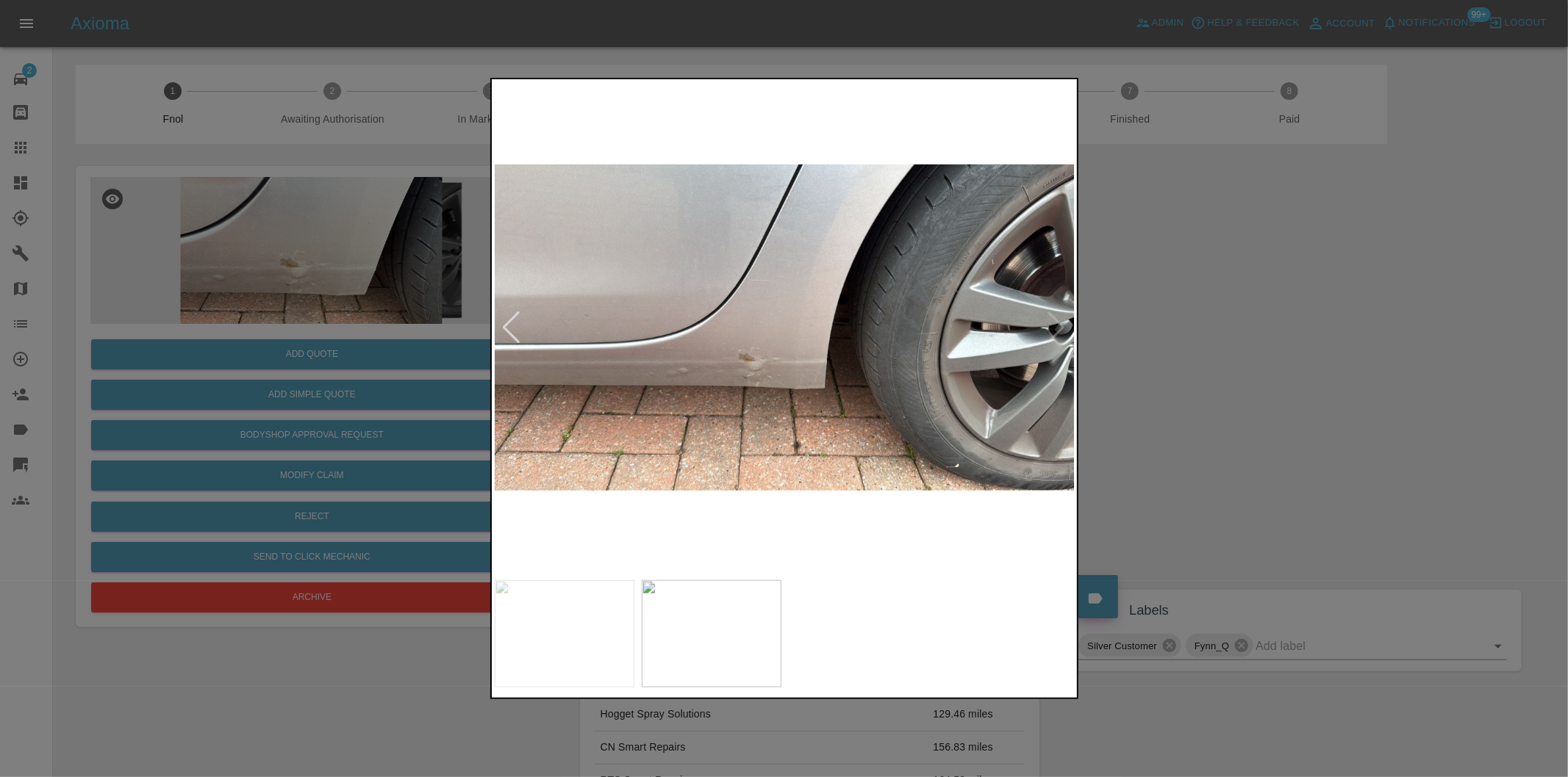
click at [1240, 348] on div at bounding box center [784, 388] width 1568 height 777
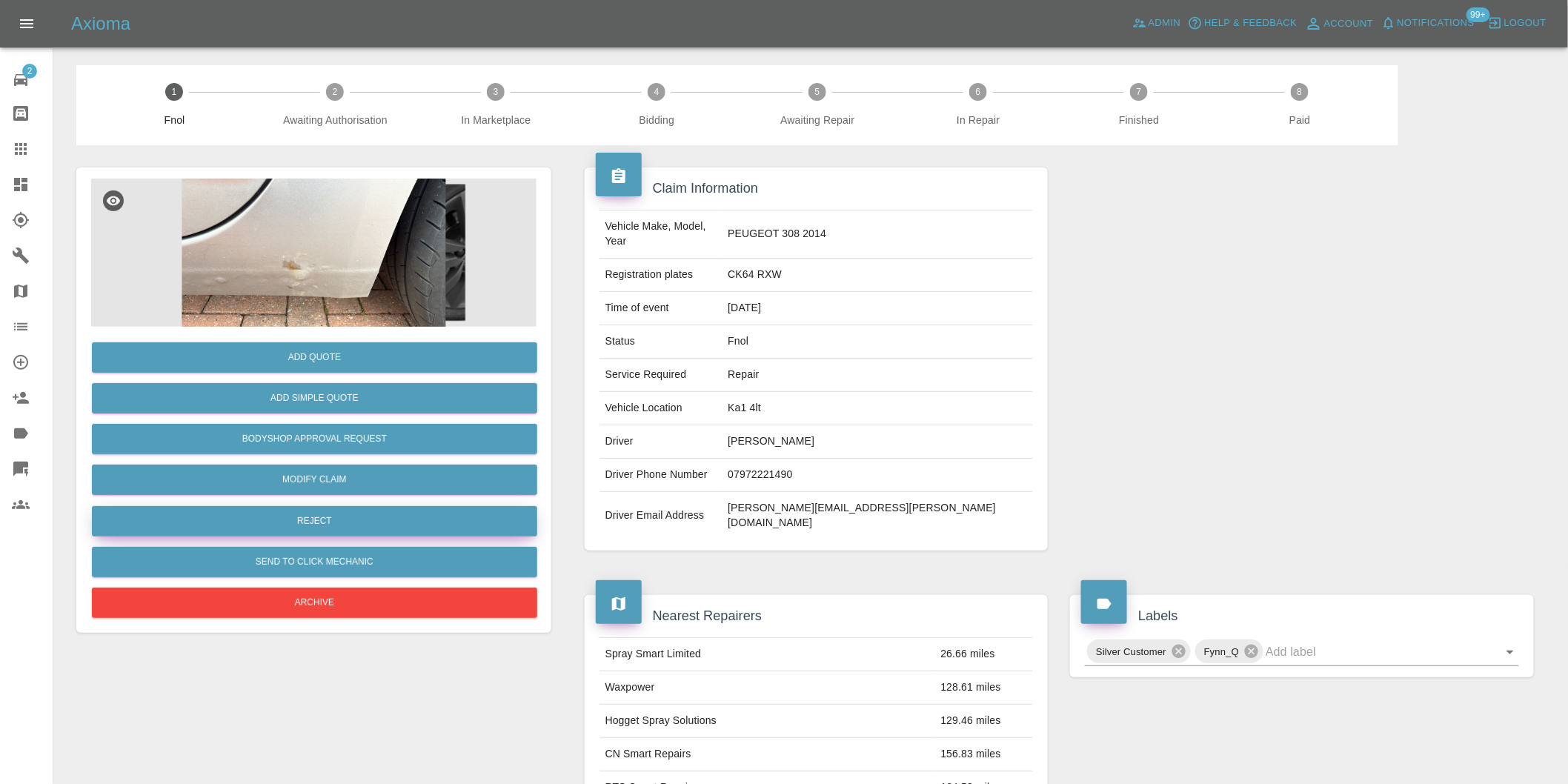
click at [347, 521] on button "Reject" at bounding box center [314, 522] width 445 height 30
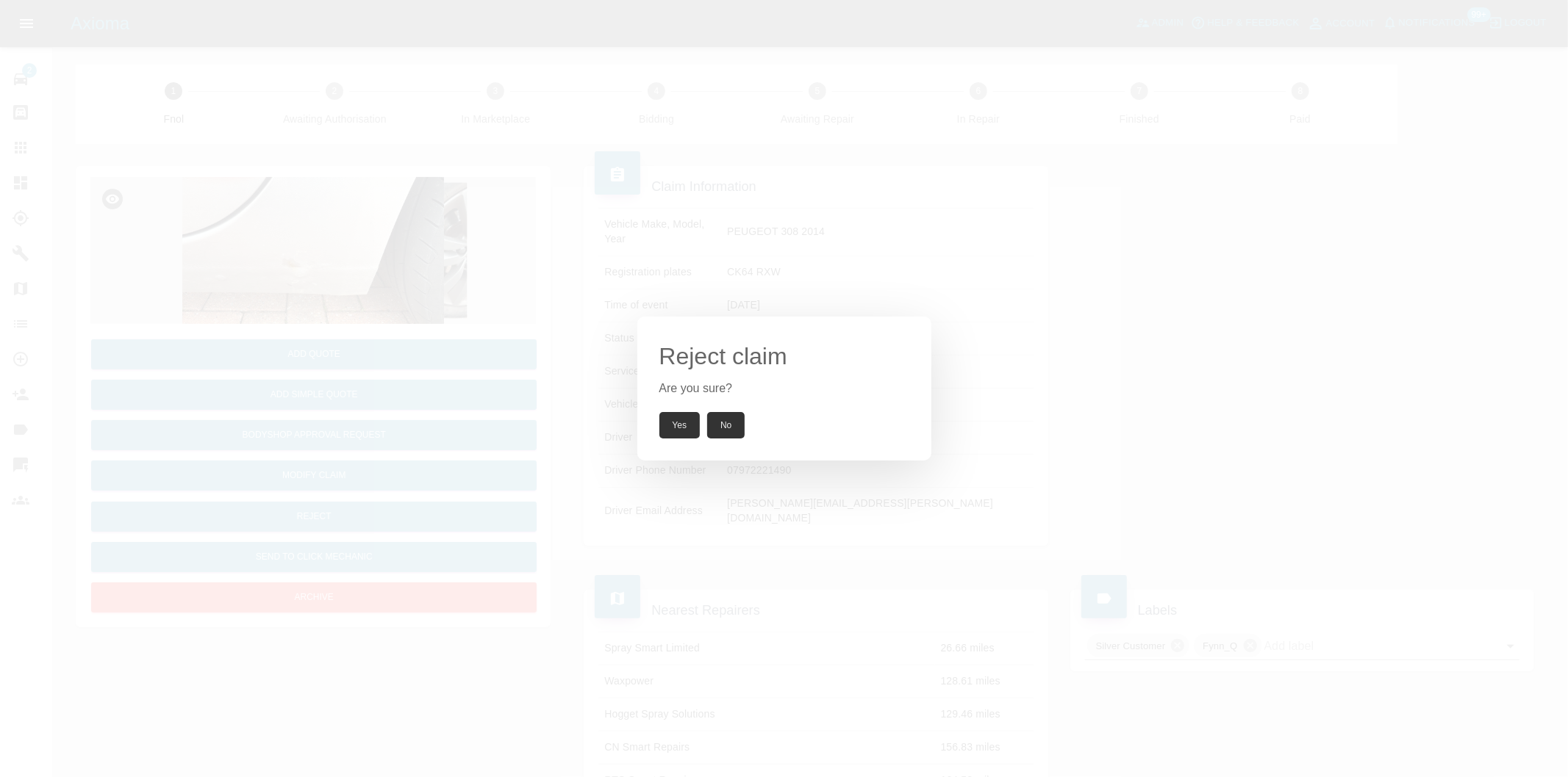
click at [662, 428] on button "Yes" at bounding box center [680, 425] width 41 height 26
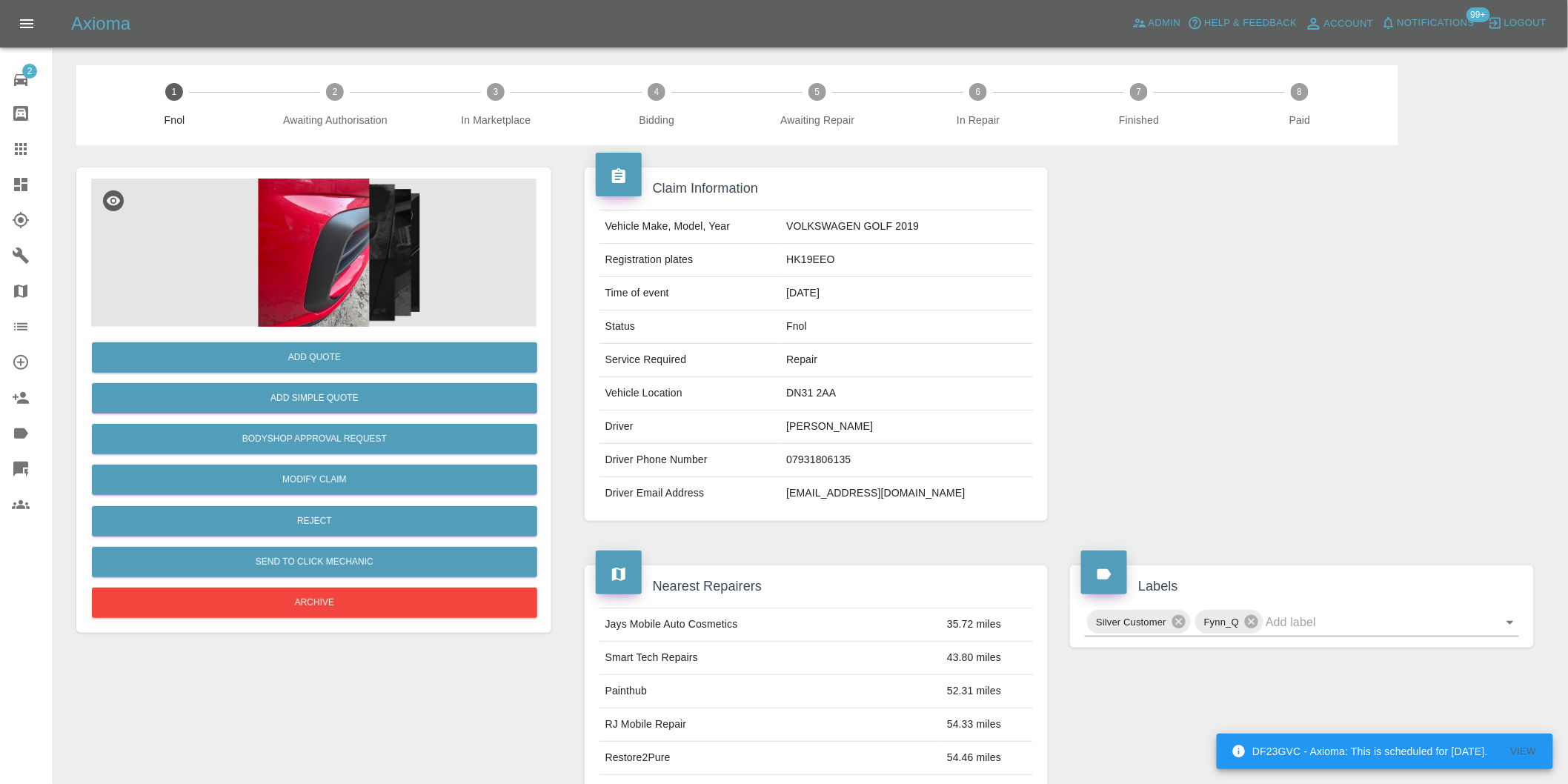
click at [315, 216] on img at bounding box center [314, 252] width 445 height 148
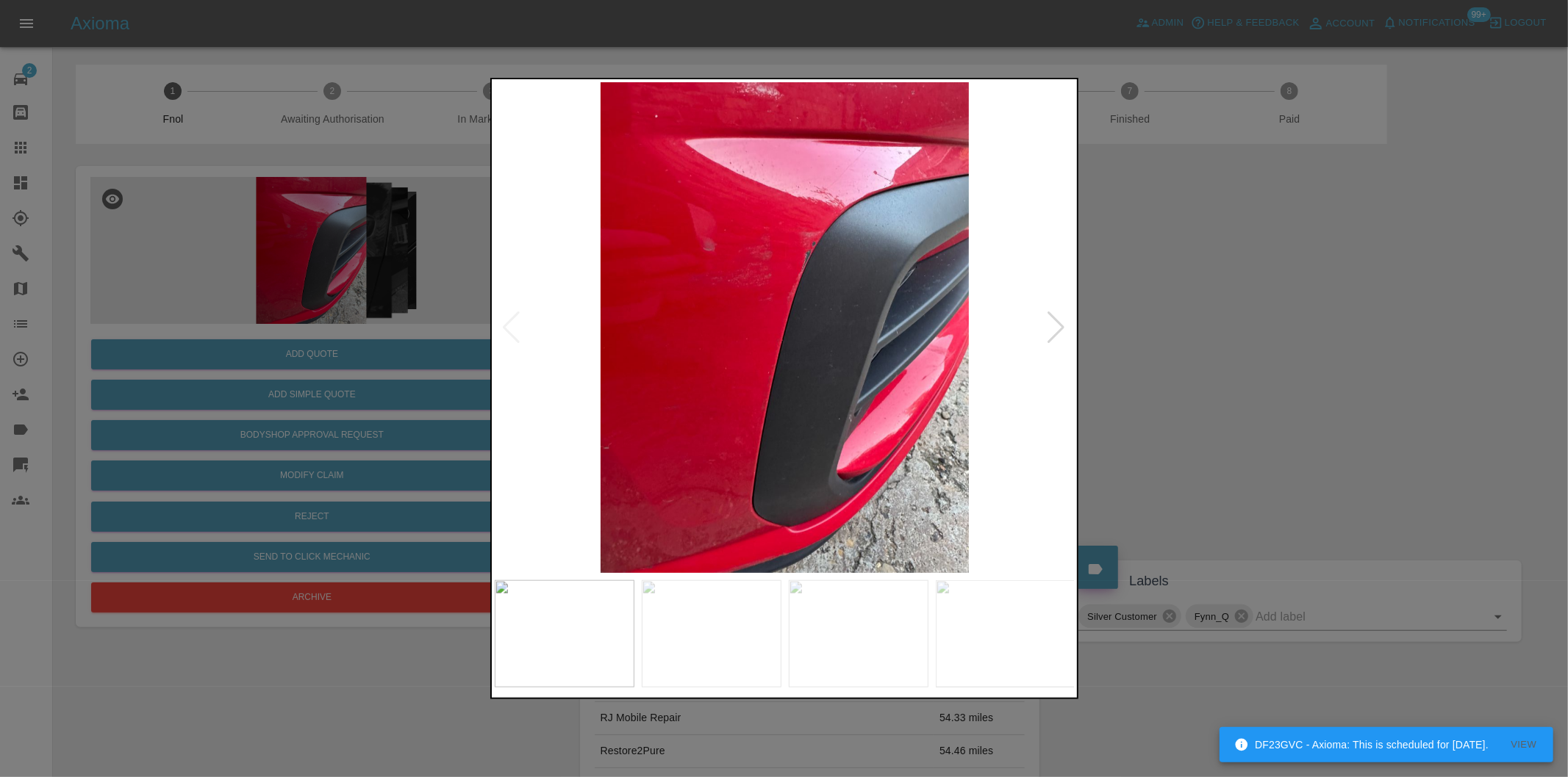
click at [1050, 327] on div at bounding box center [1056, 327] width 20 height 33
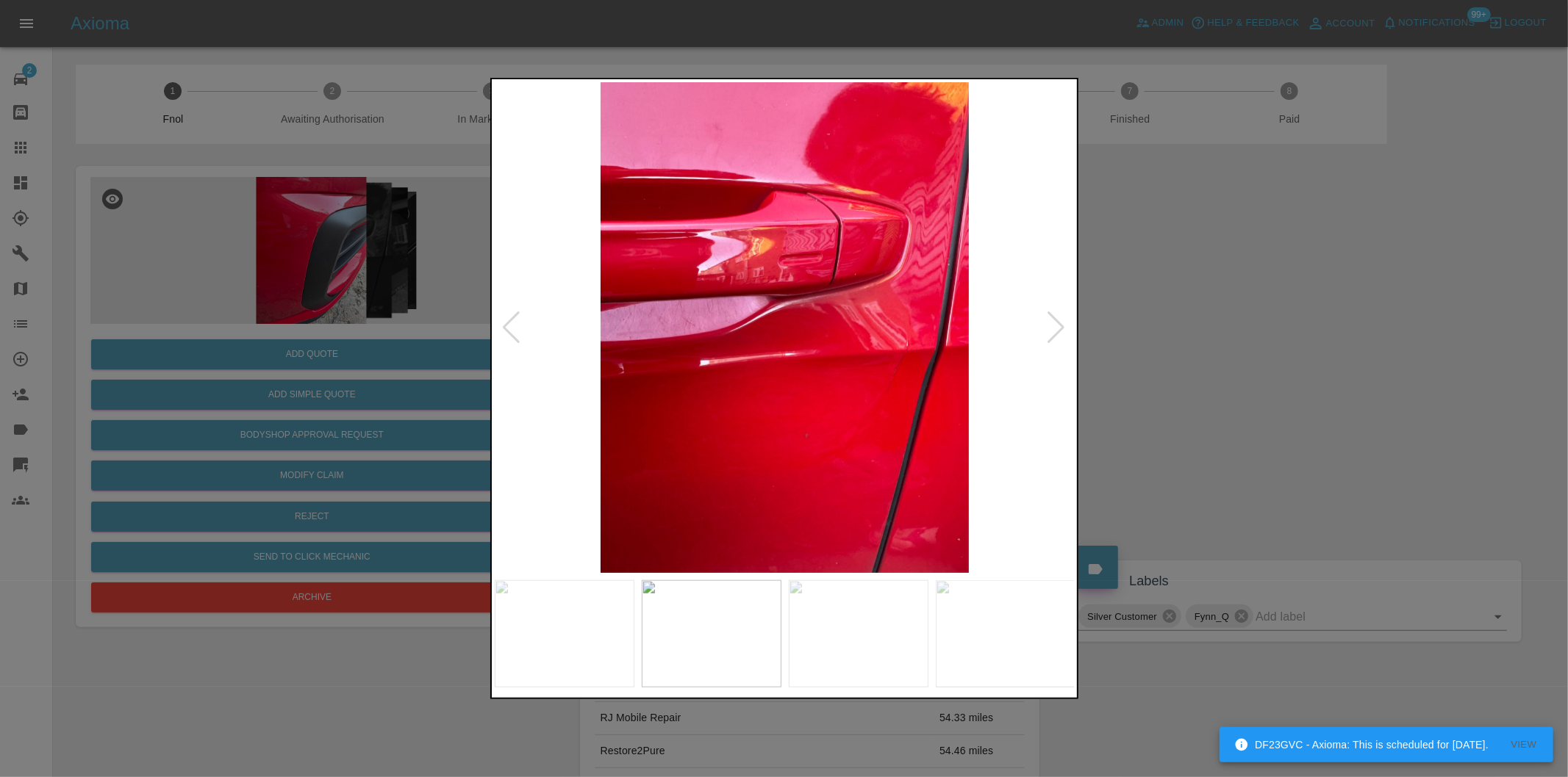
click at [1050, 327] on div at bounding box center [1056, 327] width 20 height 33
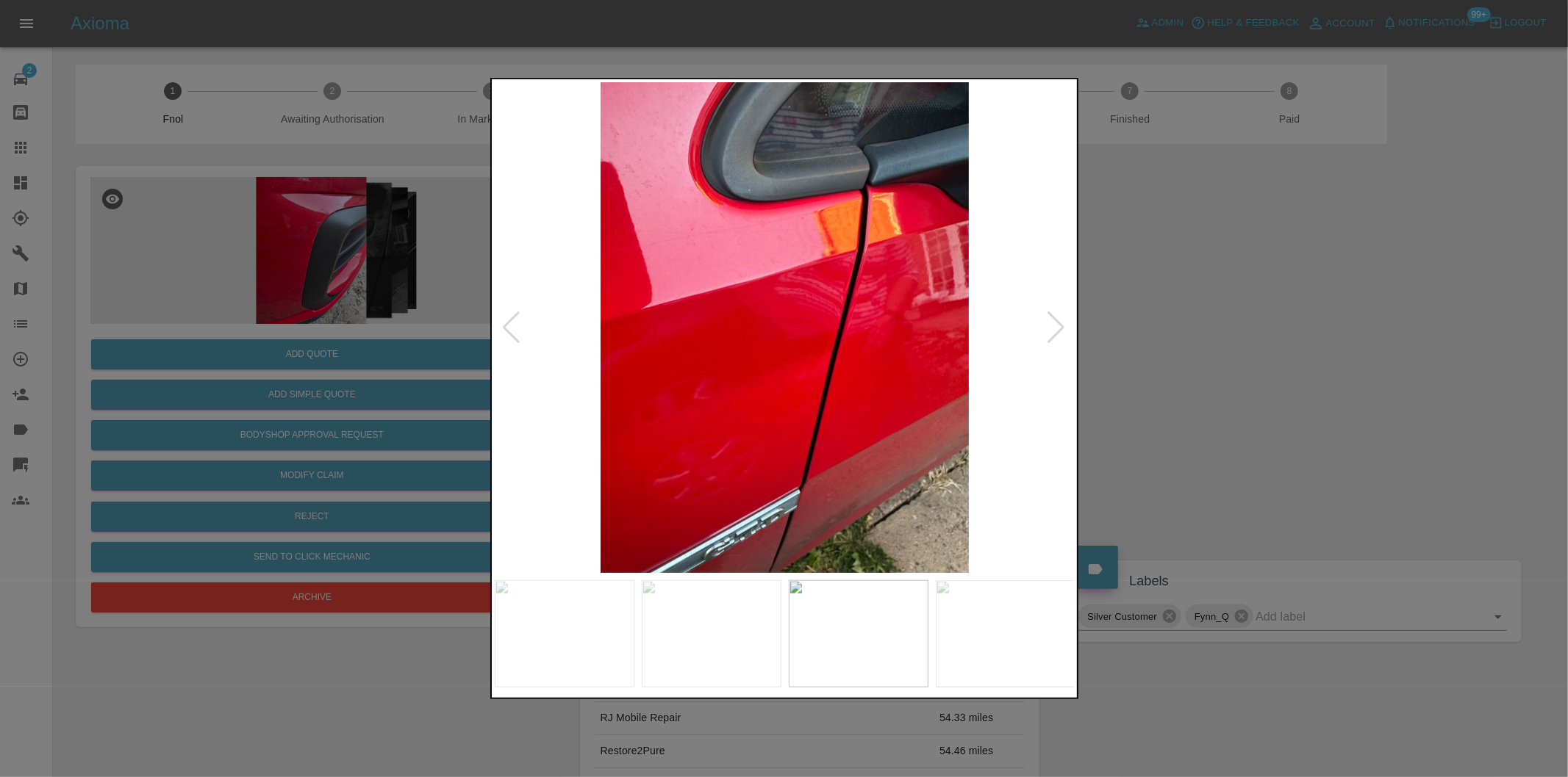
drag, startPoint x: 1360, startPoint y: 341, endPoint x: 1348, endPoint y: 340, distance: 12.0
click at [1359, 341] on div at bounding box center [784, 388] width 1568 height 777
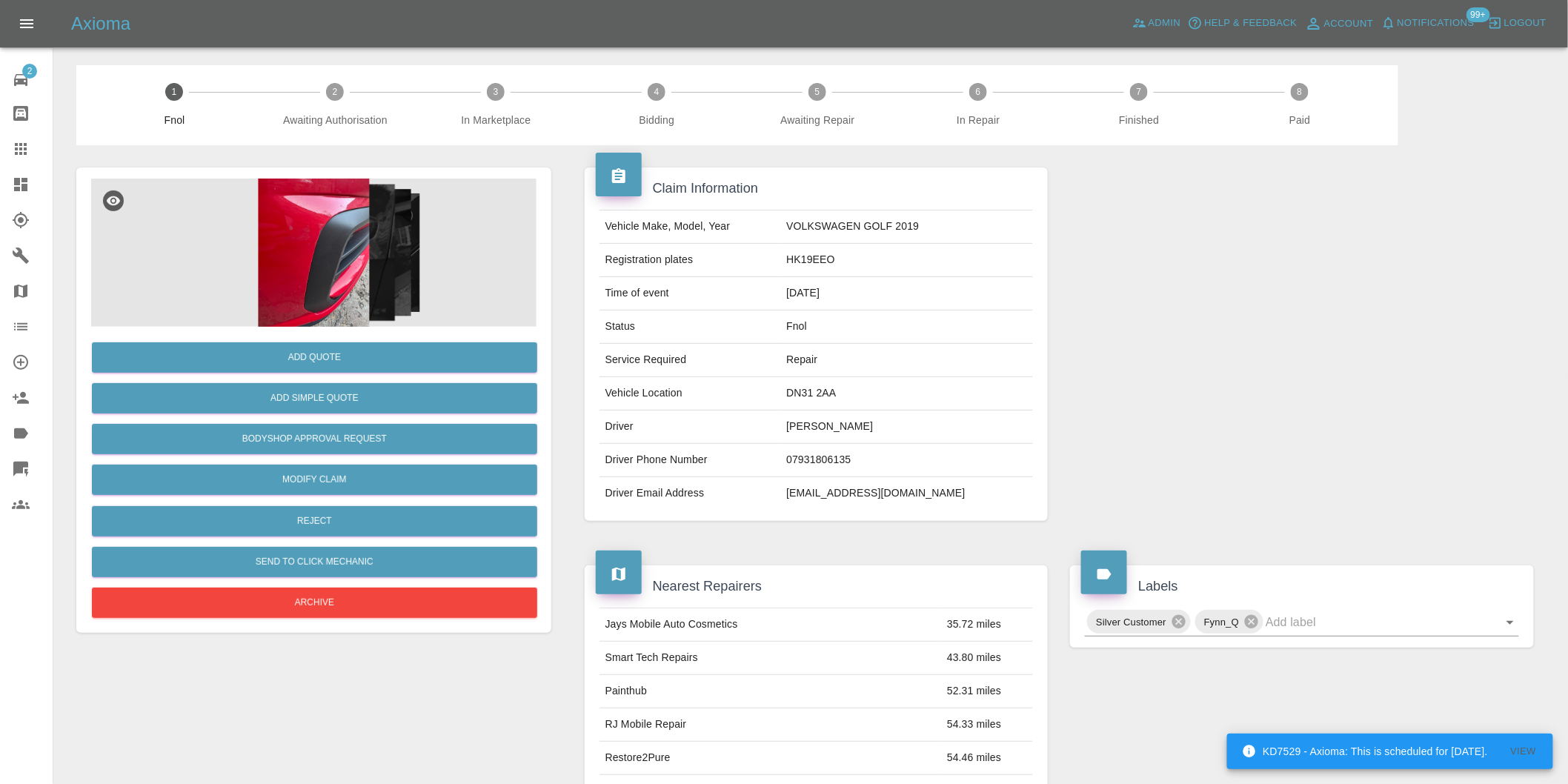
click at [299, 233] on img at bounding box center [314, 252] width 445 height 148
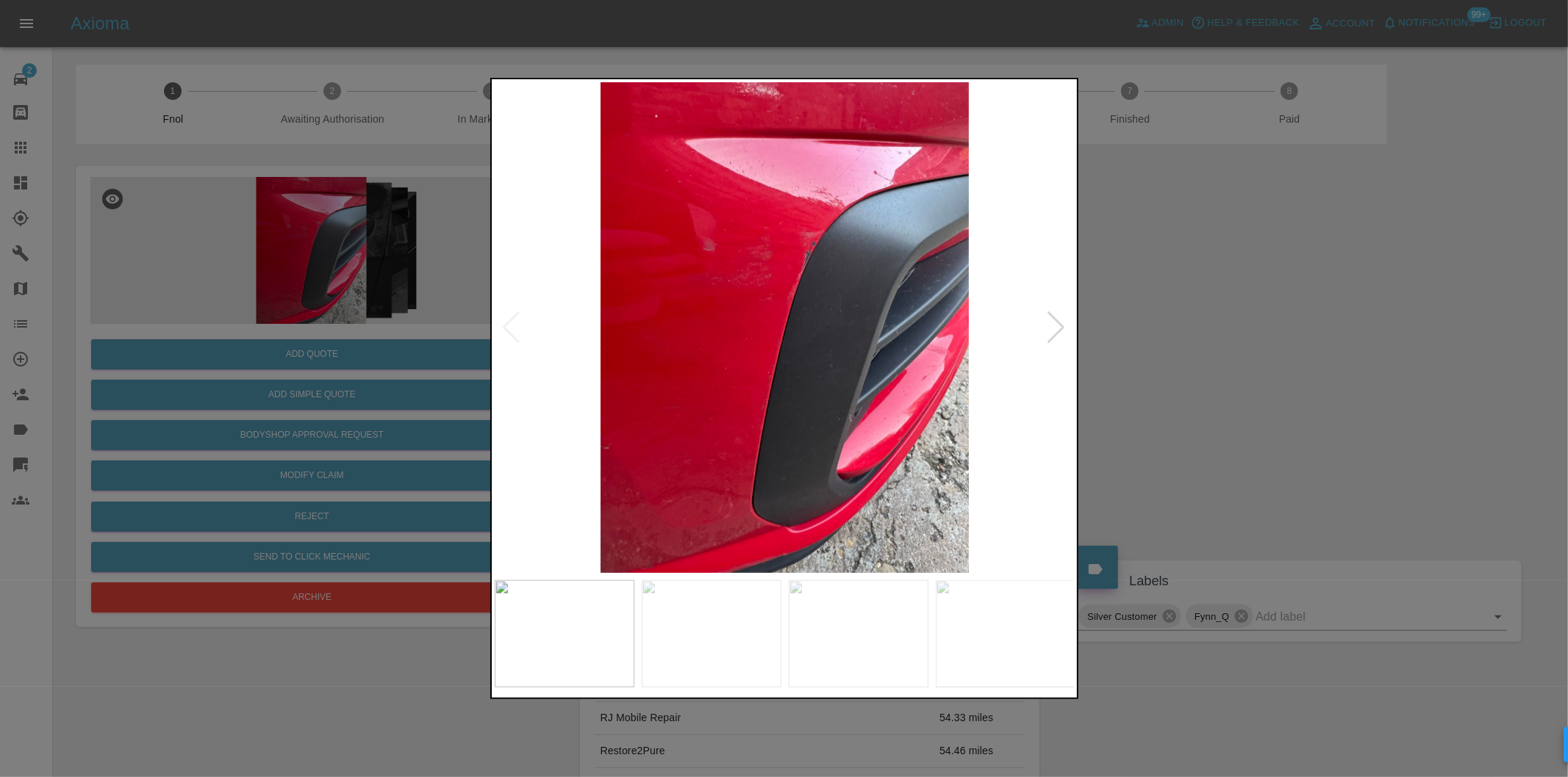
click at [1053, 322] on div at bounding box center [1056, 327] width 20 height 33
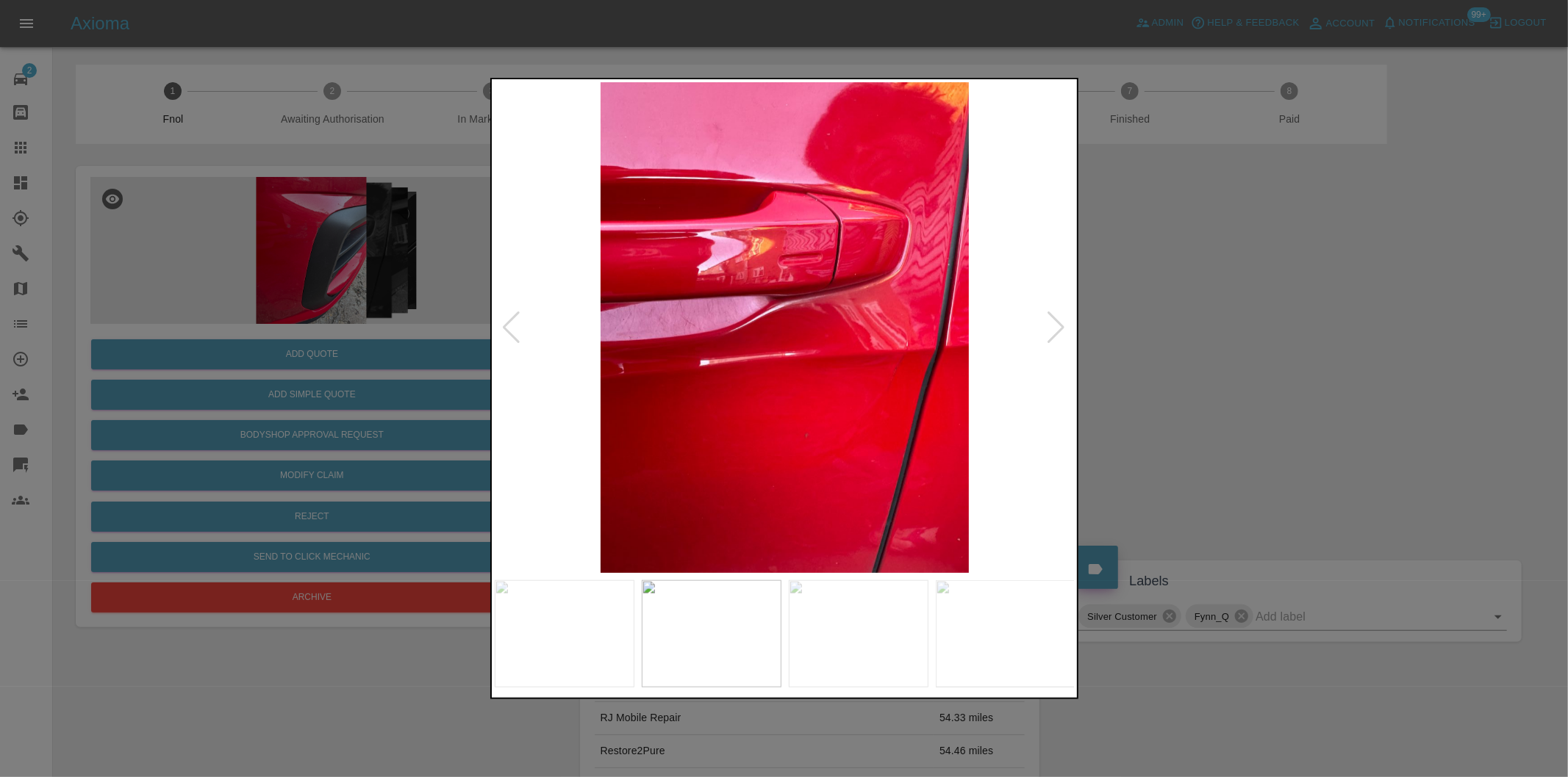
click at [1053, 322] on div at bounding box center [1056, 327] width 20 height 33
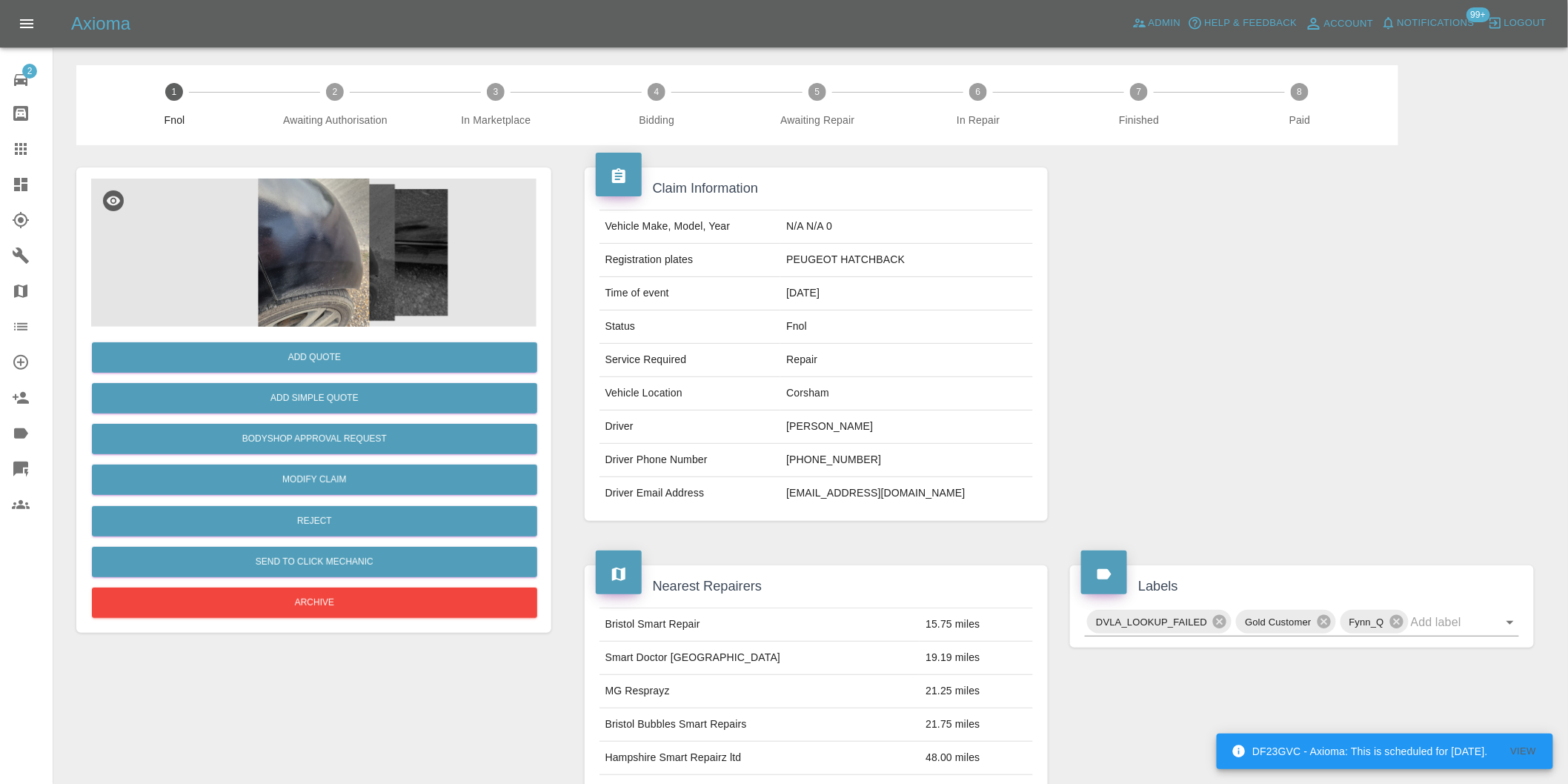
click at [337, 230] on img at bounding box center [314, 252] width 445 height 148
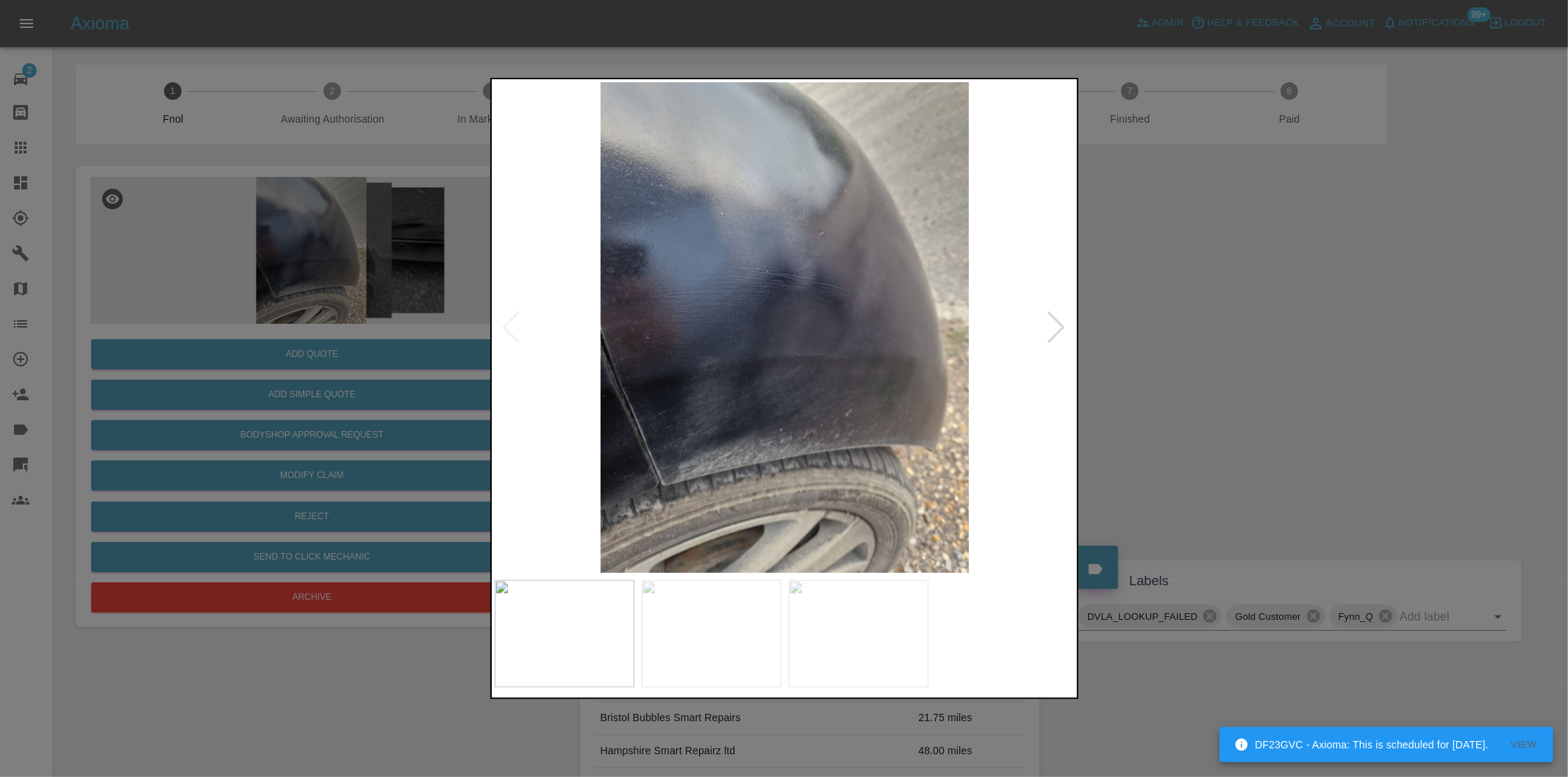
click at [1055, 324] on div at bounding box center [1056, 327] width 20 height 33
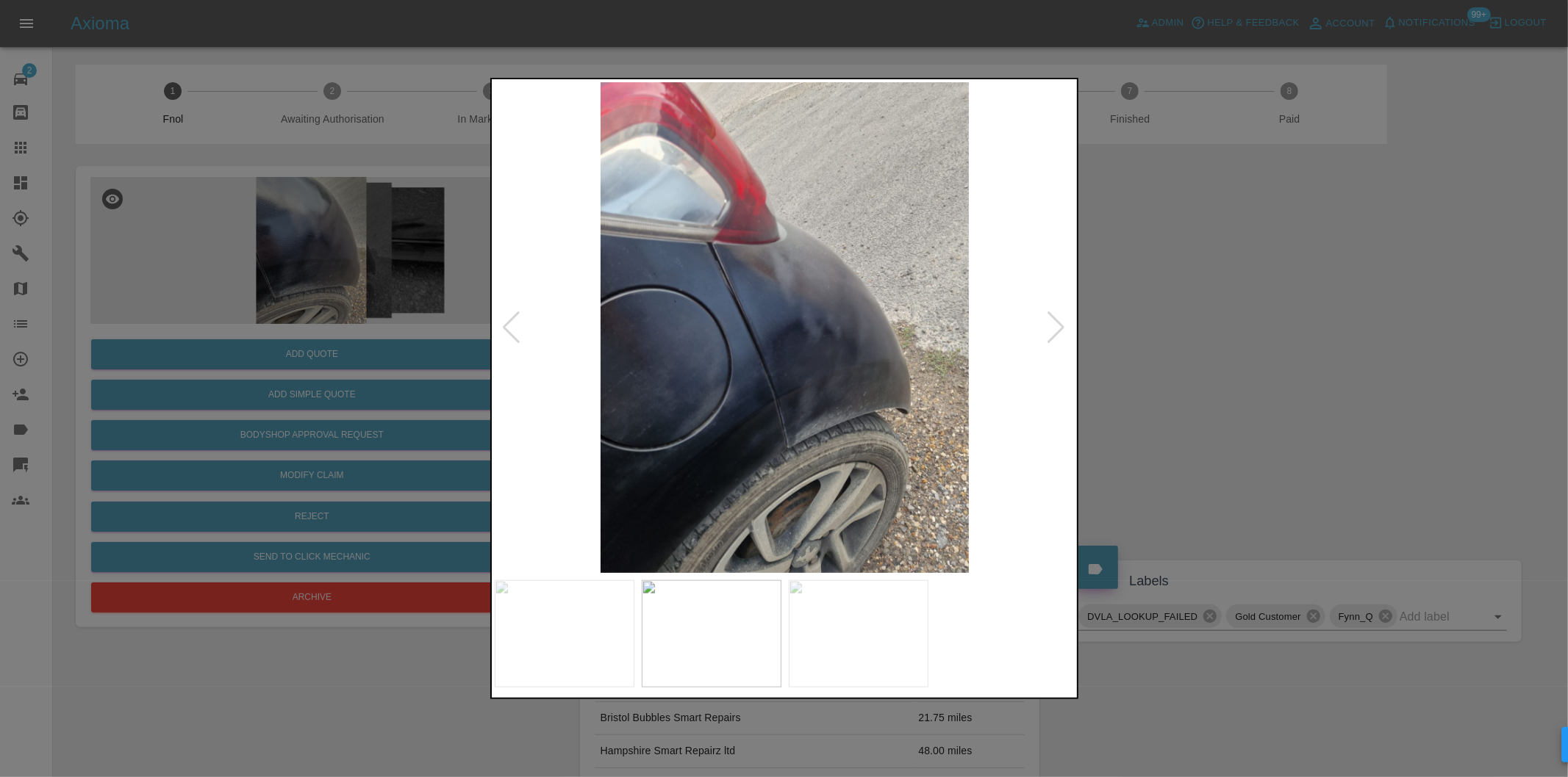
click at [1055, 324] on div at bounding box center [1056, 327] width 20 height 33
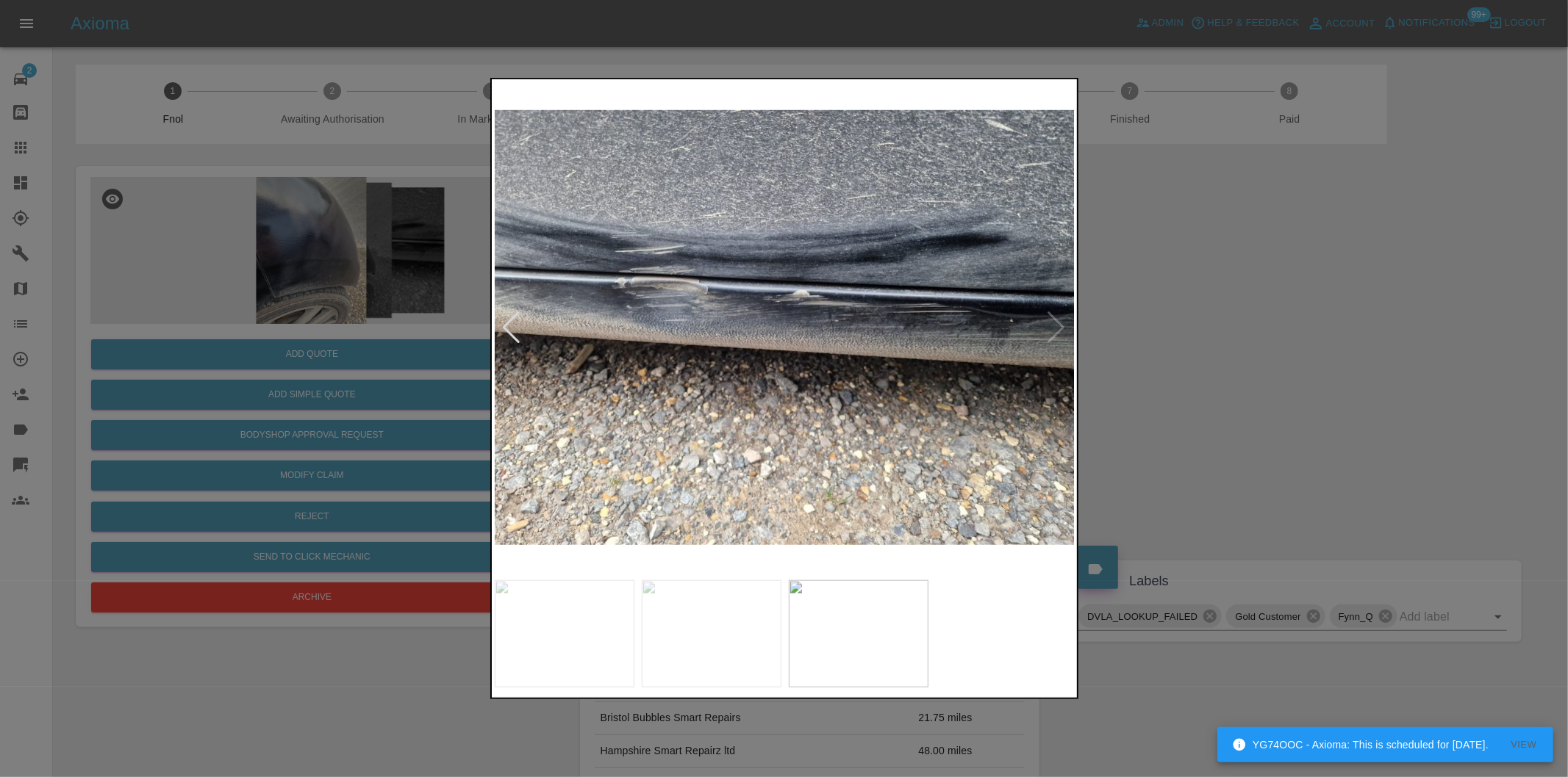
click at [1055, 324] on img at bounding box center [785, 327] width 581 height 491
click at [1202, 322] on div at bounding box center [784, 388] width 1568 height 777
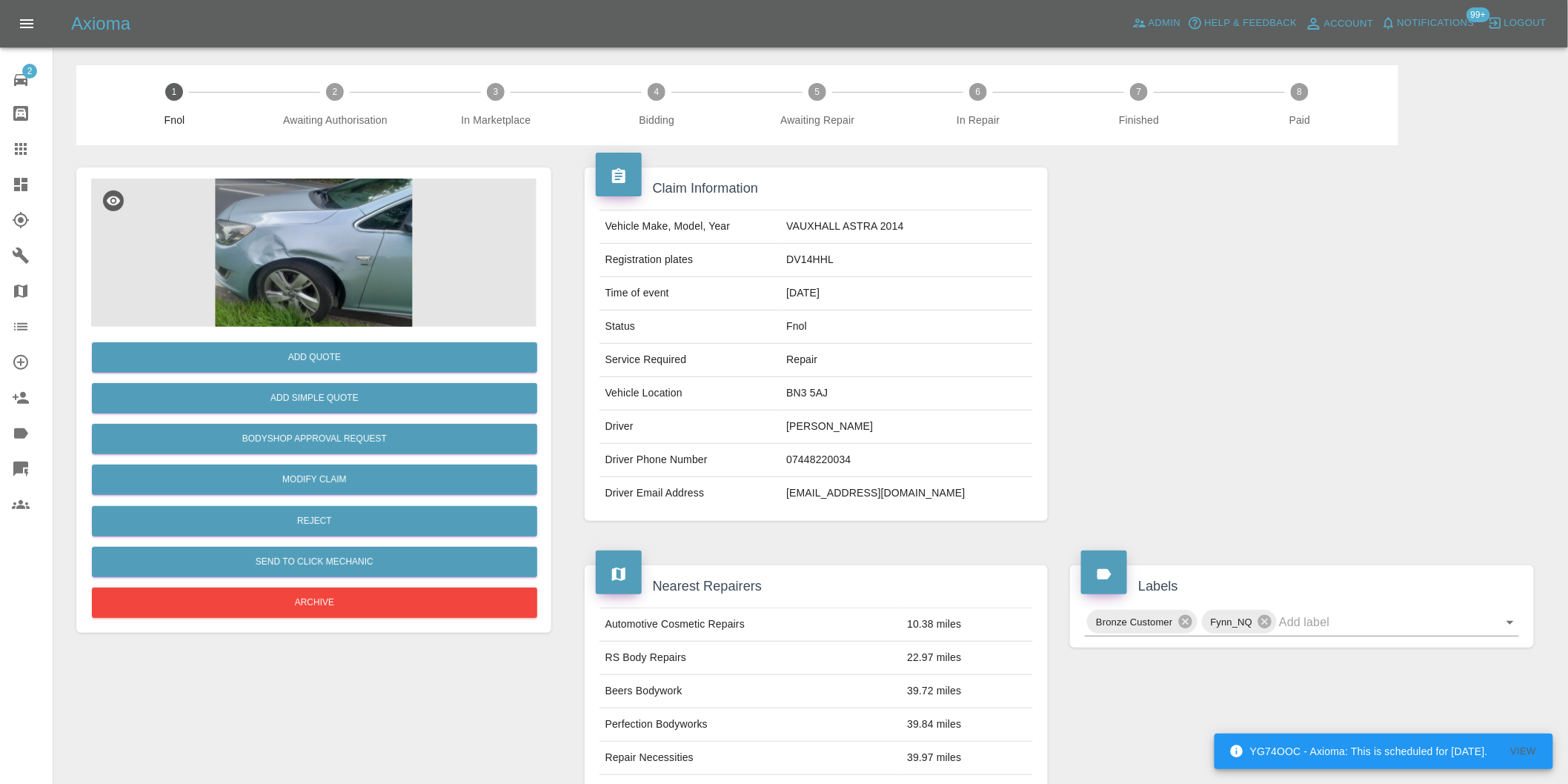
click at [335, 252] on img at bounding box center [314, 252] width 445 height 148
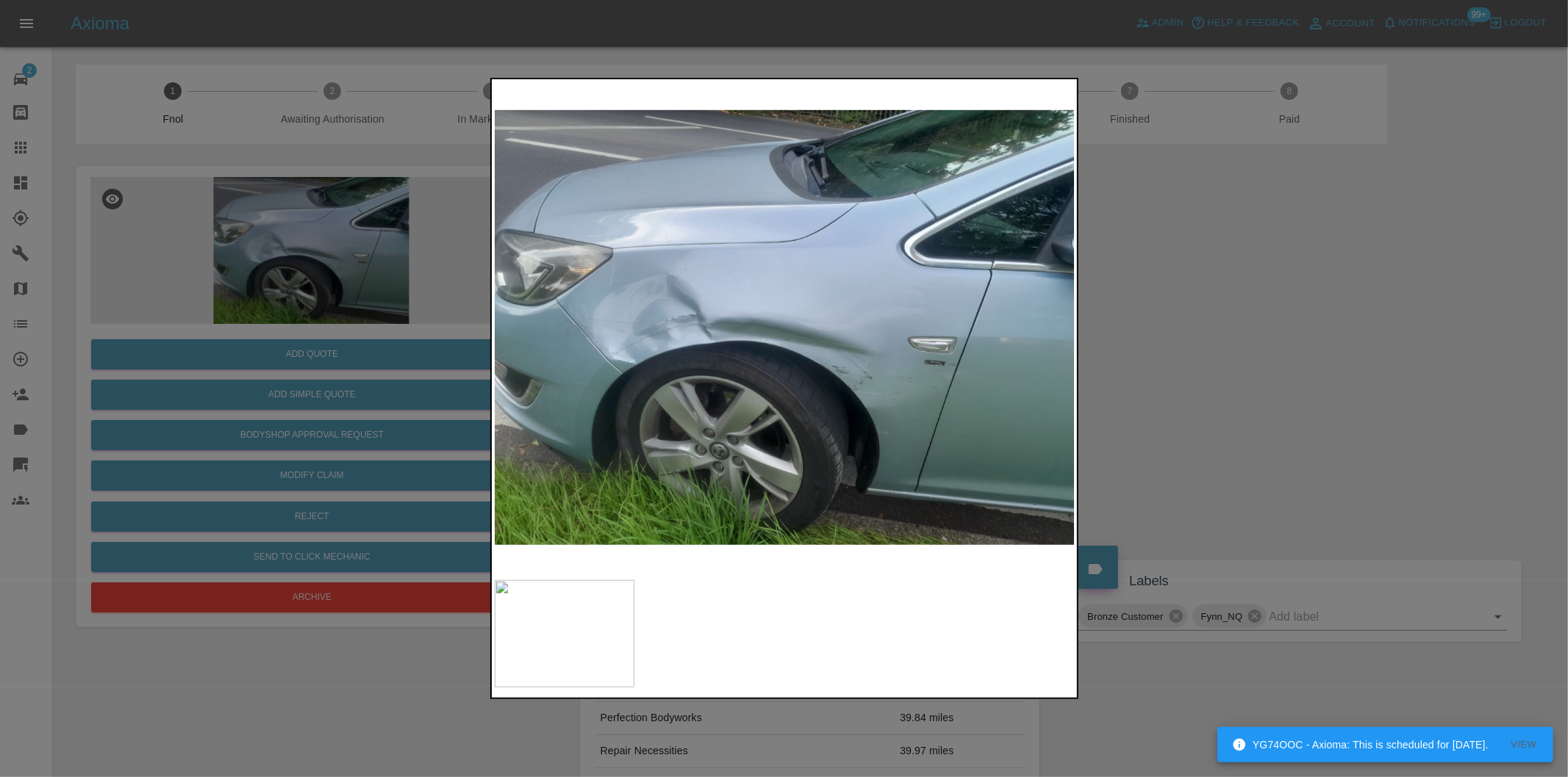
drag, startPoint x: 1416, startPoint y: 428, endPoint x: 863, endPoint y: 430, distance: 553.0
click at [1414, 426] on div at bounding box center [784, 388] width 1568 height 777
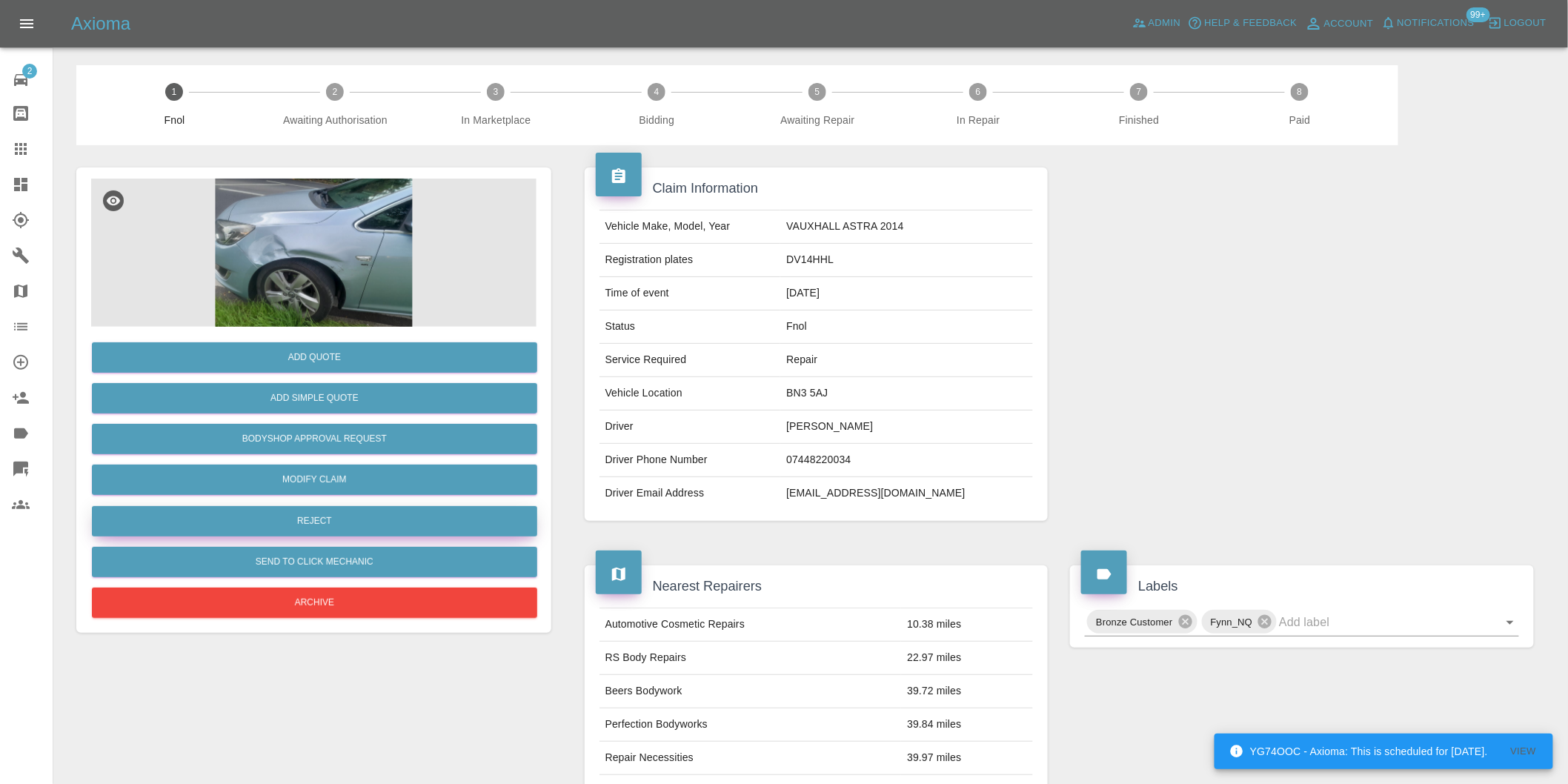
click at [351, 510] on button "Reject" at bounding box center [314, 522] width 445 height 30
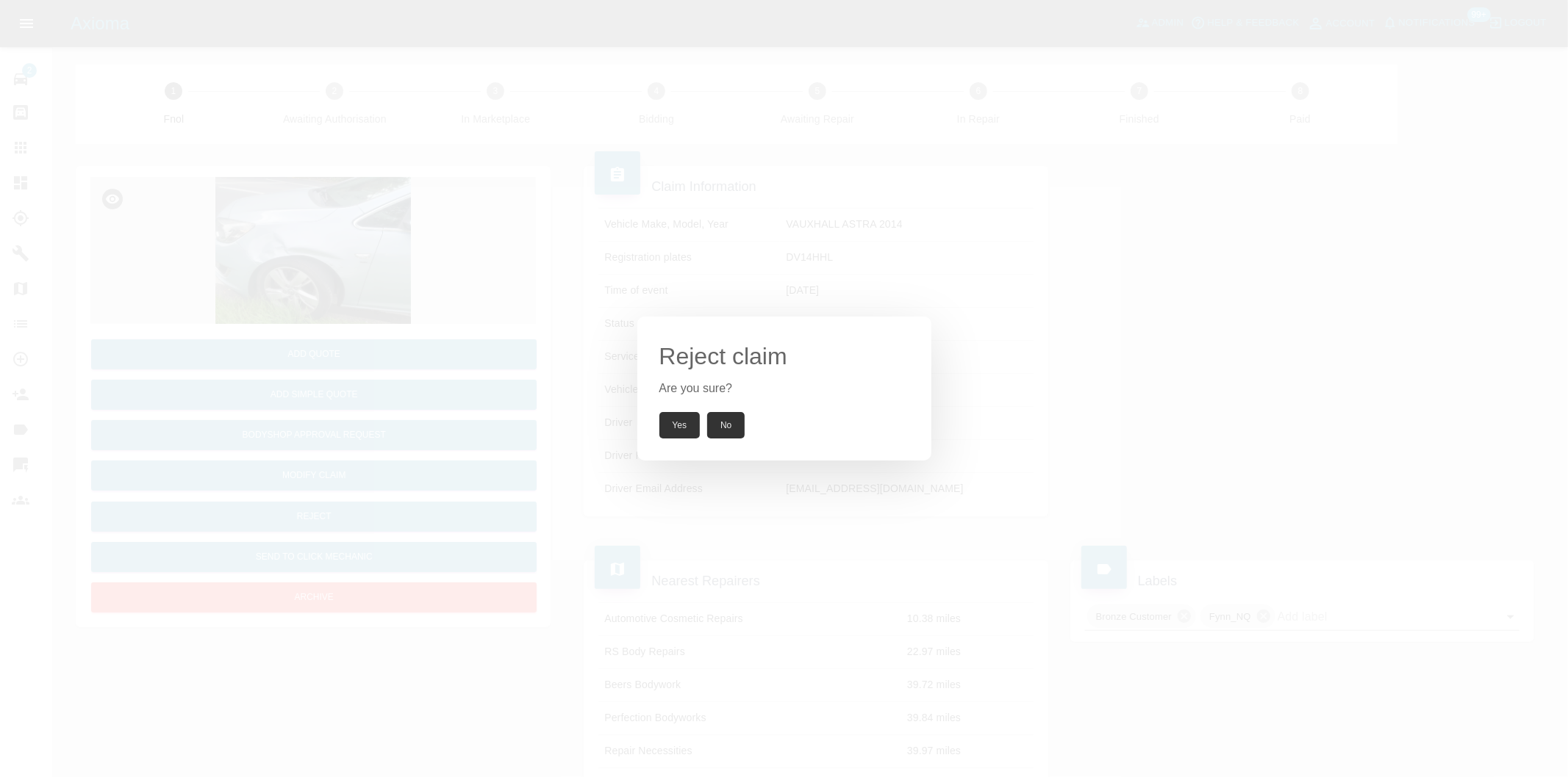
click at [694, 428] on button "Yes" at bounding box center [680, 425] width 41 height 26
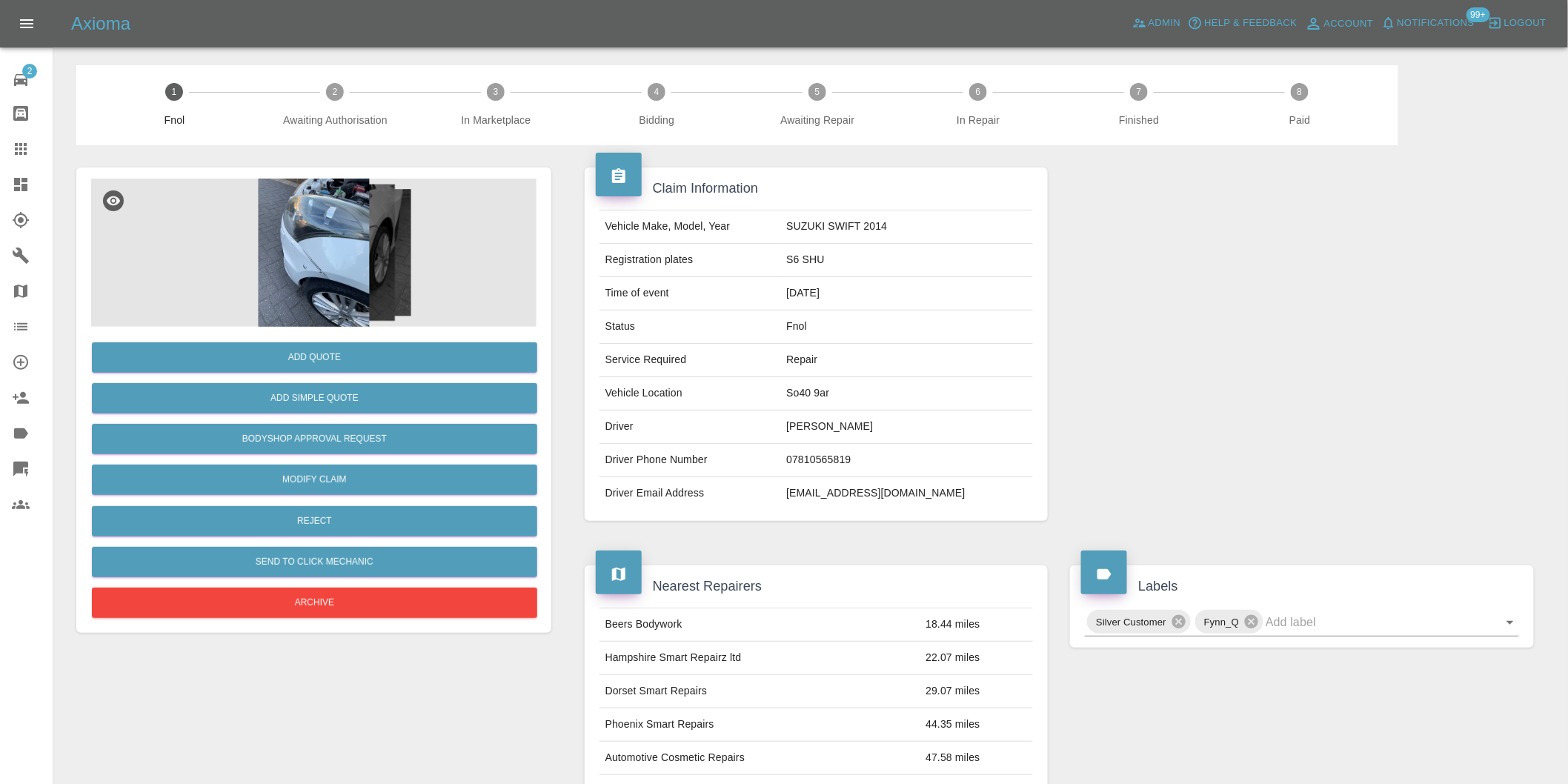
click at [323, 259] on img at bounding box center [314, 252] width 445 height 148
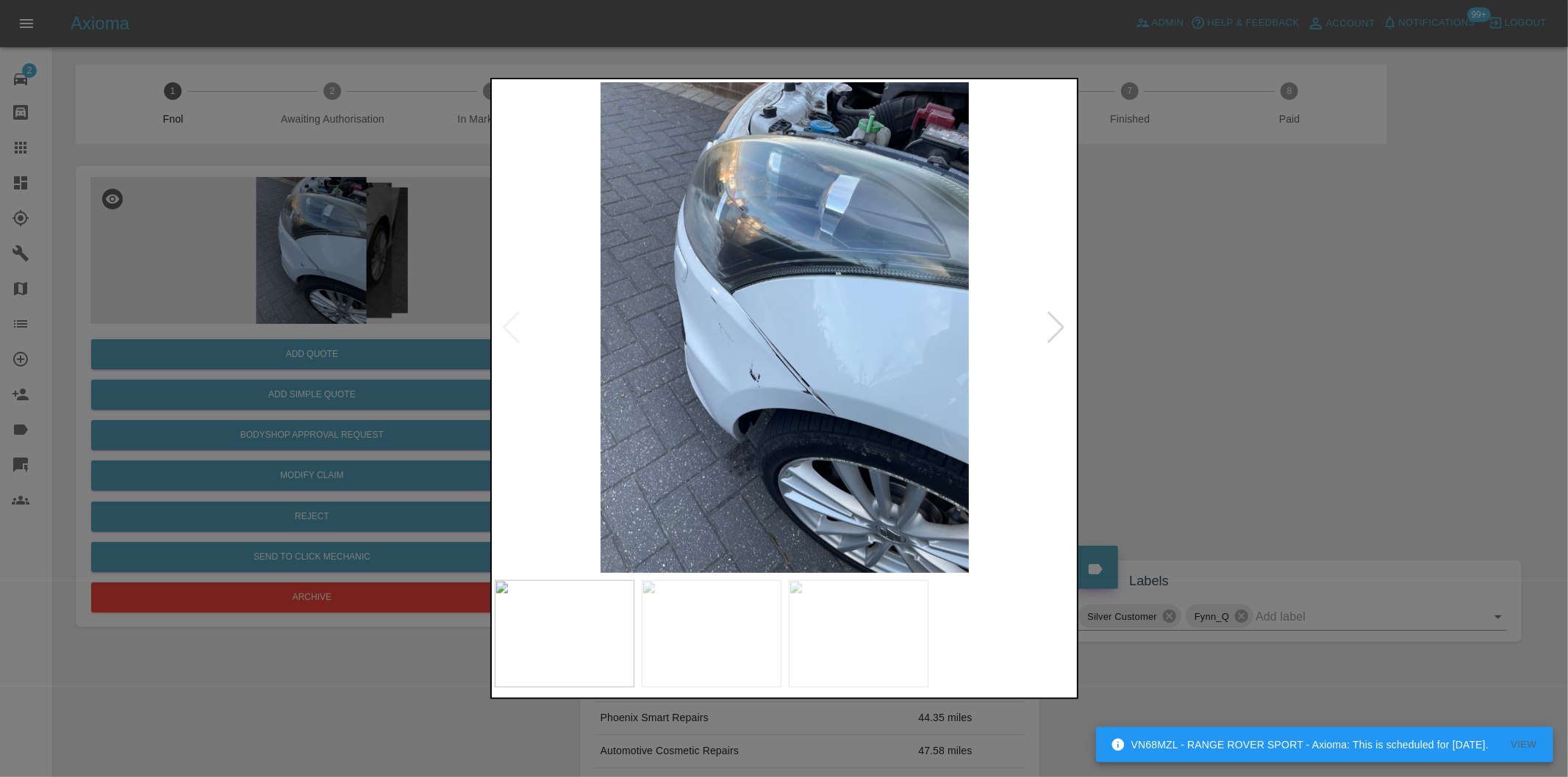
click at [1056, 327] on div at bounding box center [1056, 327] width 20 height 33
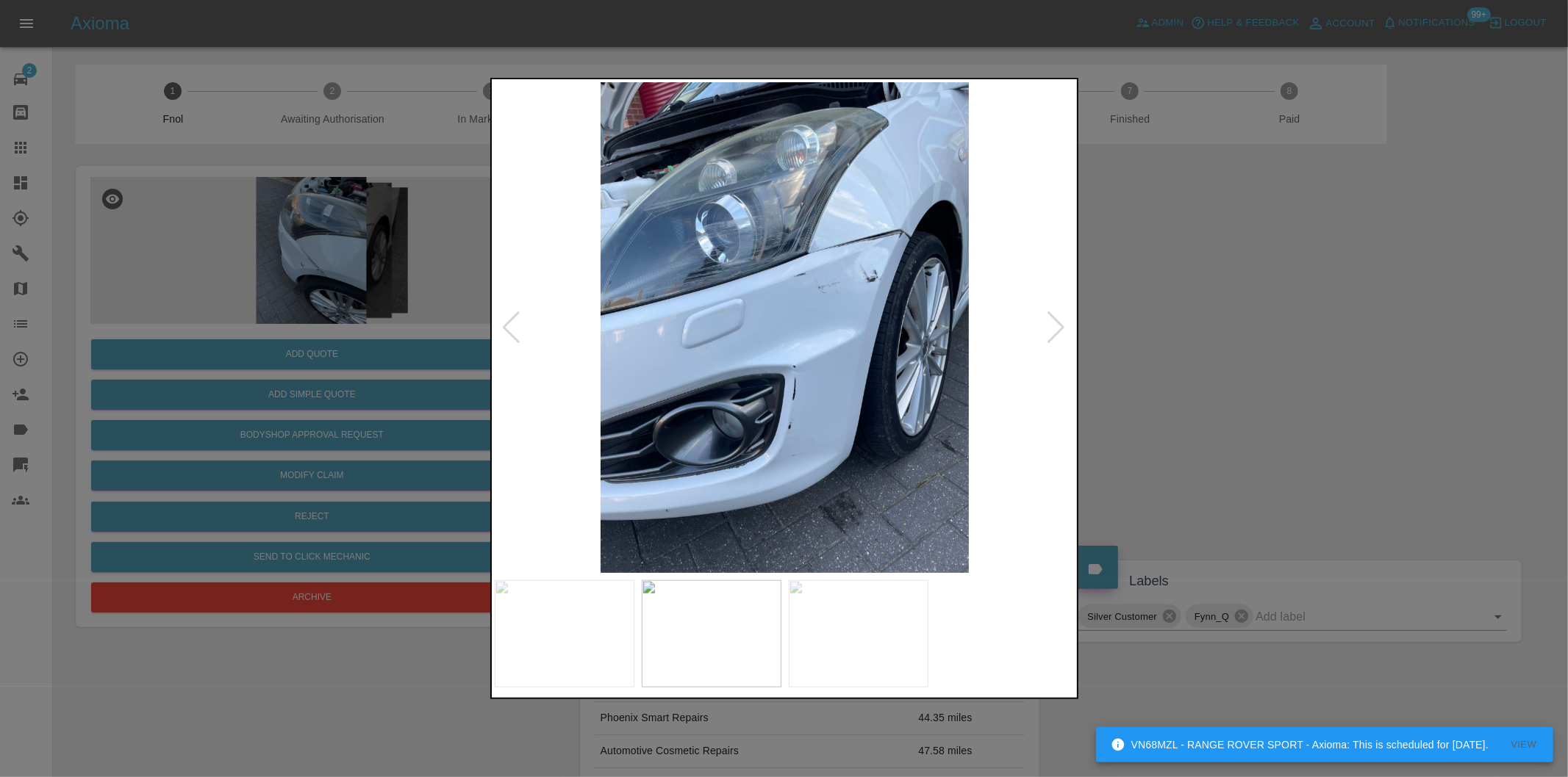
click at [1056, 327] on div at bounding box center [1056, 327] width 20 height 33
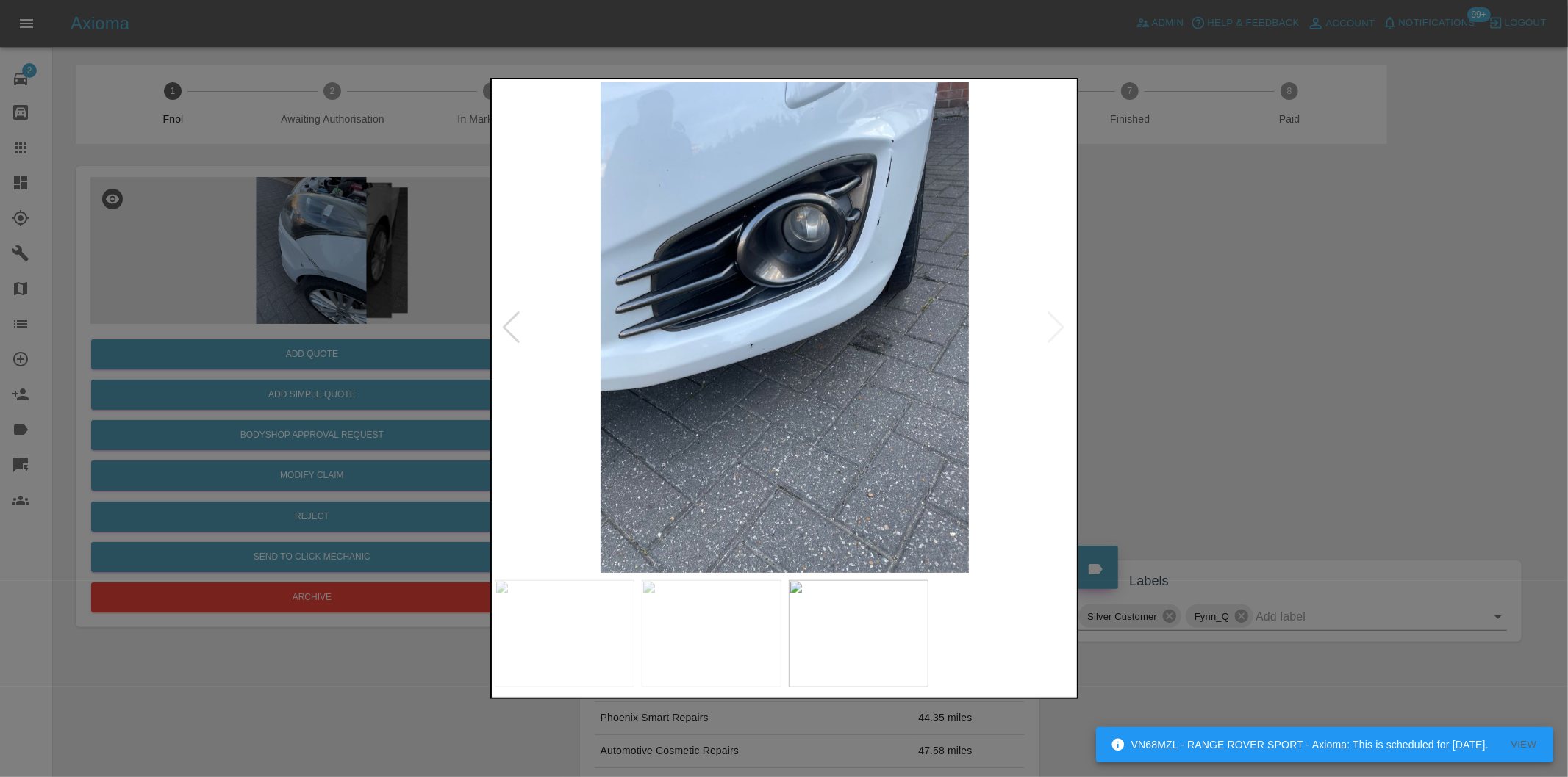
click at [1056, 327] on img at bounding box center [785, 327] width 581 height 491
click at [1187, 375] on div at bounding box center [784, 388] width 1568 height 777
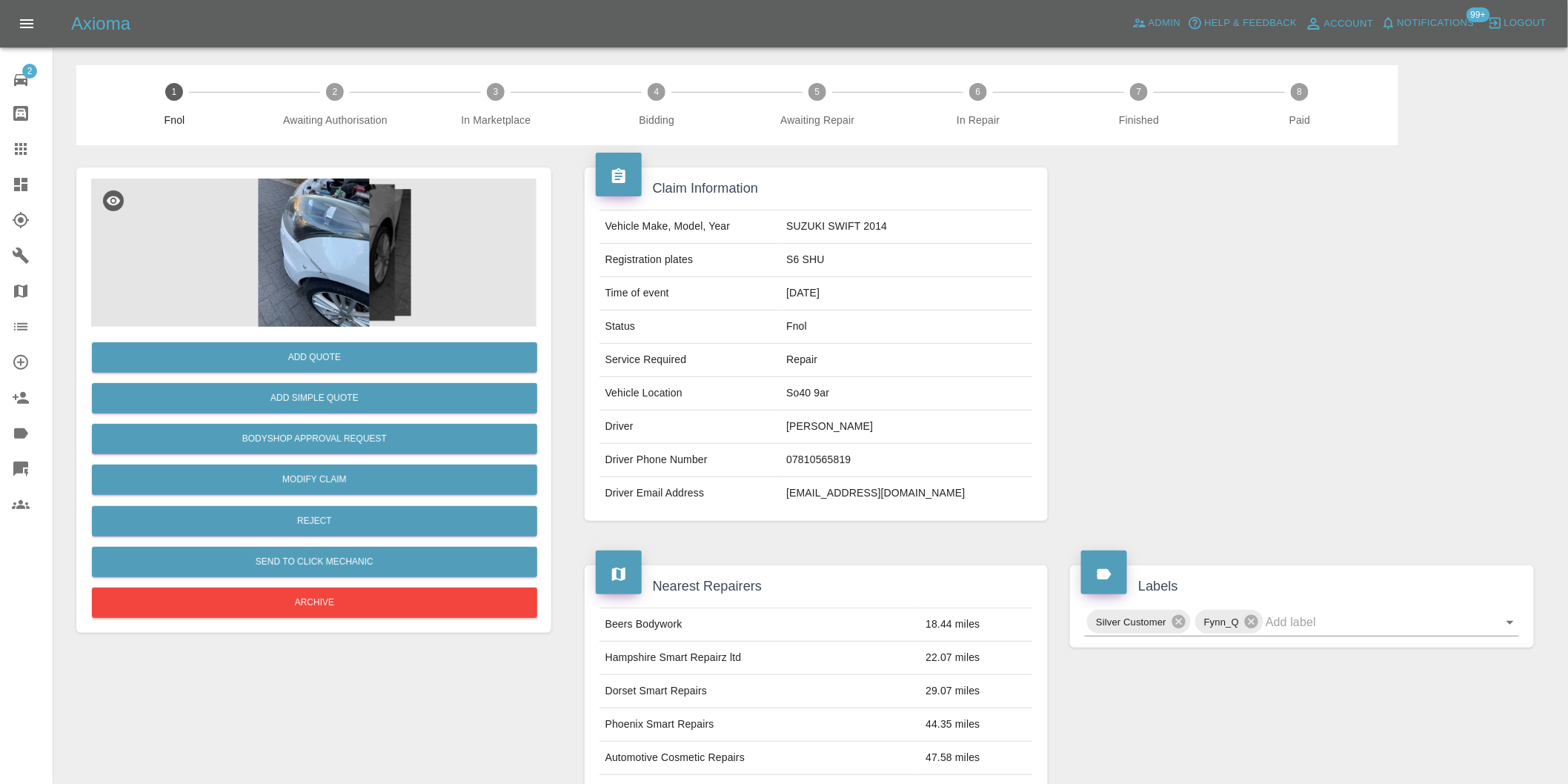
click at [314, 282] on img at bounding box center [314, 252] width 445 height 148
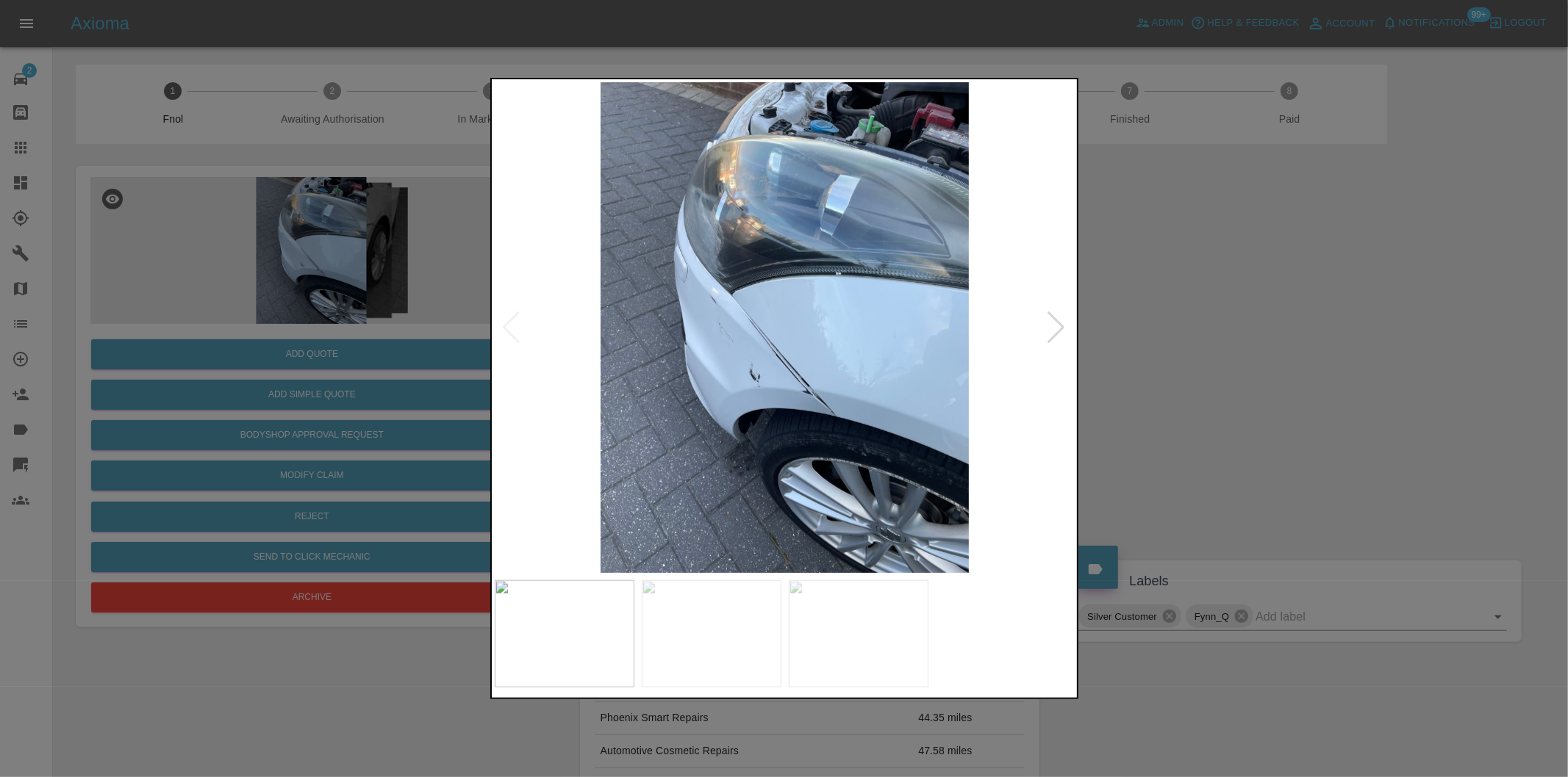
click at [743, 314] on img at bounding box center [785, 327] width 581 height 491
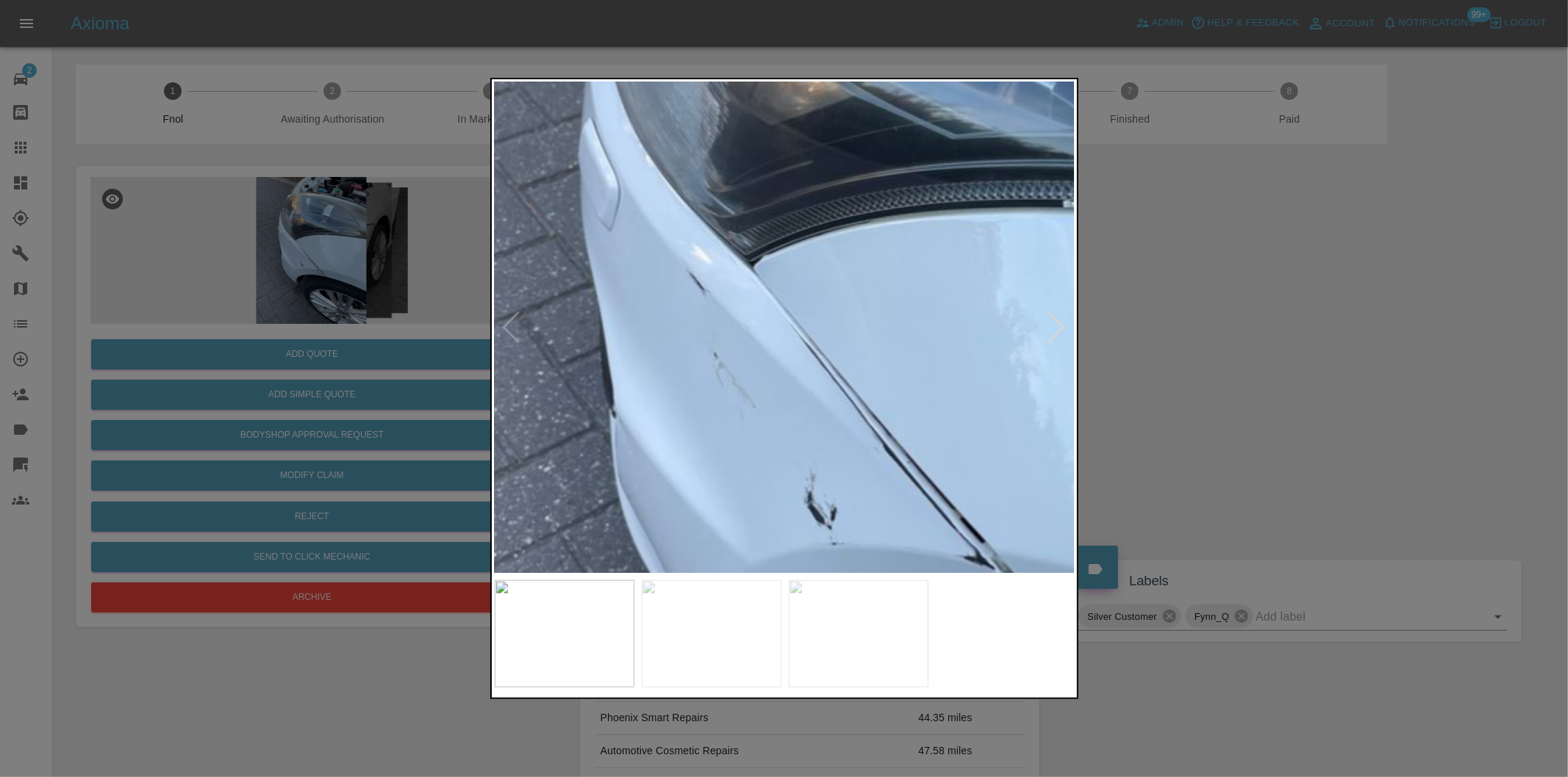
click at [780, 317] on img at bounding box center [910, 366] width 1742 height 1472
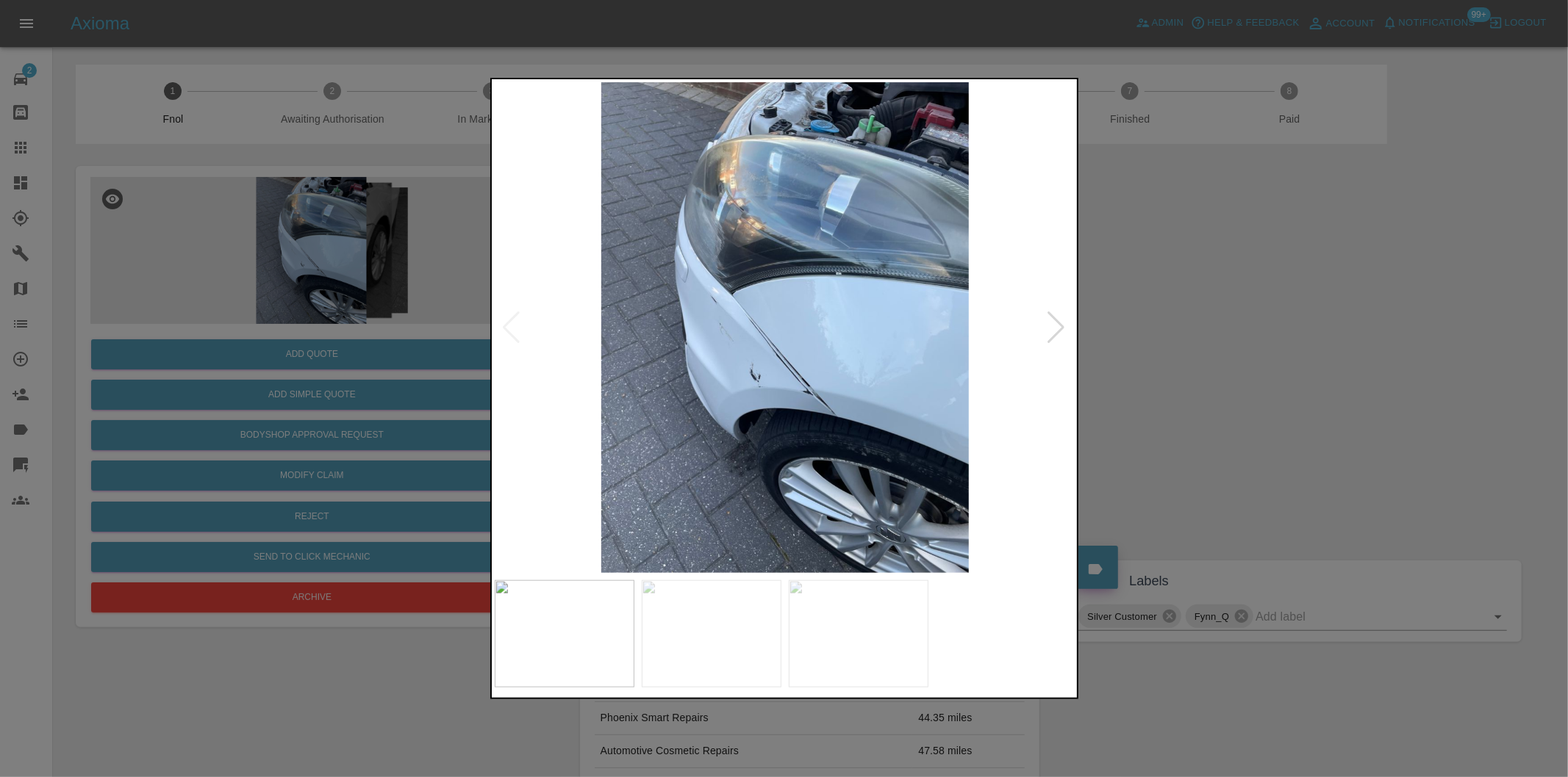
click at [1268, 352] on div at bounding box center [784, 388] width 1568 height 777
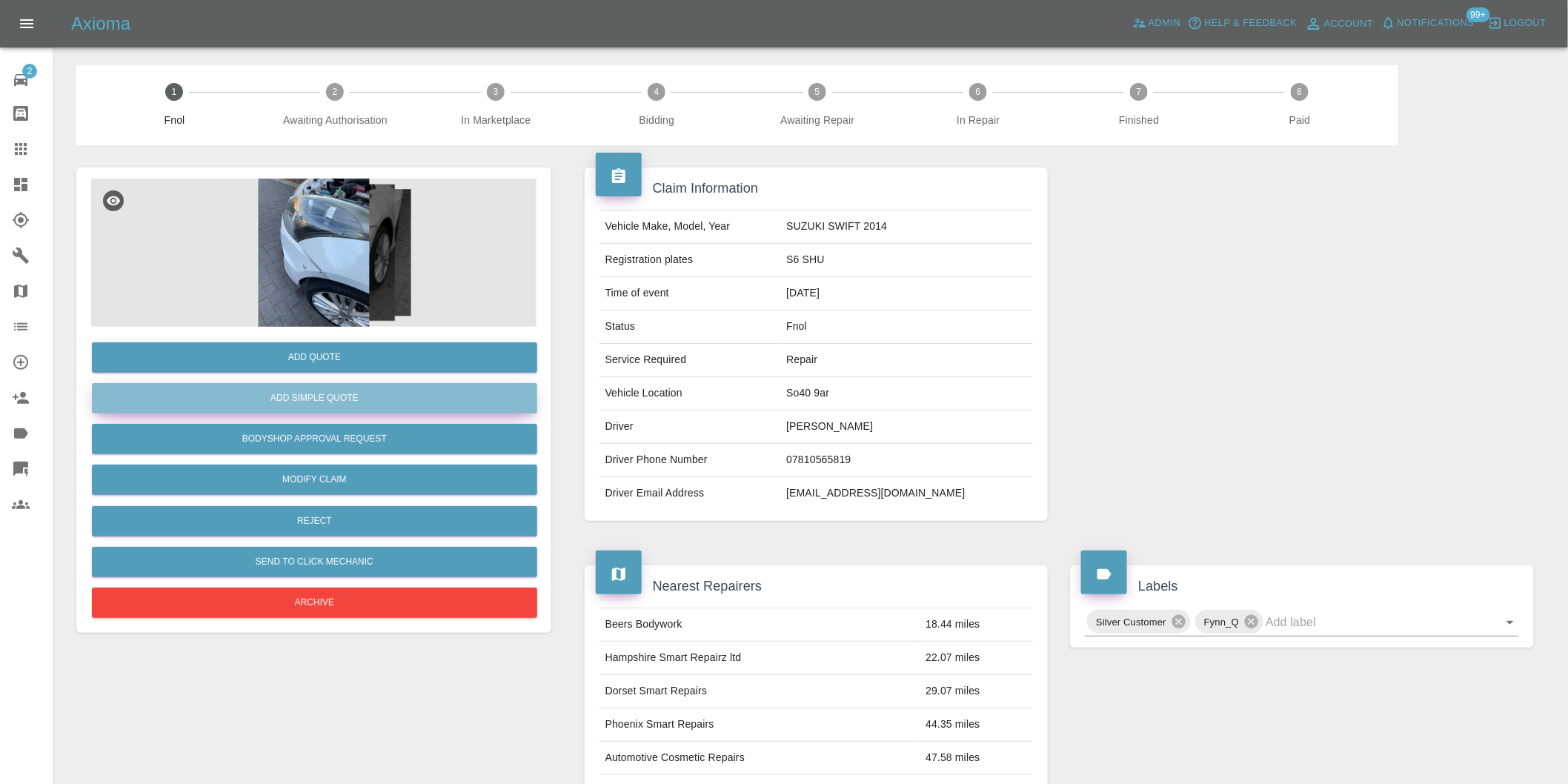
click at [324, 389] on button "Add Simple Quote" at bounding box center [314, 398] width 445 height 30
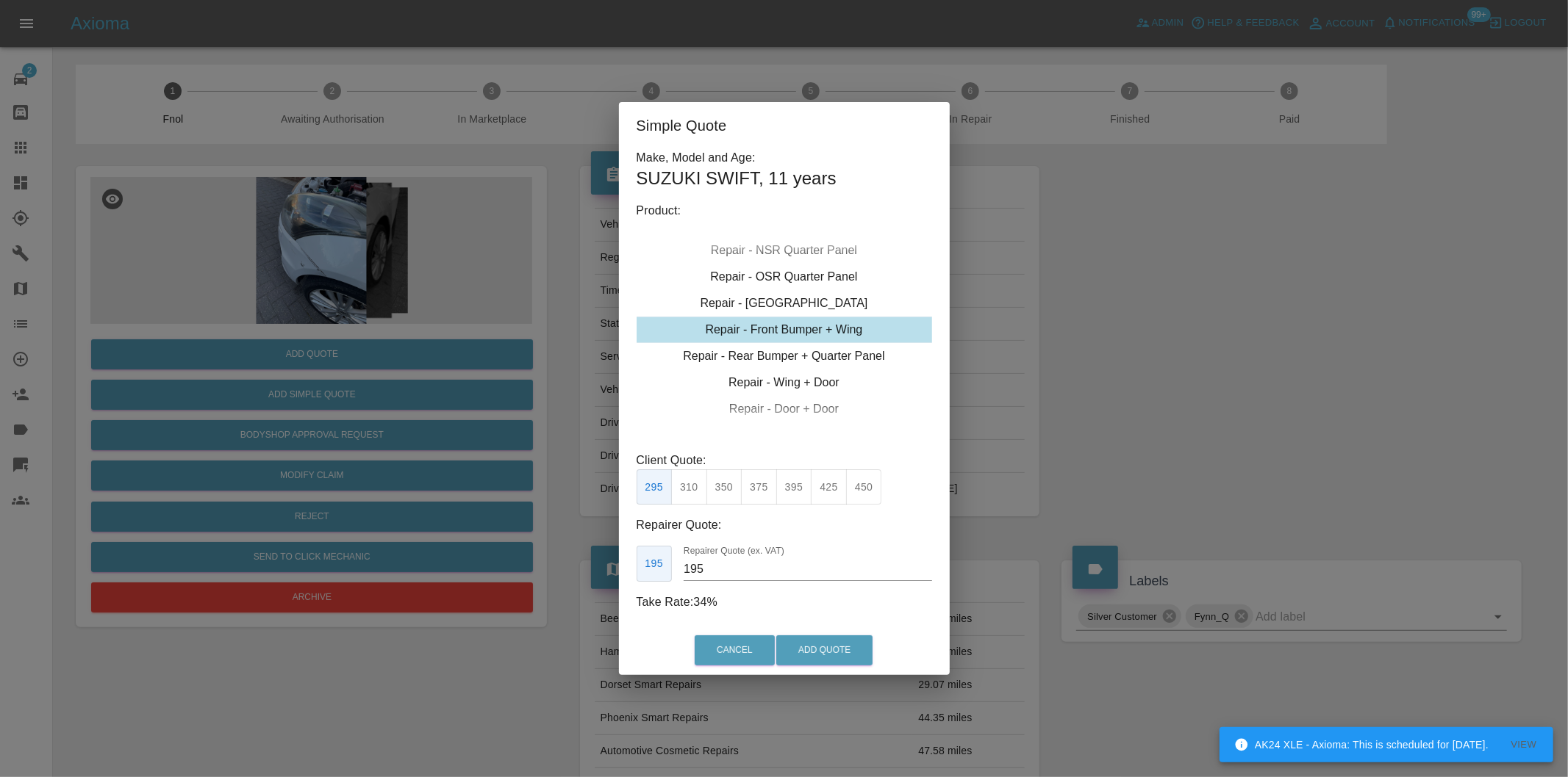
drag, startPoint x: 729, startPoint y: 485, endPoint x: 750, endPoint y: 522, distance: 42.5
click at [731, 487] on button "350" at bounding box center [724, 487] width 36 height 36
type input "210"
click at [823, 658] on button "Add Quote" at bounding box center [824, 651] width 96 height 30
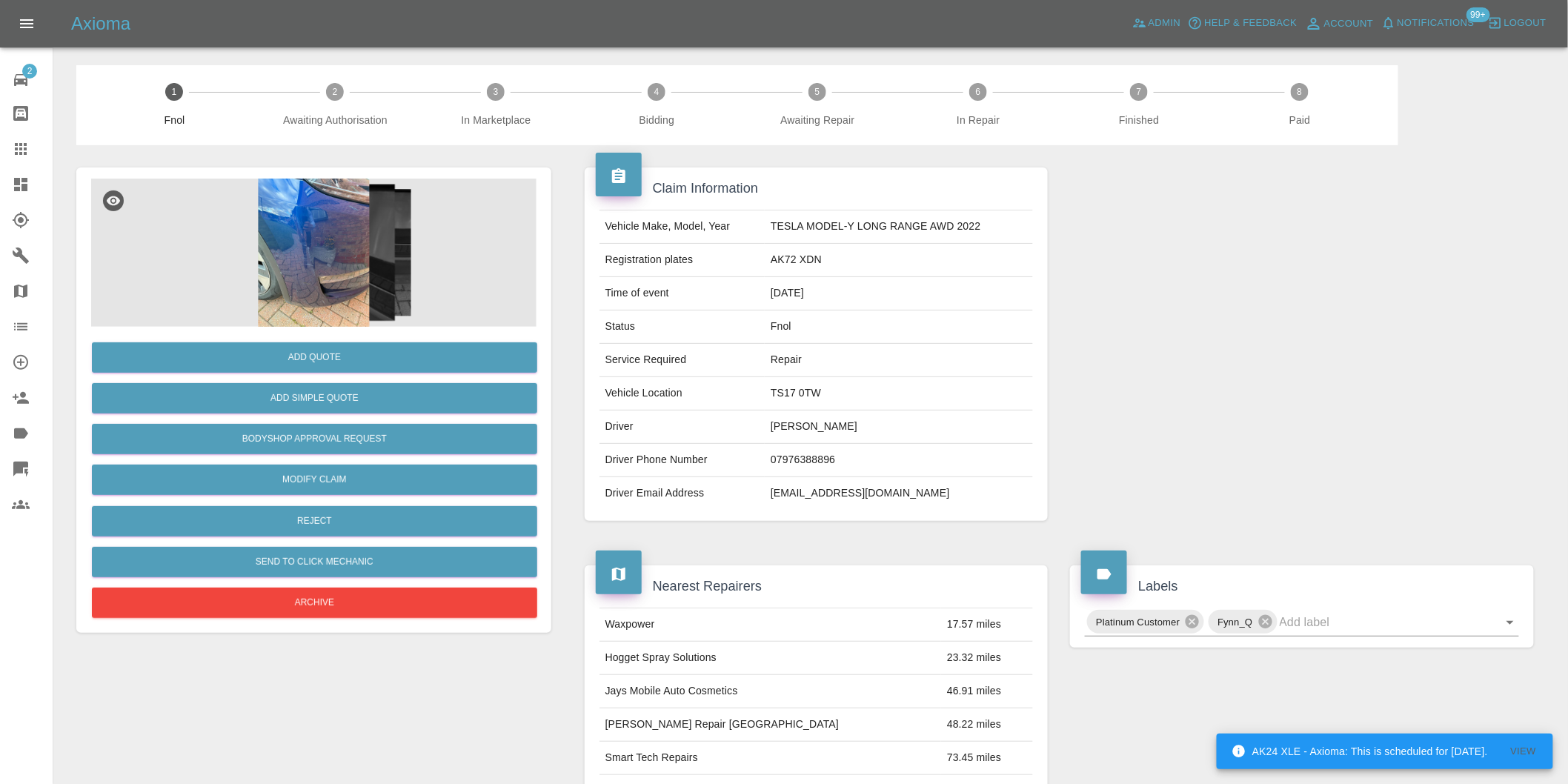
click at [301, 259] on img at bounding box center [314, 252] width 445 height 148
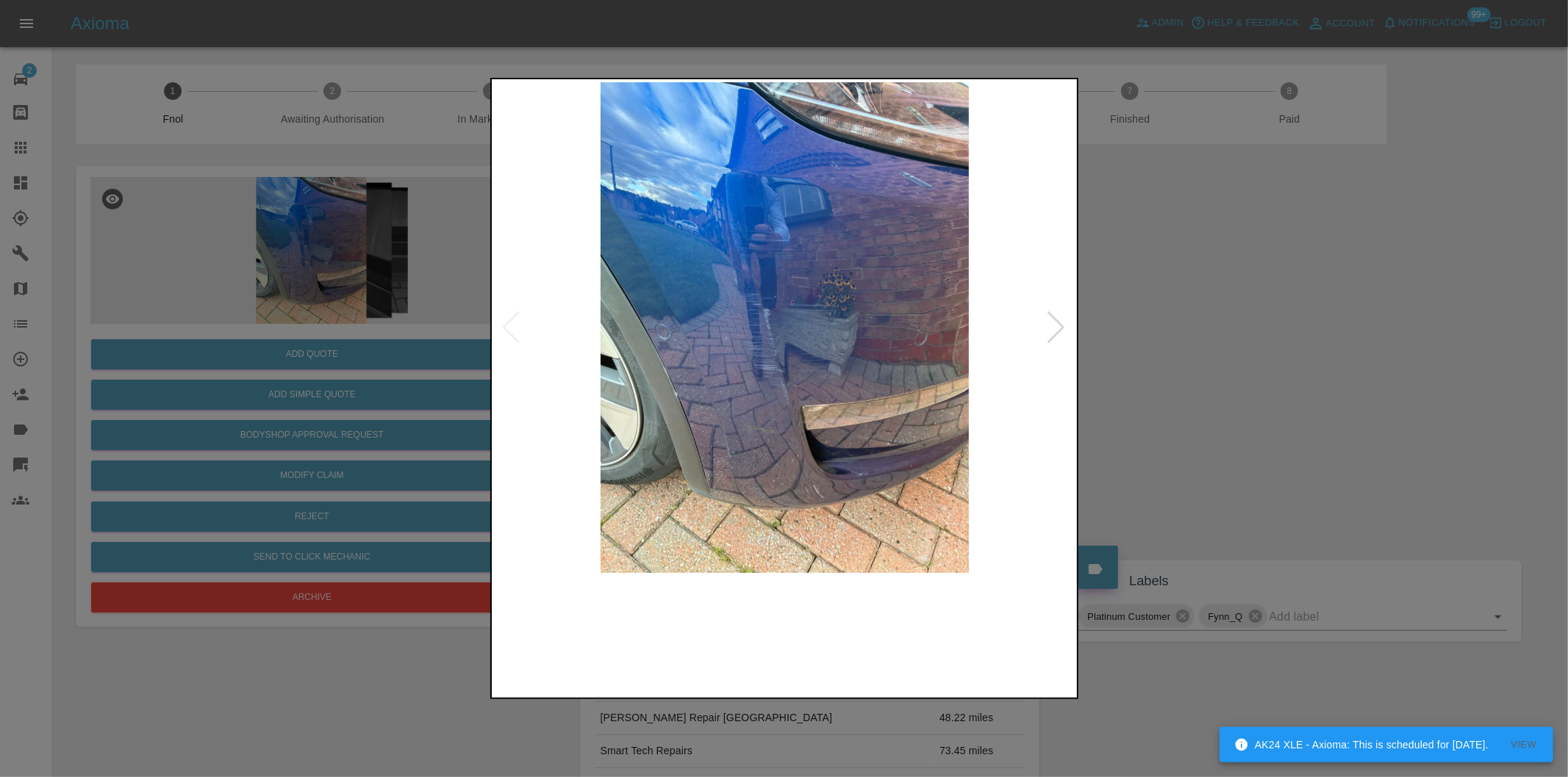
click at [1038, 331] on img at bounding box center [785, 327] width 581 height 491
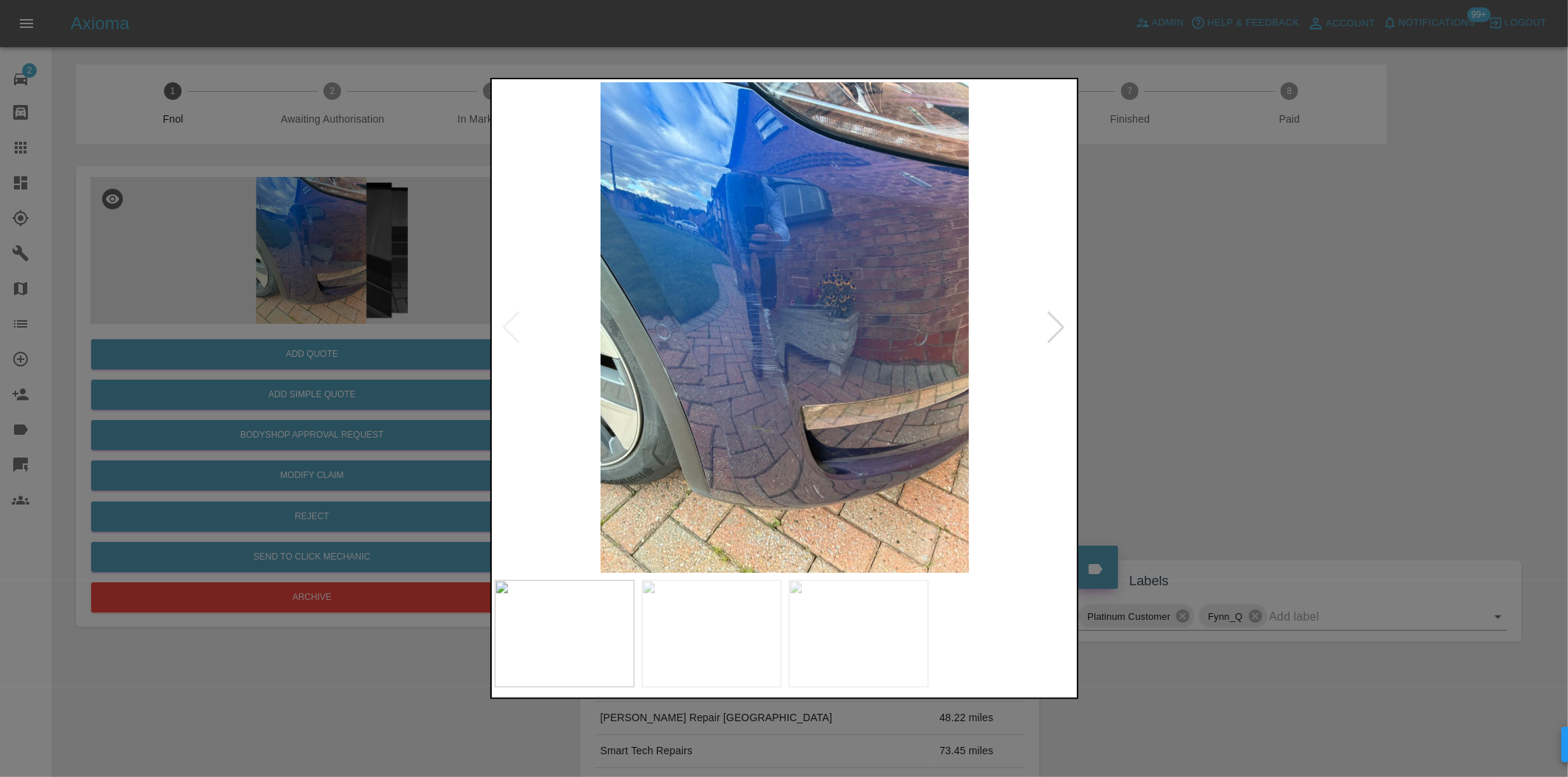
click at [1052, 332] on div at bounding box center [1056, 327] width 20 height 33
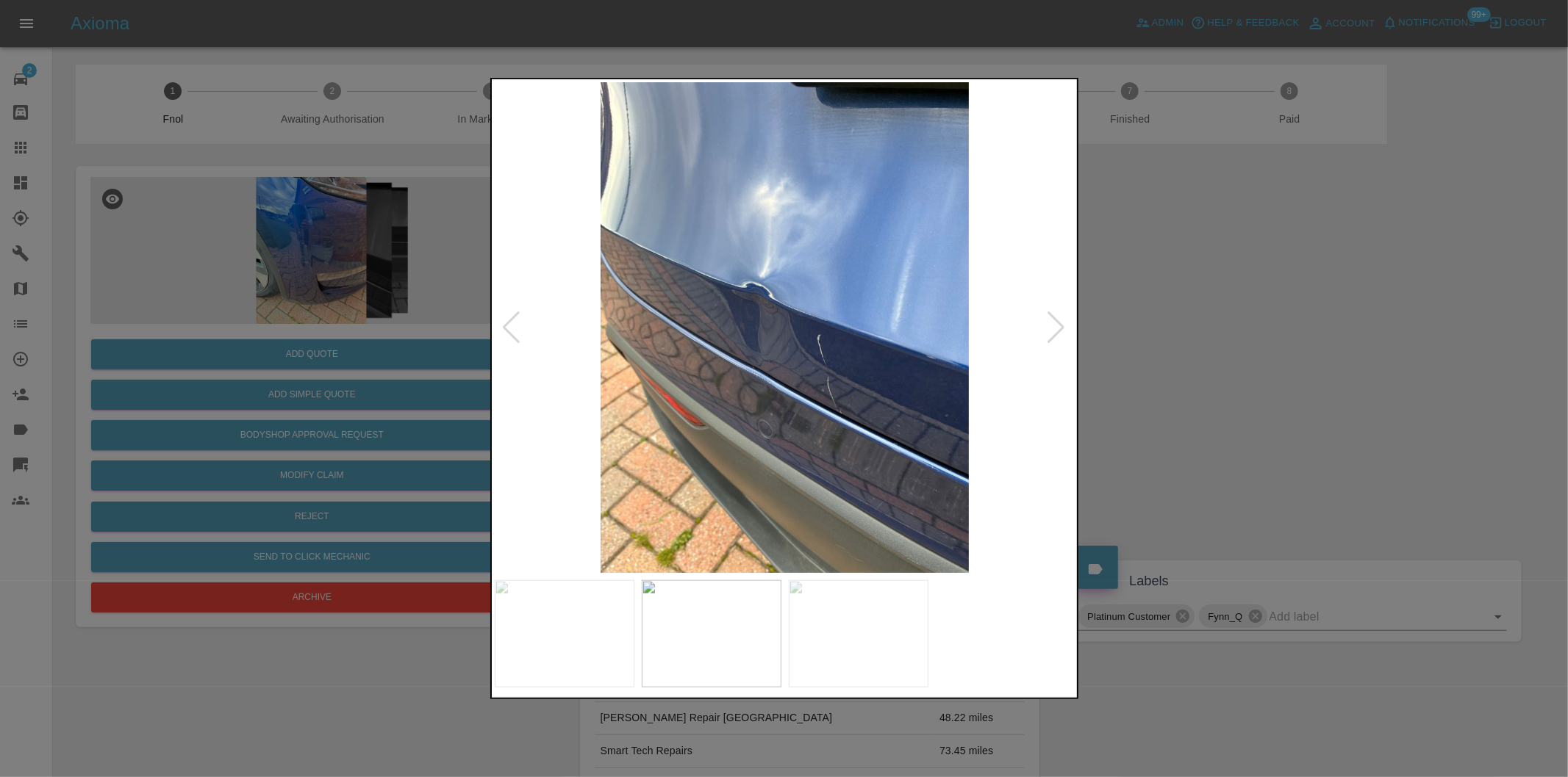
click at [1052, 332] on div at bounding box center [1056, 327] width 20 height 33
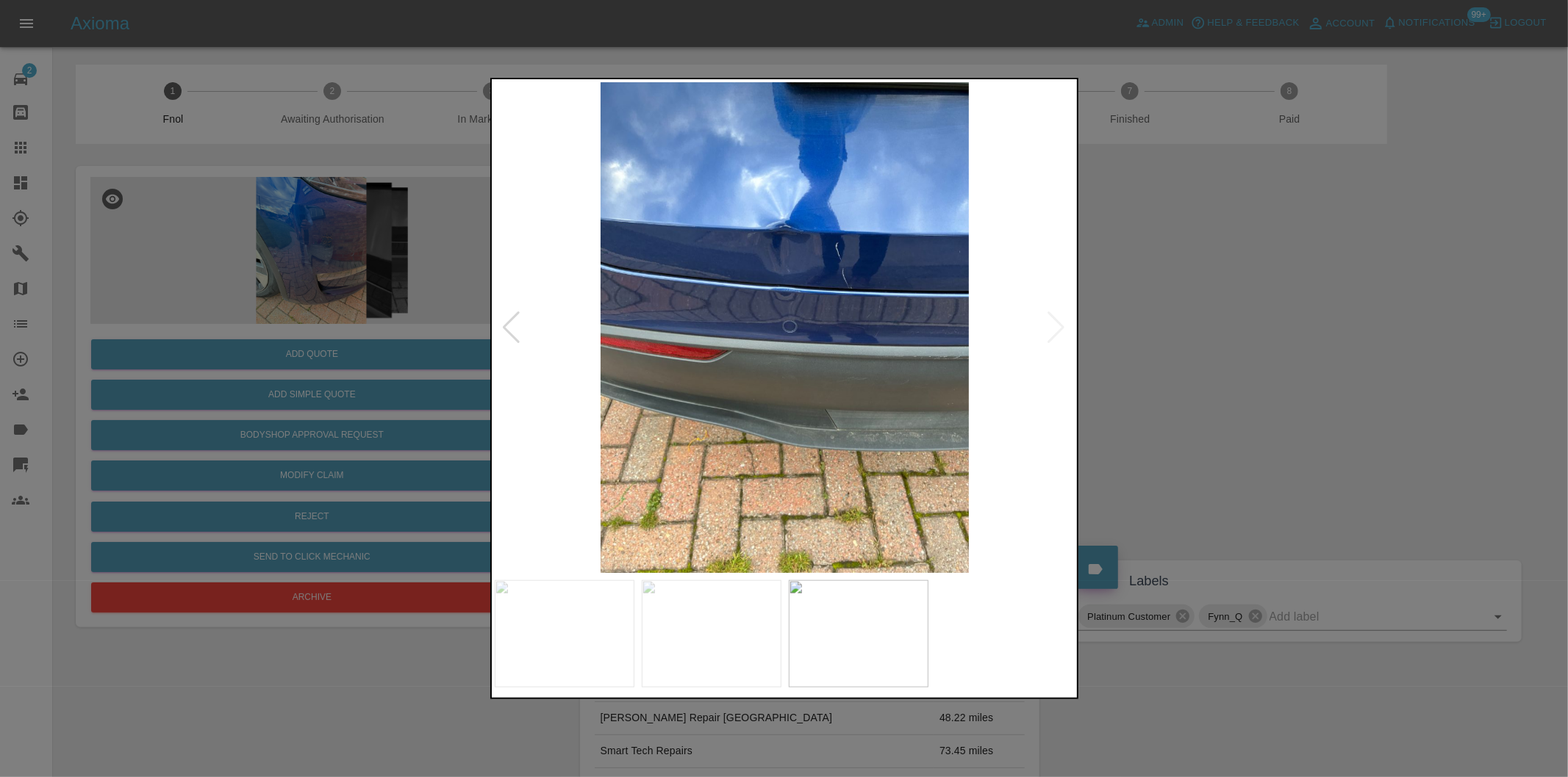
click at [1052, 332] on img at bounding box center [785, 327] width 581 height 491
click at [1263, 334] on div at bounding box center [784, 388] width 1568 height 777
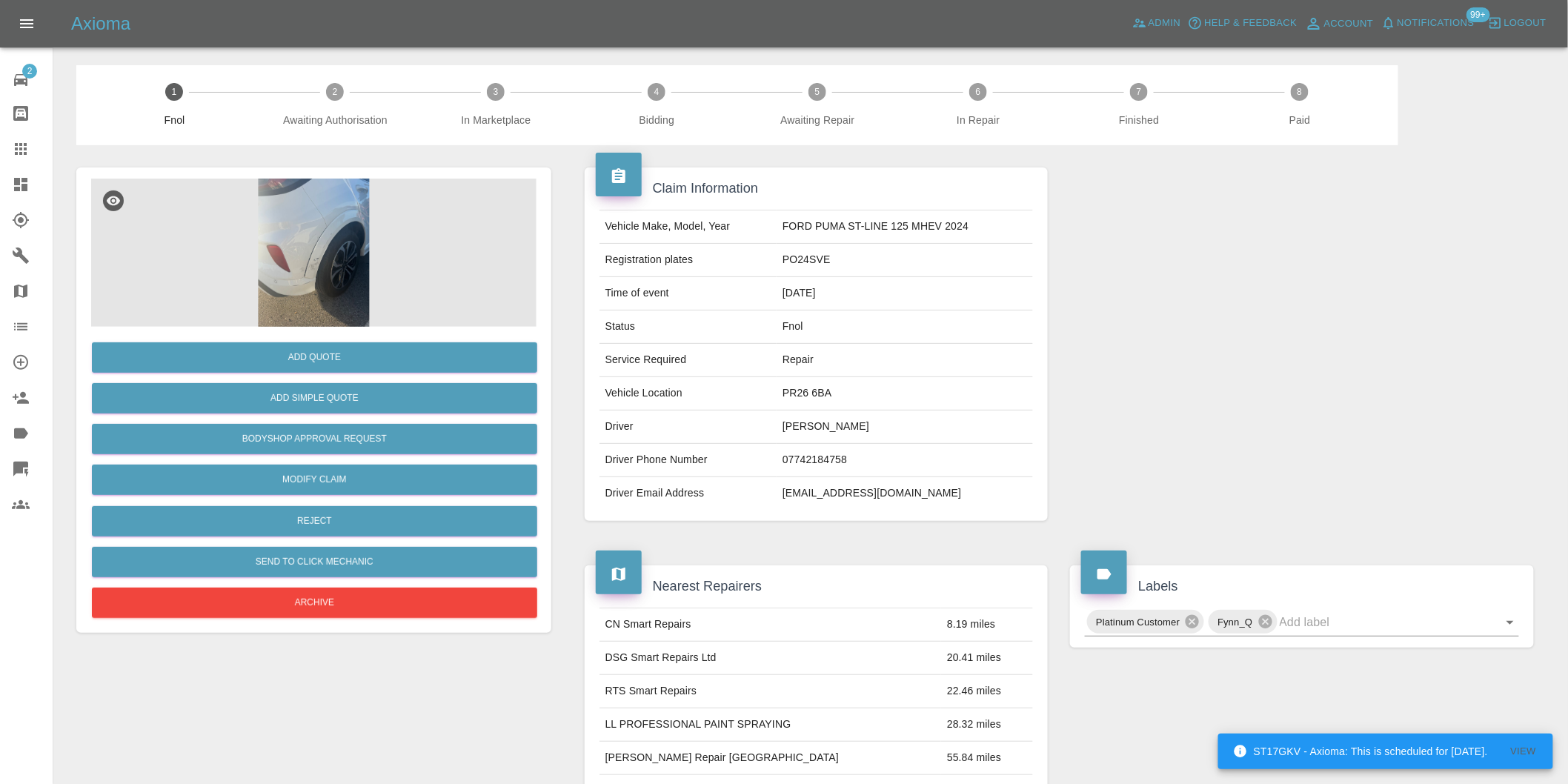
click at [341, 220] on img at bounding box center [314, 252] width 445 height 148
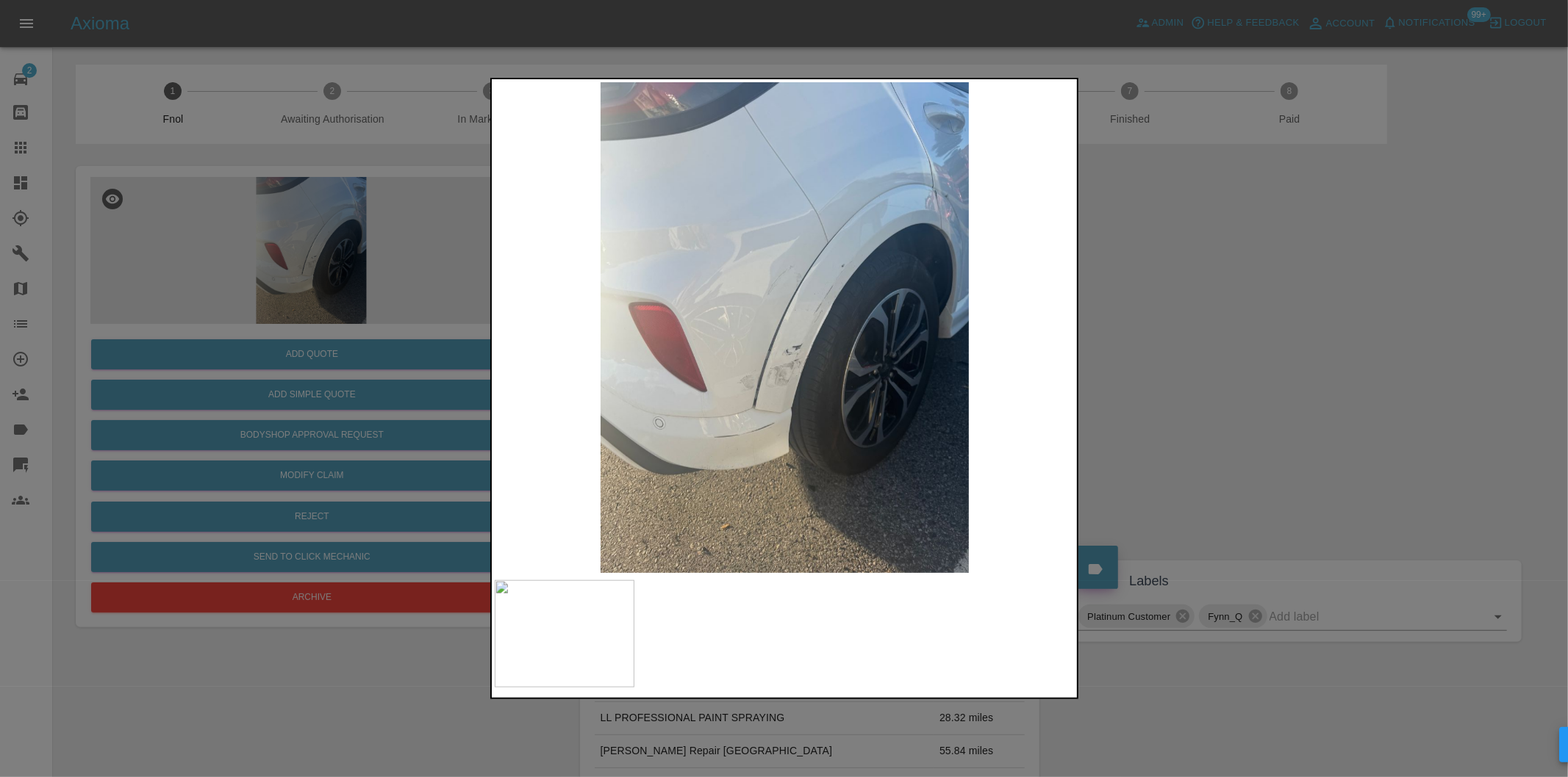
click at [1220, 383] on div at bounding box center [784, 388] width 1568 height 777
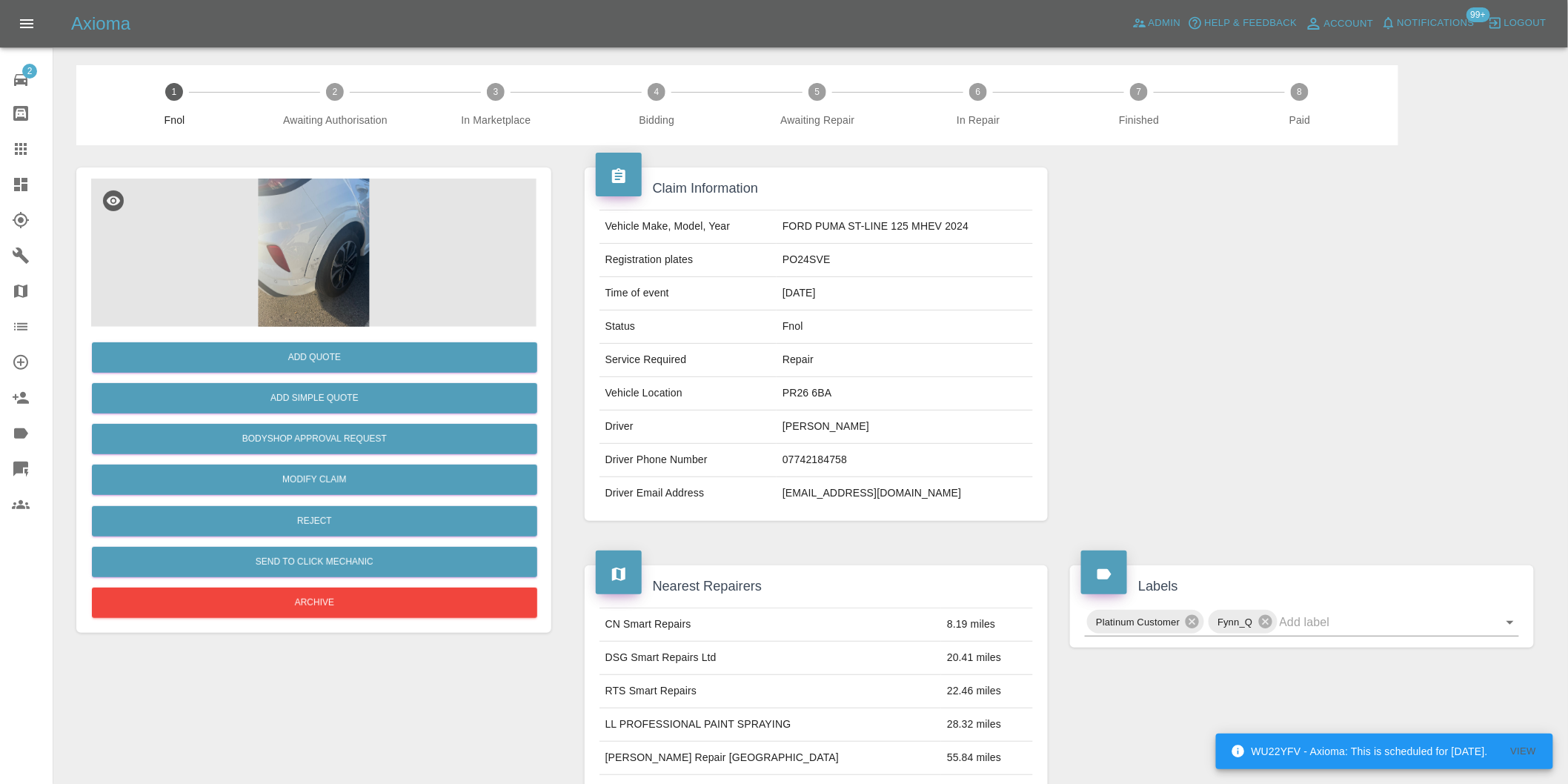
click at [329, 200] on img at bounding box center [314, 252] width 445 height 148
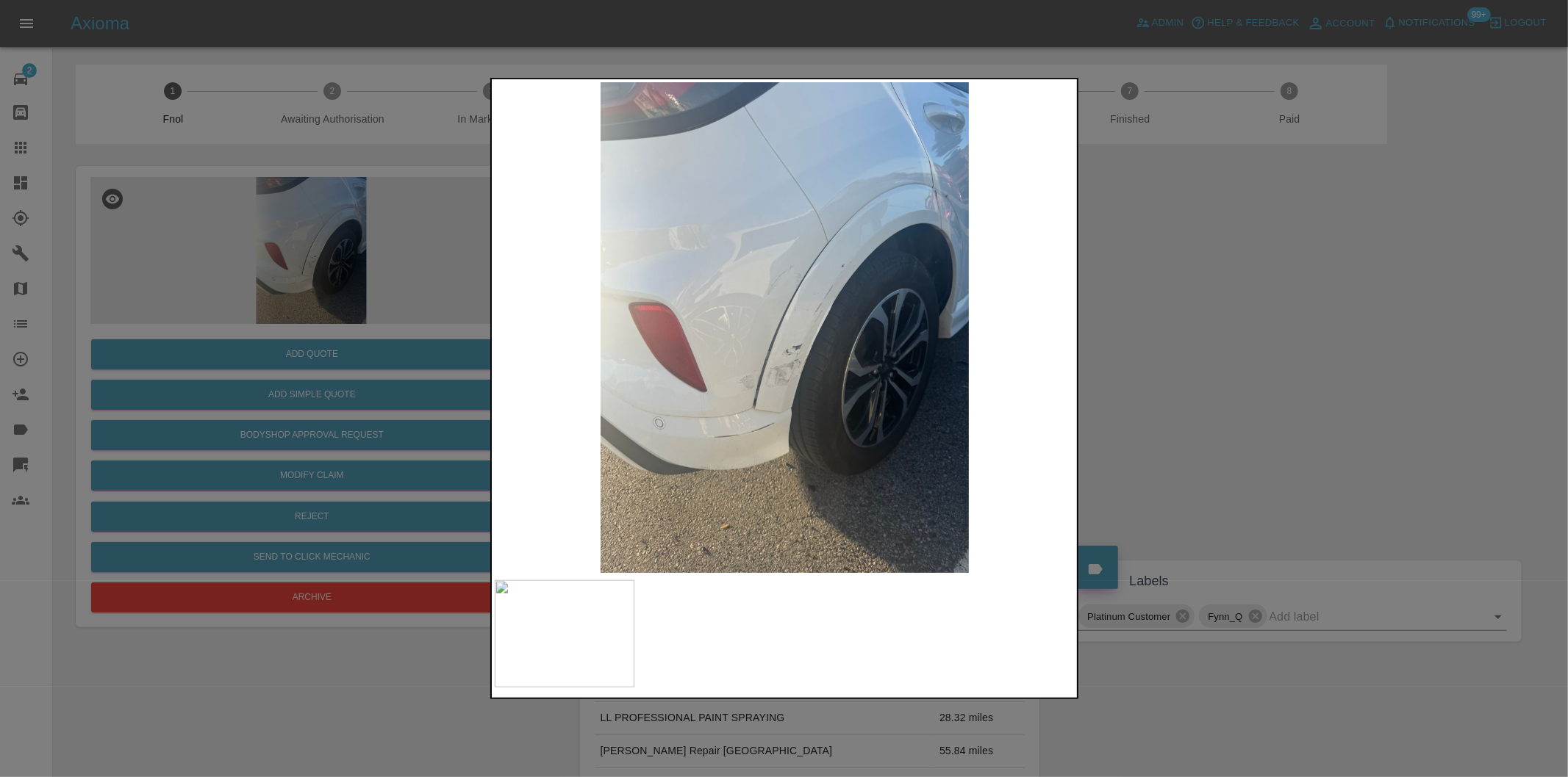
click at [1151, 375] on div at bounding box center [784, 388] width 1568 height 777
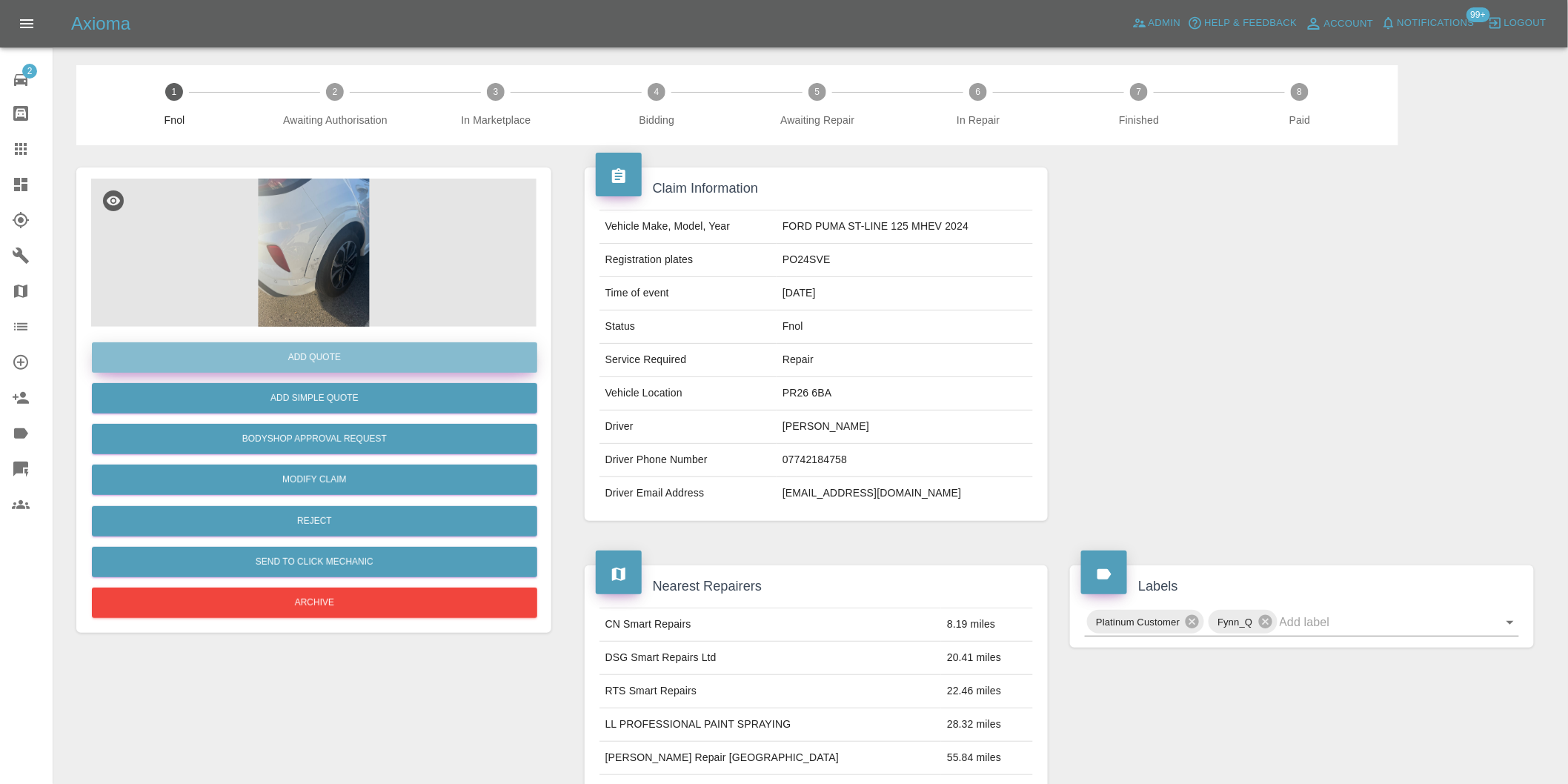
click at [322, 352] on button "Add Quote" at bounding box center [314, 358] width 445 height 30
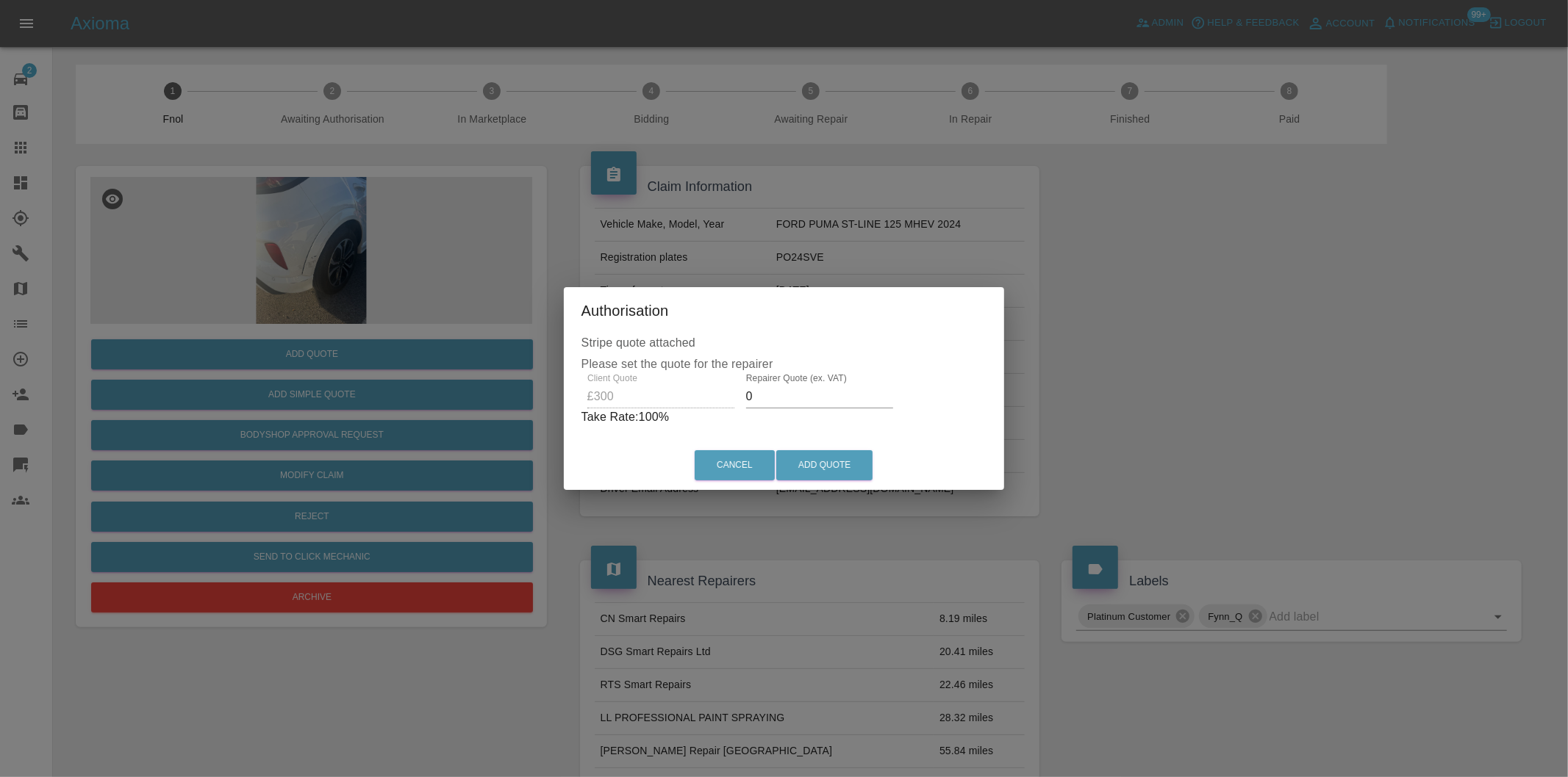
click at [787, 399] on input "0" at bounding box center [819, 396] width 147 height 23
type input "0190"
click at [820, 468] on button "Add Quote" at bounding box center [824, 466] width 96 height 30
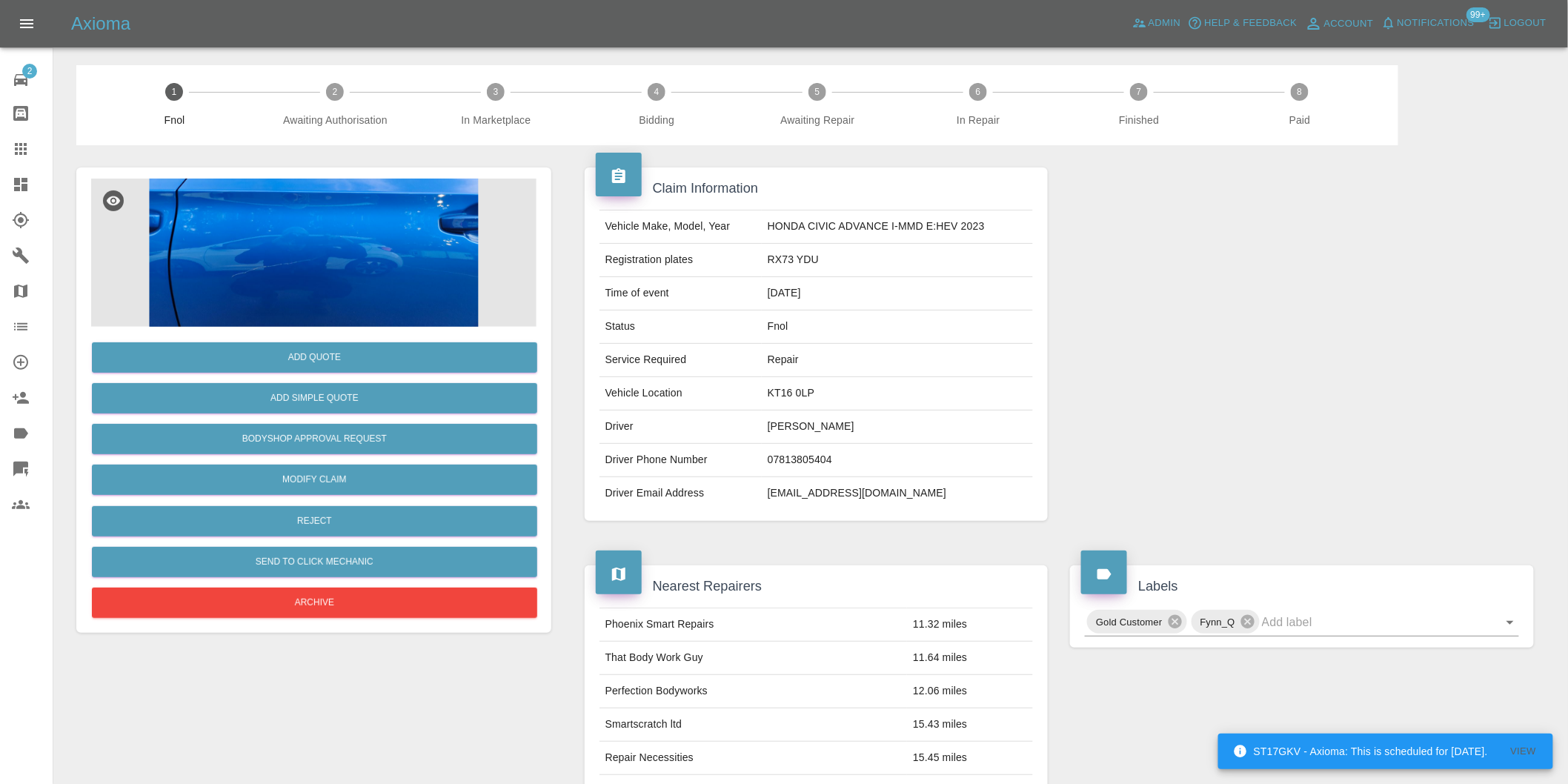
click at [330, 260] on img at bounding box center [314, 252] width 445 height 148
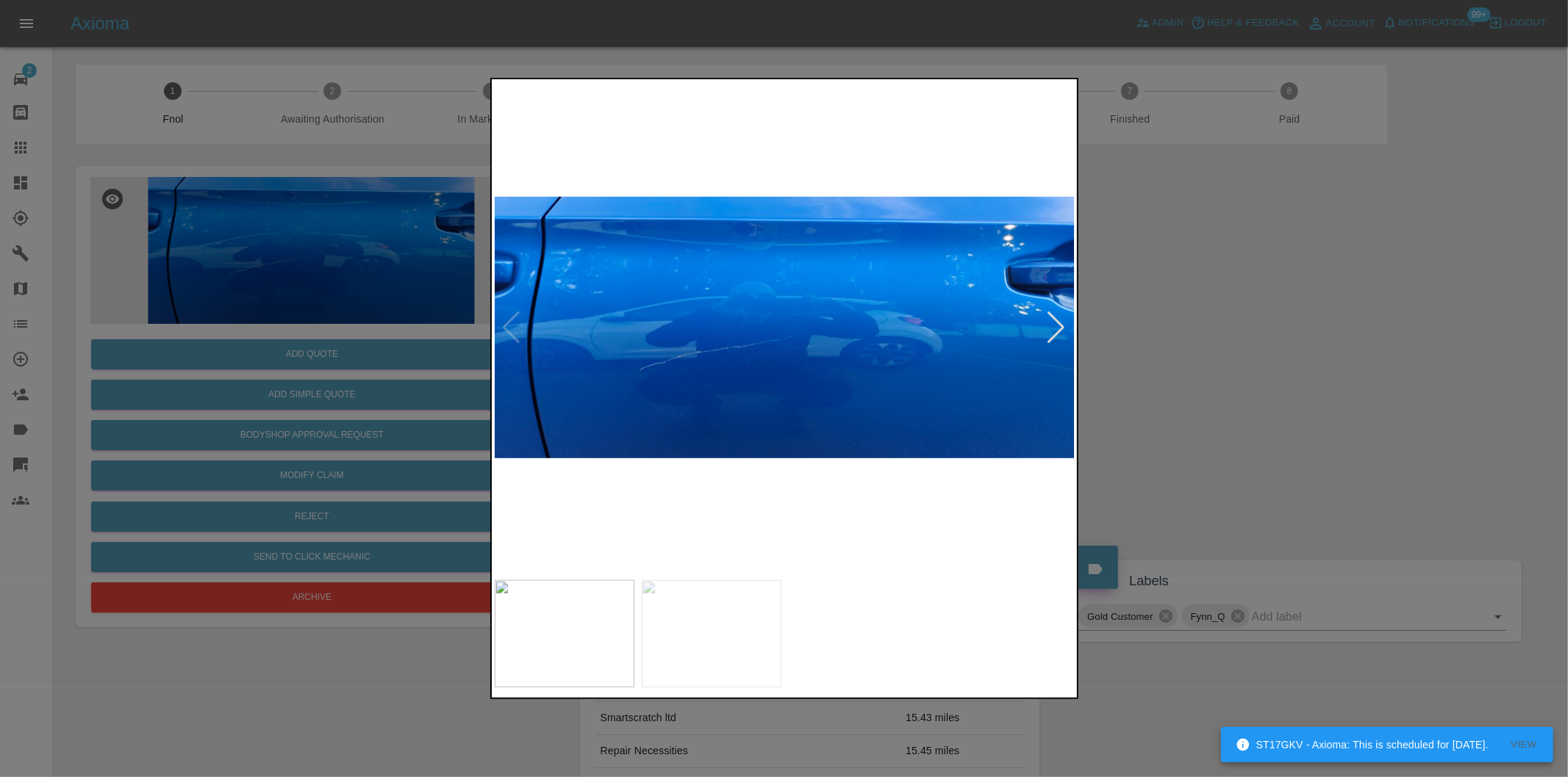
click at [1047, 317] on div at bounding box center [1056, 327] width 20 height 33
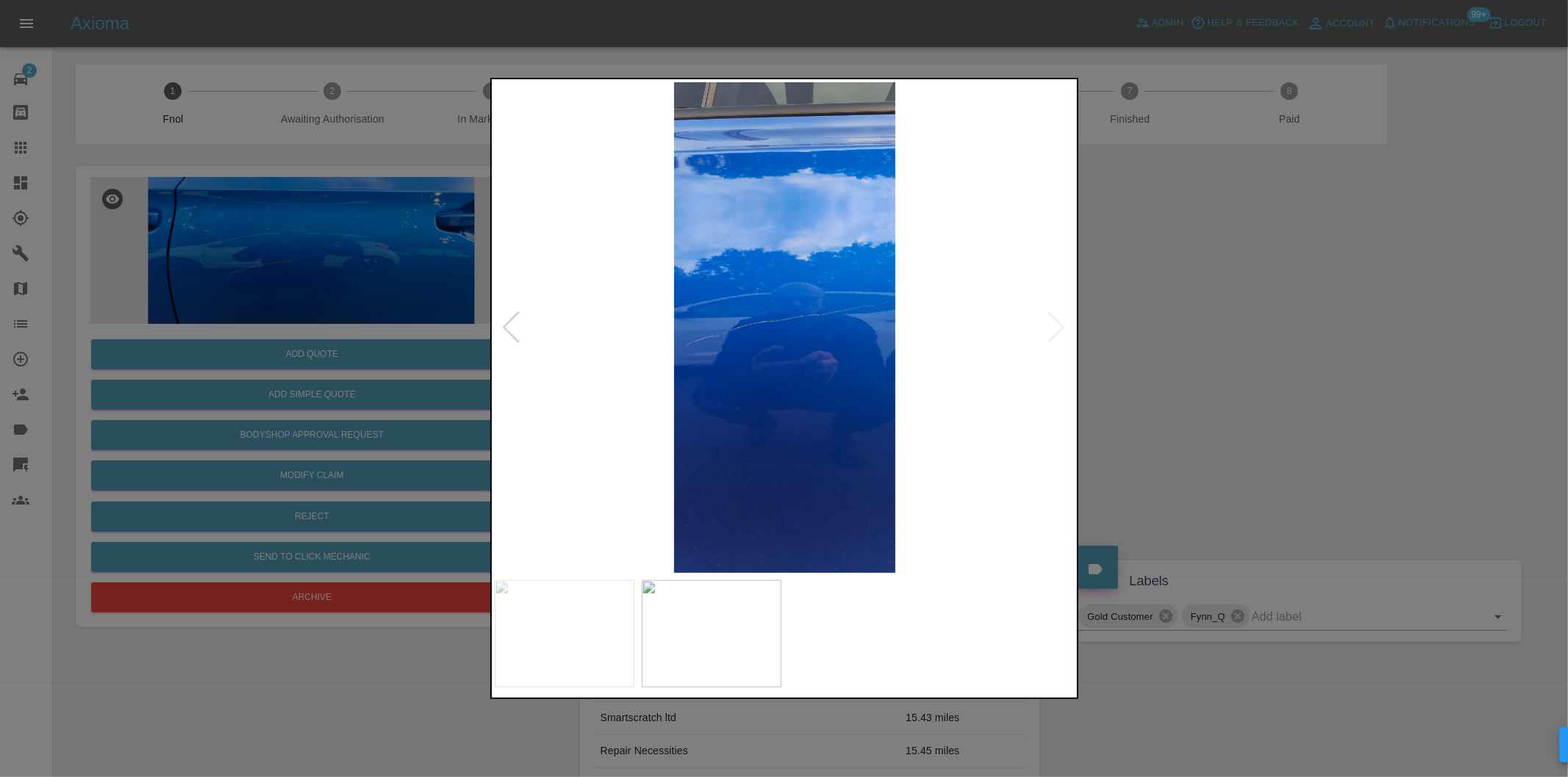
click at [1047, 317] on img at bounding box center [785, 327] width 581 height 491
click at [516, 322] on div at bounding box center [512, 327] width 20 height 33
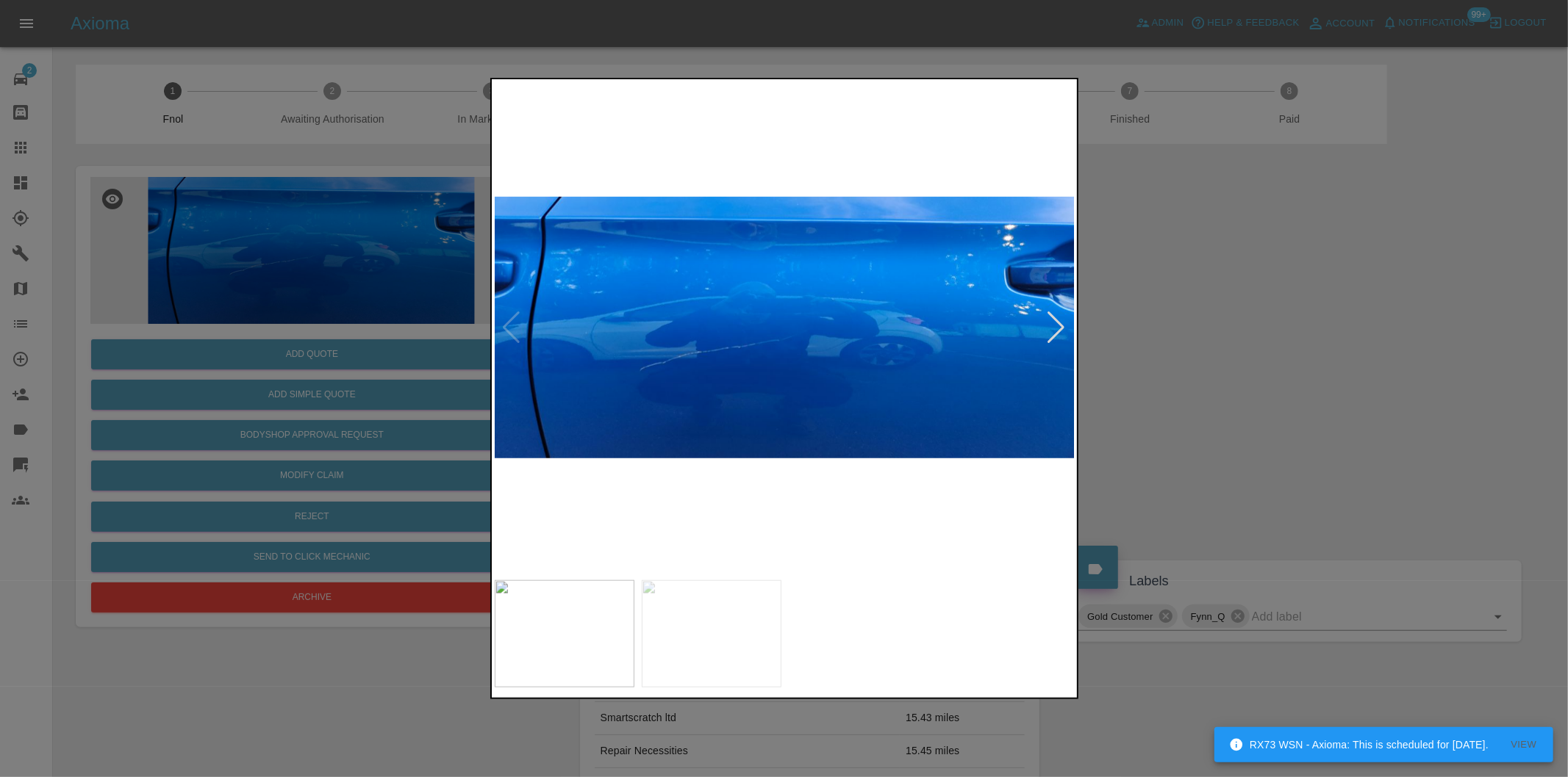
drag, startPoint x: 1238, startPoint y: 353, endPoint x: 1225, endPoint y: 353, distance: 13.0
click at [1233, 353] on div at bounding box center [784, 388] width 1568 height 777
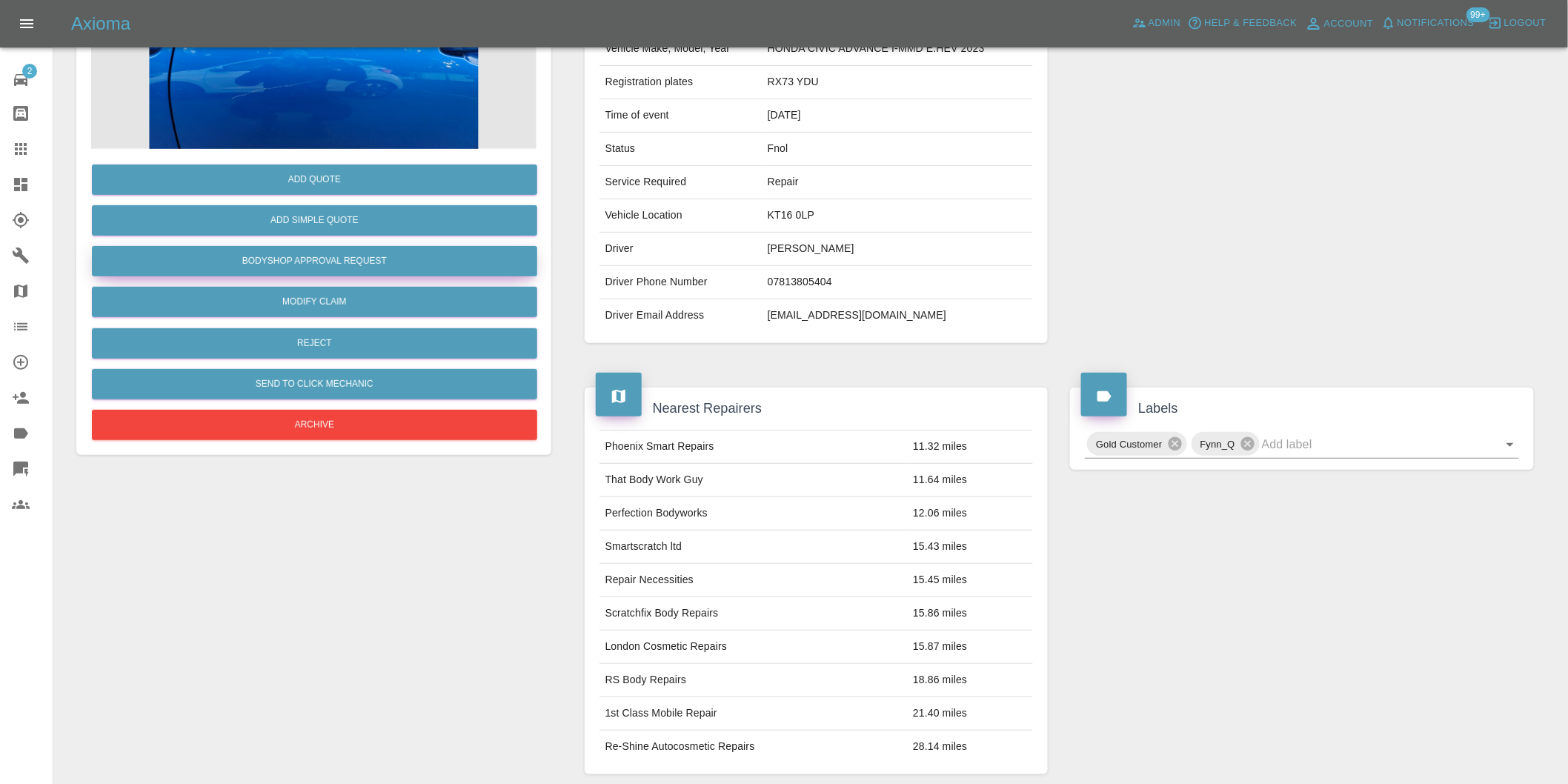
scroll to position [20, 0]
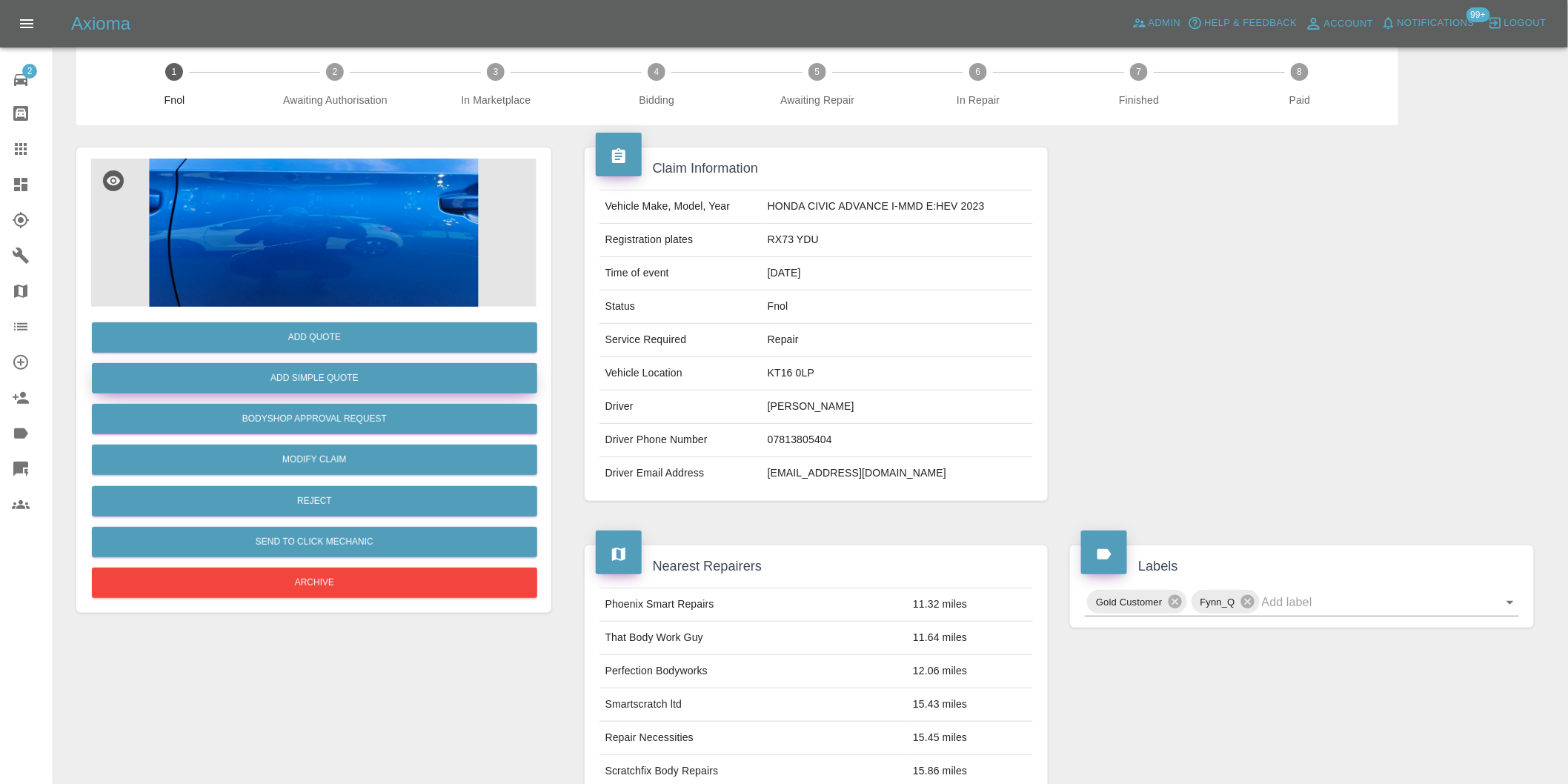
click at [337, 378] on button "Add Simple Quote" at bounding box center [314, 378] width 445 height 30
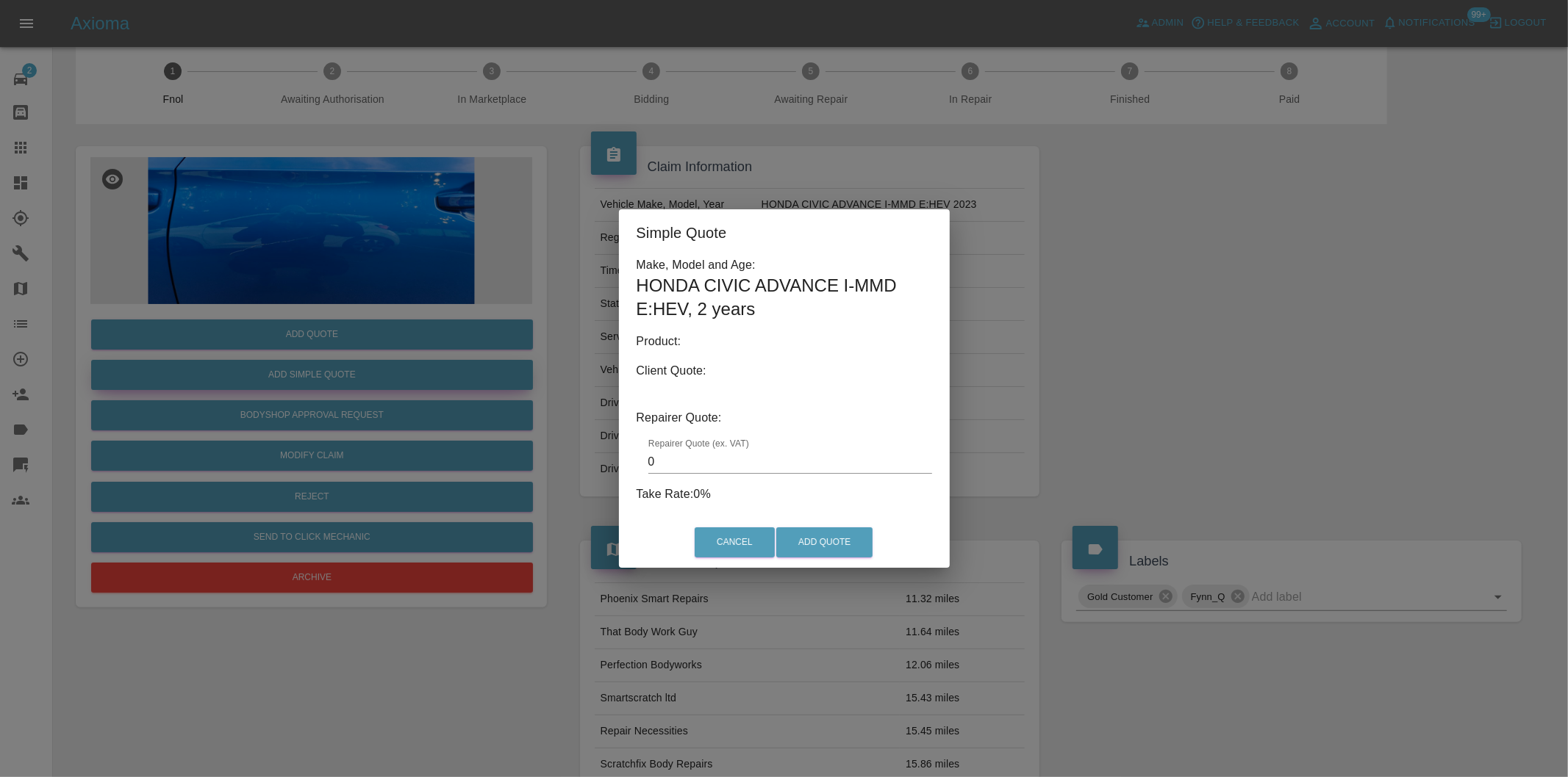
type input "140"
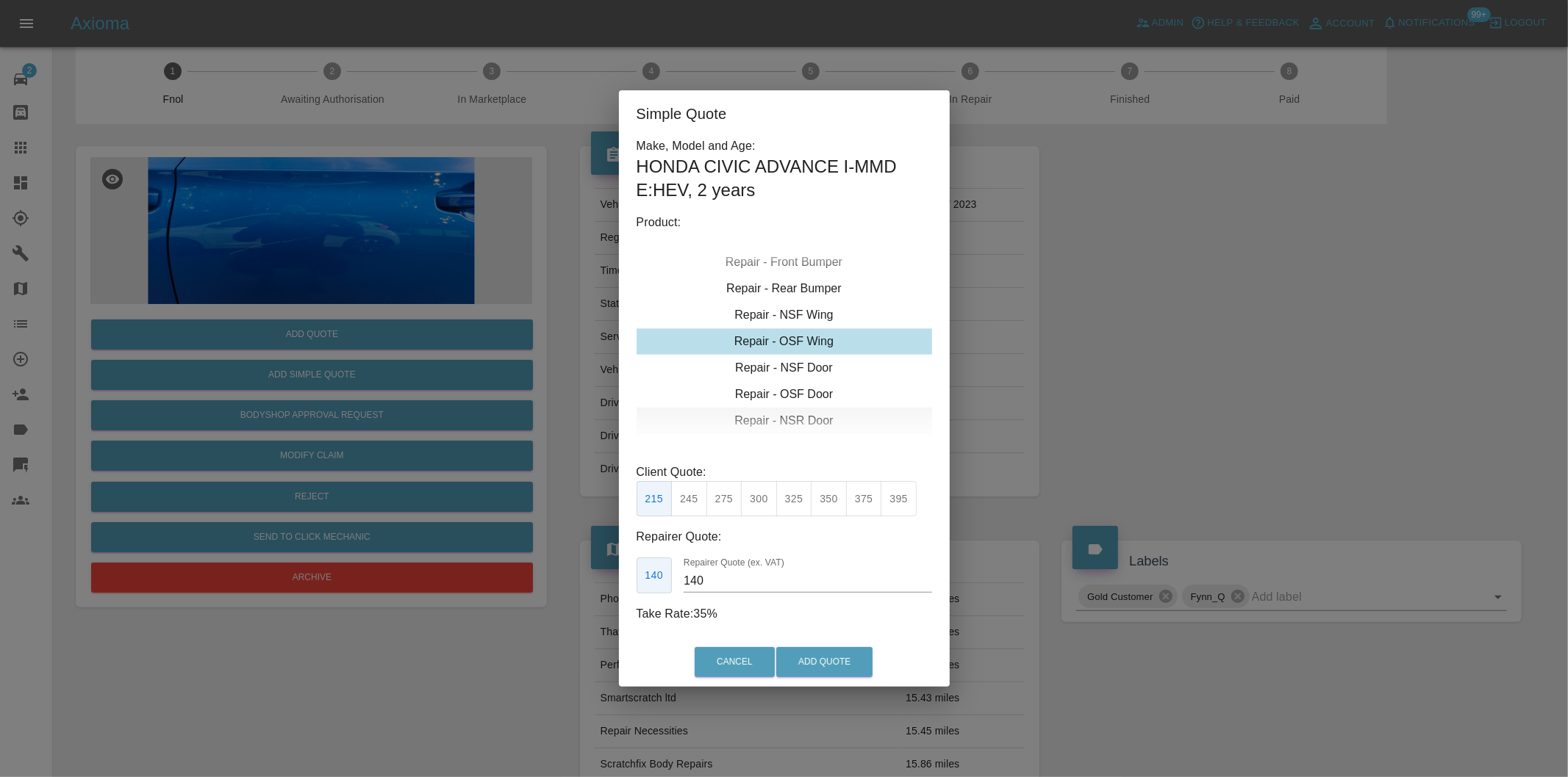
click at [818, 422] on div "Repair - NSR Door" at bounding box center [784, 421] width 296 height 26
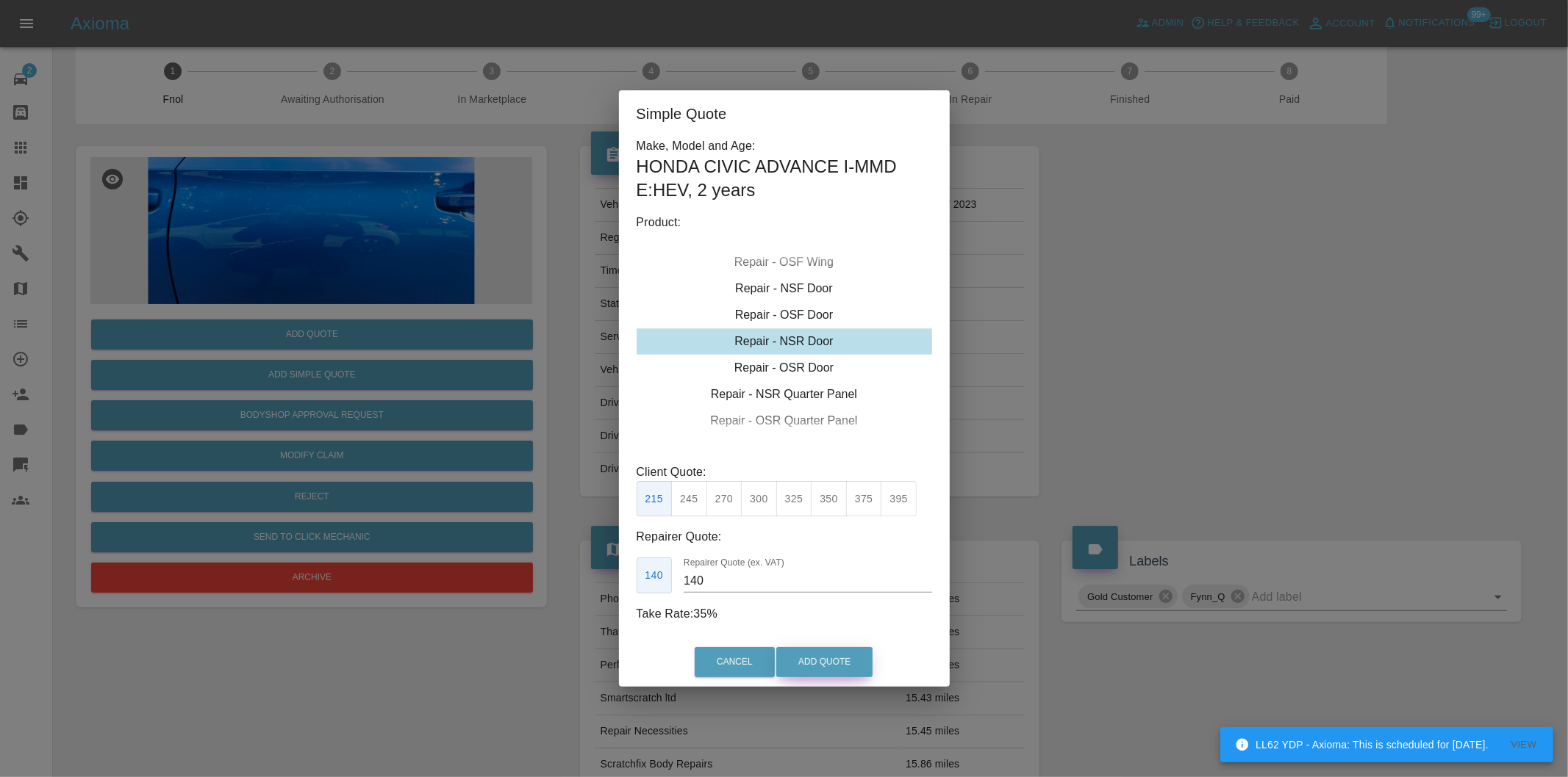
click at [820, 658] on button "Add Quote" at bounding box center [824, 662] width 96 height 30
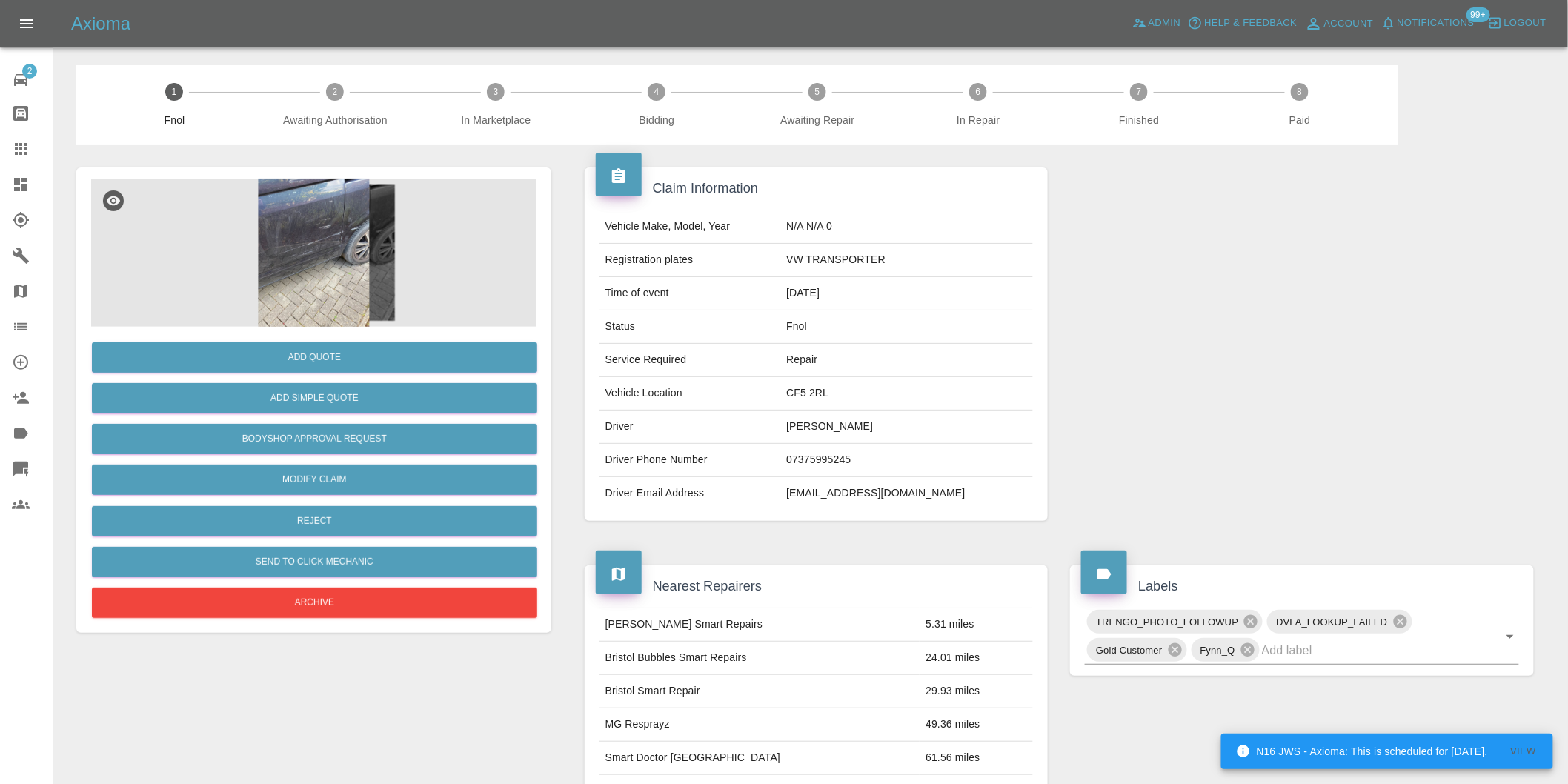
click at [324, 250] on img at bounding box center [314, 252] width 445 height 148
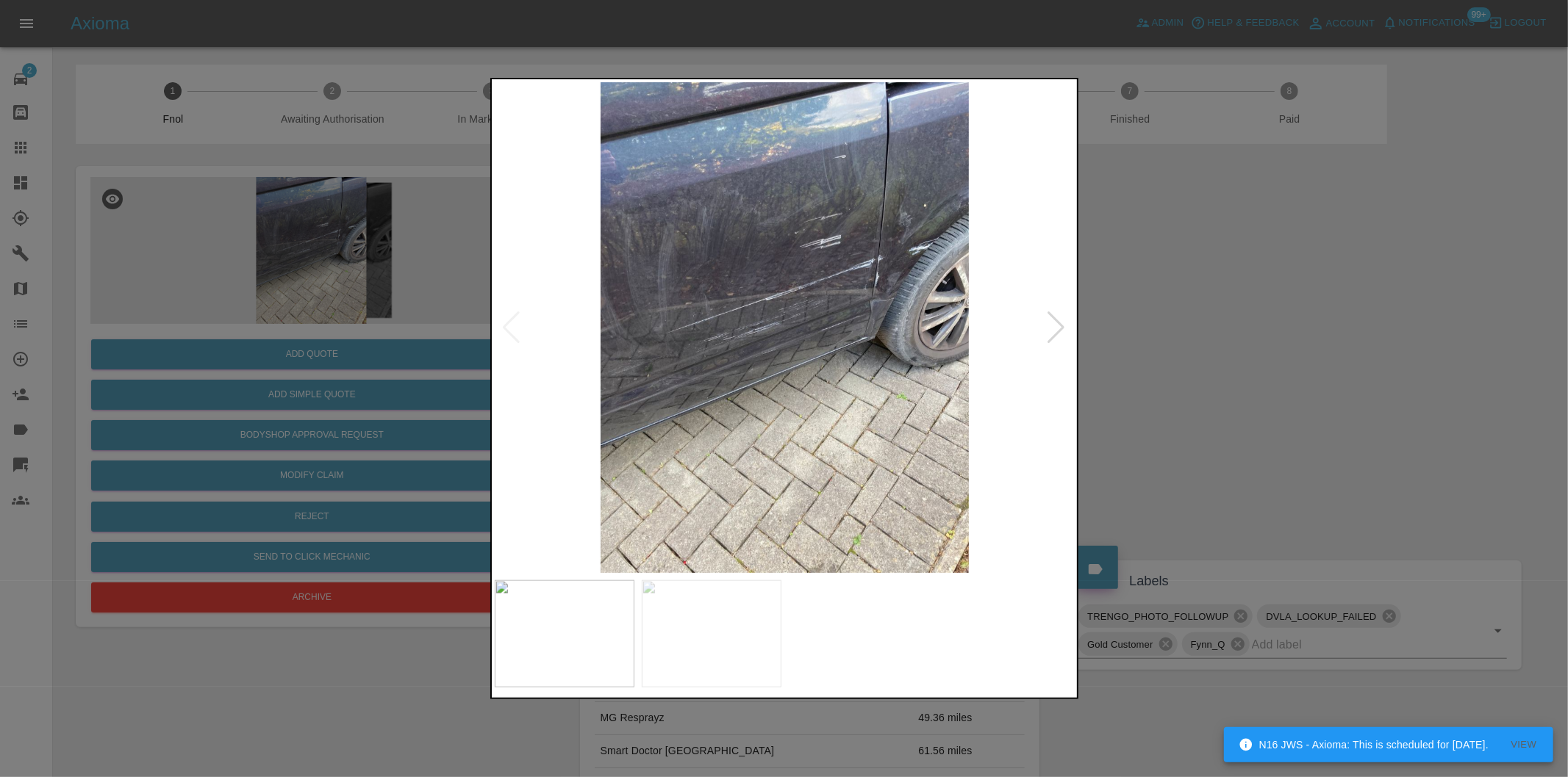
click at [1053, 321] on div at bounding box center [1056, 327] width 20 height 33
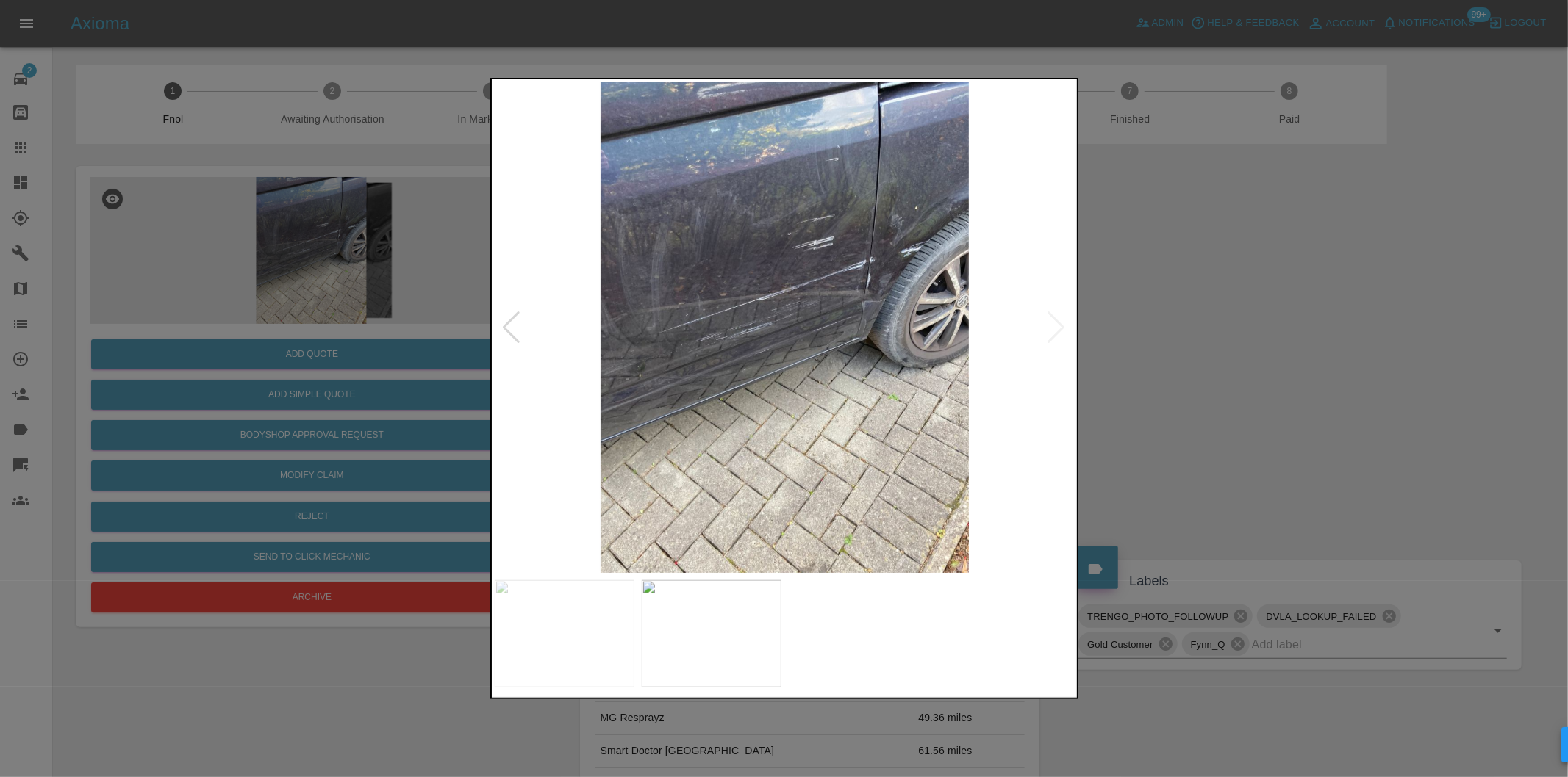
click at [1053, 321] on img at bounding box center [785, 327] width 581 height 491
click at [1267, 353] on div at bounding box center [784, 388] width 1568 height 777
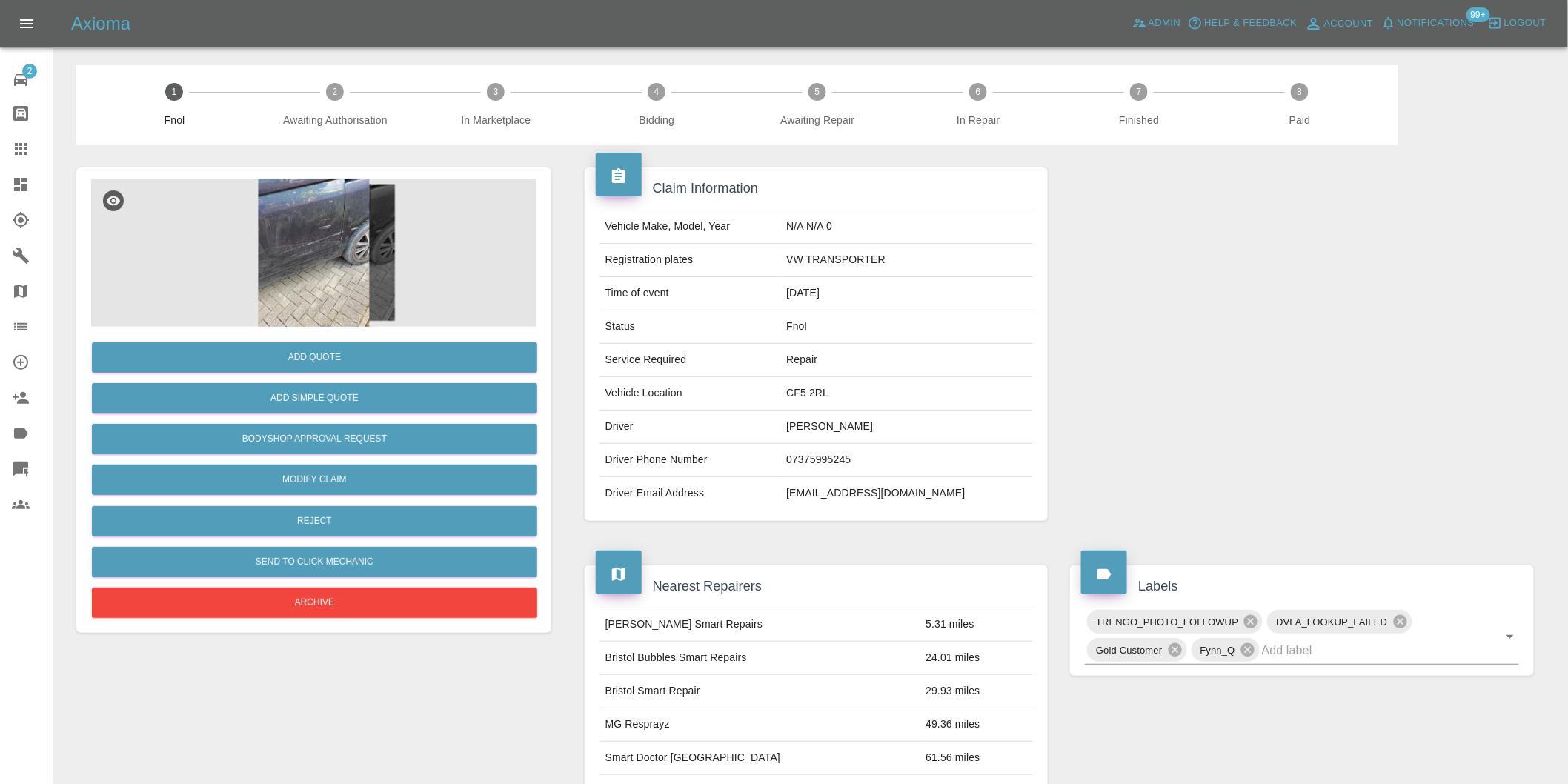
click at [284, 217] on img at bounding box center [314, 252] width 445 height 148
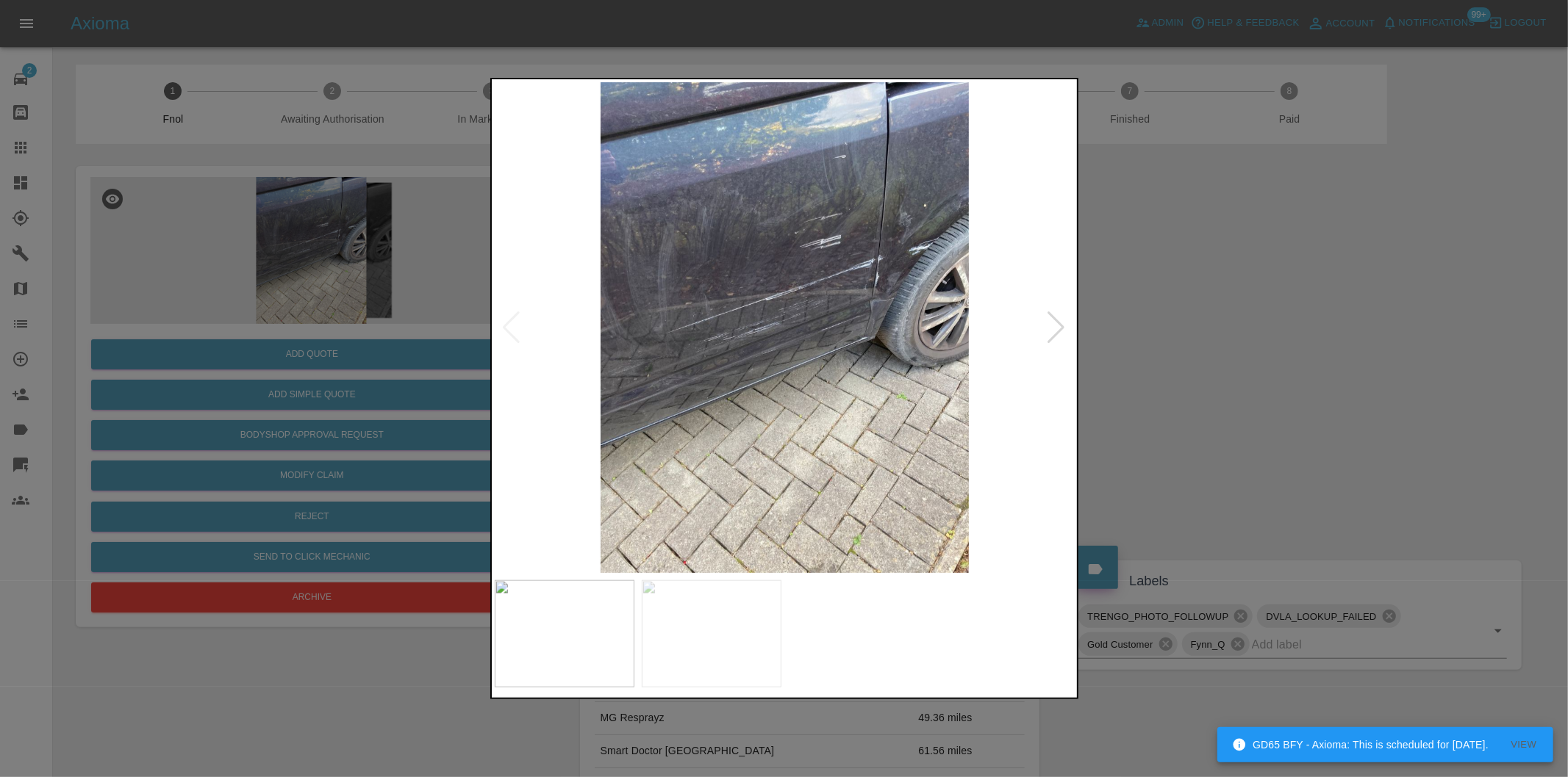
click at [1165, 322] on div at bounding box center [784, 388] width 1568 height 777
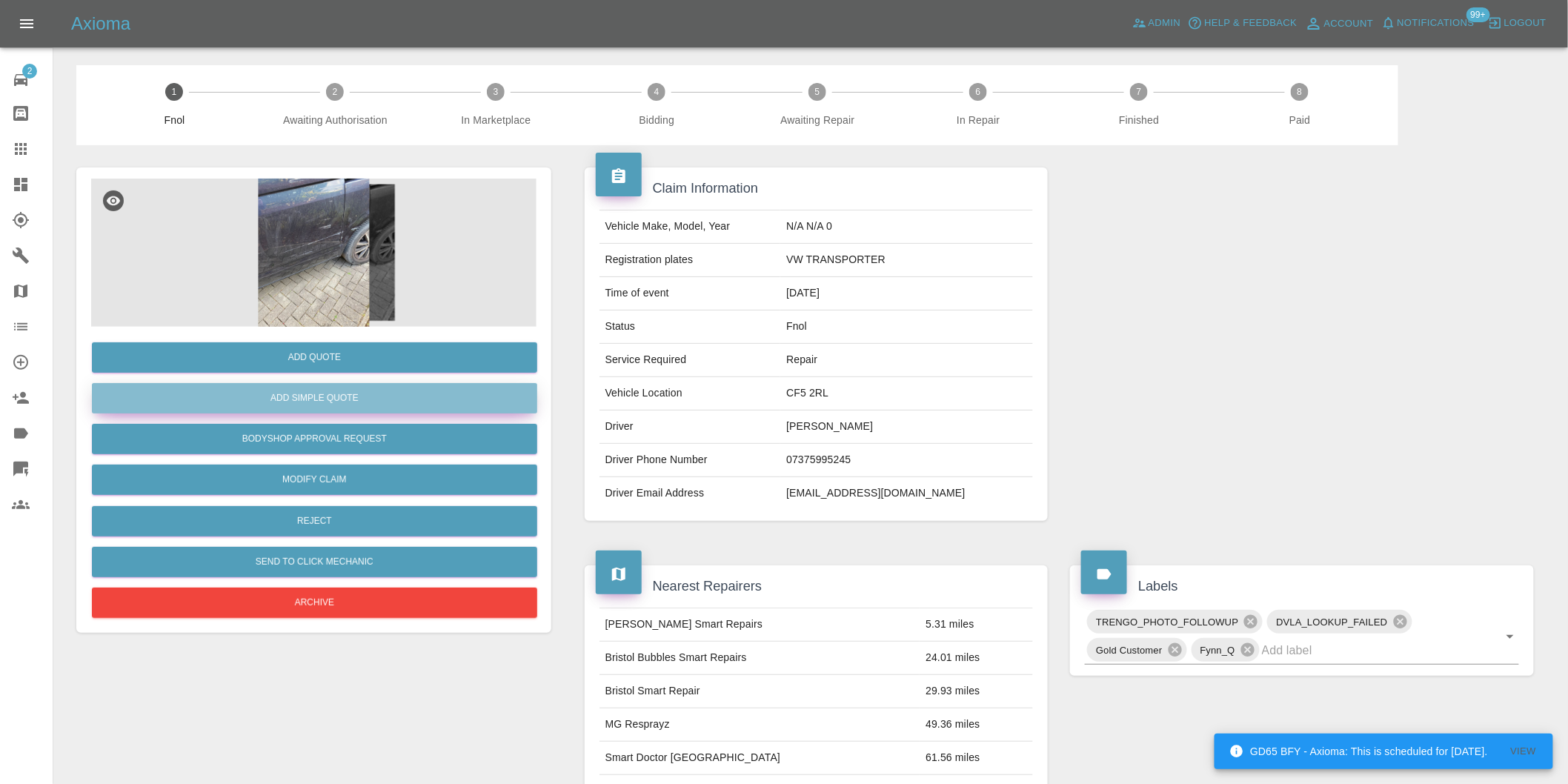
click at [386, 404] on button "Add Simple Quote" at bounding box center [314, 398] width 445 height 30
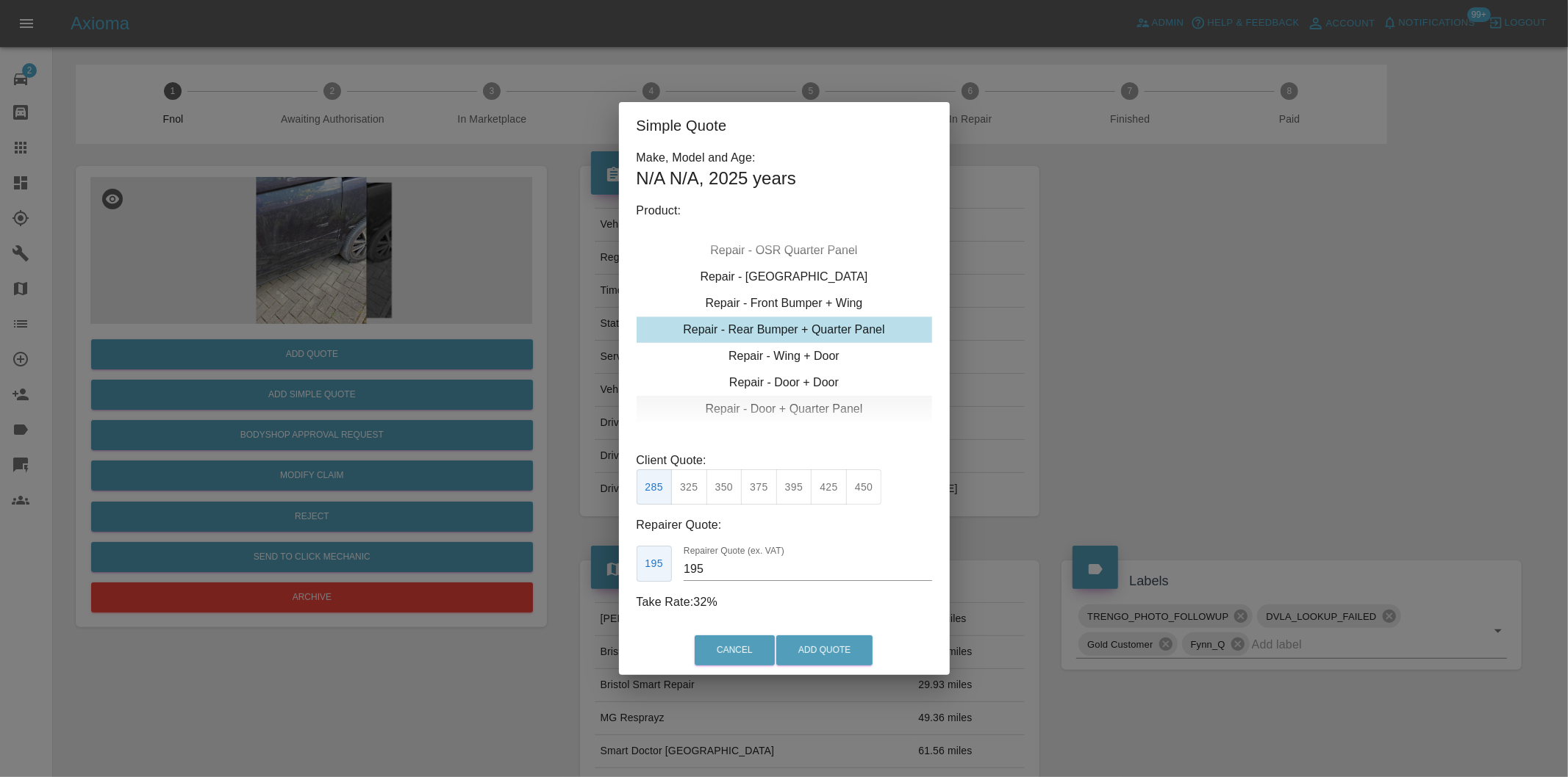
click at [812, 401] on div "Repair - Door + Quarter Panel" at bounding box center [784, 409] width 296 height 26
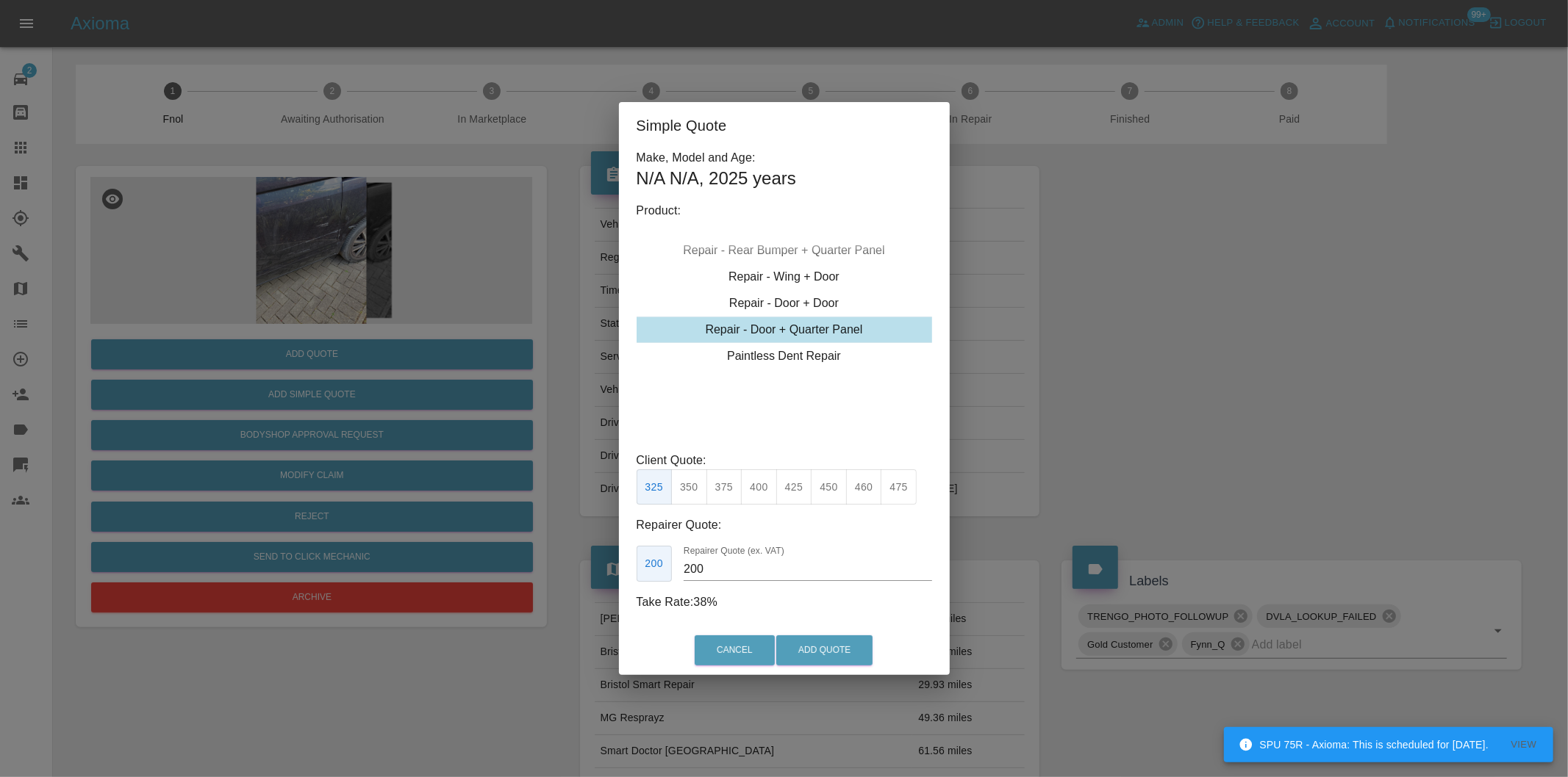
click at [803, 491] on button "425" at bounding box center [794, 487] width 36 height 36
type input "260"
click at [818, 640] on button "Add Quote" at bounding box center [824, 651] width 96 height 30
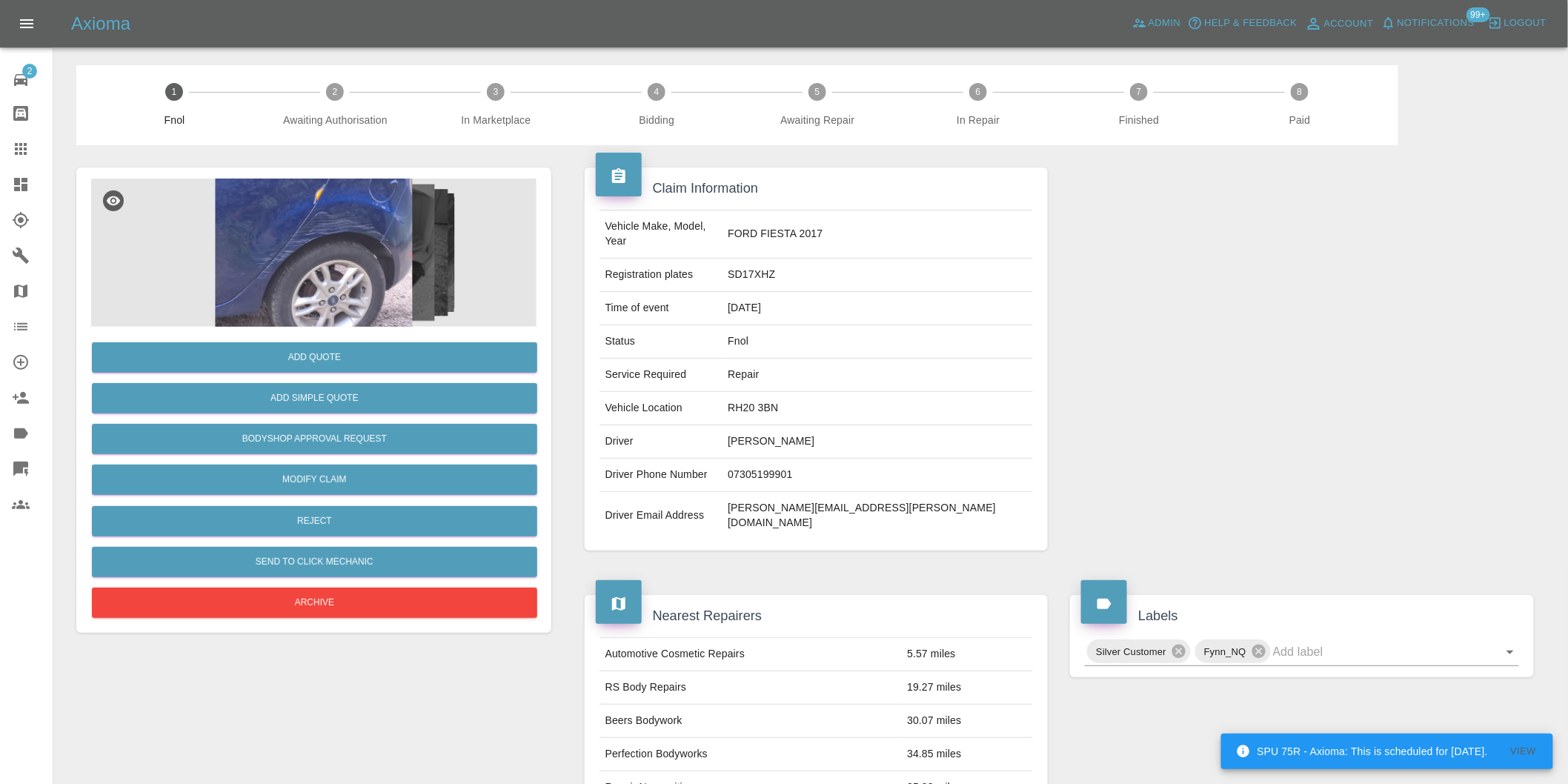
click at [337, 228] on img at bounding box center [314, 252] width 445 height 148
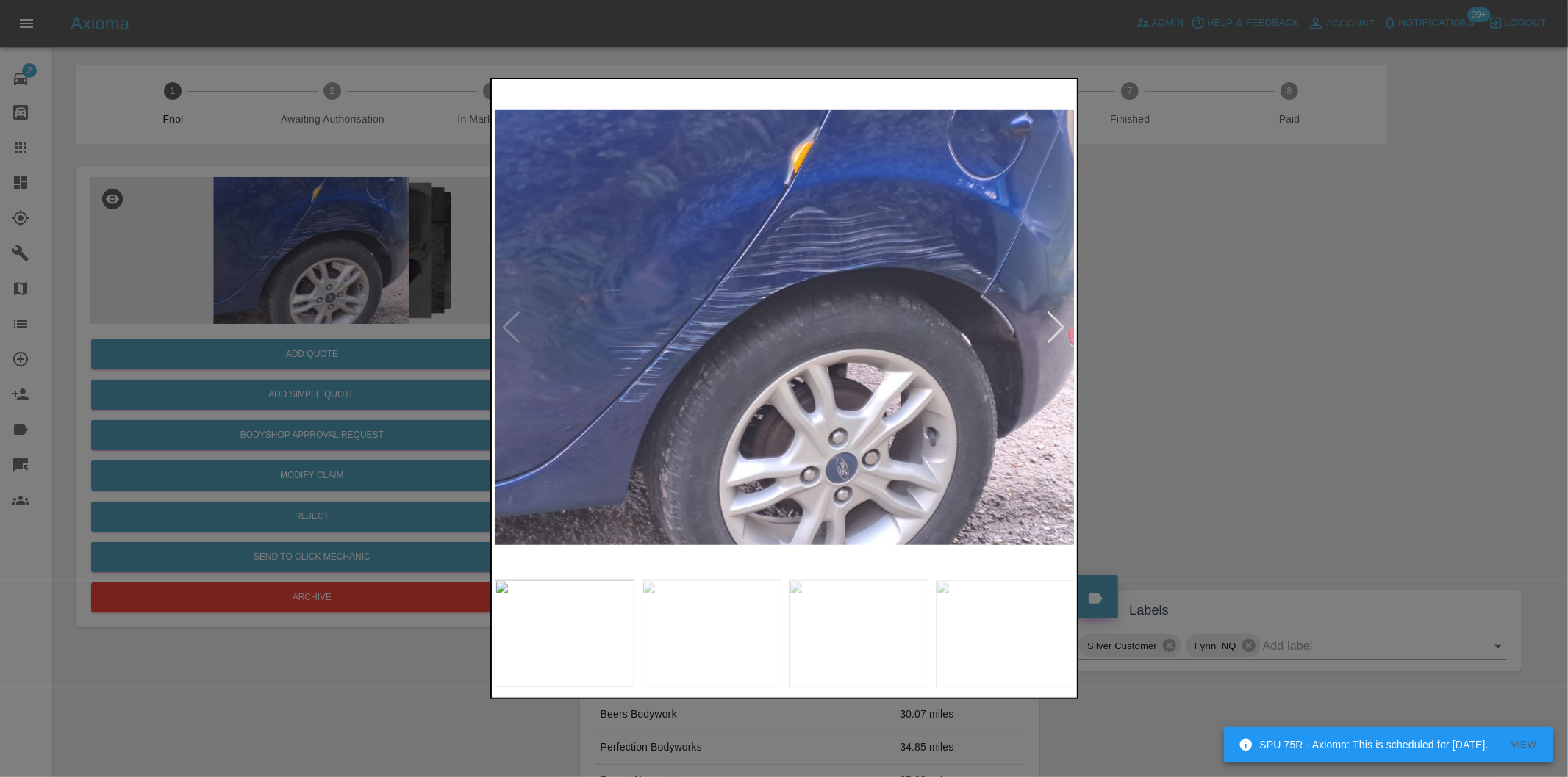
click at [1063, 321] on div at bounding box center [1056, 327] width 20 height 33
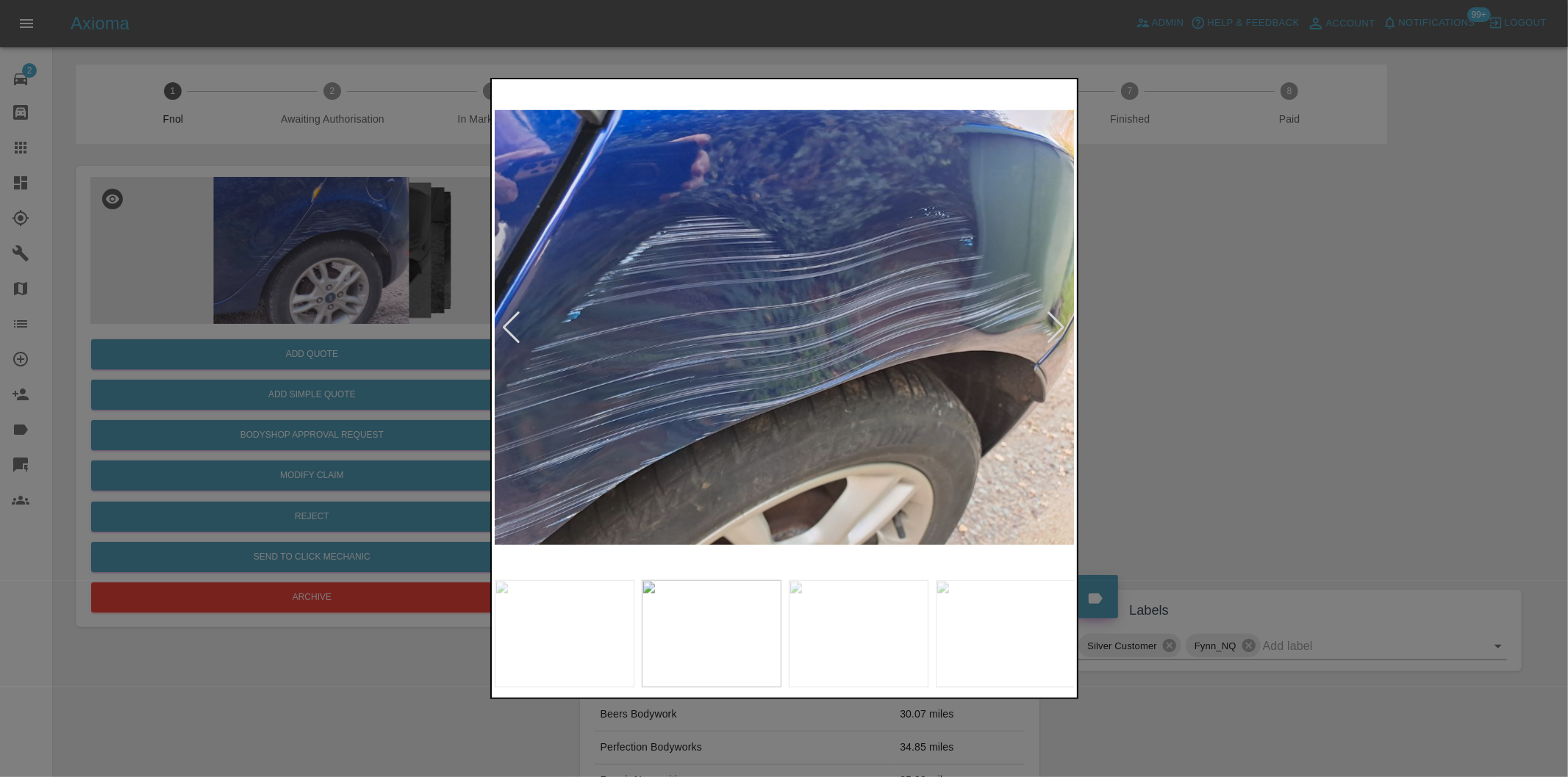
click at [1052, 325] on div at bounding box center [1056, 327] width 20 height 33
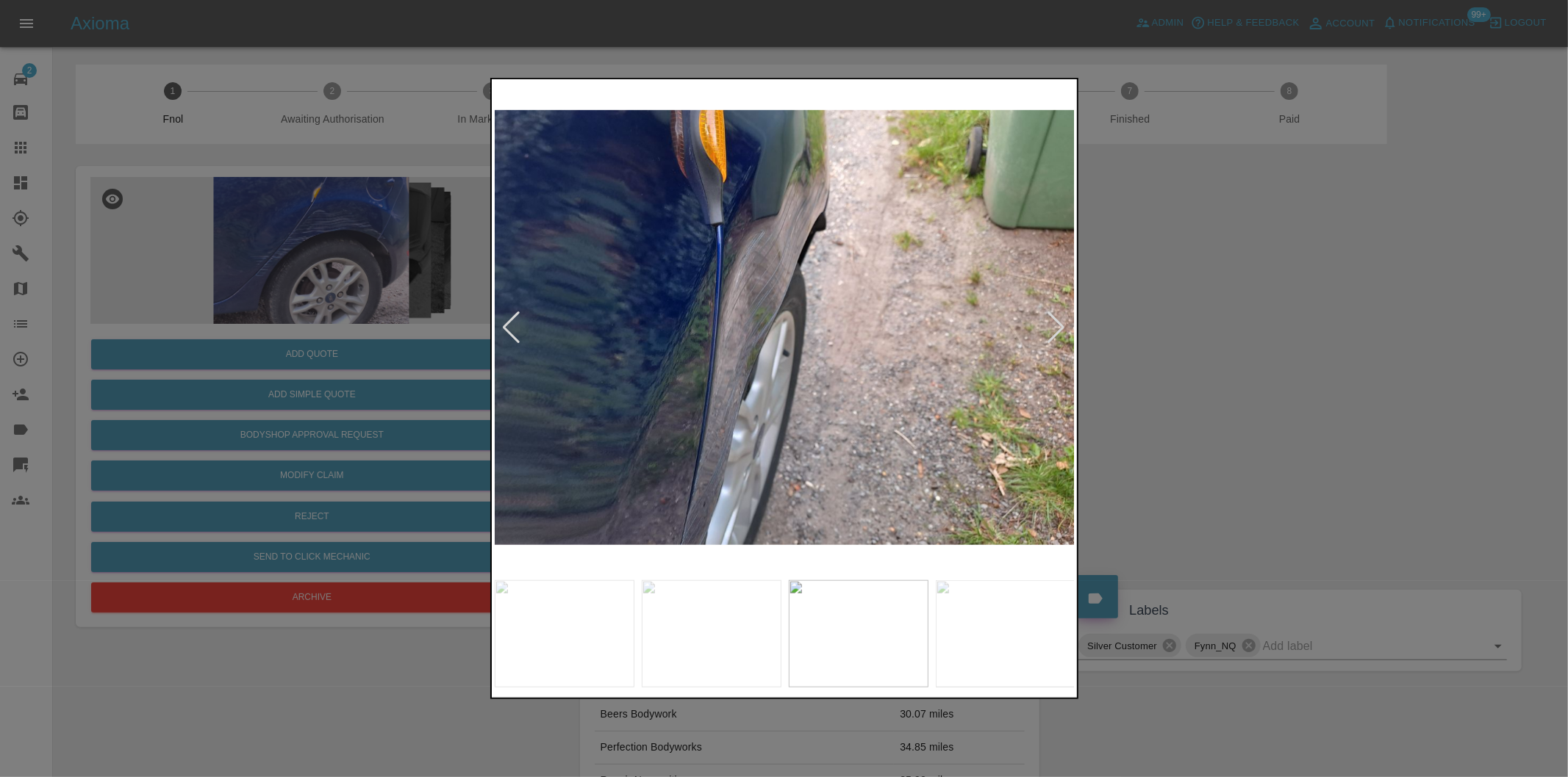
click at [1052, 325] on div at bounding box center [1056, 327] width 20 height 33
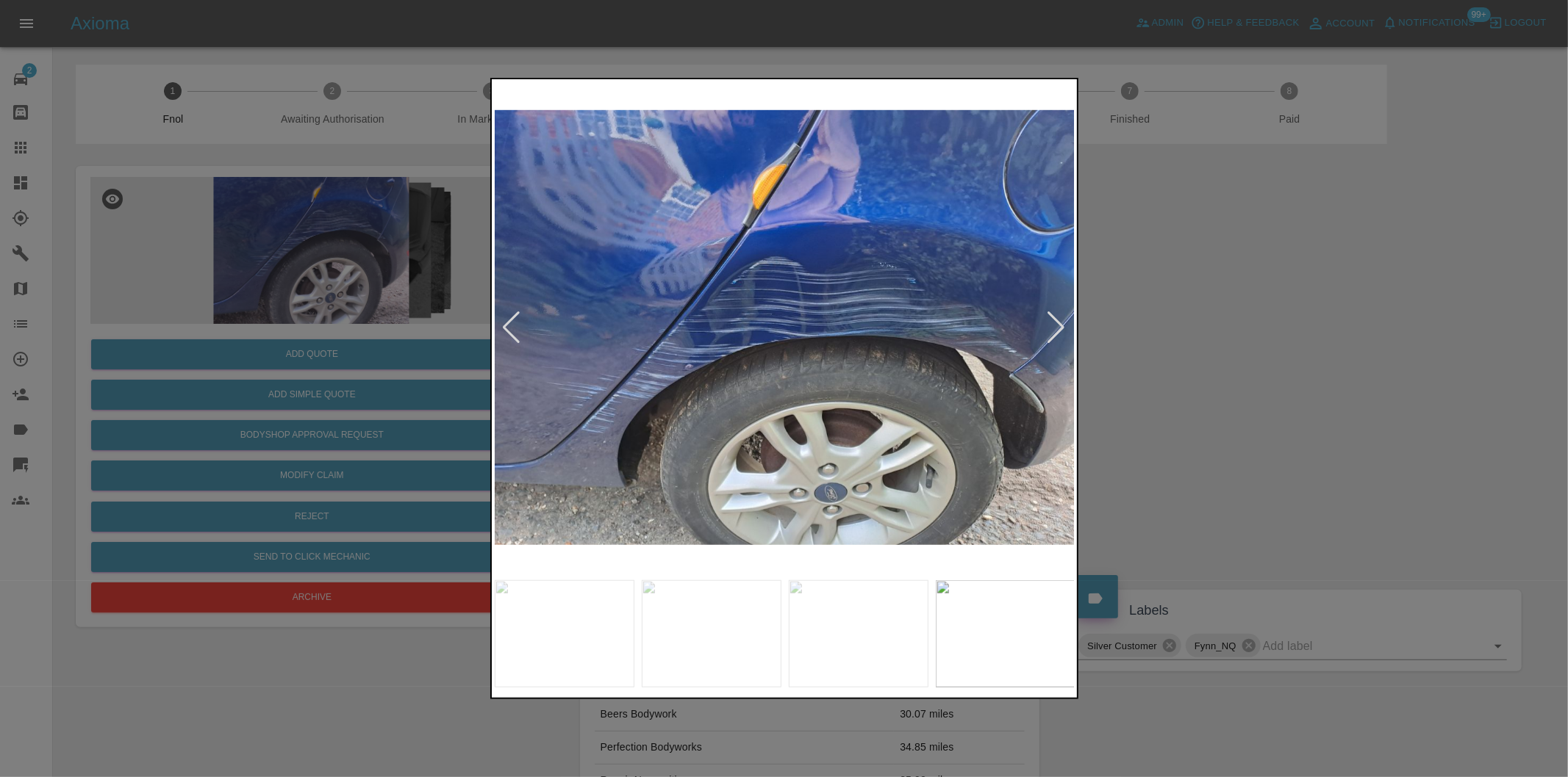
click at [1052, 326] on div at bounding box center [1056, 327] width 20 height 33
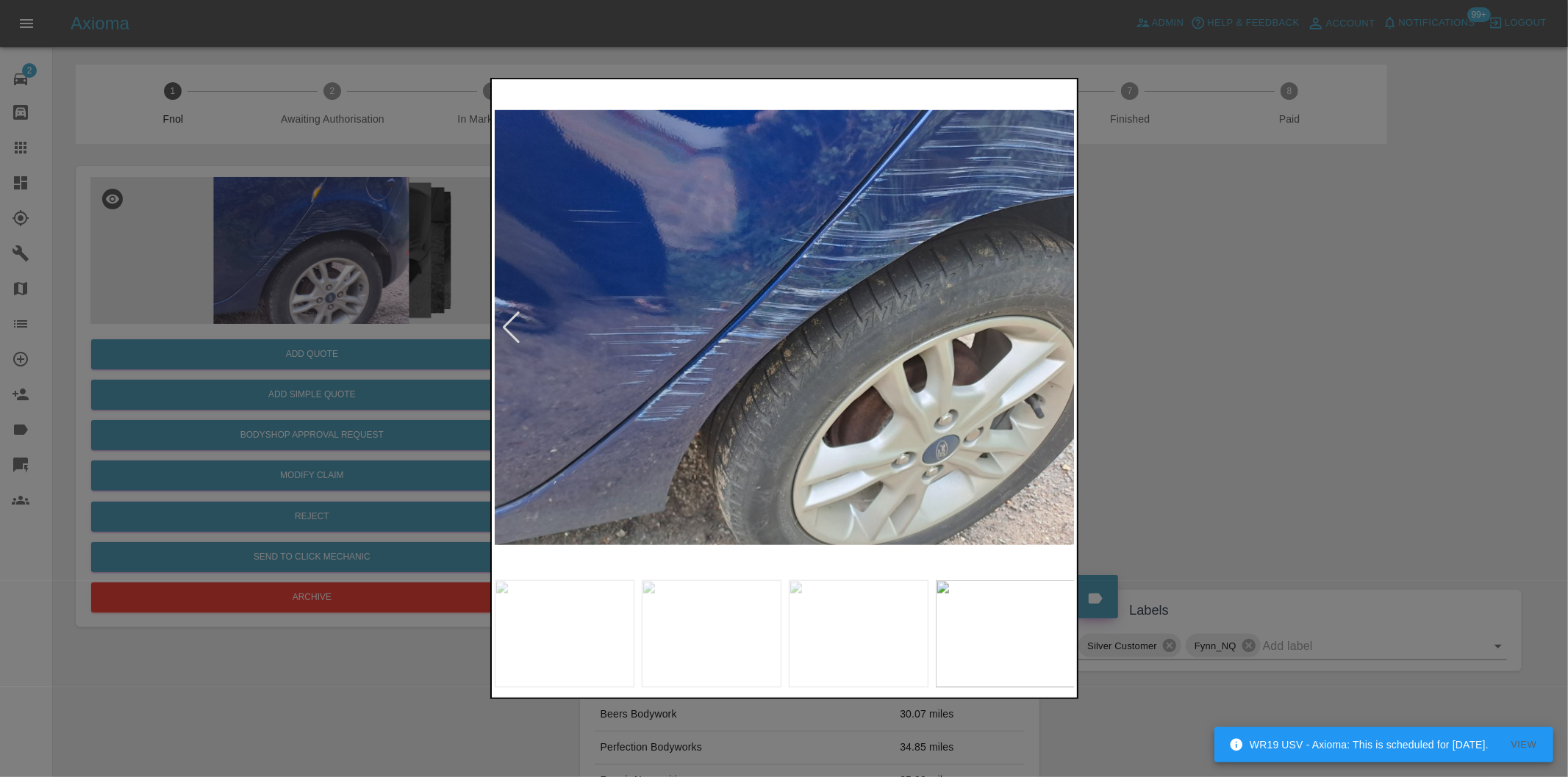
click at [1240, 372] on div at bounding box center [784, 388] width 1568 height 777
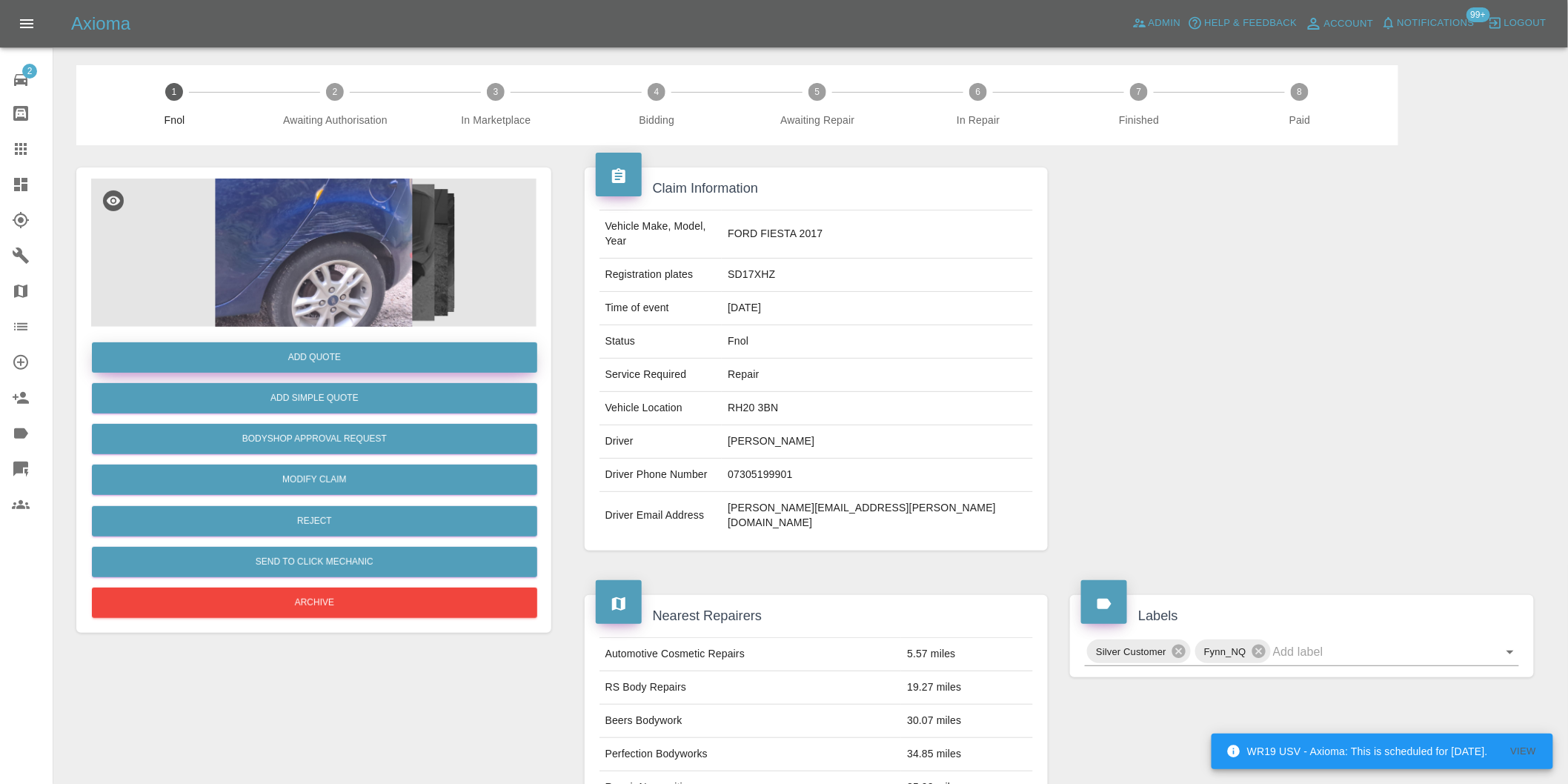
click at [330, 367] on button "Add Quote" at bounding box center [314, 358] width 445 height 30
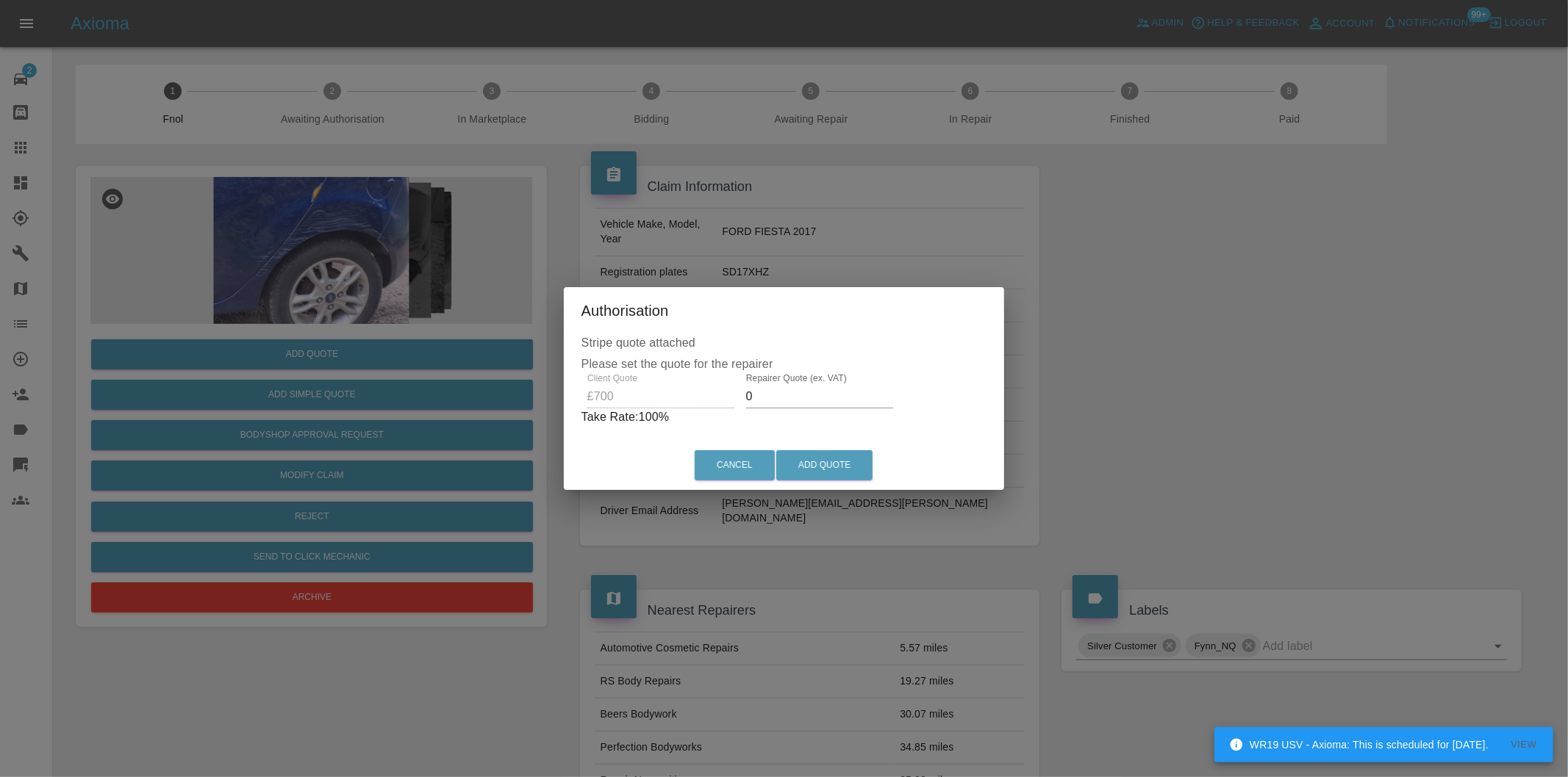
click at [787, 396] on input "0" at bounding box center [819, 396] width 147 height 23
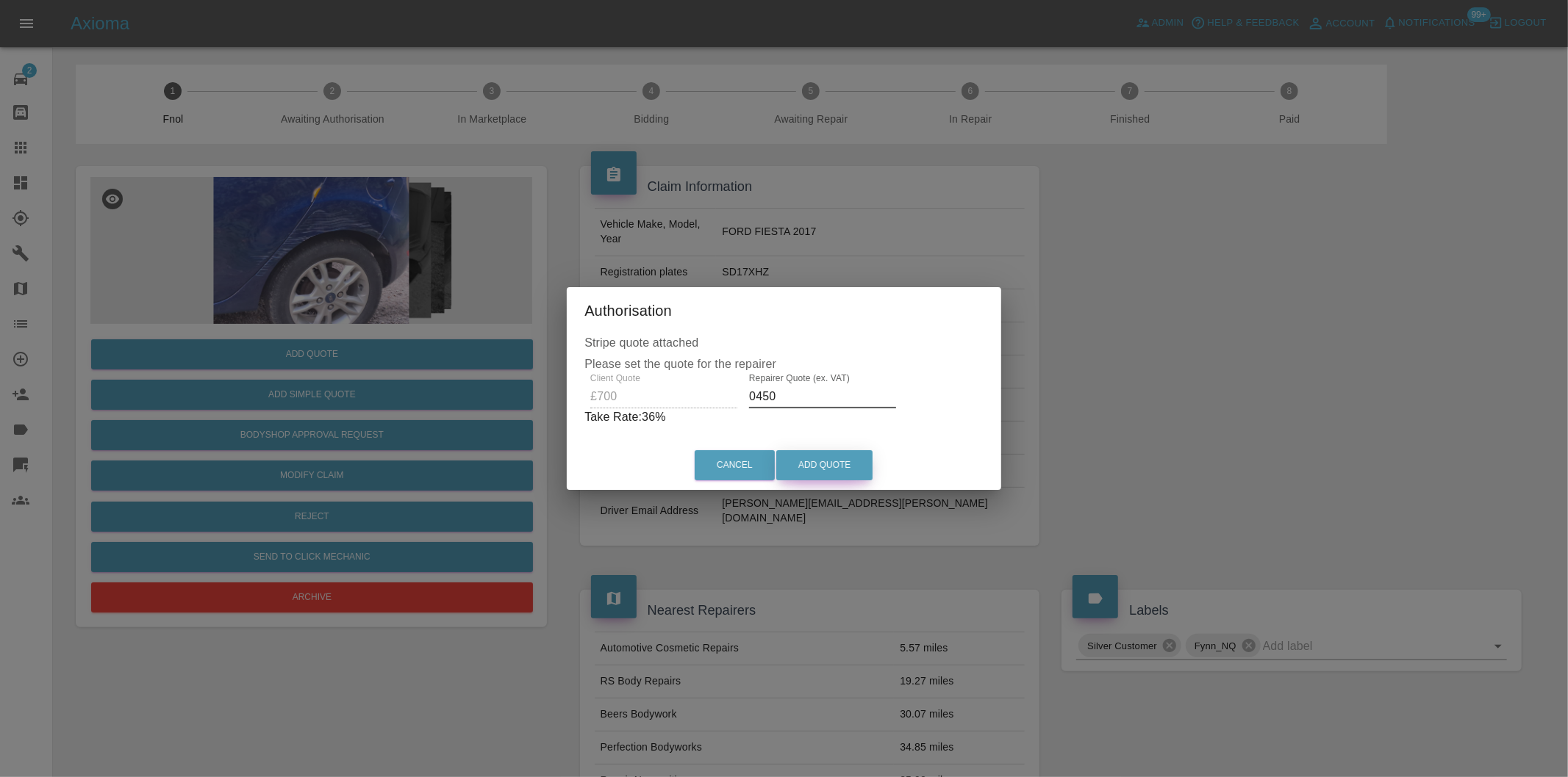
type input "0450"
click at [826, 458] on button "Add Quote" at bounding box center [824, 466] width 96 height 30
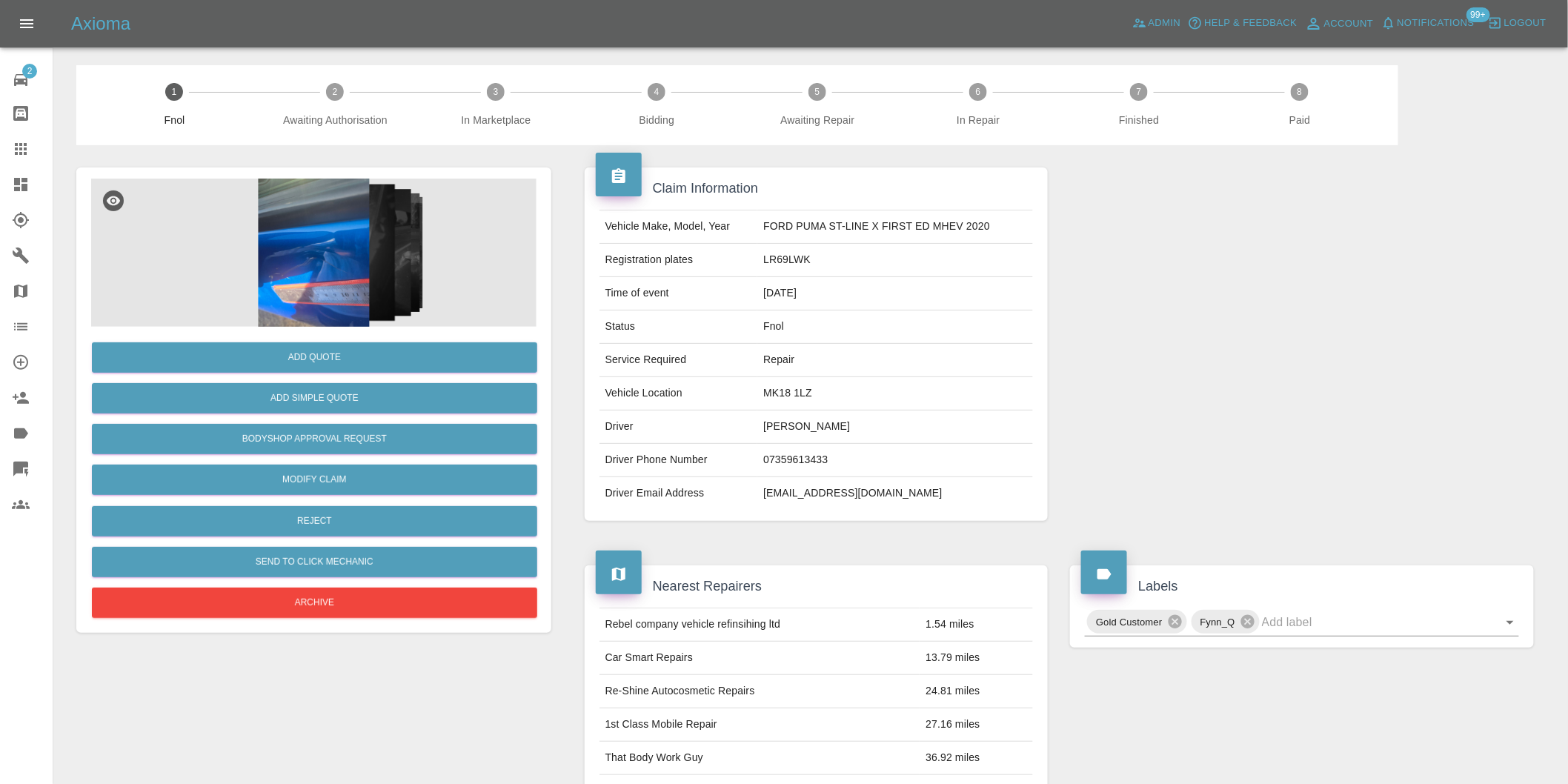
click at [338, 268] on img at bounding box center [314, 252] width 445 height 148
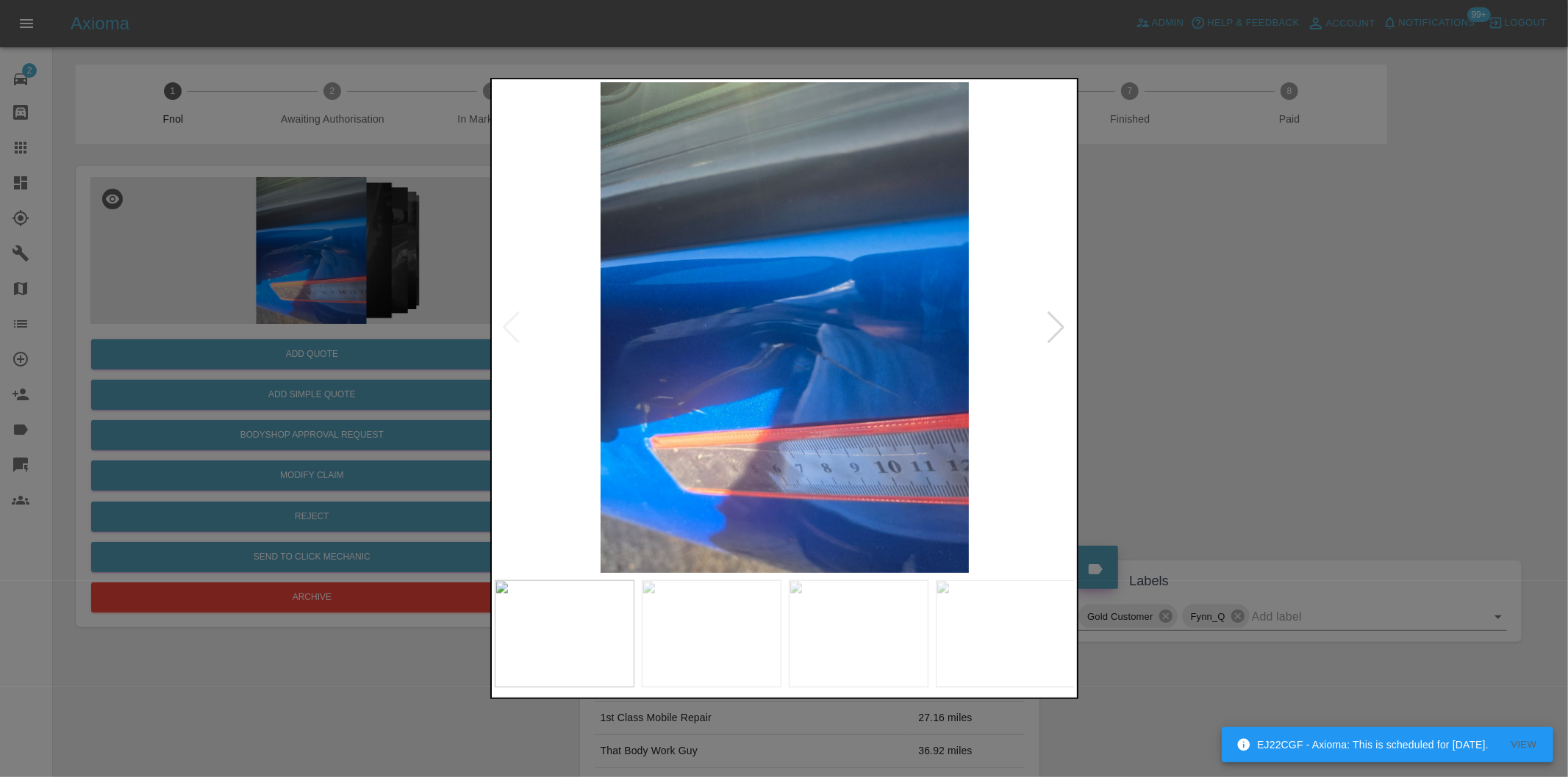
click at [1055, 329] on div at bounding box center [1056, 327] width 20 height 33
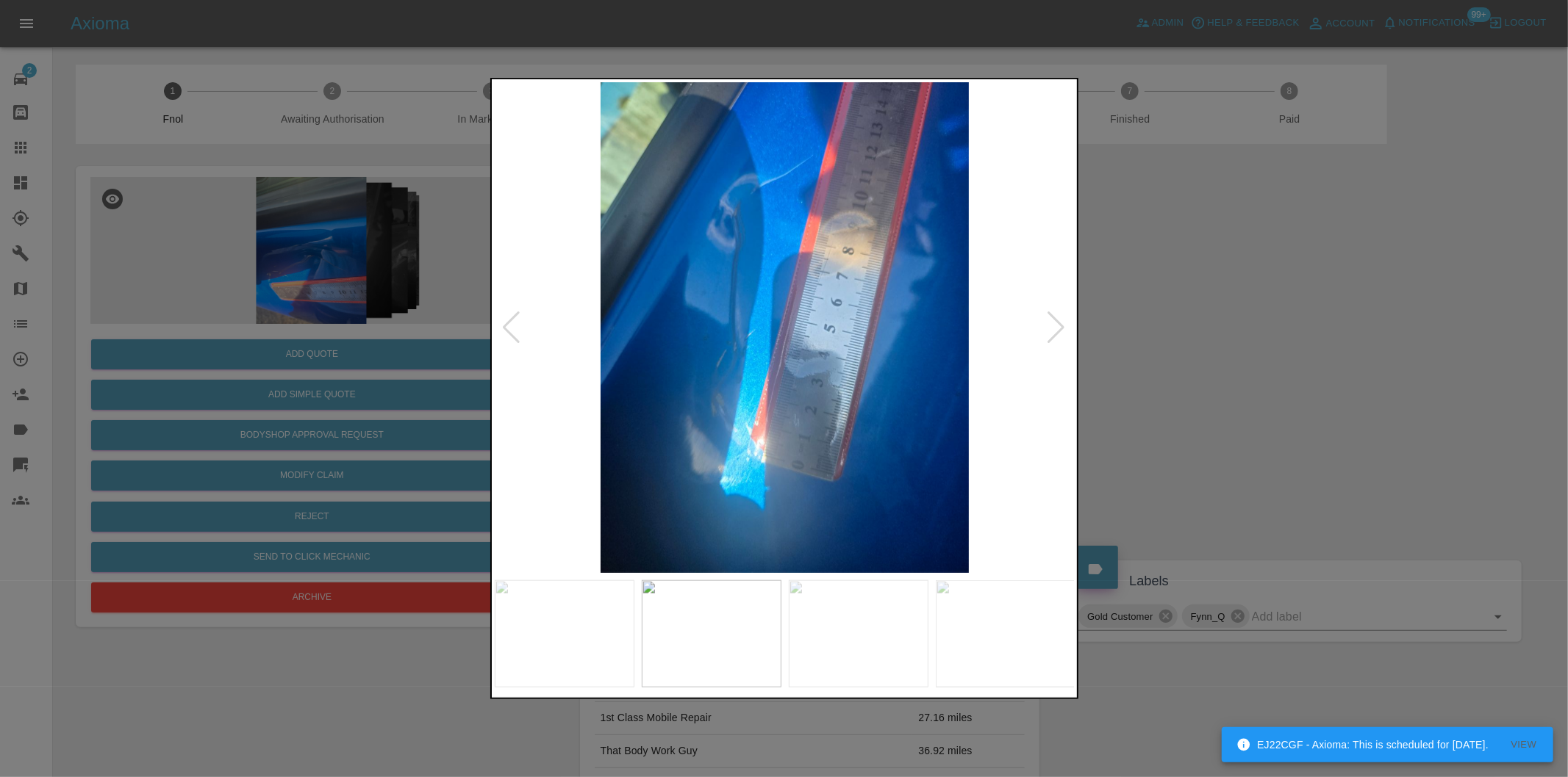
click at [1055, 329] on div at bounding box center [1056, 327] width 20 height 33
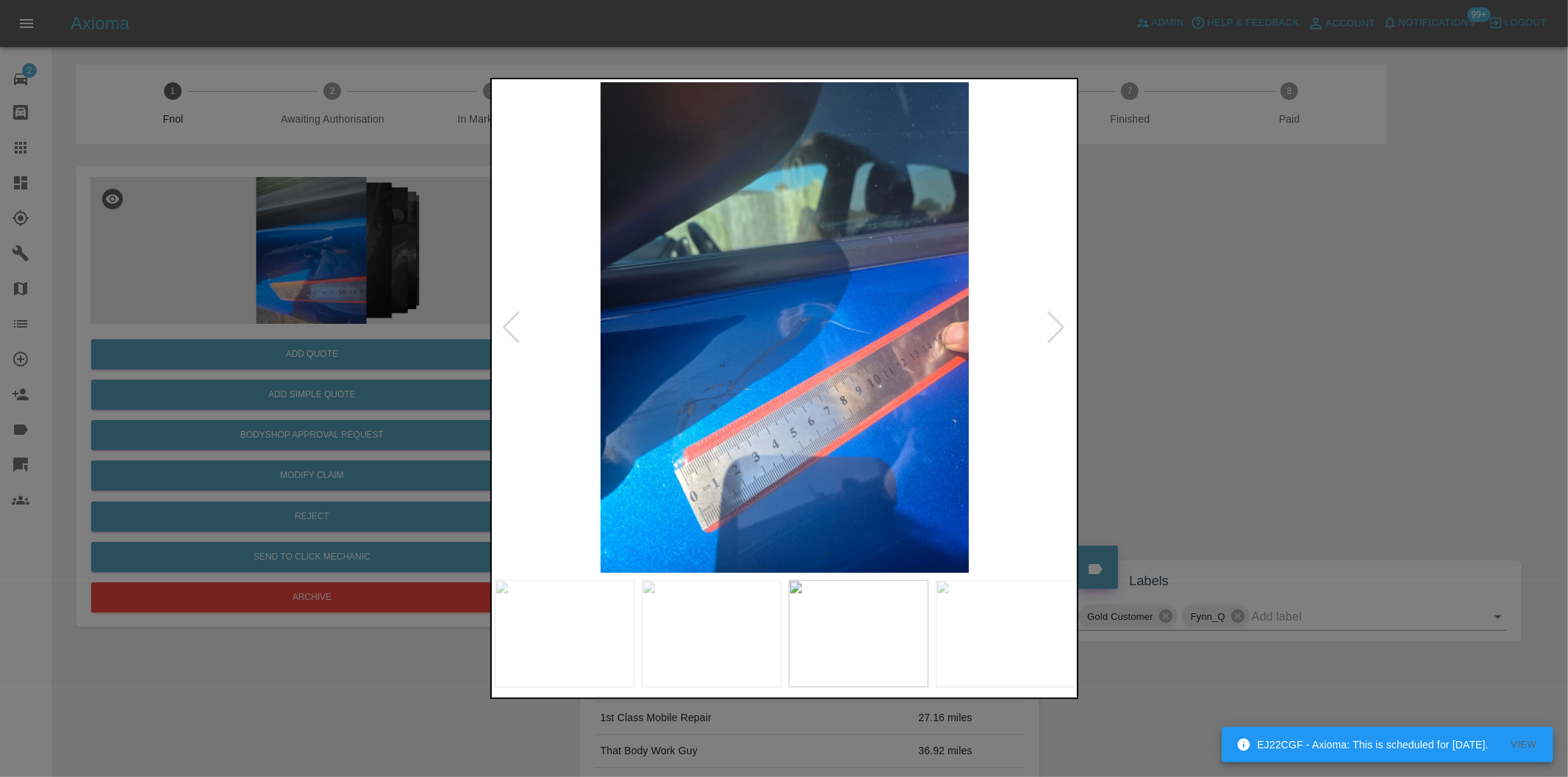
click at [1055, 329] on div at bounding box center [1056, 327] width 20 height 33
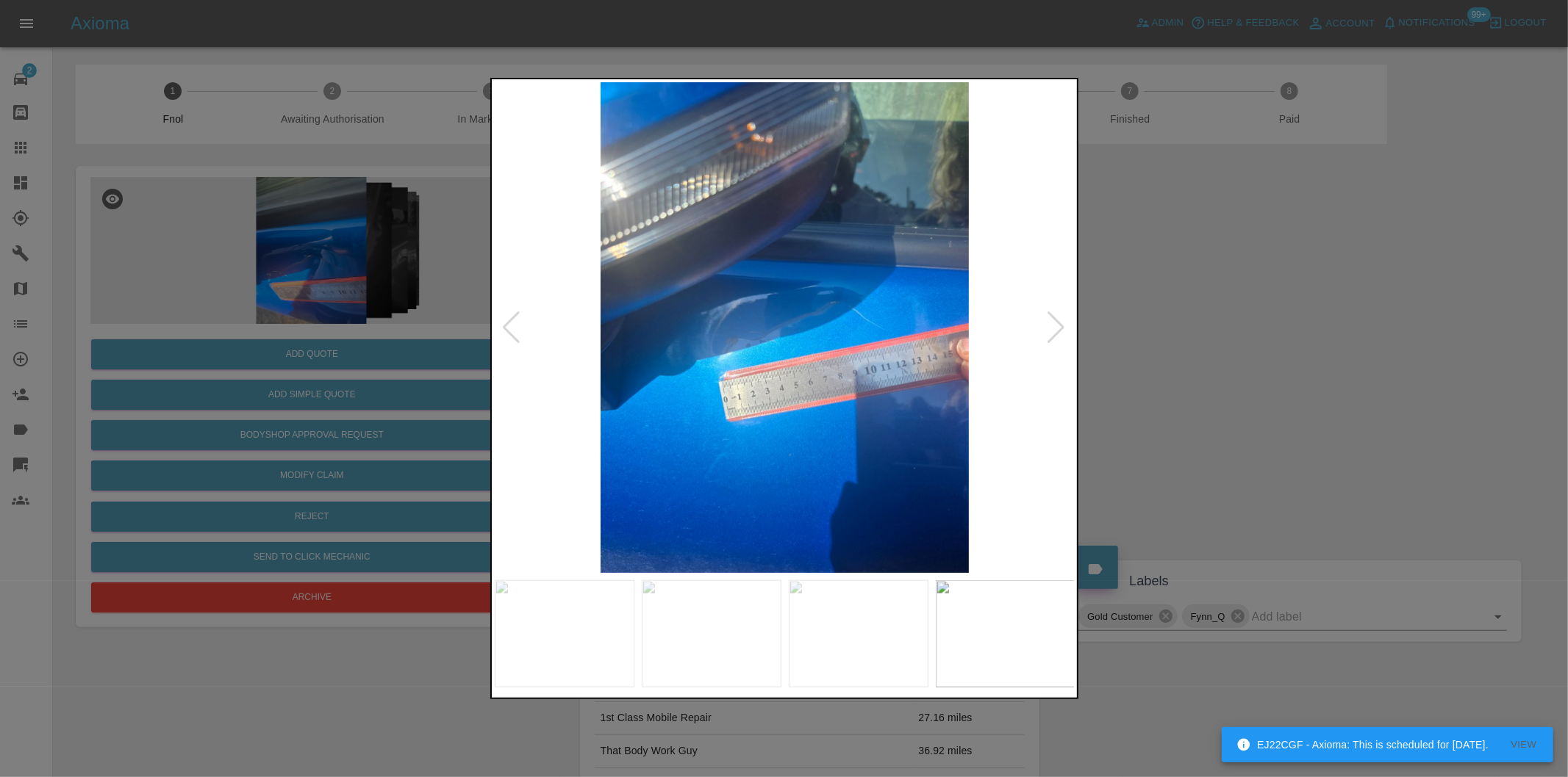
click at [1055, 329] on div at bounding box center [1056, 327] width 20 height 33
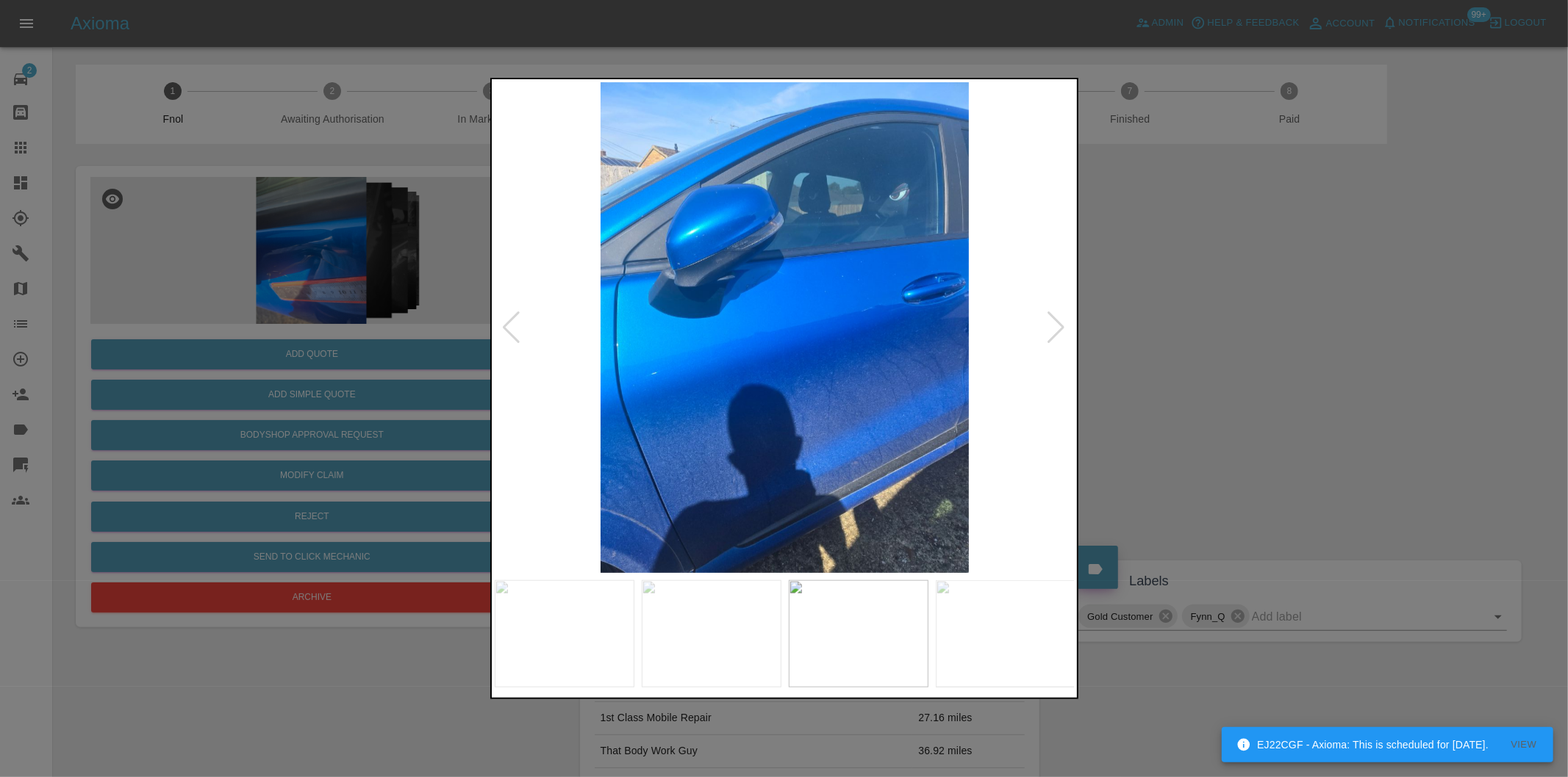
click at [1055, 329] on div at bounding box center [1056, 327] width 20 height 33
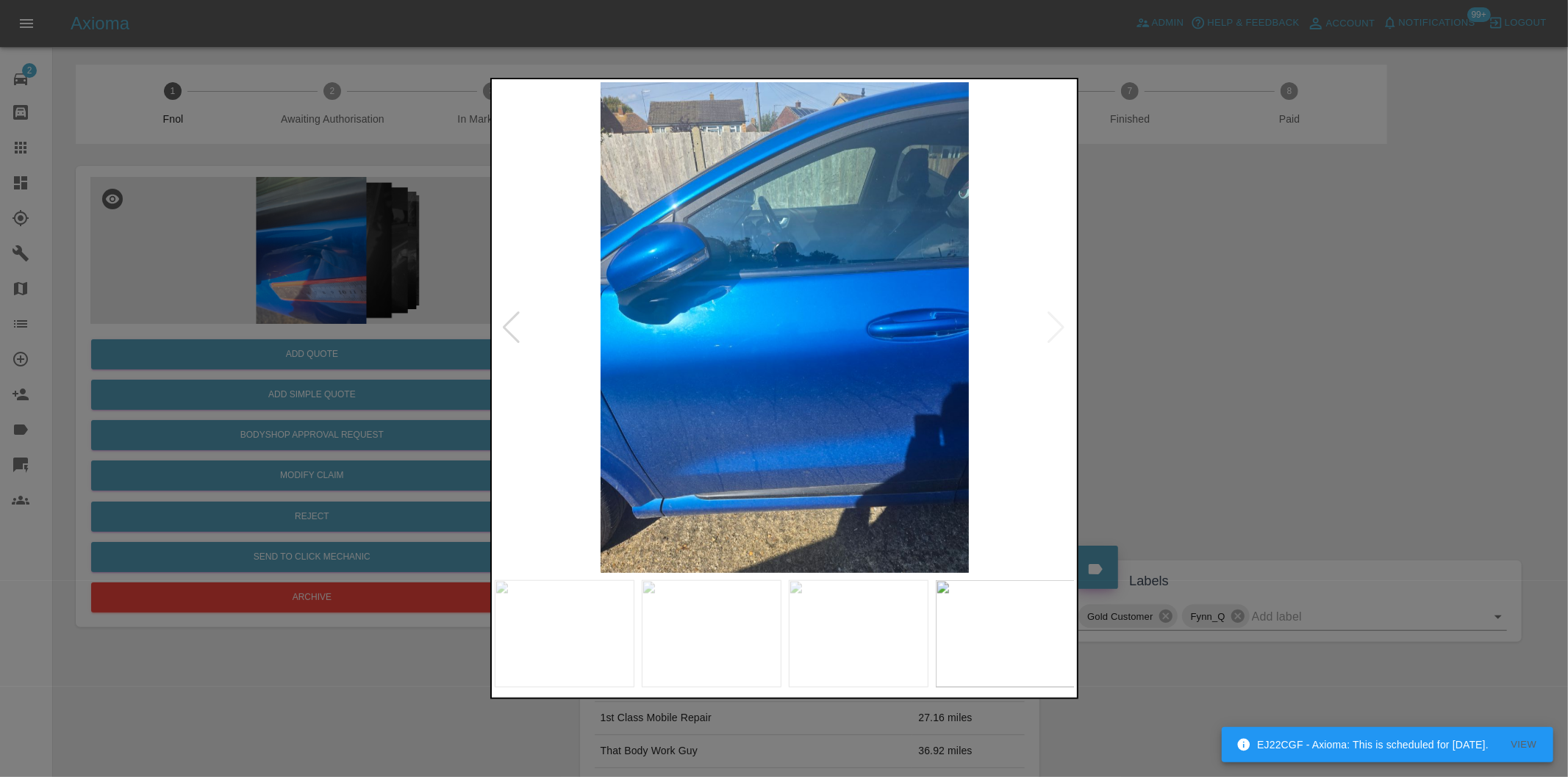
click at [1055, 329] on img at bounding box center [785, 327] width 581 height 491
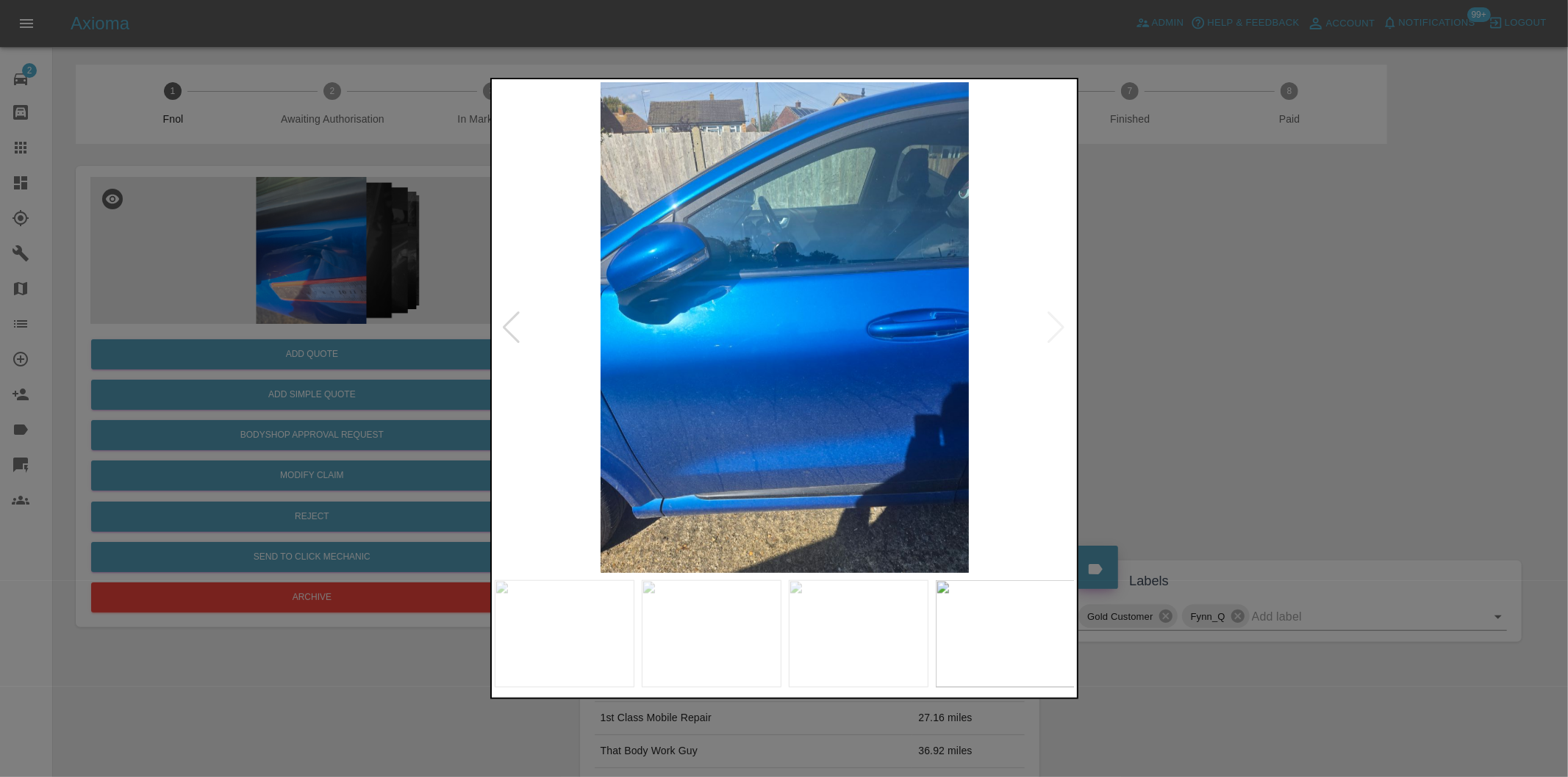
click at [1226, 350] on div at bounding box center [784, 388] width 1568 height 777
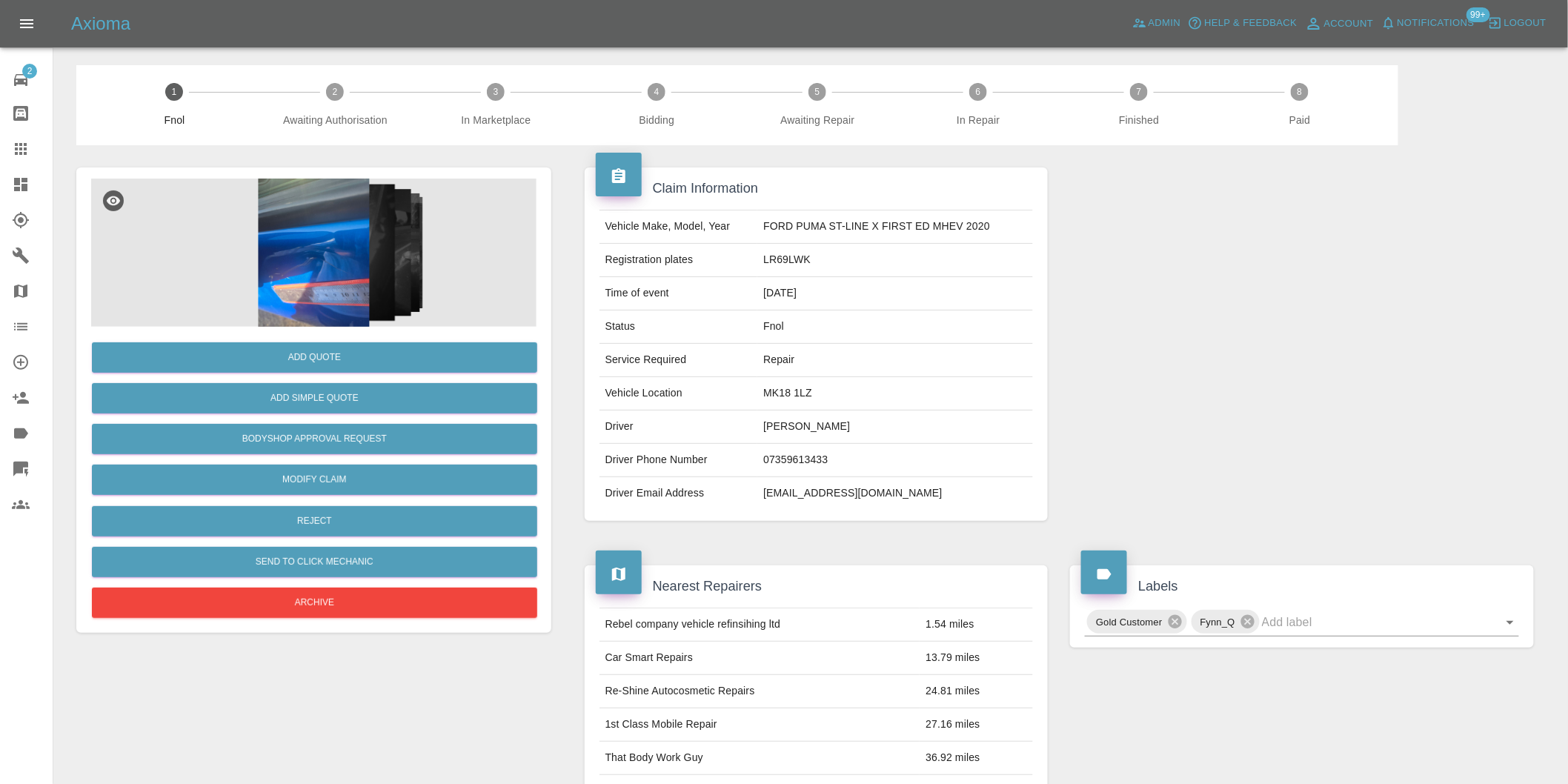
click at [292, 275] on img at bounding box center [314, 252] width 445 height 148
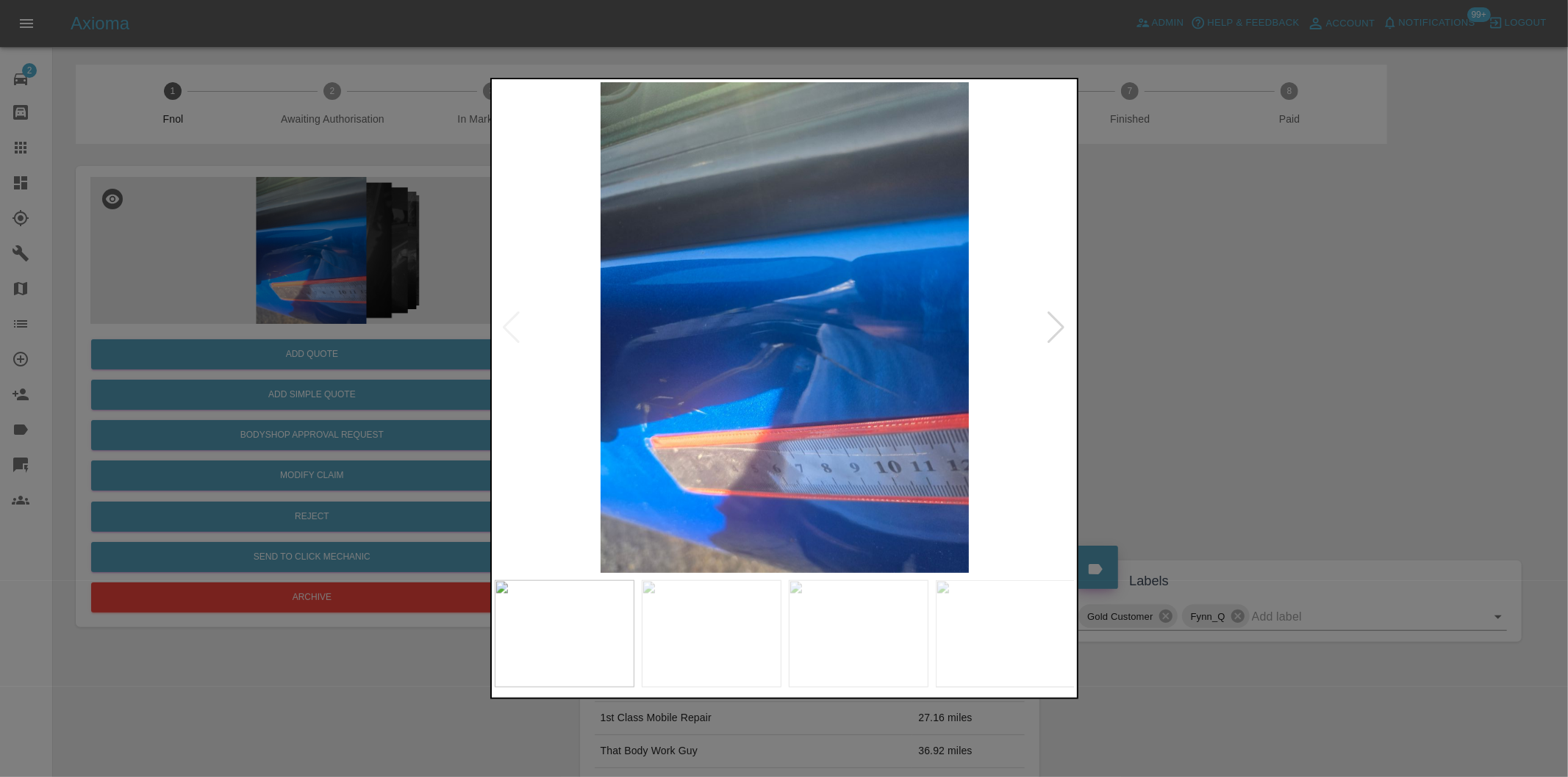
click at [1213, 365] on div at bounding box center [784, 388] width 1568 height 777
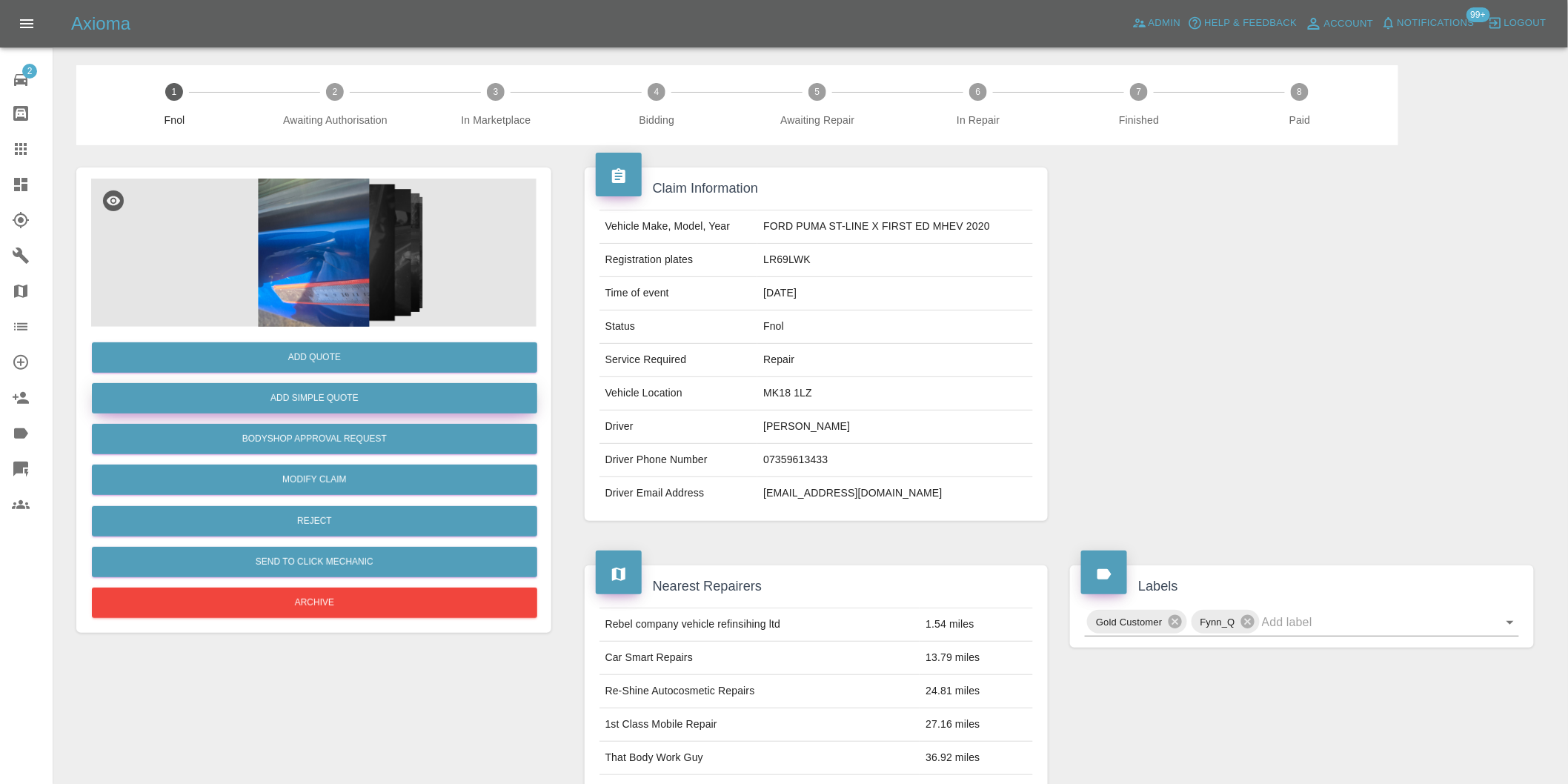
click at [371, 401] on button "Add Simple Quote" at bounding box center [314, 398] width 445 height 30
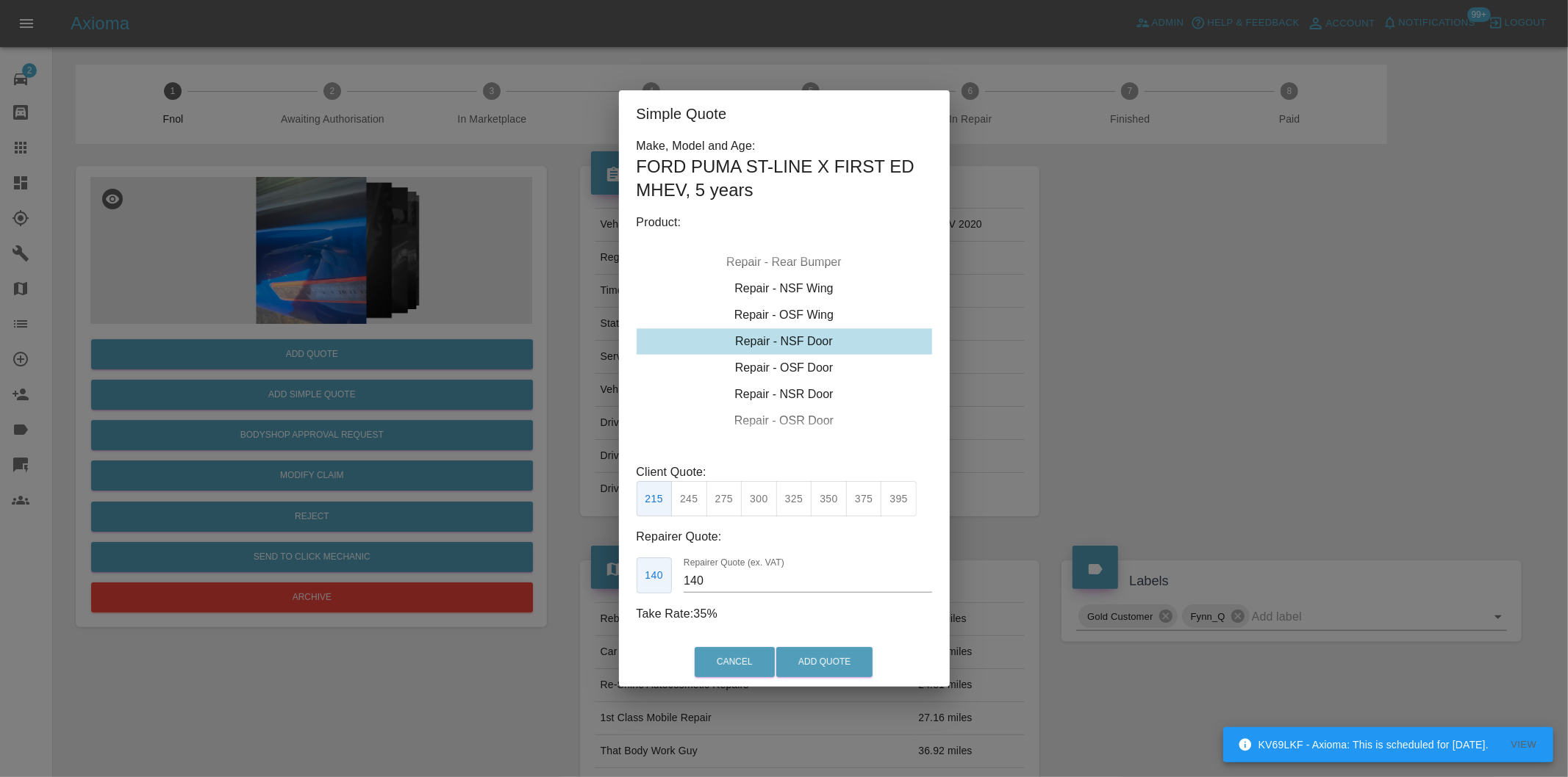
drag, startPoint x: 733, startPoint y: 495, endPoint x: 744, endPoint y: 502, distance: 13.0
click at [733, 496] on button "275" at bounding box center [724, 499] width 36 height 36
type input "185"
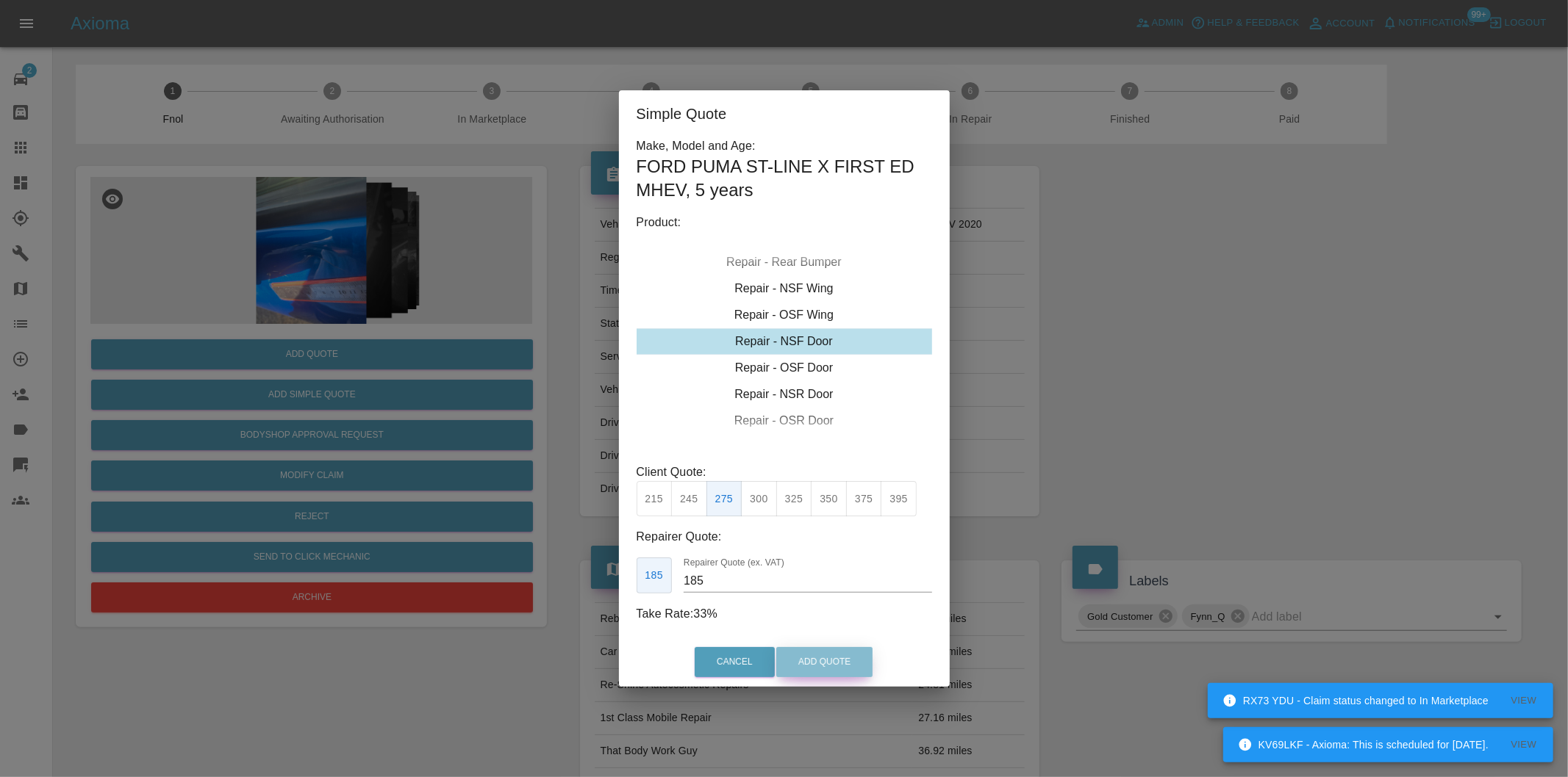
click at [813, 655] on button "Add Quote" at bounding box center [824, 662] width 96 height 30
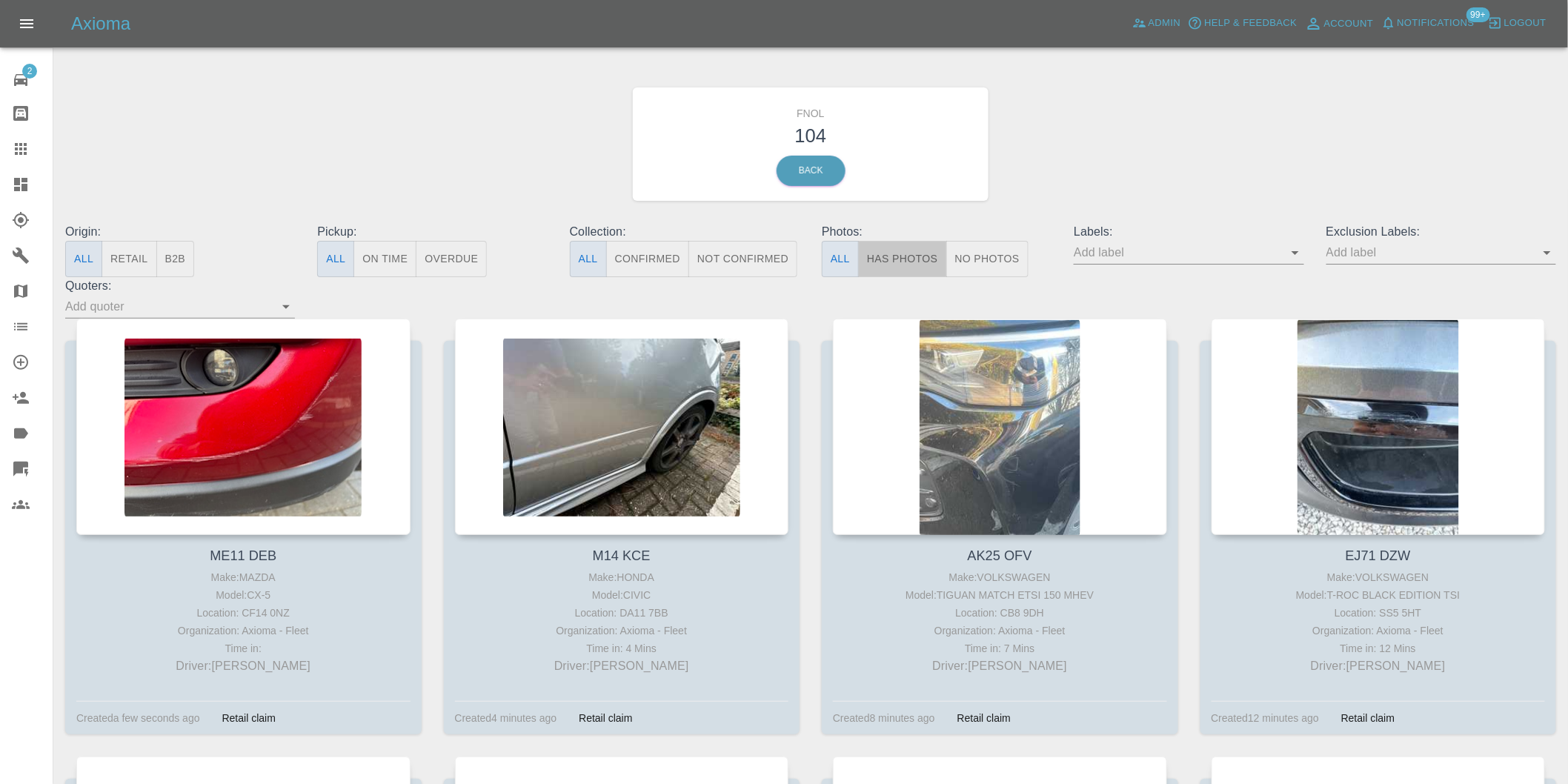
click at [910, 264] on button "Has Photos" at bounding box center [903, 259] width 89 height 36
click at [1545, 253] on icon "Open" at bounding box center [1548, 253] width 8 height 4
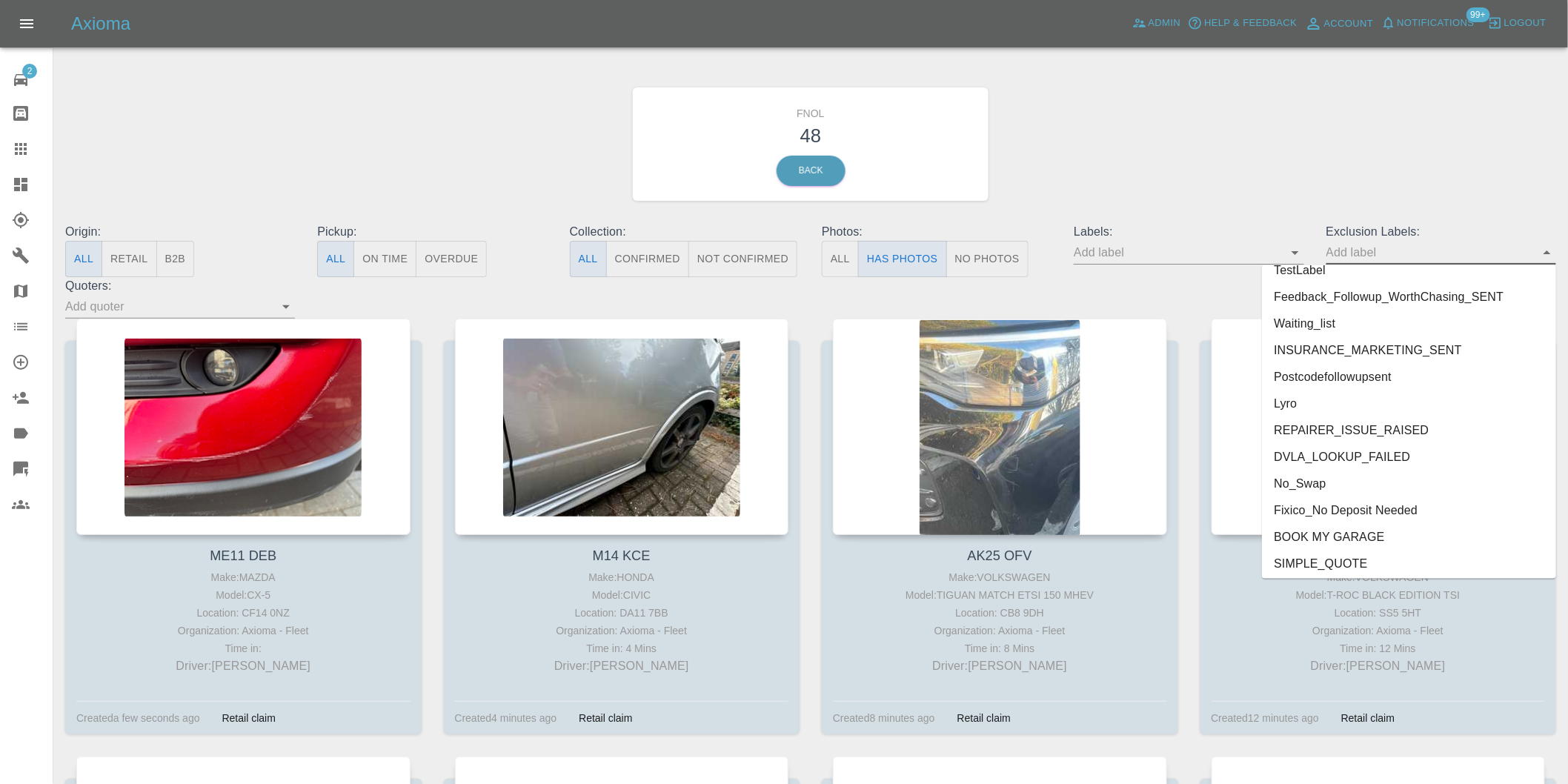
scroll to position [3219, 0]
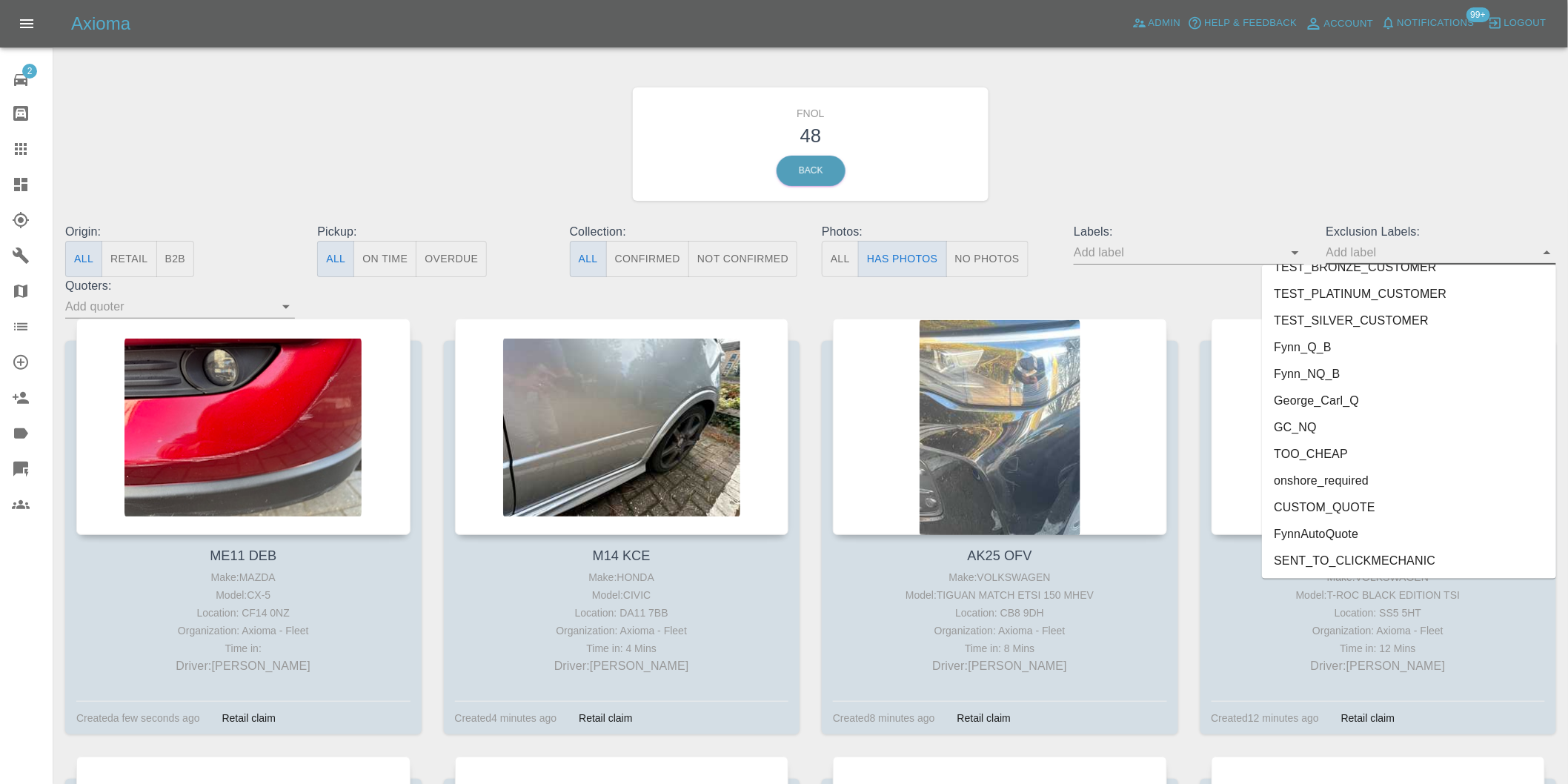
click at [1343, 484] on li "onshore_required" at bounding box center [1410, 481] width 294 height 26
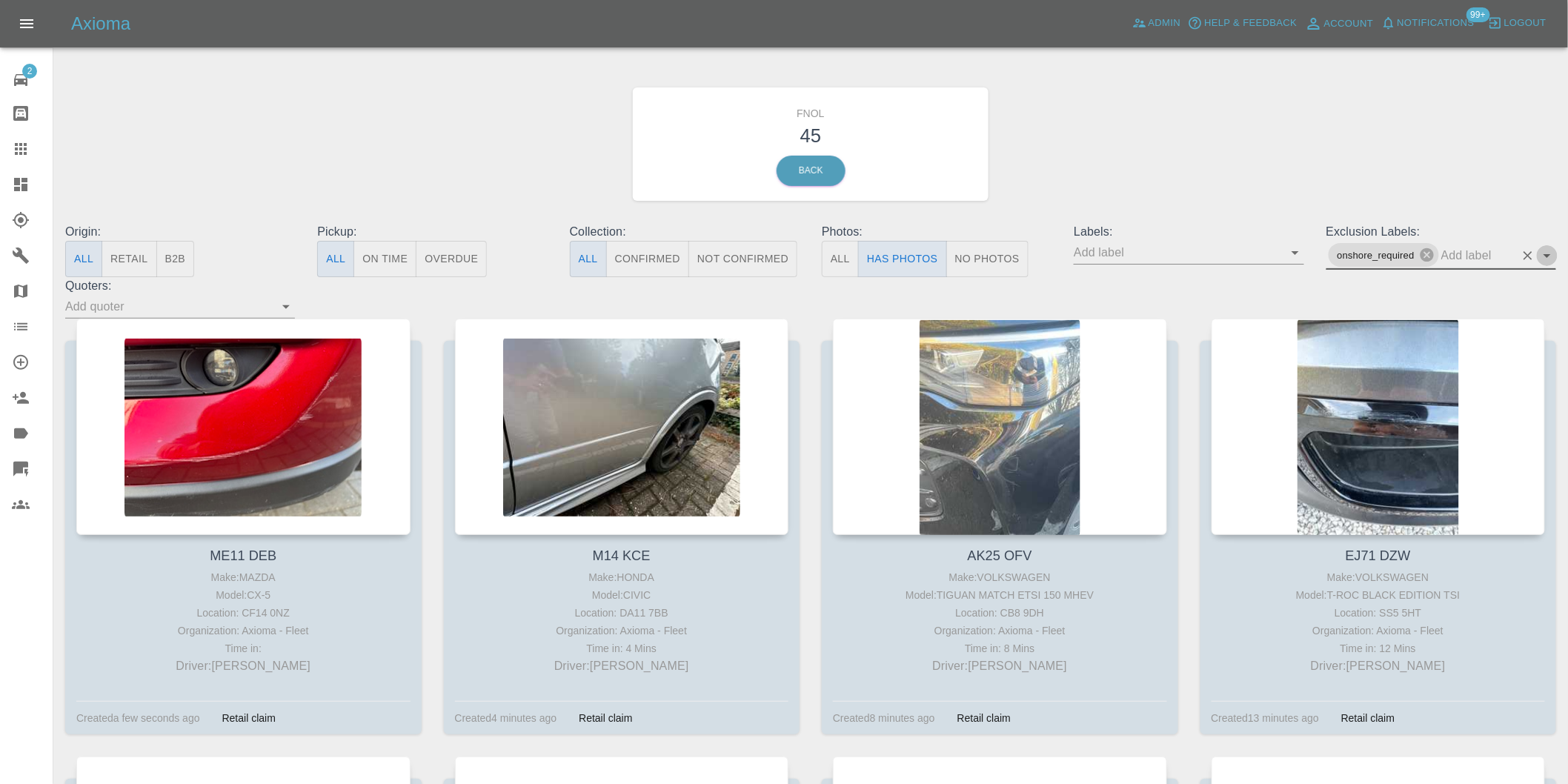
click at [1551, 258] on icon "Open" at bounding box center [1547, 256] width 18 height 18
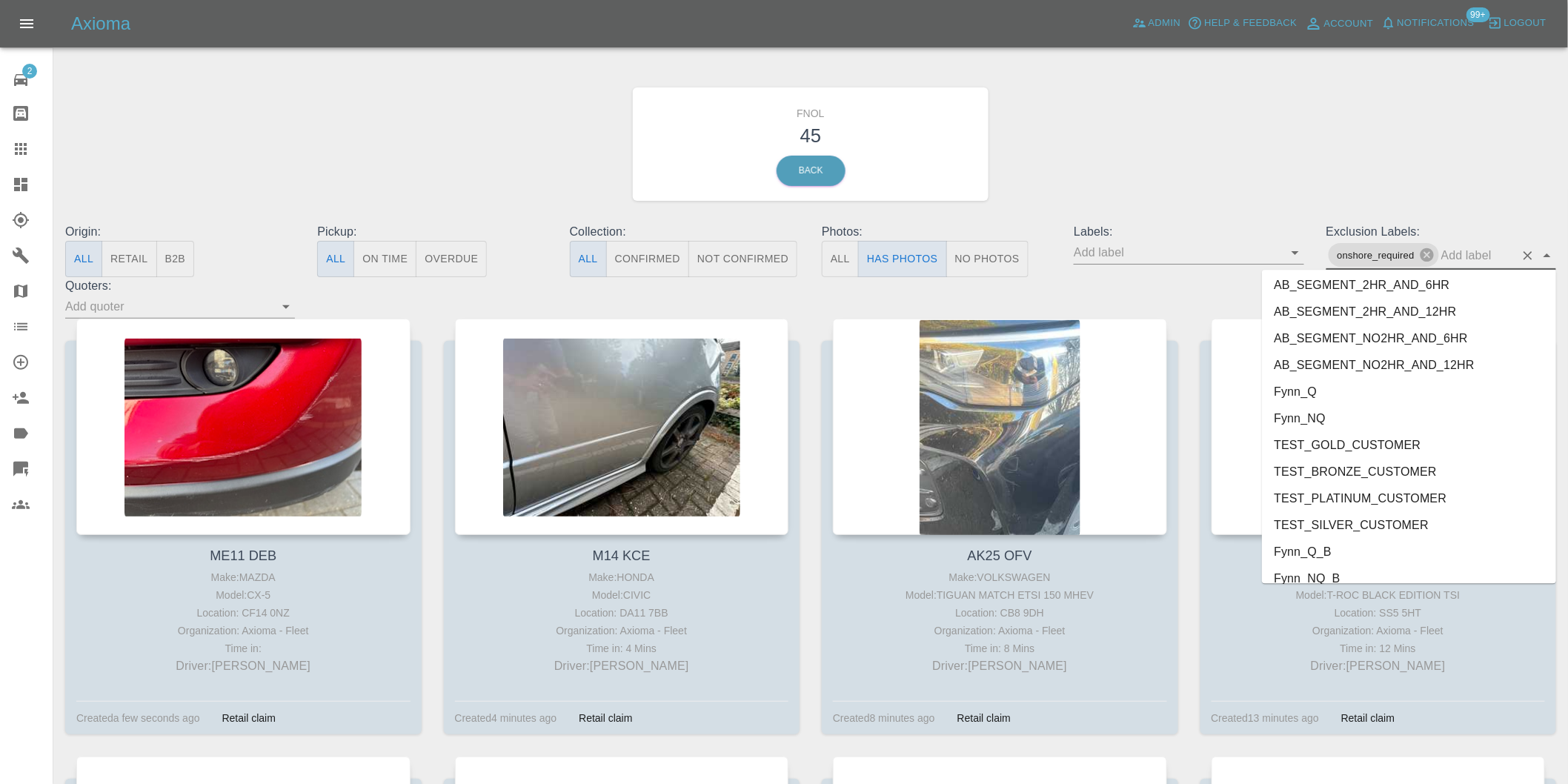
scroll to position [3193, 0]
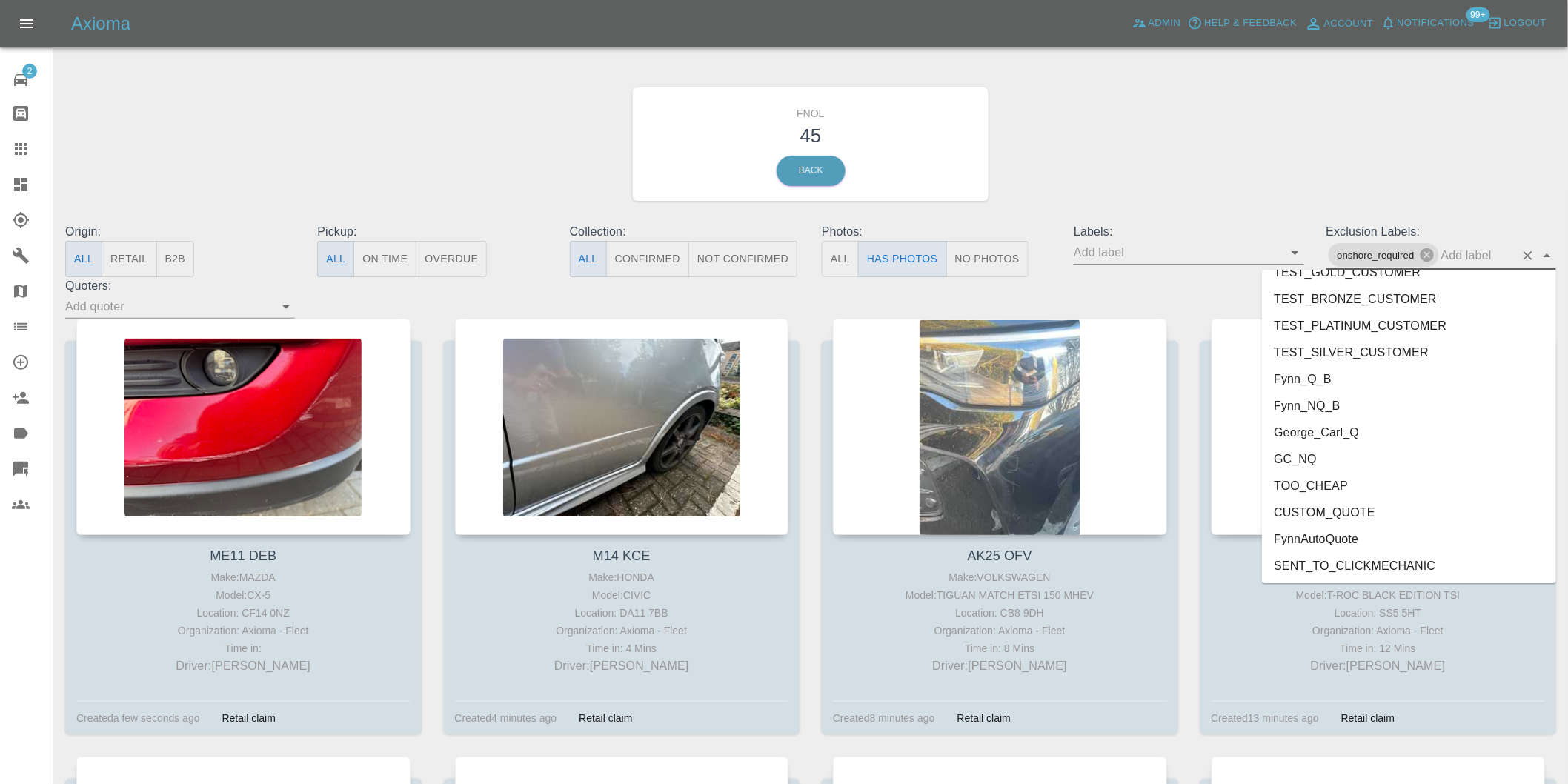
click at [1338, 427] on li "George_Carl_Q" at bounding box center [1410, 432] width 294 height 26
